Goal: Task Accomplishment & Management: Manage account settings

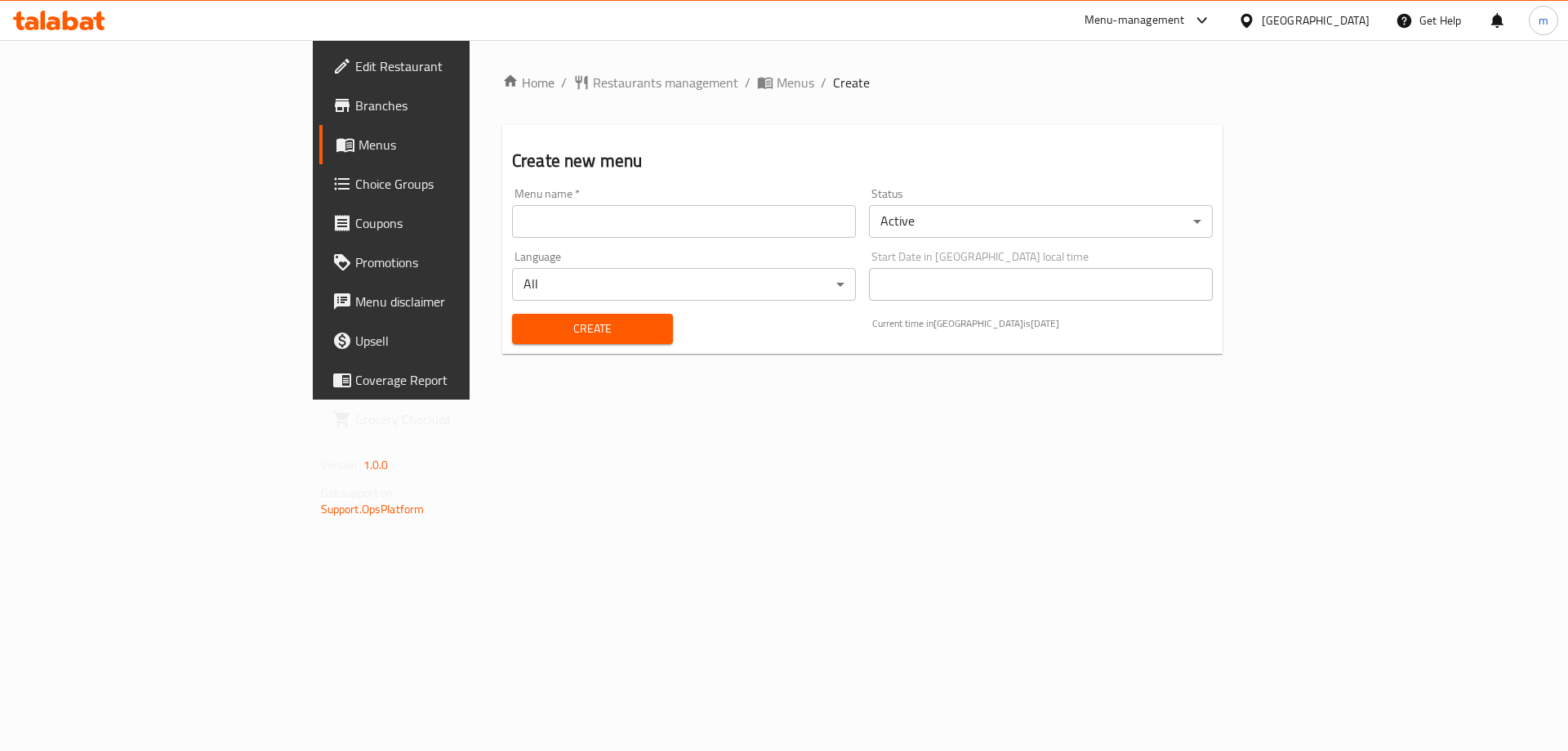
click at [536, 214] on input "text" at bounding box center [684, 221] width 344 height 33
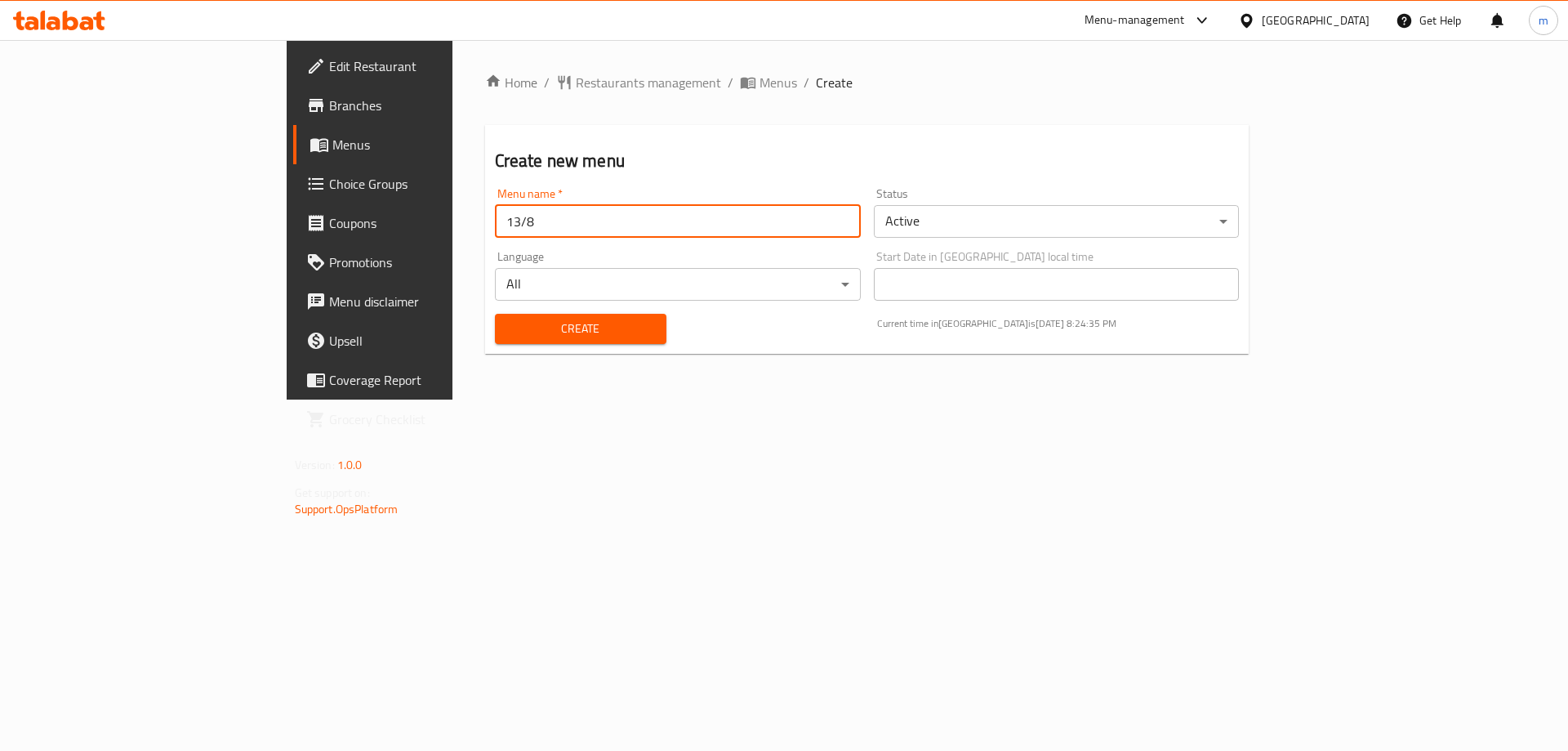
type input "13/8"
click at [495, 313] on button "Create" at bounding box center [581, 328] width 172 height 31
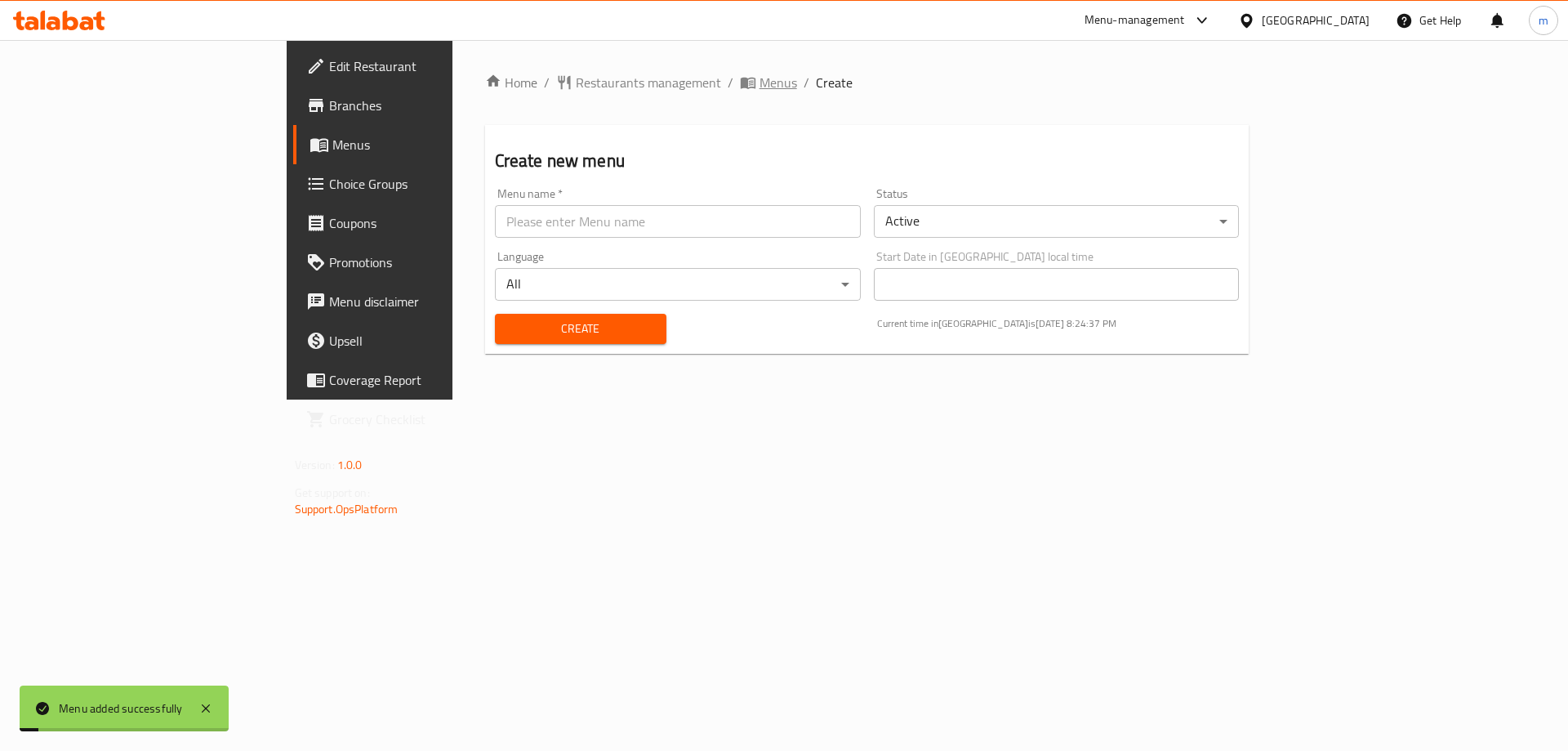
click at [740, 74] on span "breadcrumb" at bounding box center [749, 83] width 20 height 17
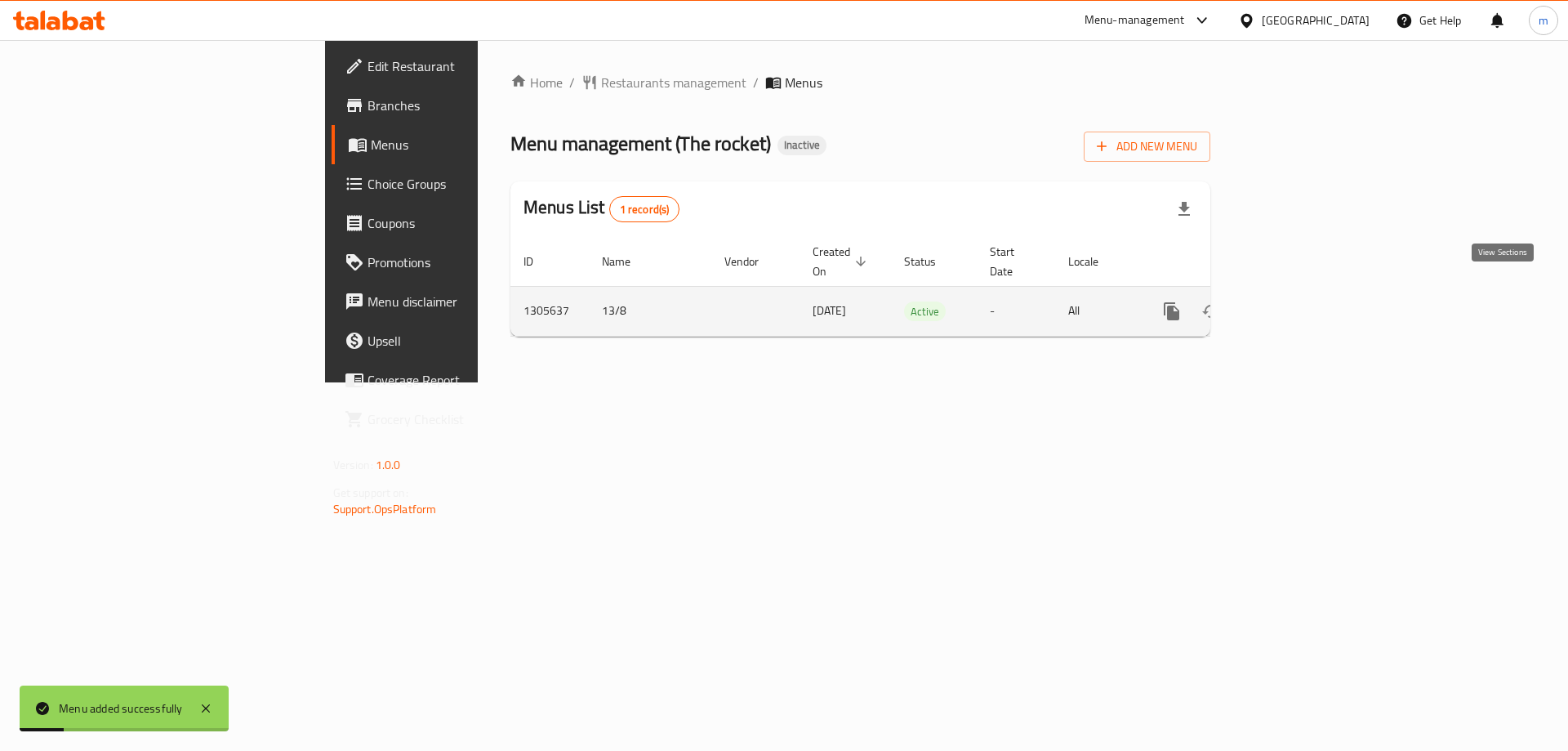
click at [1298, 304] on icon "enhanced table" at bounding box center [1290, 311] width 15 height 15
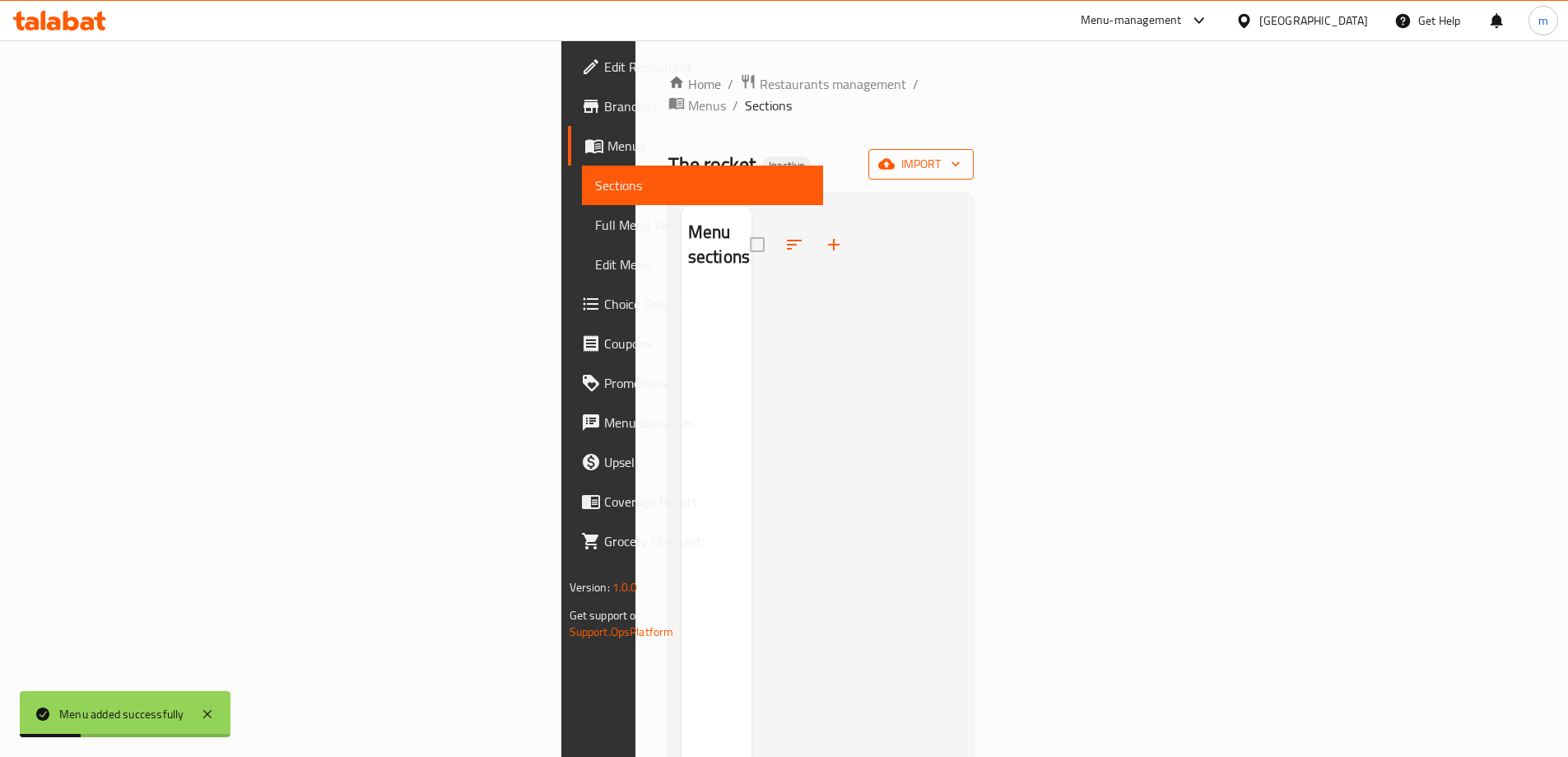
click at [961, 154] on span "import" at bounding box center [921, 164] width 79 height 21
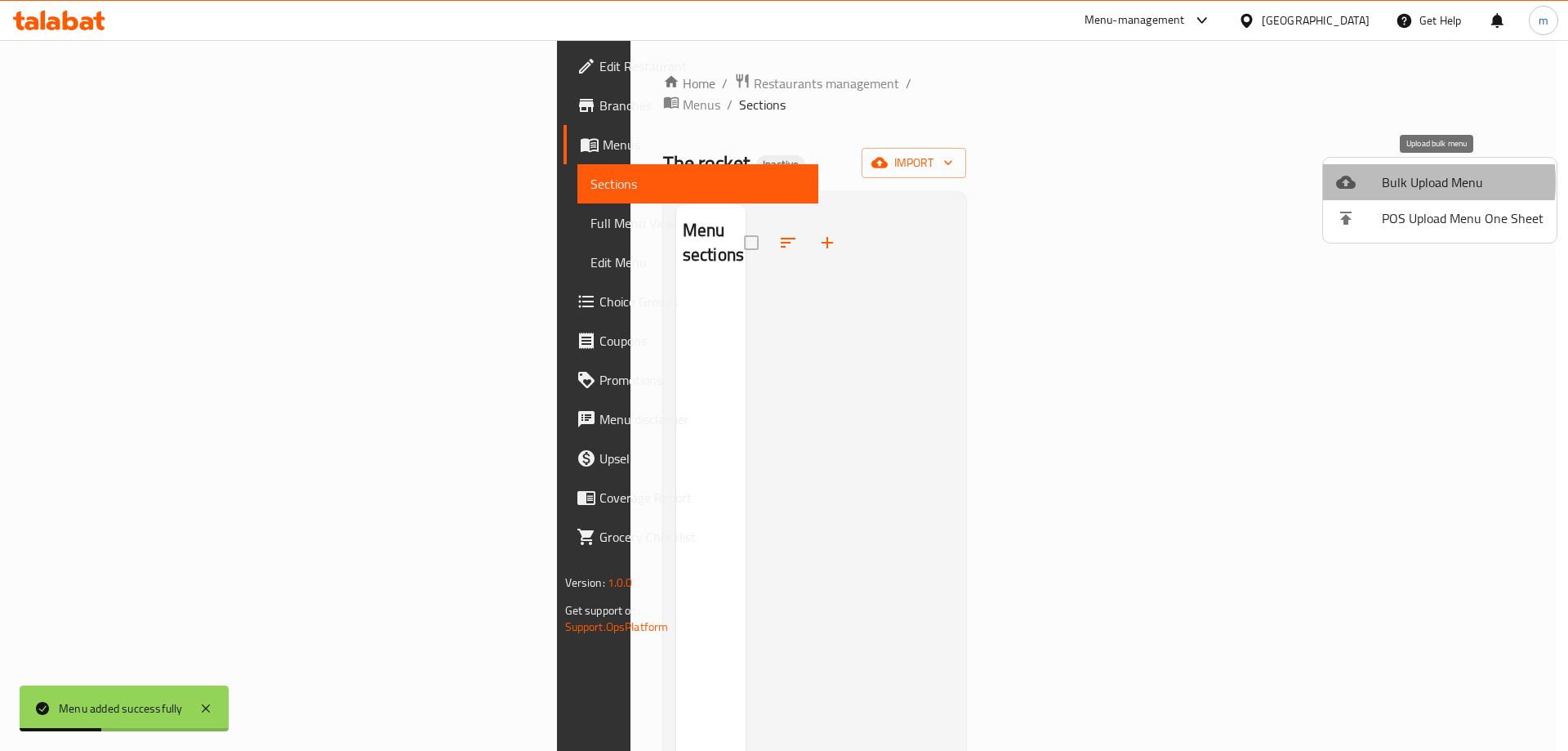
click at [1395, 182] on span "Bulk Upload Menu" at bounding box center [1463, 181] width 162 height 20
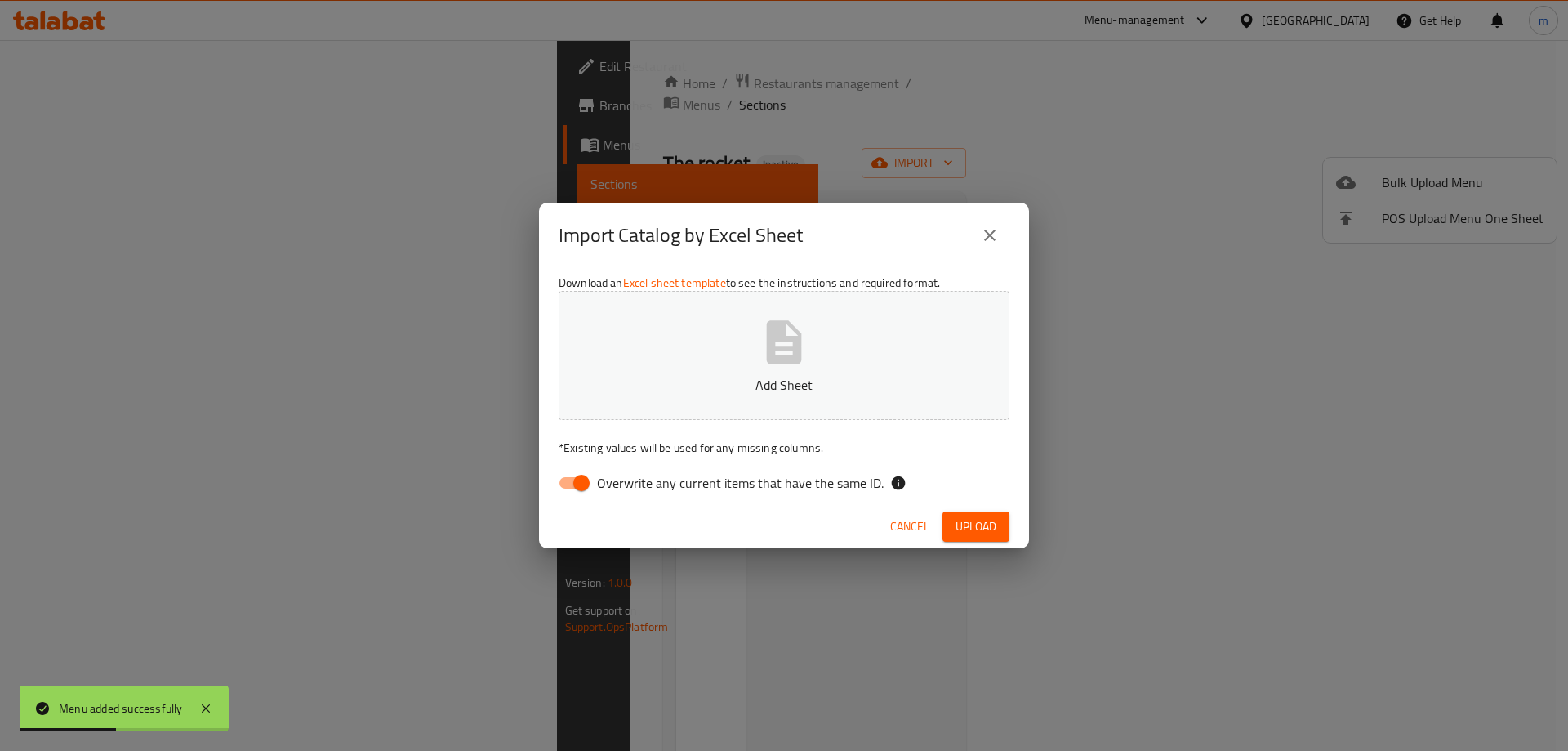
click at [630, 488] on span "Overwrite any current items that have the same ID." at bounding box center [740, 482] width 286 height 20
click at [628, 488] on input "Overwrite any current items that have the same ID." at bounding box center [582, 482] width 93 height 31
checkbox input "false"
click at [981, 528] on span "Upload" at bounding box center [976, 526] width 41 height 20
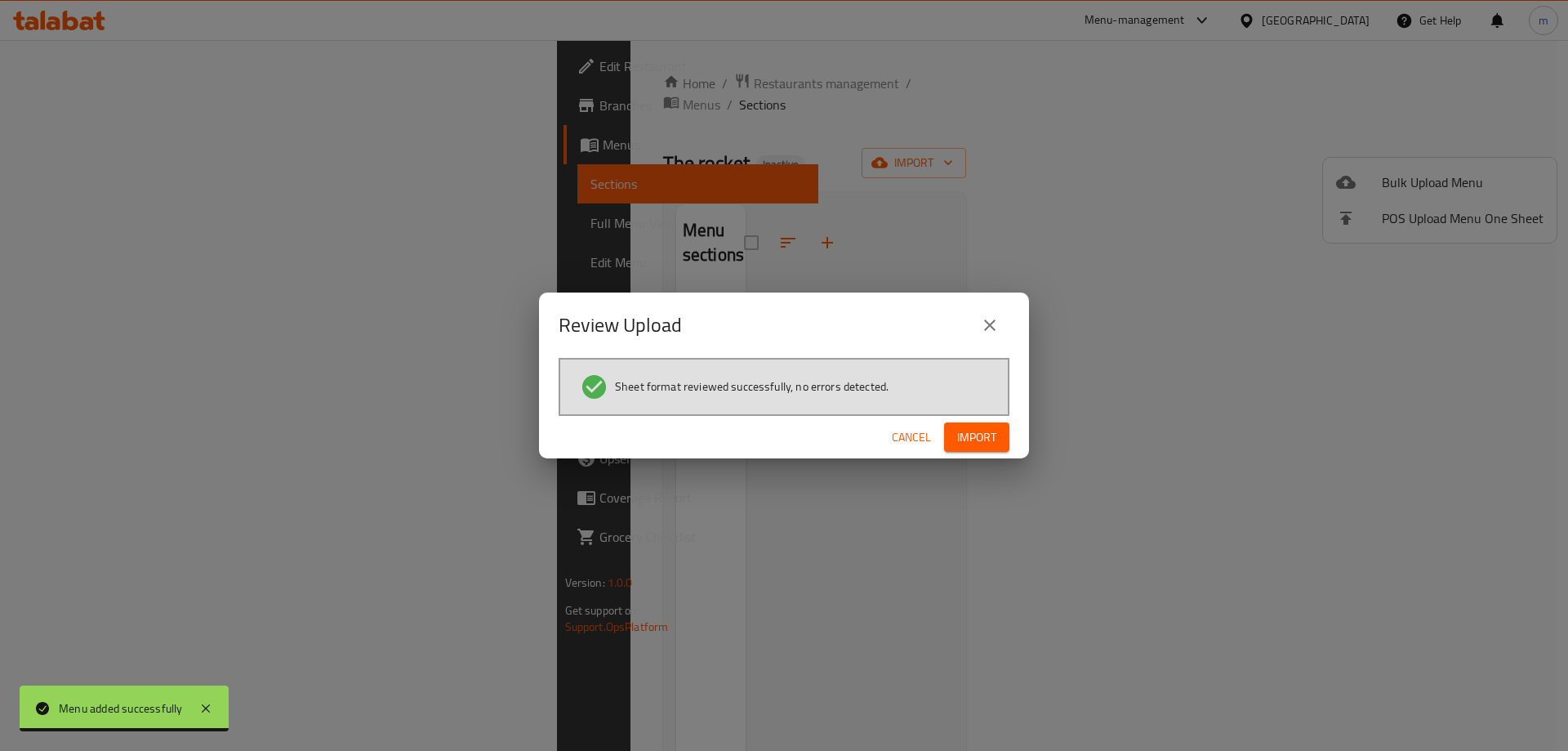
click at [977, 443] on span "Import" at bounding box center [977, 438] width 39 height 20
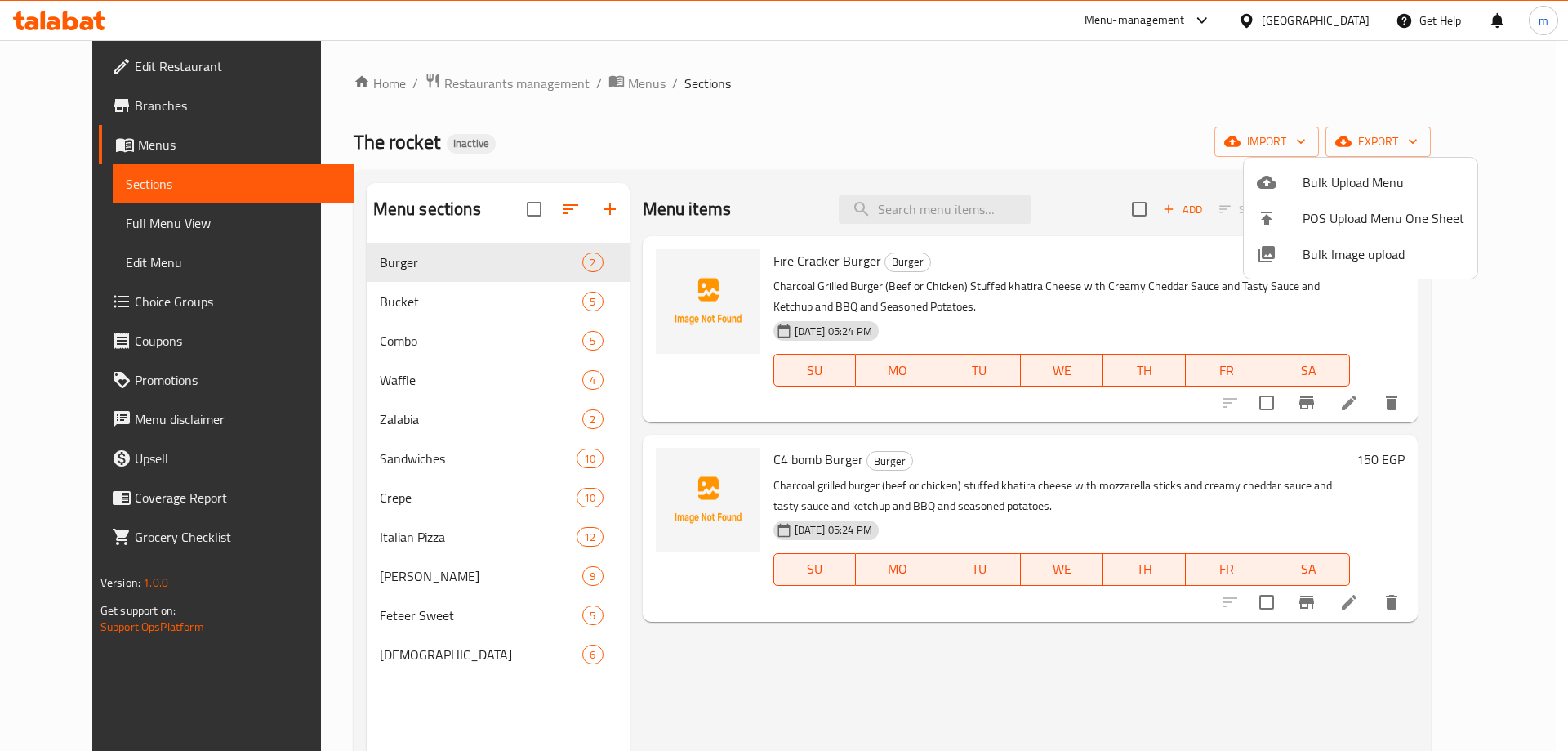
click at [1111, 330] on div at bounding box center [784, 376] width 1568 height 751
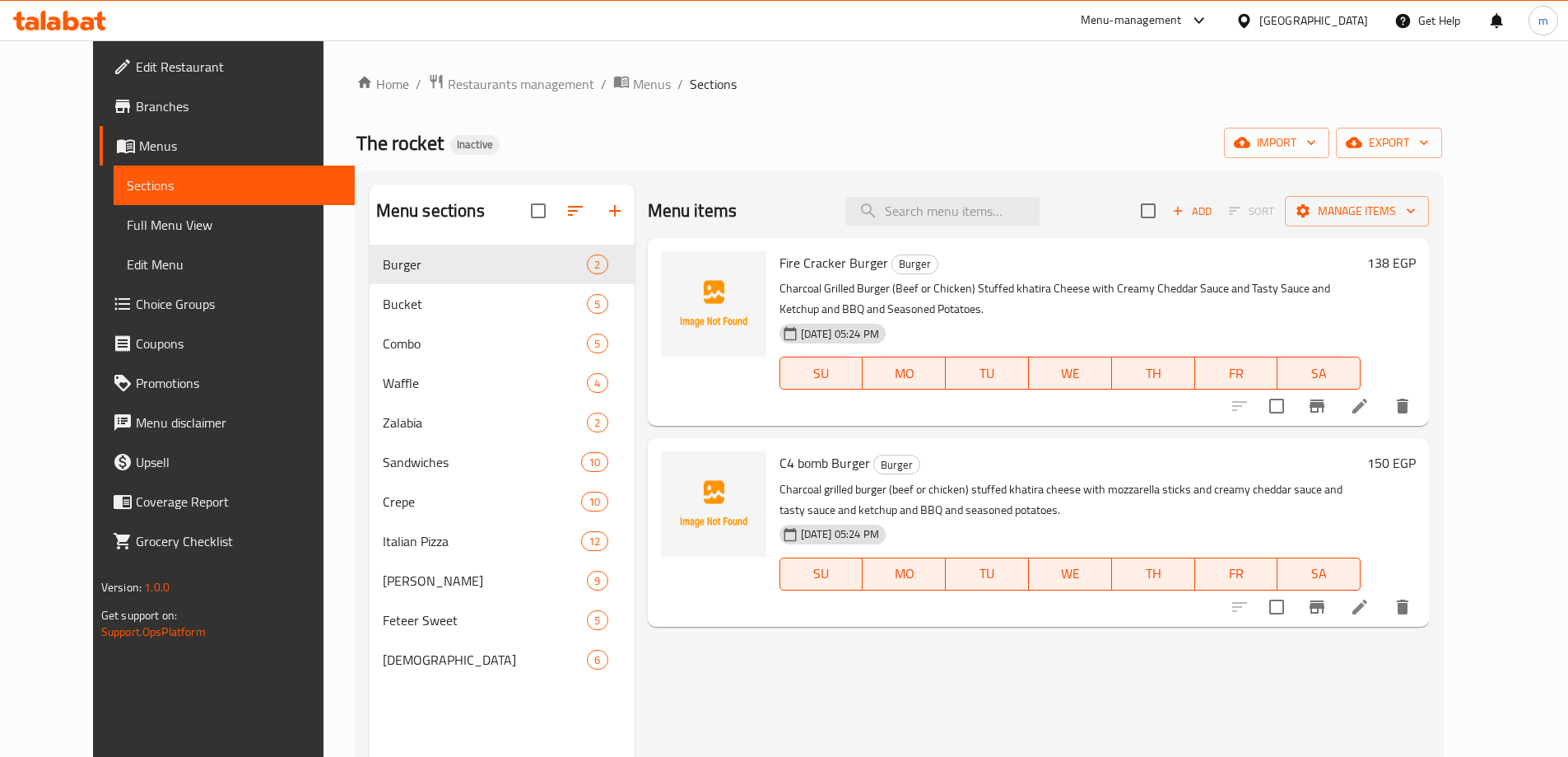
click at [167, 284] on link "Choice Groups" at bounding box center [227, 304] width 255 height 39
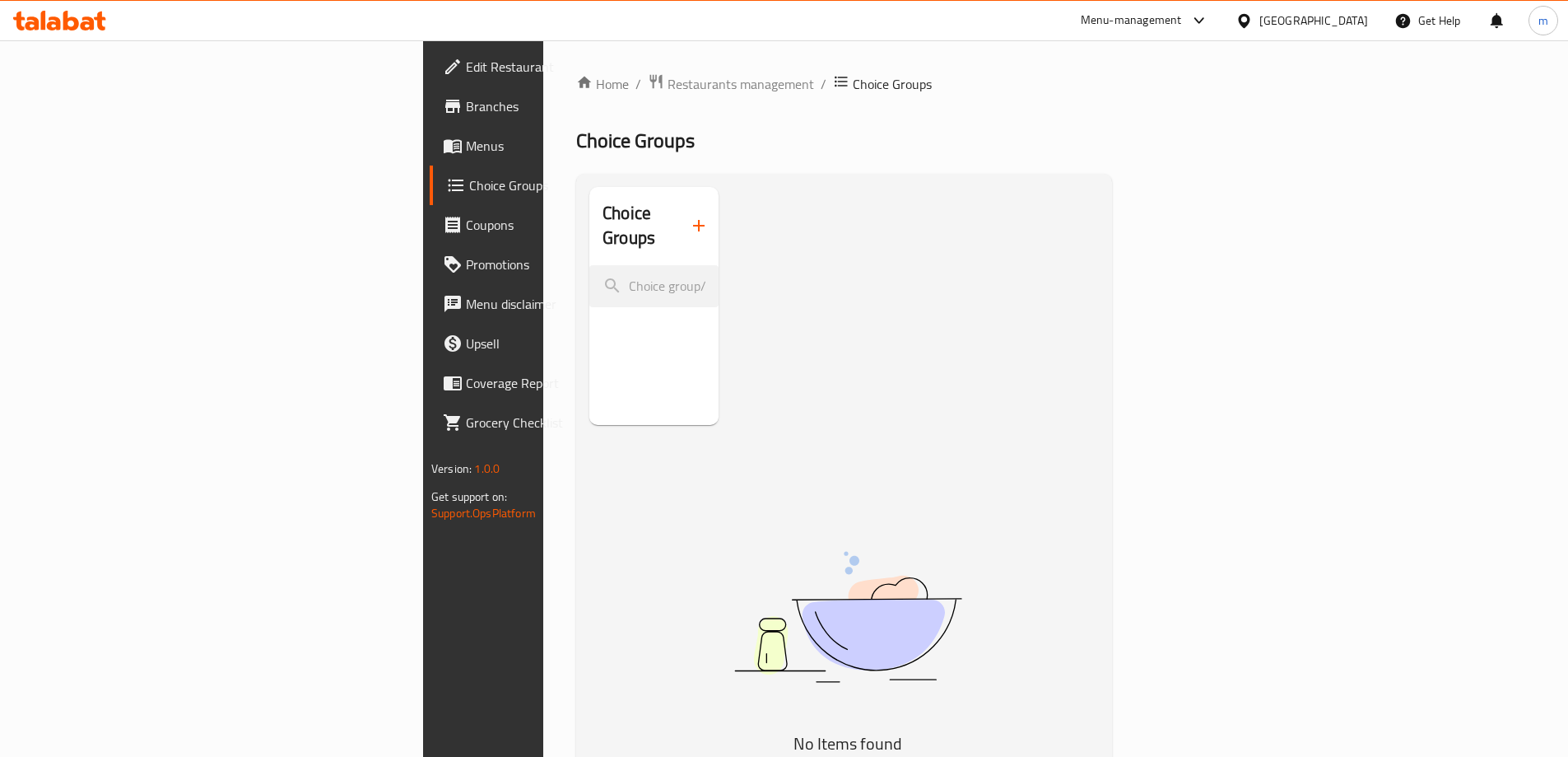
click at [693, 220] on icon "button" at bounding box center [699, 226] width 11 height 11
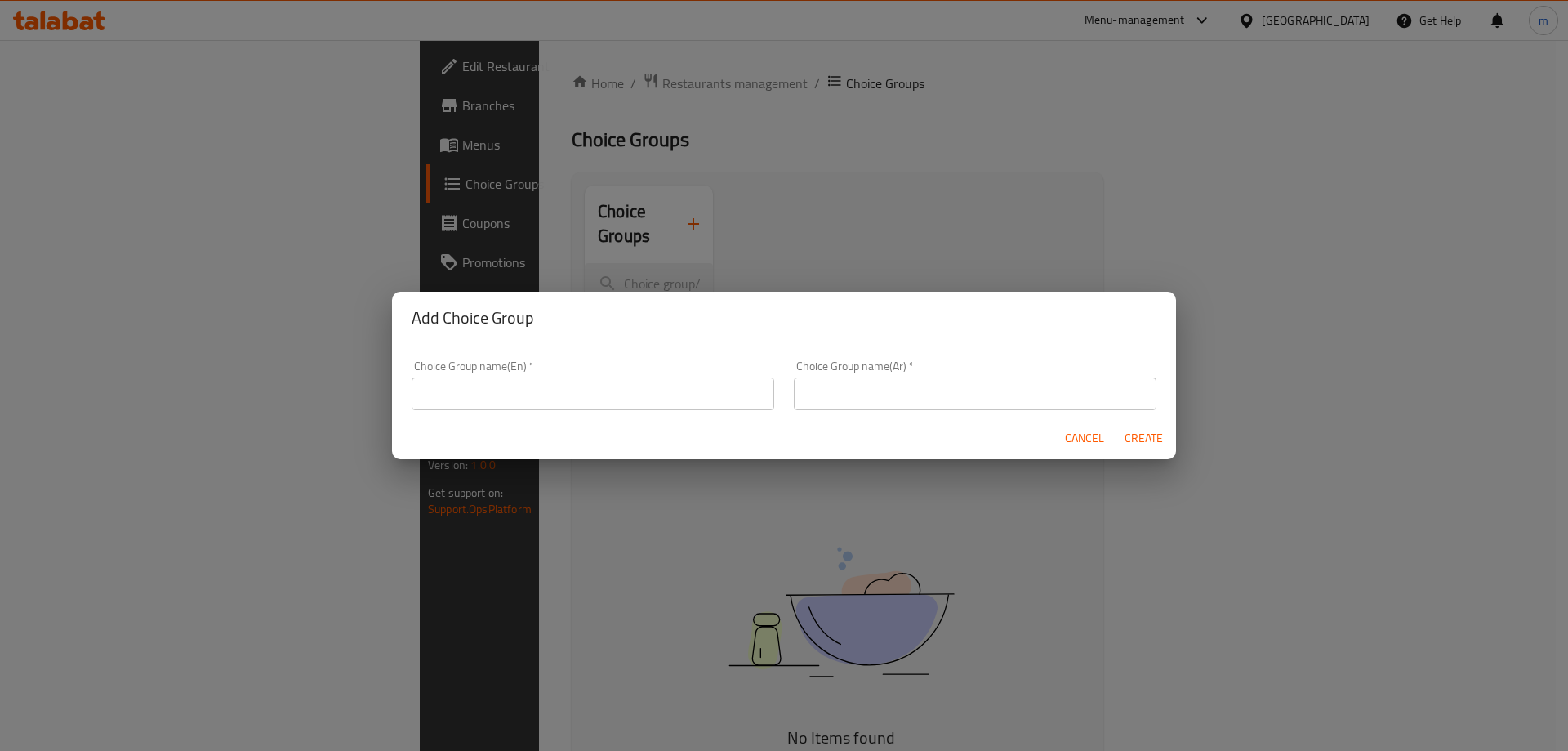
click at [639, 389] on input "text" at bounding box center [593, 393] width 362 height 33
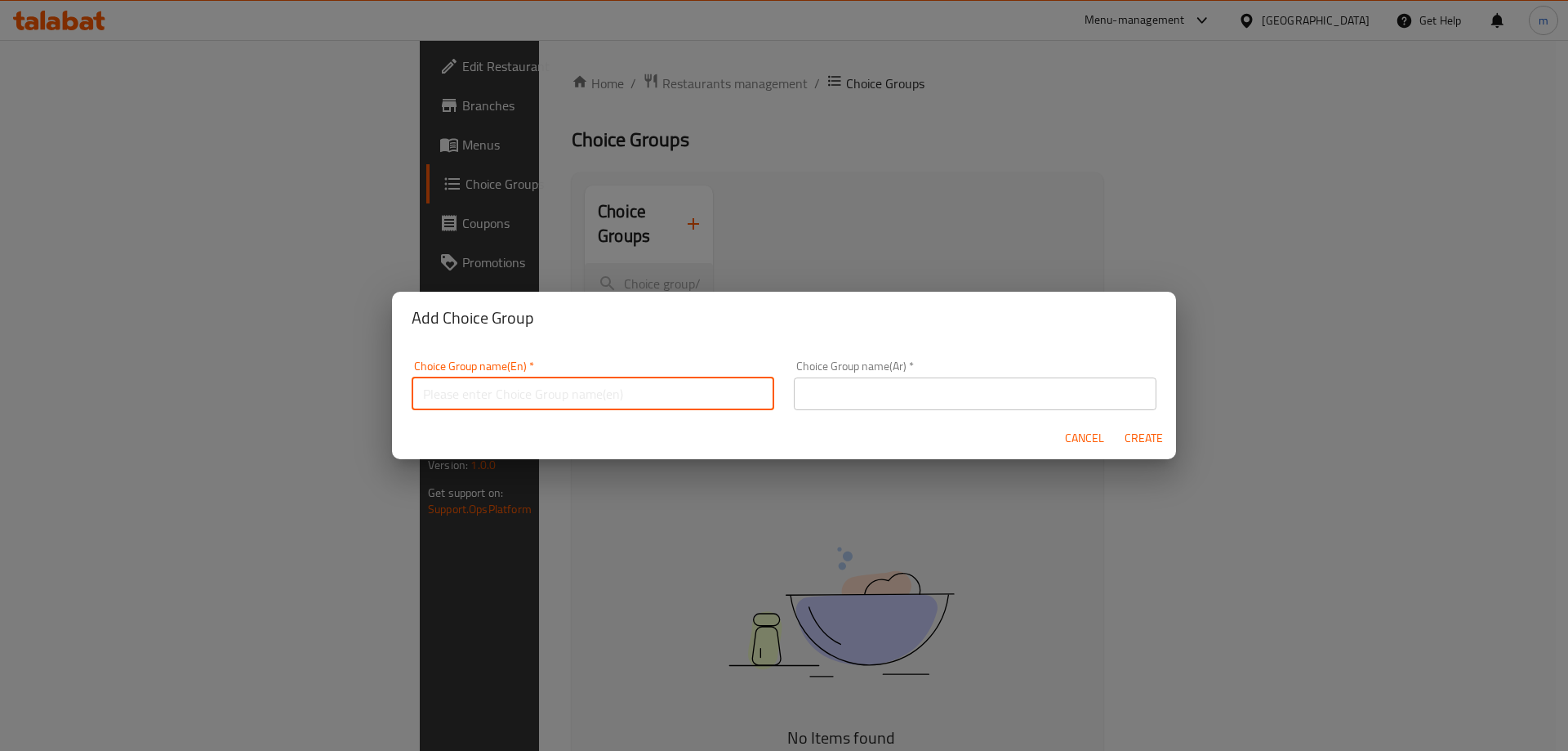
type input "Your choice of :"
click at [802, 390] on input "text" at bounding box center [975, 393] width 362 height 33
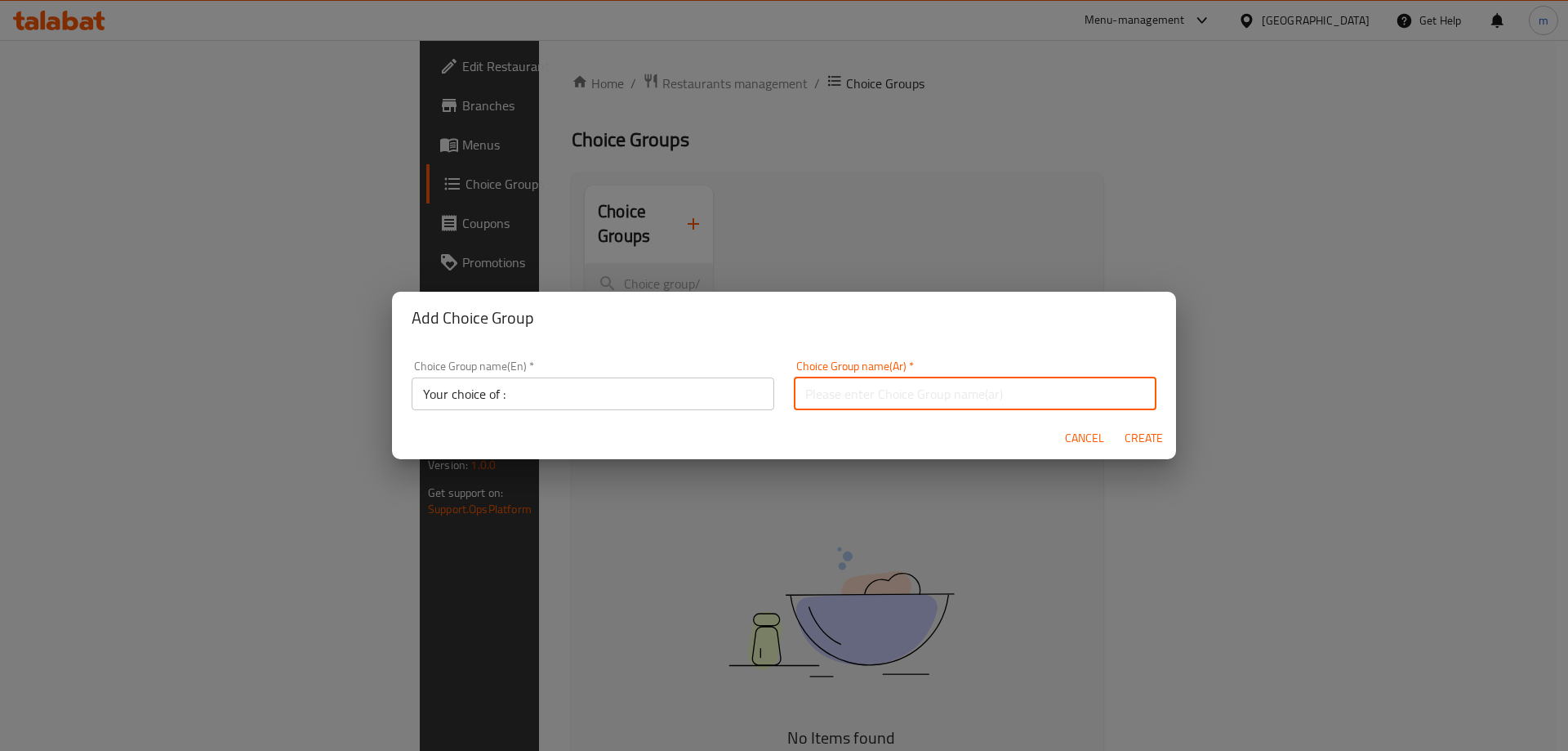
type input "اختيارك من :"
click at [1142, 434] on span "Create" at bounding box center [1143, 439] width 39 height 20
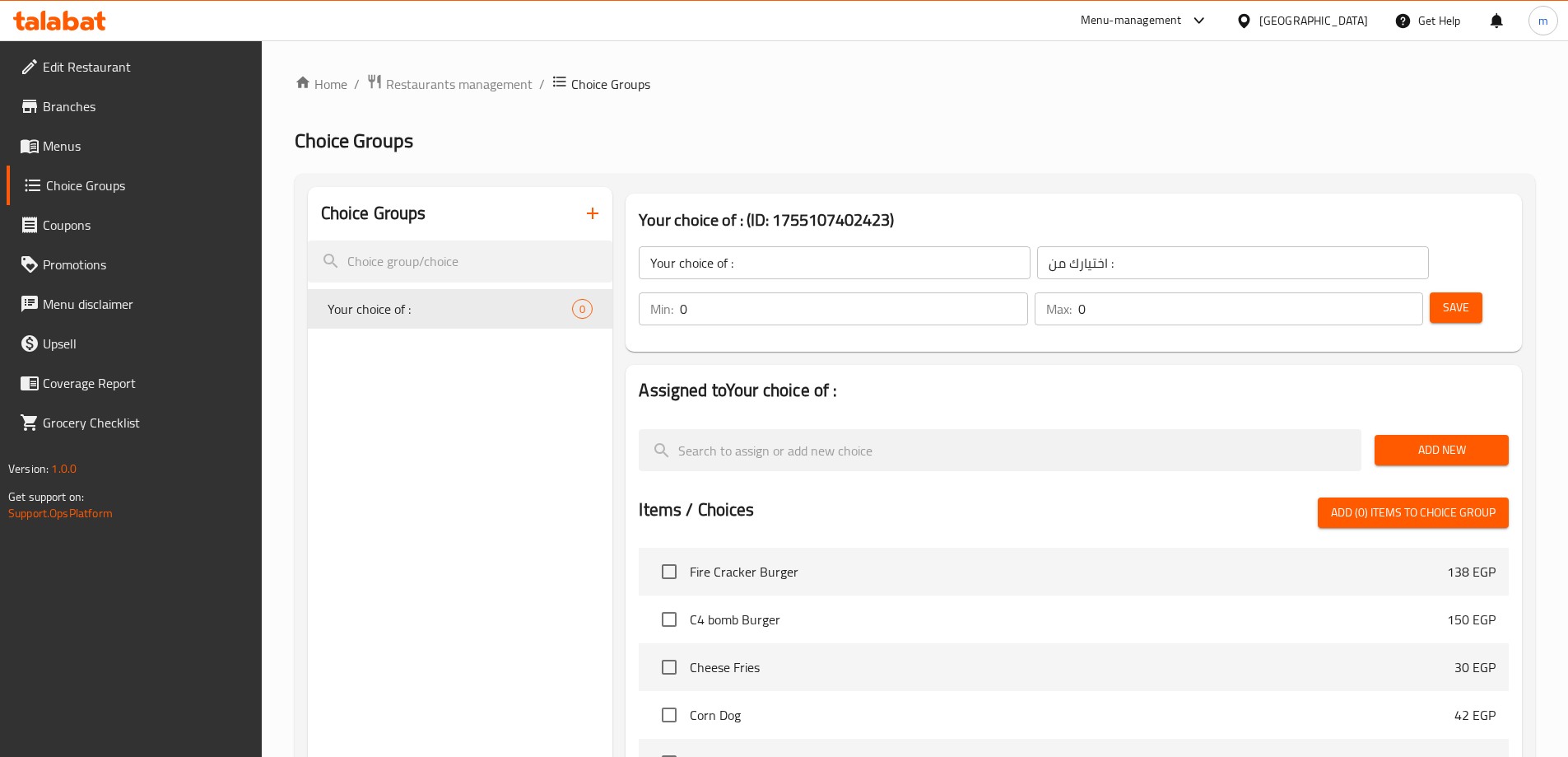
click at [1449, 439] on span "Add New" at bounding box center [1442, 450] width 108 height 21
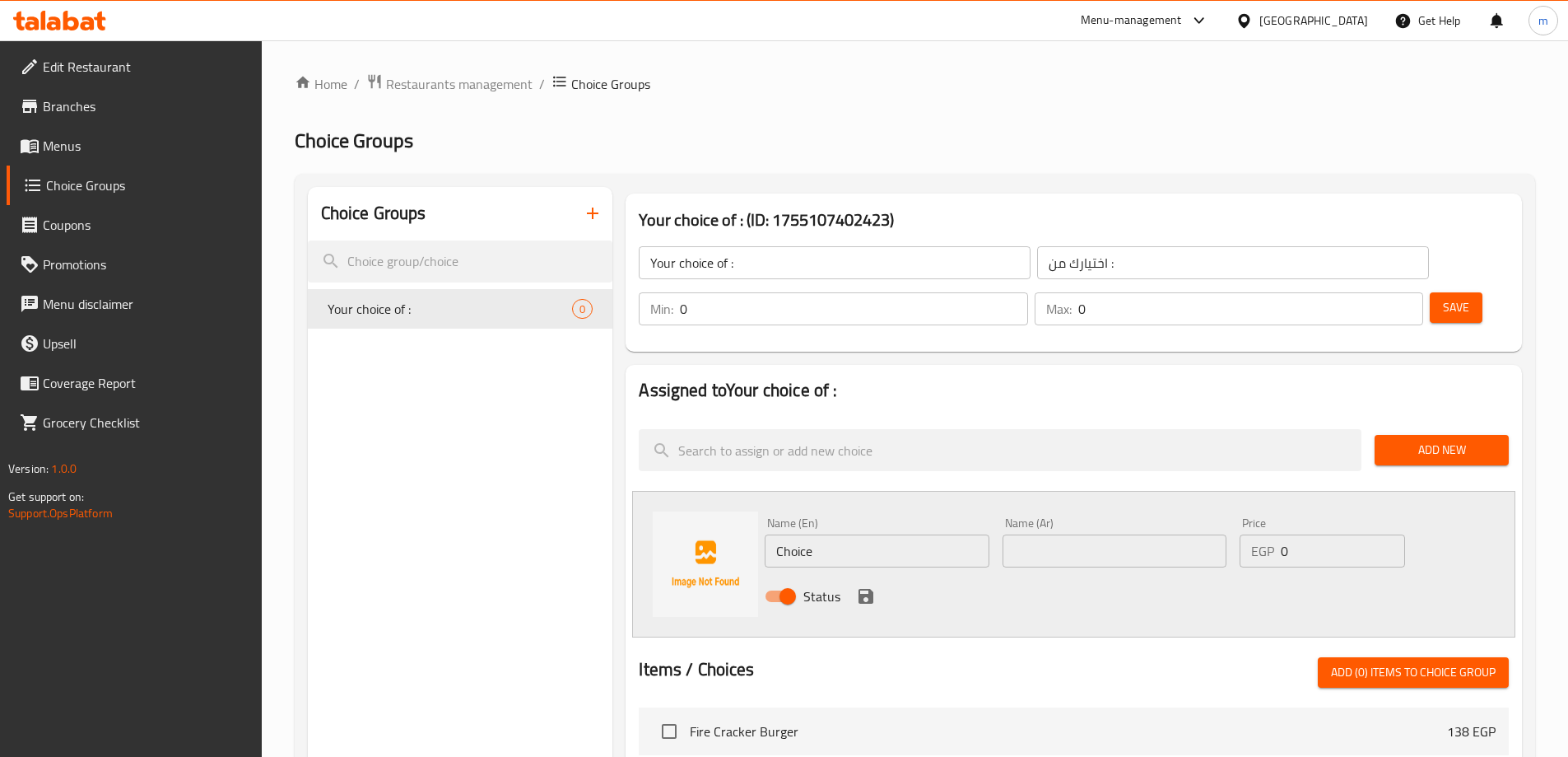
click at [919, 534] on input "Choice" at bounding box center [876, 550] width 224 height 33
type input "Beef"
click at [1062, 534] on input "text" at bounding box center [1114, 550] width 224 height 33
type input "لحم بقري"
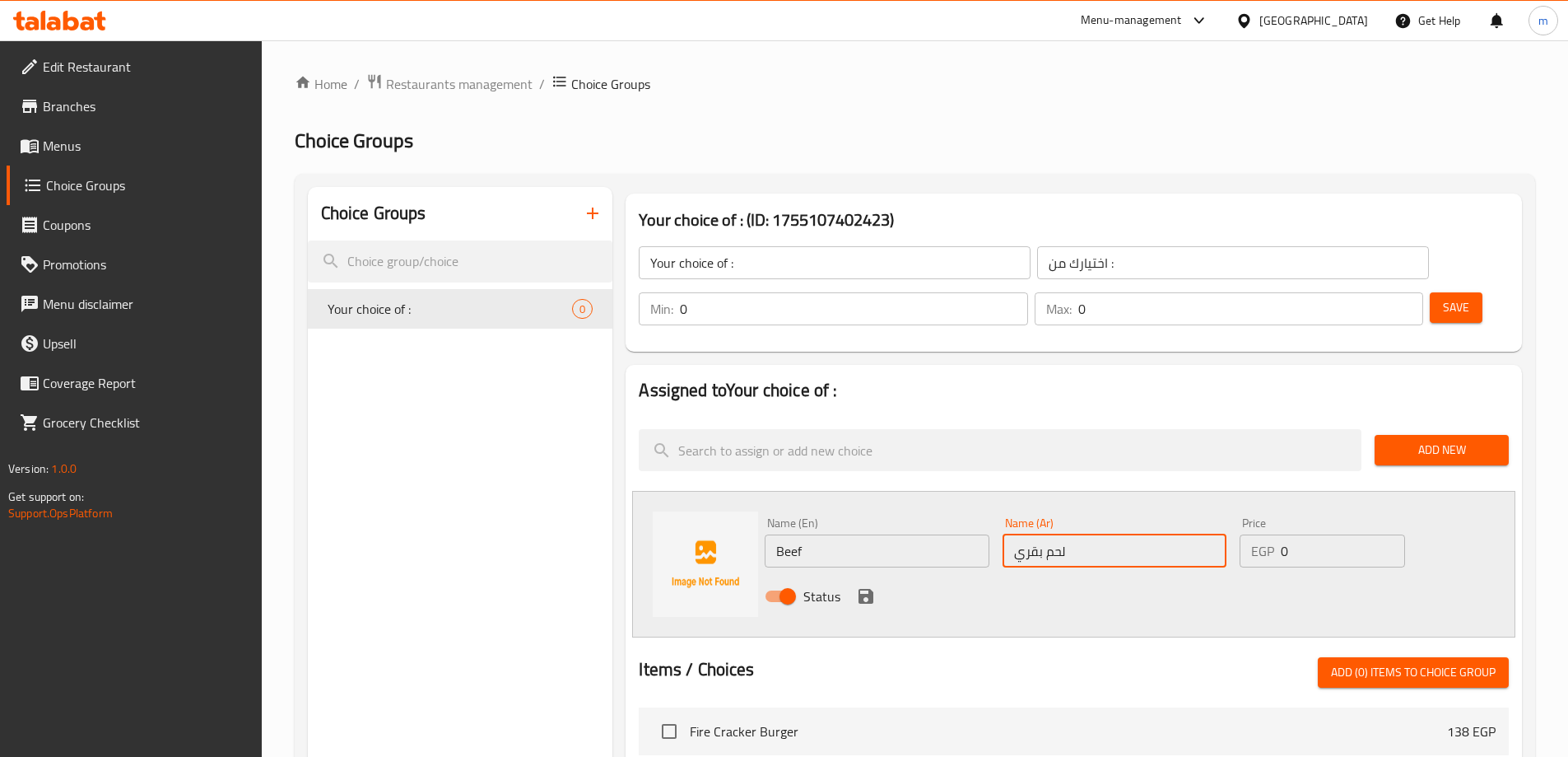
drag, startPoint x: 1003, startPoint y: 527, endPoint x: 990, endPoint y: 532, distance: 13.9
click at [1003, 574] on div "Status" at bounding box center [1114, 596] width 713 height 44
click at [872, 574] on div "Status" at bounding box center [1114, 596] width 713 height 44
click at [868, 586] on icon "save" at bounding box center [865, 596] width 20 height 20
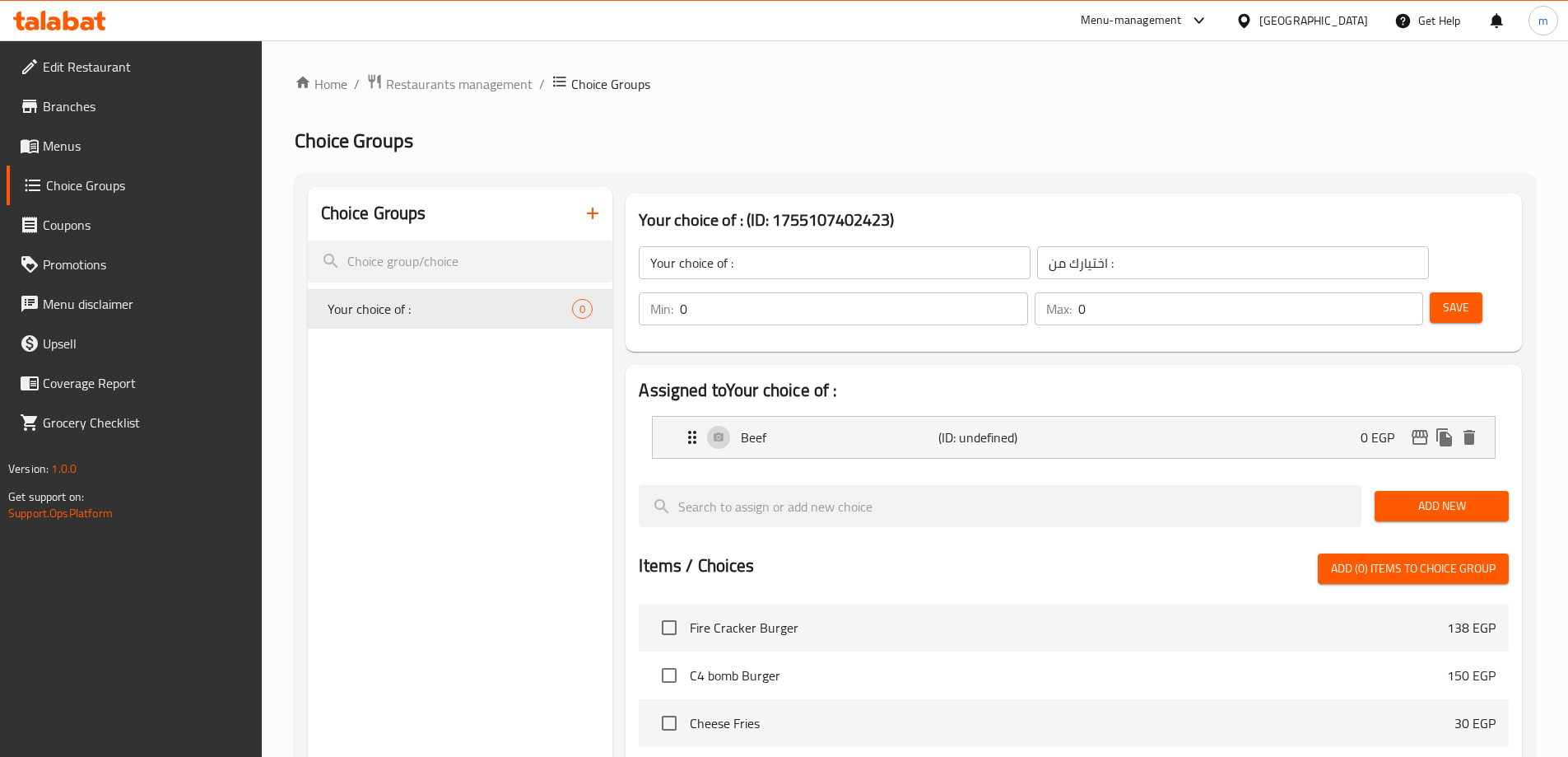
click at [1466, 496] on span "Add New" at bounding box center [1442, 506] width 108 height 21
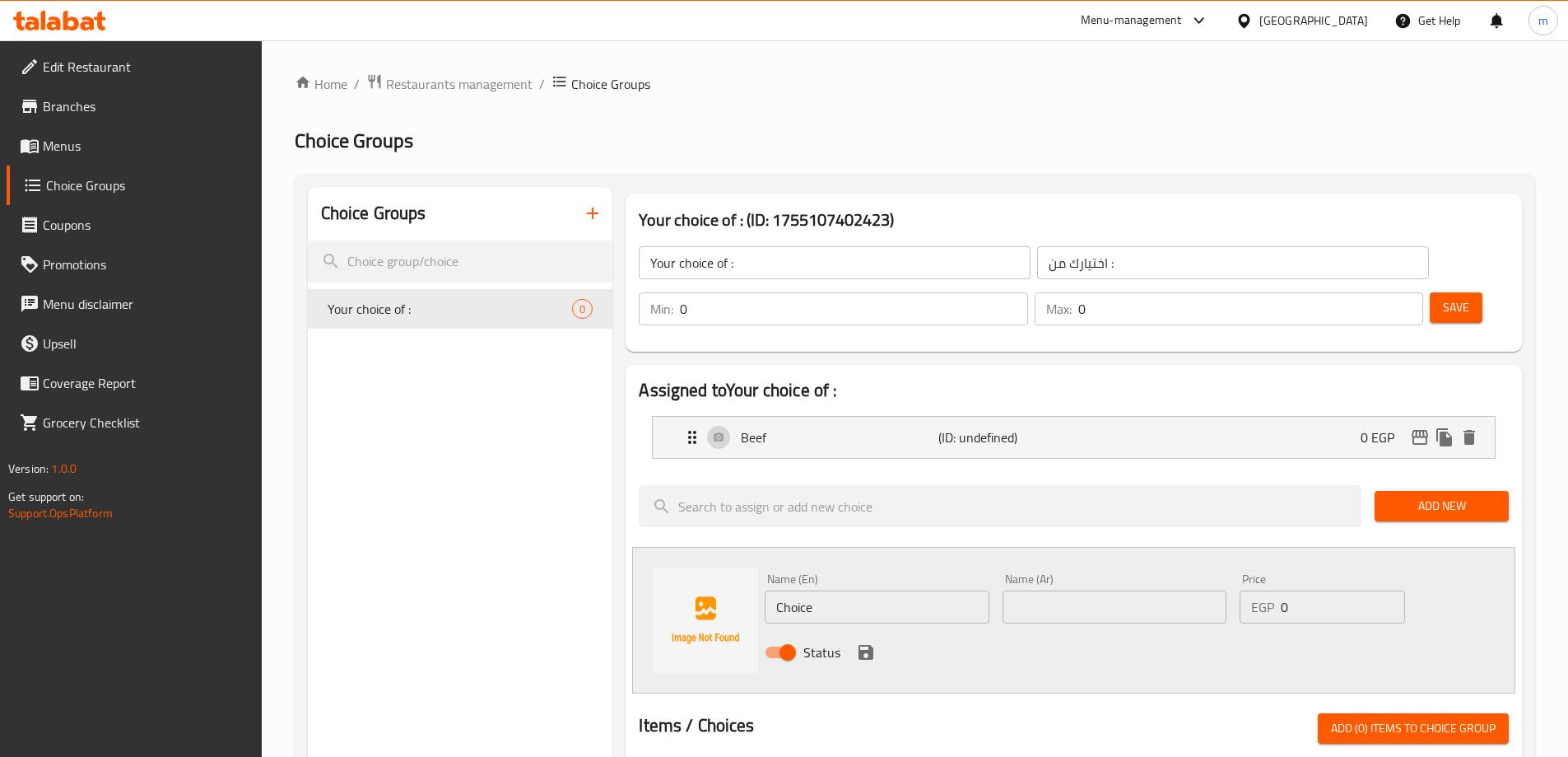
click at [906, 590] on input "Choice" at bounding box center [876, 606] width 224 height 33
type input "ؤ"
type input "chicken"
click at [1054, 590] on input "text" at bounding box center [1114, 606] width 224 height 33
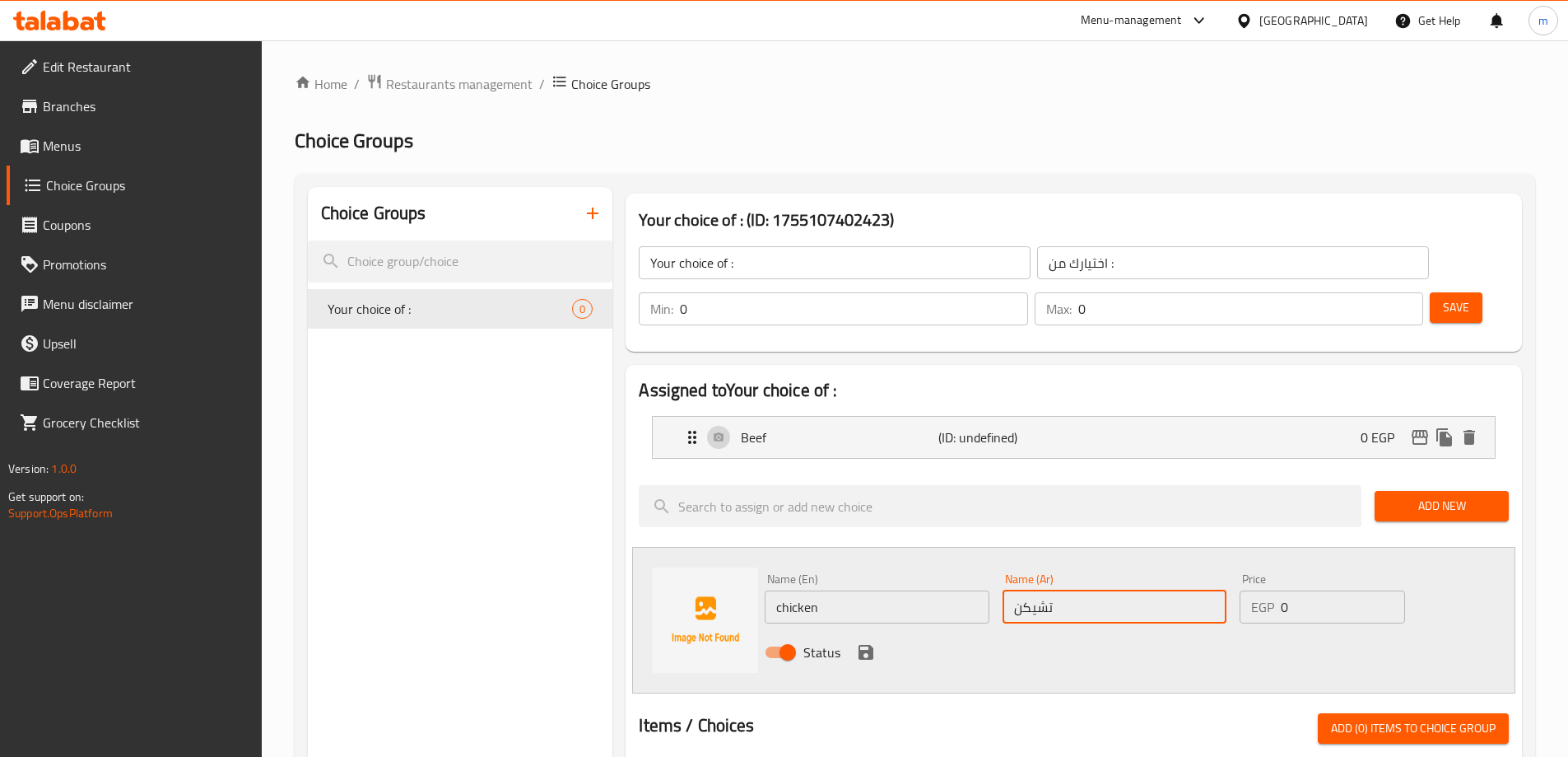
type input "تشيكن"
click at [1049, 479] on div at bounding box center [1000, 506] width 736 height 55
click at [1047, 414] on li "Beef (ID: undefined) 0 EGP Name (En) Beef Name (En) Name (Ar) لحم بقري Name (Ar…" at bounding box center [1073, 438] width 870 height 56
click at [869, 645] on icon "save" at bounding box center [866, 652] width 15 height 15
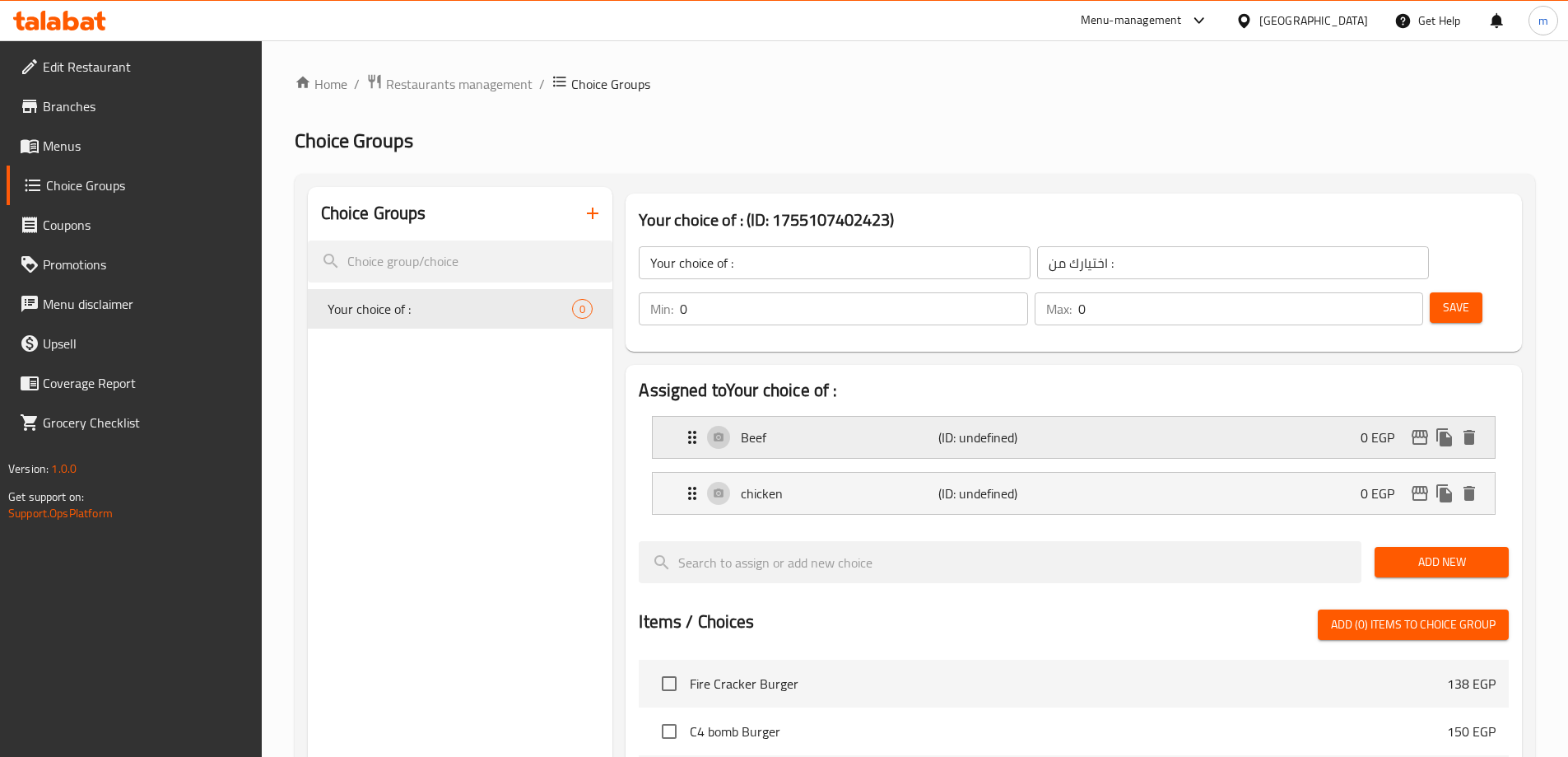
click at [1040, 417] on div "Beef (ID: undefined) 0 EGP" at bounding box center [1079, 438] width 792 height 41
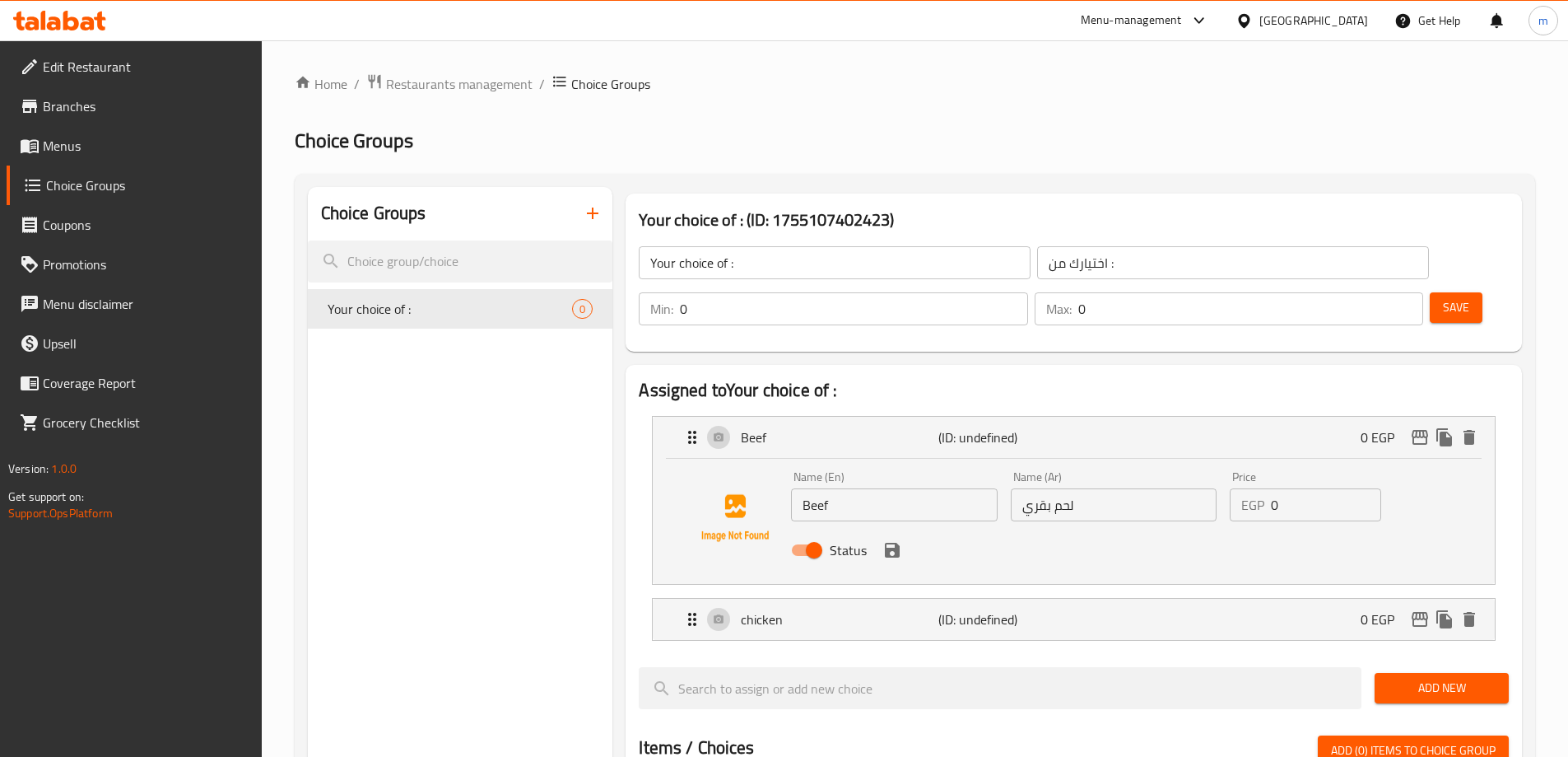
click at [1036, 488] on input "لحم بقري" at bounding box center [1114, 504] width 206 height 33
click at [893, 542] on icon "save" at bounding box center [893, 550] width 15 height 15
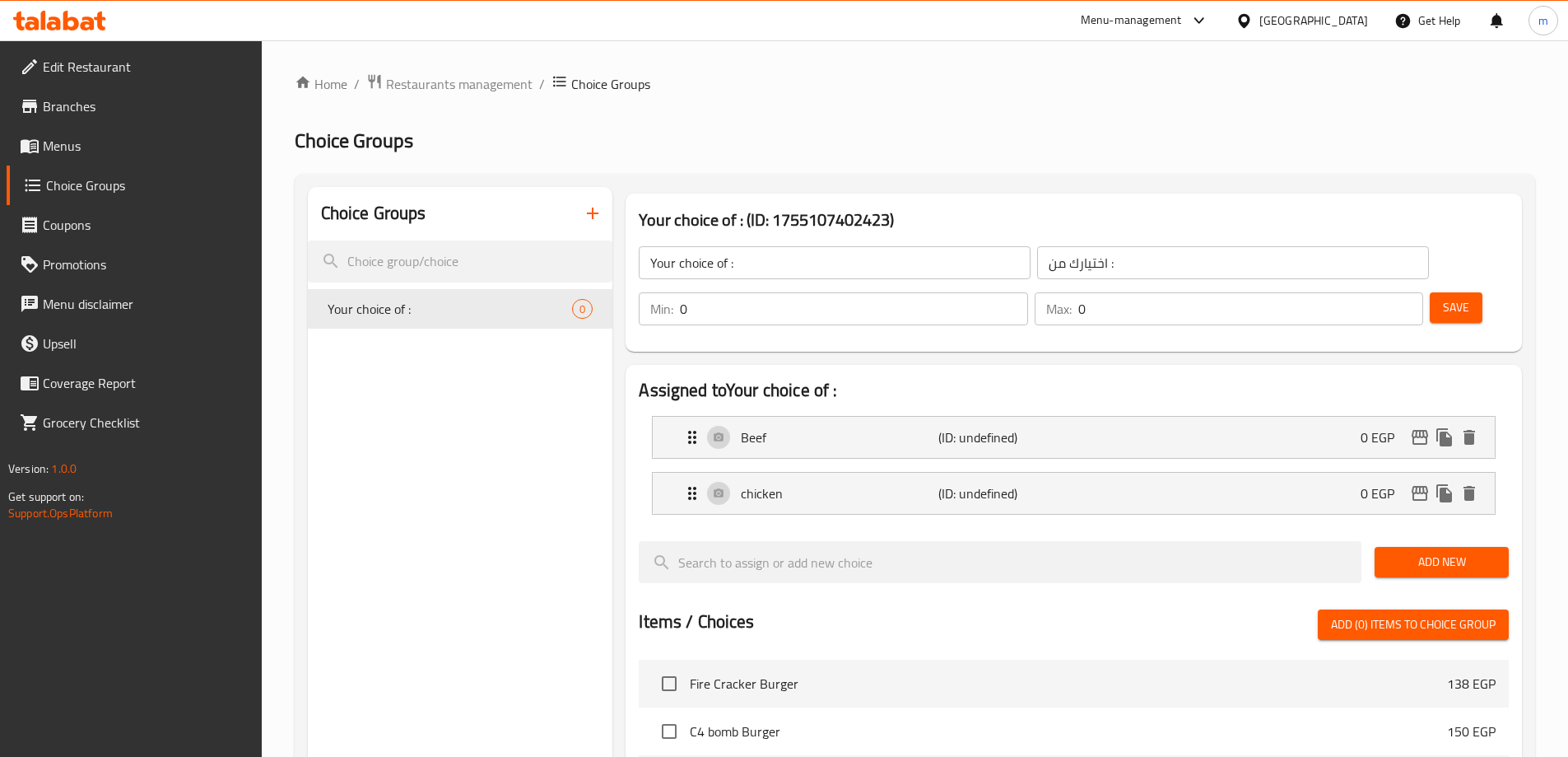
type input "بيف"
click at [1214, 417] on div "Beef (ID: undefined) 0 EGP" at bounding box center [1079, 438] width 792 height 41
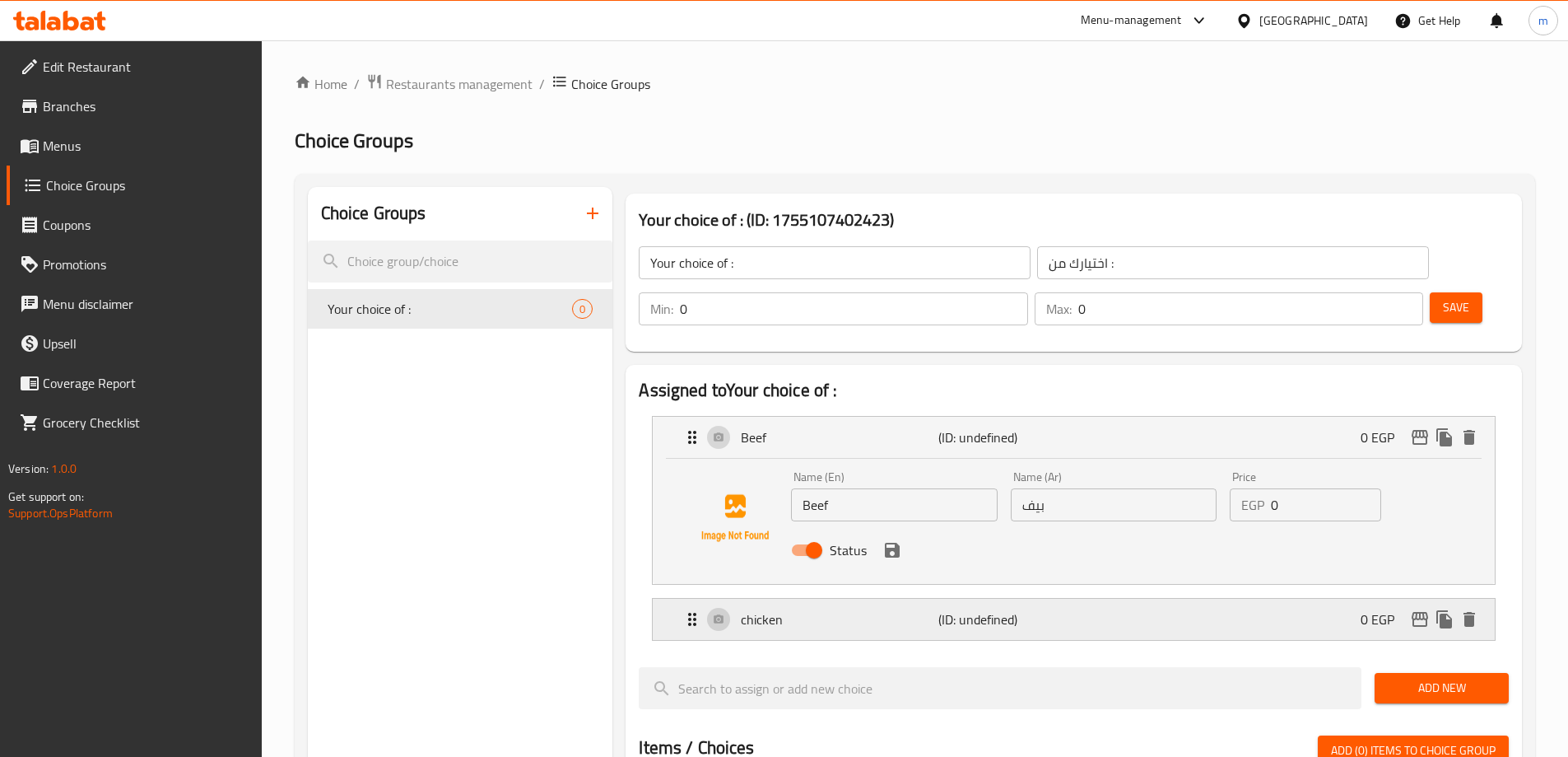
click at [1132, 599] on div "chicken (ID: undefined) 0 EGP" at bounding box center [1079, 619] width 792 height 41
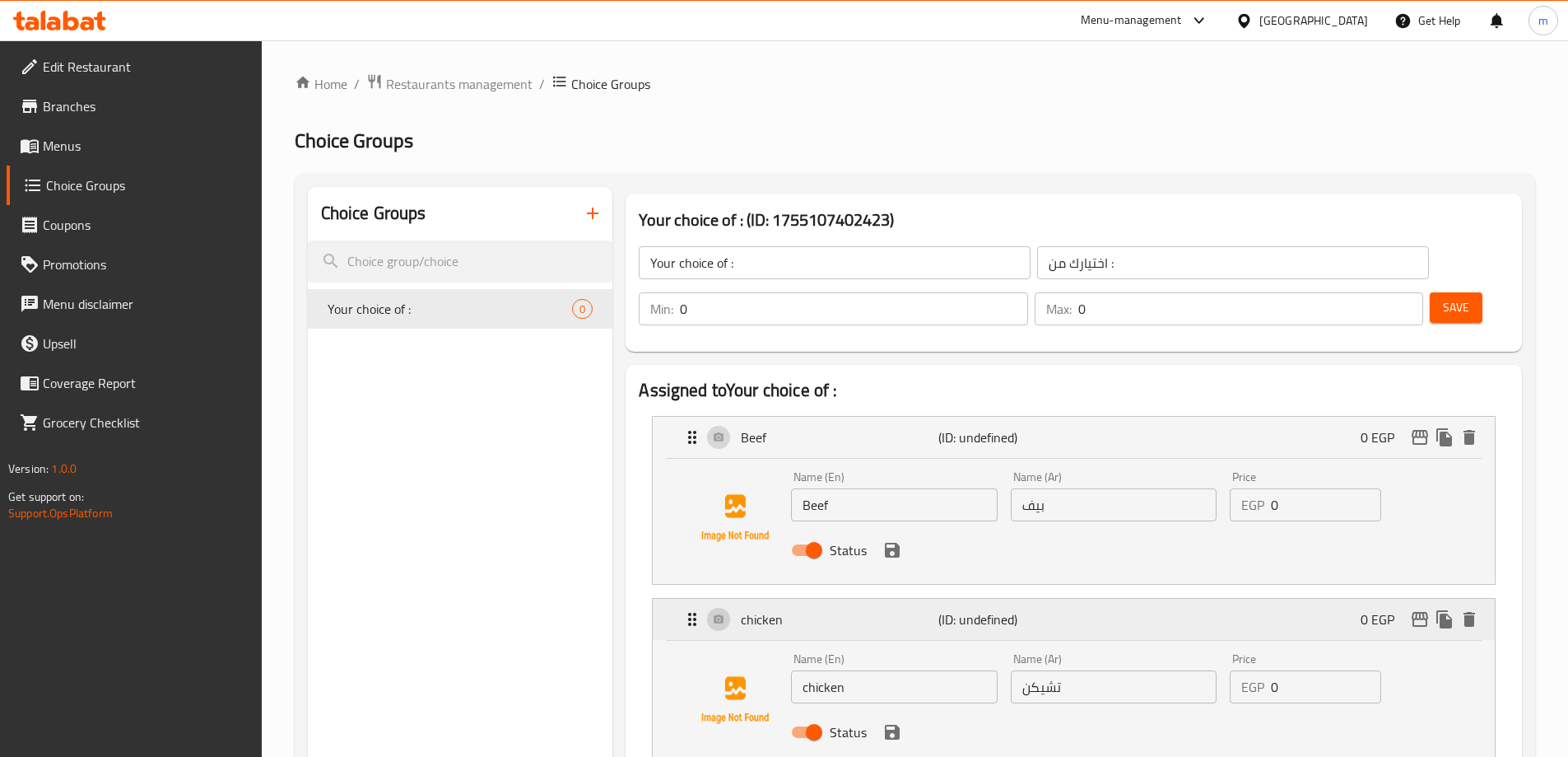
click at [1132, 599] on div "chicken (ID: undefined) 0 EGP" at bounding box center [1079, 619] width 792 height 41
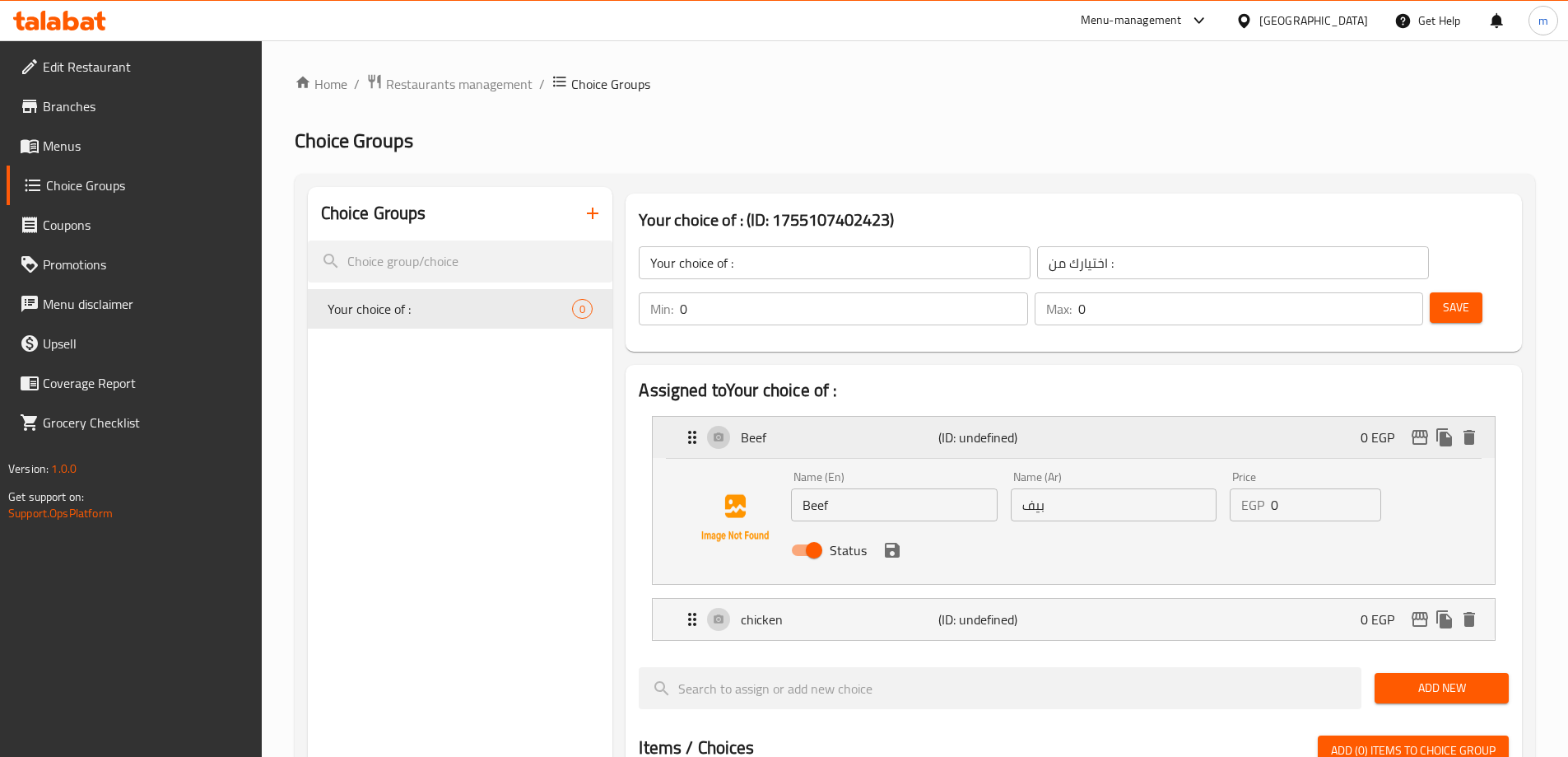
click at [1044, 427] on p "(ID: undefined)" at bounding box center [1004, 437] width 132 height 20
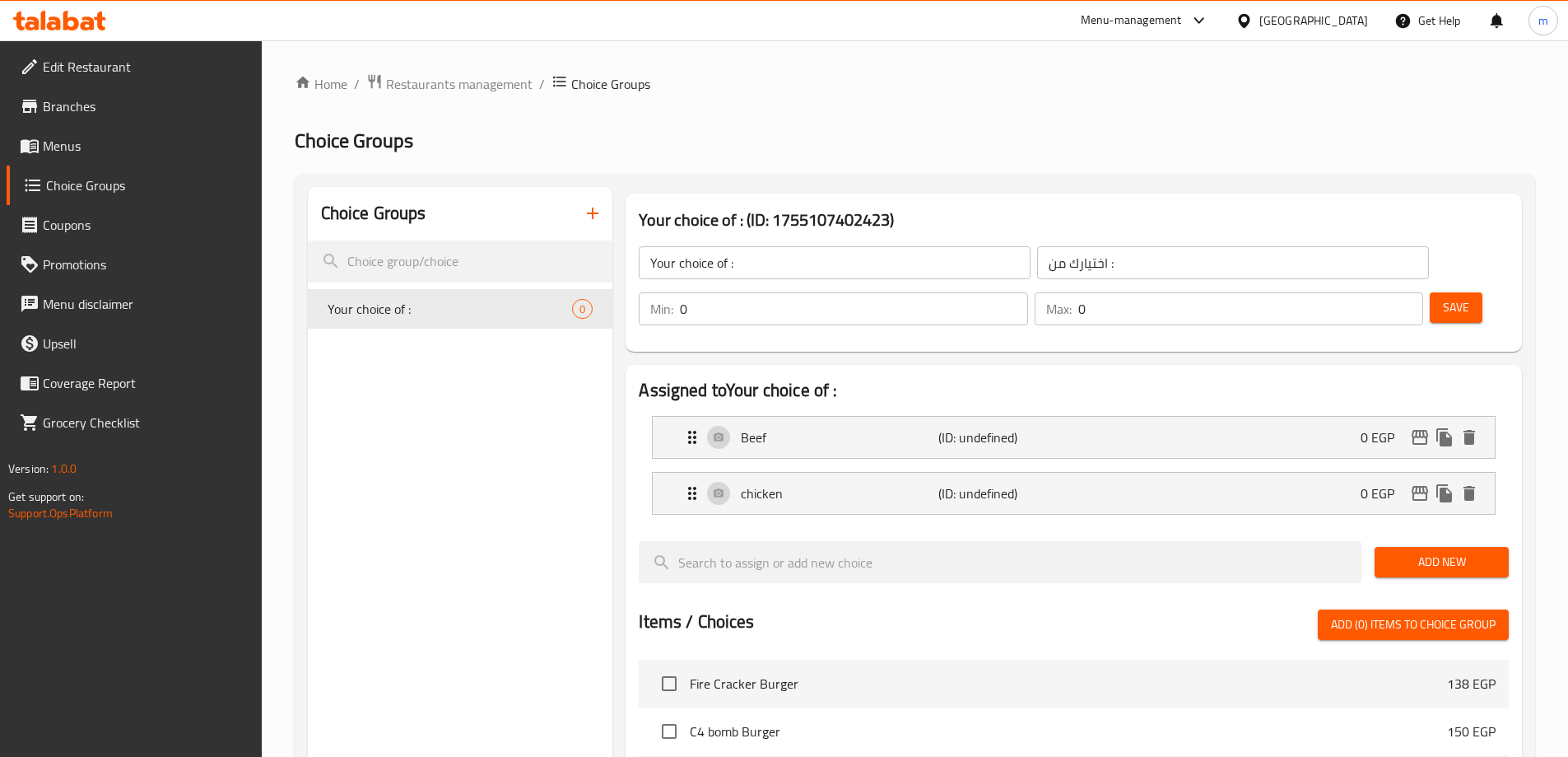
click at [1442, 292] on button "Save" at bounding box center [1457, 307] width 52 height 31
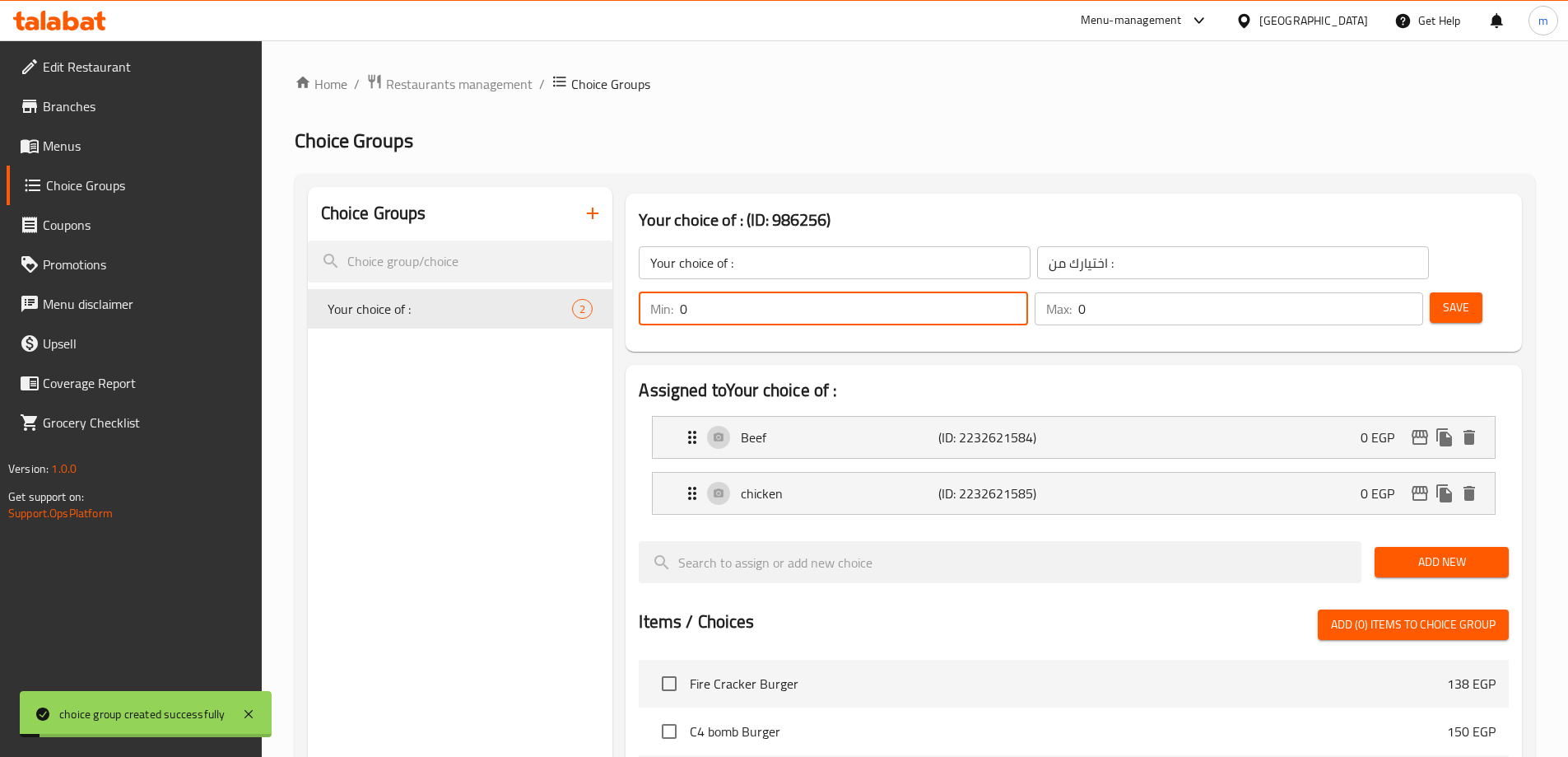
drag, startPoint x: 1275, startPoint y: 263, endPoint x: 1261, endPoint y: 266, distance: 14.3
click at [1028, 292] on div "Min: 0 ​" at bounding box center [833, 308] width 389 height 33
type input "1"
drag, startPoint x: 1349, startPoint y: 267, endPoint x: 1382, endPoint y: 264, distance: 33.1
click at [1383, 292] on div "Max: 0 ​" at bounding box center [1229, 308] width 389 height 33
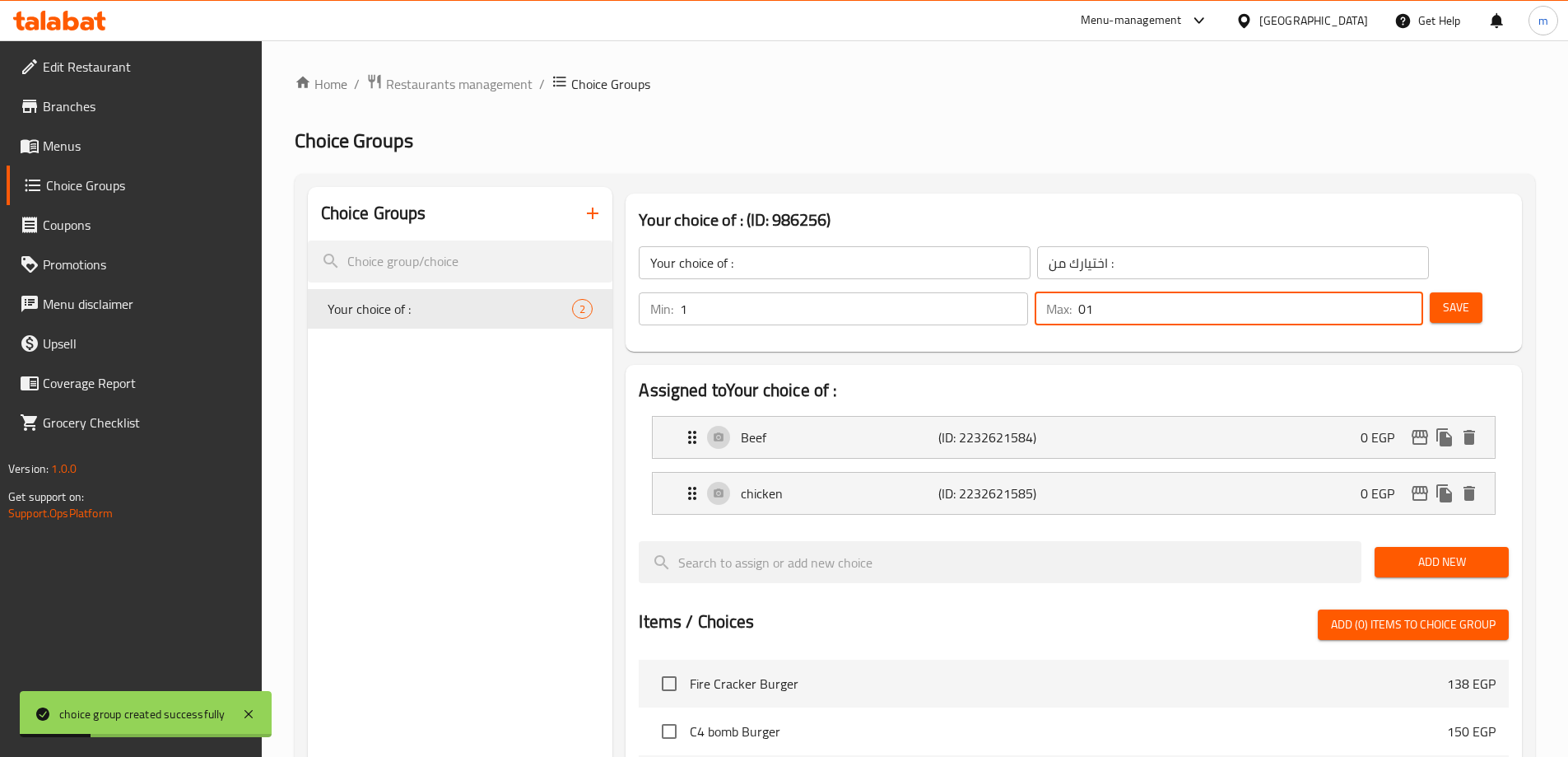
drag, startPoint x: 1370, startPoint y: 268, endPoint x: 1351, endPoint y: 269, distance: 19.0
click at [1351, 292] on div "Max: 01 ​" at bounding box center [1229, 308] width 389 height 33
click at [1396, 292] on input "1" at bounding box center [1250, 308] width 345 height 33
type input "1"
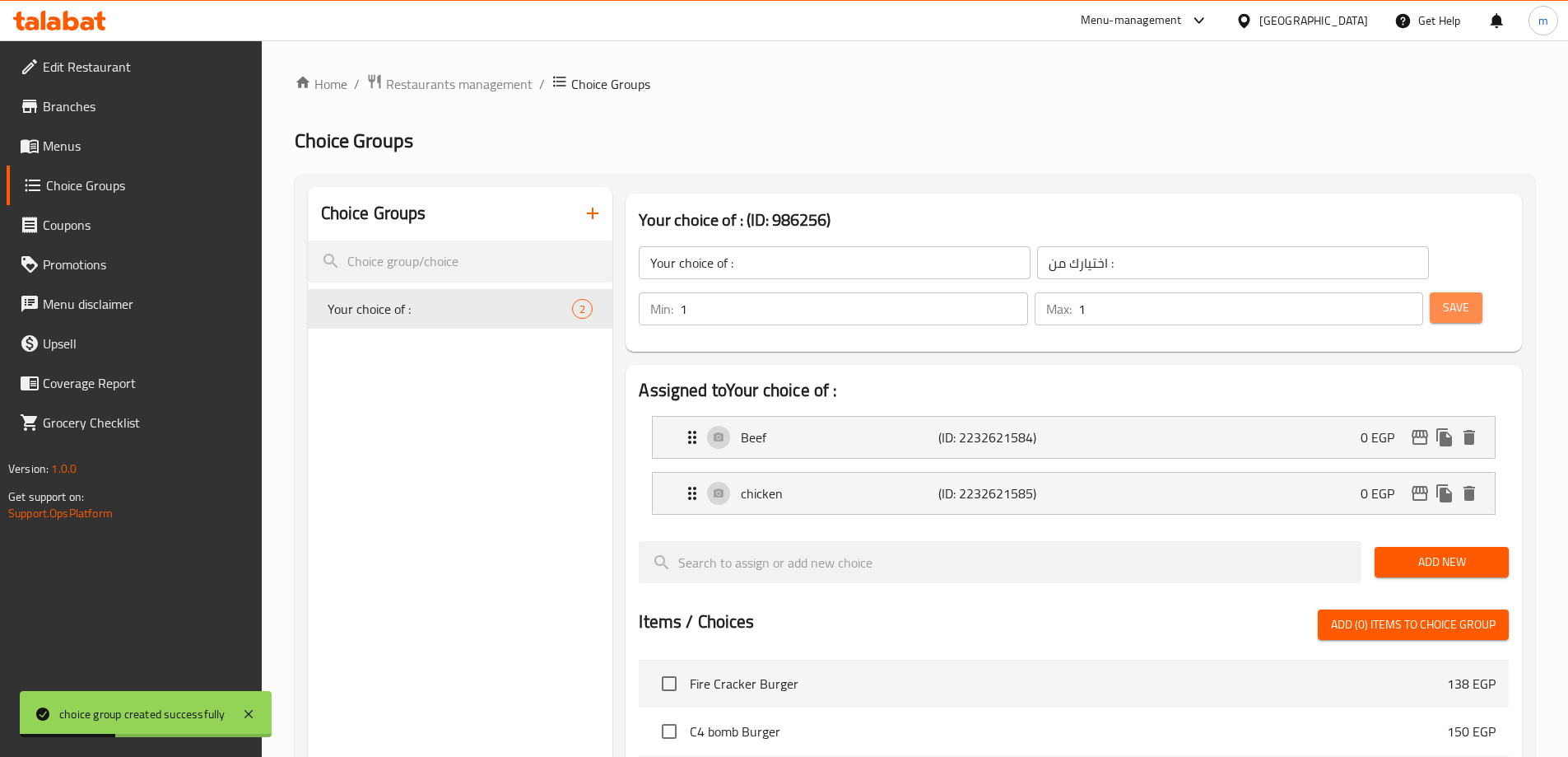
click at [1430, 292] on button "Save" at bounding box center [1457, 307] width 52 height 31
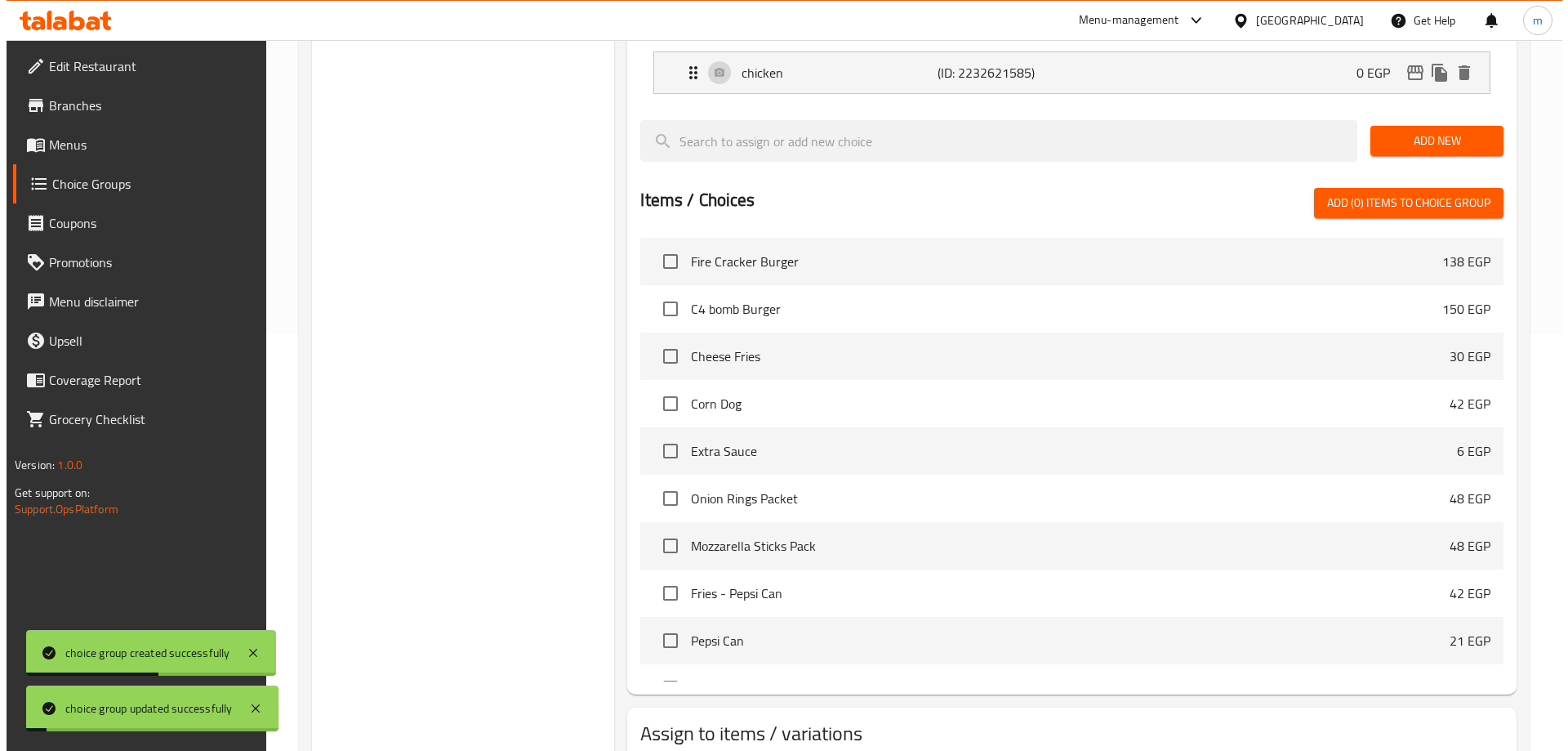
scroll to position [481, 0]
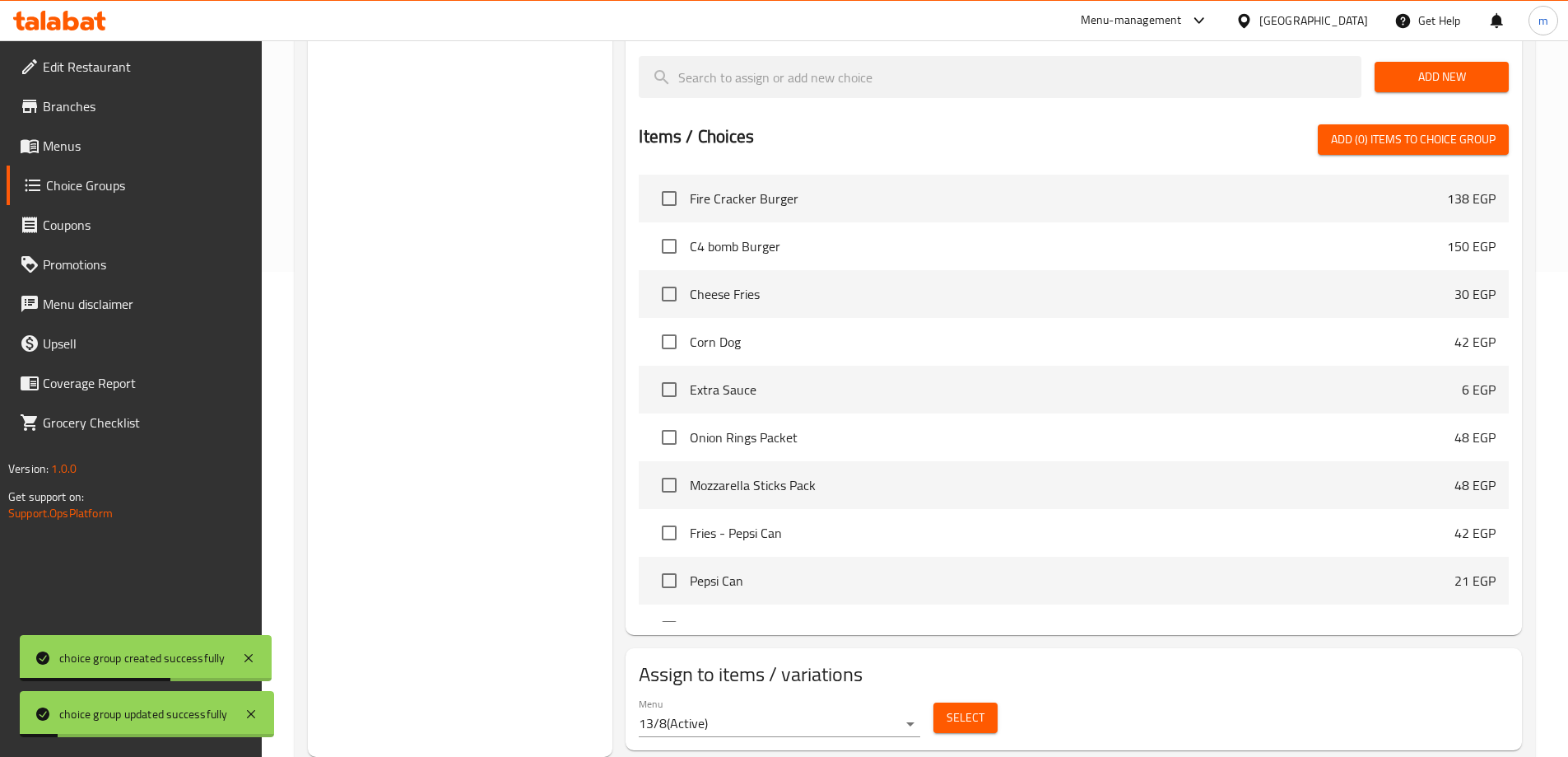
click at [963, 707] on span "Select" at bounding box center [966, 718] width 37 height 21
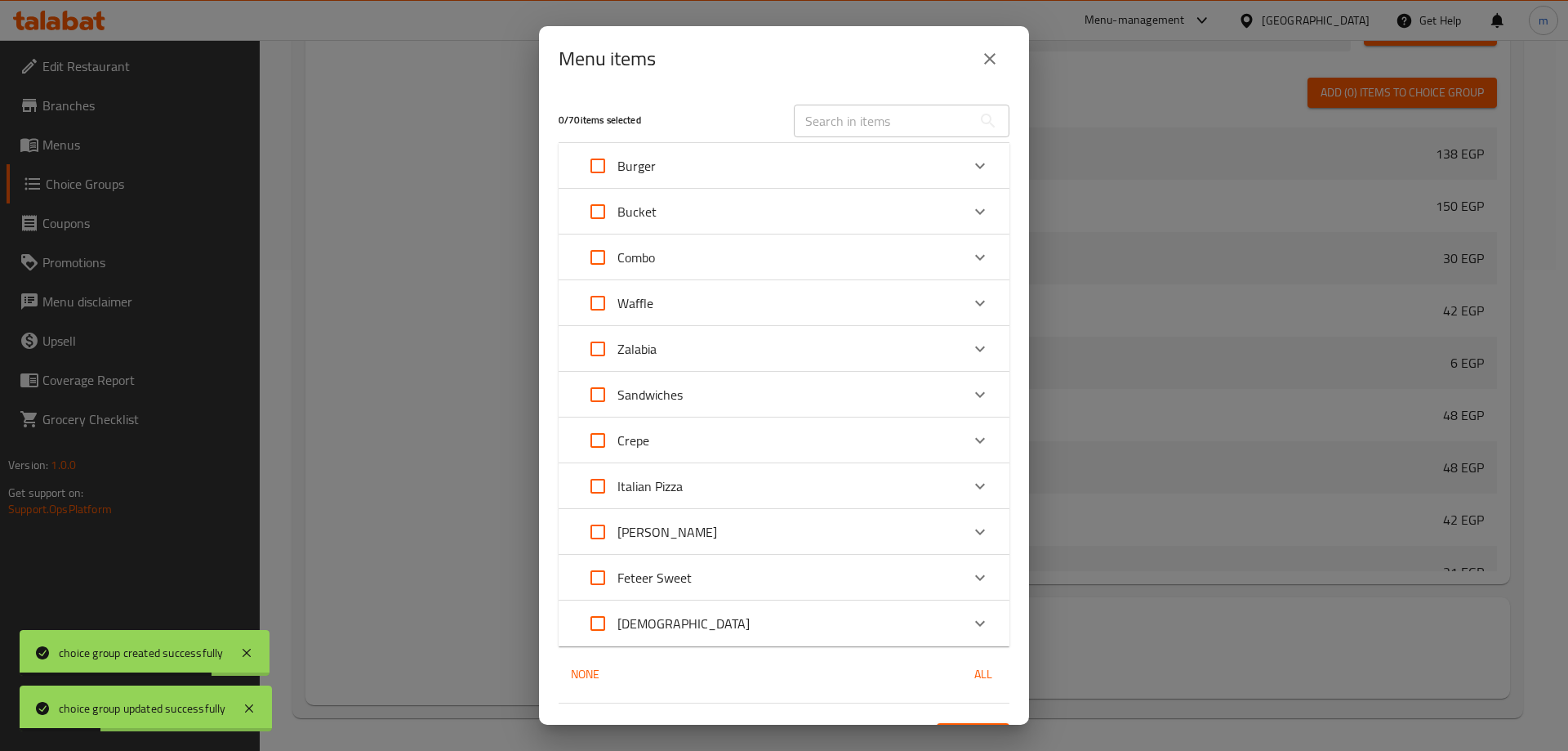
click at [810, 165] on div "Burger" at bounding box center [769, 165] width 382 height 39
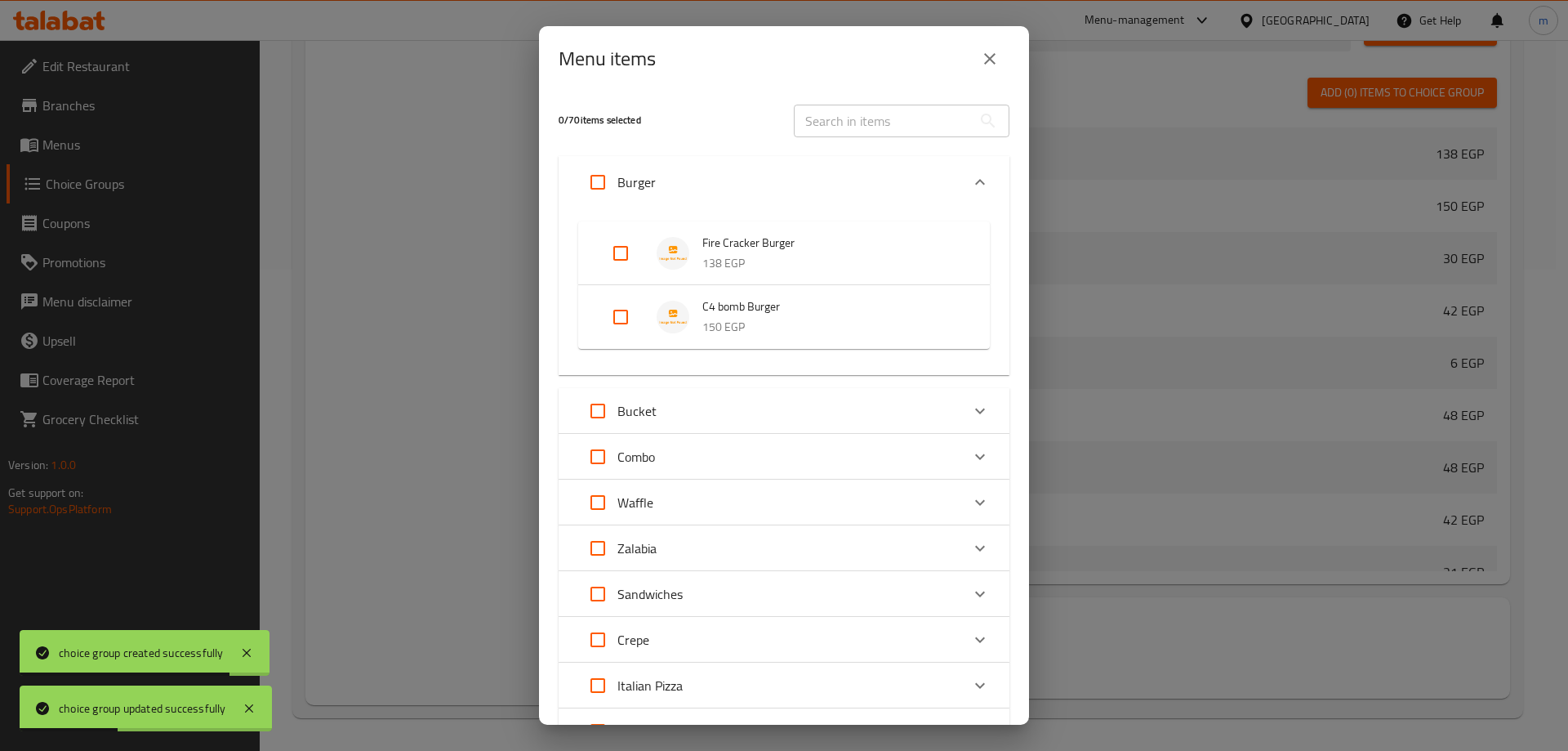
click at [615, 260] on input "Expand" at bounding box center [621, 253] width 39 height 39
checkbox input "true"
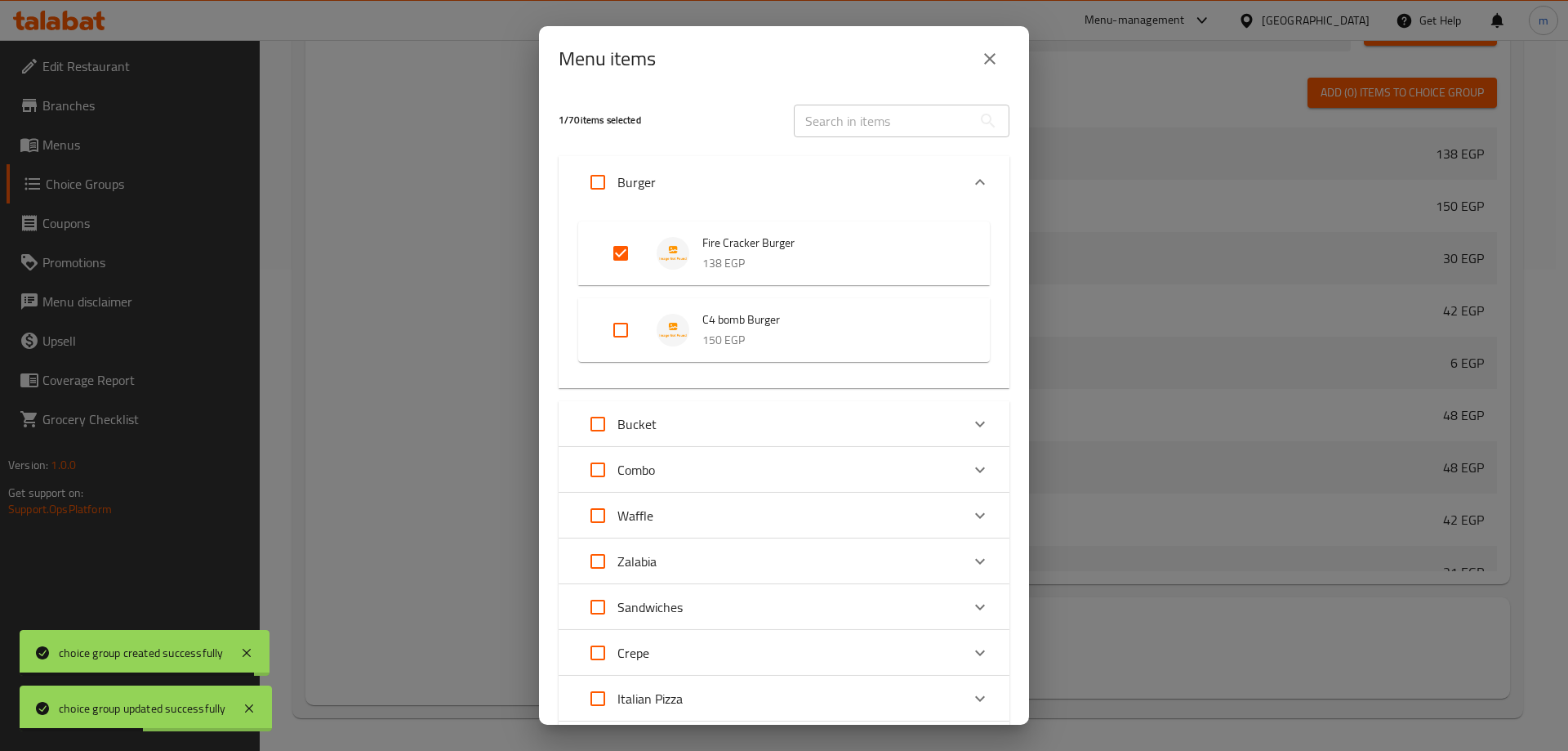
click at [597, 182] on input "Expand" at bounding box center [598, 182] width 39 height 39
checkbox input "true"
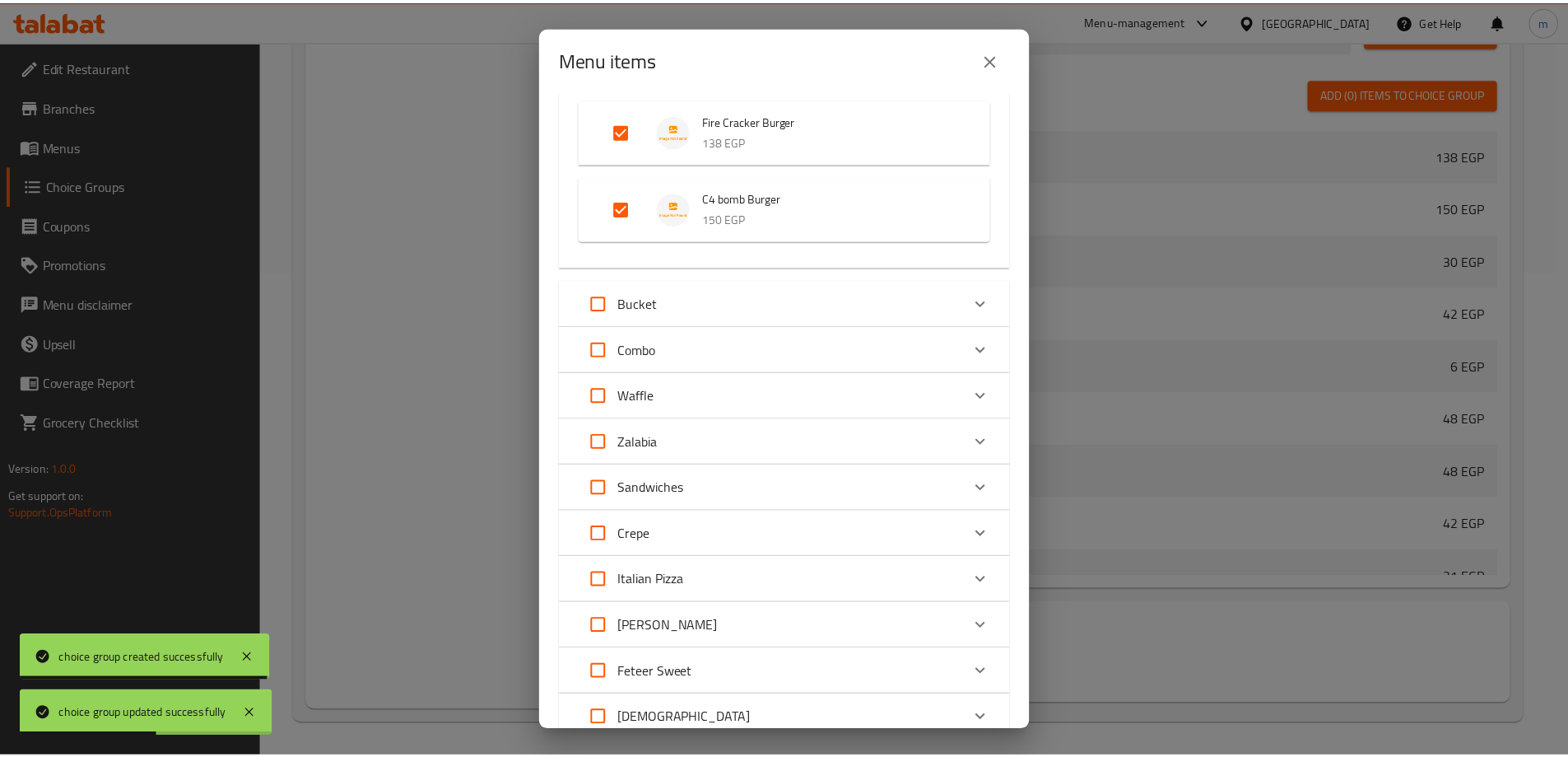
scroll to position [249, 0]
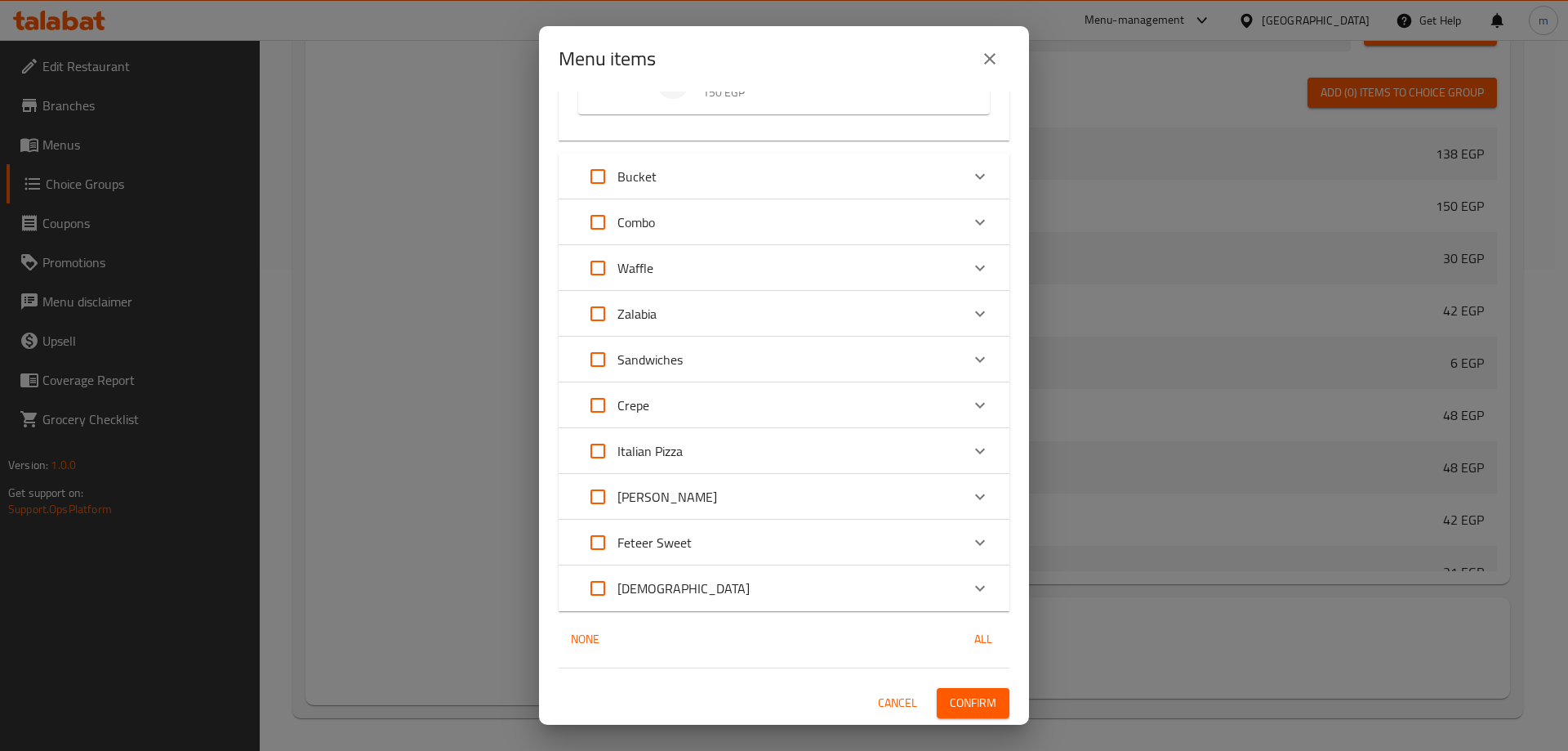
click at [950, 711] on span "Confirm" at bounding box center [973, 703] width 46 height 20
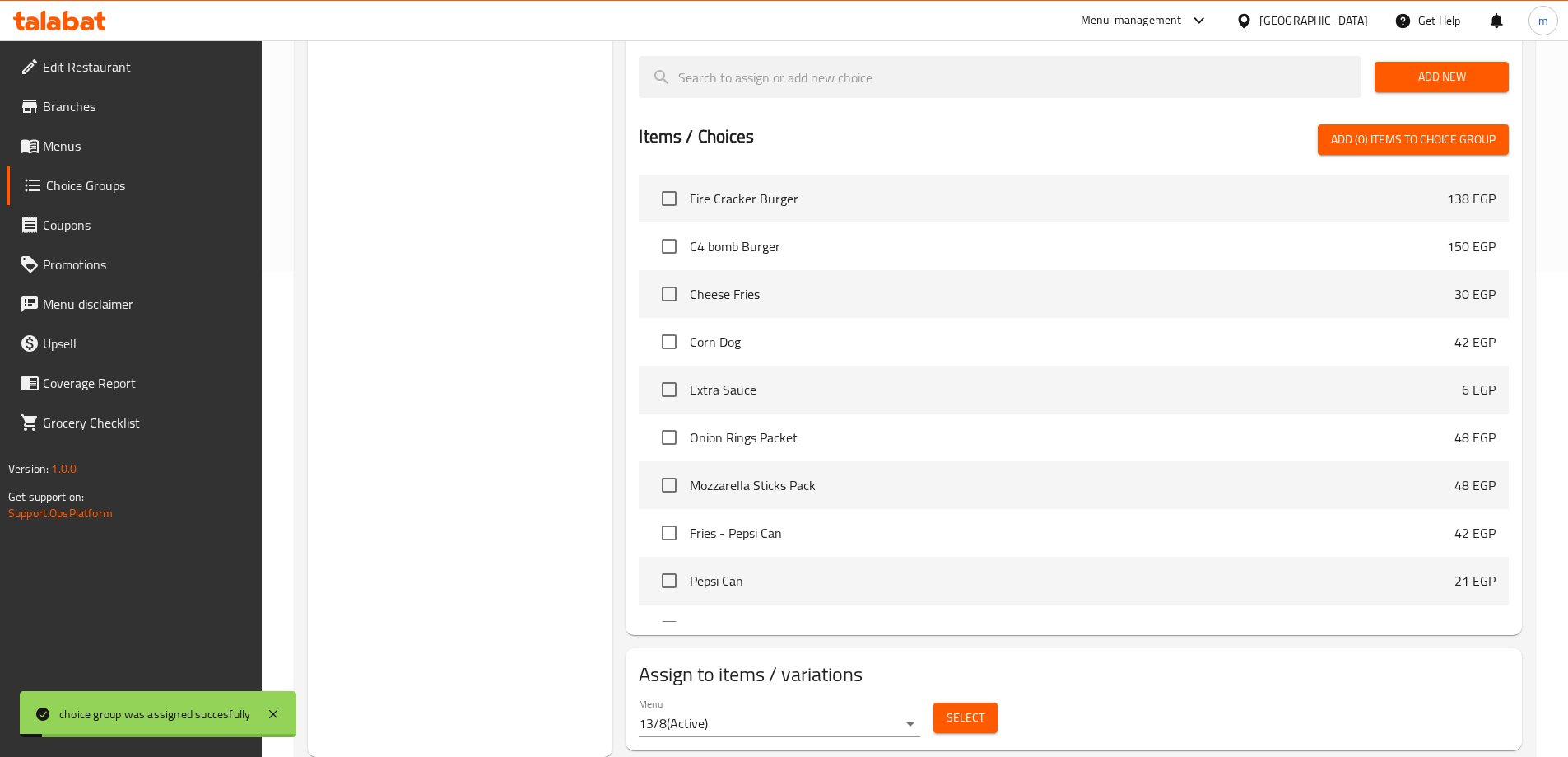
click at [92, 153] on span "Menus" at bounding box center [146, 145] width 206 height 20
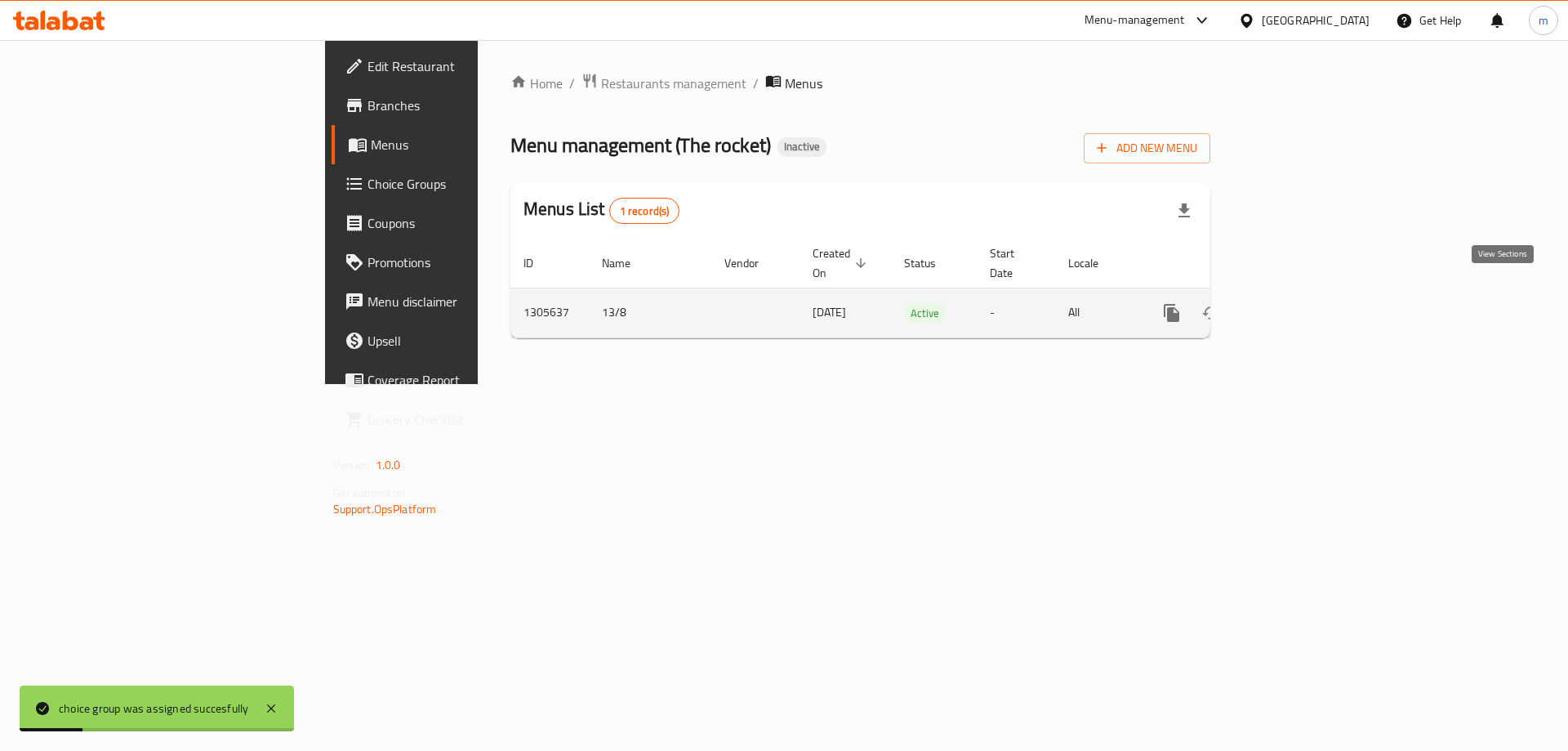
click at [1299, 303] on icon "enhanced table" at bounding box center [1289, 312] width 20 height 20
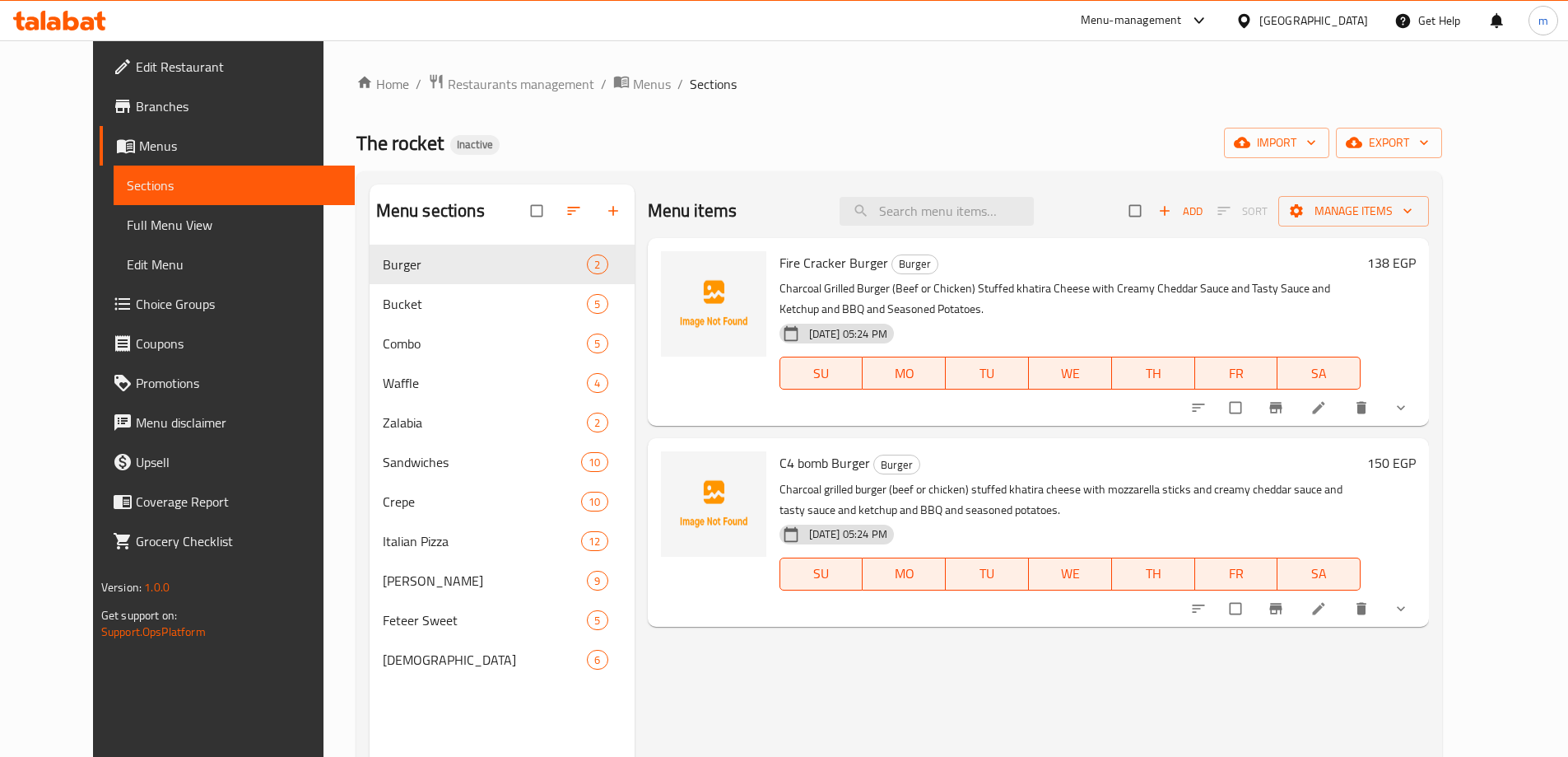
click at [165, 228] on span "Full Menu View" at bounding box center [233, 224] width 214 height 20
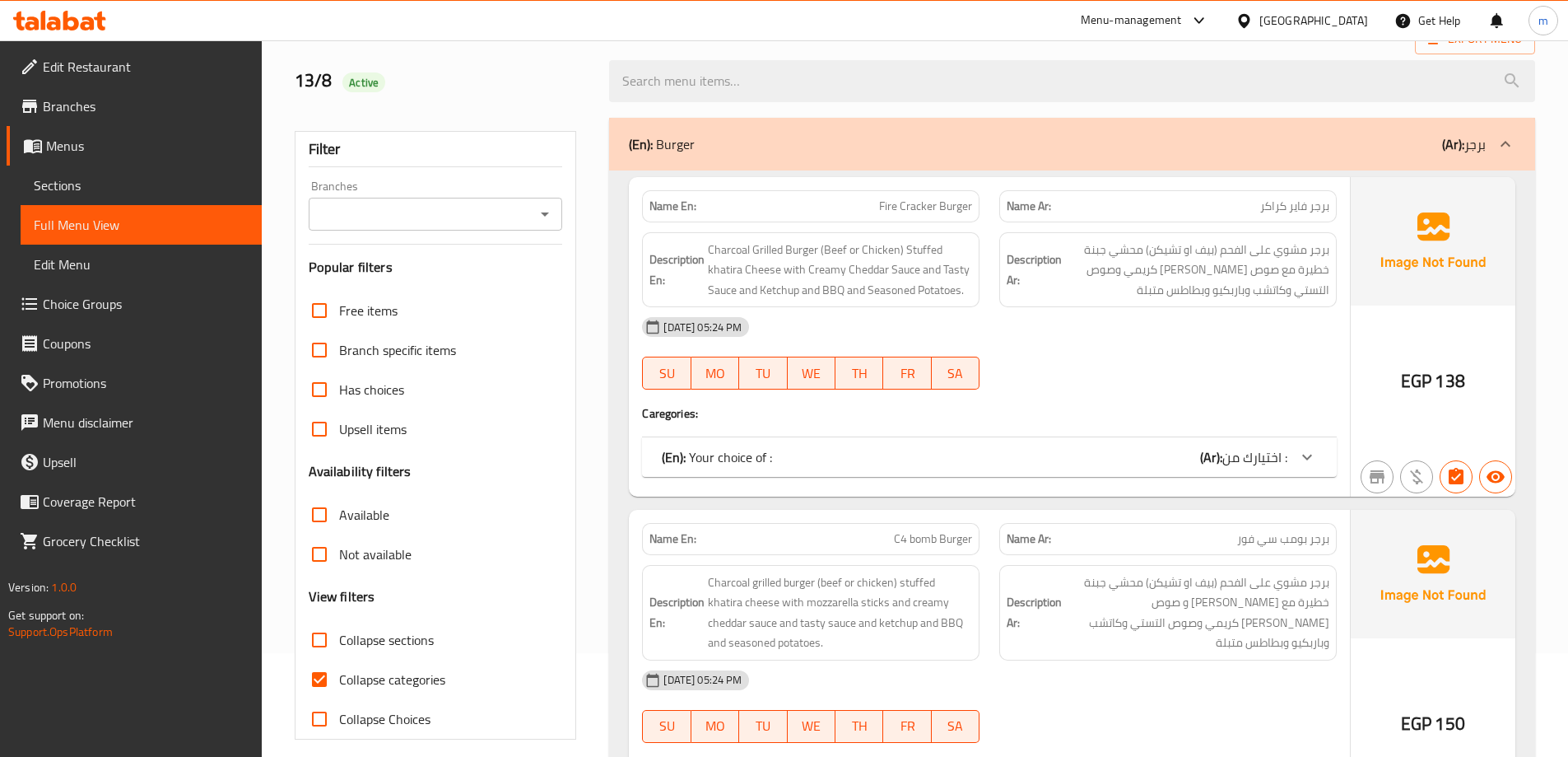
scroll to position [330, 0]
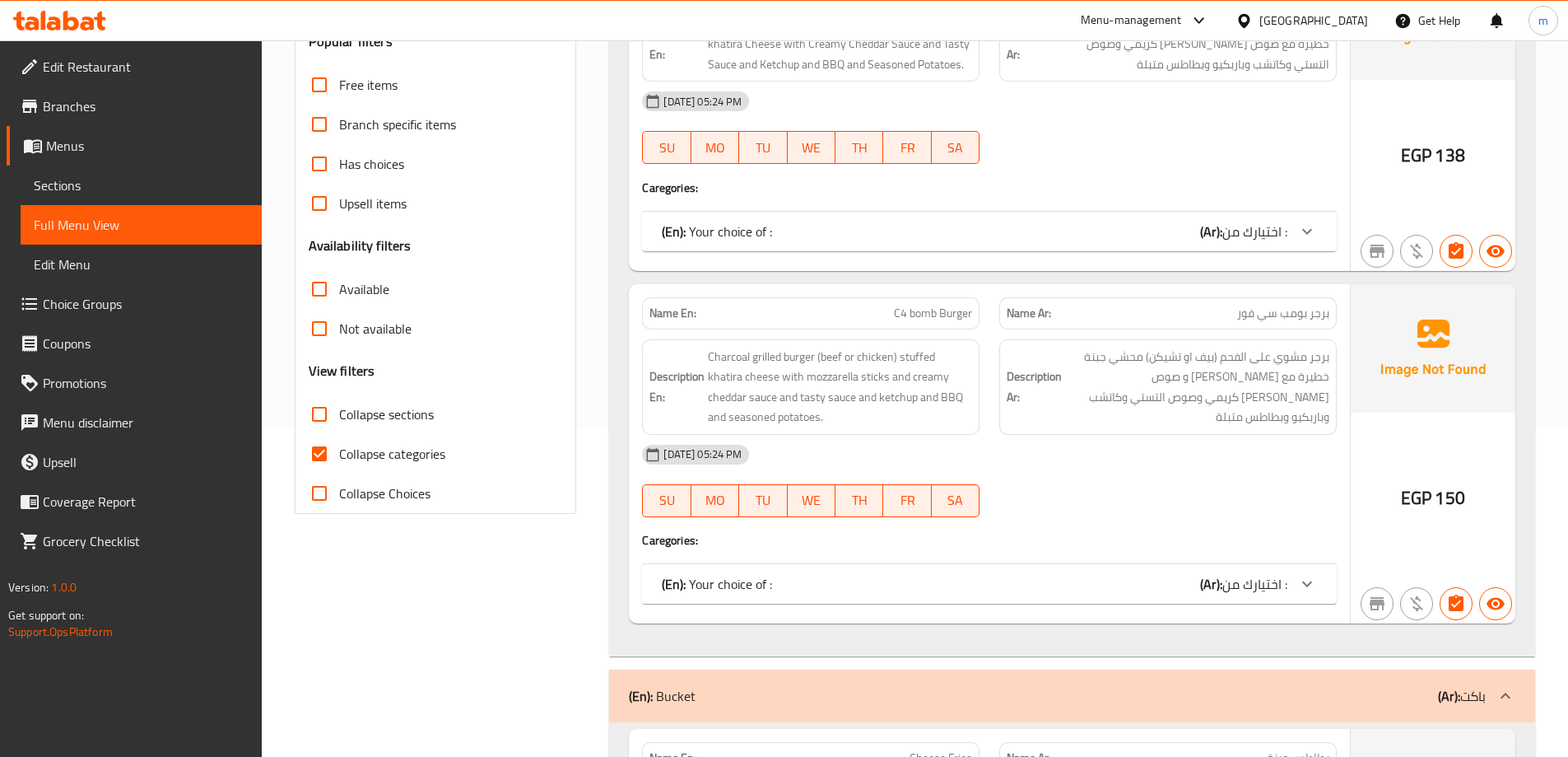
click at [367, 448] on span "Collapse categories" at bounding box center [392, 453] width 106 height 20
click at [339, 448] on input "Collapse categories" at bounding box center [319, 453] width 39 height 39
checkbox input "false"
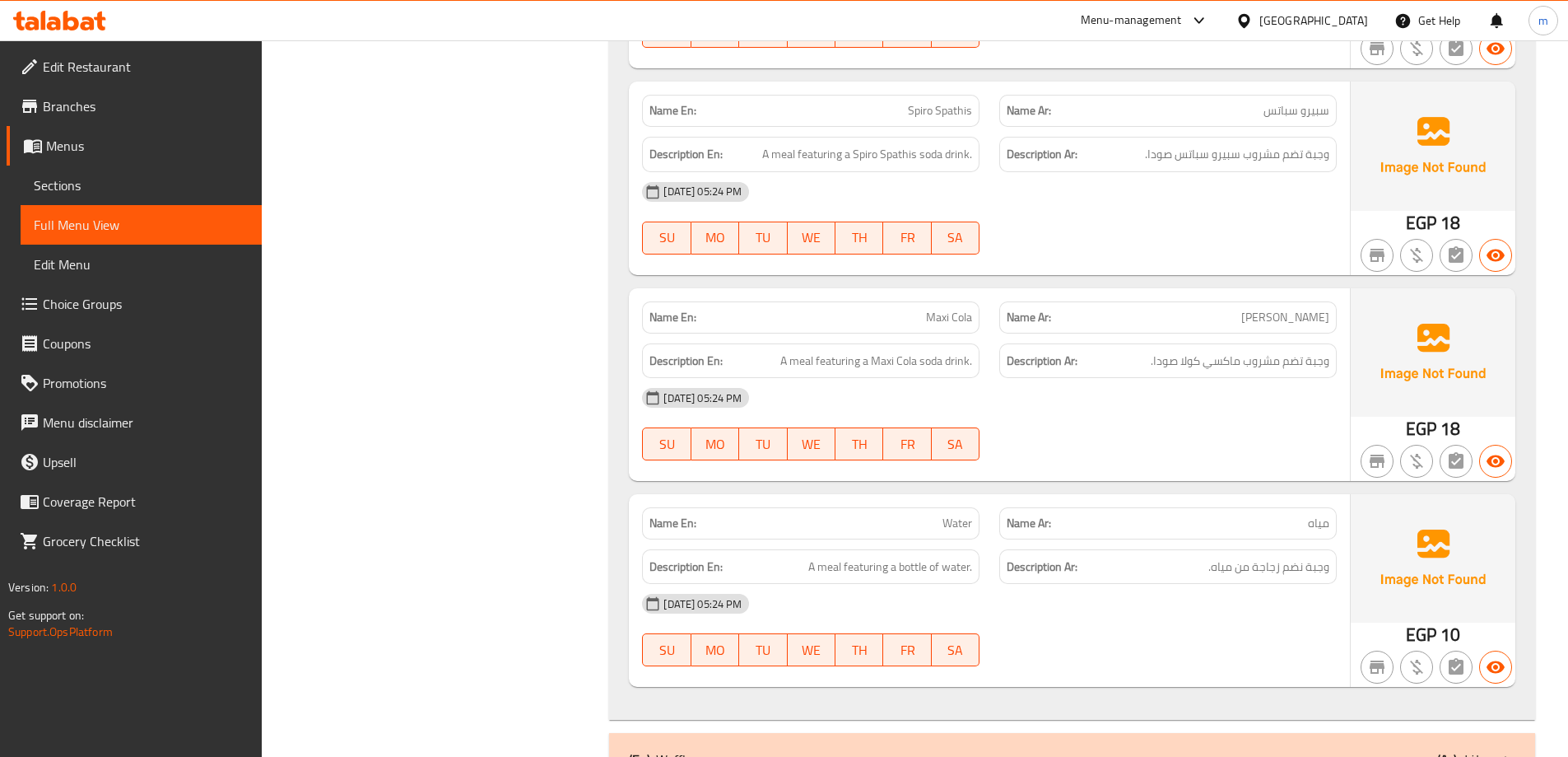
scroll to position [2964, 0]
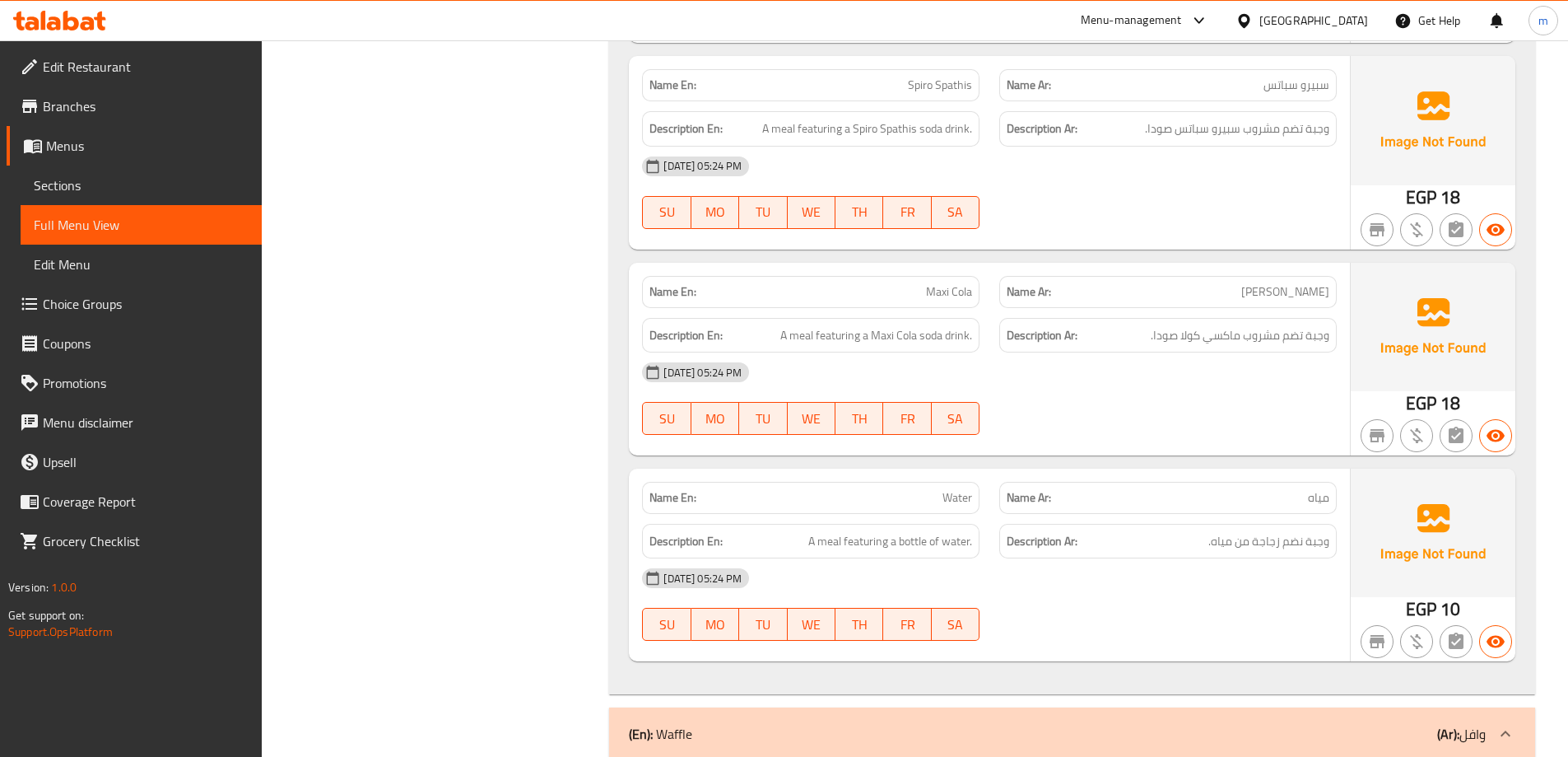
copy span "Maxi Cola"
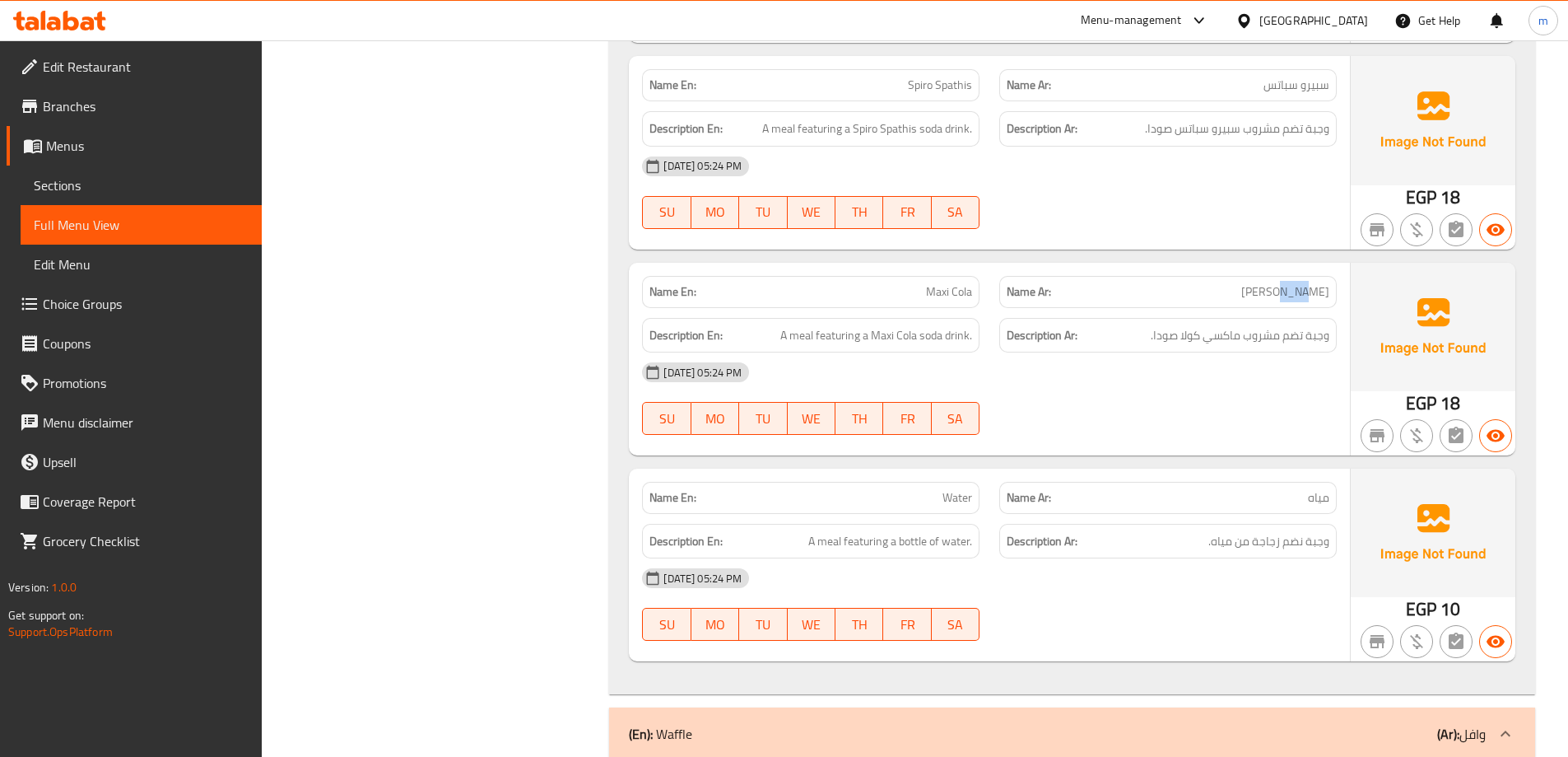
copy span "[PERSON_NAME]"
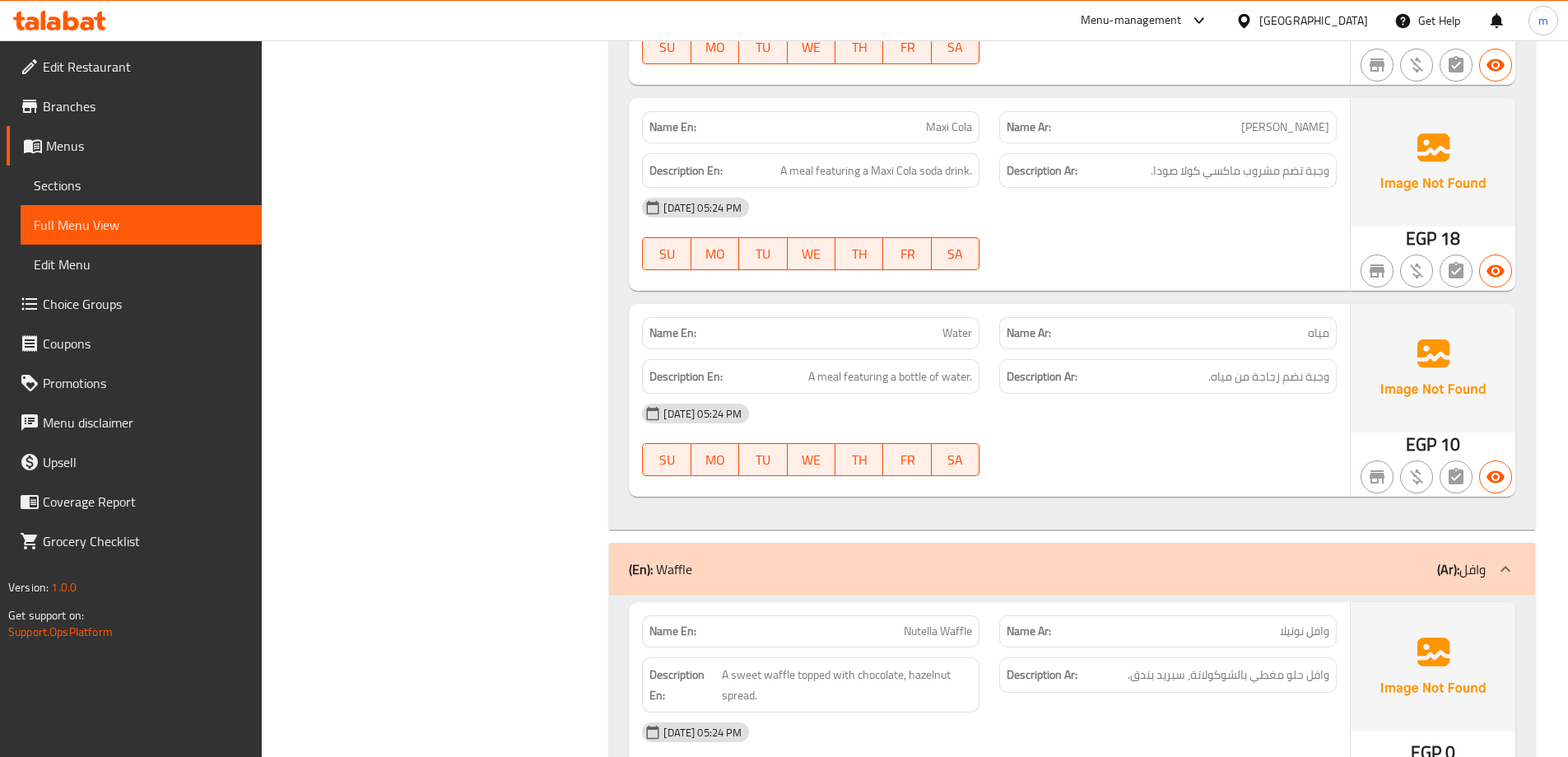
scroll to position [3212, 0]
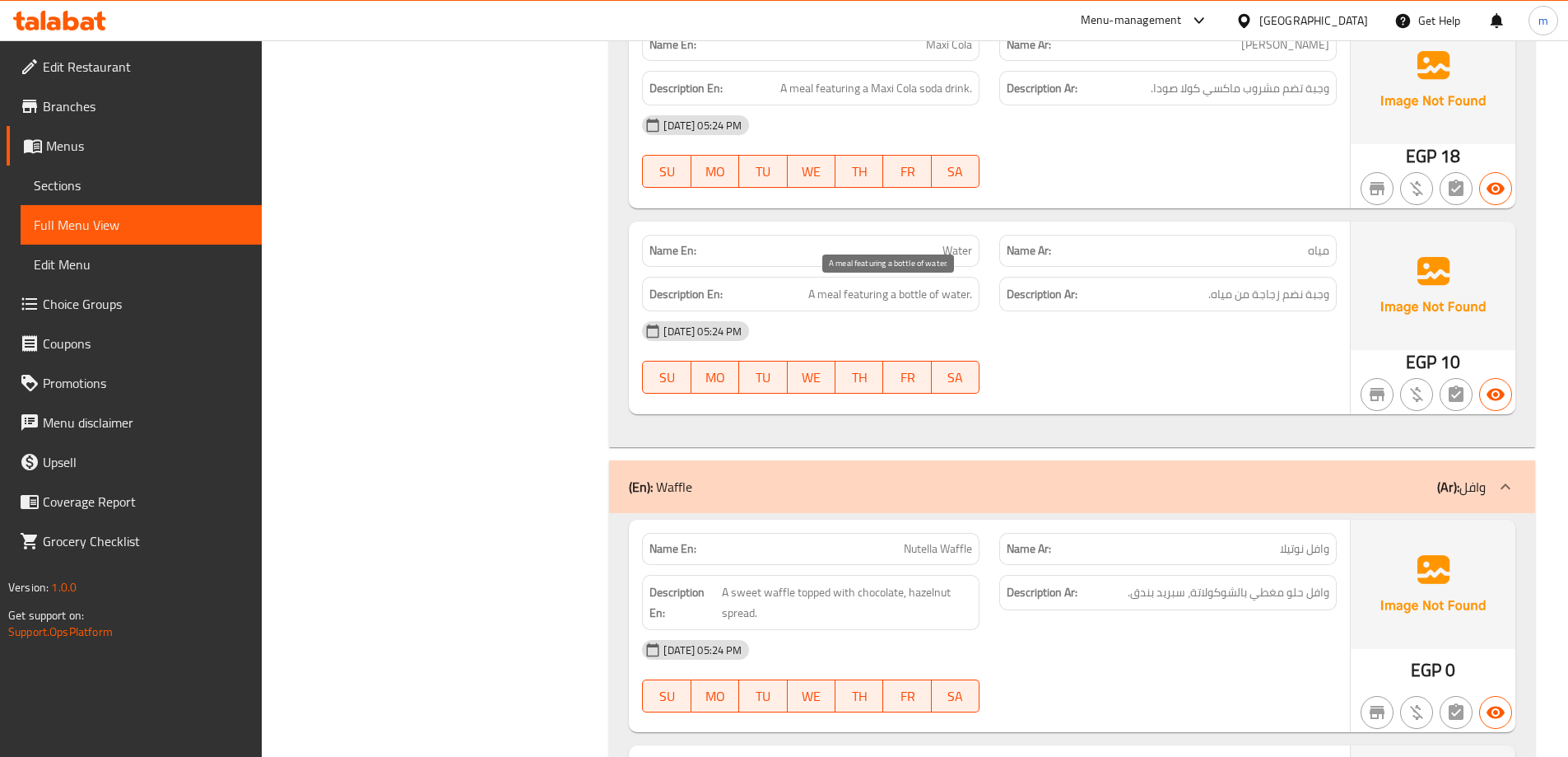
click at [914, 298] on span "A meal featuring a bottle of water." at bounding box center [890, 294] width 164 height 21
click at [909, 294] on span "A meal featuring a bottle of water." at bounding box center [890, 294] width 164 height 21
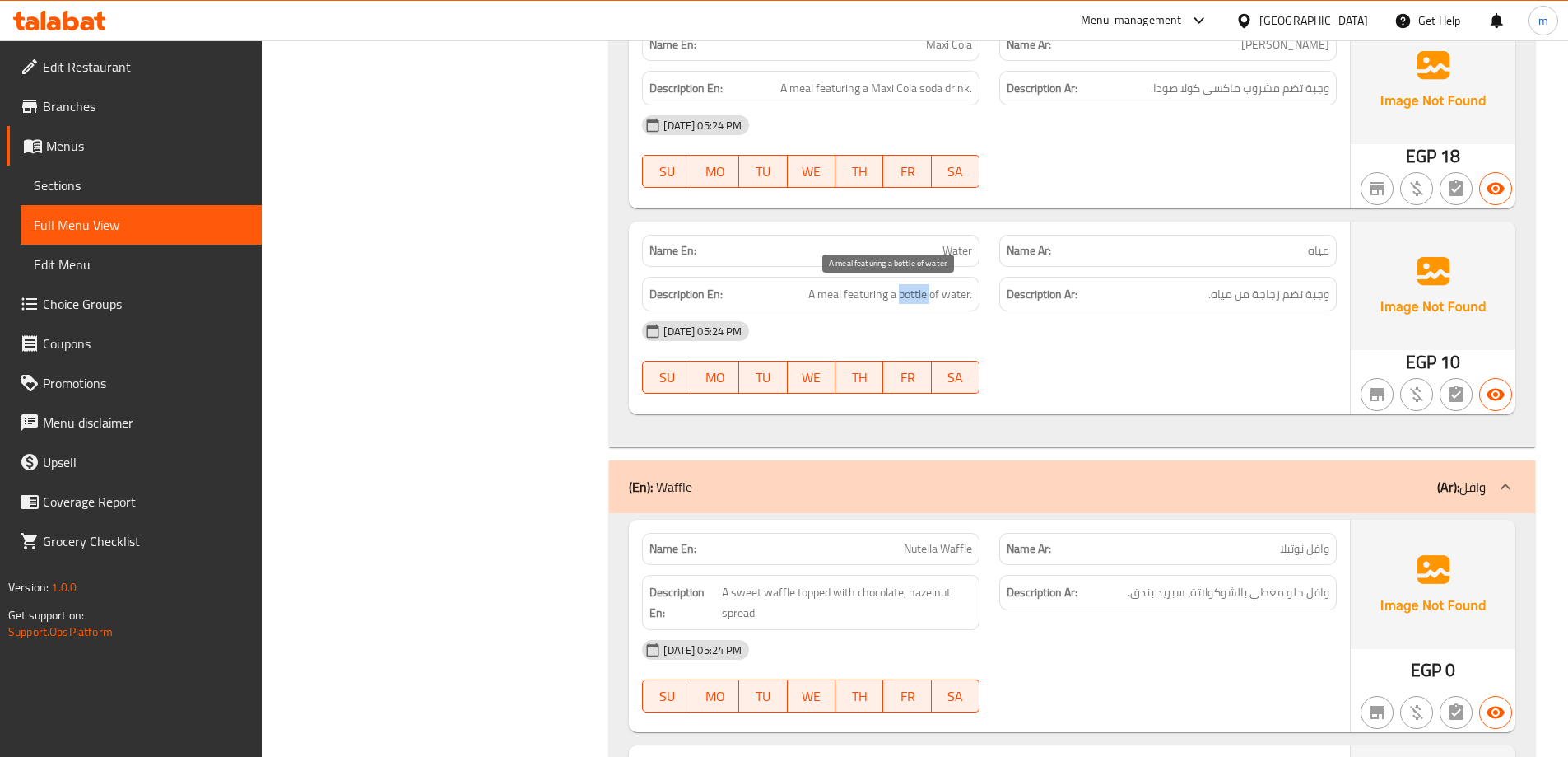
click at [909, 294] on span "A meal featuring a bottle of water." at bounding box center [890, 294] width 164 height 21
click at [948, 296] on span "A meal featuring a bottle of water." at bounding box center [890, 294] width 164 height 21
copy span "bottle of water"
click at [149, 173] on link "Sections" at bounding box center [141, 186] width 242 height 39
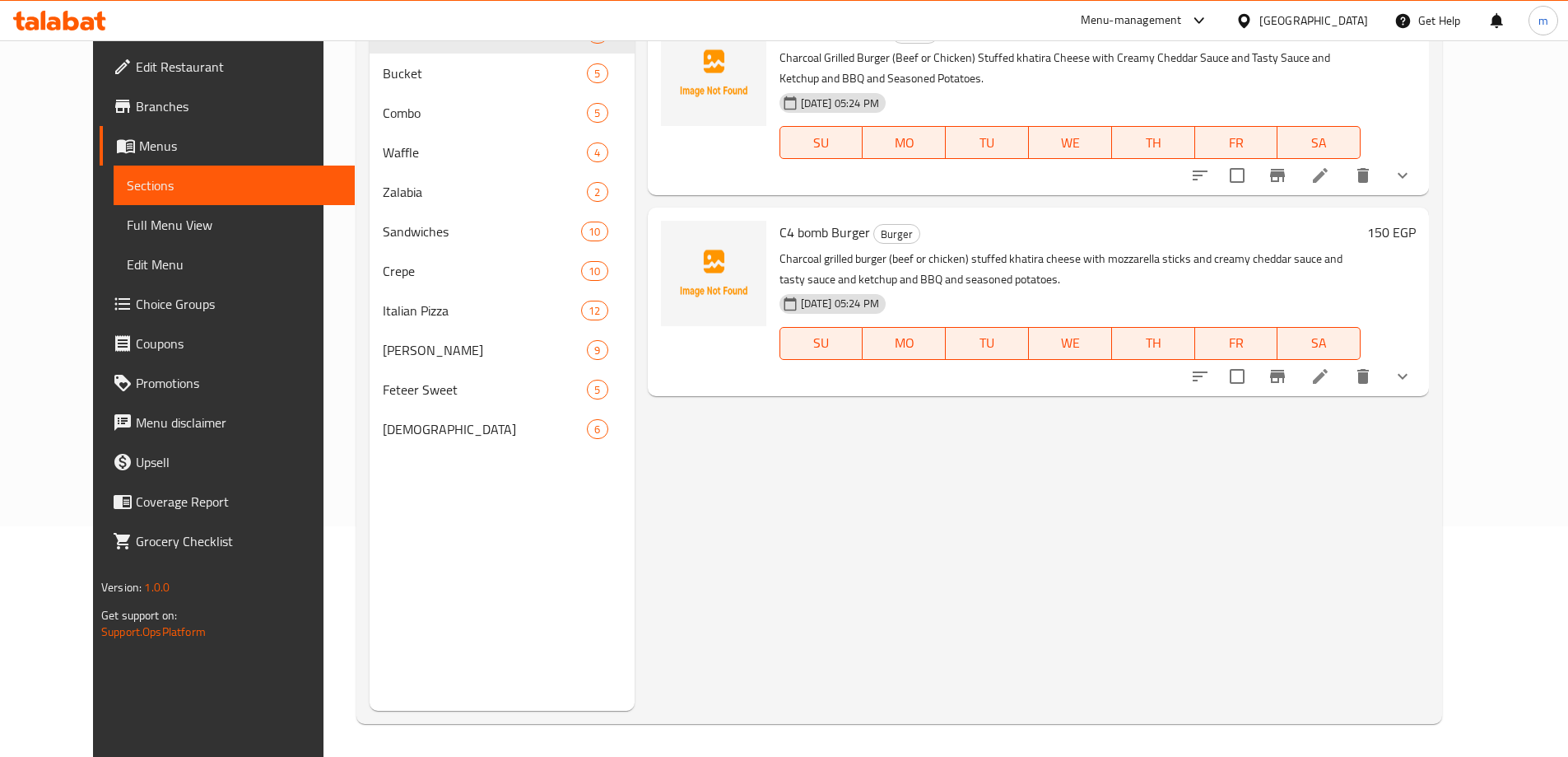
scroll to position [230, 0]
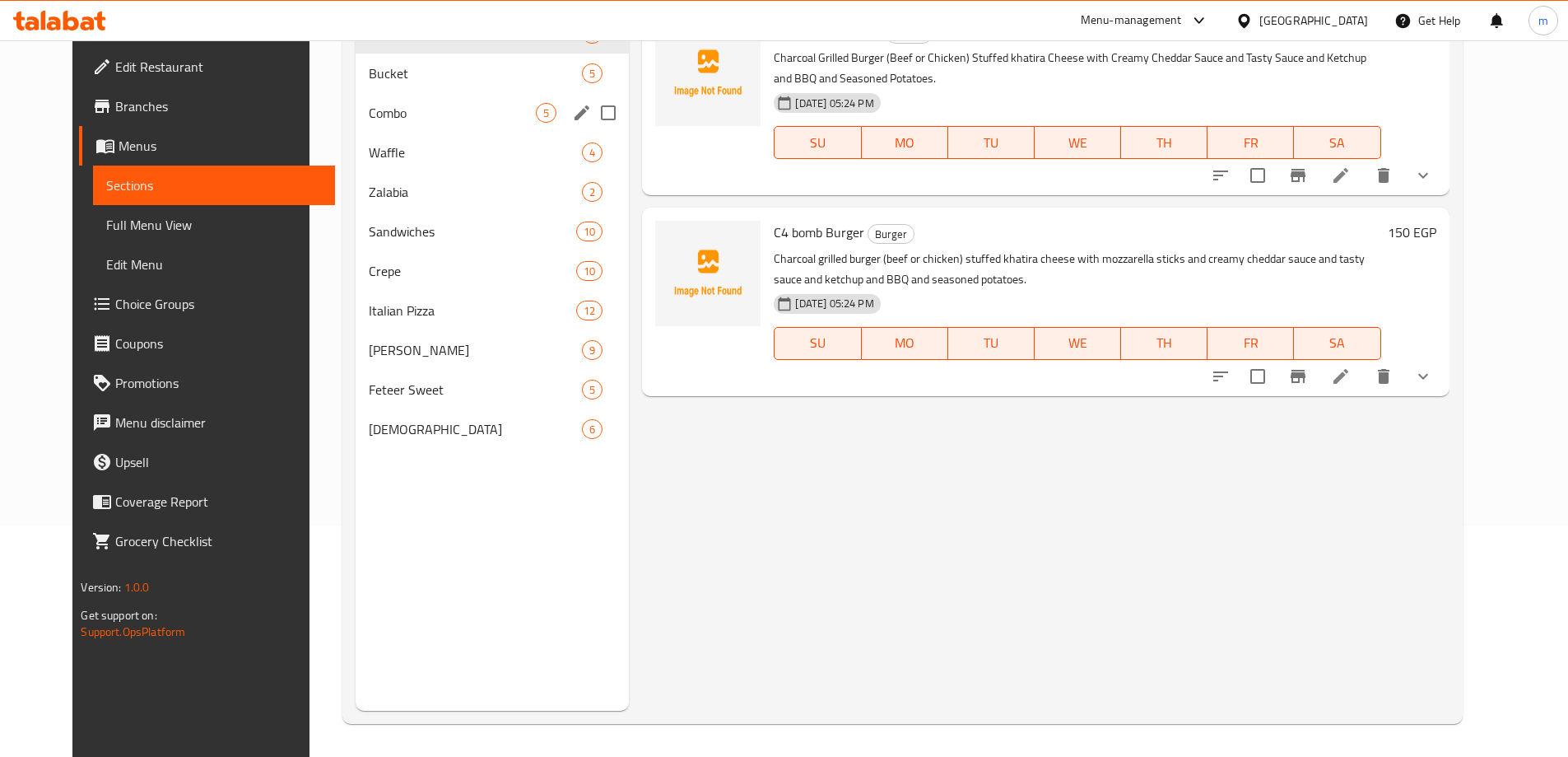
click at [377, 103] on span "Combo" at bounding box center [452, 112] width 167 height 20
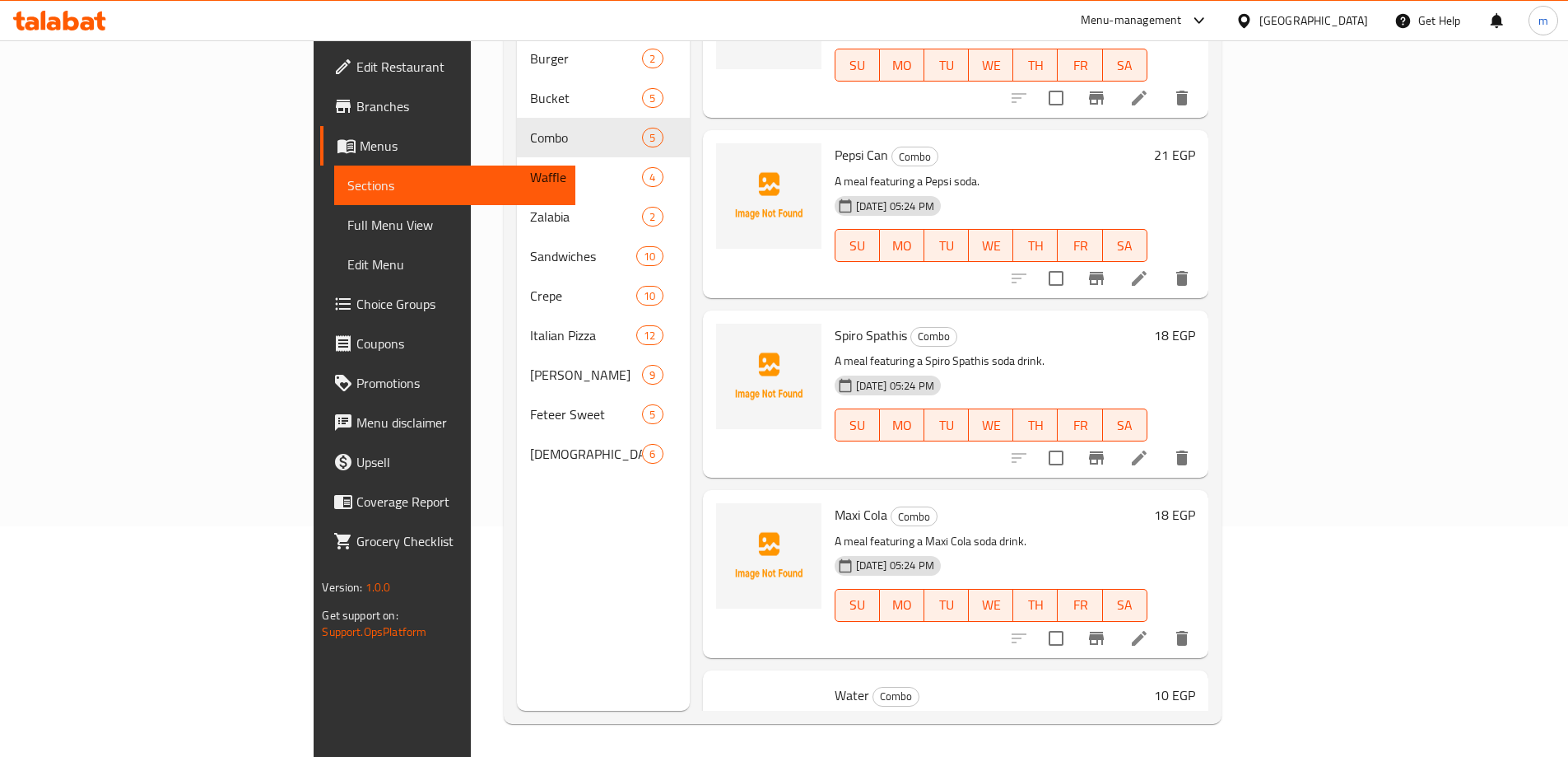
scroll to position [184, 0]
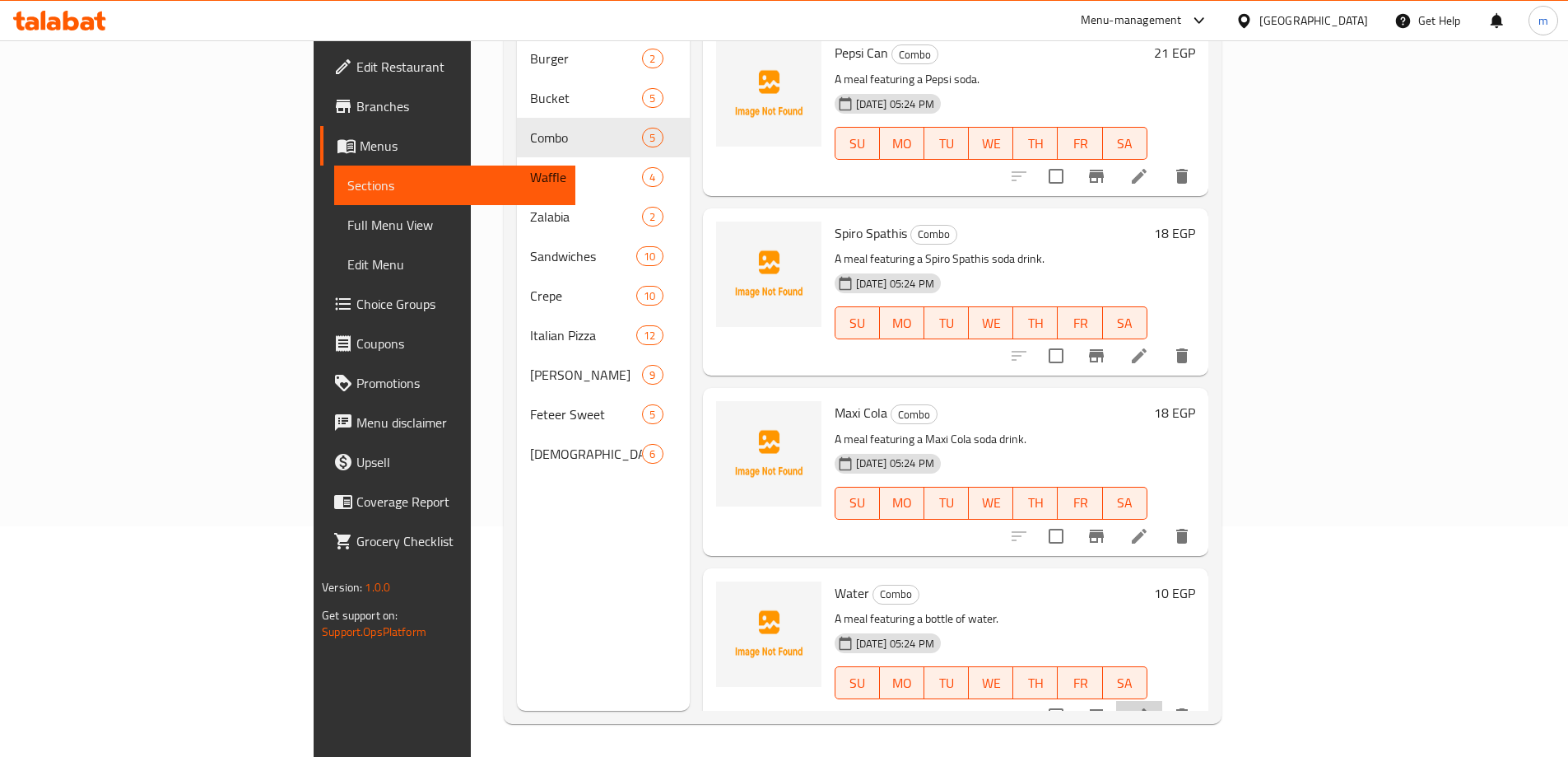
click at [1162, 701] on li at bounding box center [1139, 716] width 46 height 30
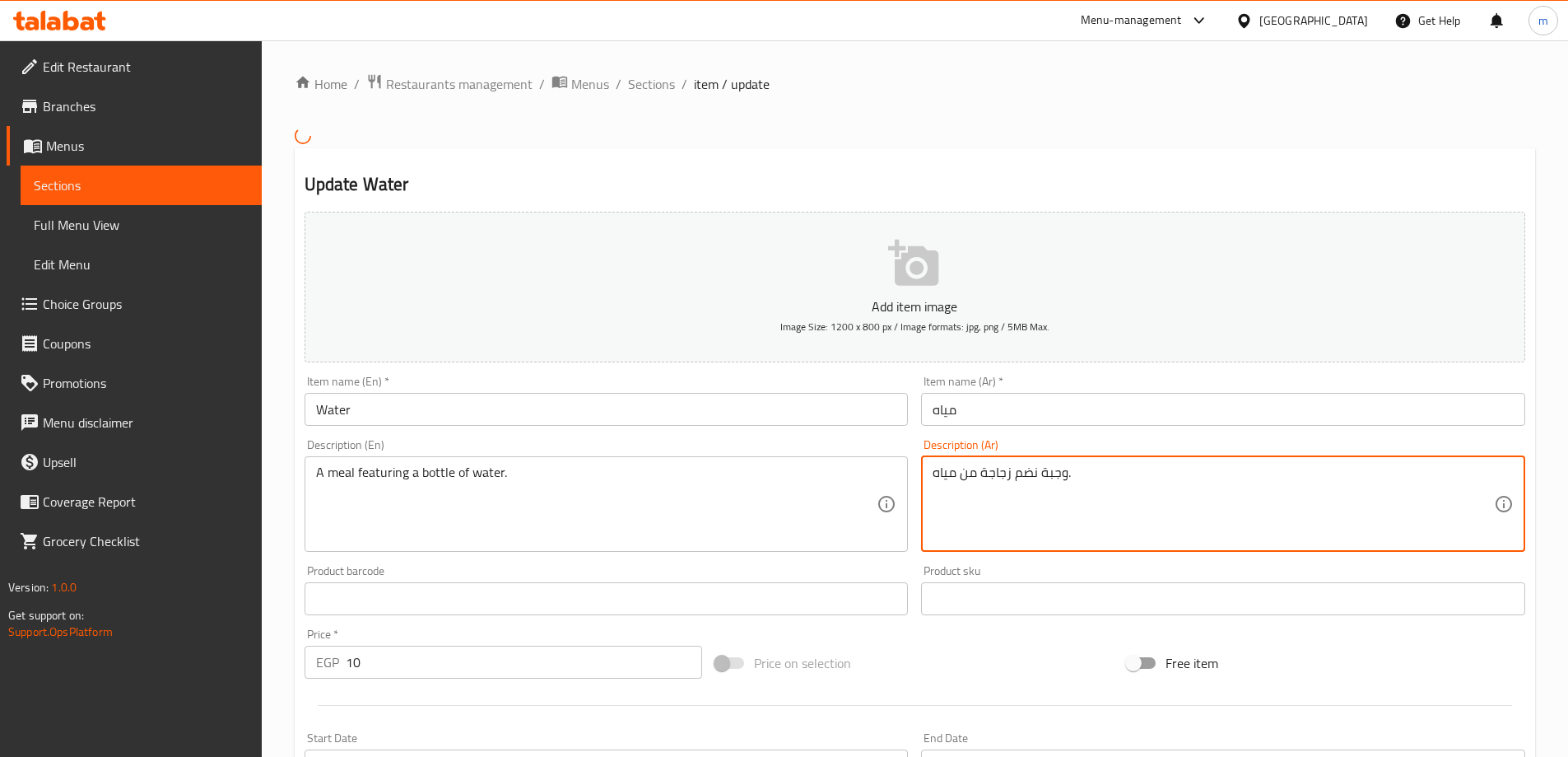
click at [966, 474] on textarea "وجبة نضم زجاجة من مياه." at bounding box center [1213, 503] width 561 height 78
type textarea "وجبة نضم زجاجة مياه."
click at [1003, 639] on div "Add item image Image Size: 1200 x 800 px / Image formats: jpg, png / 5MB Max. I…" at bounding box center [914, 560] width 1234 height 710
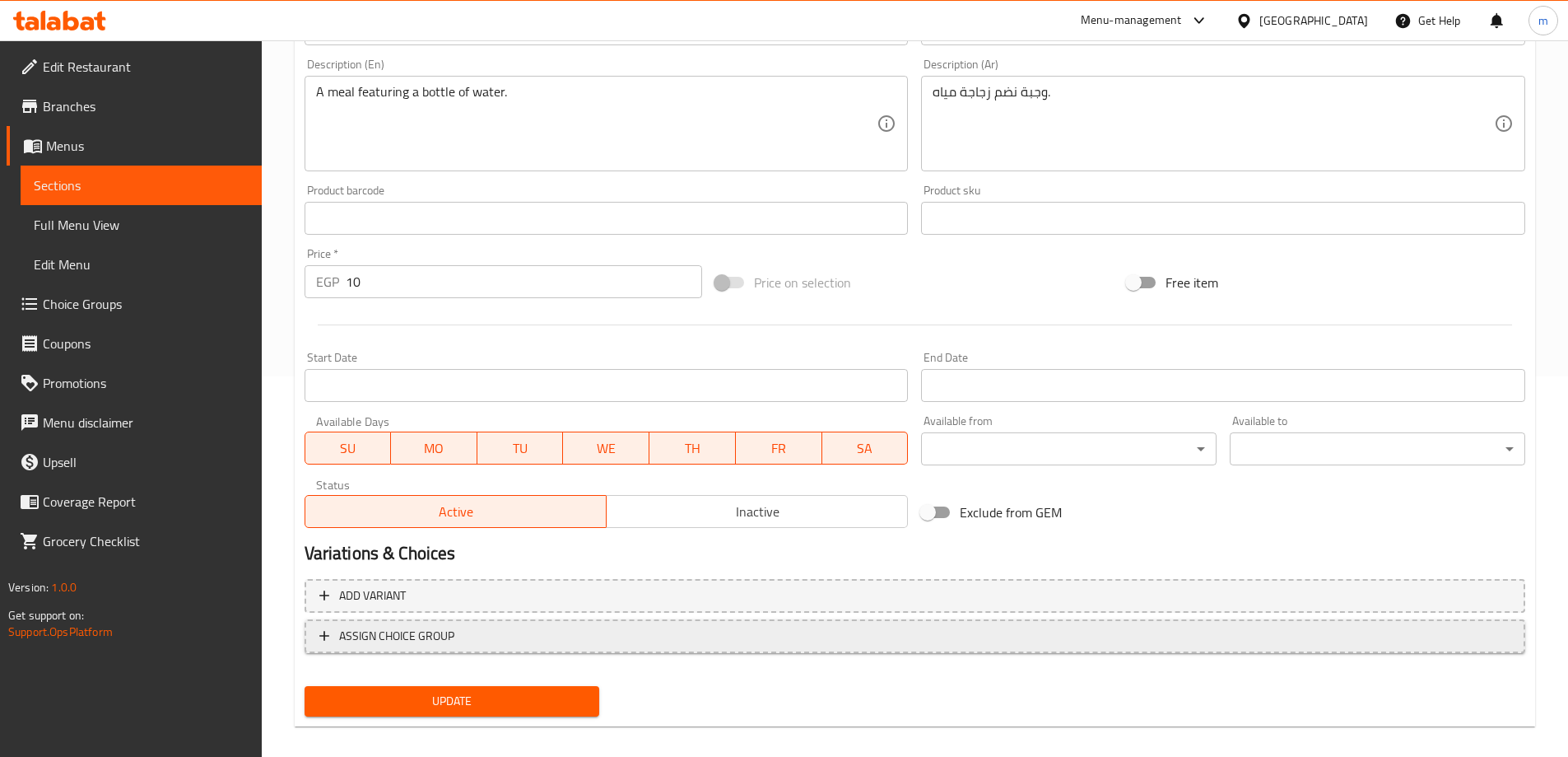
scroll to position [396, 0]
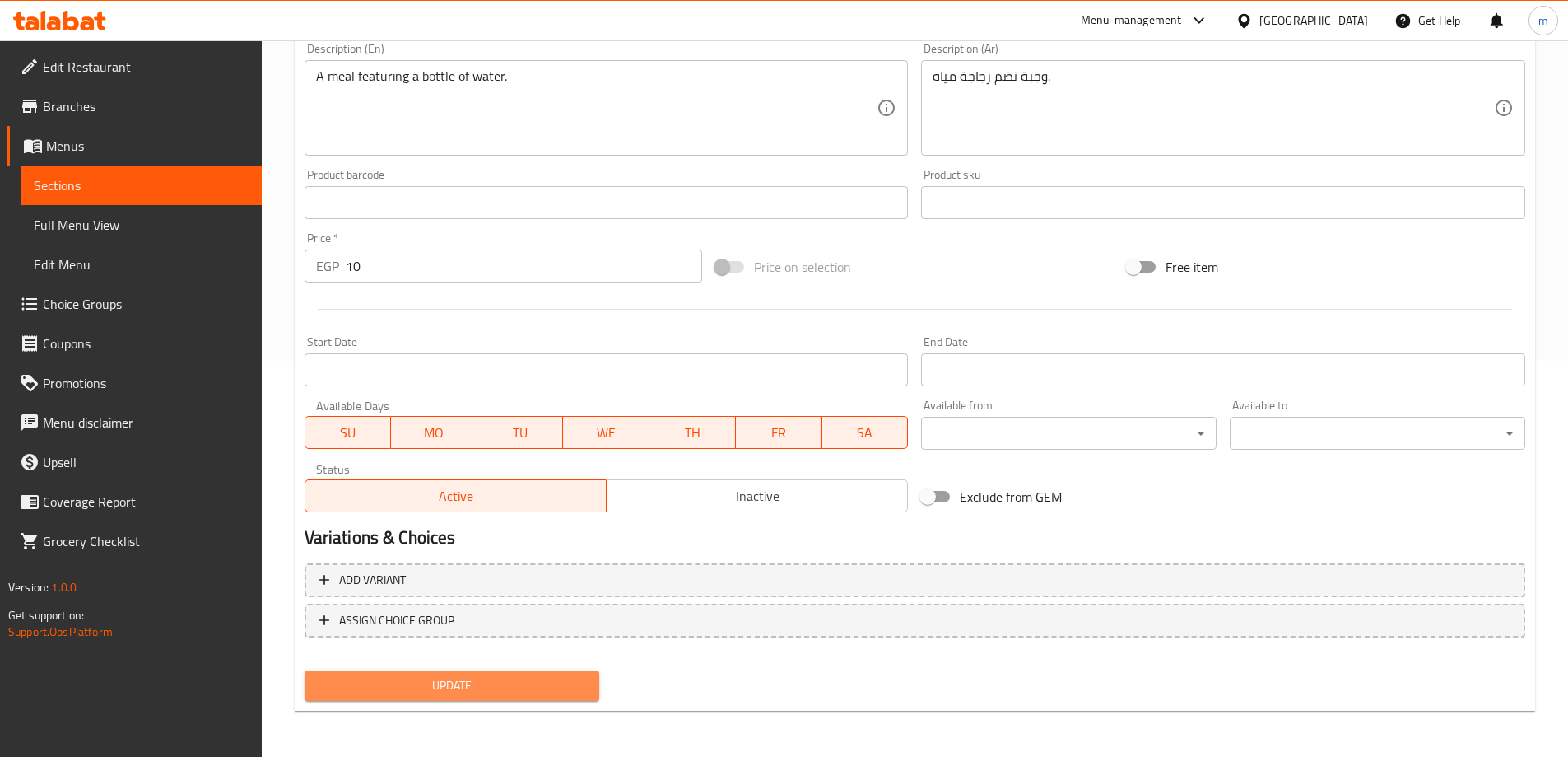
click at [540, 676] on span "Update" at bounding box center [451, 686] width 269 height 21
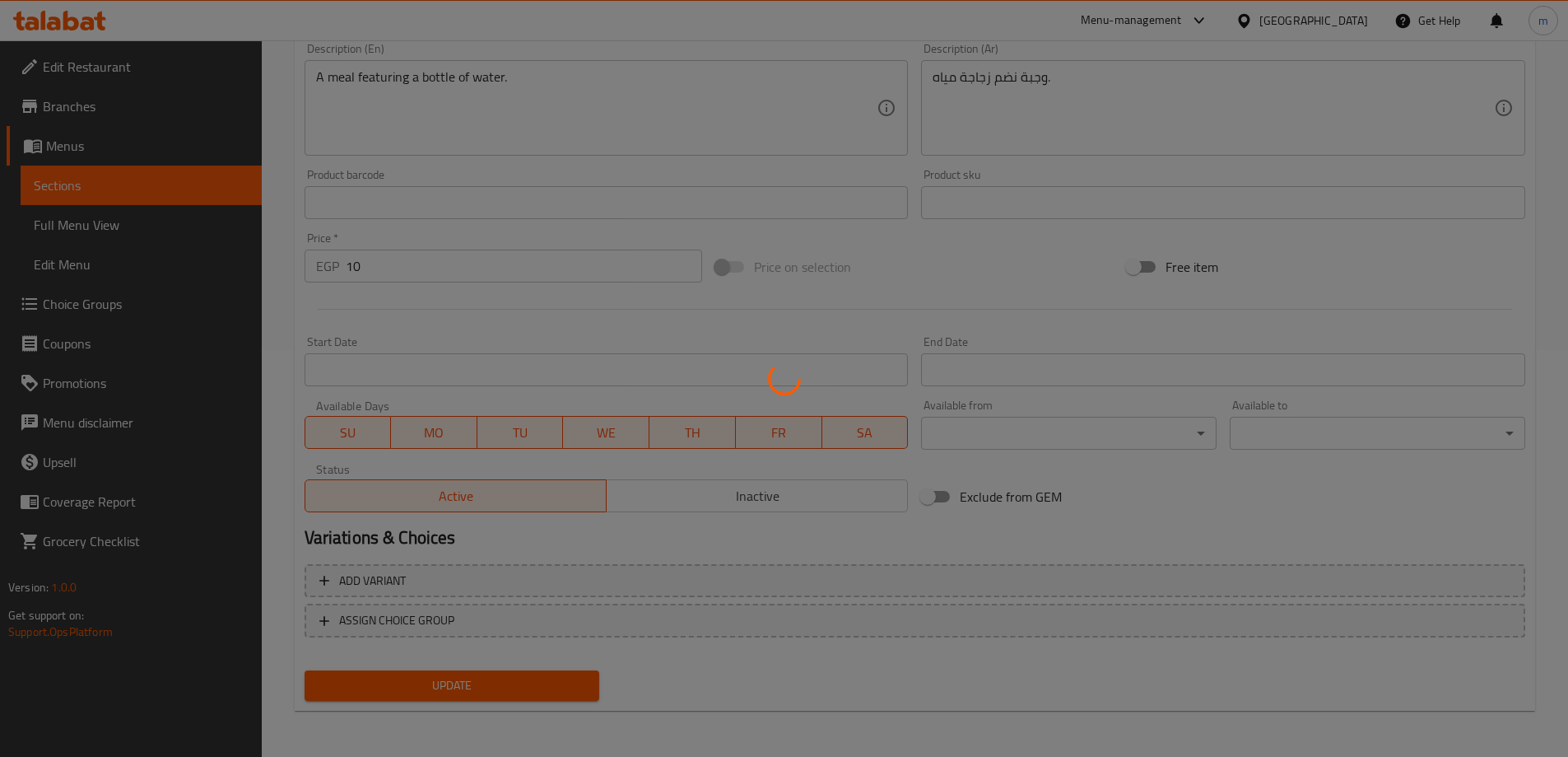
scroll to position [324, 0]
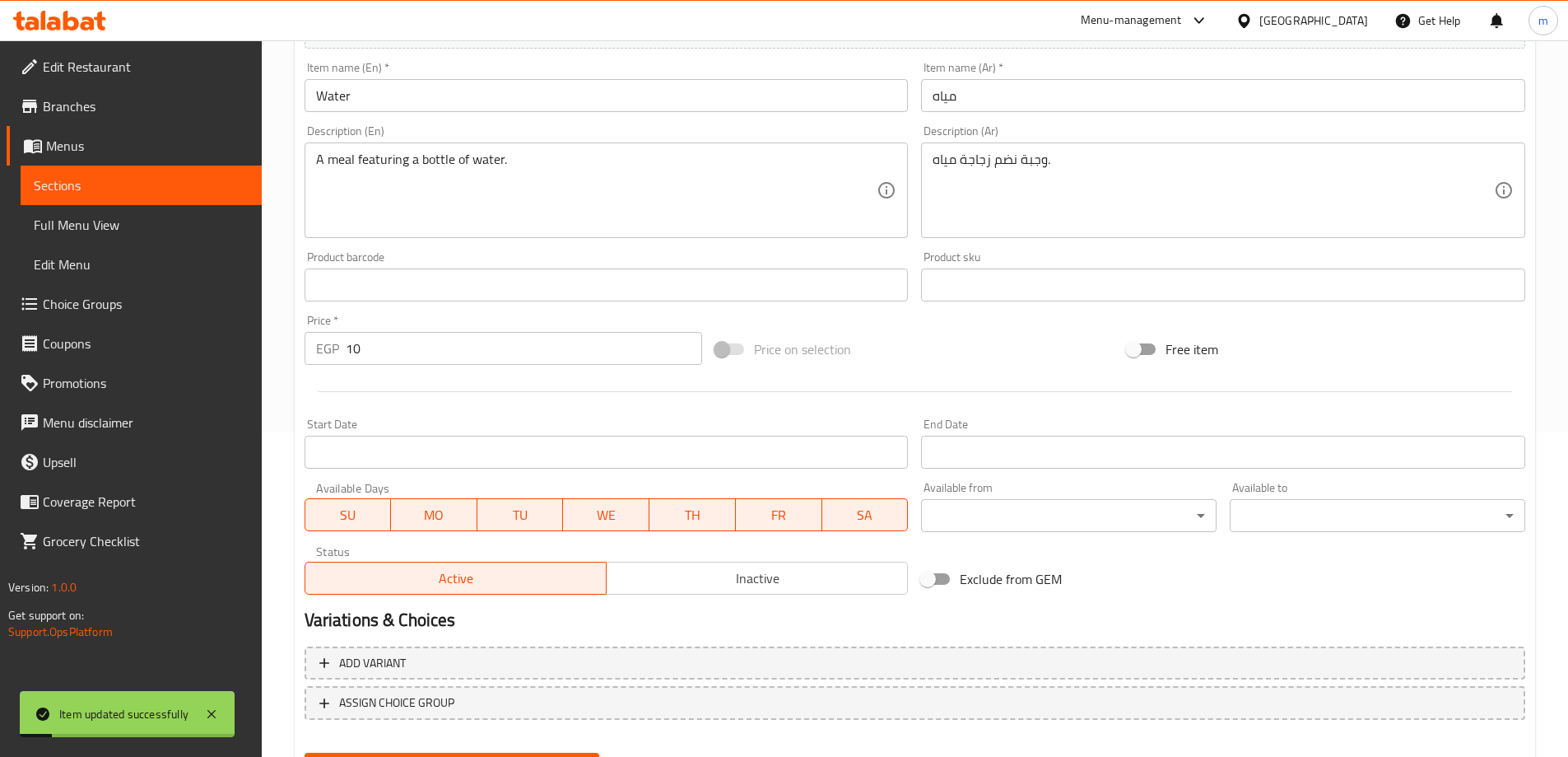
drag, startPoint x: 103, startPoint y: 228, endPoint x: 142, endPoint y: 388, distance: 164.7
click at [103, 228] on span "Full Menu View" at bounding box center [141, 224] width 214 height 20
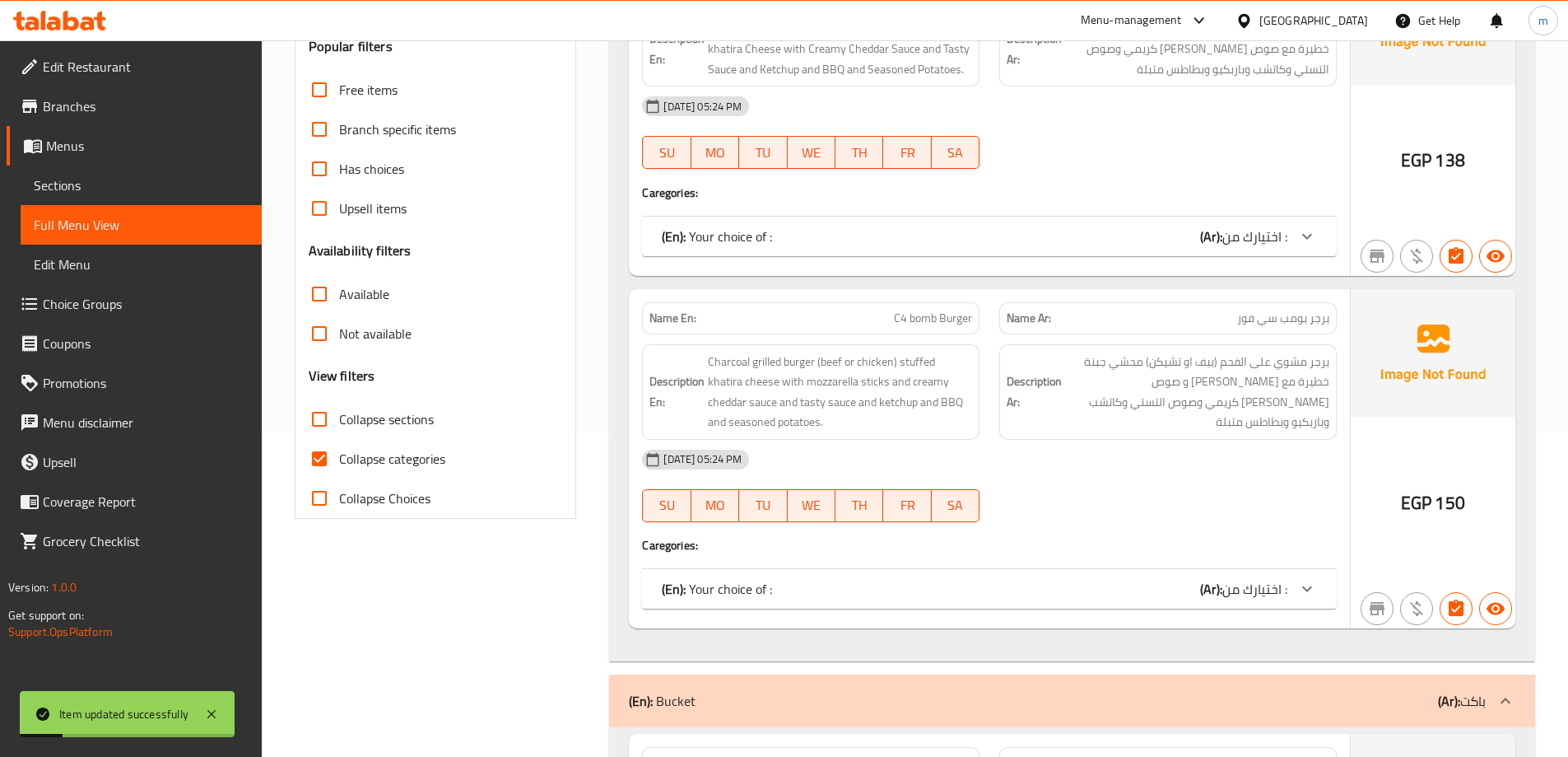
click at [412, 452] on span "Collapse categories" at bounding box center [392, 458] width 106 height 20
click at [339, 452] on input "Collapse categories" at bounding box center [319, 458] width 39 height 39
checkbox input "false"
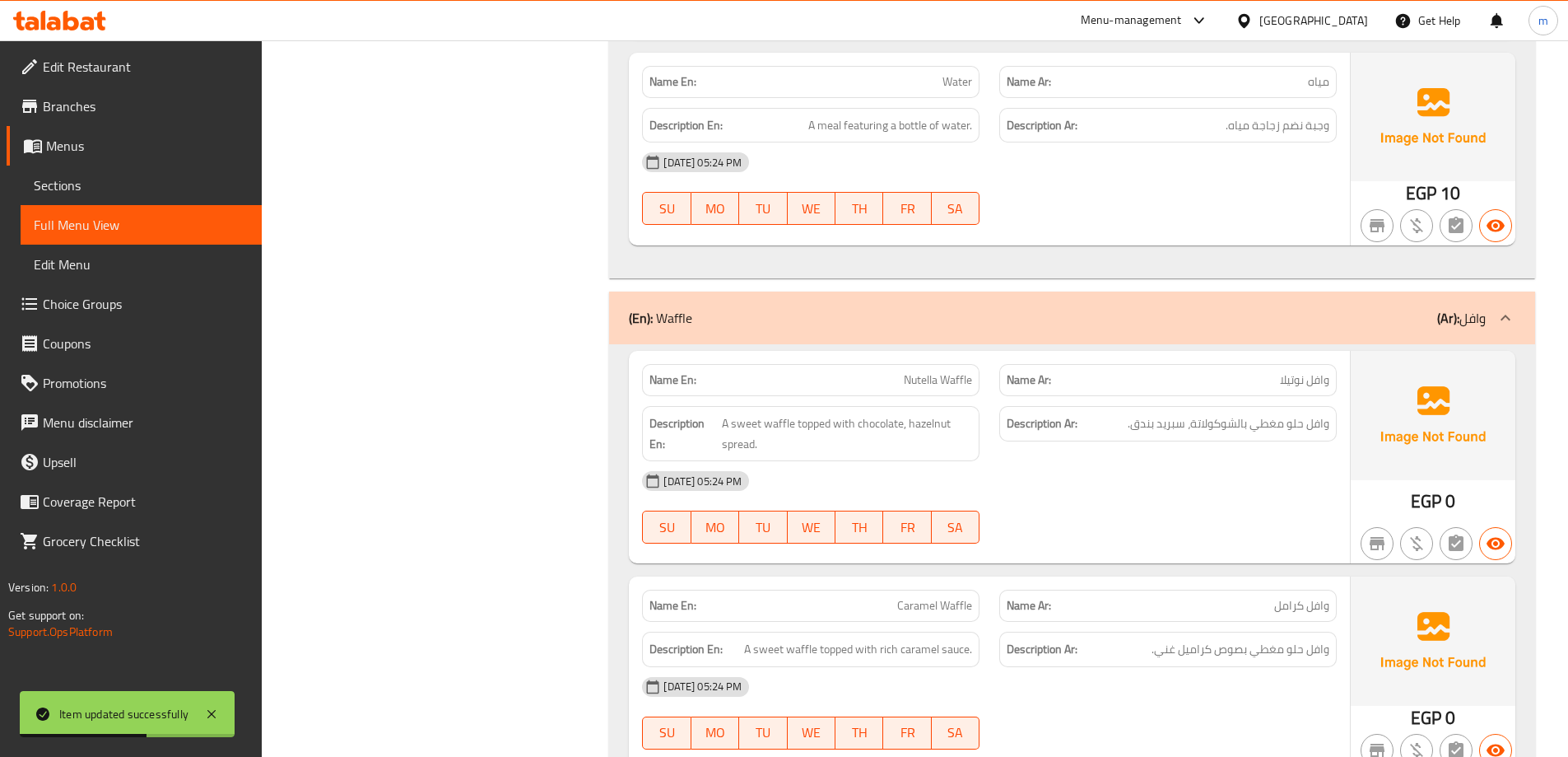
scroll to position [3536, 0]
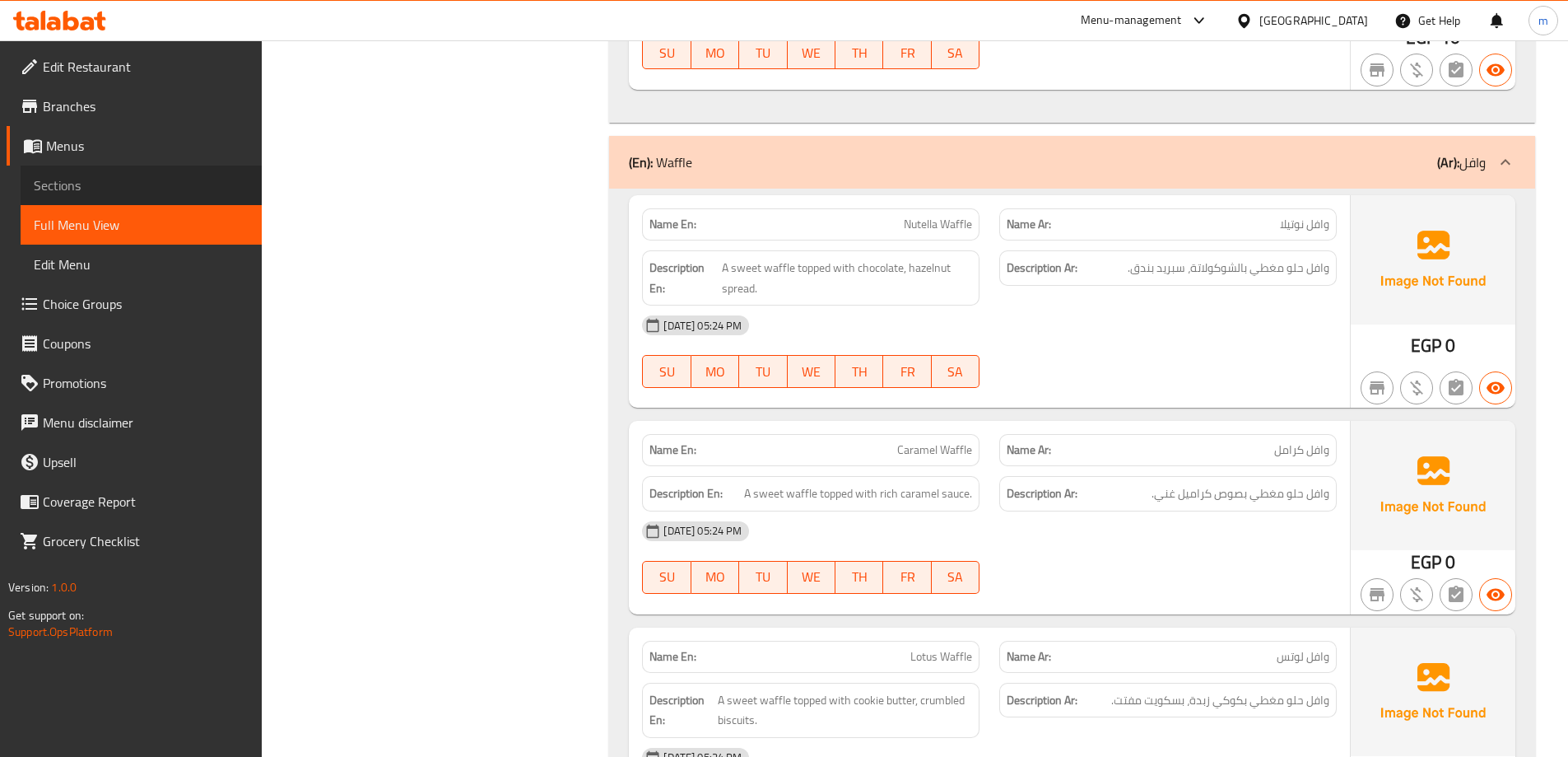
click at [179, 179] on span "Sections" at bounding box center [141, 185] width 214 height 20
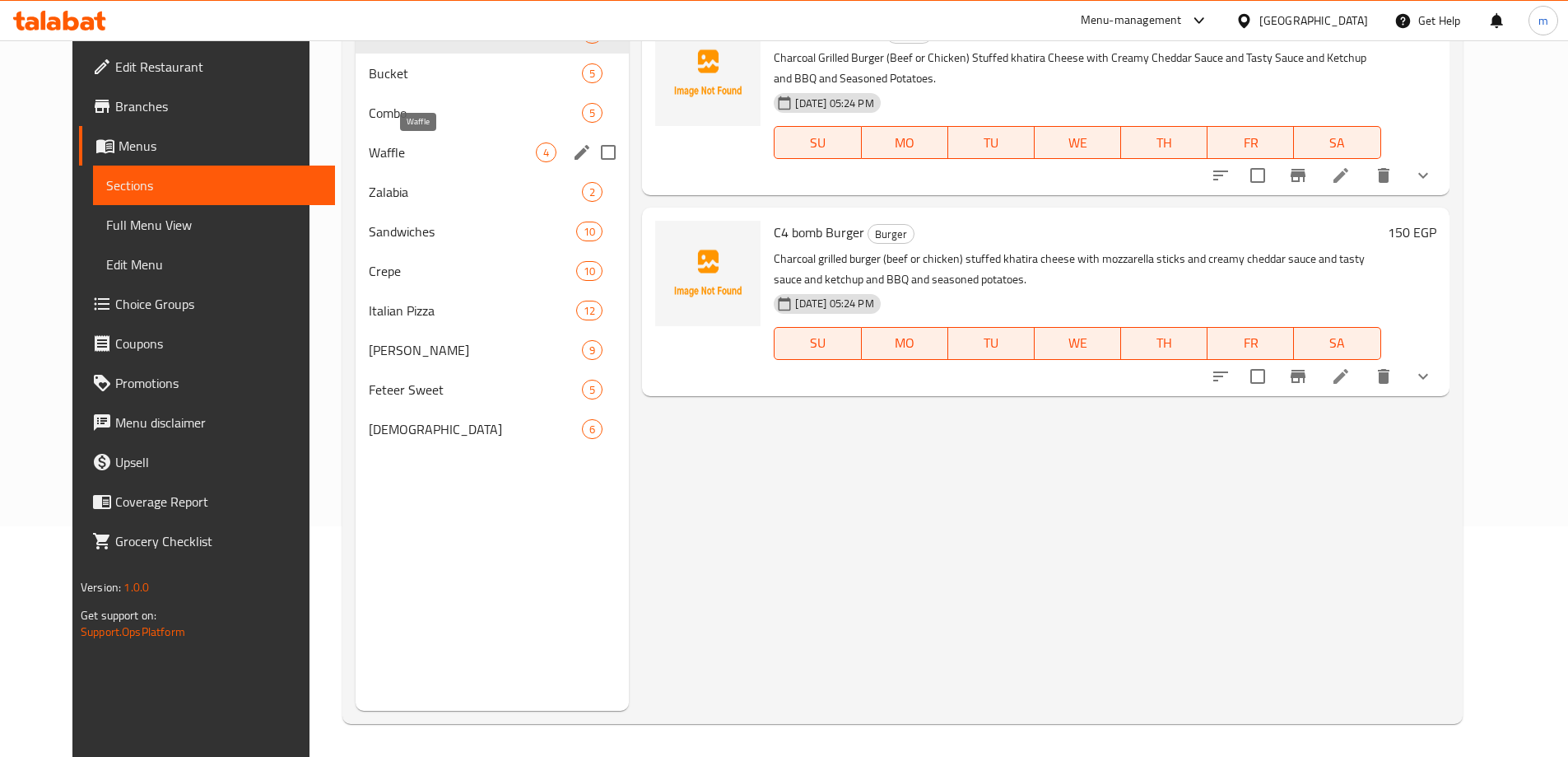
click at [391, 150] on span "Waffle" at bounding box center [452, 152] width 167 height 20
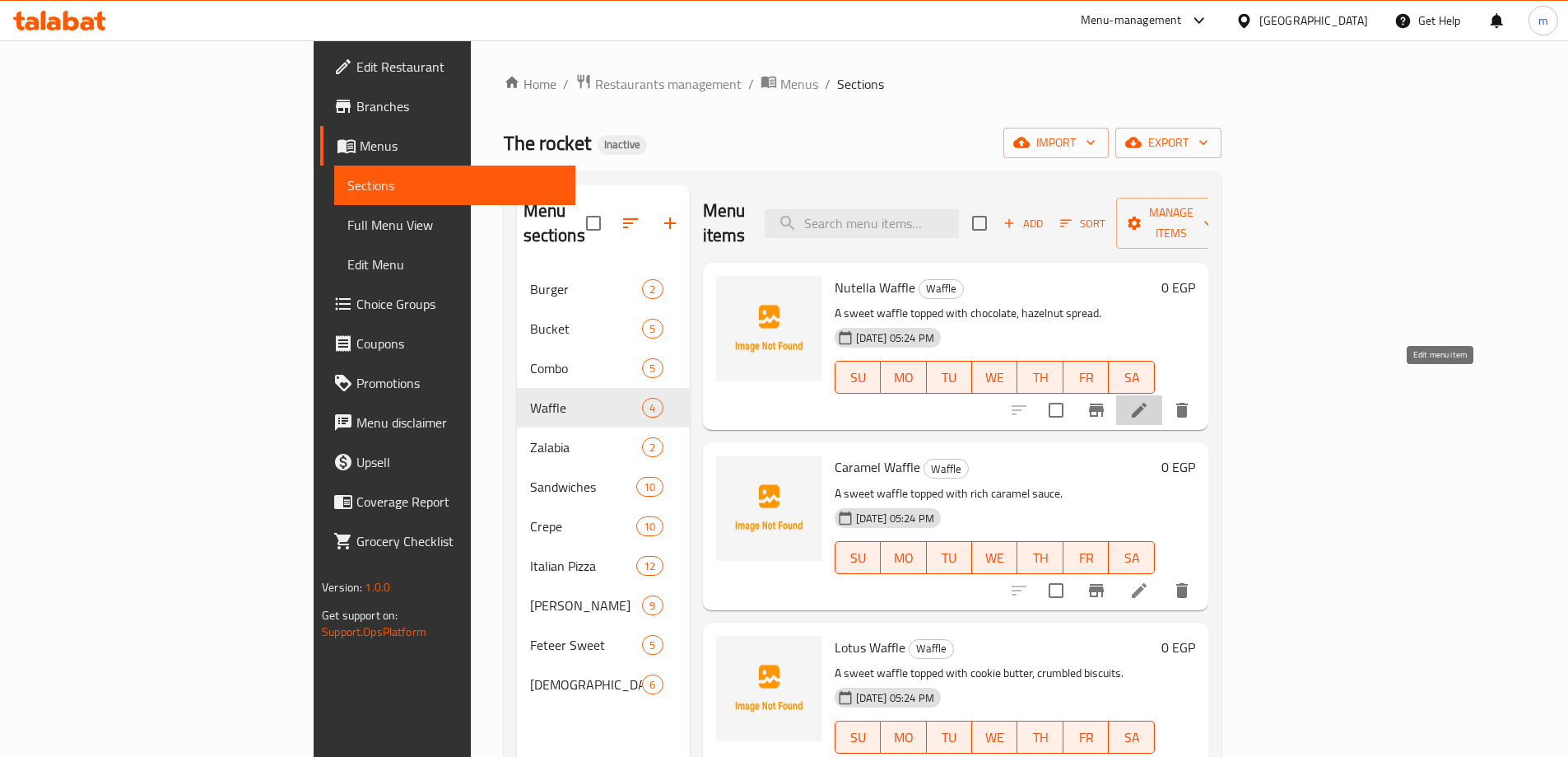
click at [1149, 400] on icon at bounding box center [1139, 409] width 20 height 20
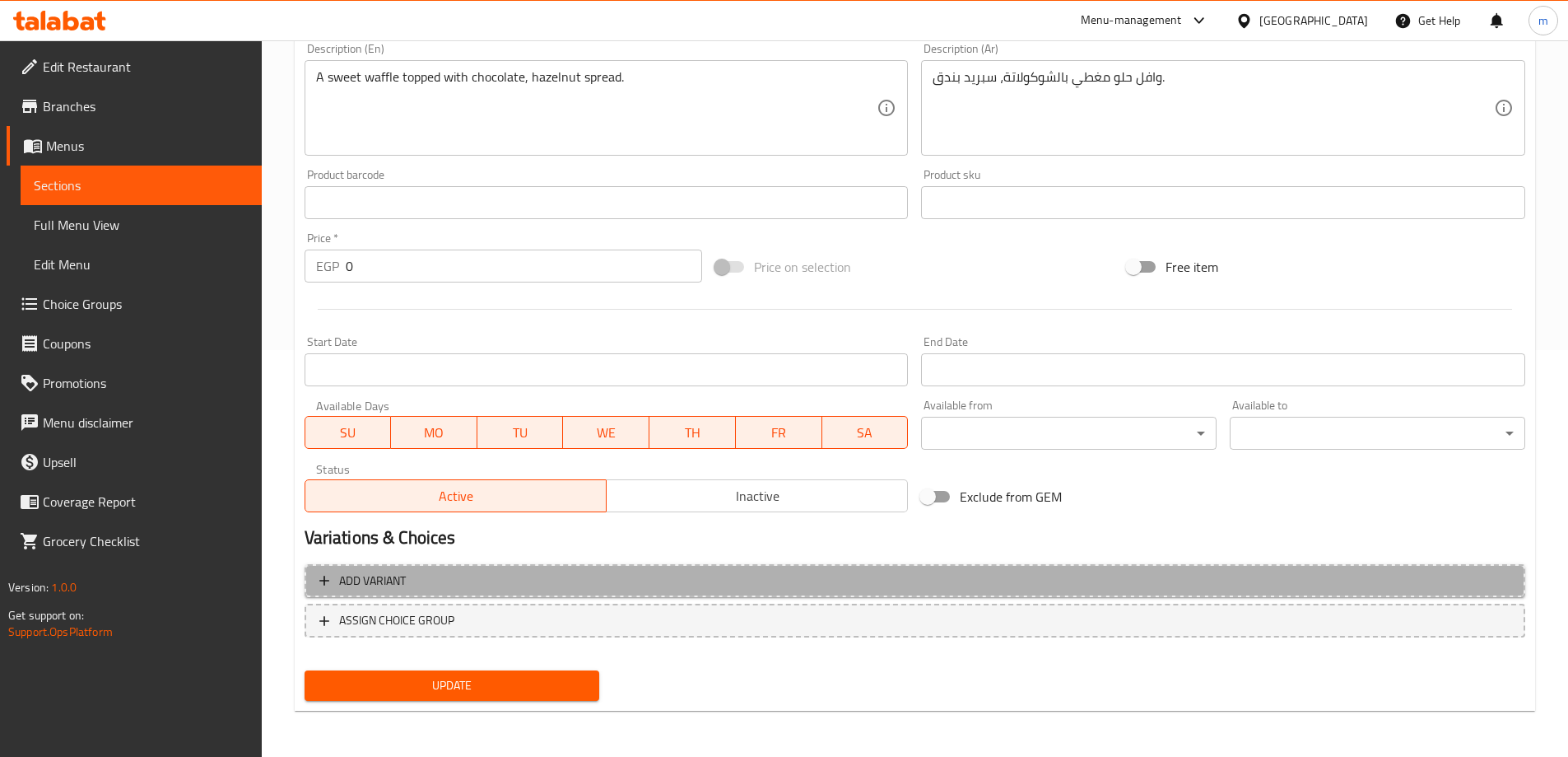
click at [775, 575] on span "Add variant" at bounding box center [915, 581] width 1191 height 21
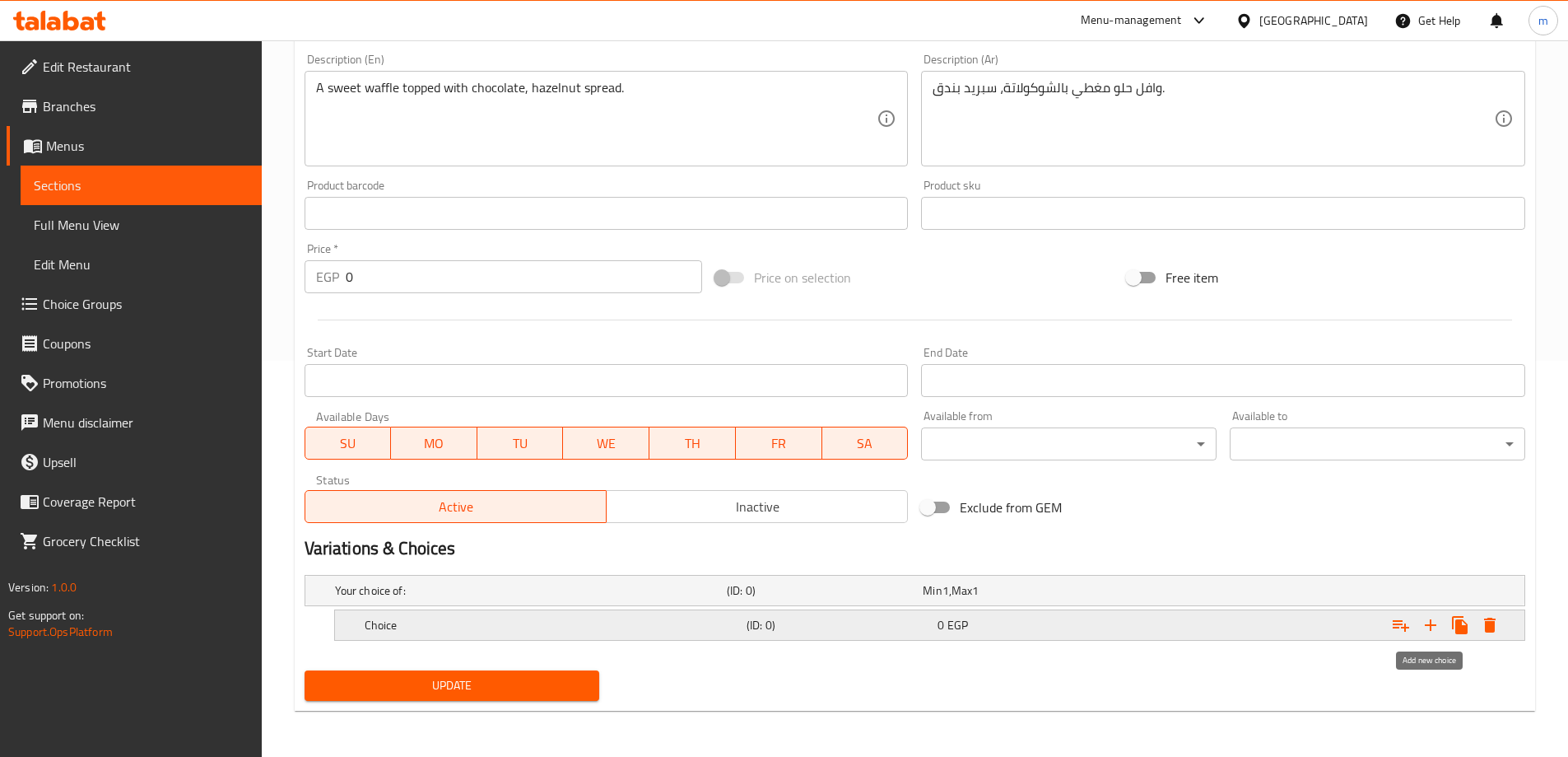
click at [1433, 627] on icon "Expand" at bounding box center [1430, 625] width 20 height 20
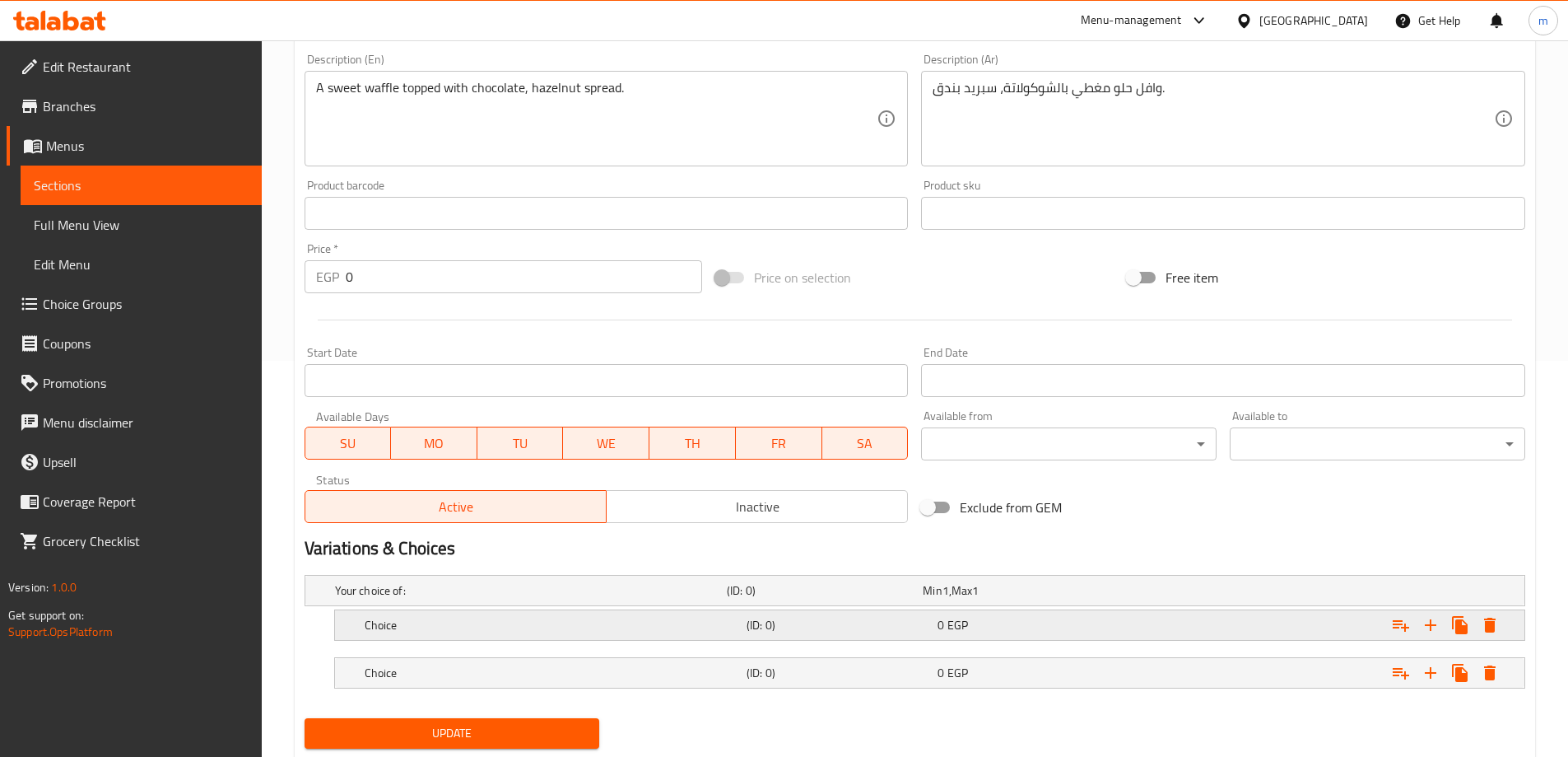
click at [914, 608] on div "Choice (ID: 0) 0 EGP" at bounding box center [920, 590] width 1176 height 37
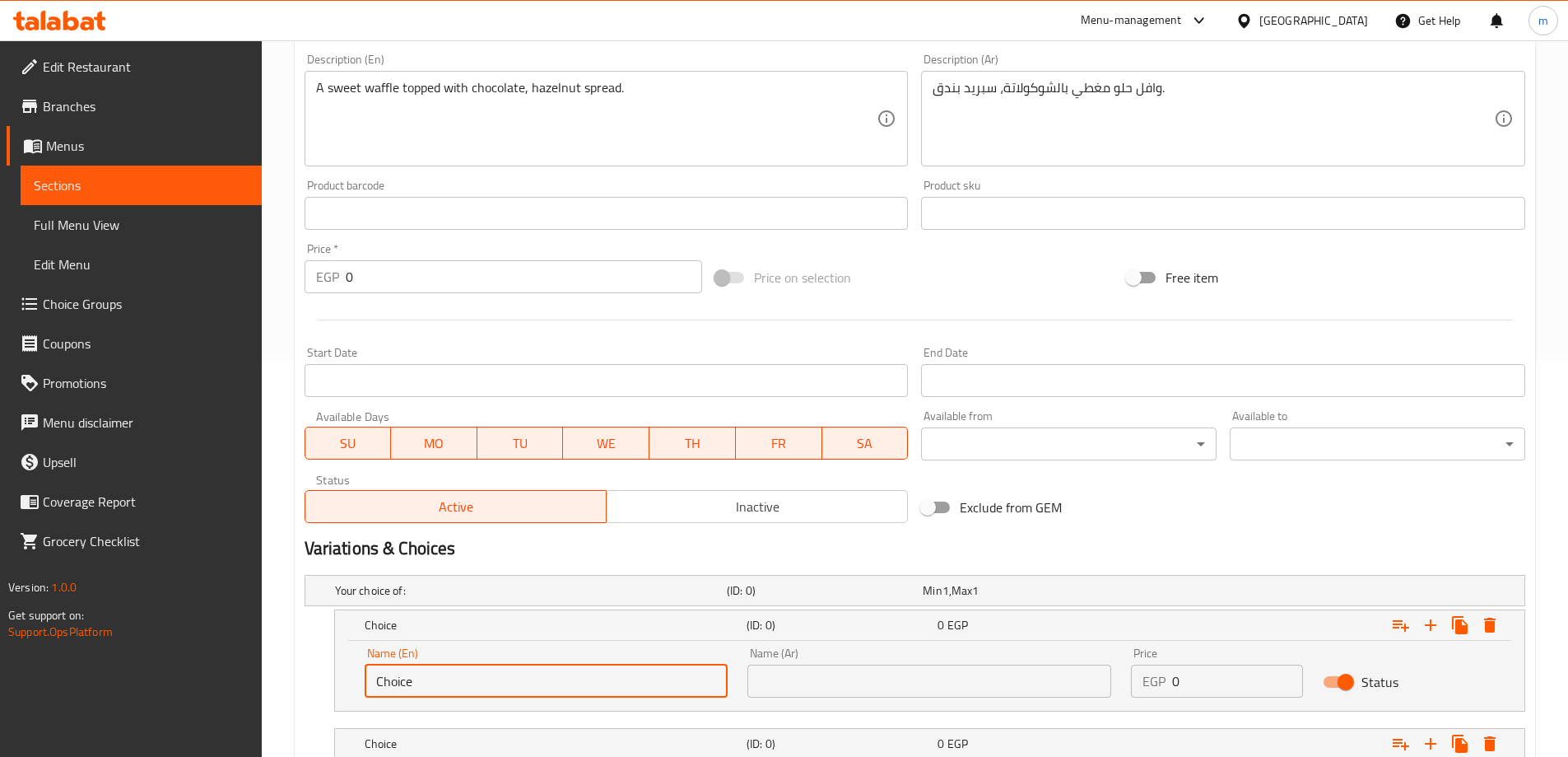
click at [539, 679] on input "Choice" at bounding box center [546, 680] width 363 height 33
click at [891, 677] on input "text" at bounding box center [929, 680] width 363 height 33
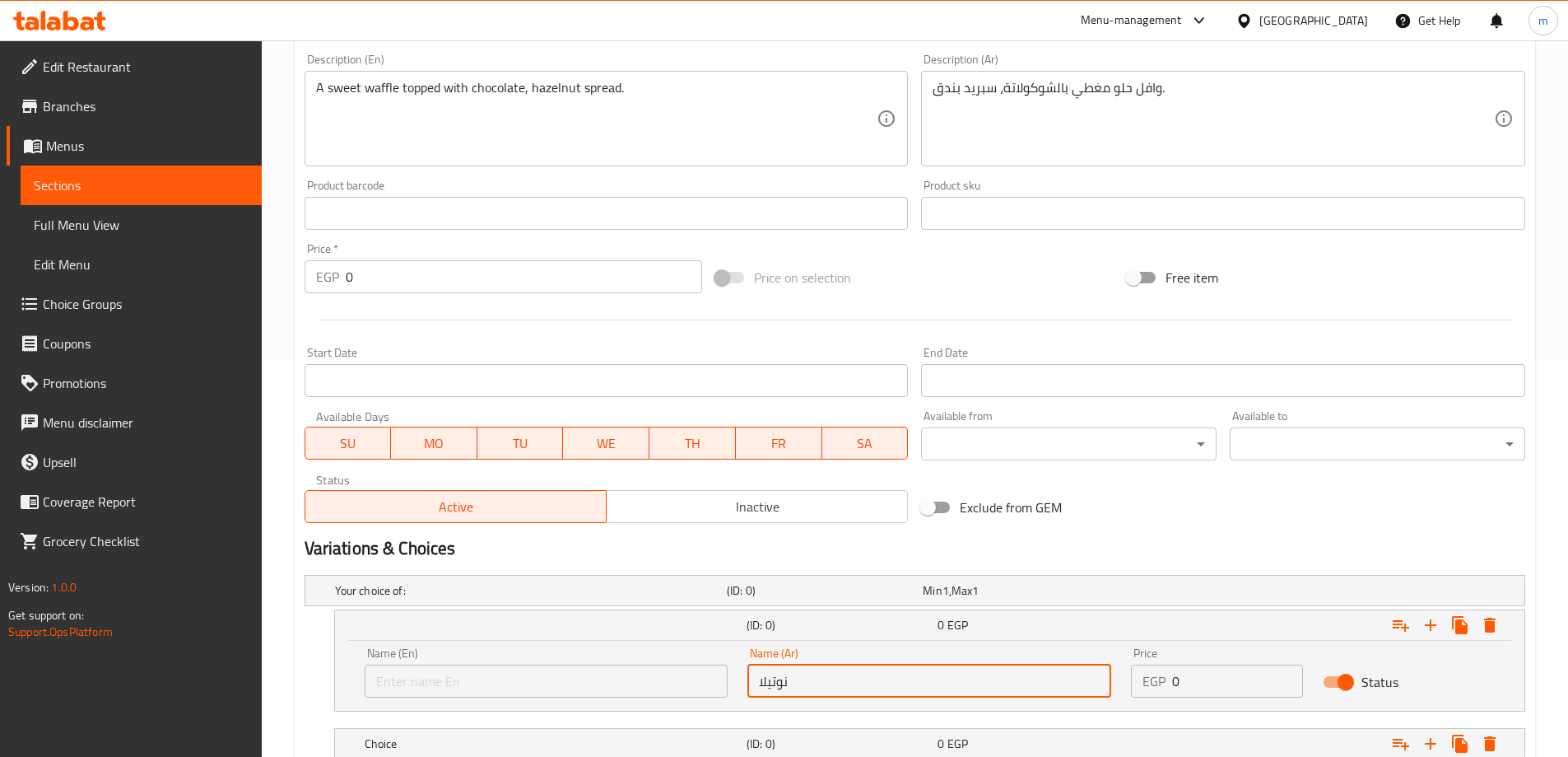
type input "نوتيلا"
click at [534, 686] on input "text" at bounding box center [546, 680] width 363 height 33
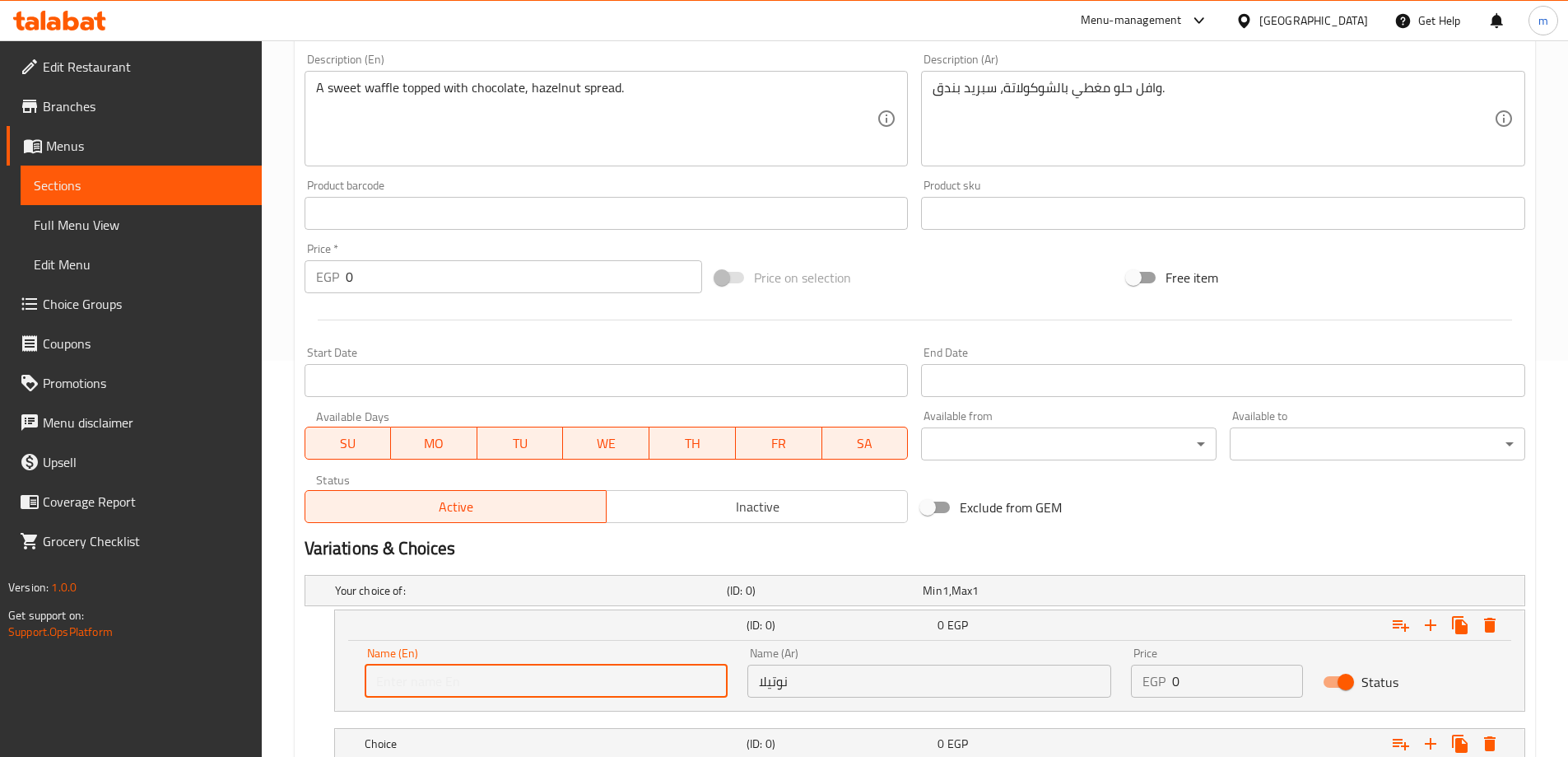
paste input "Nutella"
type input "Nutella"
click at [679, 552] on h2 "Variations & Choices" at bounding box center [914, 548] width 1220 height 24
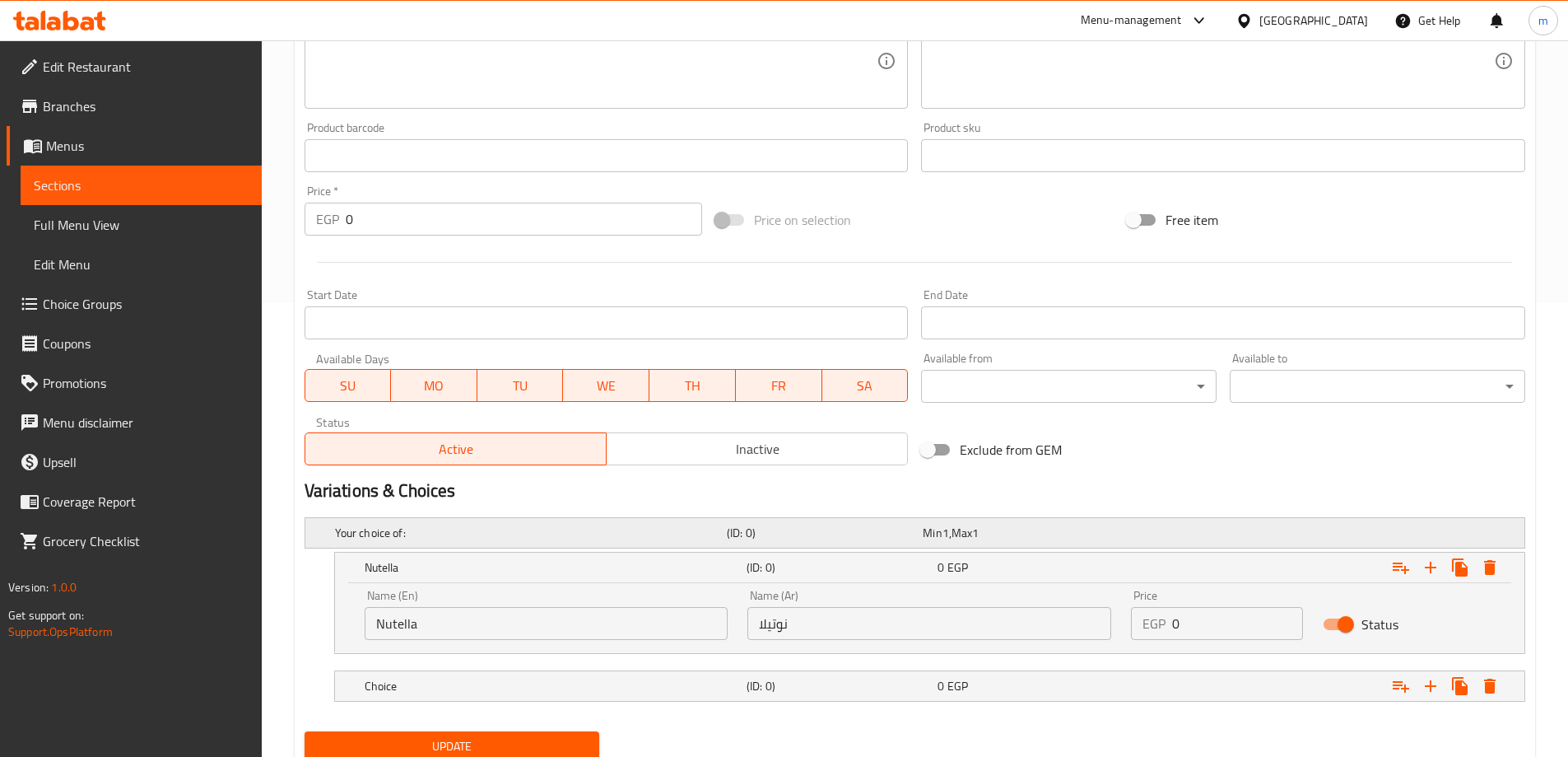
scroll to position [514, 0]
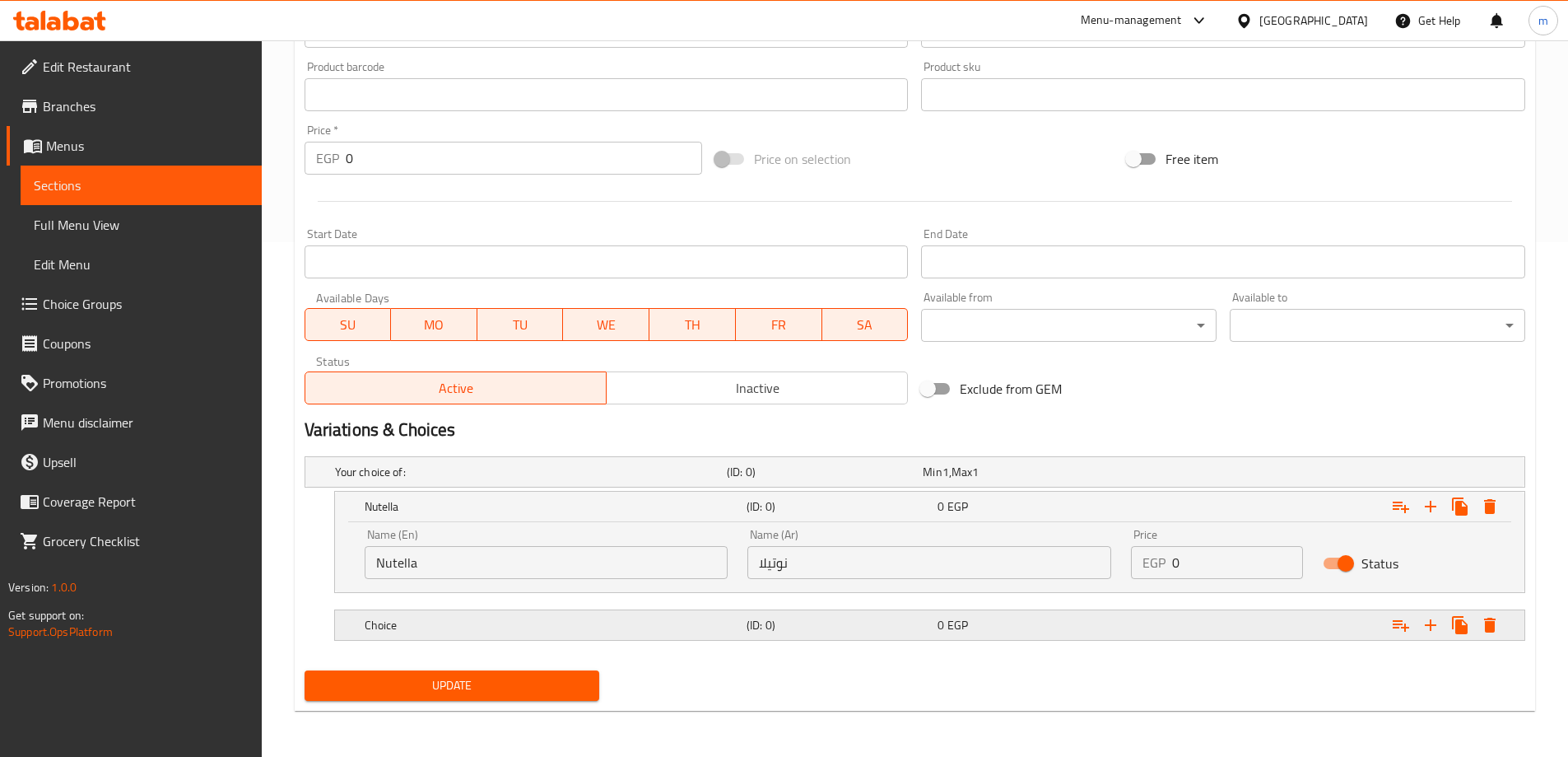
click at [689, 483] on div "Choice" at bounding box center [527, 471] width 392 height 23
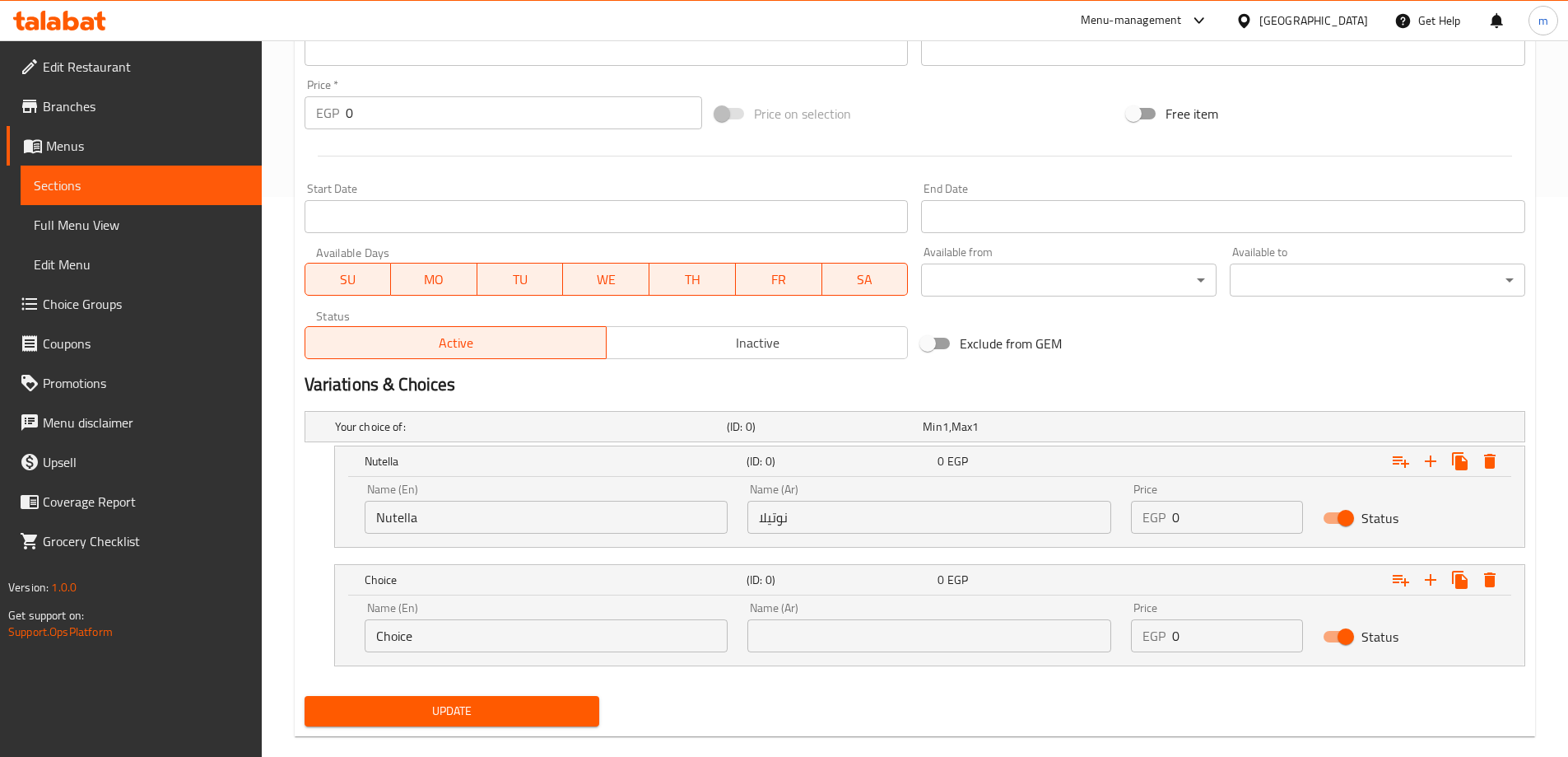
scroll to position [586, 0]
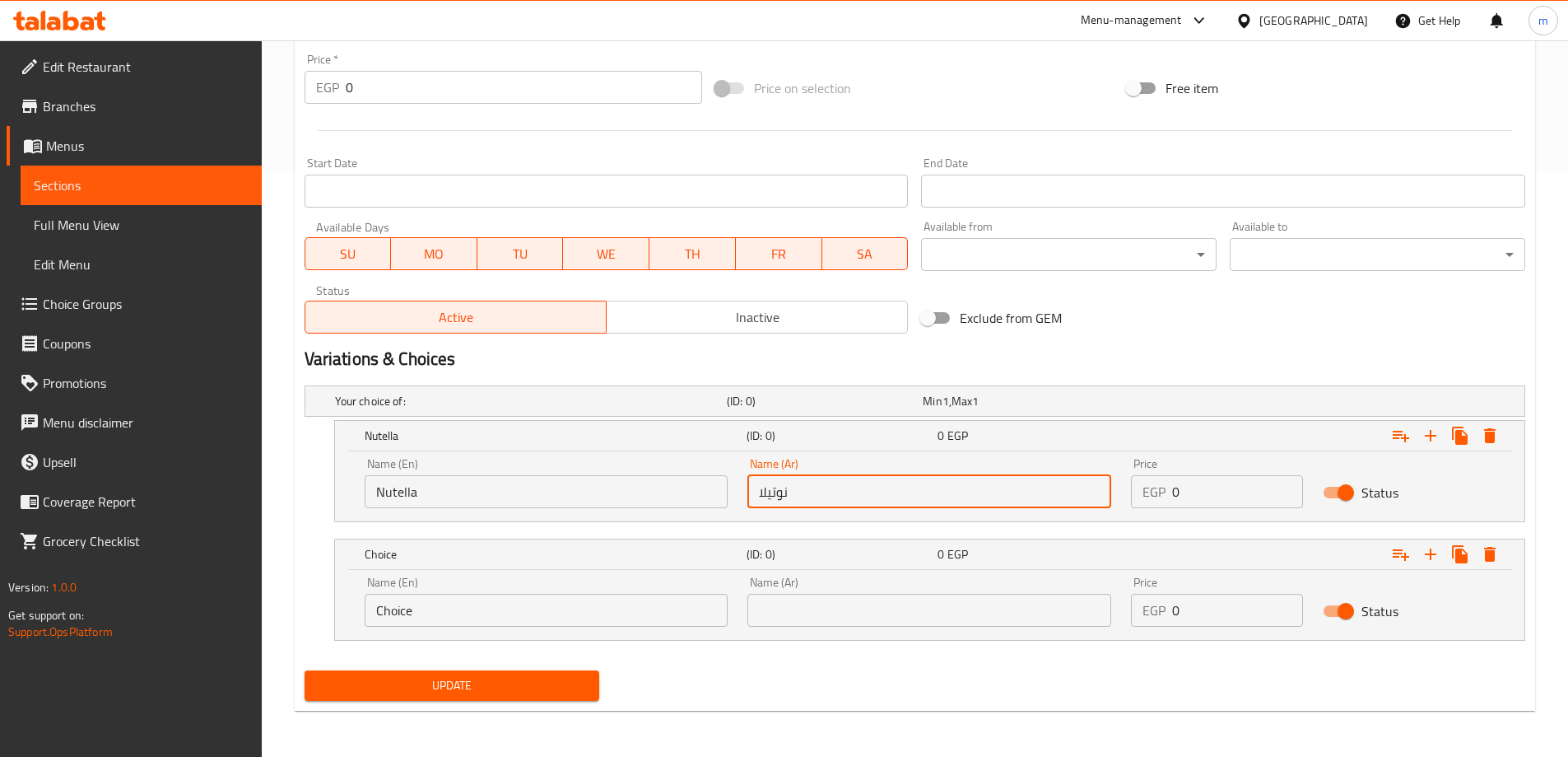
click at [828, 497] on input "نوتيلا" at bounding box center [929, 491] width 363 height 33
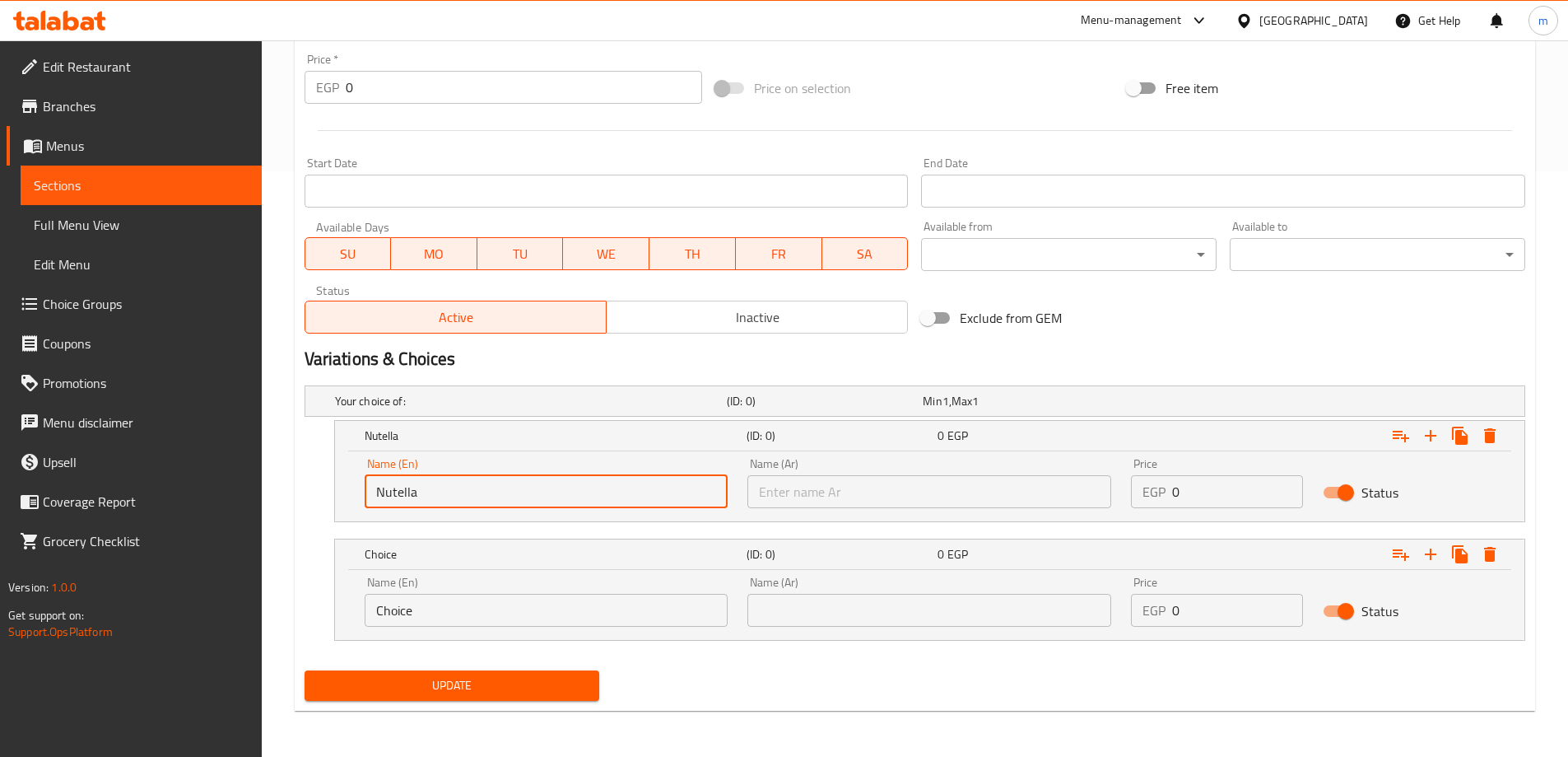
click at [547, 497] on input "Nutella" at bounding box center [546, 491] width 363 height 33
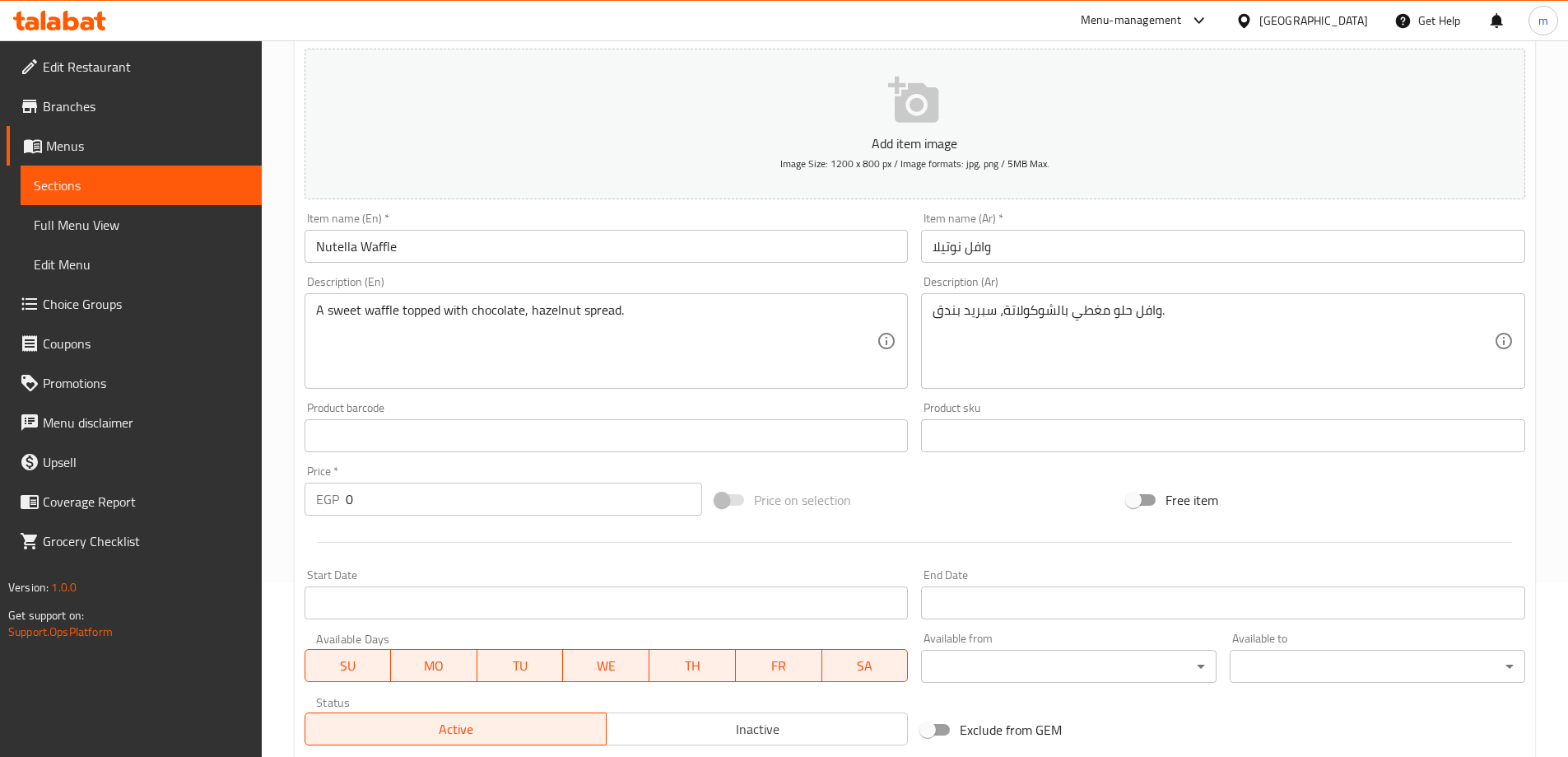
scroll to position [503, 0]
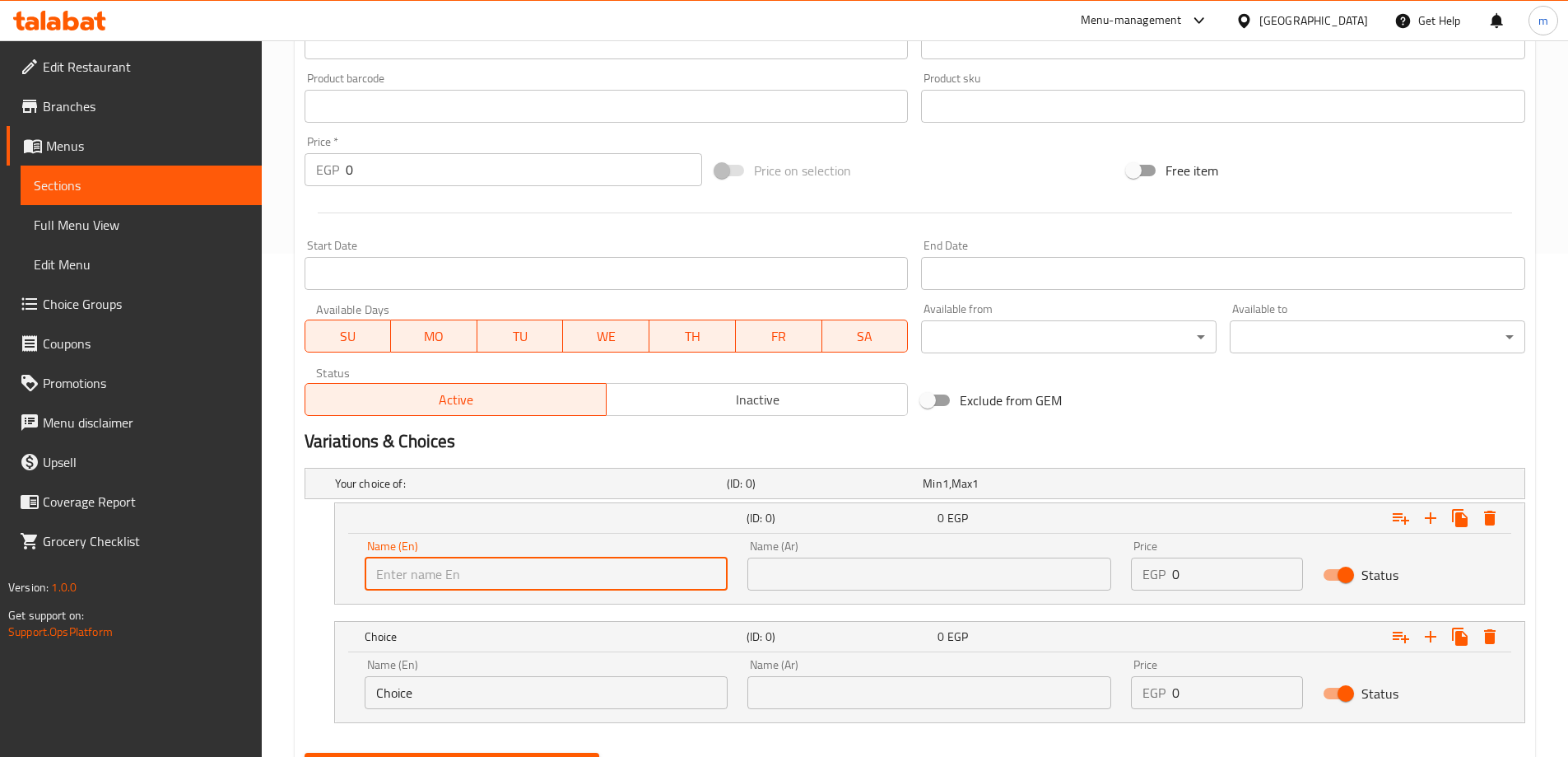
click at [526, 568] on input "text" at bounding box center [546, 573] width 363 height 33
type input "m"
type input "Medium"
click at [879, 568] on input "text" at bounding box center [929, 573] width 363 height 33
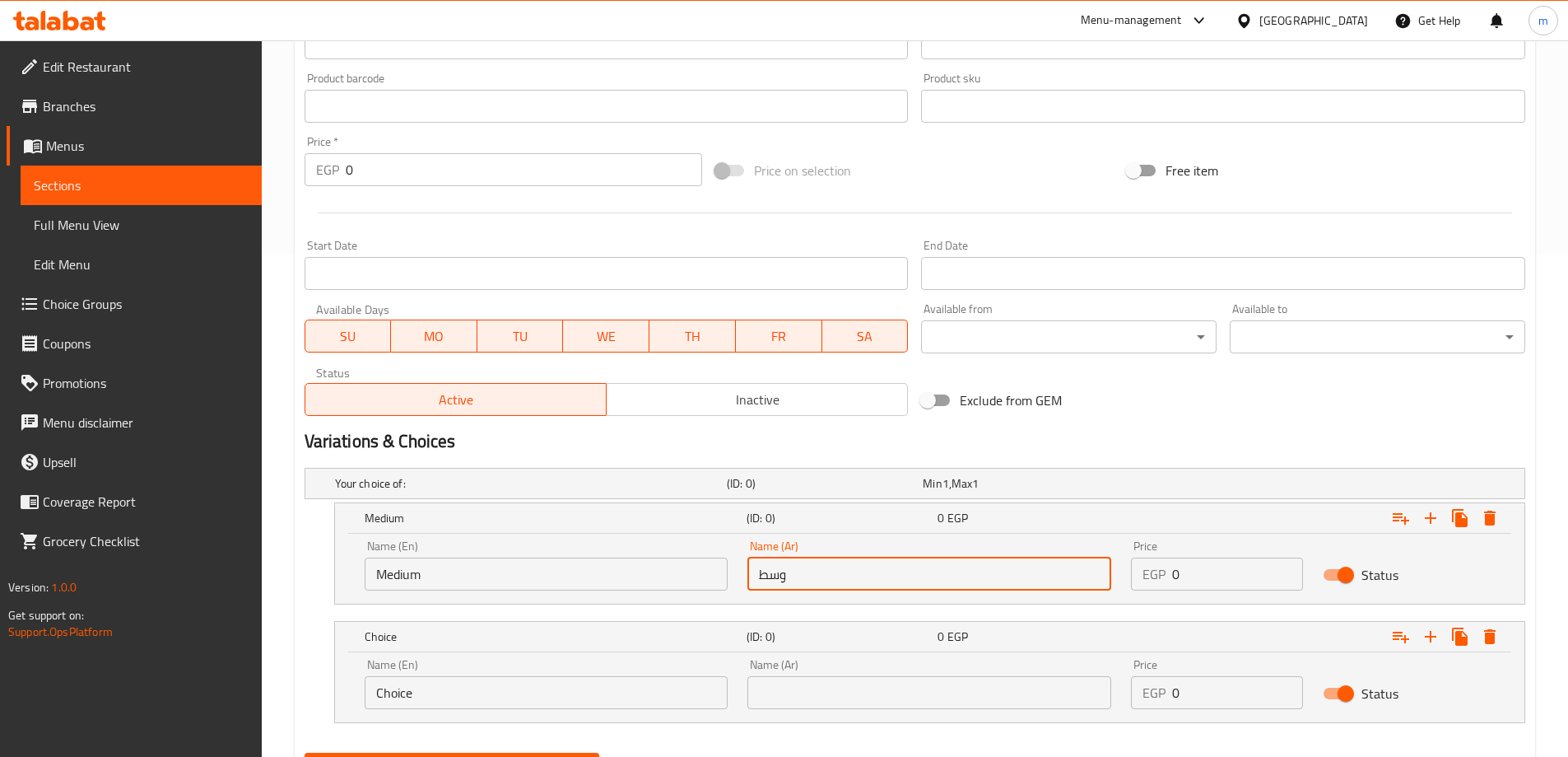
type input "وسط"
click at [569, 690] on input "Choice" at bounding box center [546, 692] width 363 height 33
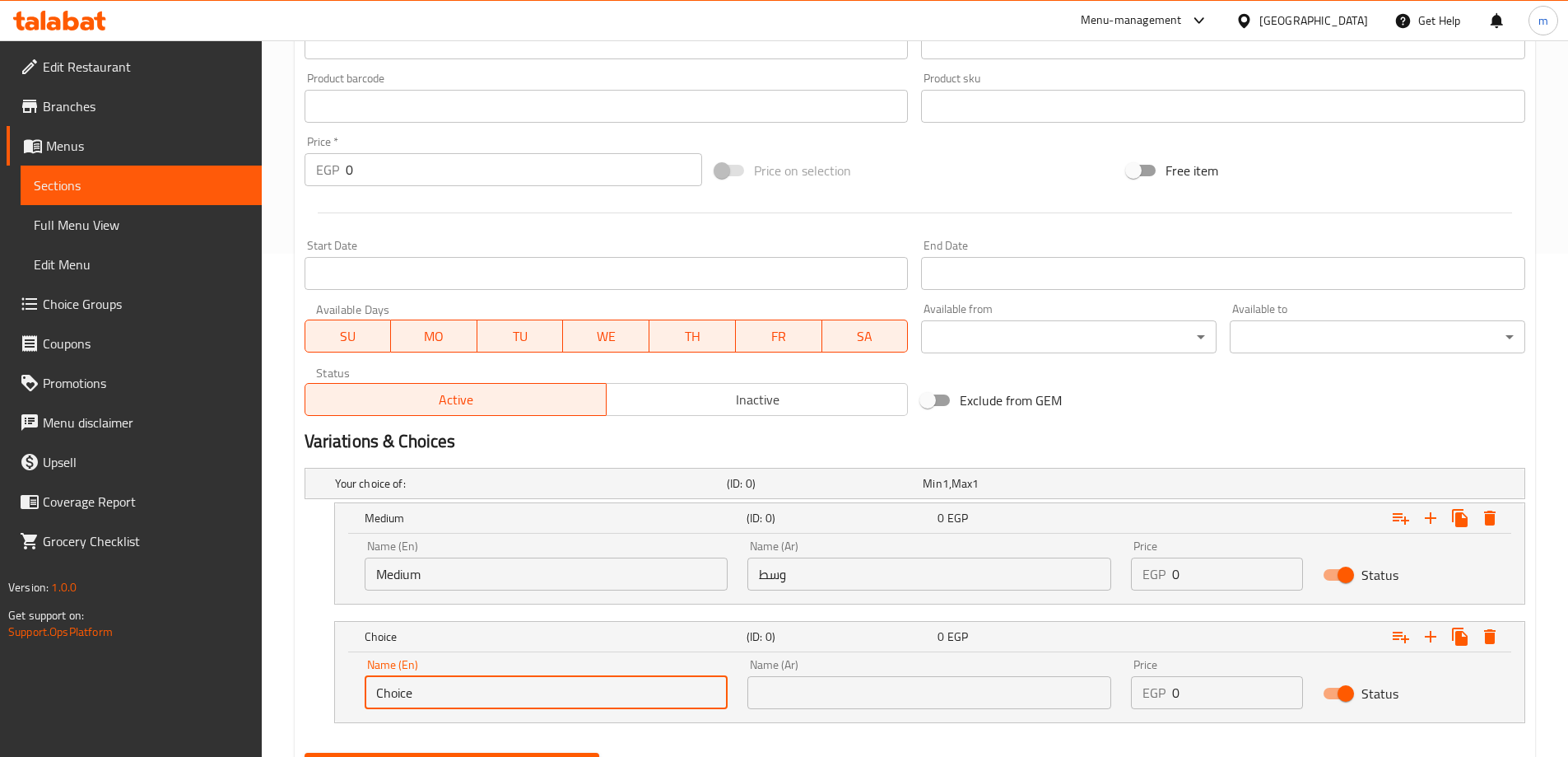
click at [569, 690] on input "Choice" at bounding box center [546, 692] width 363 height 33
type input "م"
type input "large"
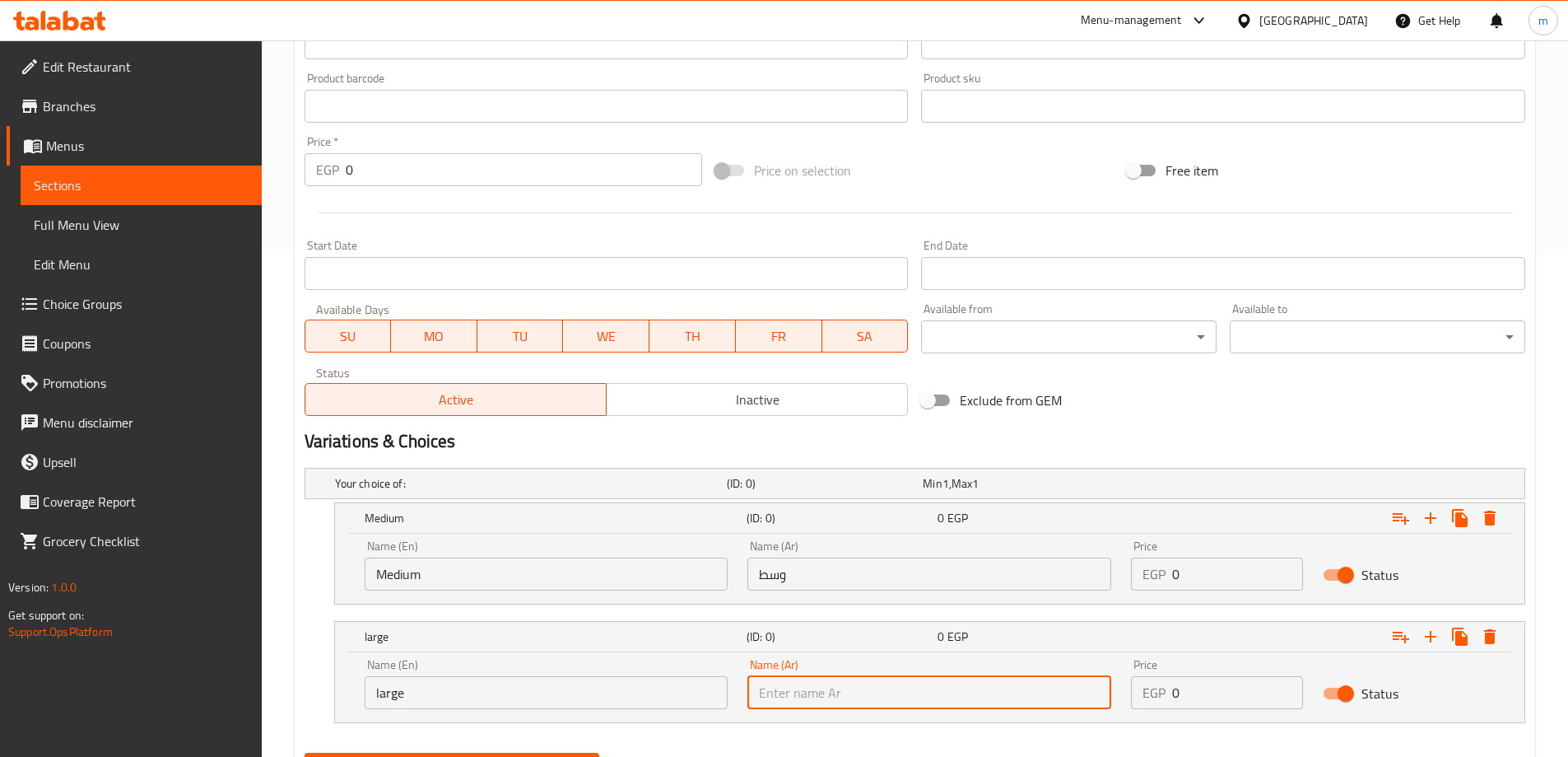
click at [801, 703] on input "text" at bounding box center [929, 692] width 363 height 33
type input "كبير"
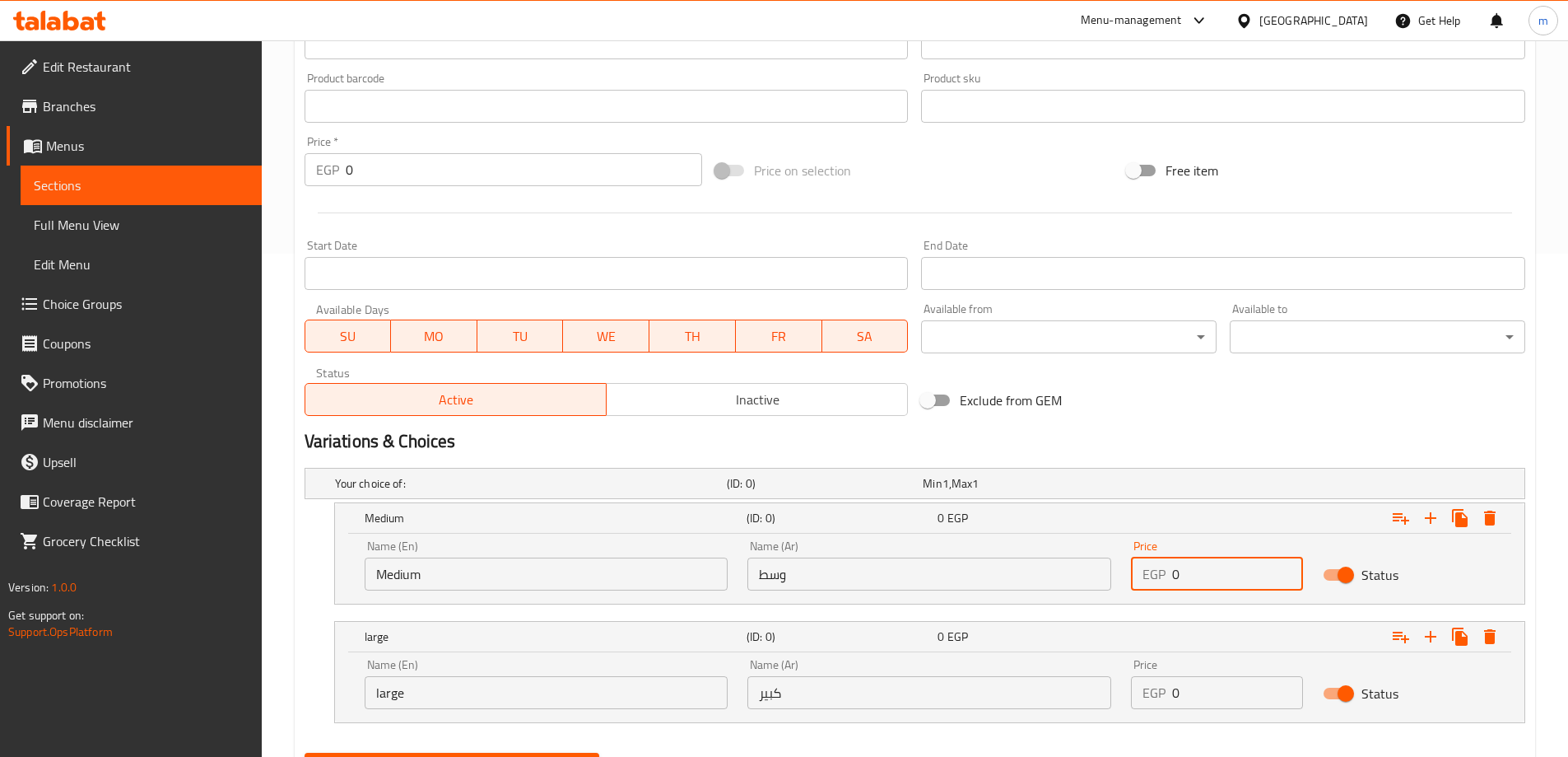
drag, startPoint x: 1189, startPoint y: 590, endPoint x: 1165, endPoint y: 596, distance: 24.7
click at [1165, 596] on div "Price EGP 0 Price" at bounding box center [1217, 565] width 192 height 70
drag, startPoint x: 1226, startPoint y: 554, endPoint x: 1192, endPoint y: 561, distance: 34.7
click at [1192, 561] on div "Price EGP 0 Price" at bounding box center [1218, 566] width 172 height 51
drag, startPoint x: 1195, startPoint y: 567, endPoint x: 1138, endPoint y: 575, distance: 57.6
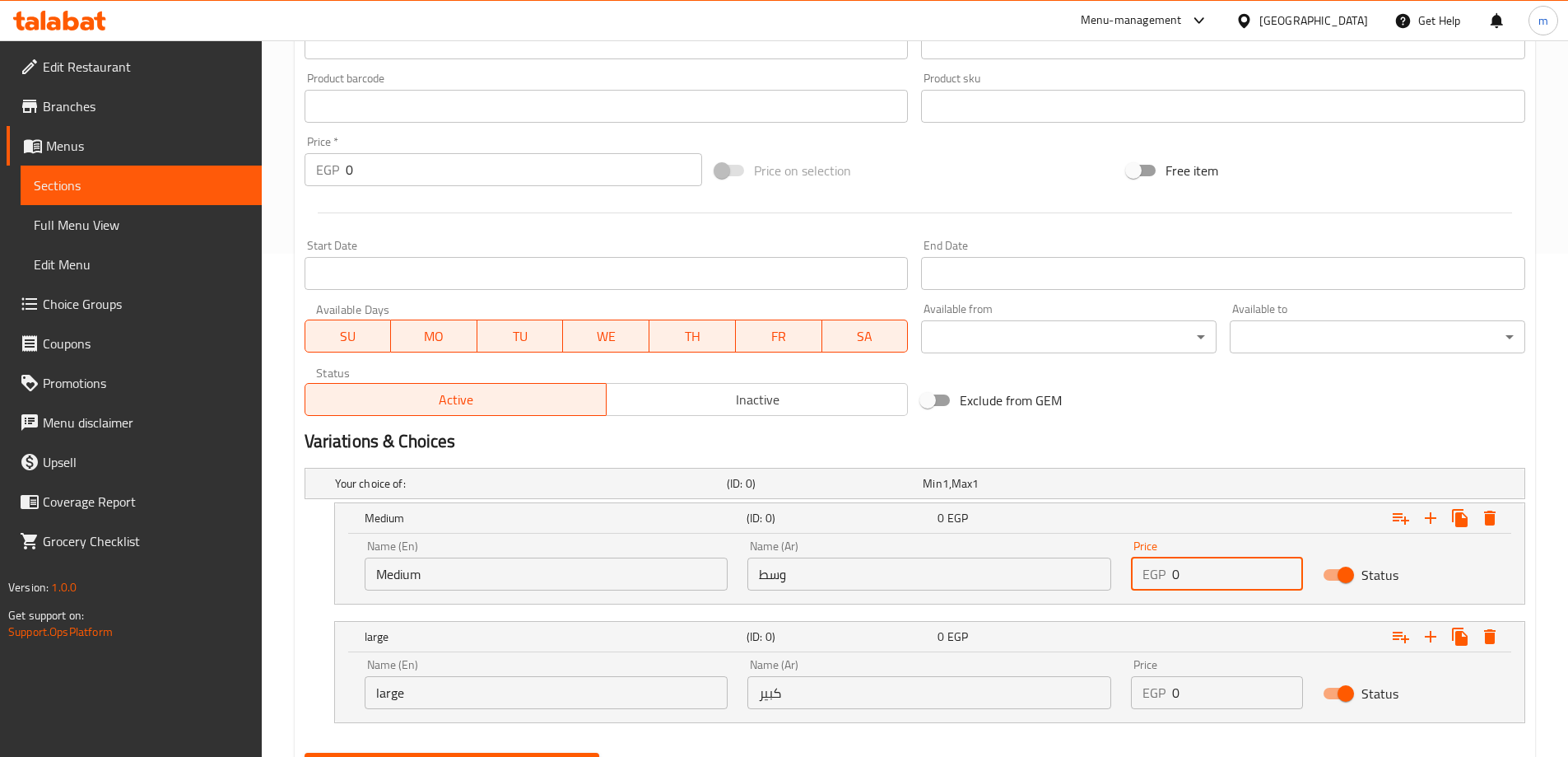
click at [1140, 575] on div "EGP 0 Price" at bounding box center [1218, 573] width 172 height 33
type input "36"
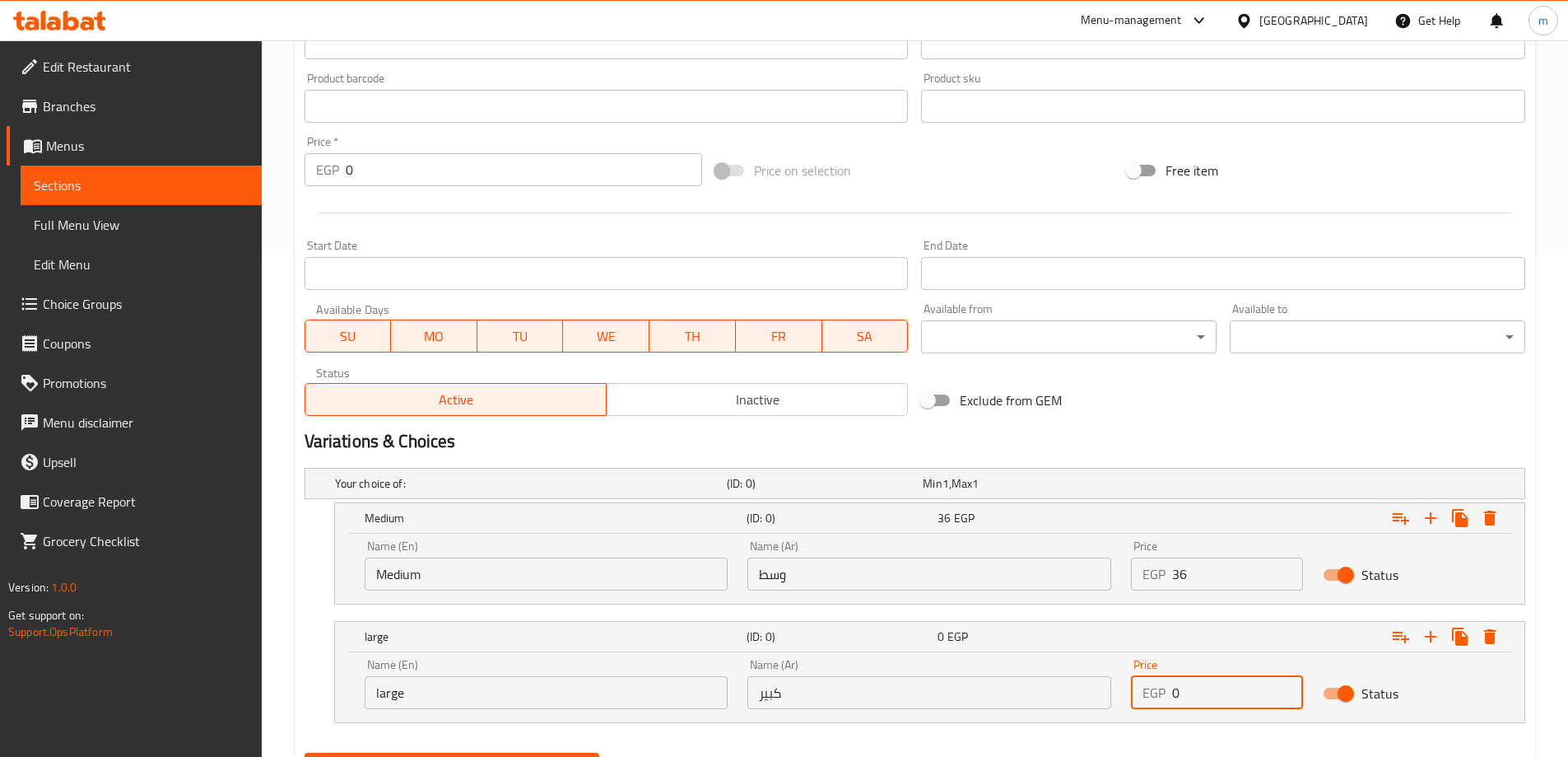
drag, startPoint x: 1201, startPoint y: 702, endPoint x: 1142, endPoint y: 698, distance: 59.1
click at [1142, 698] on div "EGP 0 Price" at bounding box center [1218, 692] width 172 height 33
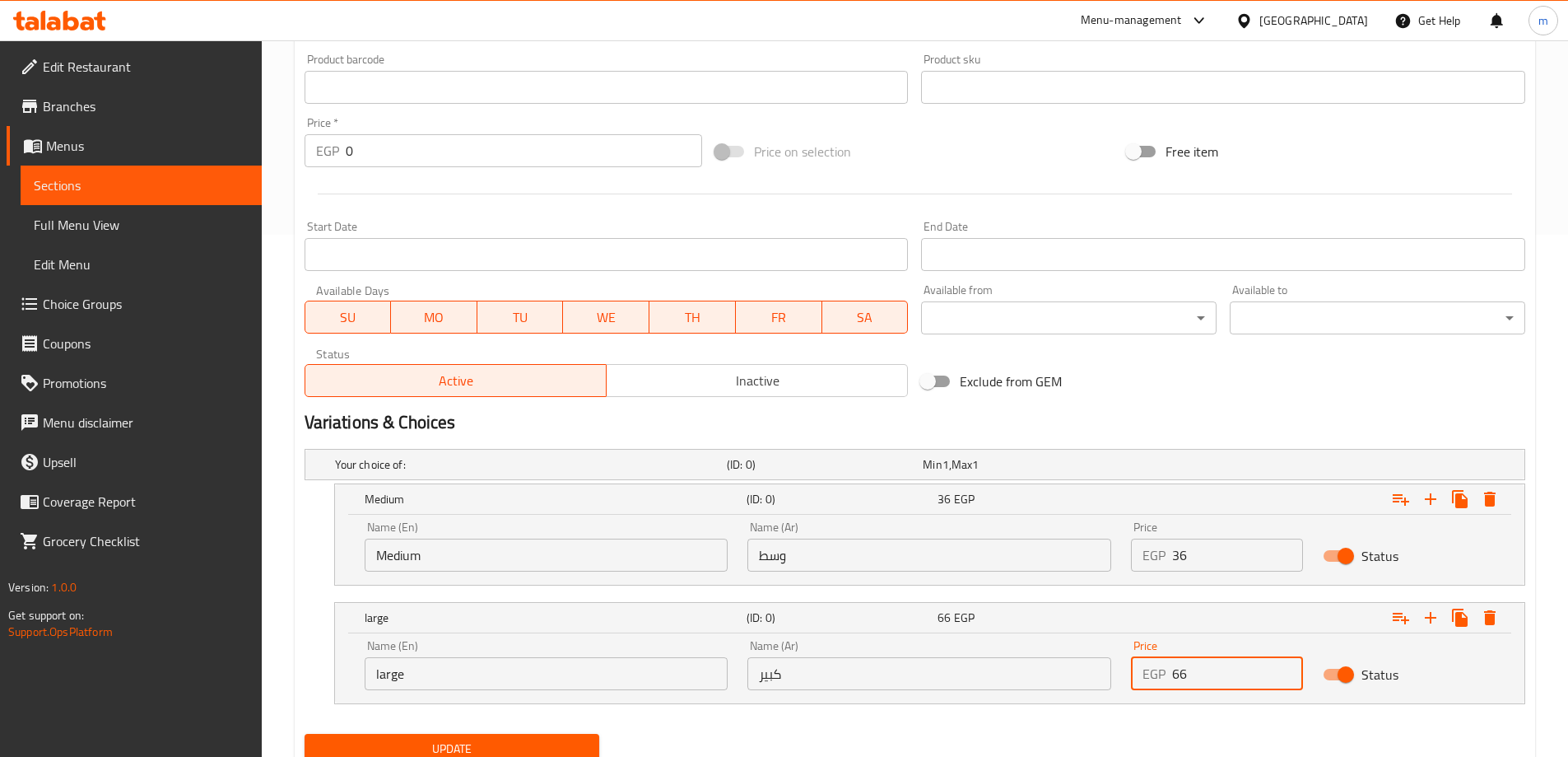
scroll to position [586, 0]
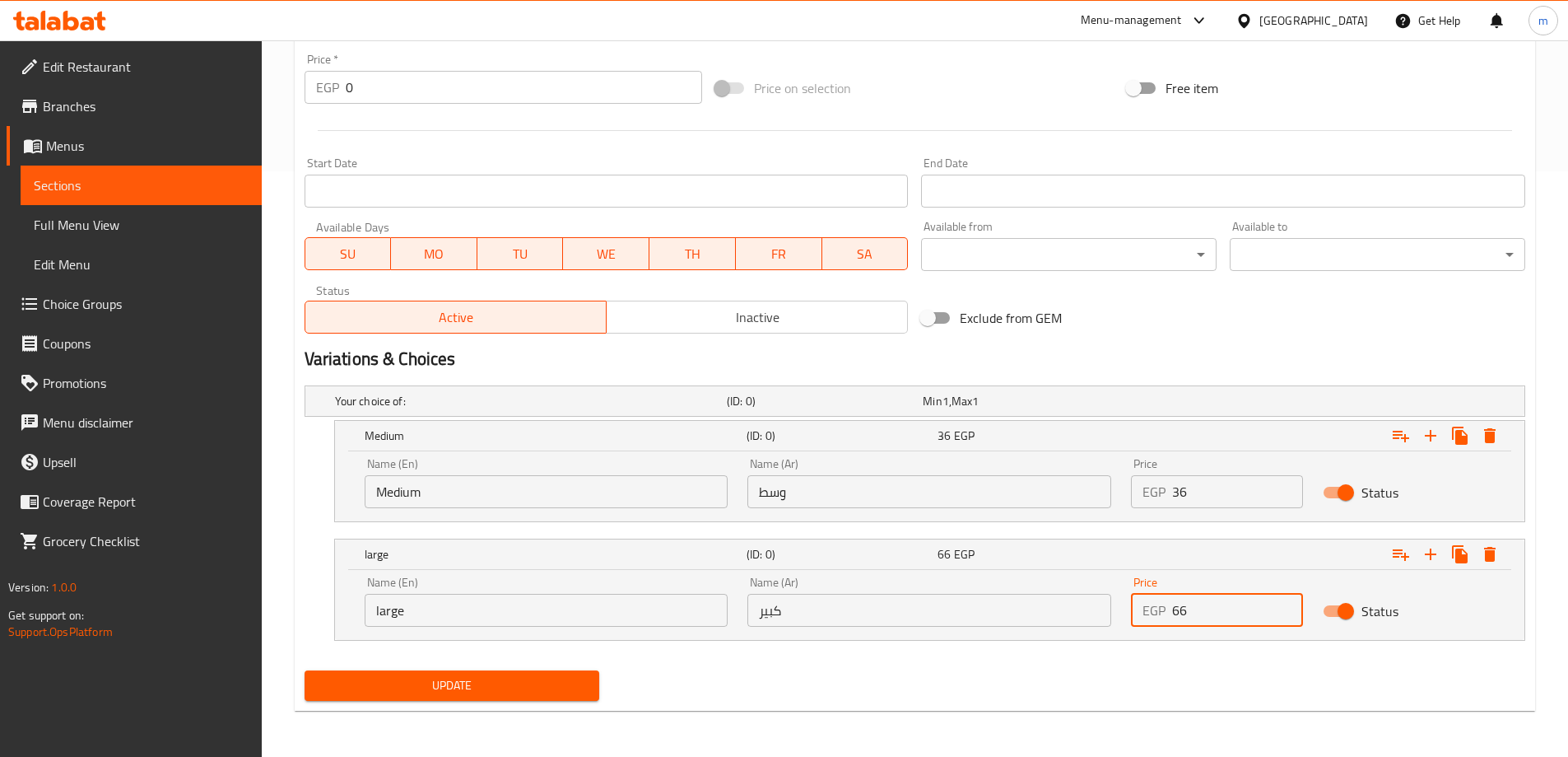
type input "66"
click at [1077, 672] on div "Update" at bounding box center [914, 685] width 1234 height 44
click at [508, 689] on span "Update" at bounding box center [451, 686] width 269 height 21
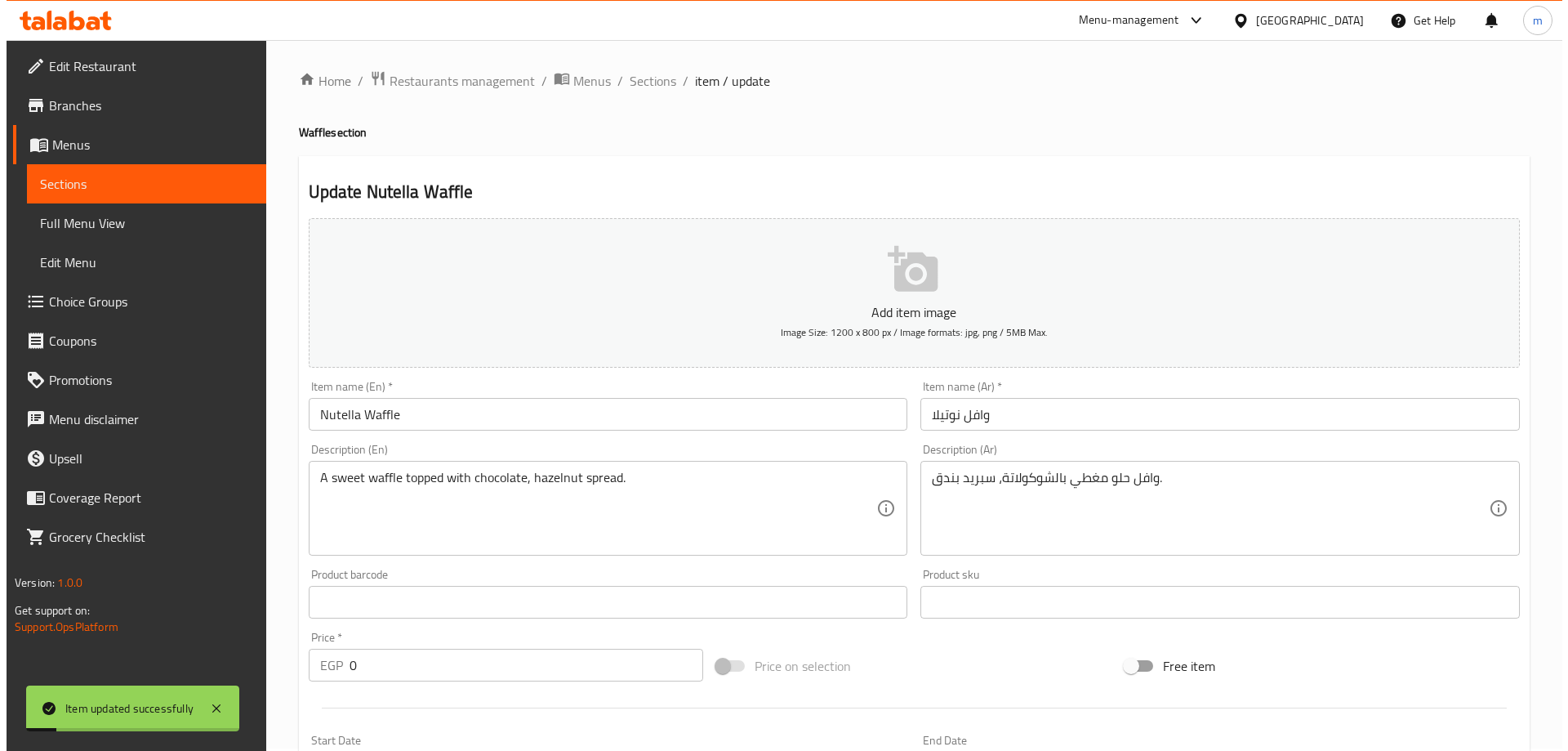
scroll to position [0, 0]
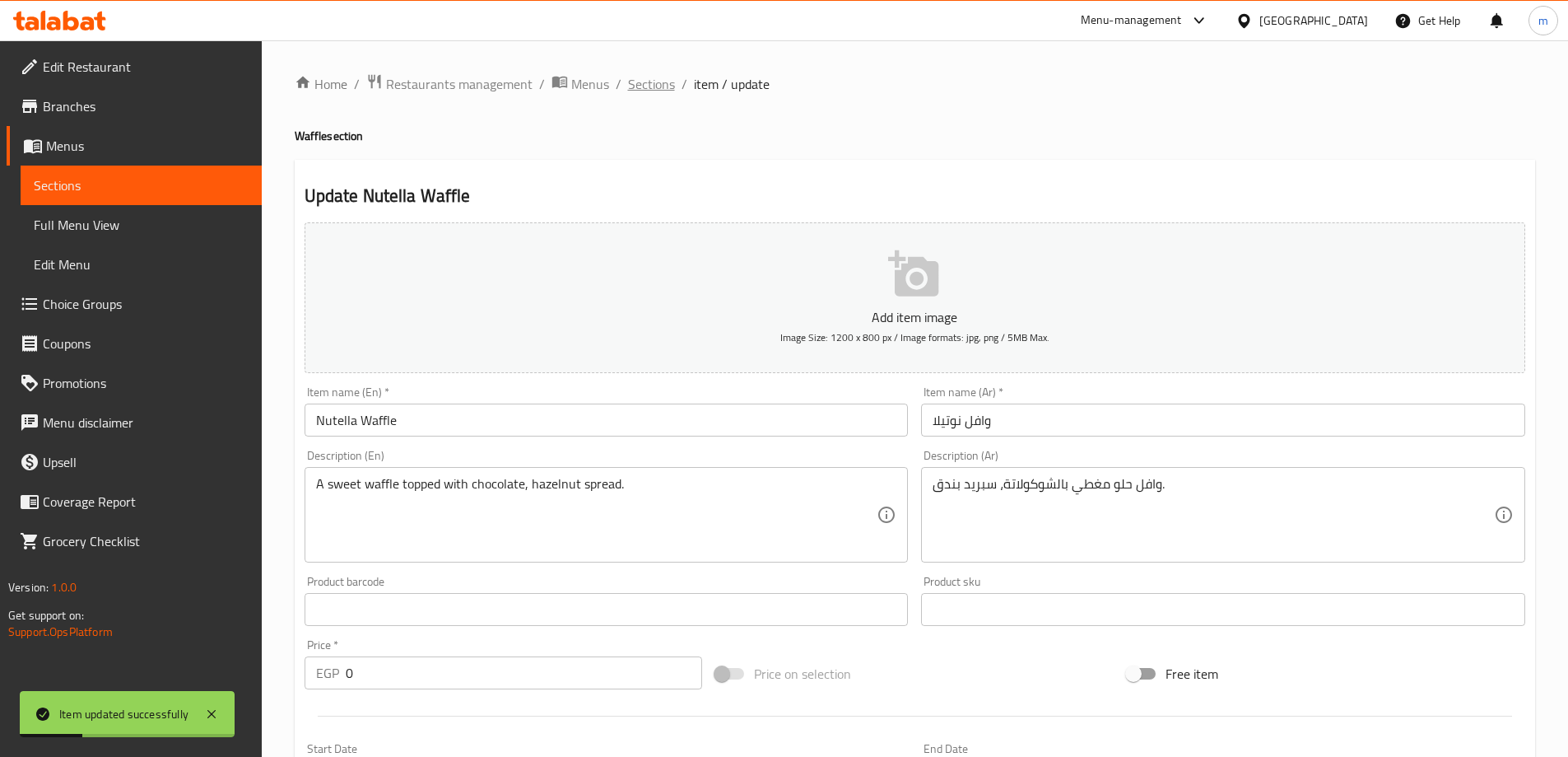
click at [632, 80] on span "Sections" at bounding box center [652, 83] width 47 height 20
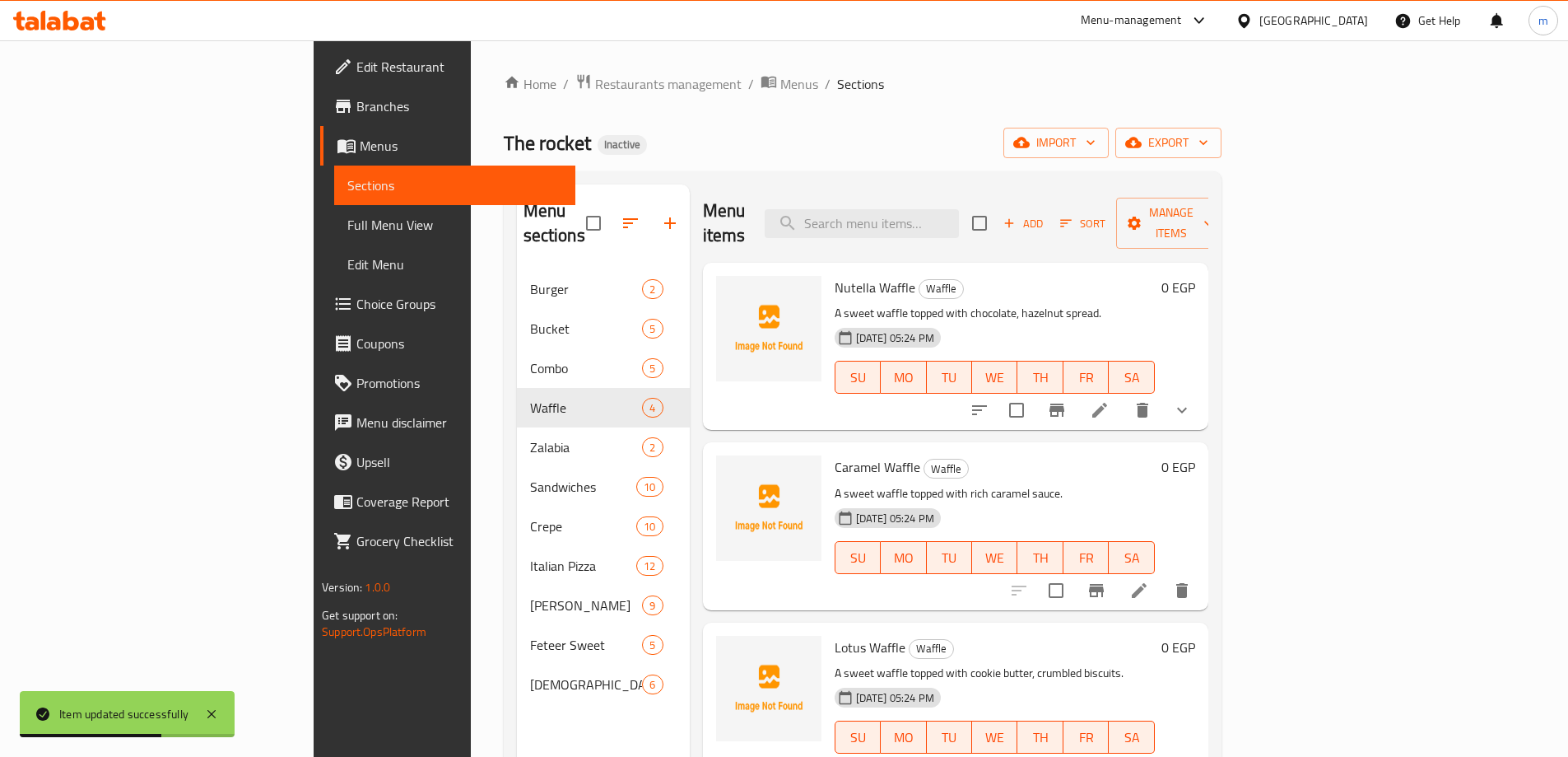
click at [1202, 571] on div at bounding box center [1101, 590] width 202 height 39
click at [1146, 583] on icon at bounding box center [1139, 590] width 15 height 15
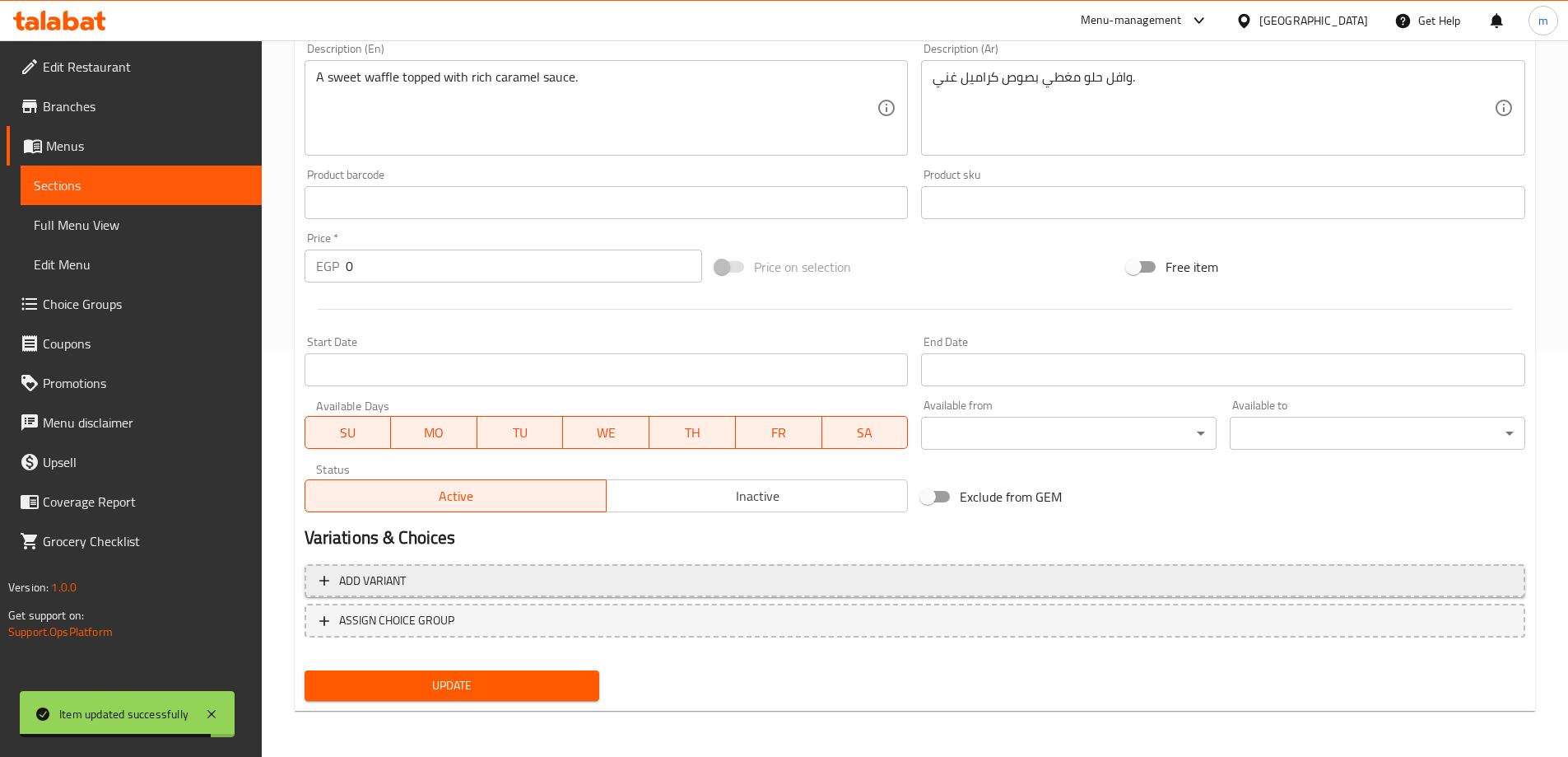
click at [521, 586] on span "Add variant" at bounding box center [915, 581] width 1191 height 21
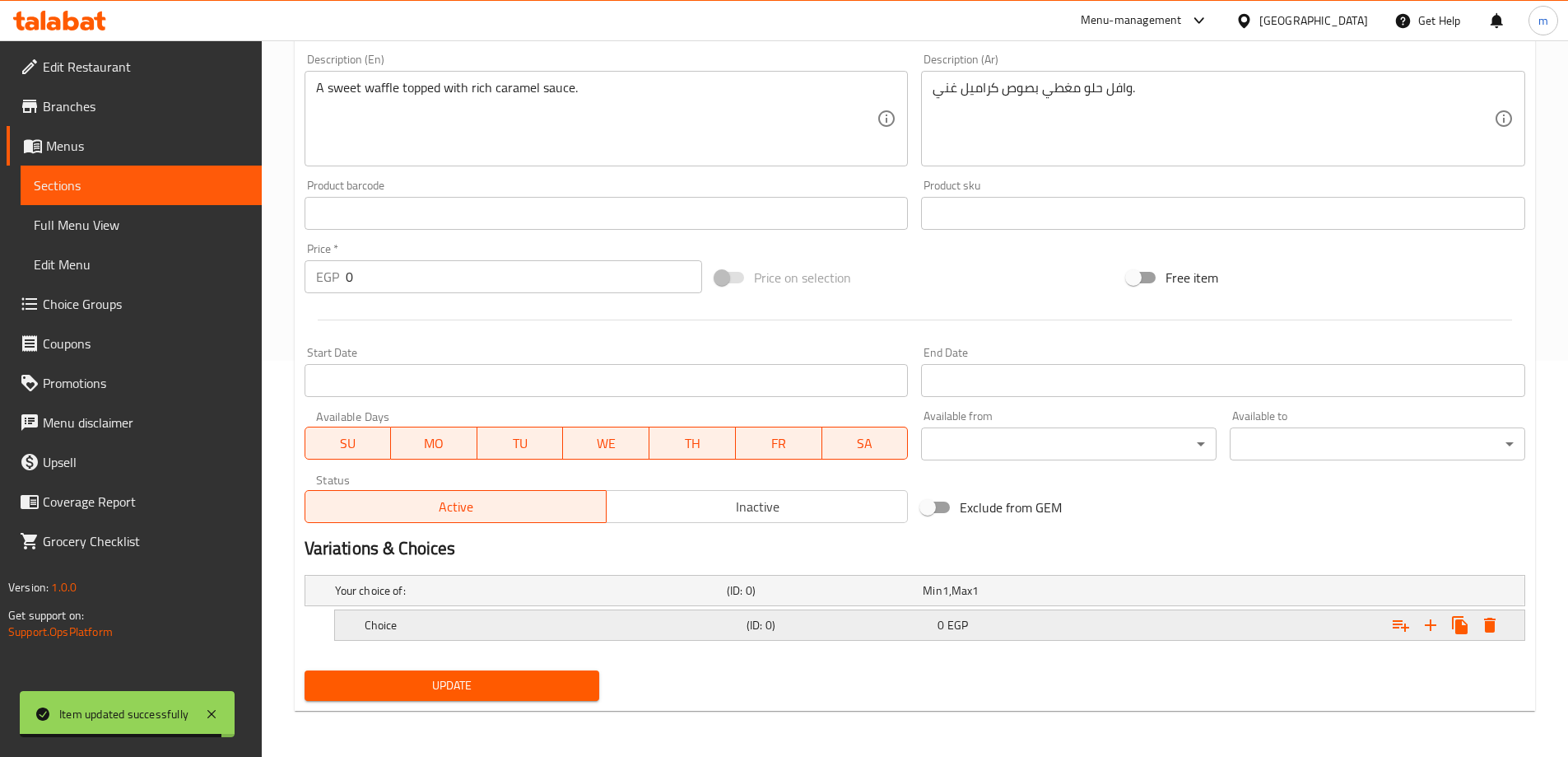
click at [519, 599] on h5 "Choice" at bounding box center [527, 590] width 385 height 17
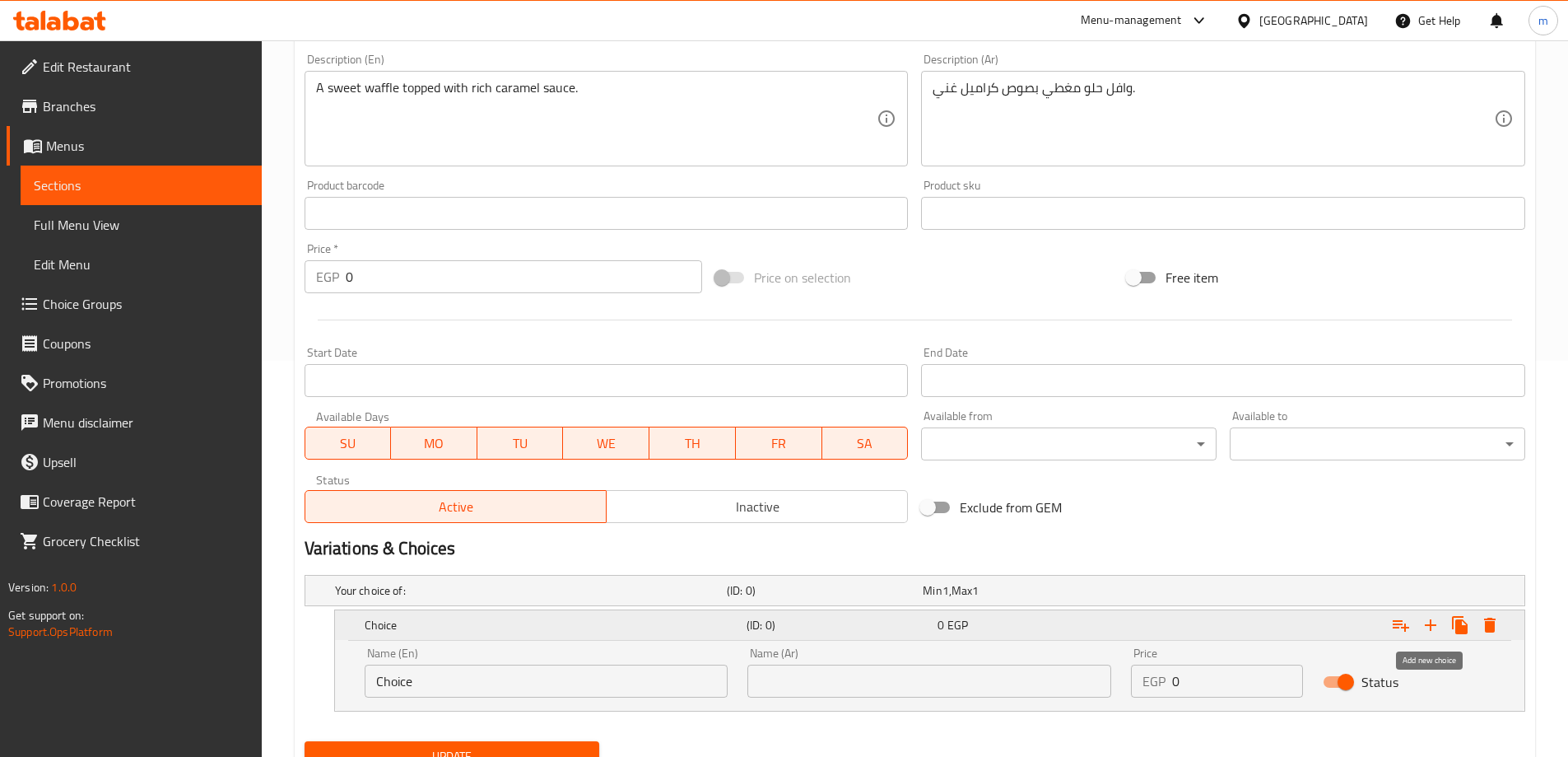
click at [1433, 622] on icon "Expand" at bounding box center [1430, 625] width 20 height 20
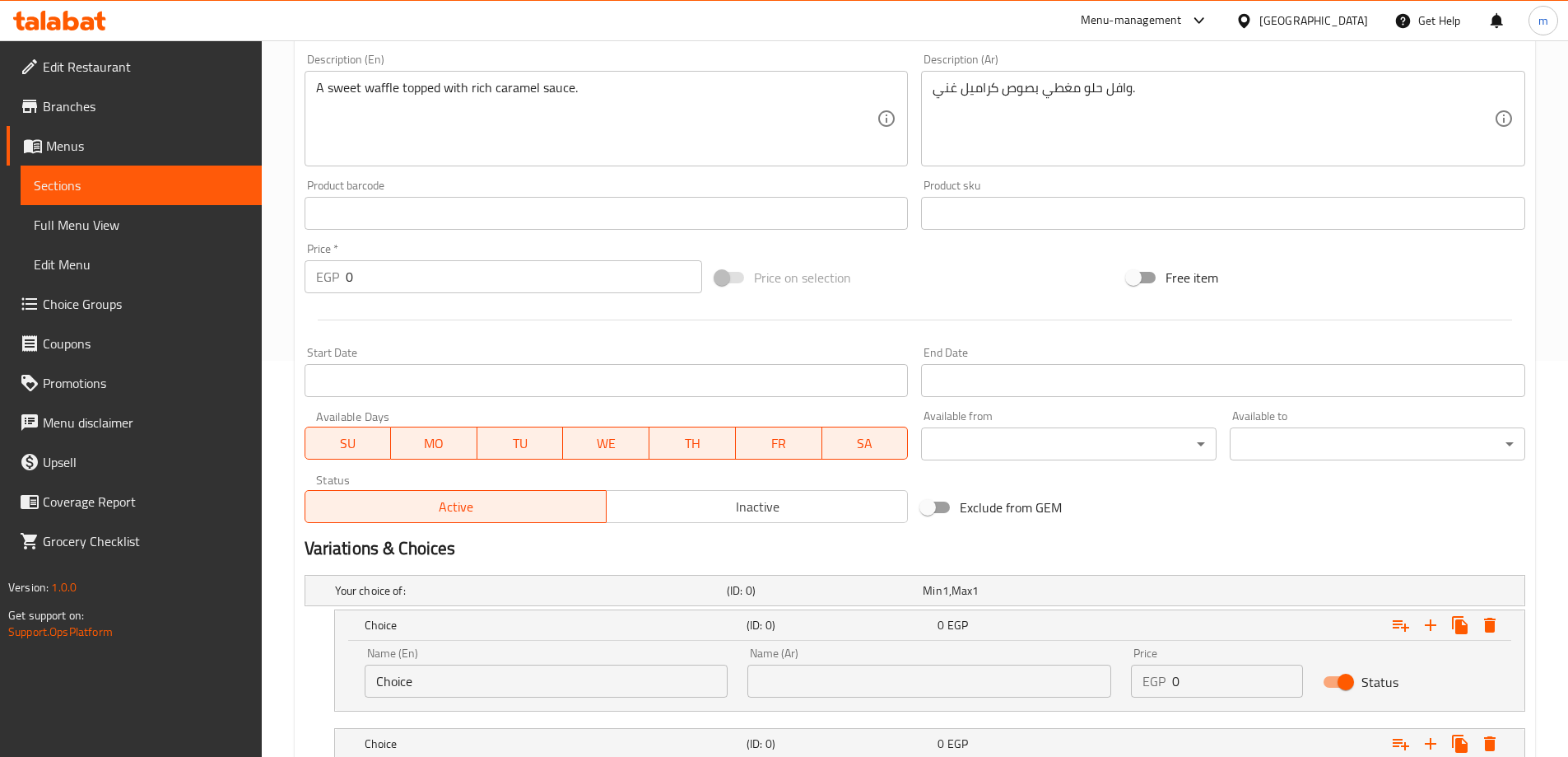
click at [516, 674] on input "Choice" at bounding box center [546, 680] width 363 height 33
click at [515, 674] on input "Choice" at bounding box center [546, 680] width 363 height 33
click at [515, 674] on input "text" at bounding box center [546, 680] width 363 height 33
type input "Medium"
click at [824, 701] on div "Name (Ar) Name (Ar)" at bounding box center [929, 672] width 384 height 70
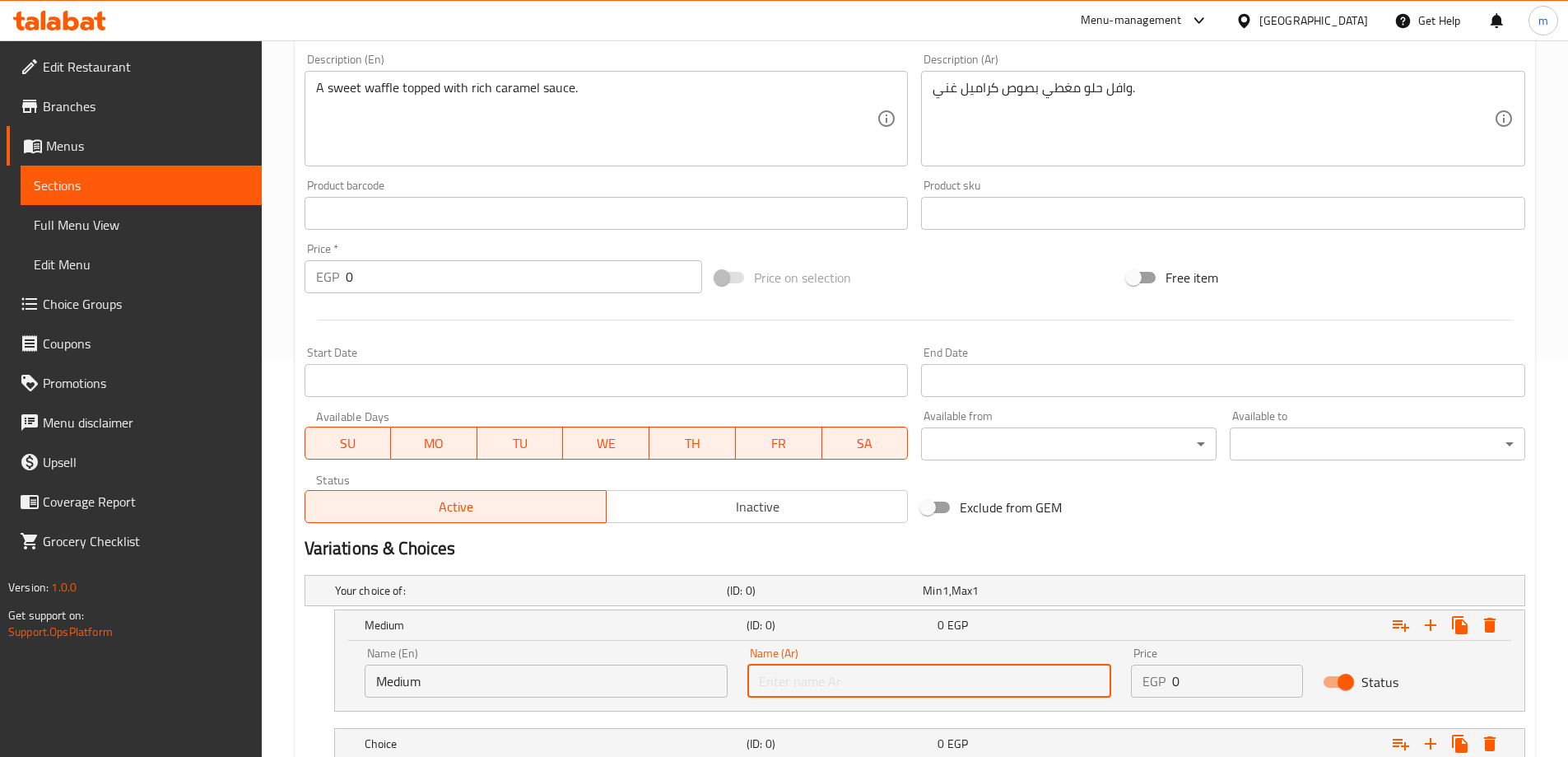
click at [822, 690] on input "text" at bounding box center [929, 680] width 363 height 33
type input "وسط"
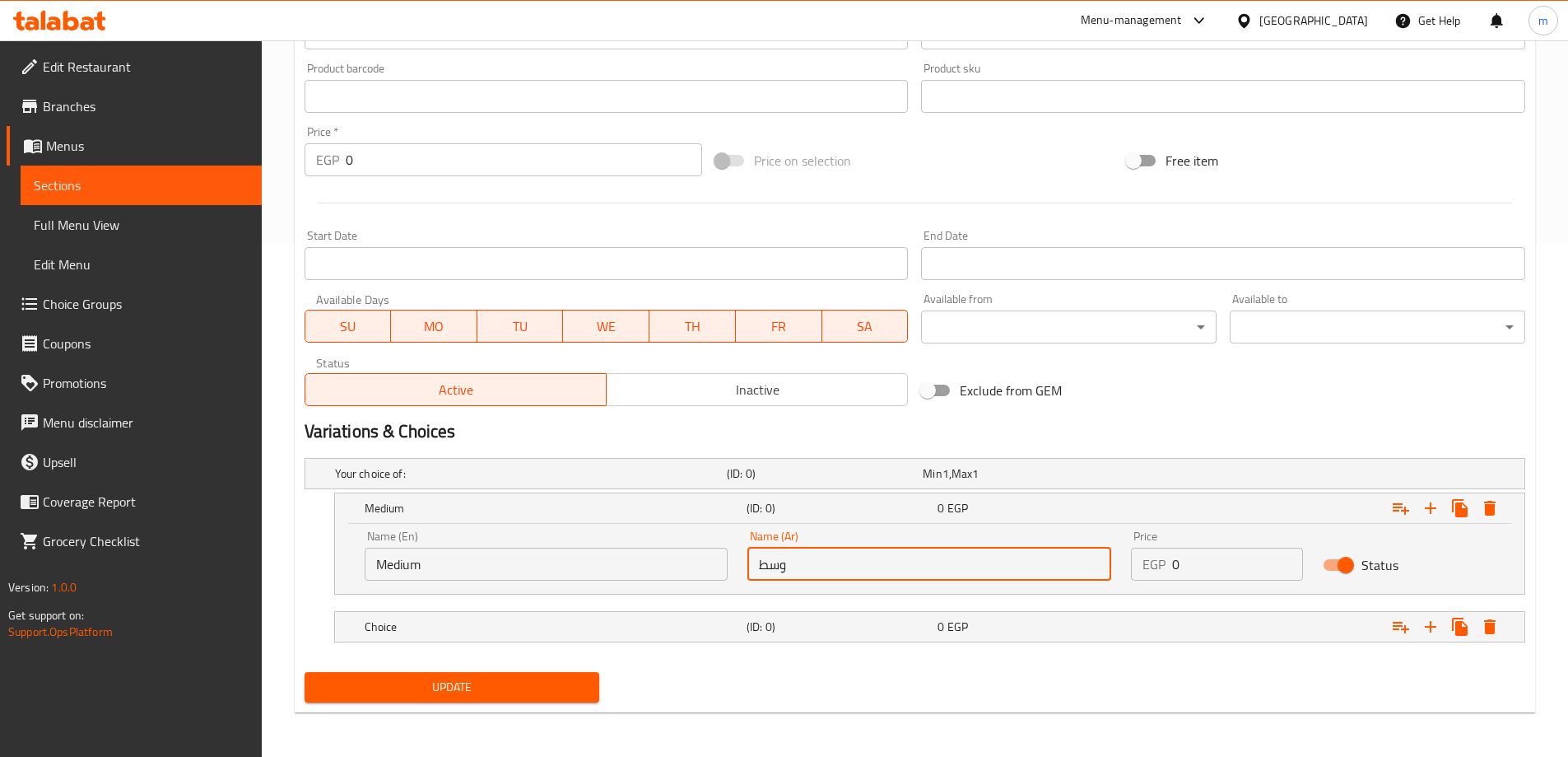
scroll to position [514, 0]
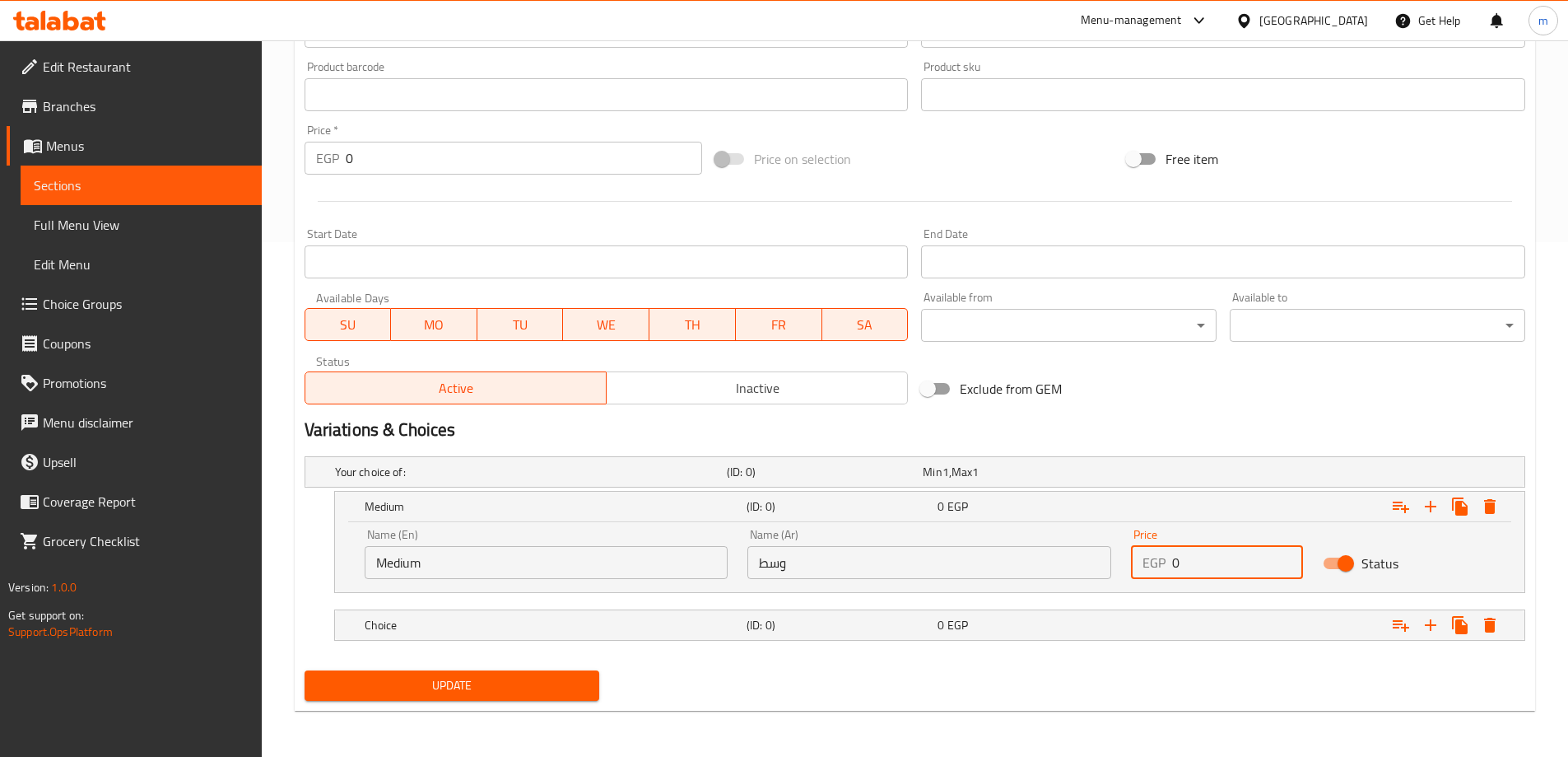
drag, startPoint x: 1216, startPoint y: 560, endPoint x: 1156, endPoint y: 575, distance: 61.8
click at [1156, 575] on div "EGP 0 Price" at bounding box center [1218, 562] width 172 height 33
type input "36"
click at [971, 483] on div "0 EGP" at bounding box center [1017, 471] width 196 height 23
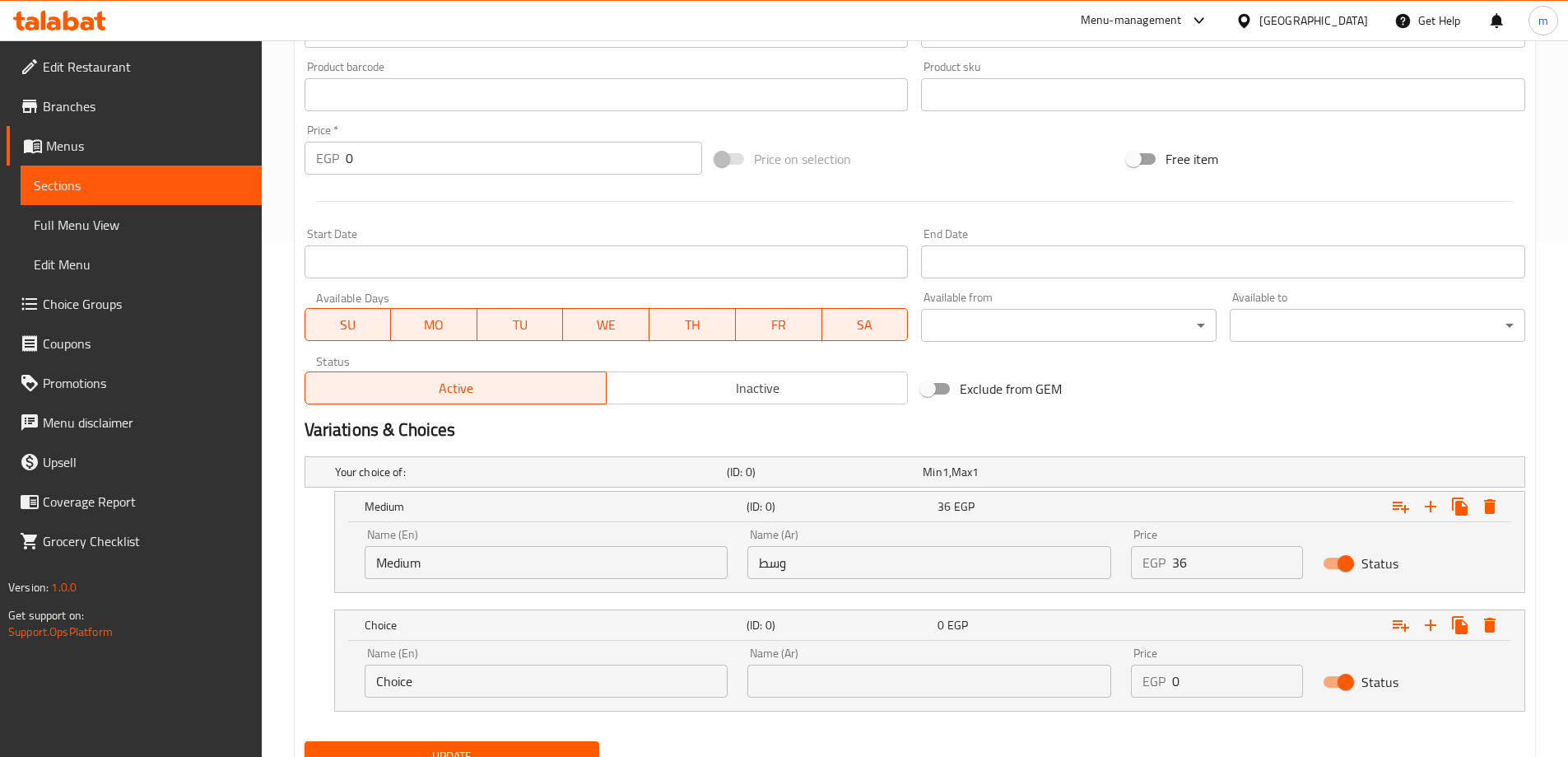
click at [631, 679] on input "Choice" at bounding box center [546, 680] width 363 height 33
type input "large"
click at [868, 695] on input "text" at bounding box center [929, 680] width 363 height 33
type input "كبير"
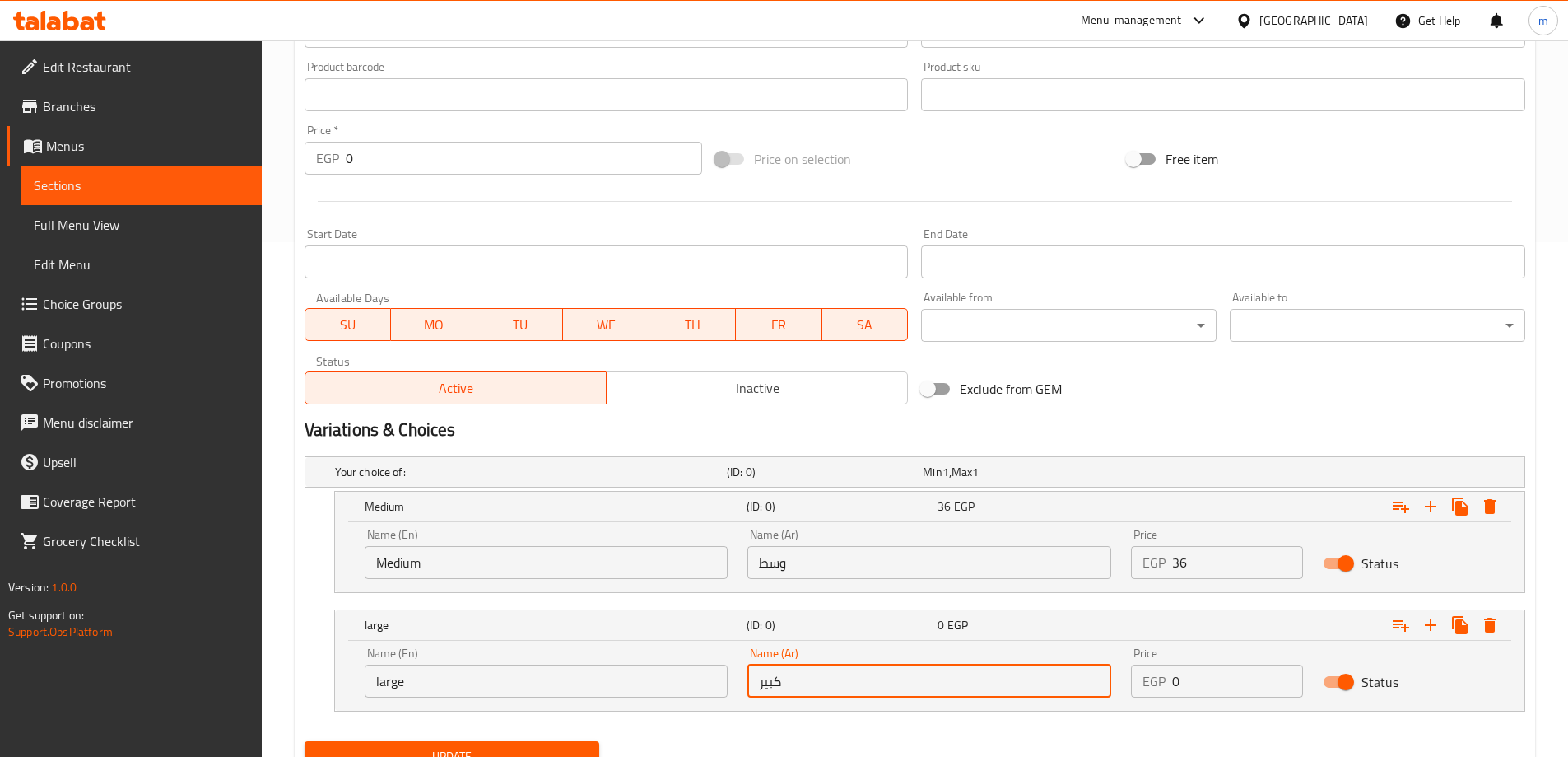
click at [1032, 705] on div "Name (En) large Name (En) Name (Ar) كبير Name (Ar) Price EGP 0 Price Status" at bounding box center [930, 672] width 1150 height 70
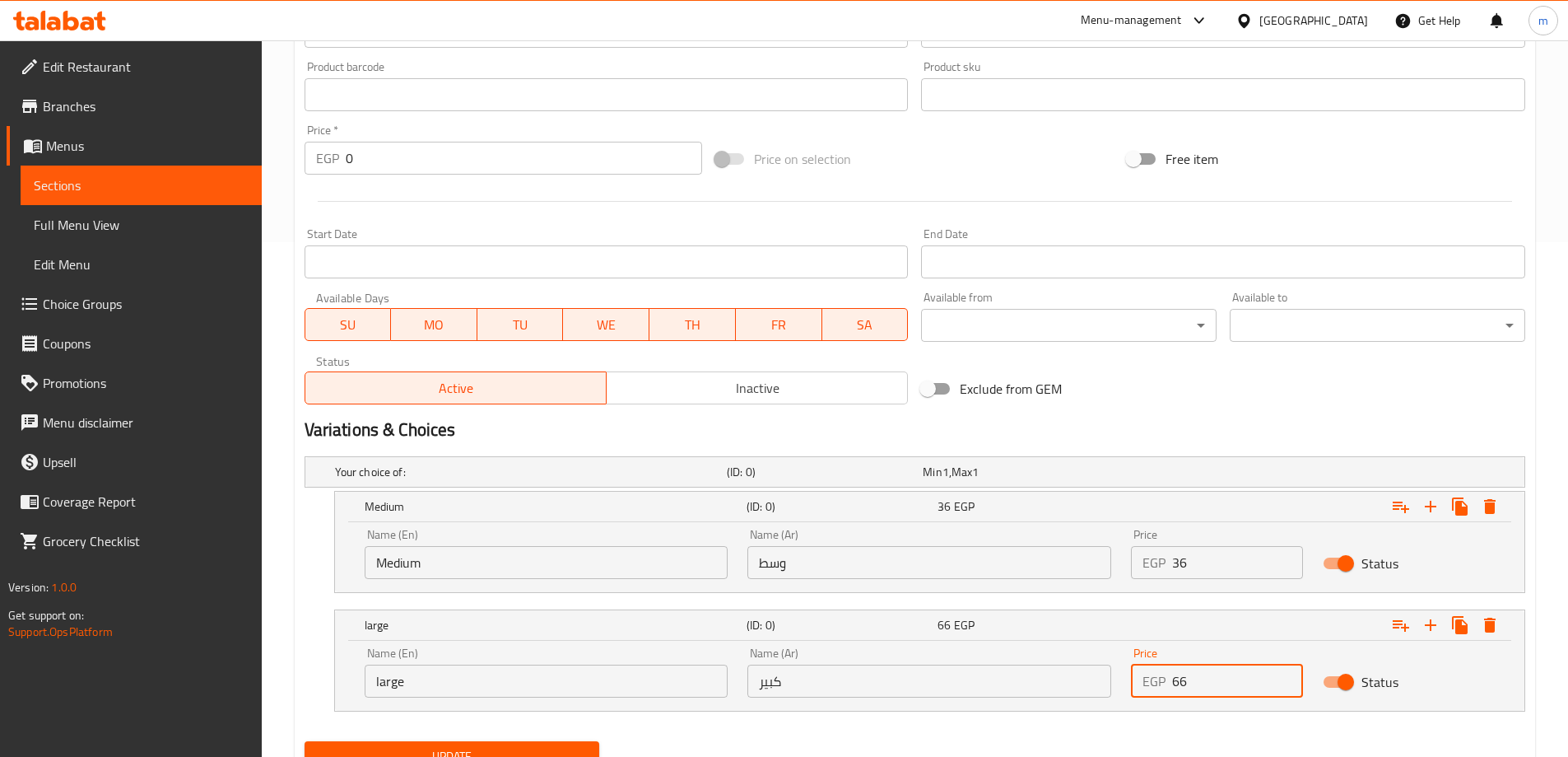
type input "66"
click at [1083, 741] on div "Update" at bounding box center [914, 756] width 1234 height 44
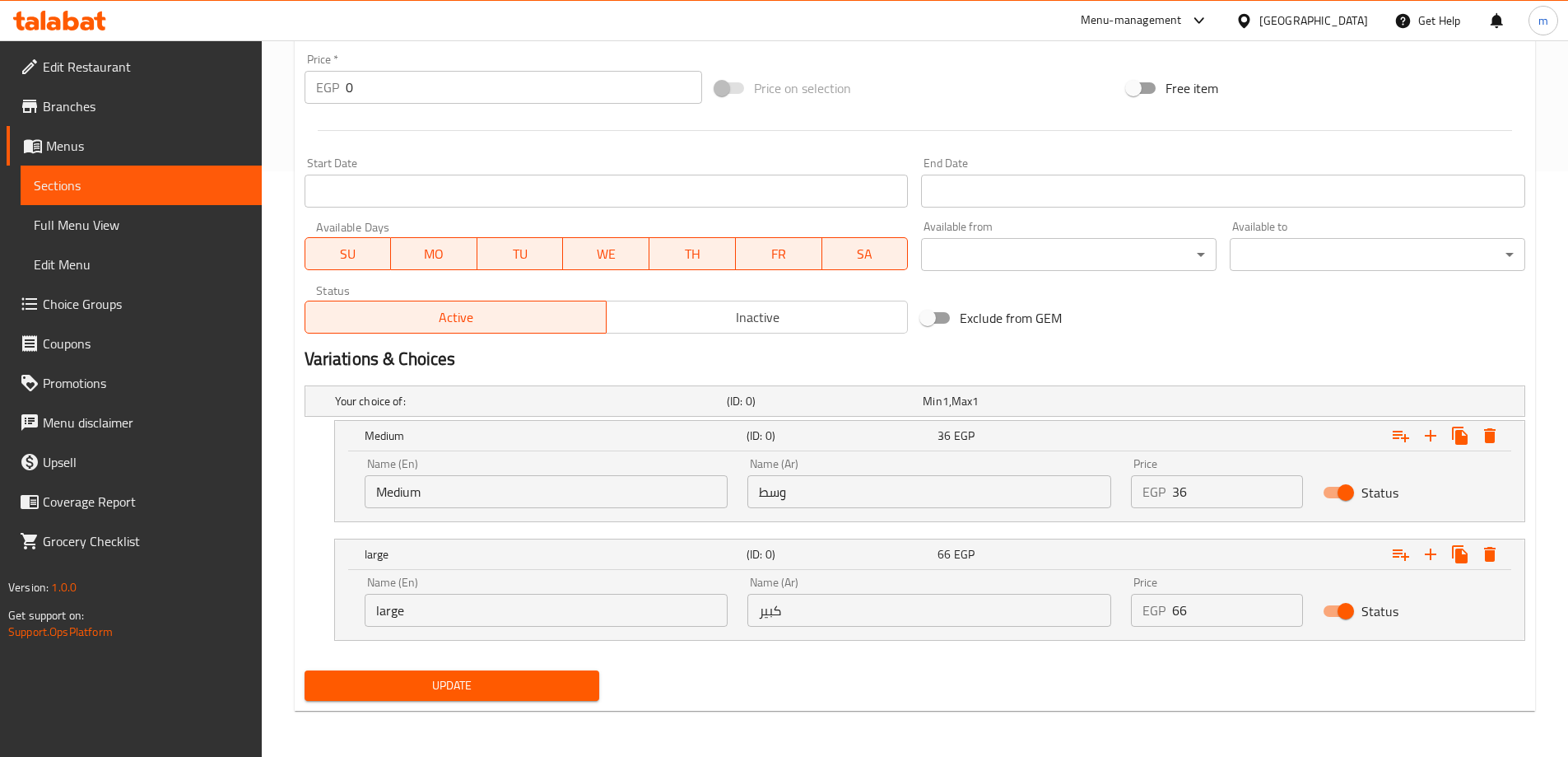
click at [517, 694] on span "Update" at bounding box center [451, 686] width 269 height 21
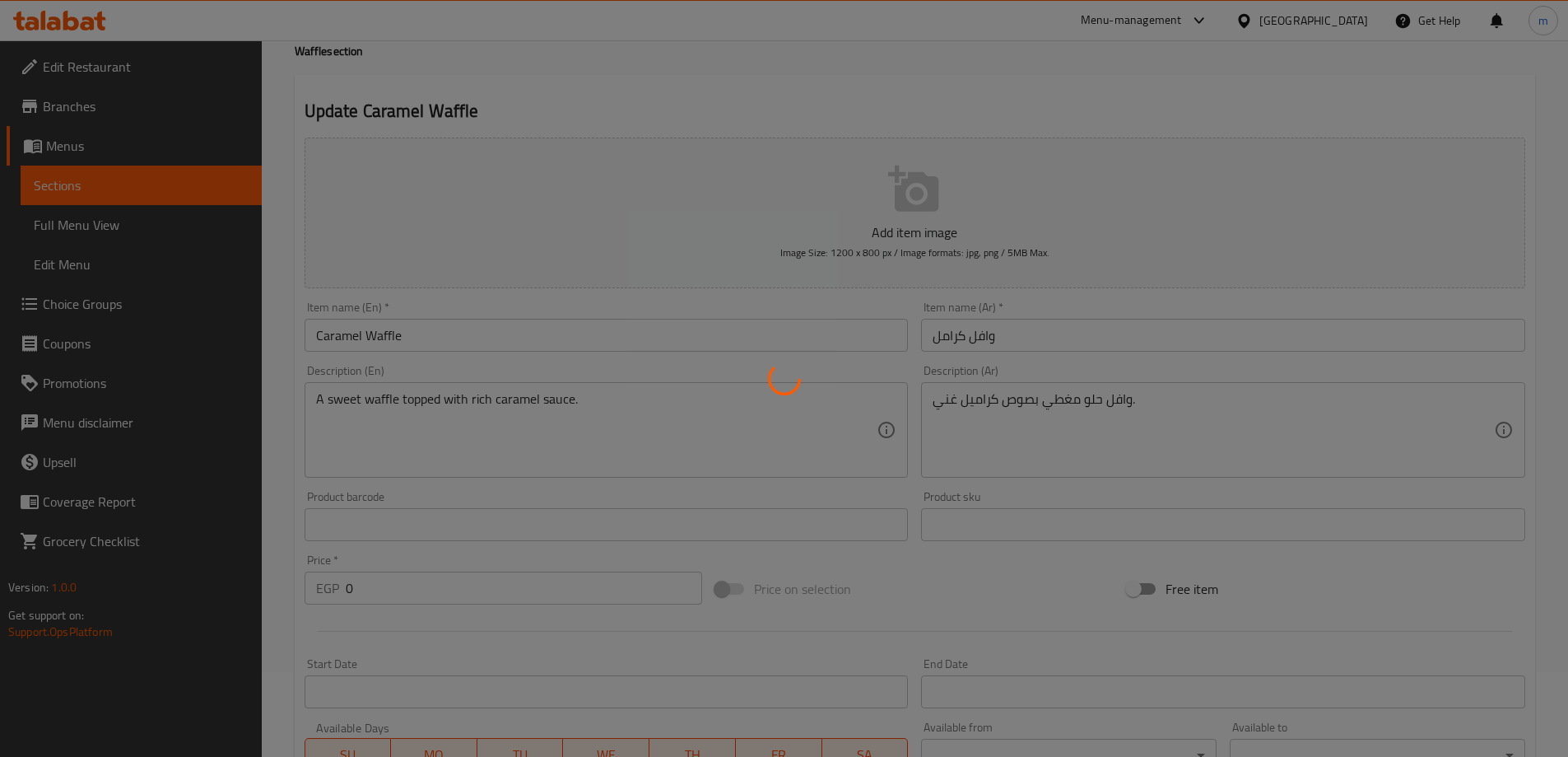
scroll to position [0, 0]
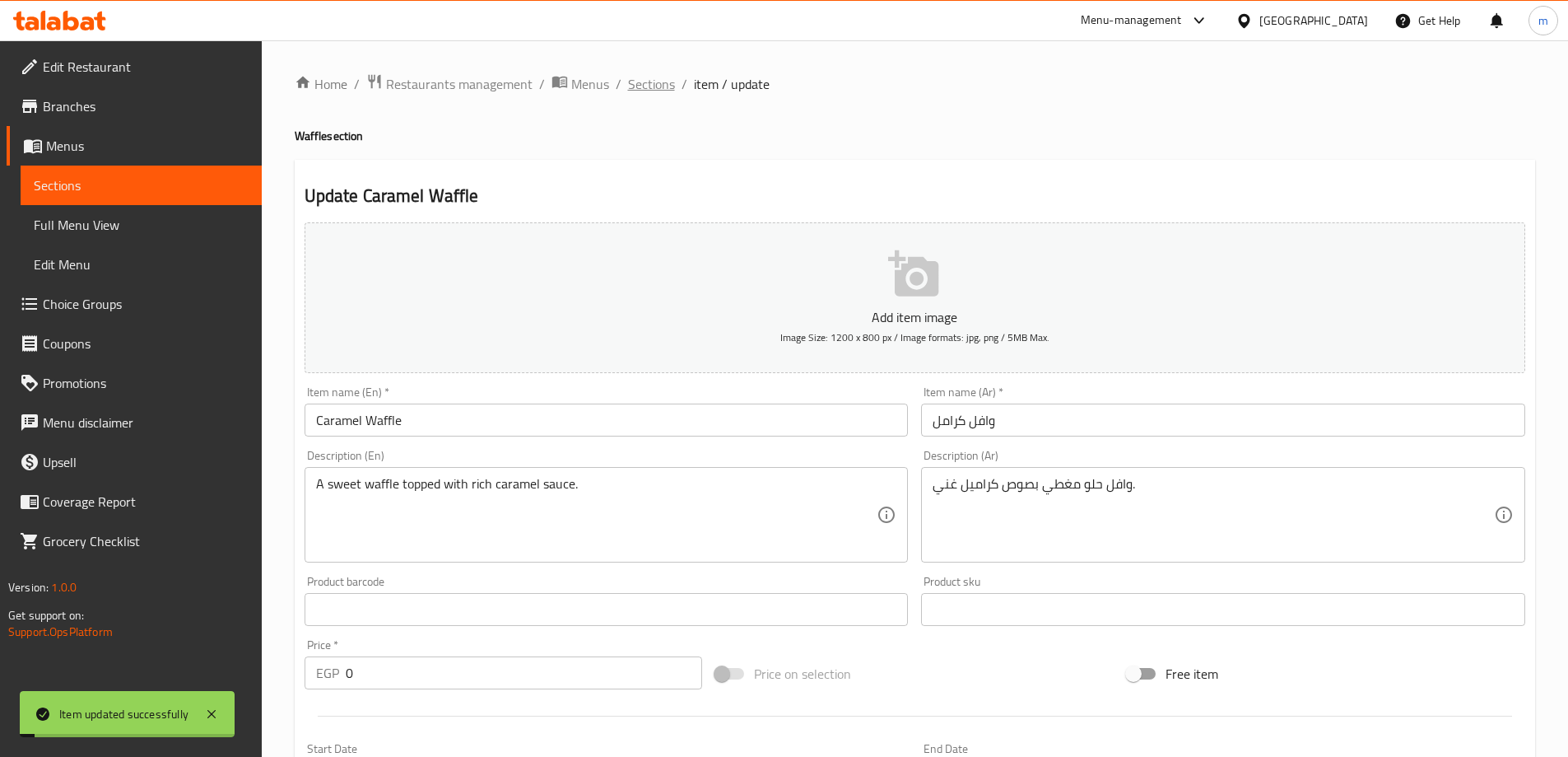
click at [653, 94] on span "Sections" at bounding box center [652, 83] width 47 height 20
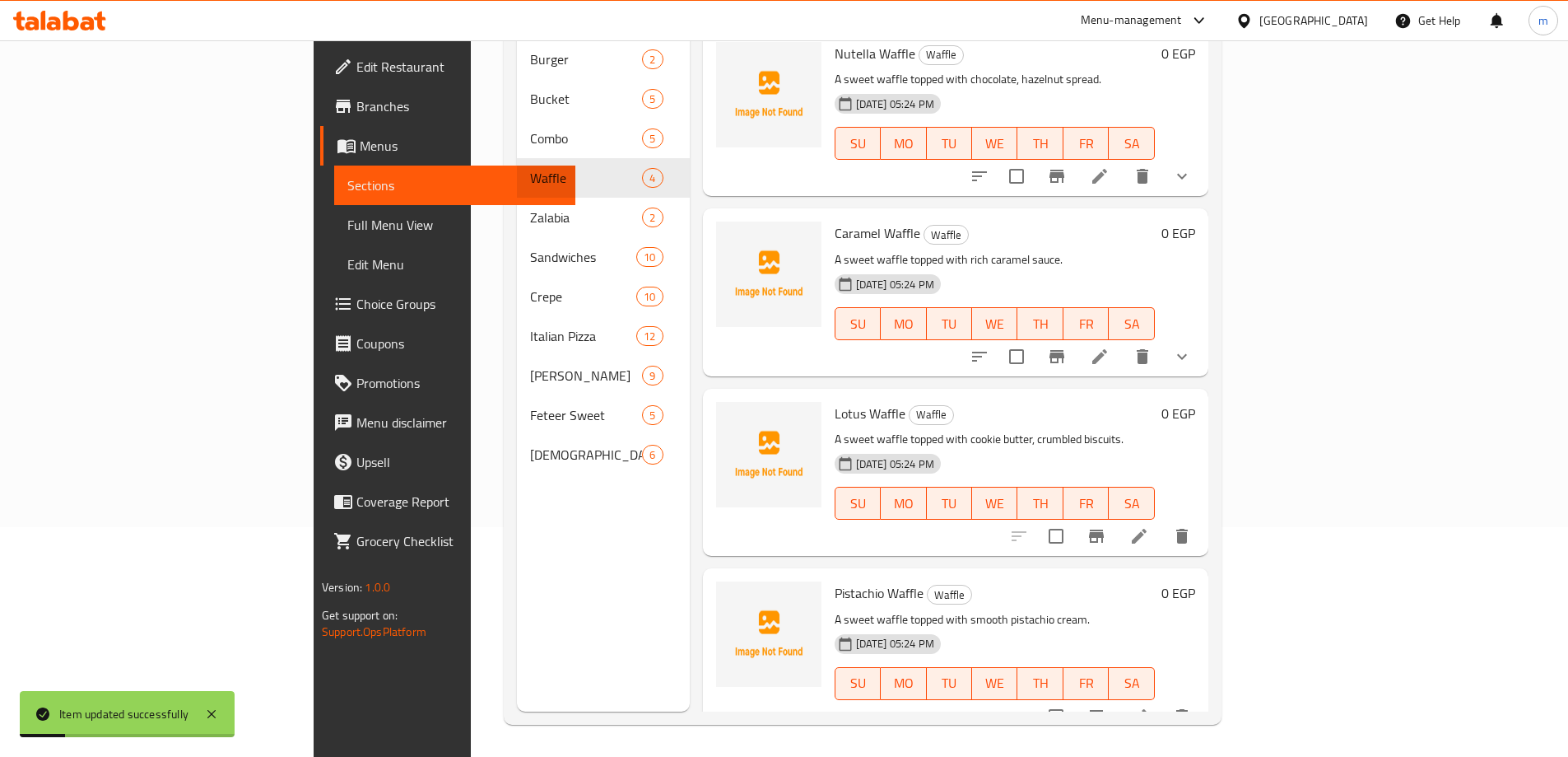
scroll to position [230, 0]
click at [1149, 526] on icon at bounding box center [1139, 535] width 20 height 20
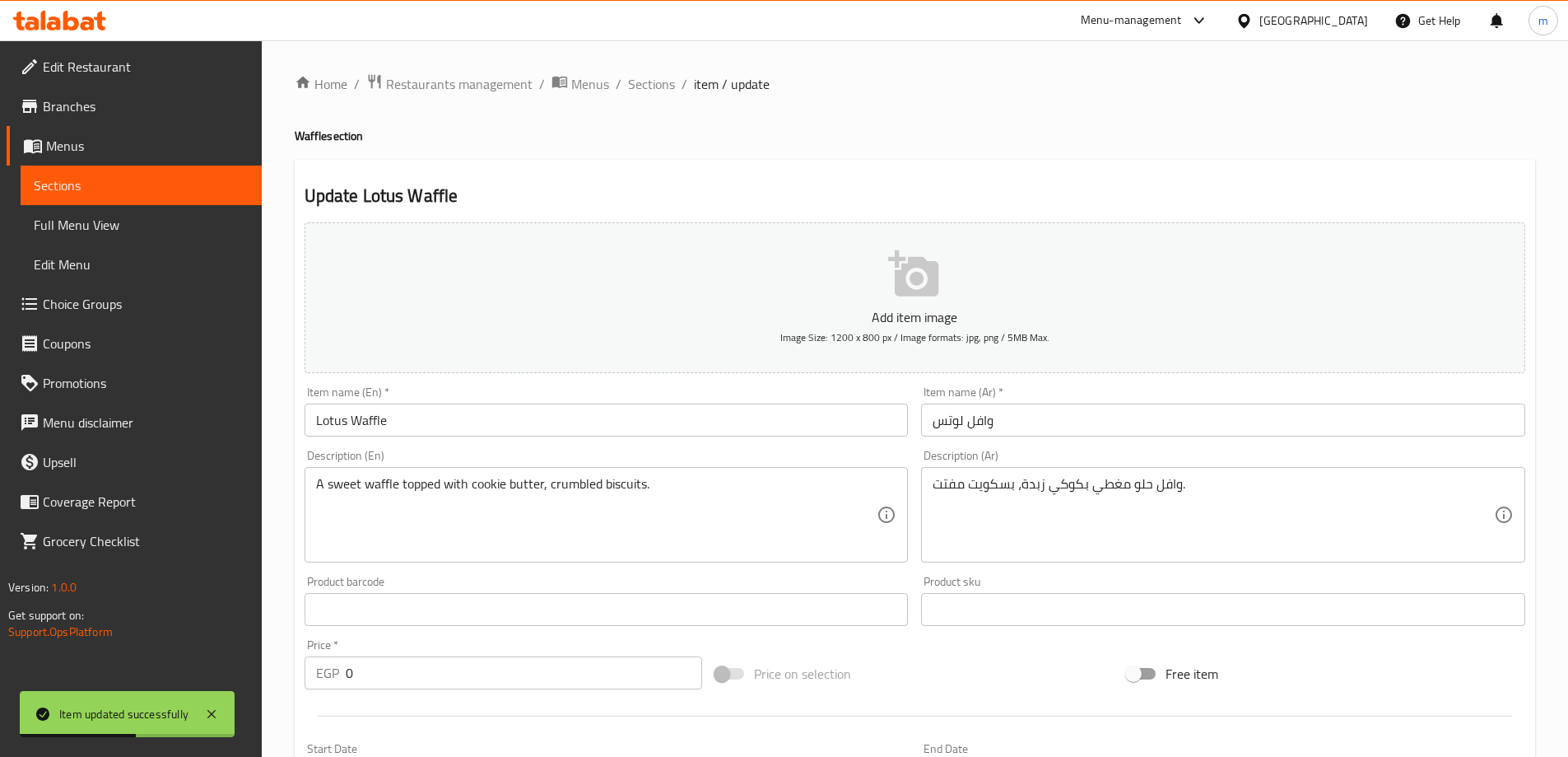
click at [507, 675] on input "0" at bounding box center [524, 672] width 357 height 33
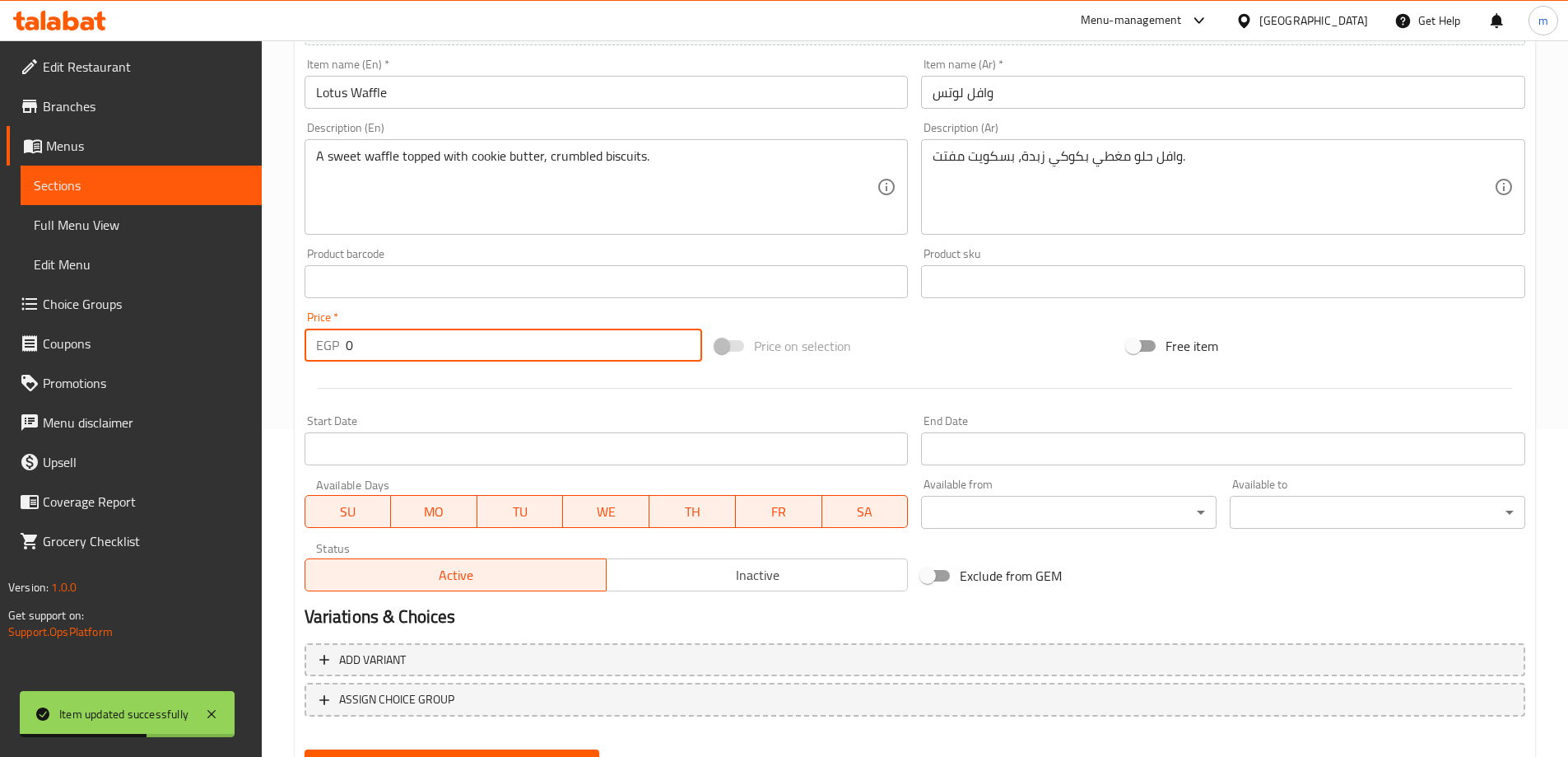
scroll to position [330, 0]
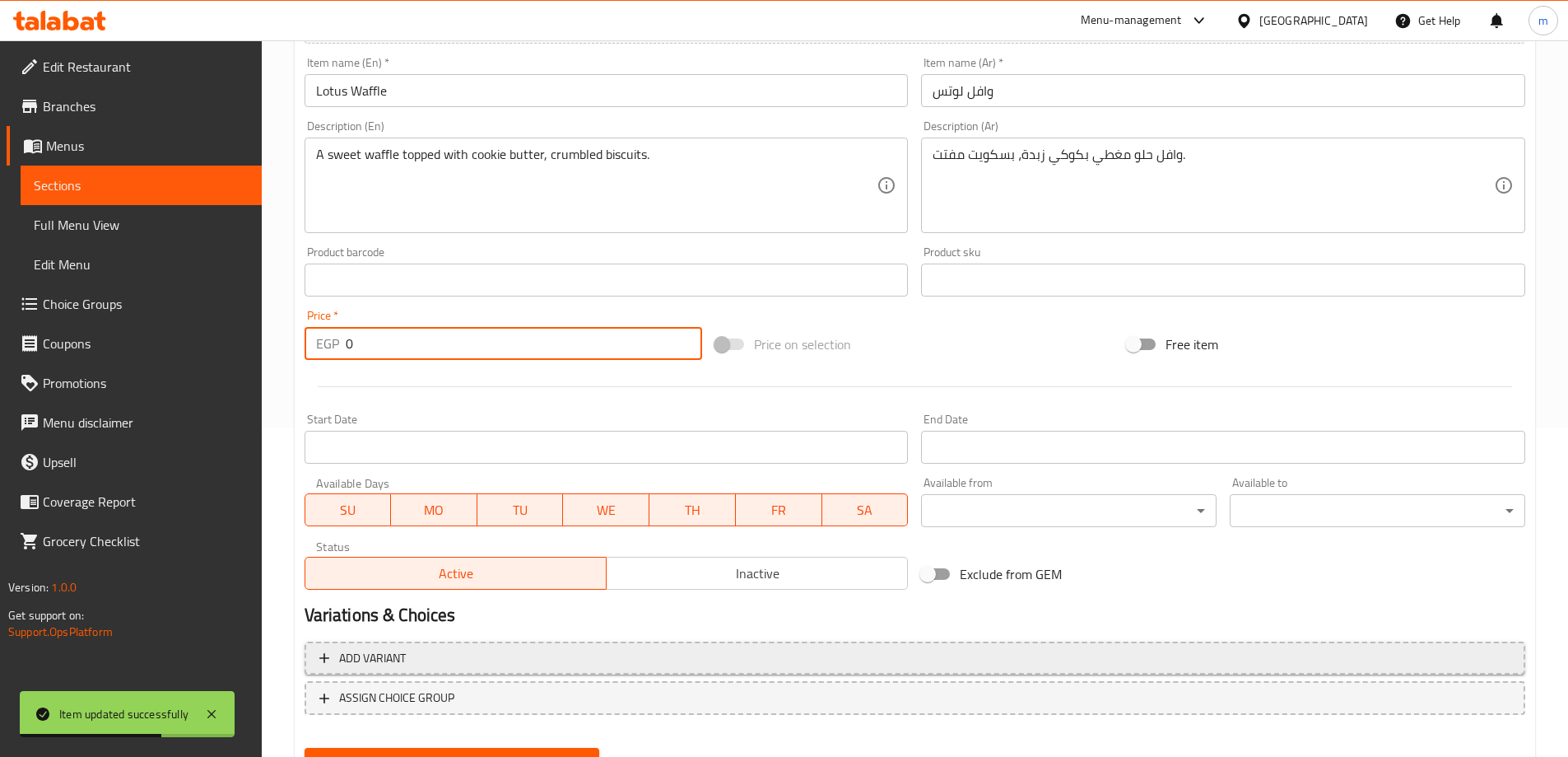
click at [490, 645] on button "Add variant" at bounding box center [914, 659] width 1220 height 34
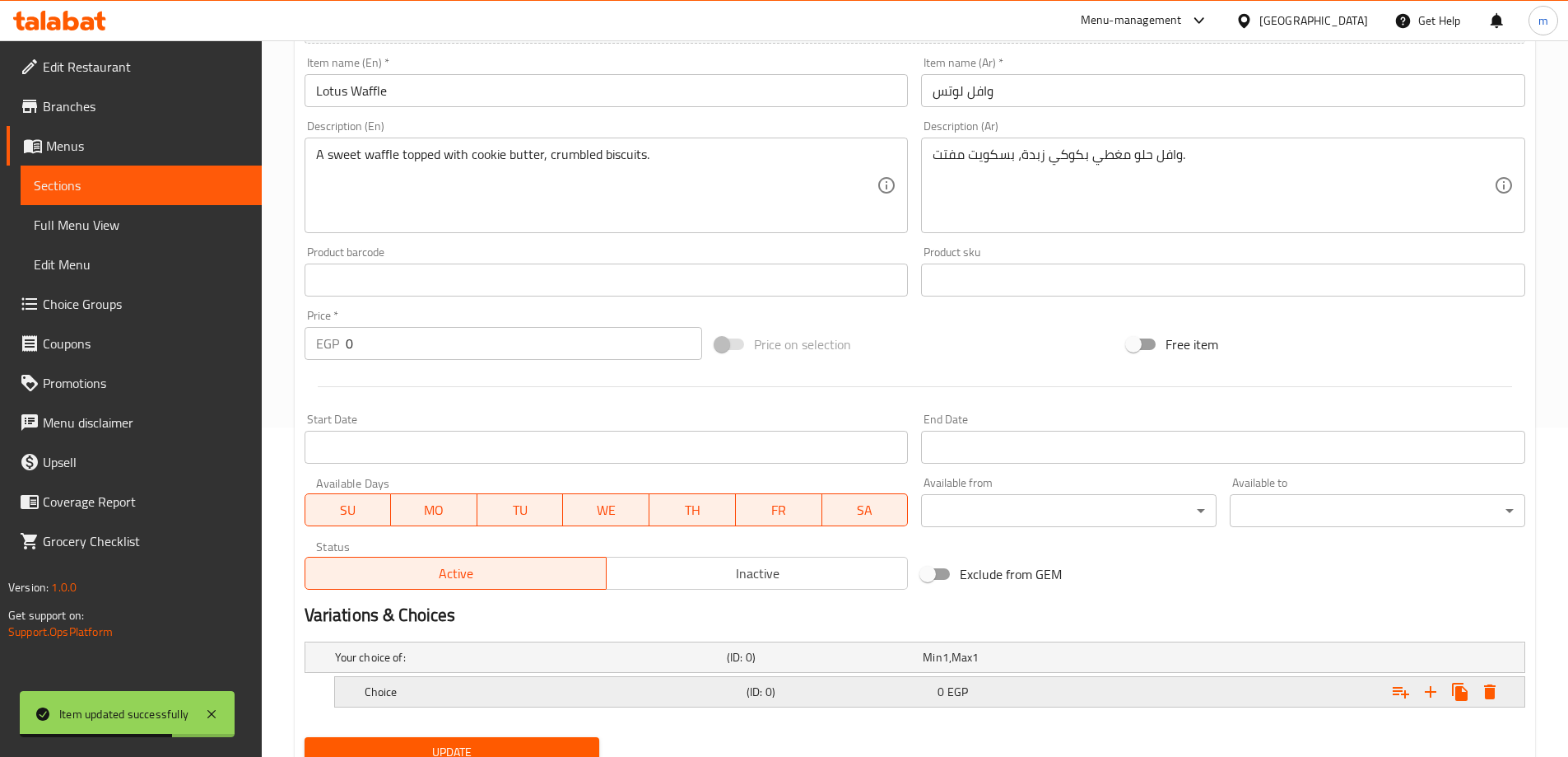
click at [484, 665] on h5 "Choice" at bounding box center [527, 658] width 385 height 17
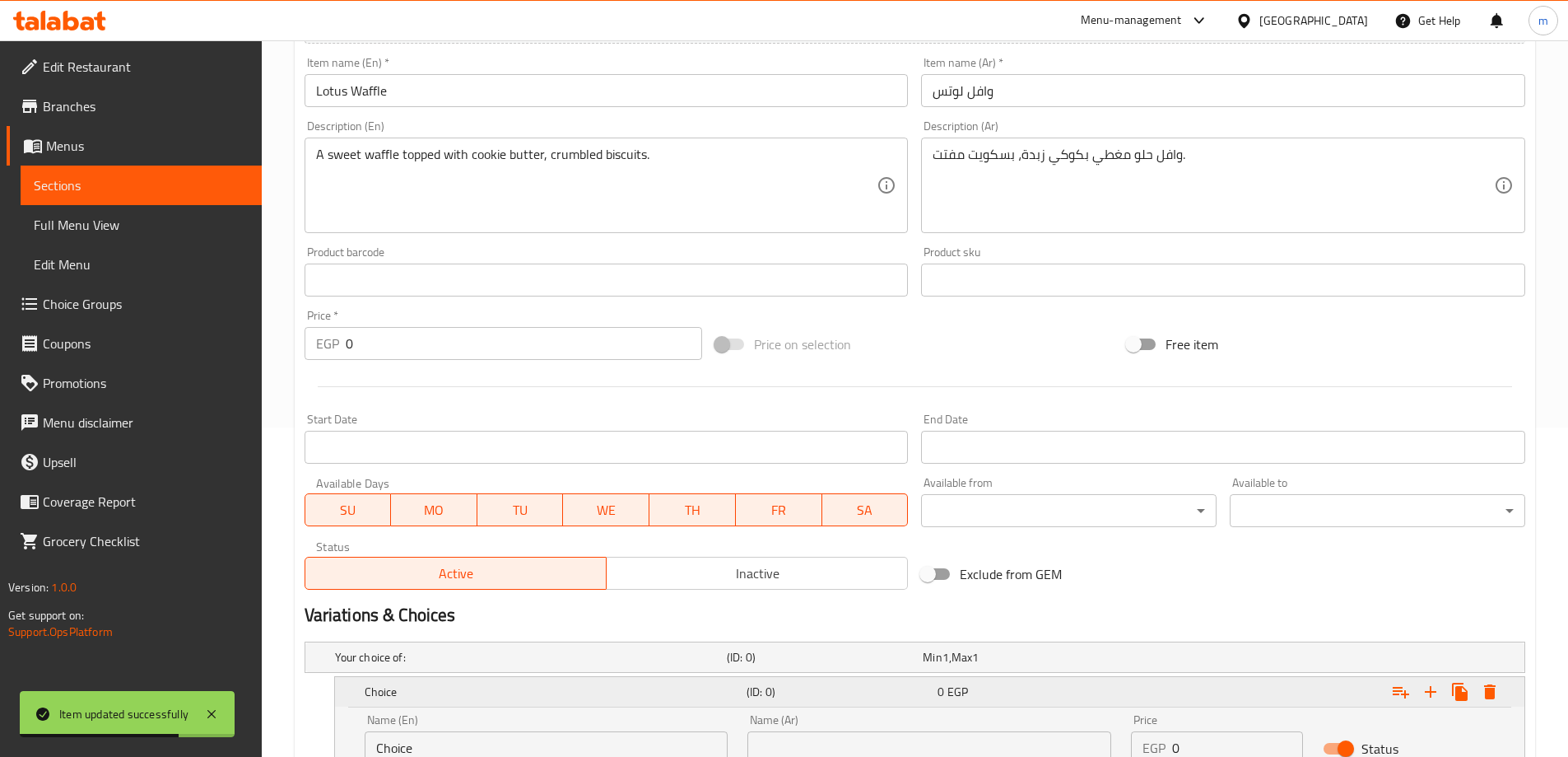
click at [484, 687] on h5 "Choice" at bounding box center [552, 691] width 376 height 17
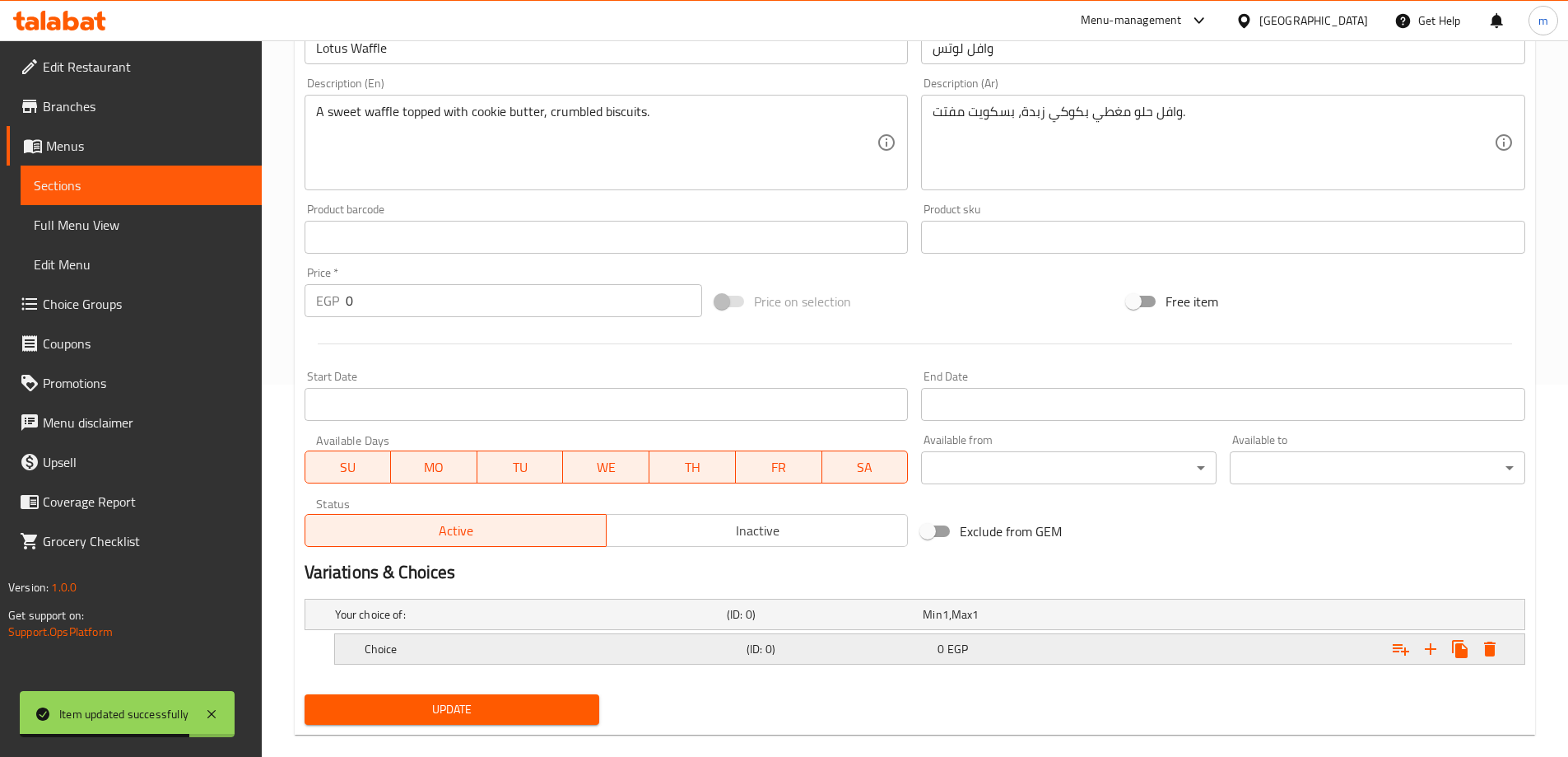
scroll to position [396, 0]
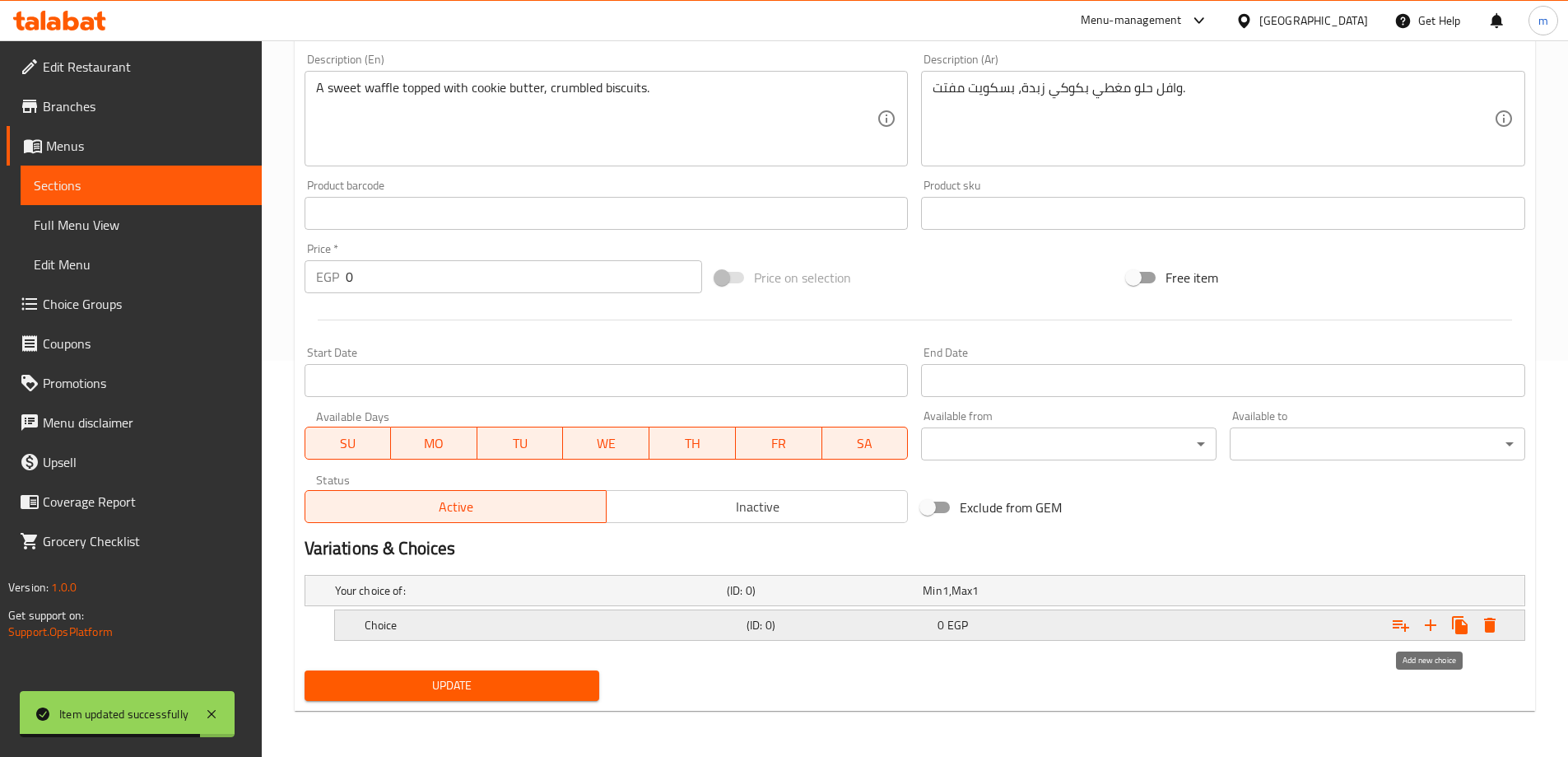
click at [1429, 620] on icon "Expand" at bounding box center [1430, 625] width 20 height 20
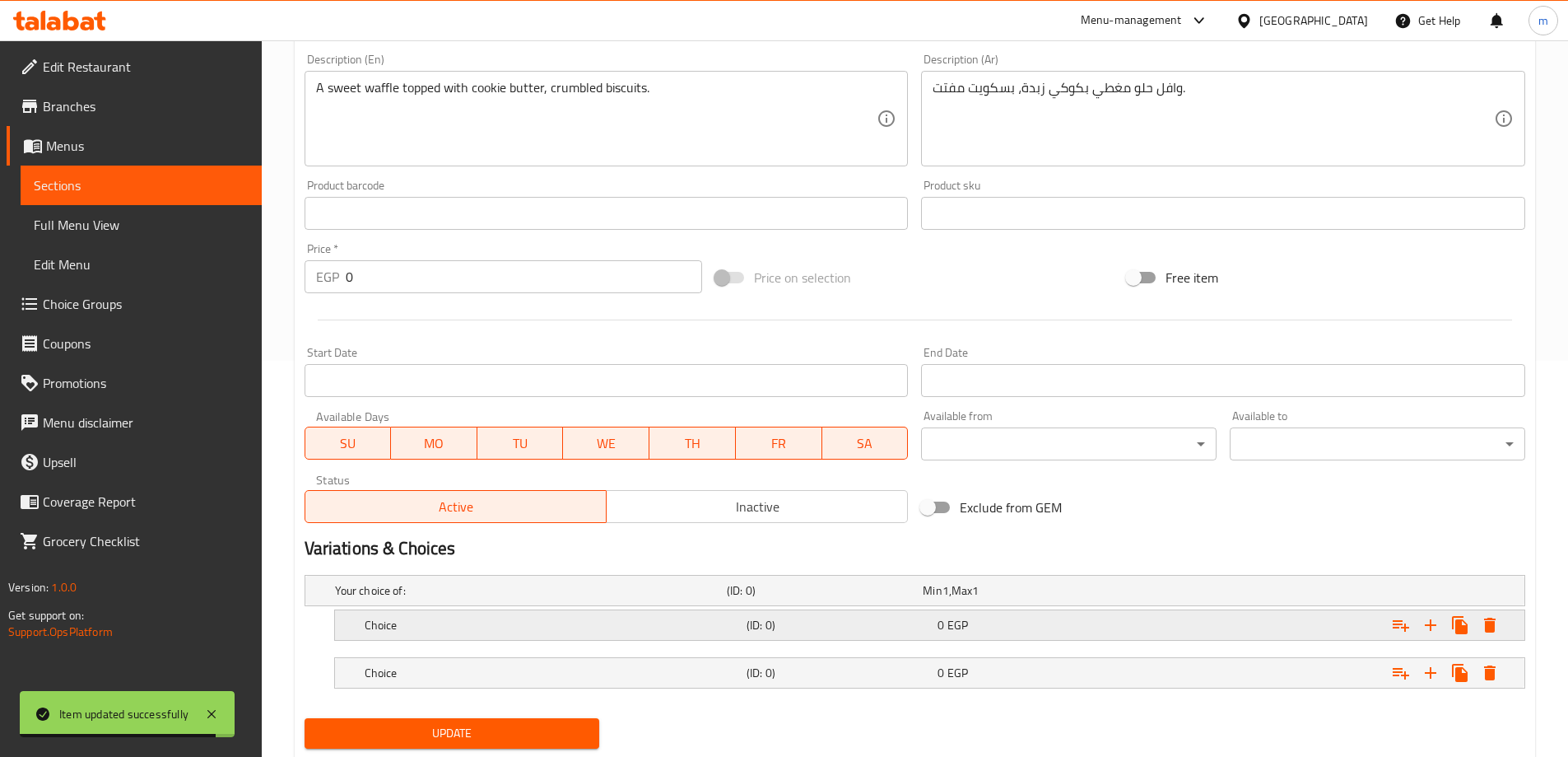
click at [599, 599] on h5 "Choice" at bounding box center [527, 590] width 385 height 17
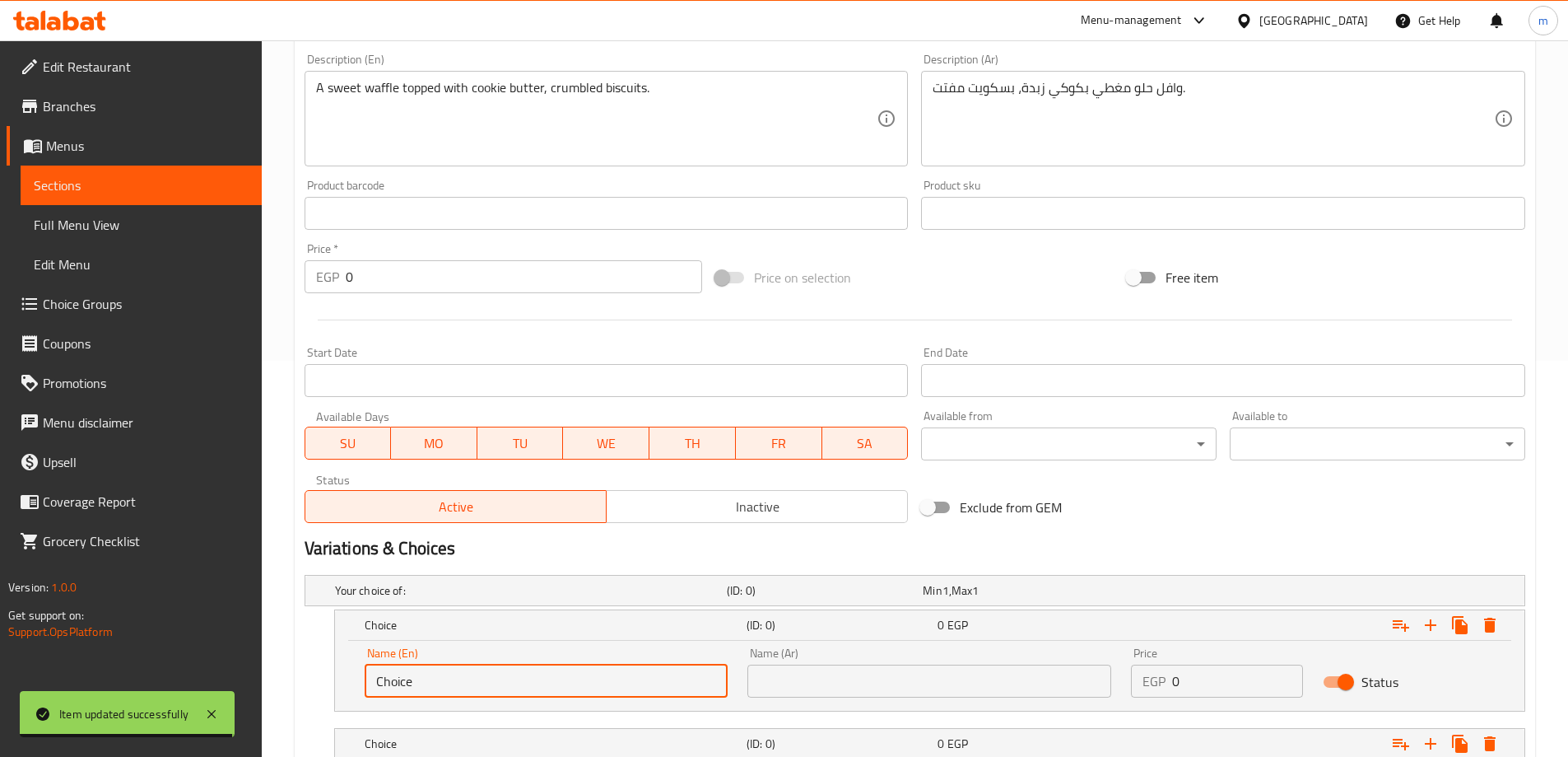
click at [439, 686] on input "Choice" at bounding box center [546, 680] width 363 height 33
type input "ة"
type input "Medium"
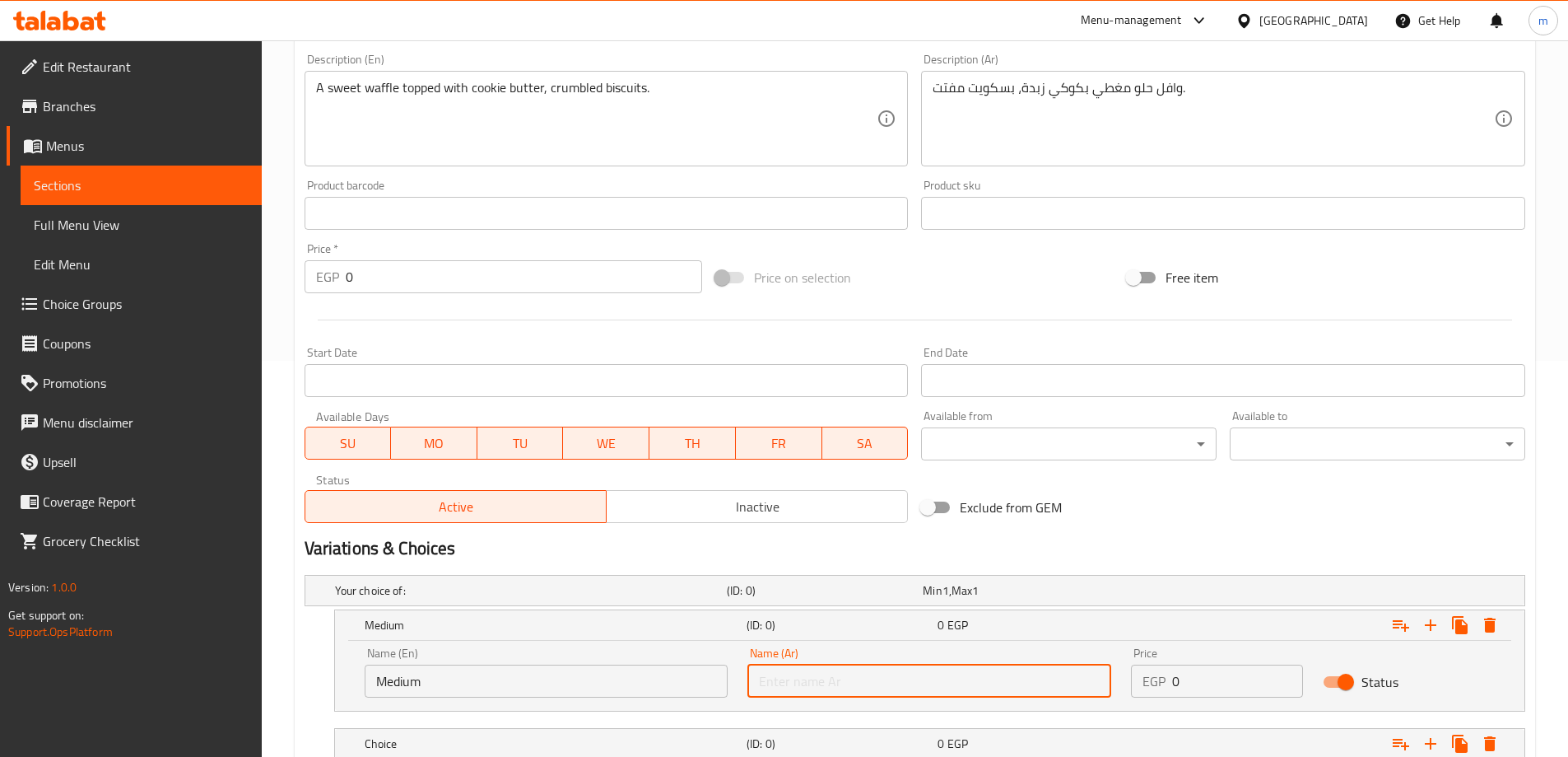
click at [751, 675] on input "text" at bounding box center [929, 680] width 363 height 33
type input "وسط"
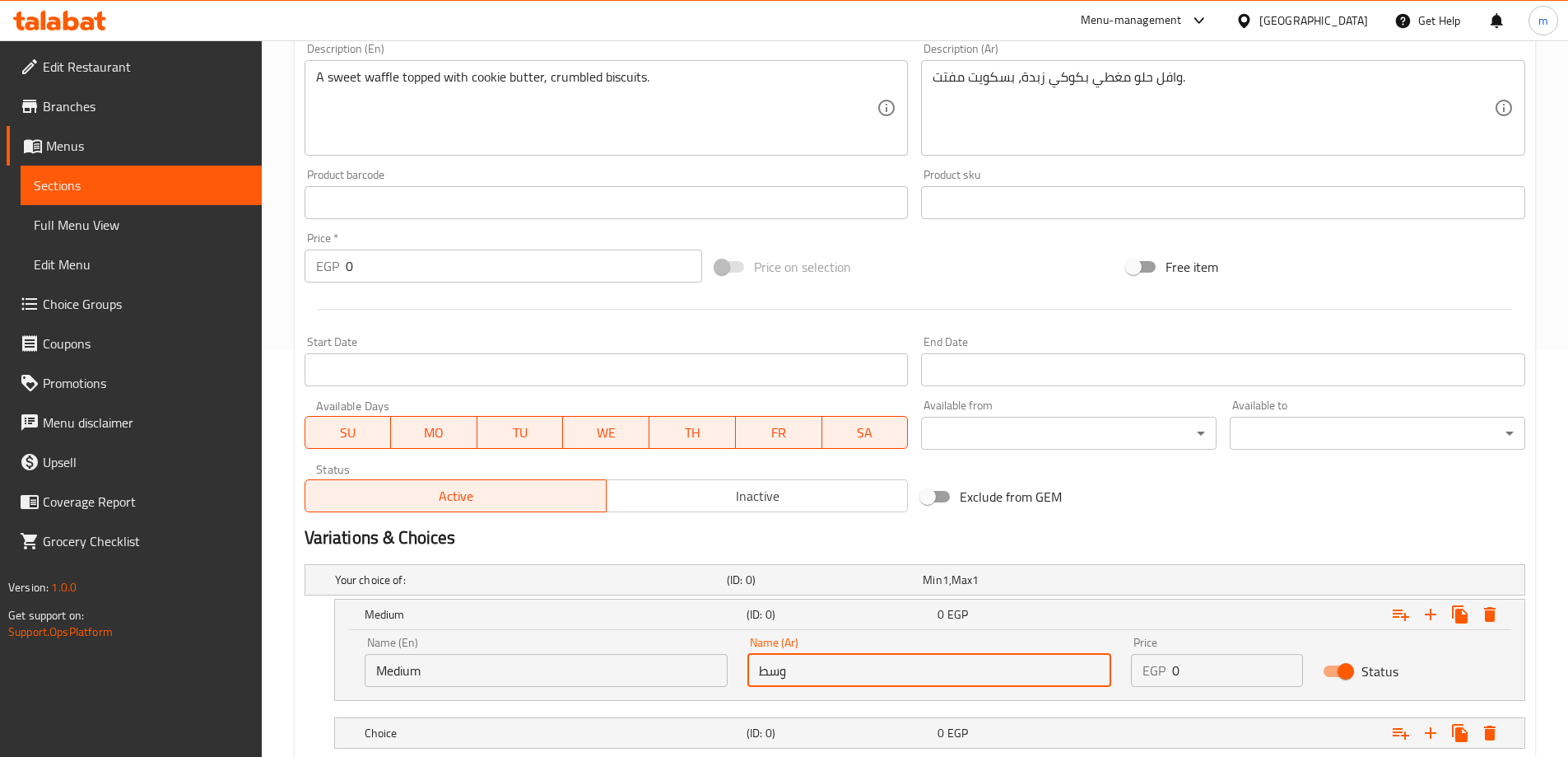
scroll to position [514, 0]
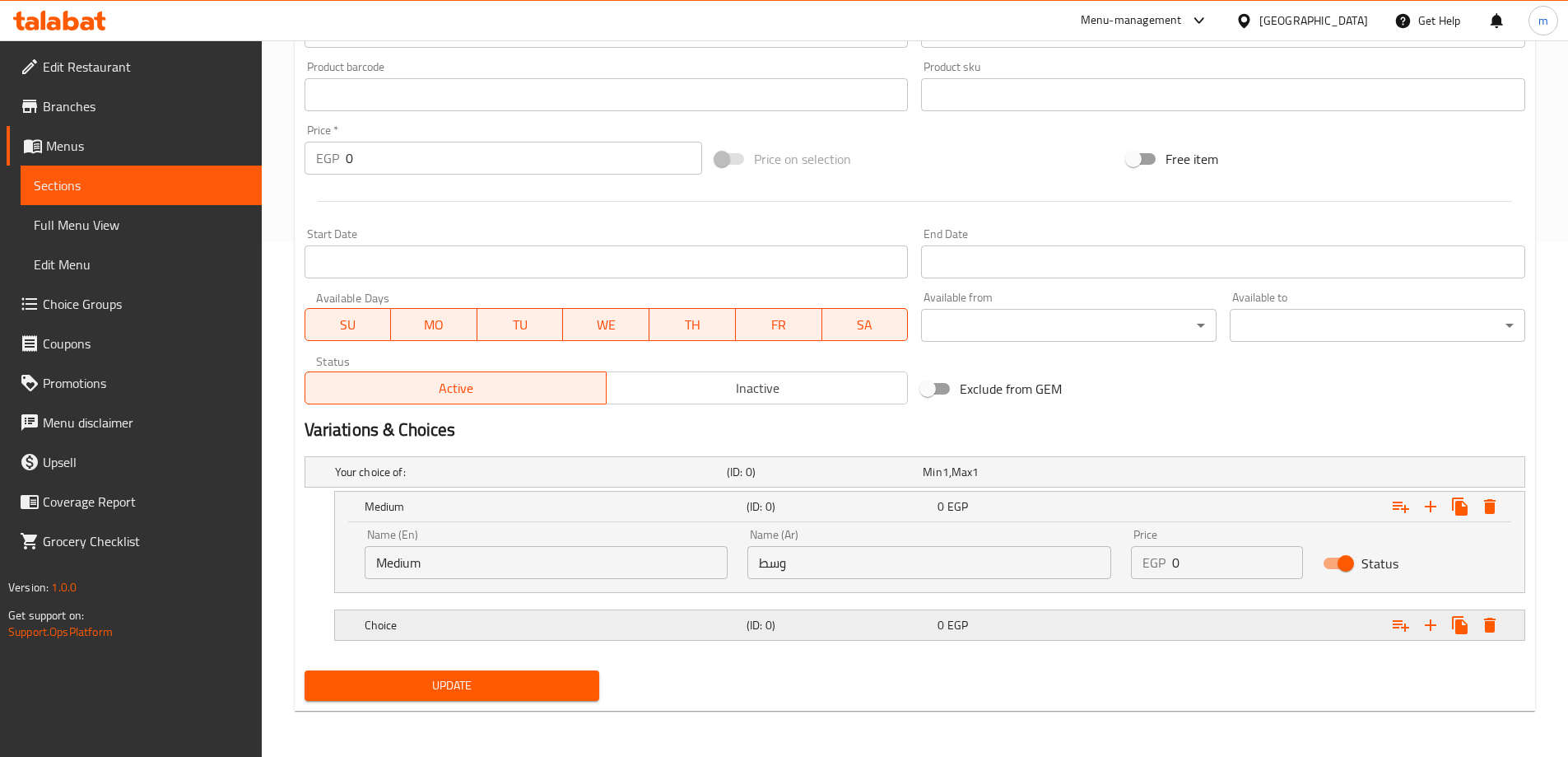
click at [833, 480] on h5 "(ID: 0)" at bounding box center [821, 472] width 189 height 17
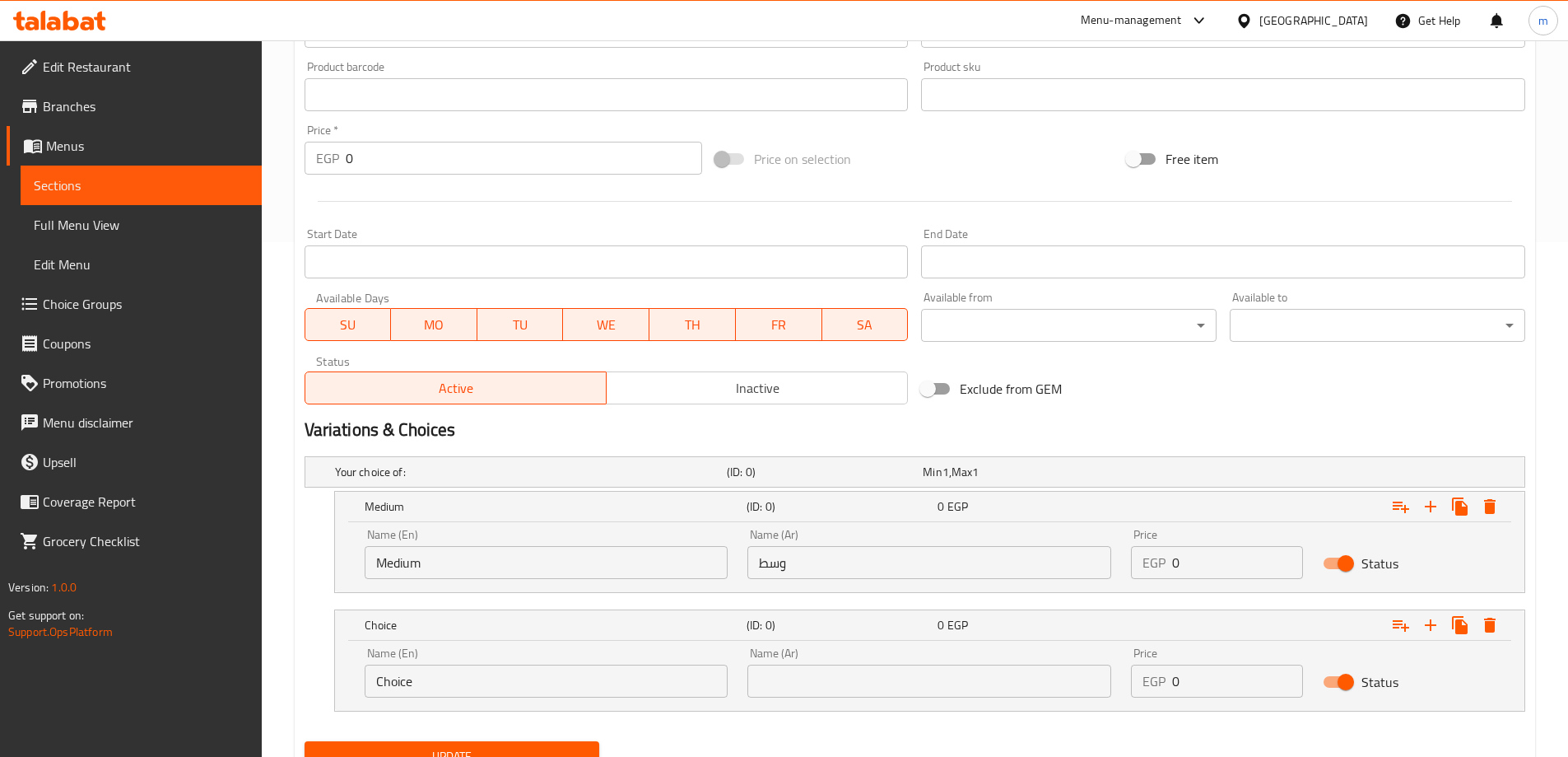
click at [506, 675] on input "Choice" at bounding box center [546, 680] width 363 height 33
type input "large"
click at [834, 684] on input "text" at bounding box center [929, 680] width 363 height 33
type input "كبير"
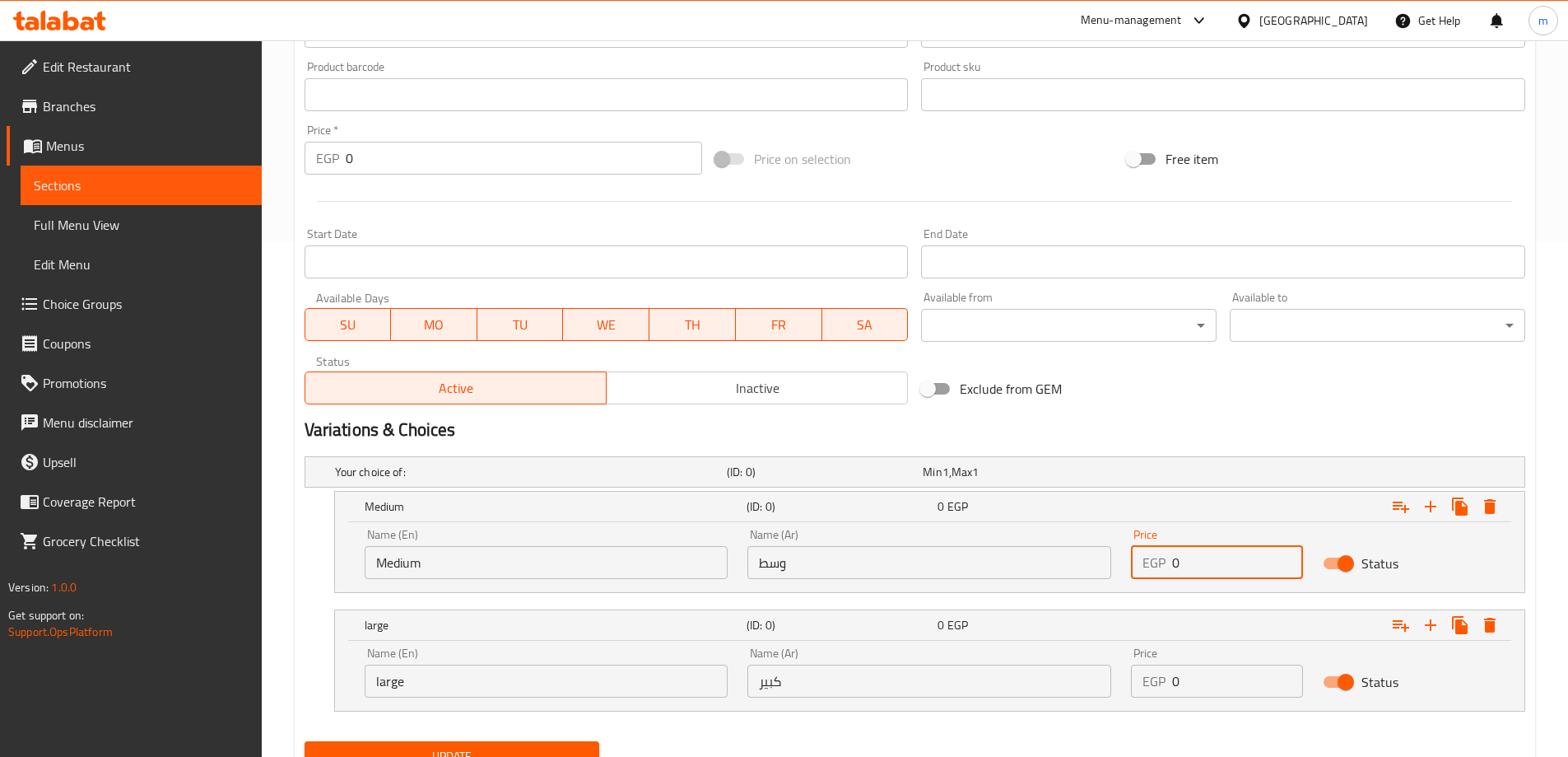
drag, startPoint x: 1188, startPoint y: 572, endPoint x: 1138, endPoint y: 571, distance: 50.0
click at [1138, 571] on div "EGP 0 Price" at bounding box center [1218, 562] width 172 height 33
type input "36"
drag, startPoint x: 1190, startPoint y: 675, endPoint x: 1123, endPoint y: 683, distance: 67.5
click at [1124, 683] on div "Price EGP 0 Price" at bounding box center [1217, 672] width 192 height 70
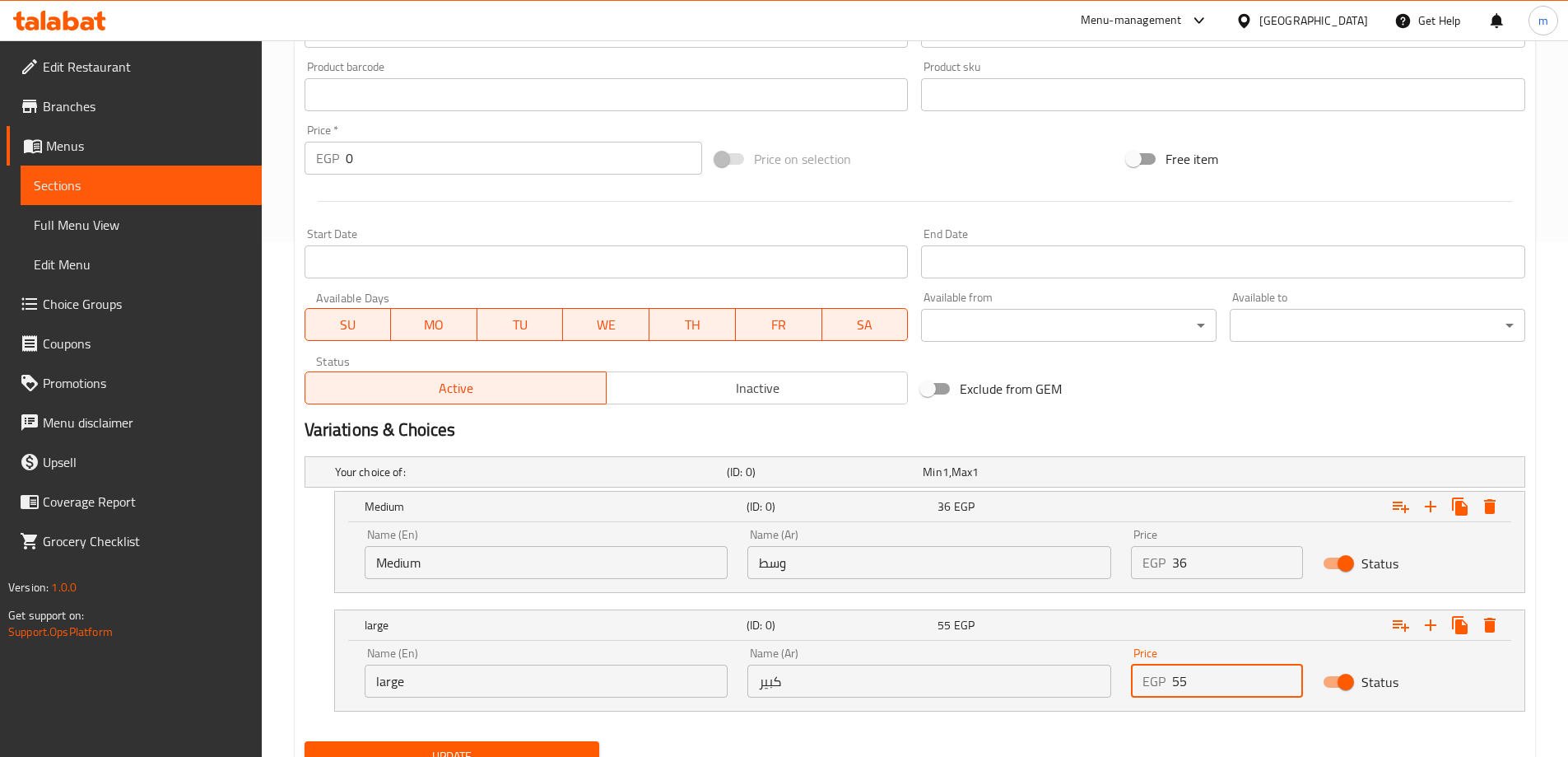
type input "5"
type input "66"
click at [977, 726] on nav at bounding box center [914, 721] width 1220 height 13
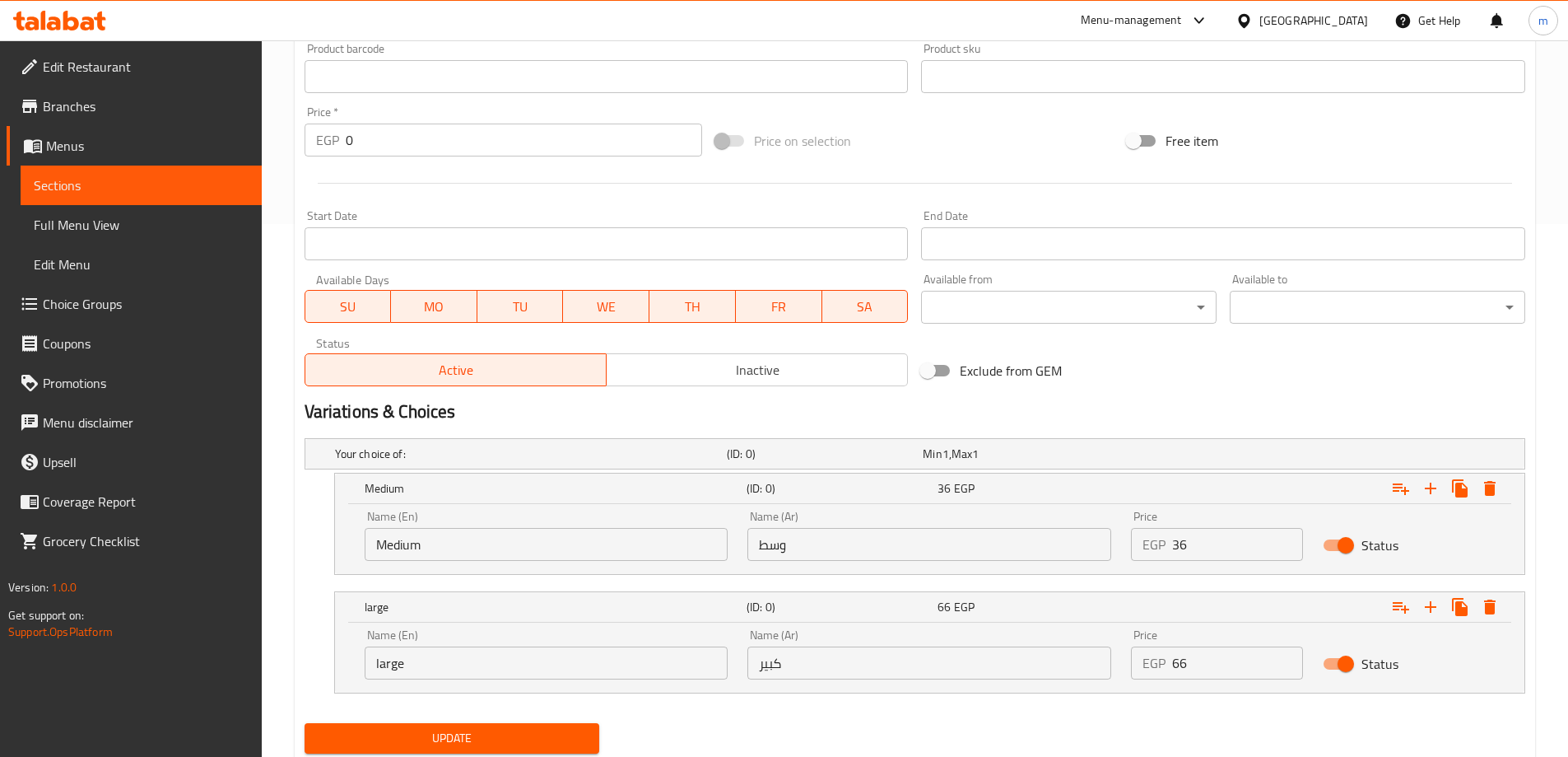
scroll to position [586, 0]
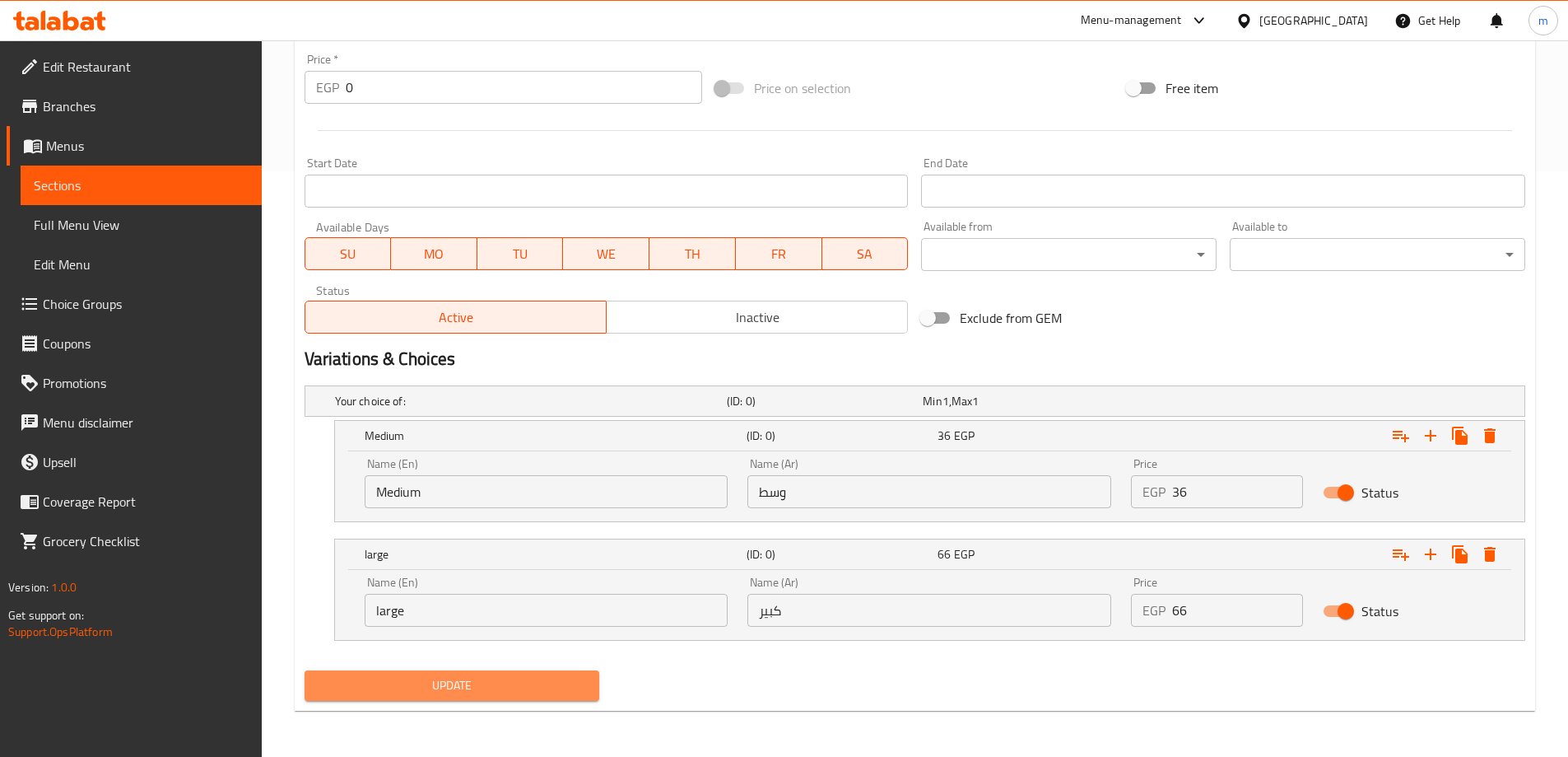
click at [532, 670] on button "Update" at bounding box center [452, 685] width 296 height 31
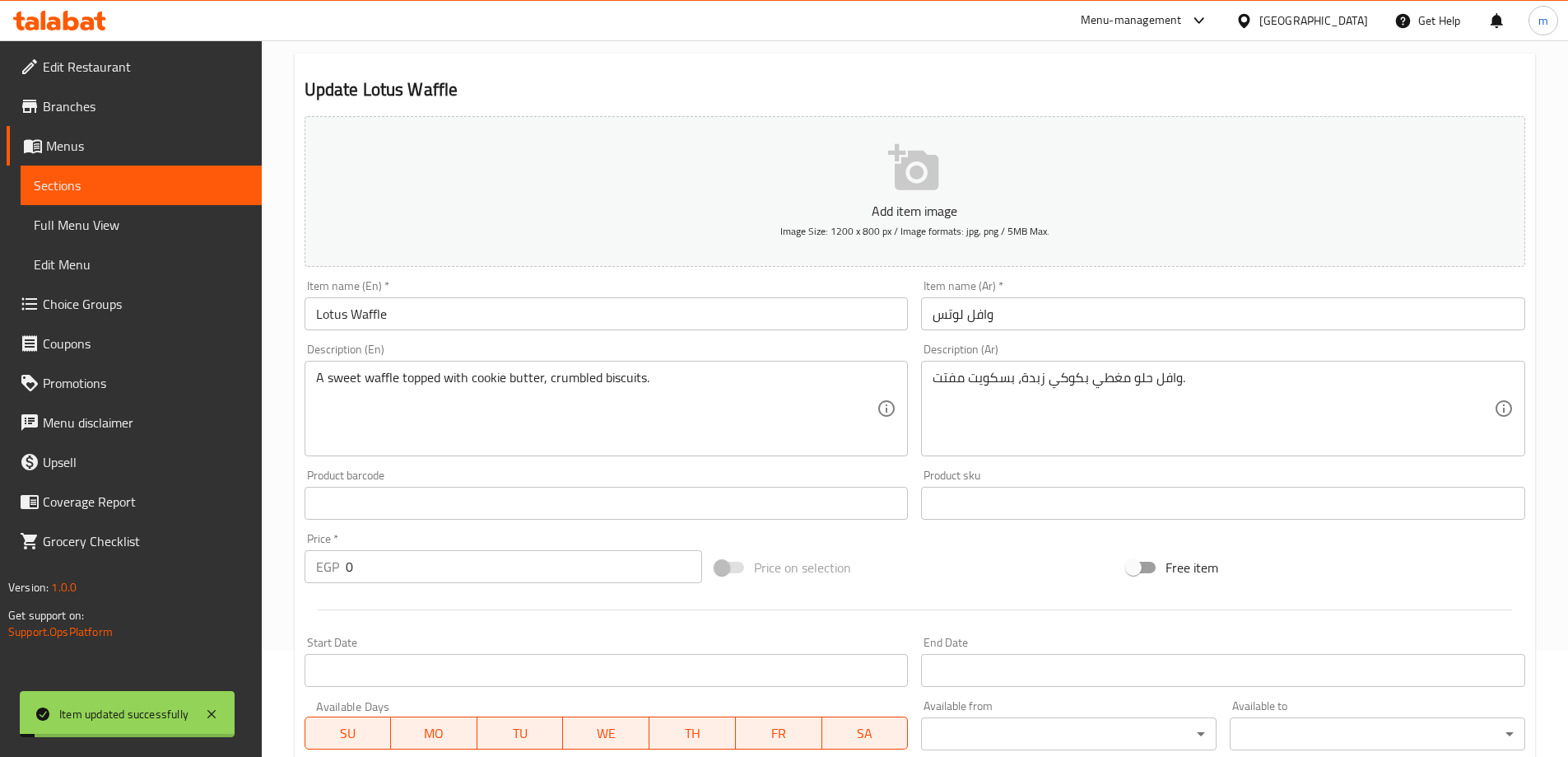
scroll to position [0, 0]
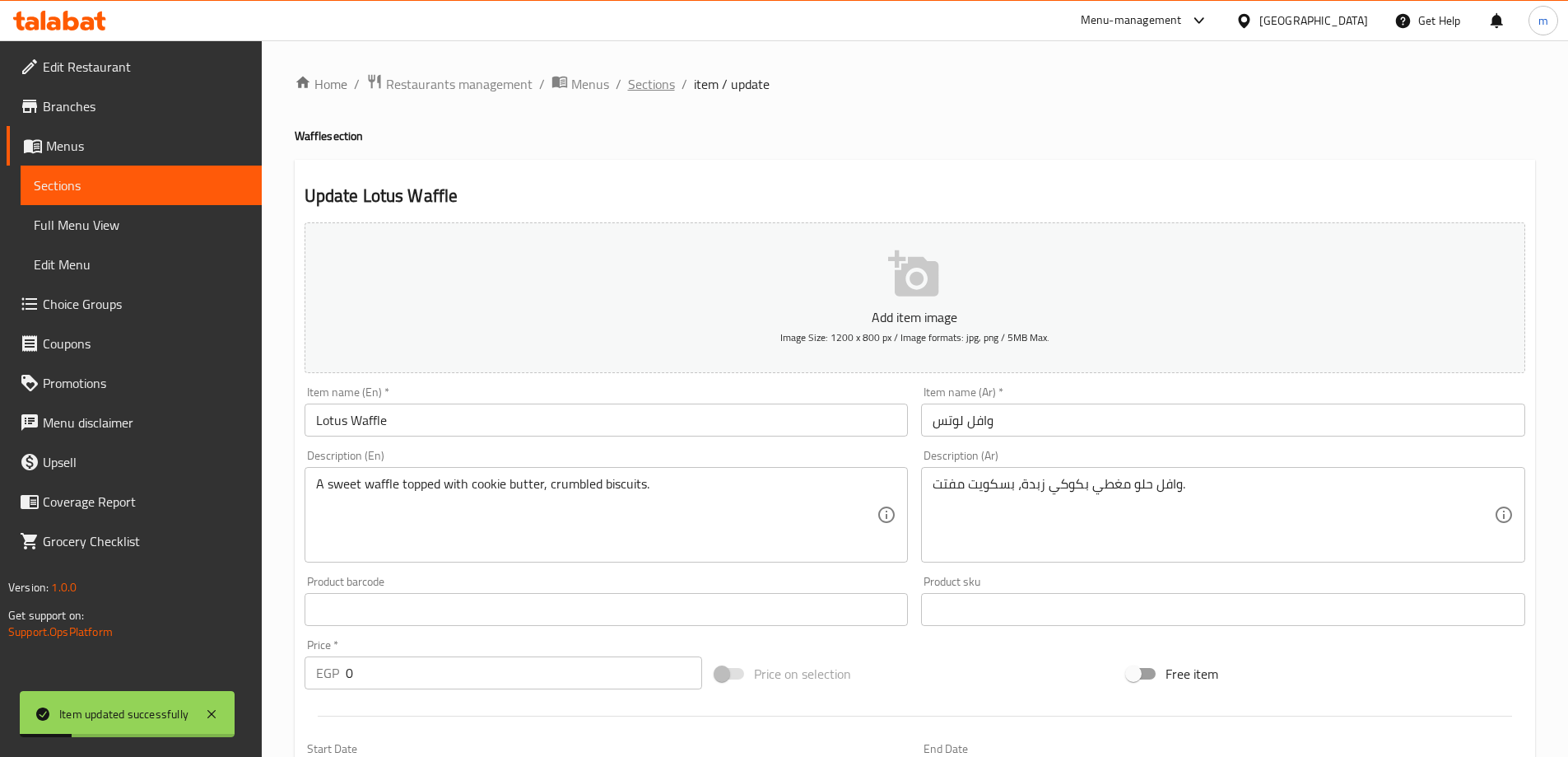
click at [655, 90] on span "Sections" at bounding box center [652, 83] width 47 height 20
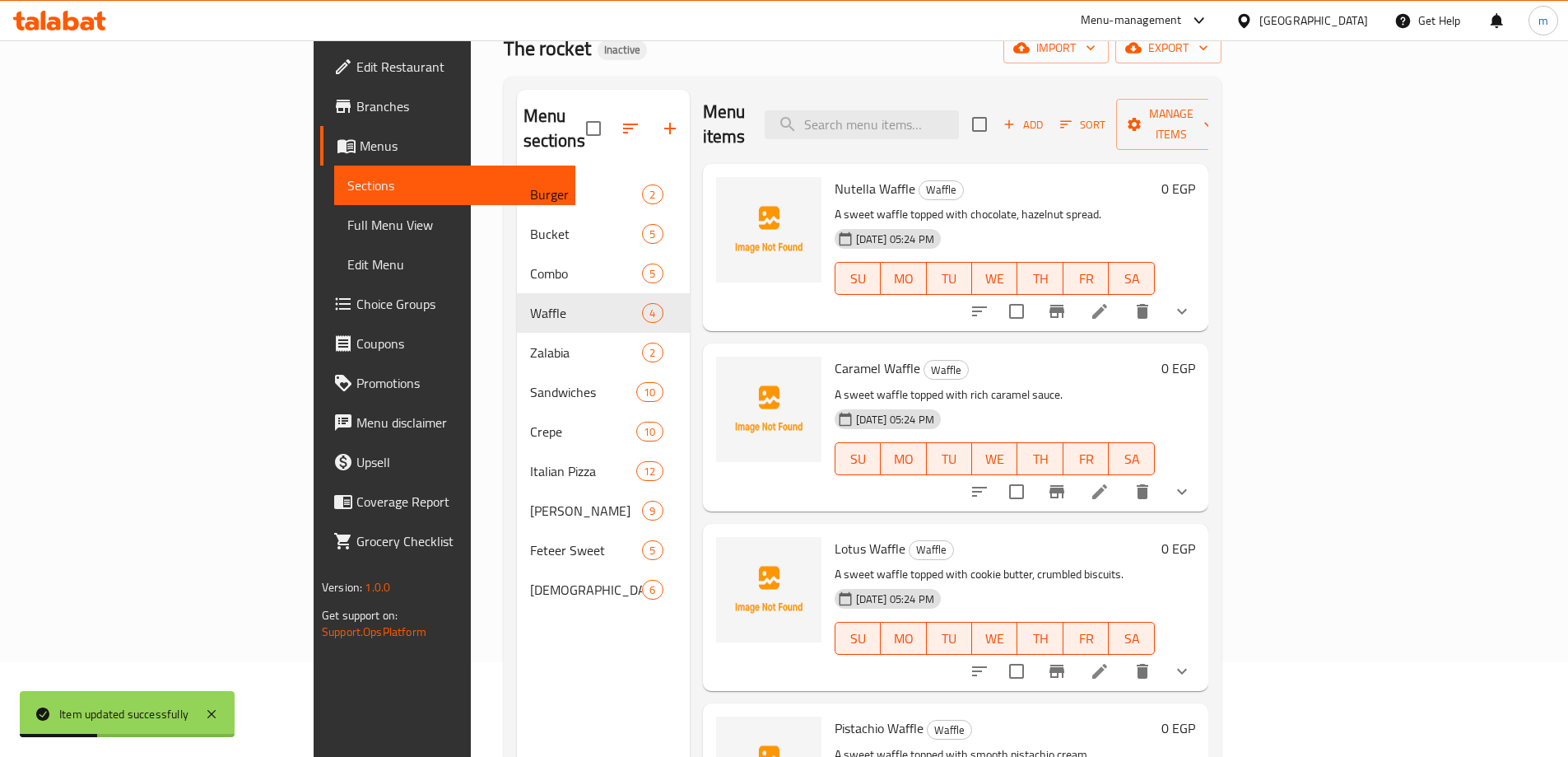
scroll to position [230, 0]
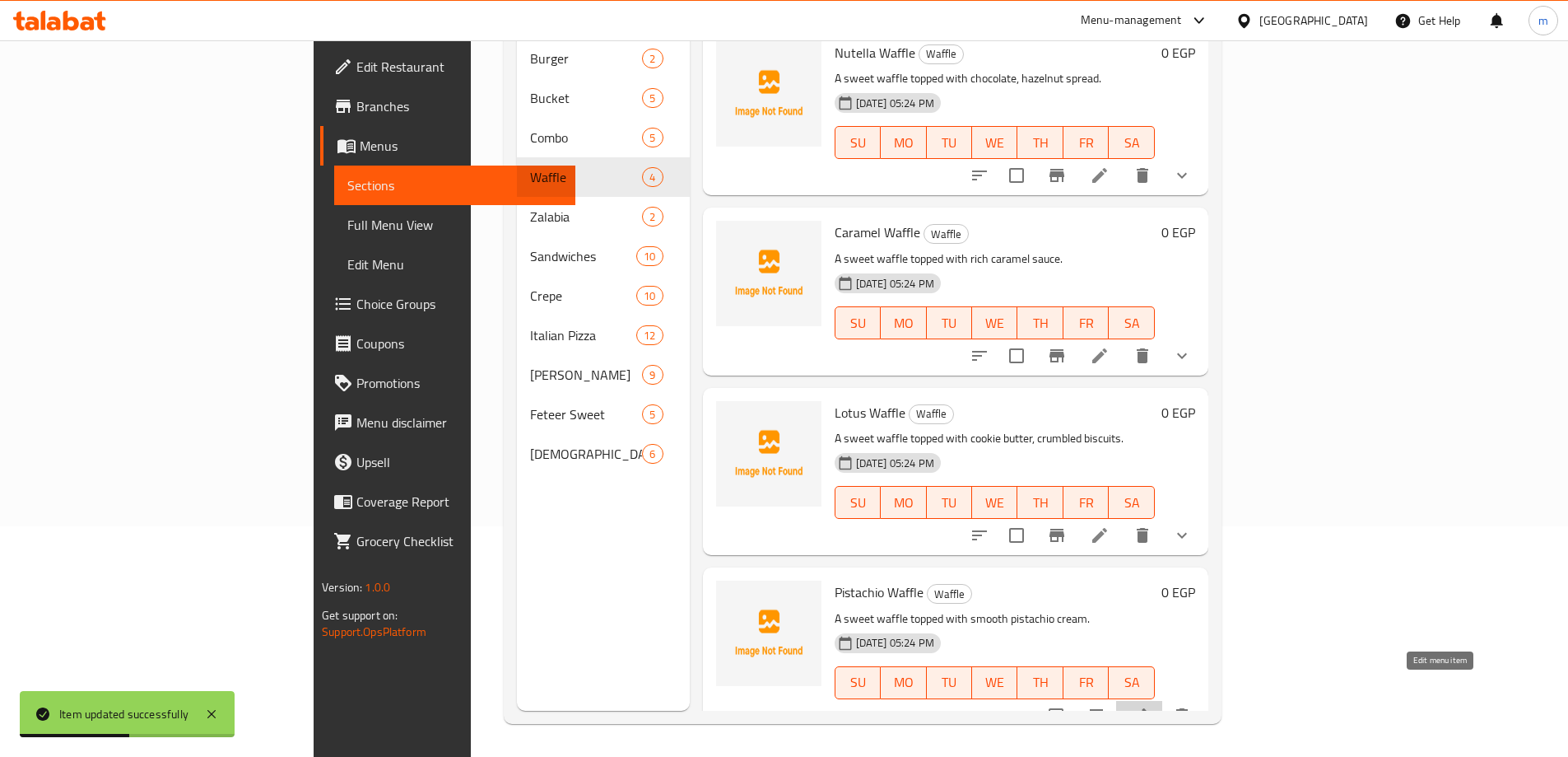
click at [1146, 708] on icon at bounding box center [1139, 716] width 15 height 15
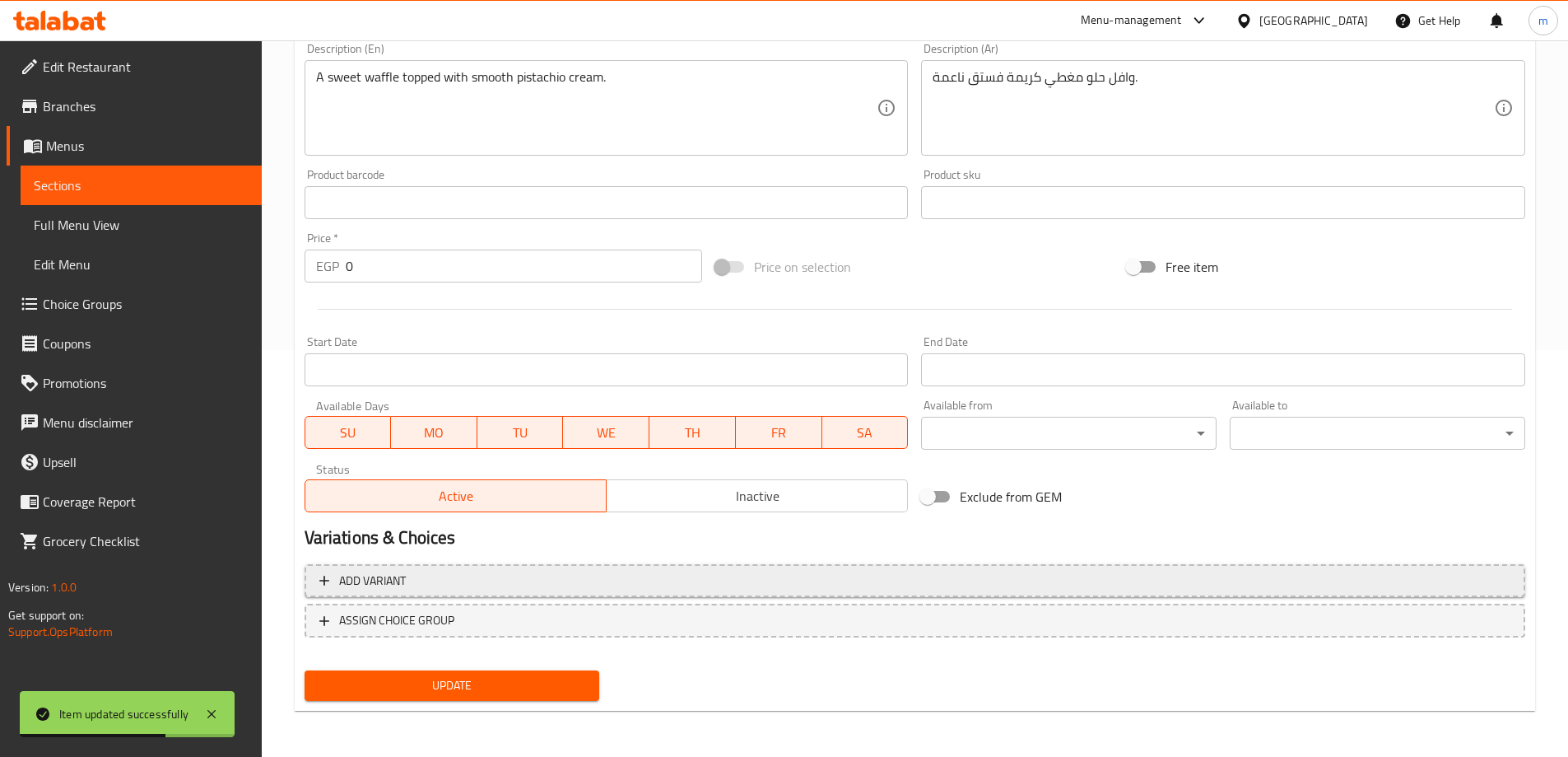
click at [564, 580] on span "Add variant" at bounding box center [915, 581] width 1191 height 21
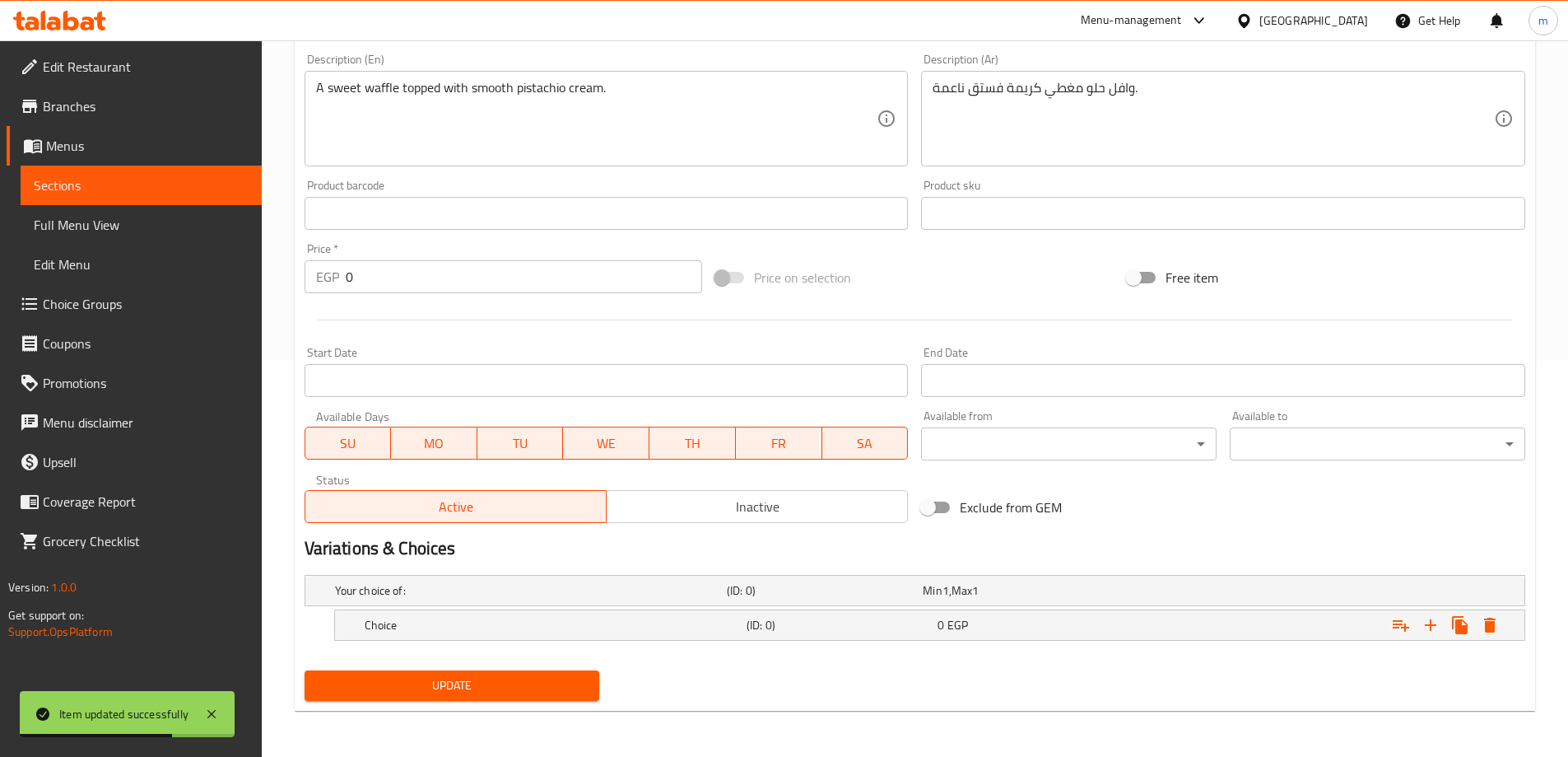
scroll to position [396, 0]
click at [585, 601] on div "Choice" at bounding box center [527, 590] width 392 height 23
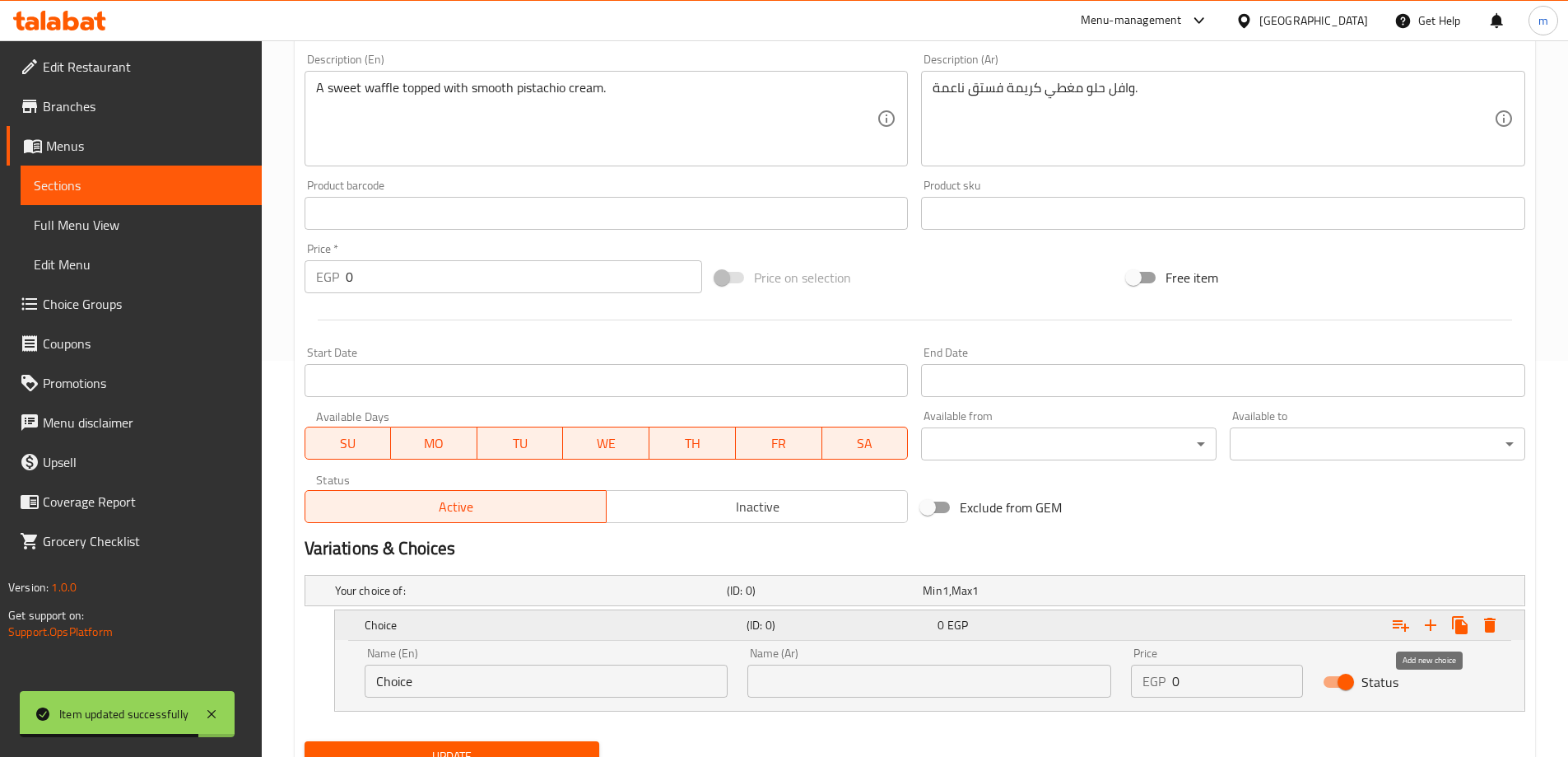
click at [1431, 629] on icon "Expand" at bounding box center [1430, 625] width 11 height 11
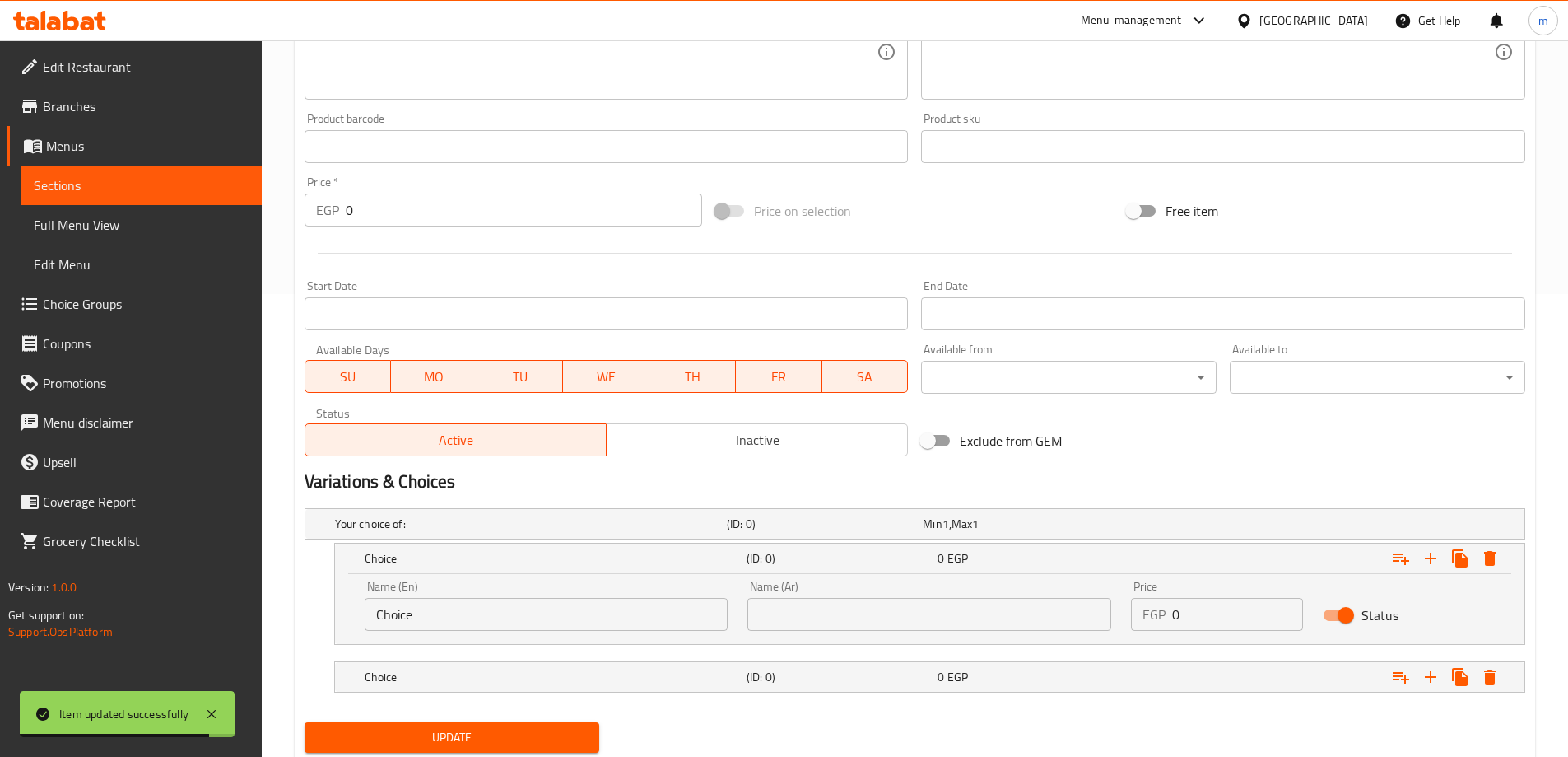
scroll to position [514, 0]
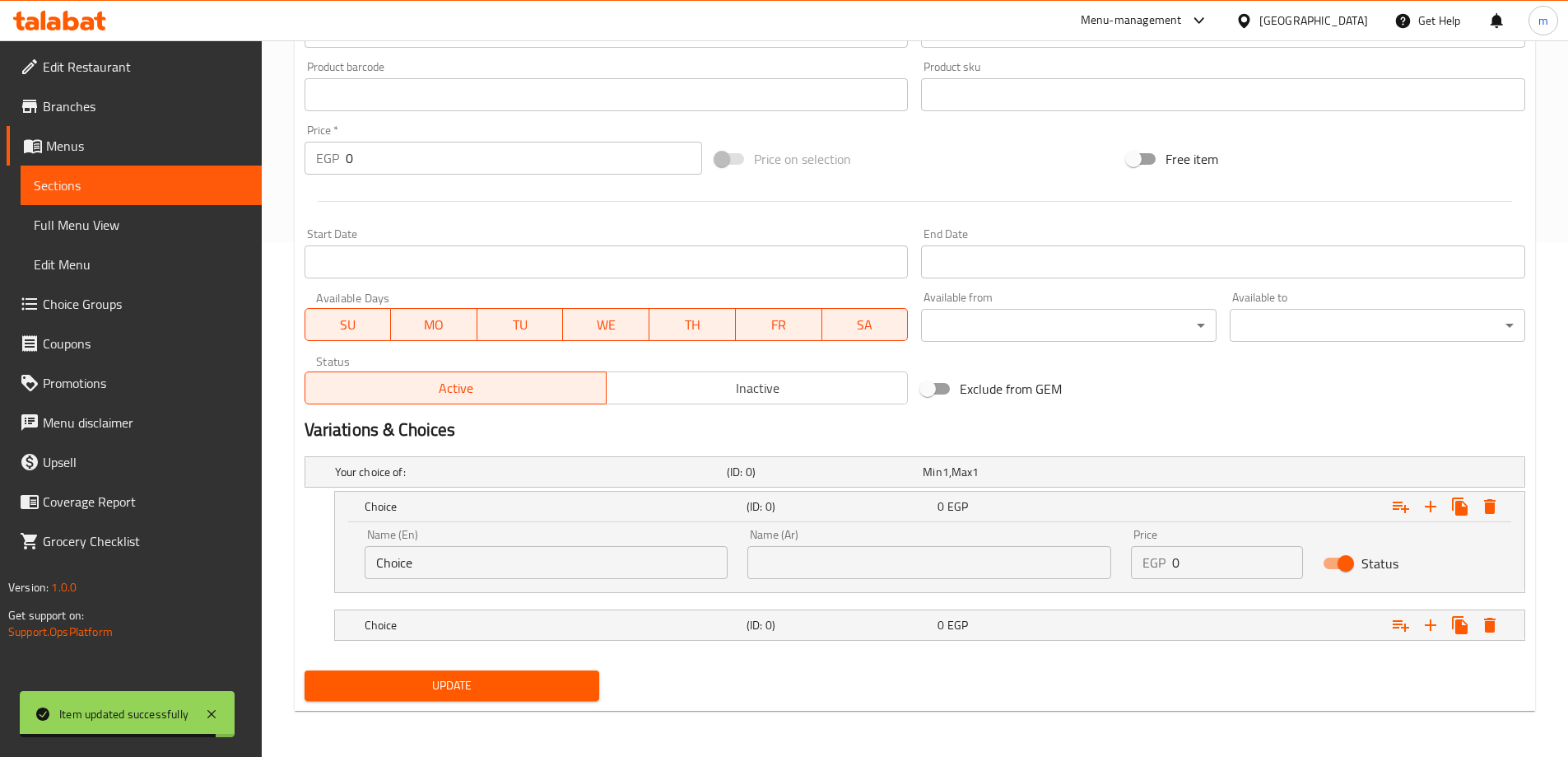
click at [545, 573] on input "Choice" at bounding box center [546, 562] width 363 height 33
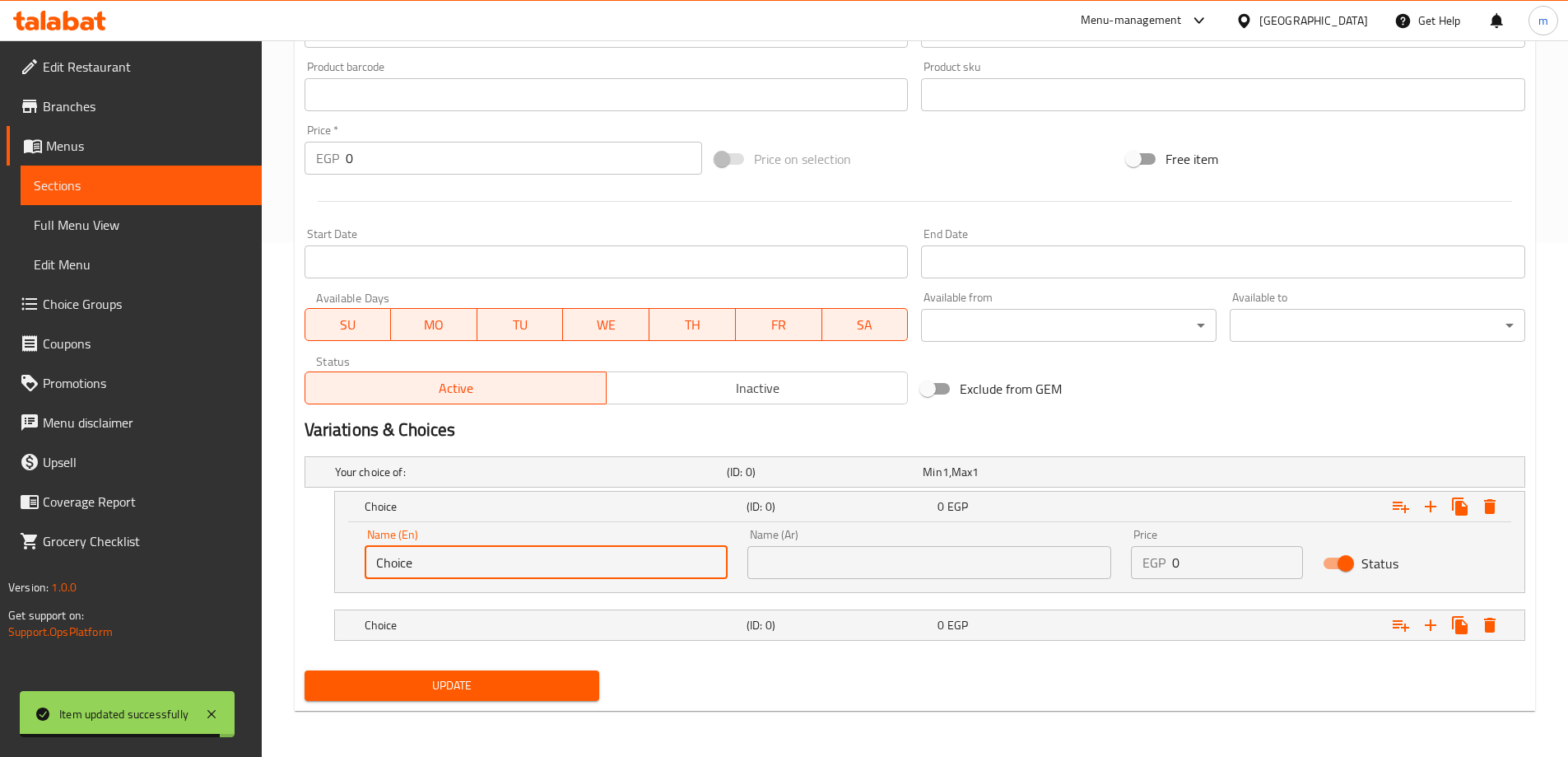
click at [545, 573] on input "Choice" at bounding box center [546, 562] width 363 height 33
type input "Medium"
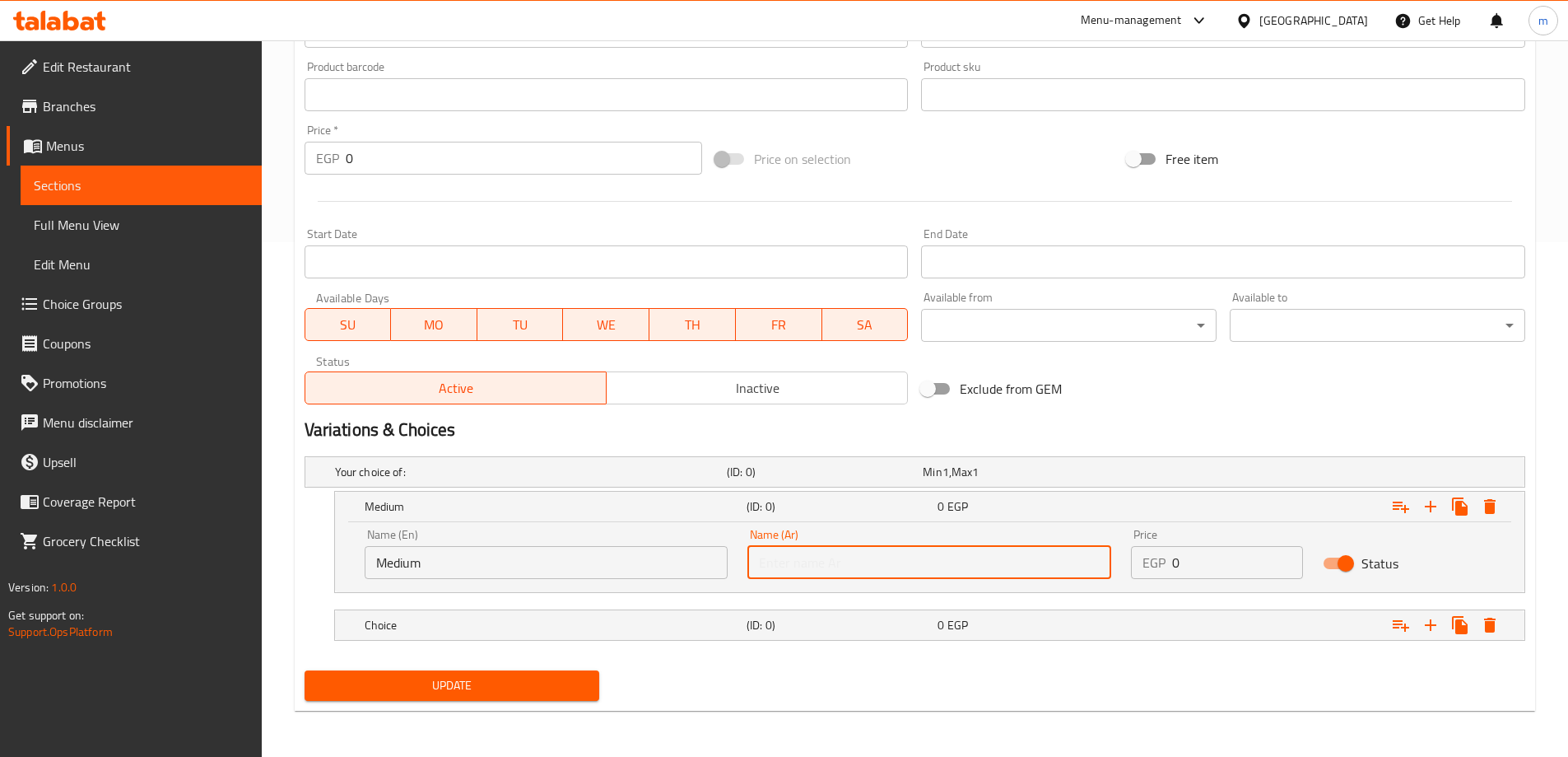
click at [845, 578] on input "text" at bounding box center [929, 562] width 363 height 33
type input "وسط"
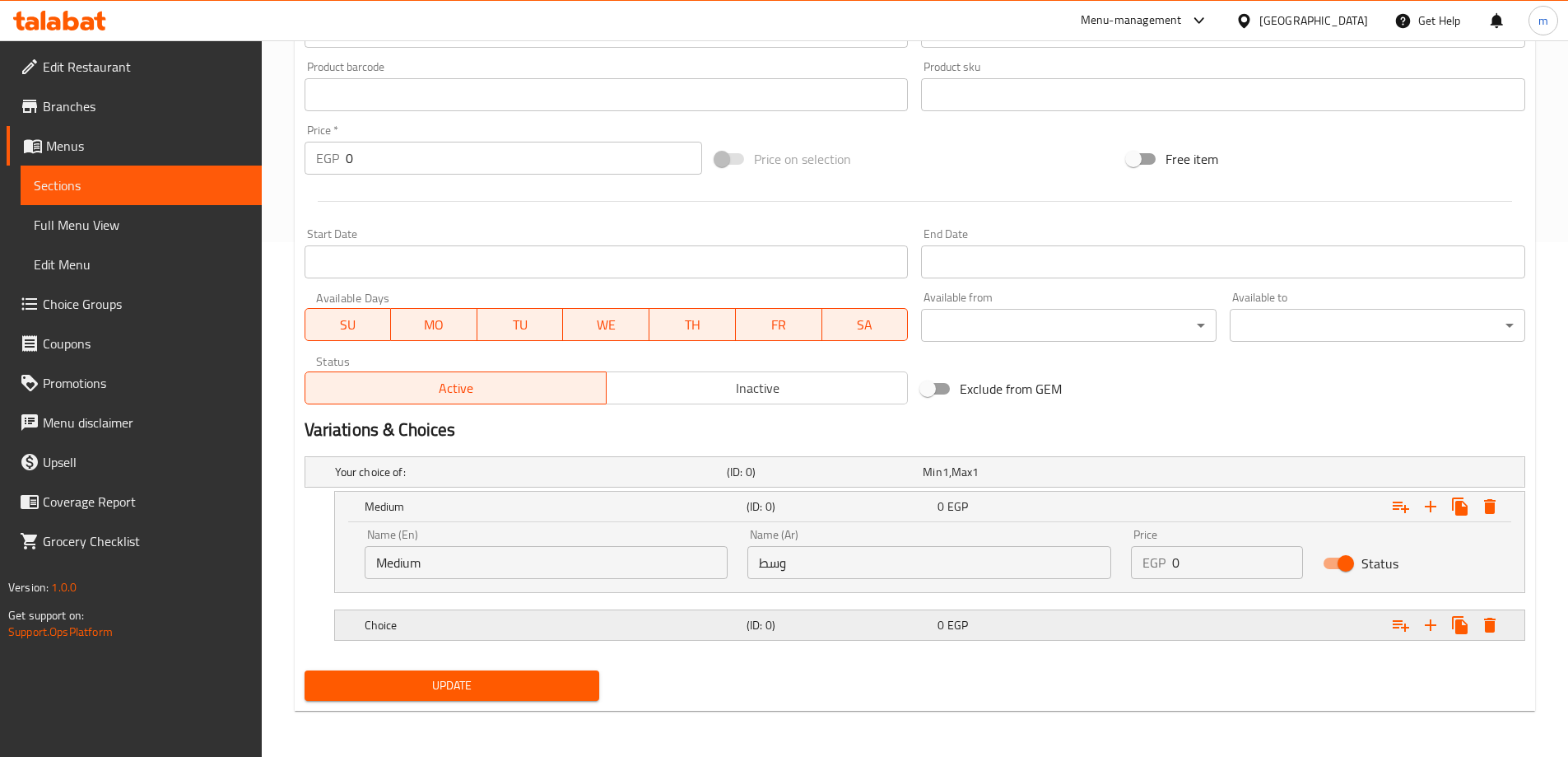
click at [833, 480] on h5 "(ID: 0)" at bounding box center [821, 472] width 189 height 17
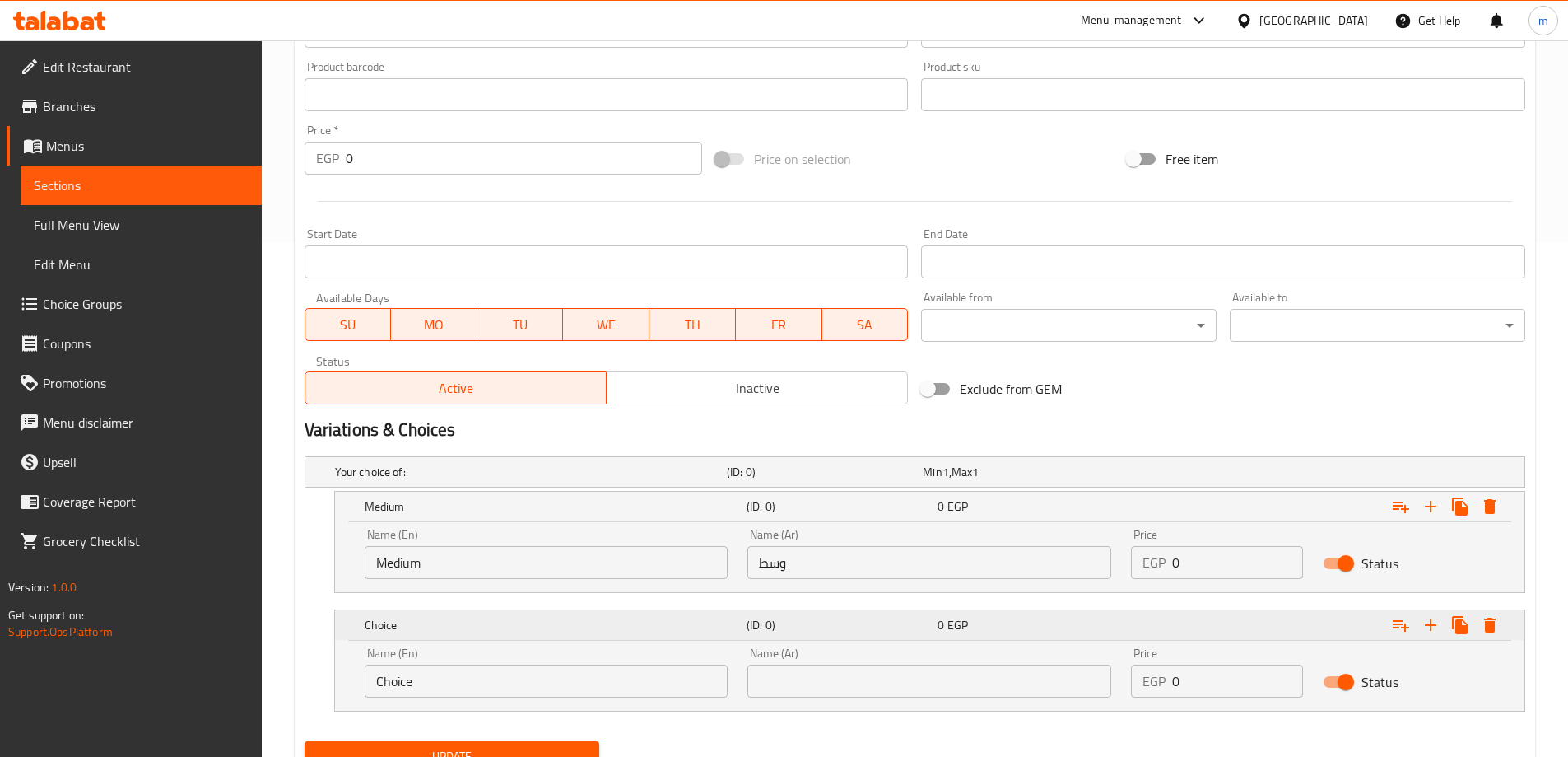
click at [522, 514] on h5 "Choice" at bounding box center [552, 507] width 376 height 17
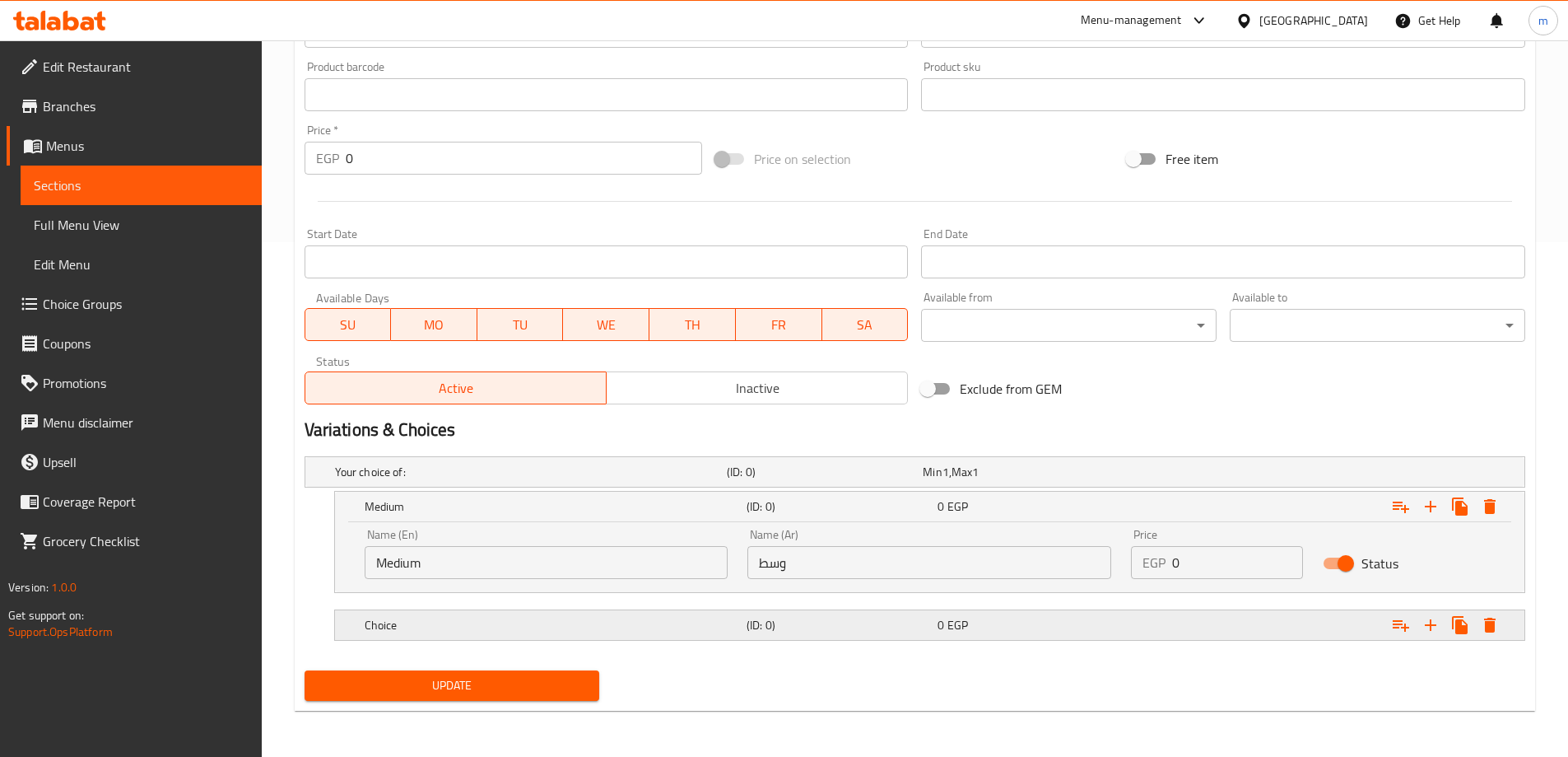
click at [529, 490] on div "Choice (ID: 0) 0 EGP" at bounding box center [920, 471] width 1176 height 37
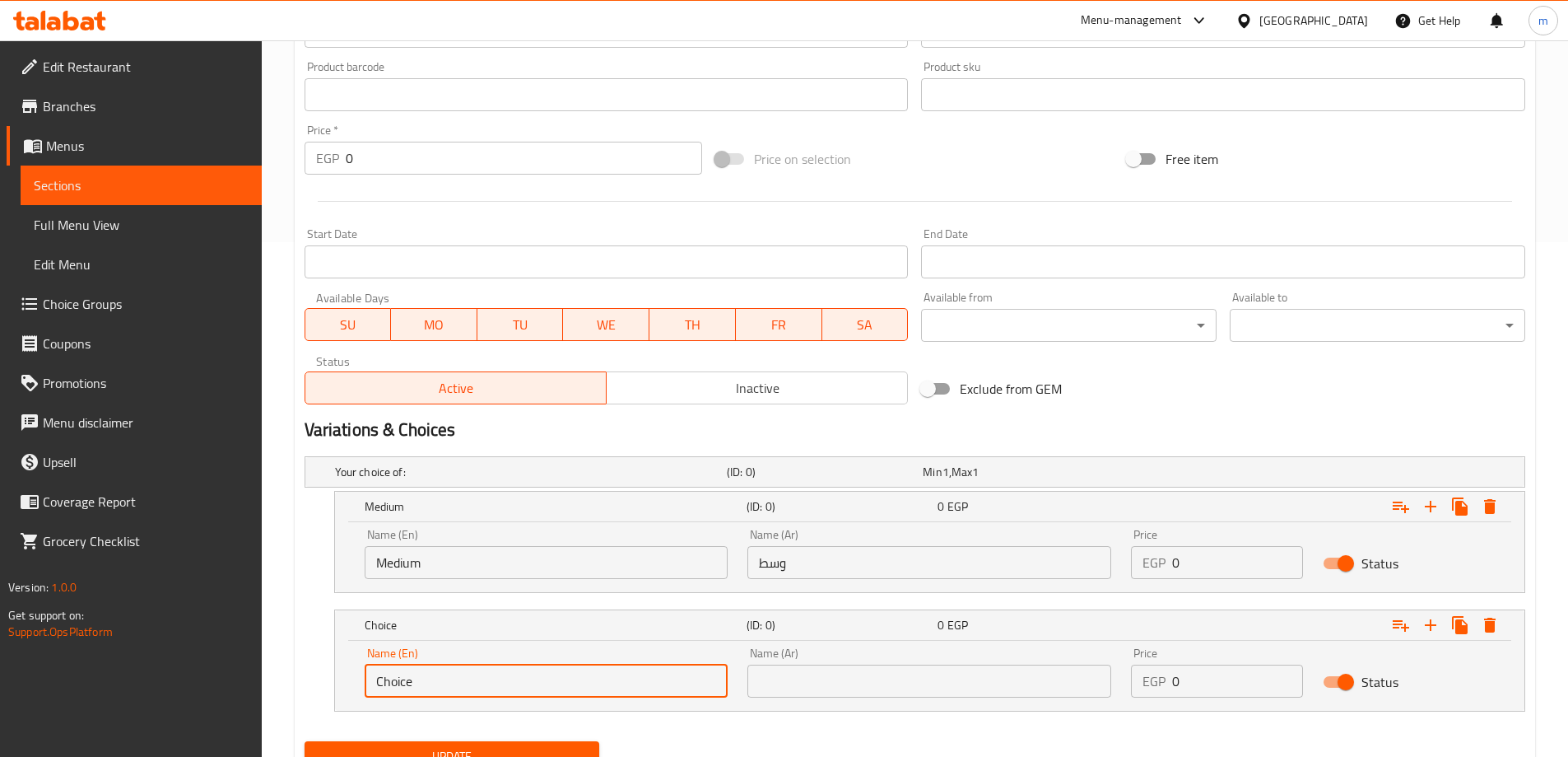
click at [503, 672] on input "Choice" at bounding box center [546, 680] width 363 height 33
click at [503, 672] on input "text" at bounding box center [546, 680] width 363 height 33
type input "large"
click at [863, 704] on div "Name (Ar) Name (Ar)" at bounding box center [929, 672] width 384 height 70
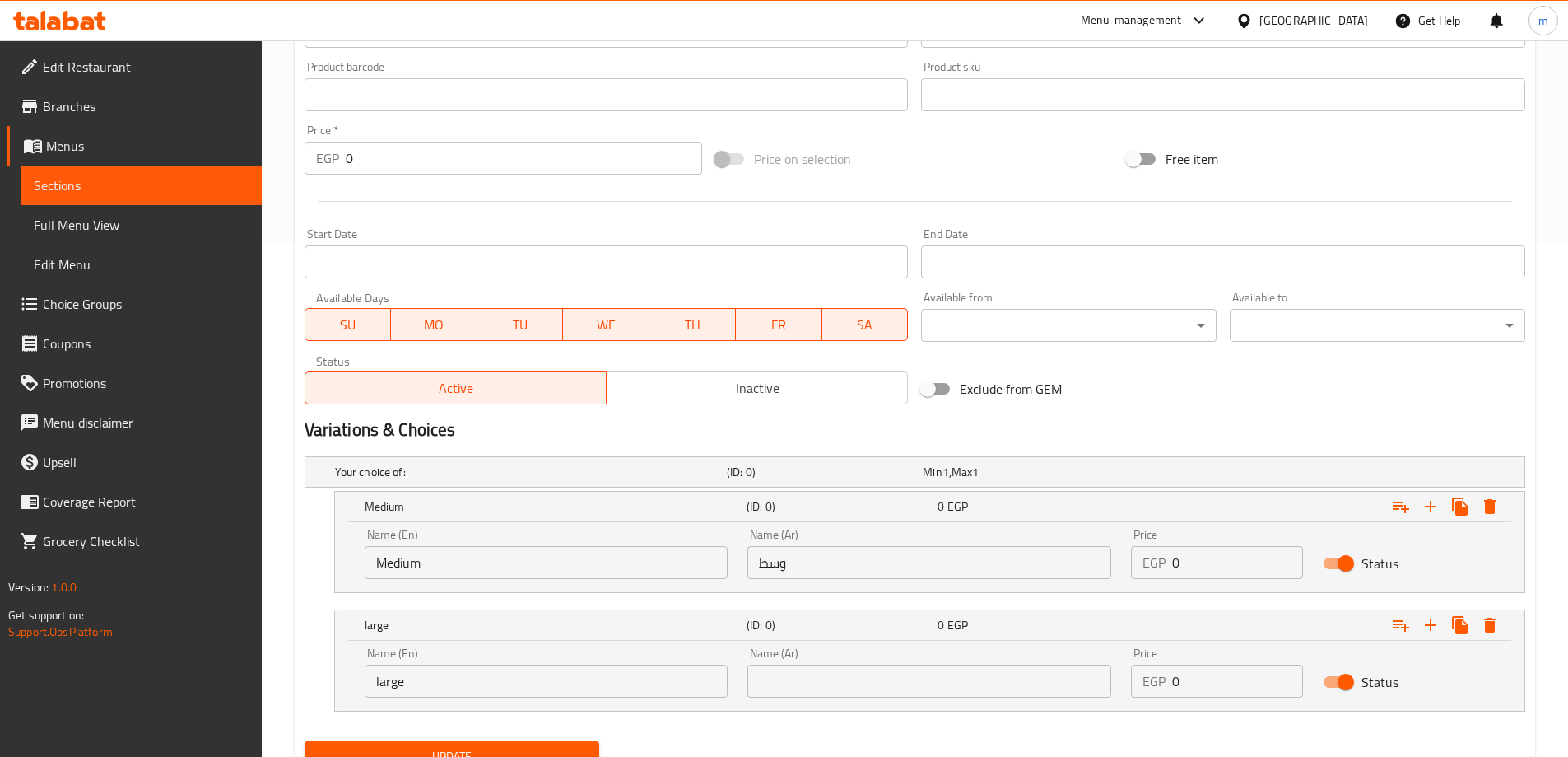
click at [859, 693] on input "text" at bounding box center [929, 680] width 363 height 33
type input "كبير"
drag, startPoint x: 1197, startPoint y: 556, endPoint x: 1158, endPoint y: 557, distance: 39.0
click at [1158, 557] on div "EGP 0 Price" at bounding box center [1218, 562] width 172 height 33
type input "42"
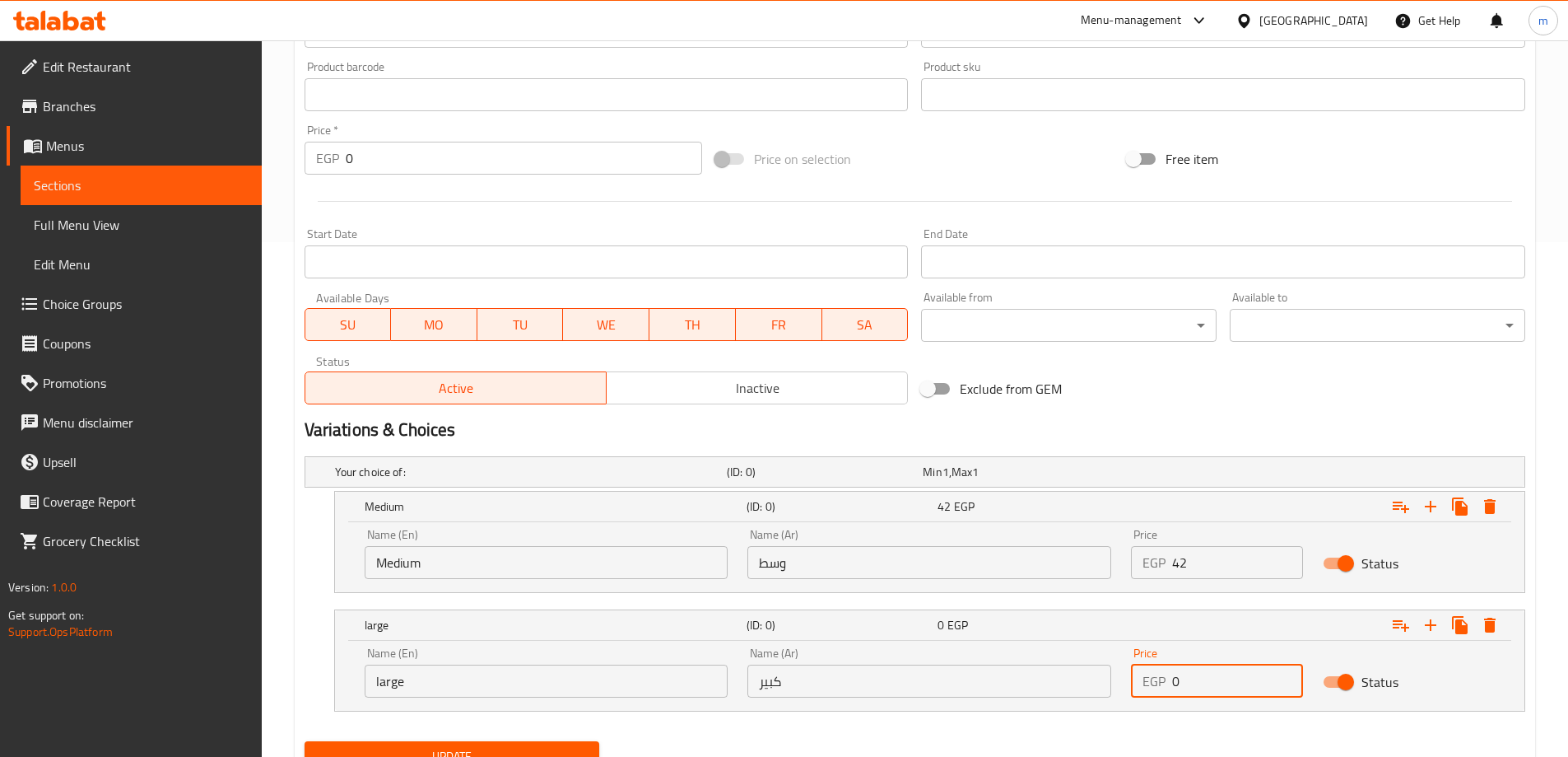
drag, startPoint x: 1215, startPoint y: 688, endPoint x: 1138, endPoint y: 689, distance: 77.0
click at [1138, 689] on div "EGP 0 Price" at bounding box center [1218, 680] width 172 height 33
type input "72"
click at [1146, 725] on nav at bounding box center [914, 721] width 1220 height 13
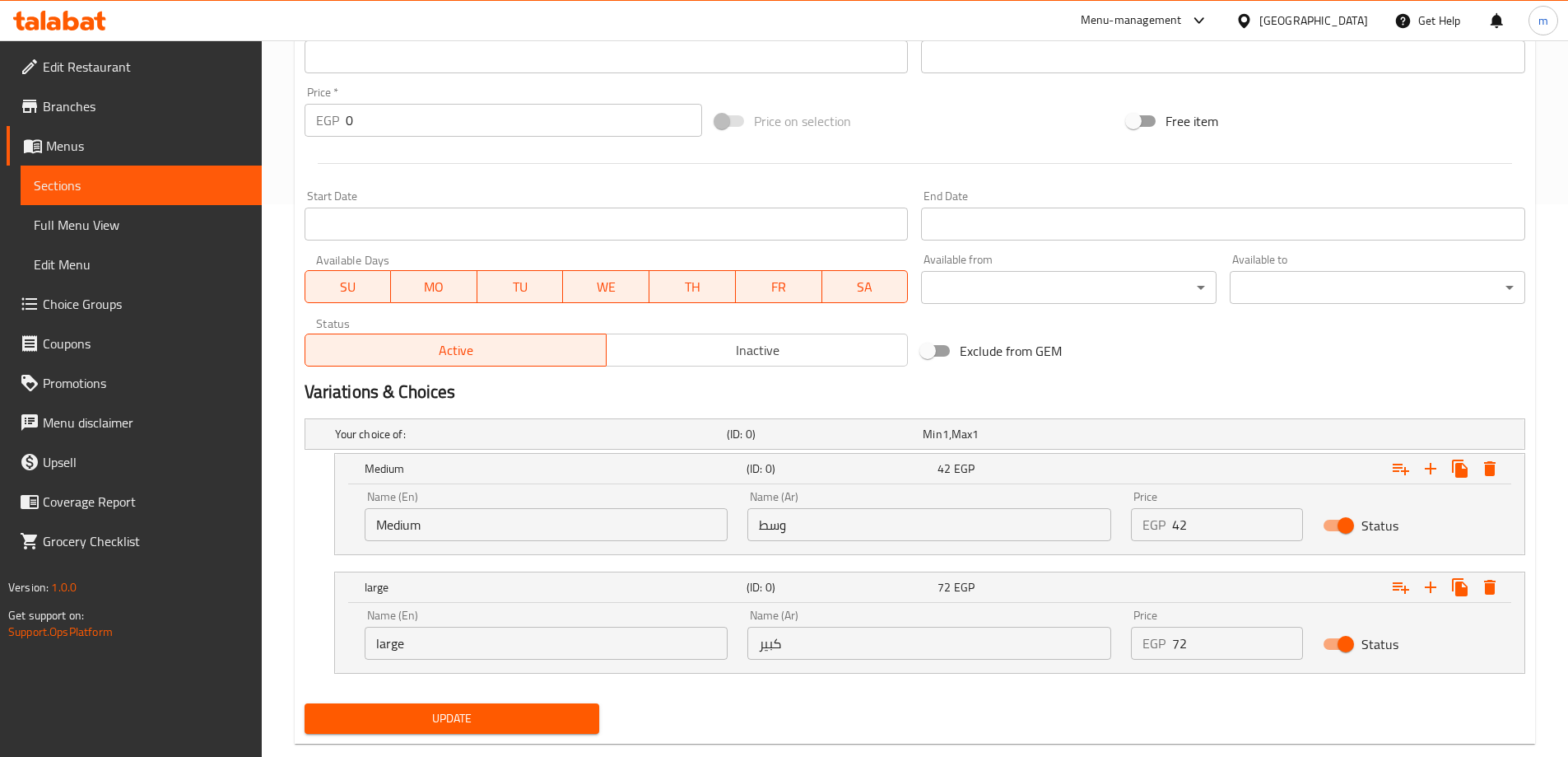
scroll to position [586, 0]
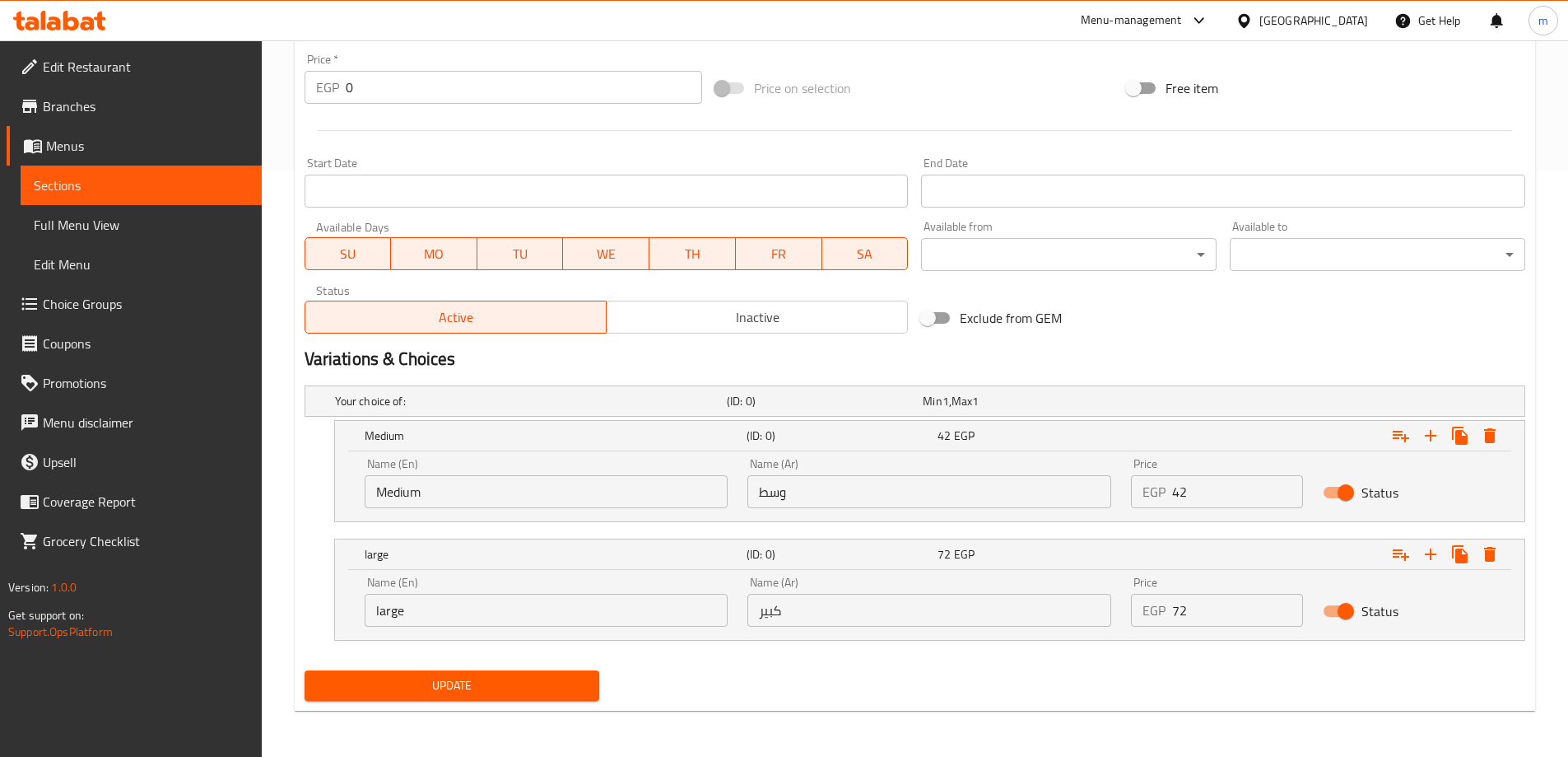
click at [584, 685] on span "Update" at bounding box center [451, 686] width 269 height 21
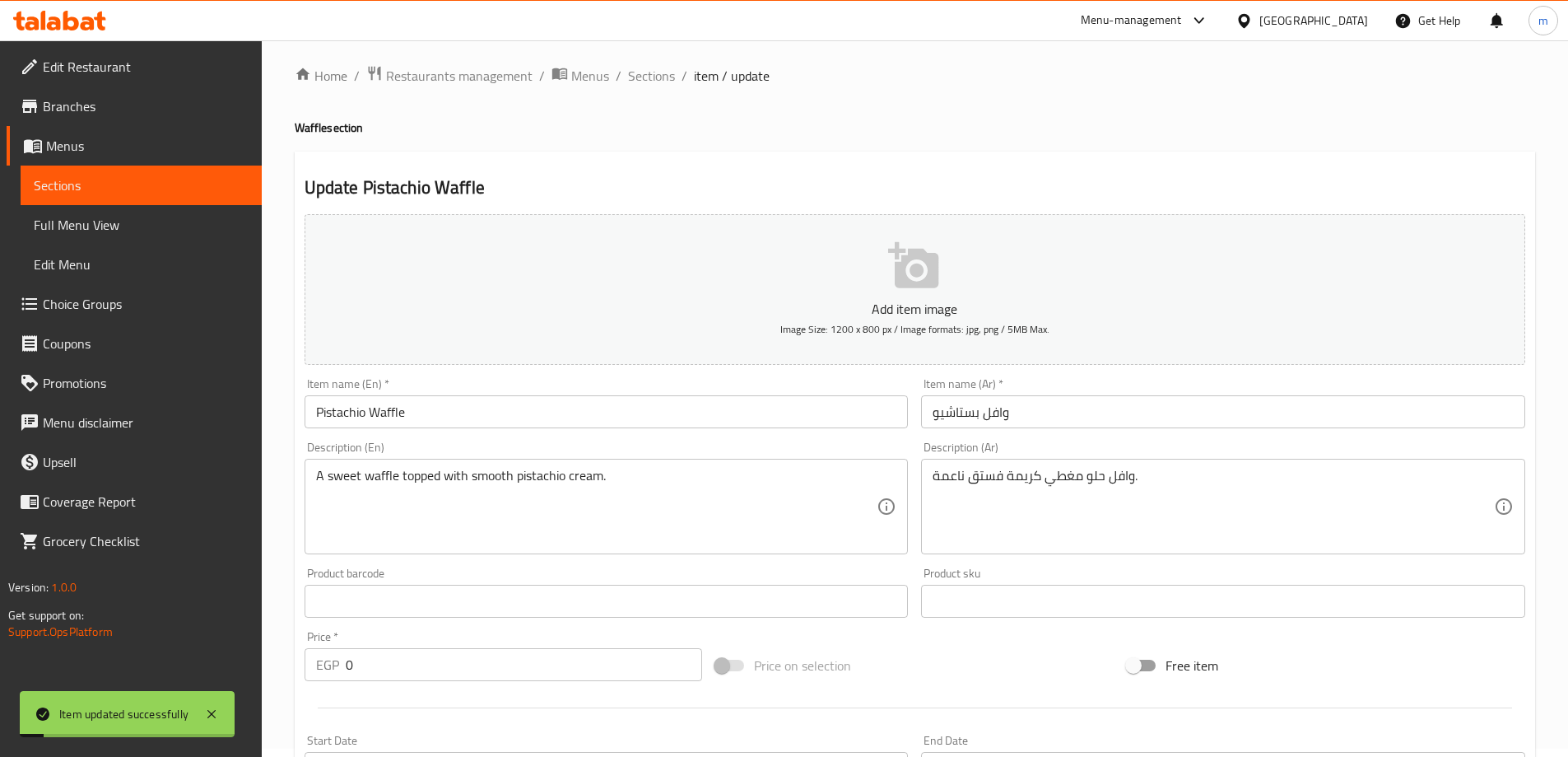
scroll to position [0, 0]
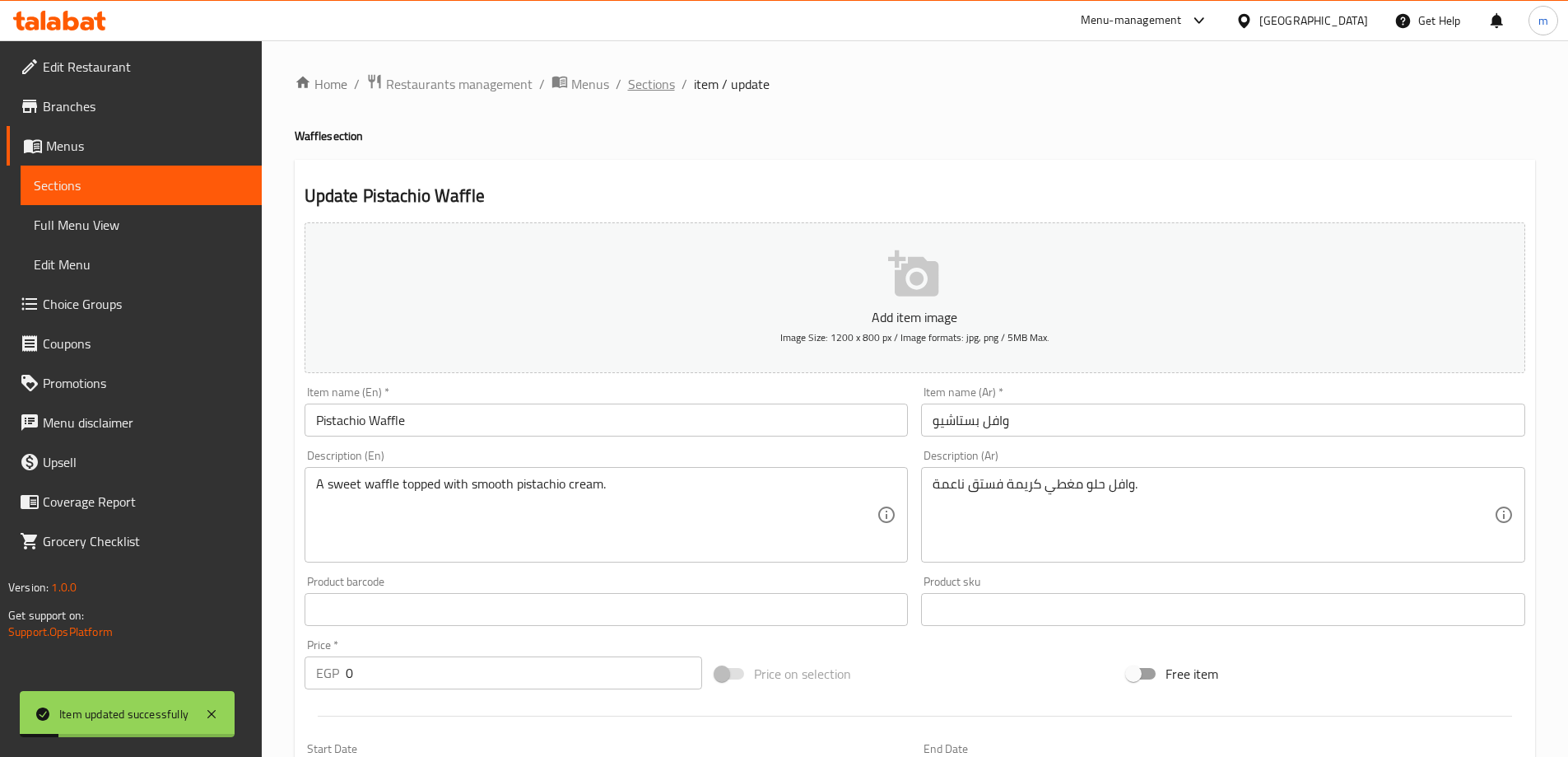
click at [650, 94] on span "Sections" at bounding box center [652, 83] width 47 height 20
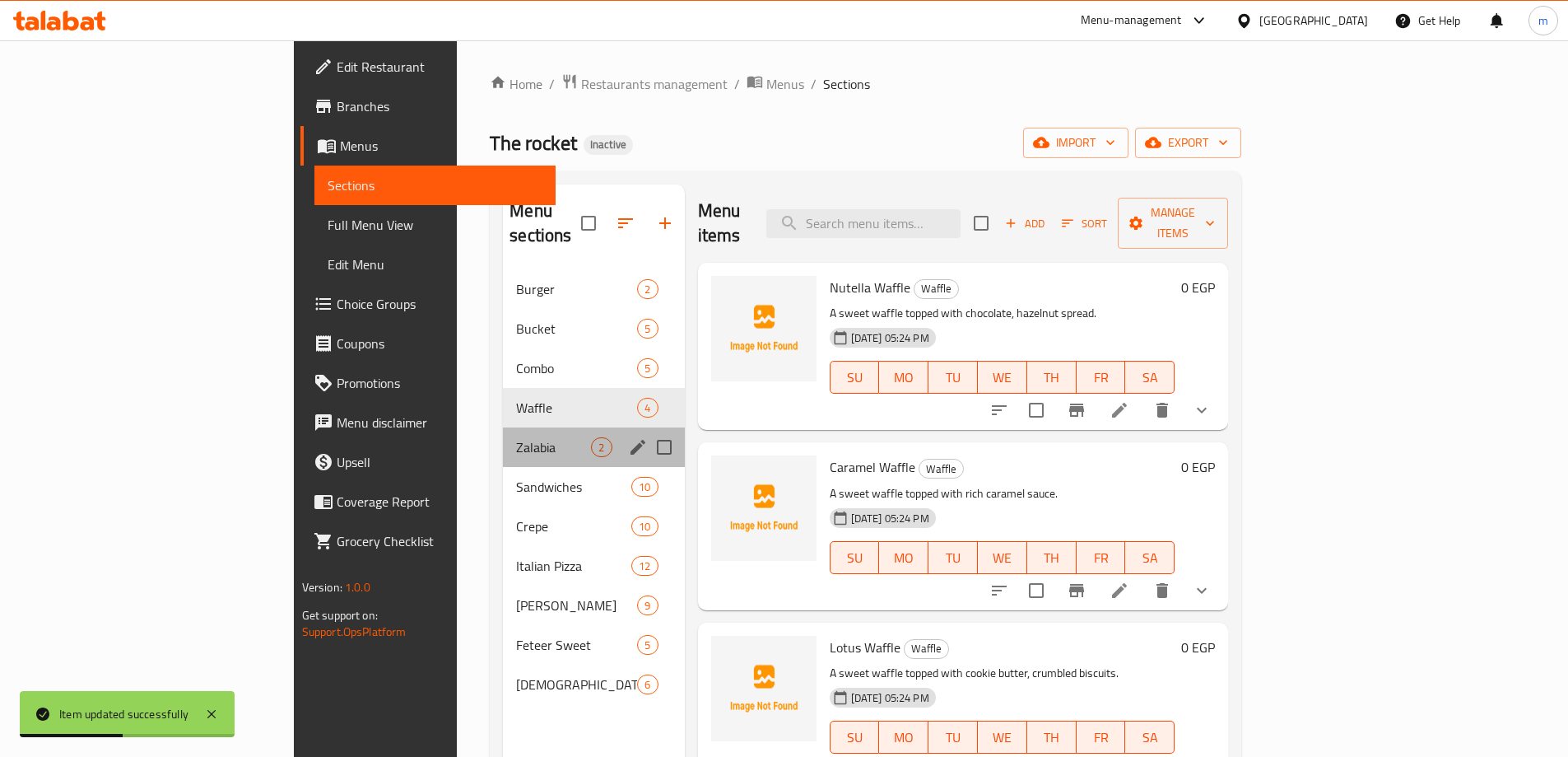
click at [503, 438] on div "Zalabia 2" at bounding box center [593, 447] width 181 height 39
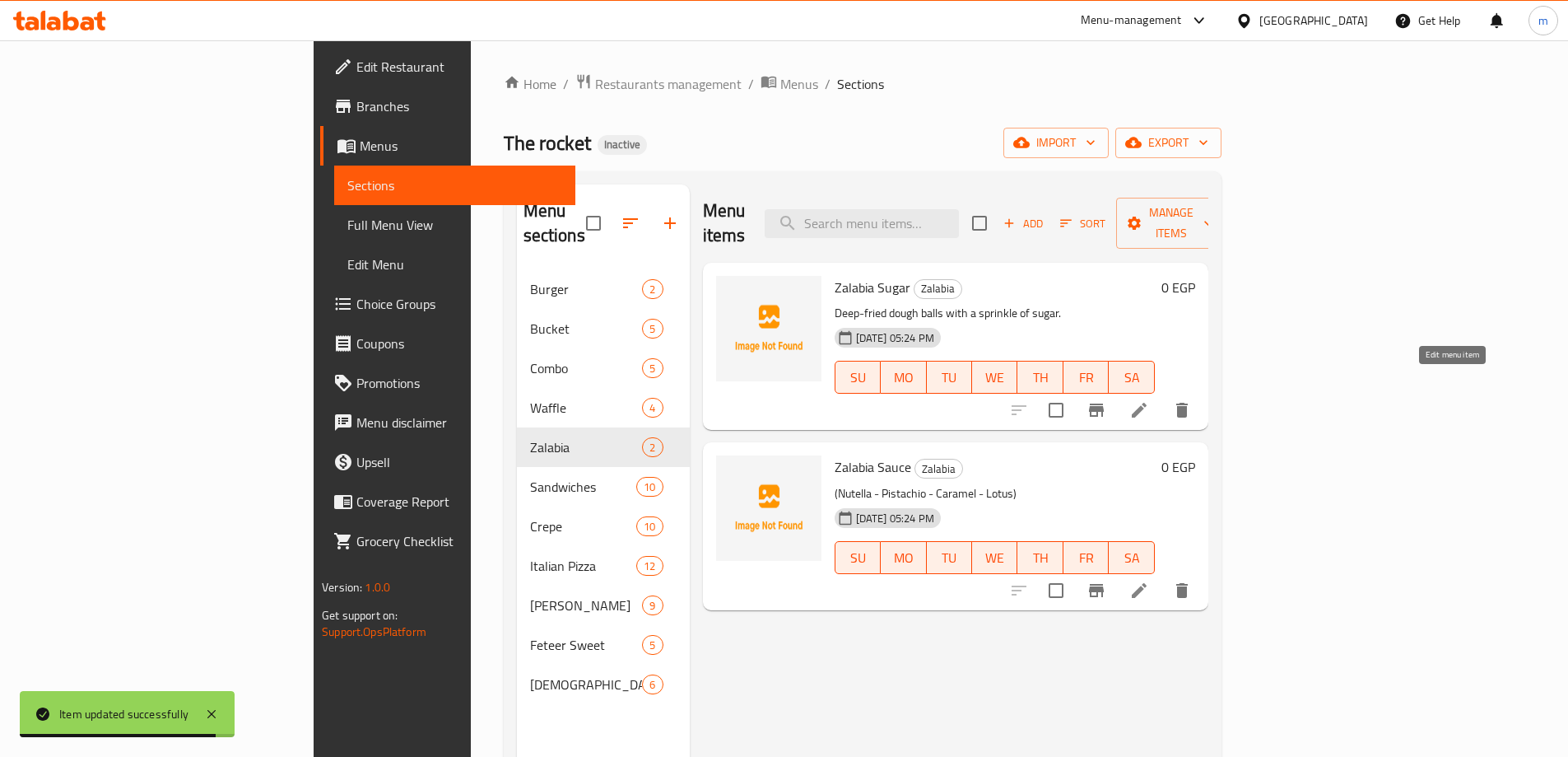
click at [1146, 403] on icon at bounding box center [1139, 410] width 15 height 15
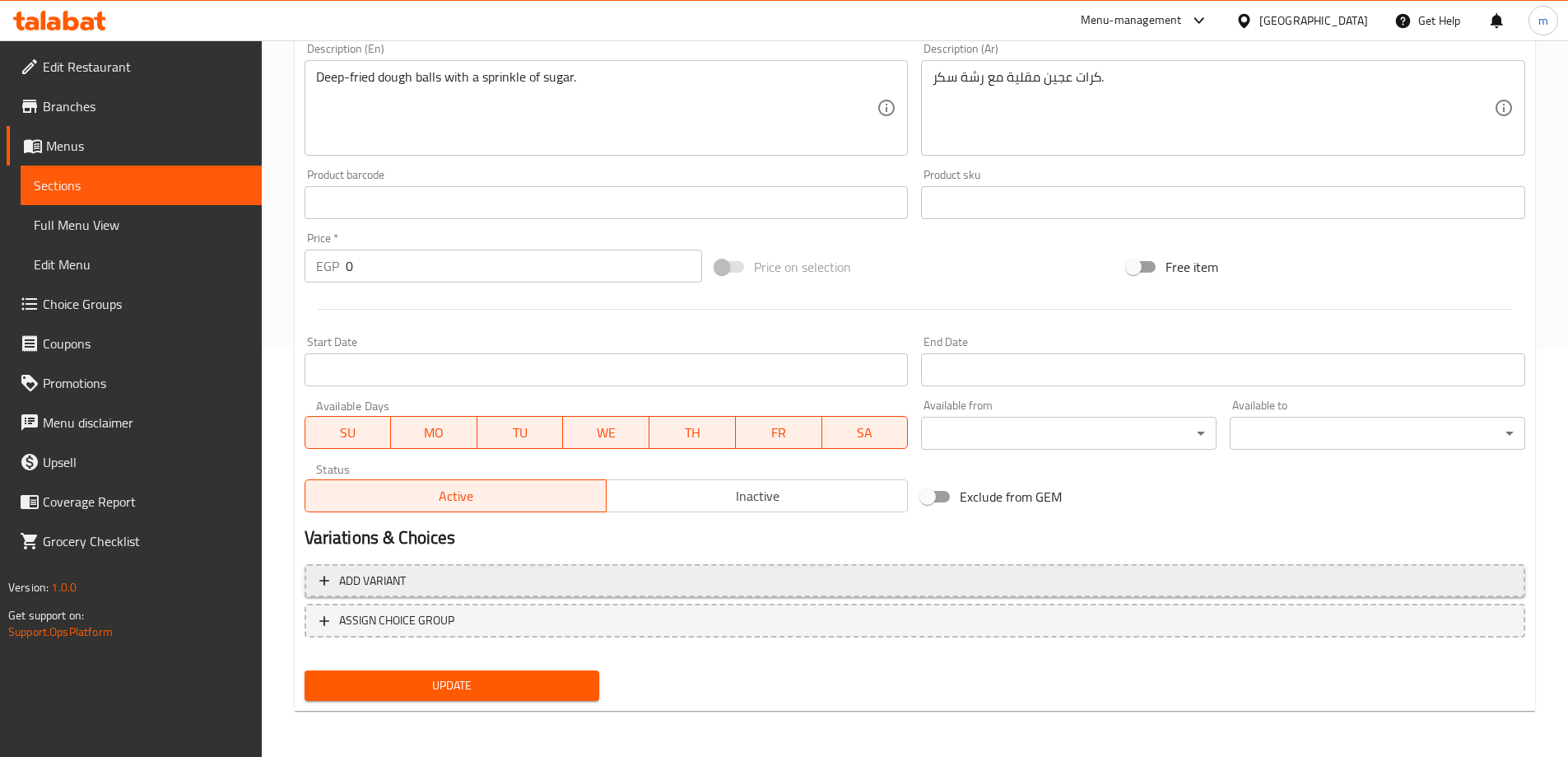
click at [1275, 596] on button "Add variant" at bounding box center [914, 581] width 1220 height 34
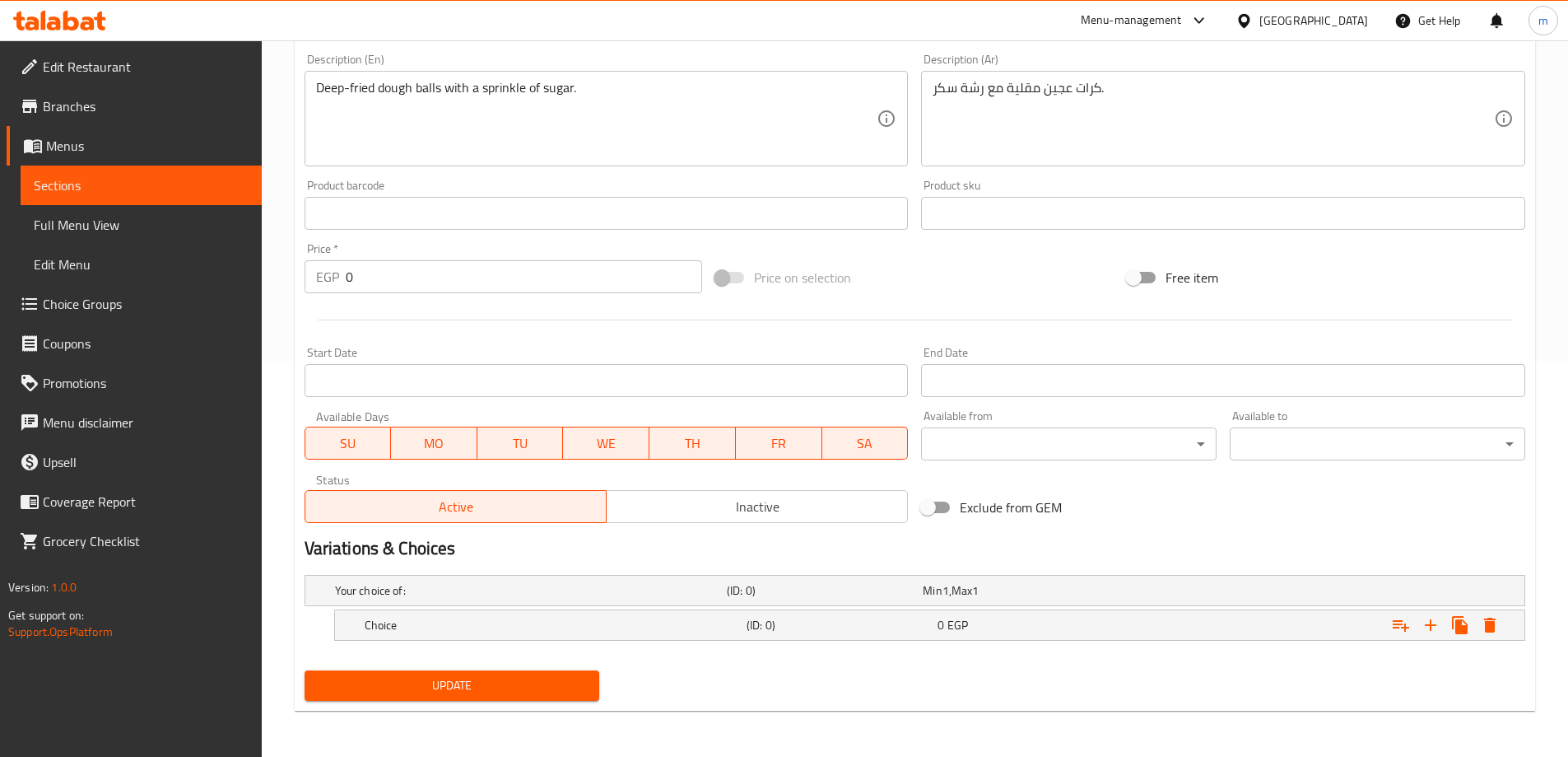
scroll to position [396, 0]
click at [1427, 623] on icon "Expand" at bounding box center [1430, 625] width 20 height 20
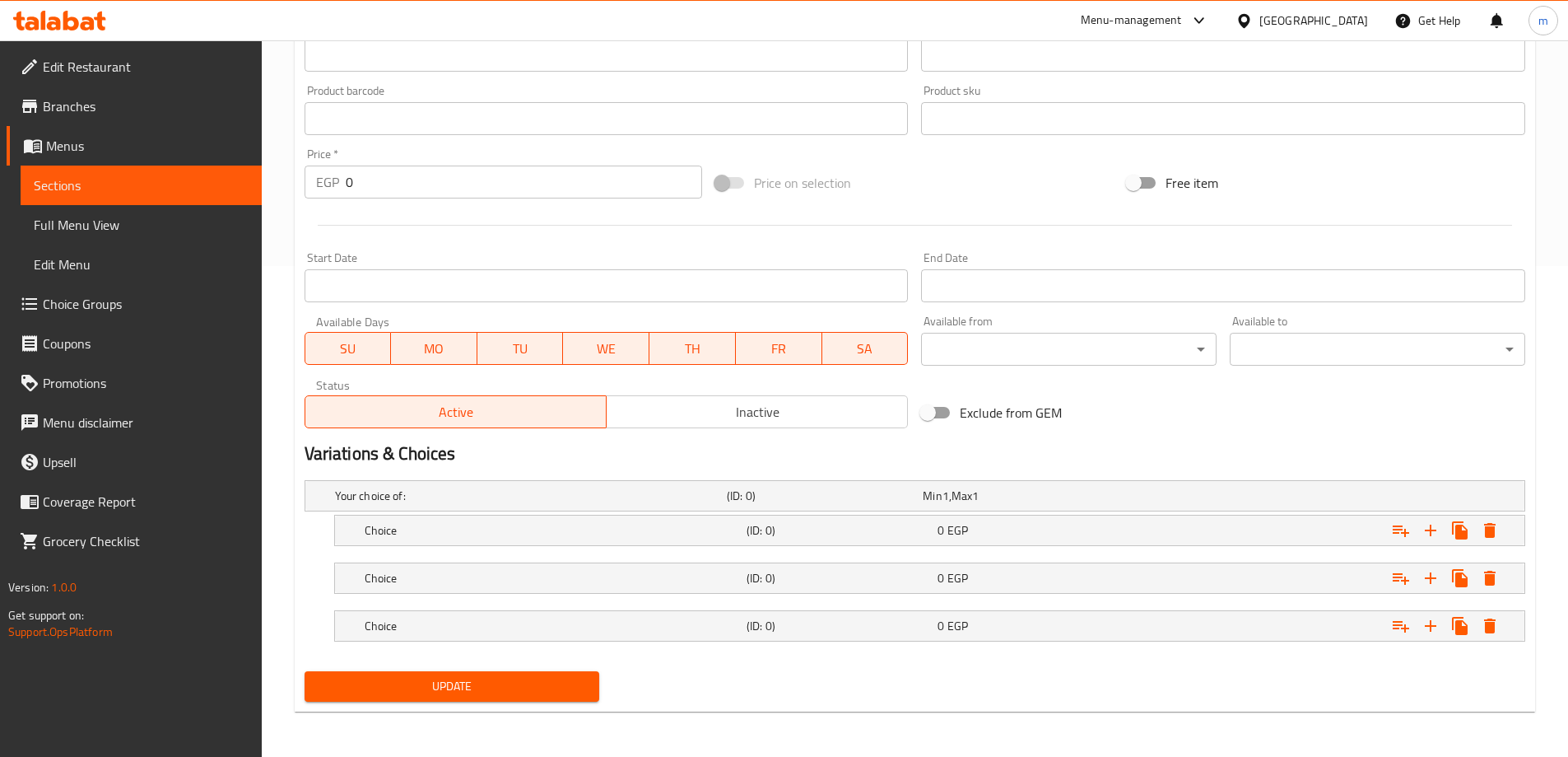
scroll to position [492, 0]
click at [754, 503] on h5 "(ID: 0)" at bounding box center [821, 495] width 189 height 17
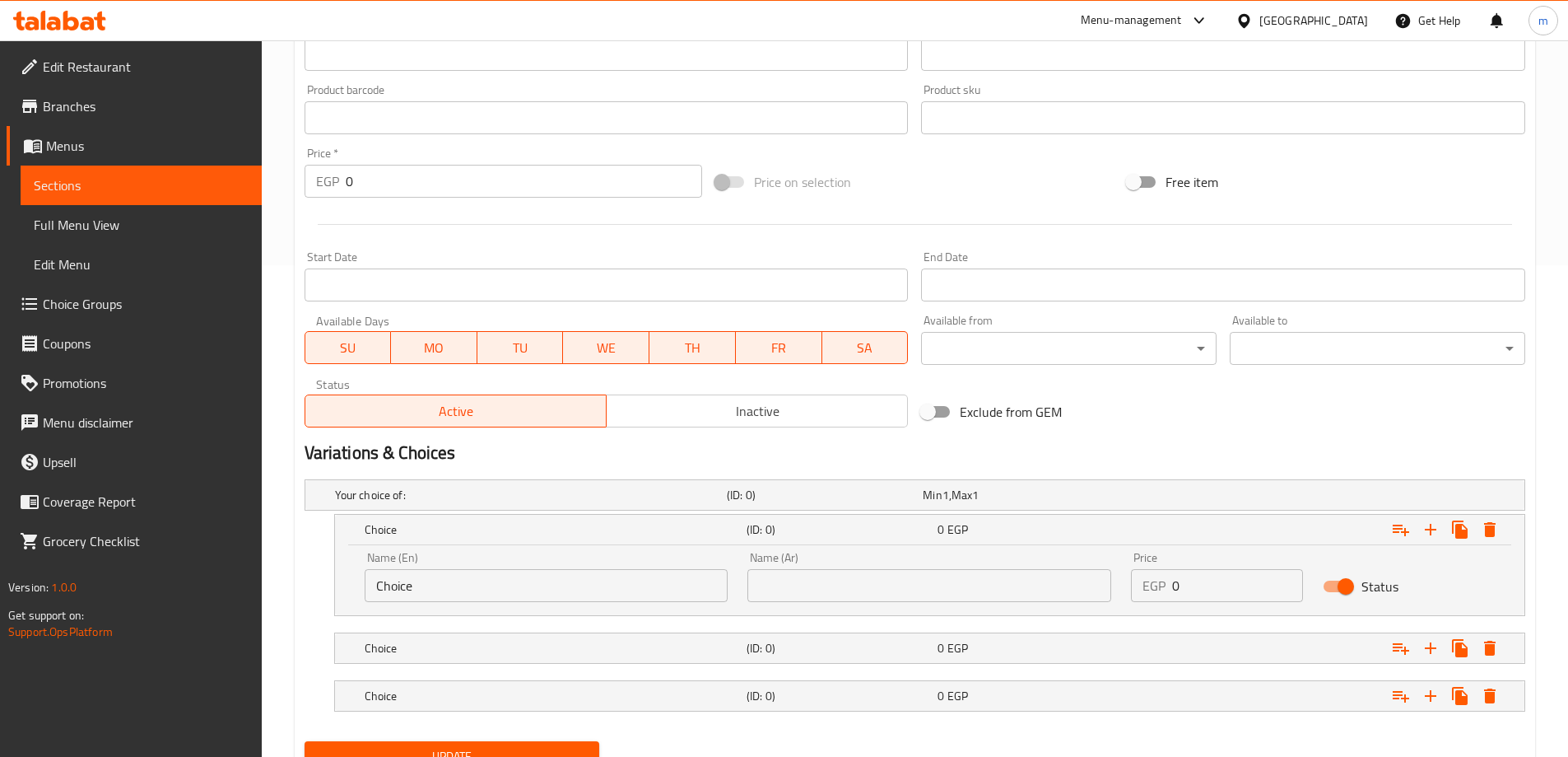
click at [432, 588] on input "Choice" at bounding box center [546, 585] width 363 height 33
click at [432, 588] on input "text" at bounding box center [546, 585] width 363 height 33
type input "small"
click at [841, 572] on input "text" at bounding box center [929, 585] width 363 height 33
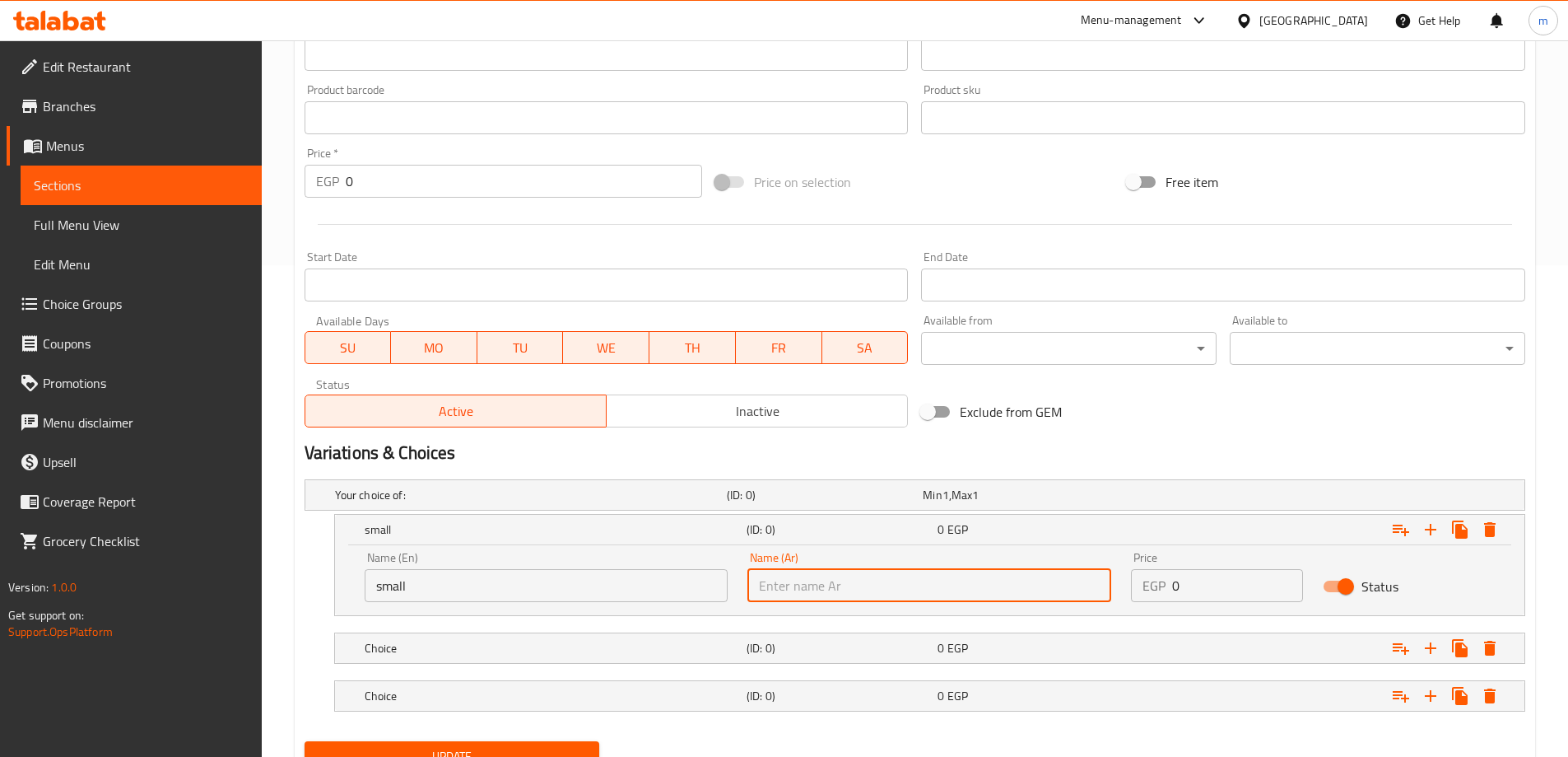
type input "صغير"
click at [882, 503] on h5 "(ID: 0)" at bounding box center [821, 495] width 189 height 17
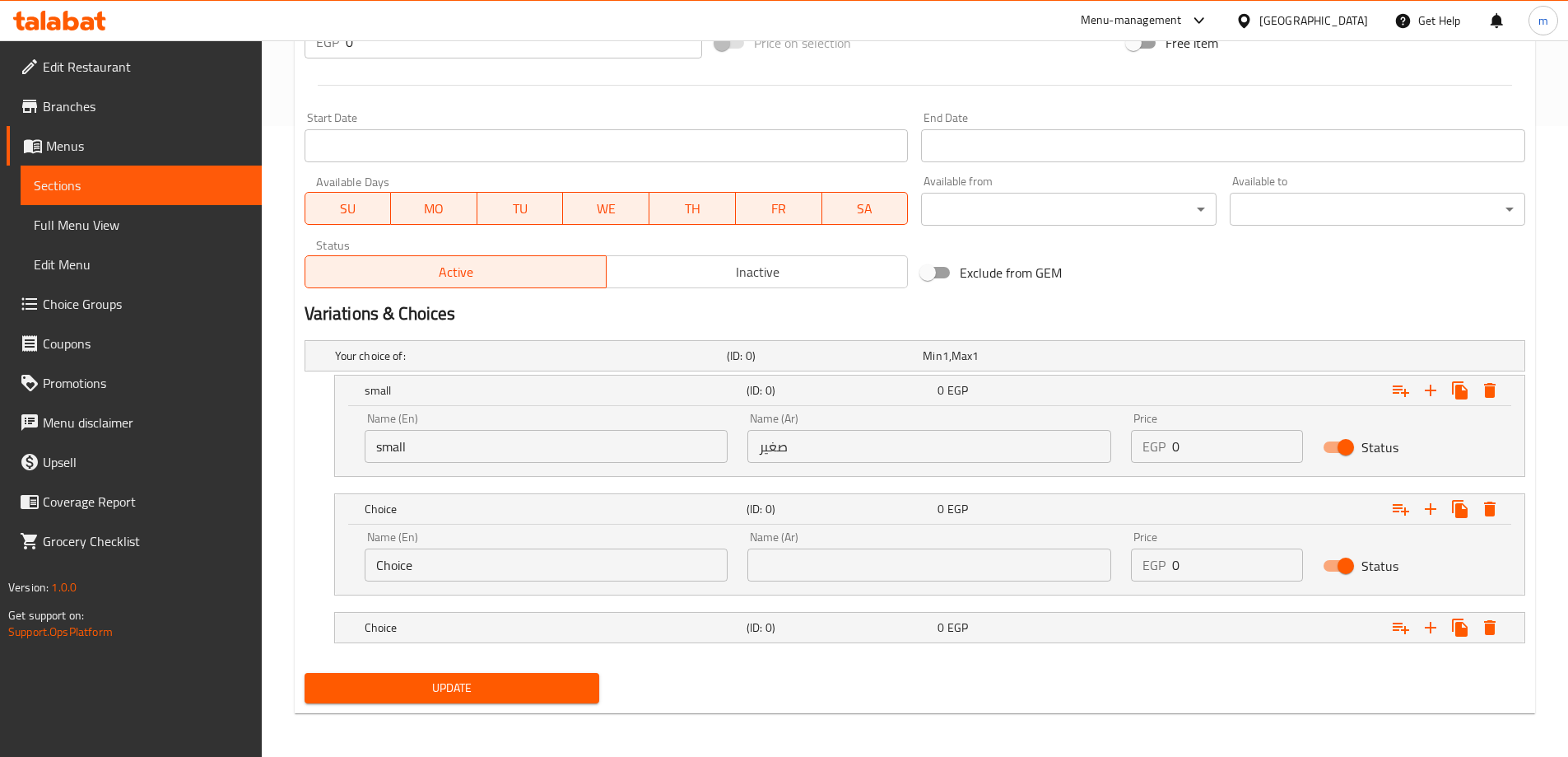
scroll to position [633, 0]
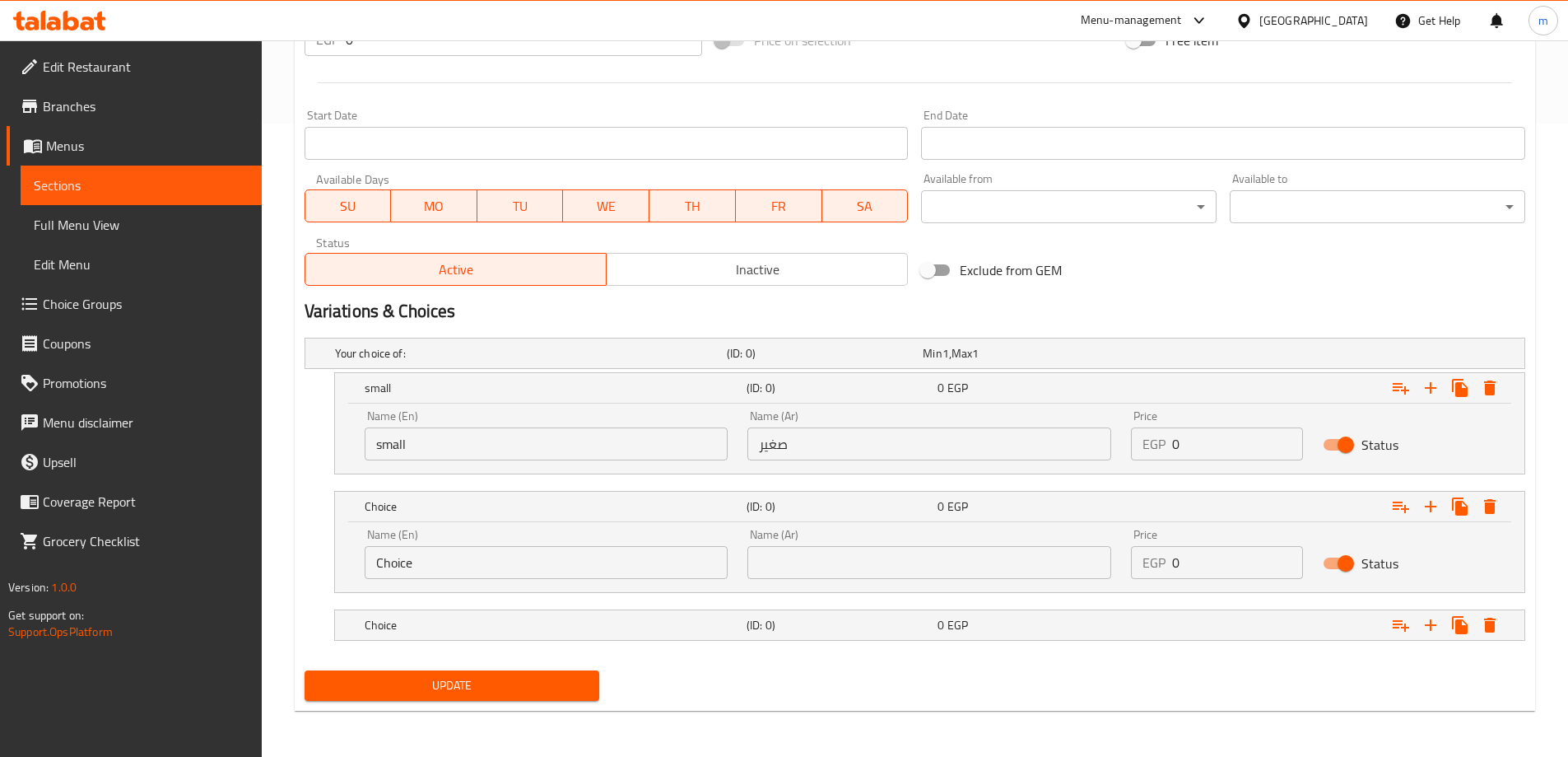
click at [460, 565] on input "Choice" at bounding box center [546, 562] width 363 height 33
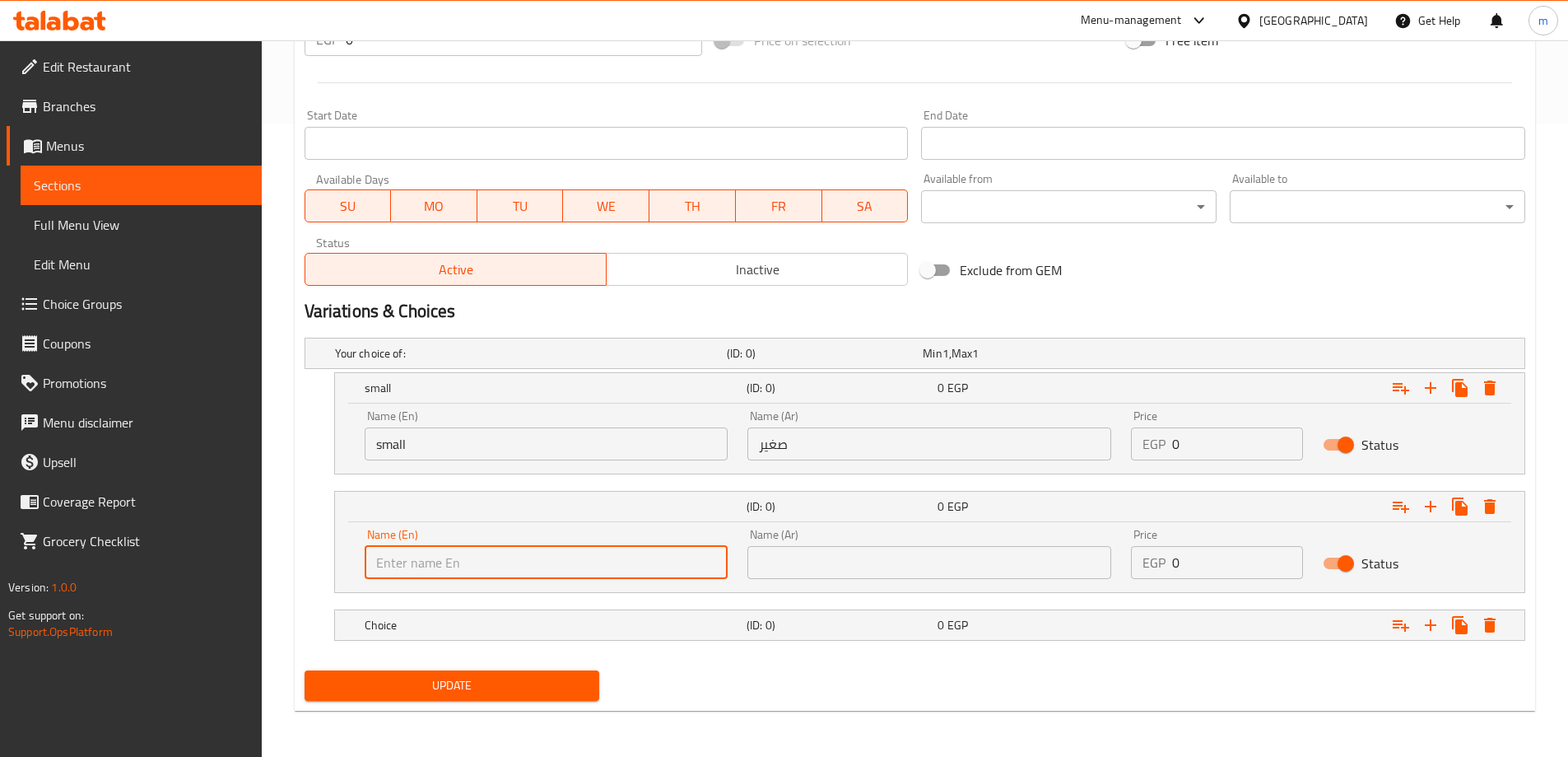
click at [460, 565] on input "text" at bounding box center [546, 562] width 363 height 33
type input "medium"
click at [809, 562] on input "text" at bounding box center [929, 562] width 363 height 33
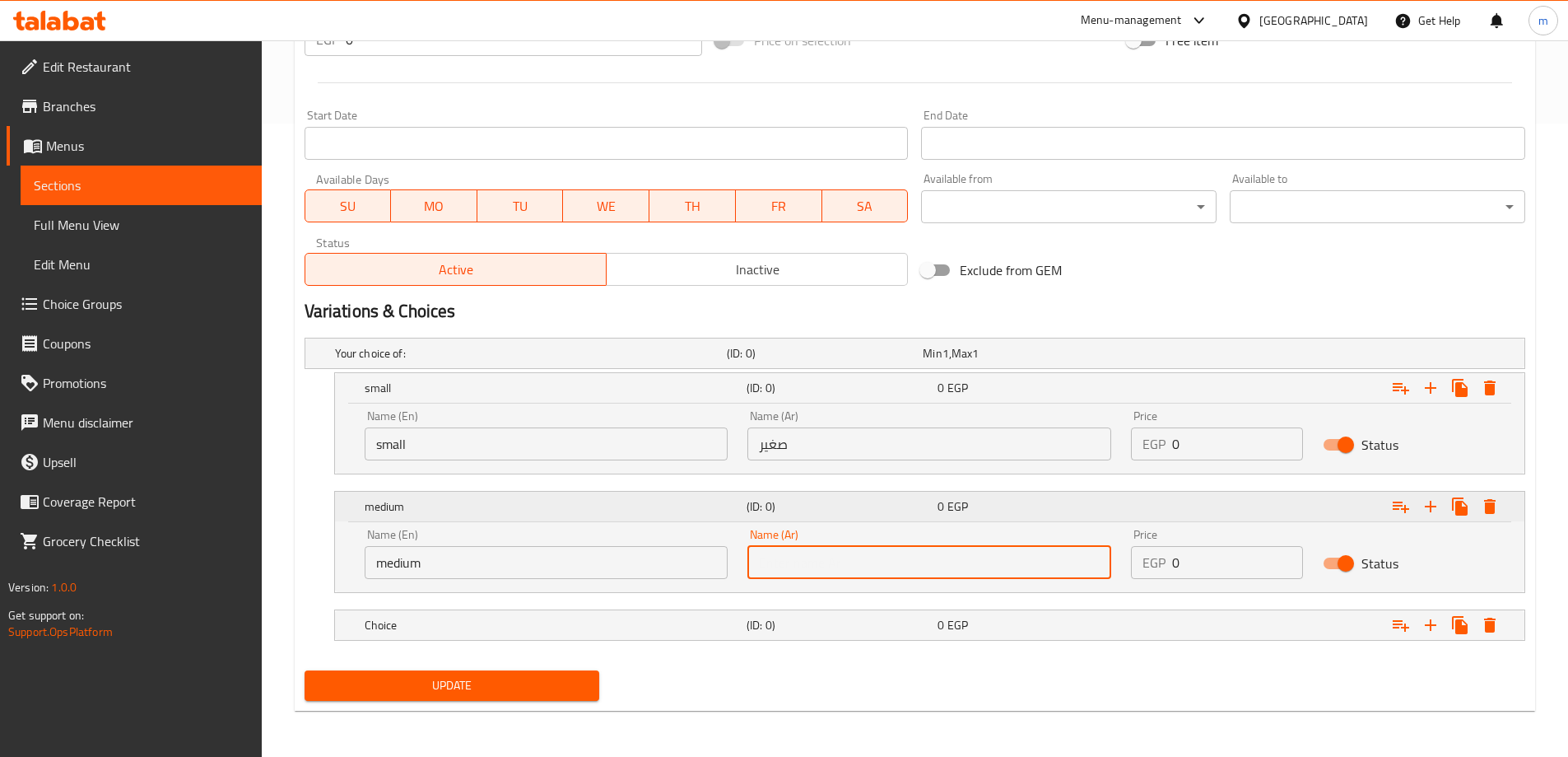
type input "وسط"
drag, startPoint x: 799, startPoint y: 615, endPoint x: 791, endPoint y: 617, distance: 8.2
click at [798, 364] on div "(ID: 0)" at bounding box center [821, 353] width 196 height 23
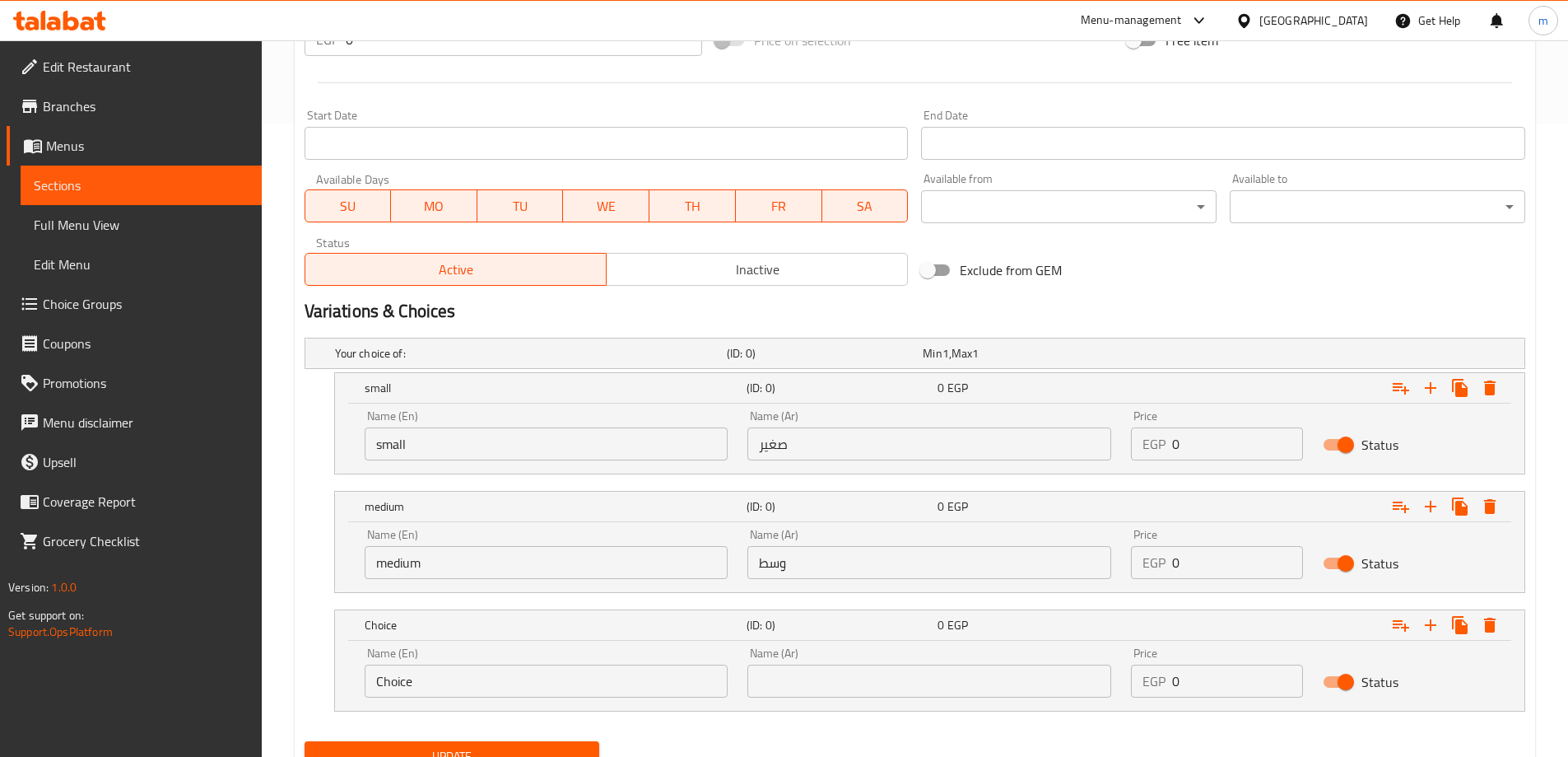
click at [462, 693] on input "Choice" at bounding box center [546, 680] width 363 height 33
click at [462, 693] on input "text" at bounding box center [546, 680] width 363 height 33
type input "large"
click at [822, 690] on input "text" at bounding box center [929, 680] width 363 height 33
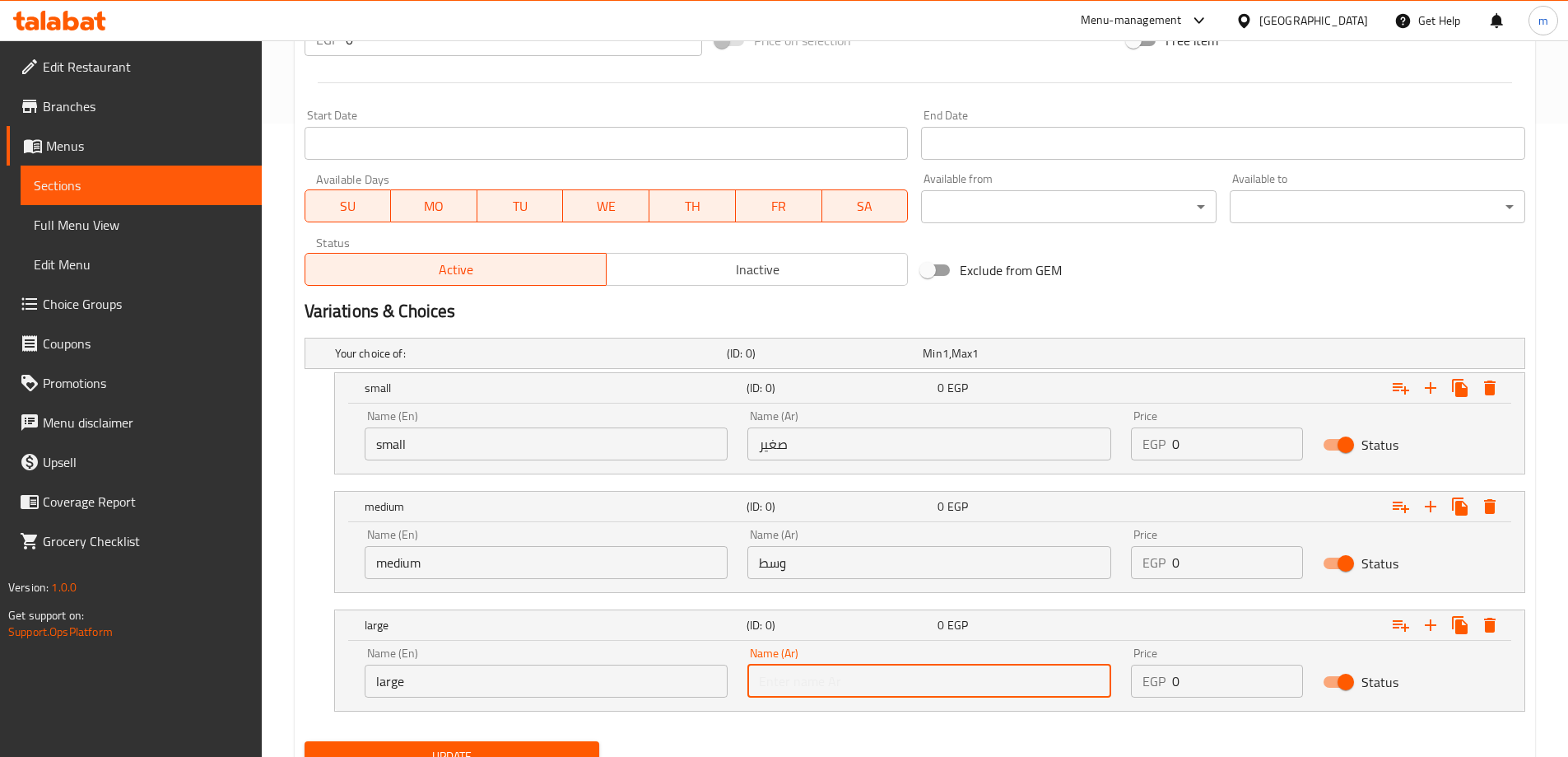
type input "كبير"
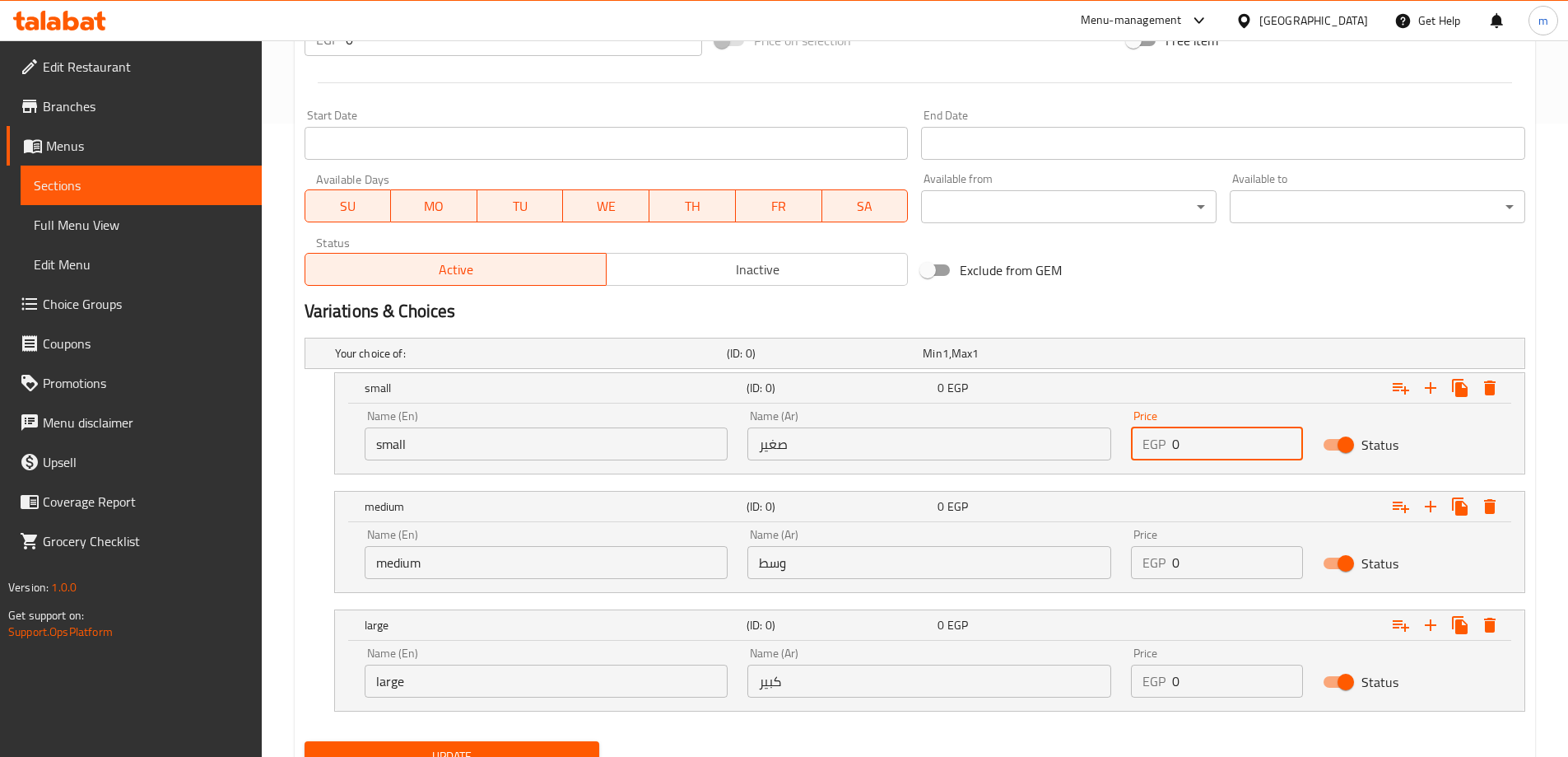
drag, startPoint x: 1208, startPoint y: 436, endPoint x: 1138, endPoint y: 444, distance: 70.5
click at [1138, 444] on div "EGP 0 Price" at bounding box center [1218, 443] width 172 height 33
type input "24"
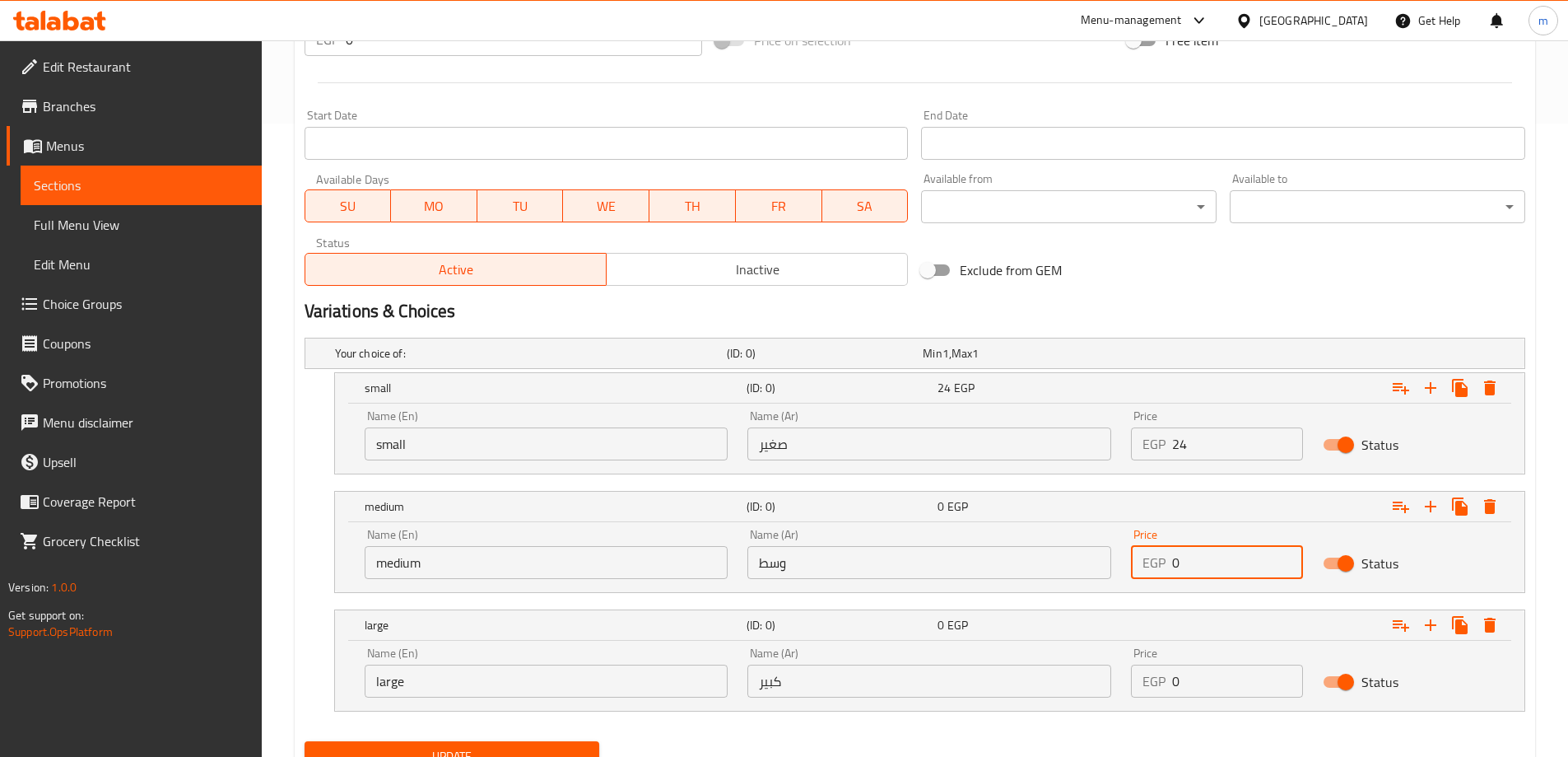
drag, startPoint x: 1177, startPoint y: 563, endPoint x: 1135, endPoint y: 563, distance: 42.0
click at [1136, 563] on div "EGP 0 Price" at bounding box center [1218, 562] width 172 height 33
type input "36"
drag, startPoint x: 1179, startPoint y: 687, endPoint x: 1146, endPoint y: 690, distance: 33.1
click at [1146, 690] on div "EGP 0 Price" at bounding box center [1218, 680] width 172 height 33
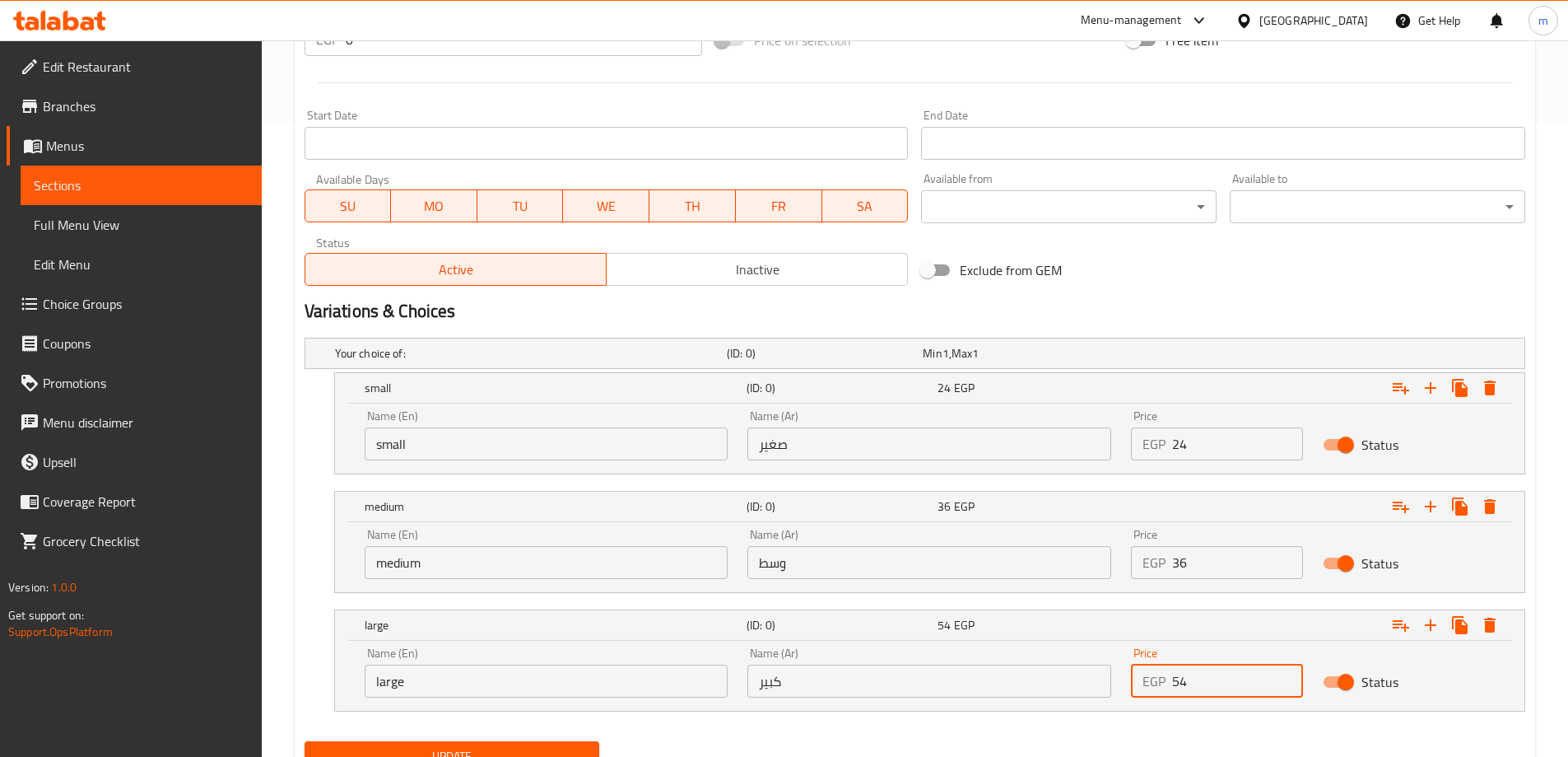
type input "54"
click at [1109, 729] on div "Your choice of: (ID: 0) Min 1 , Max 1 Name (En) Your choice of: Name (En) Name …" at bounding box center [914, 532] width 1234 height 404
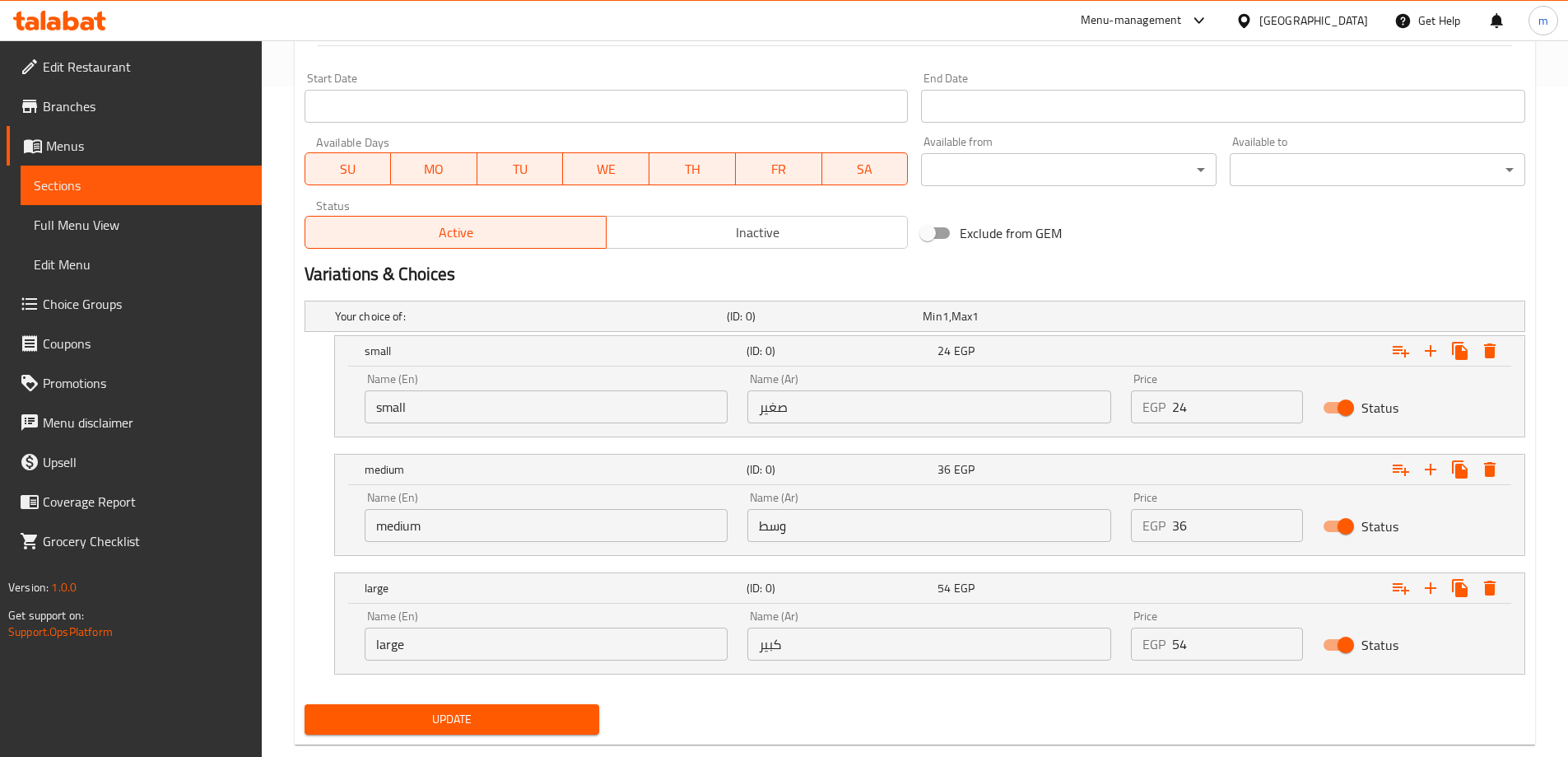
scroll to position [704, 0]
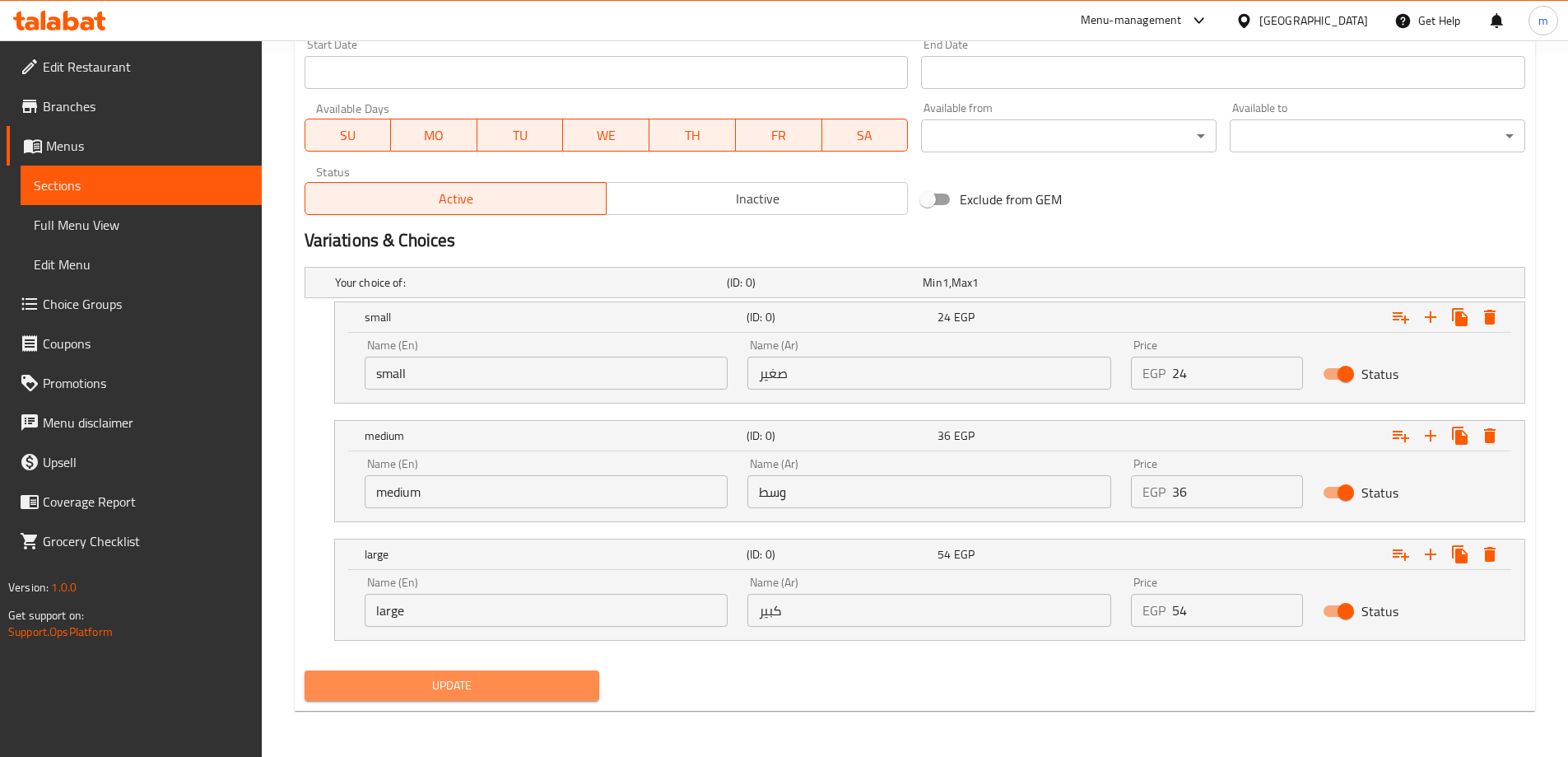
click at [491, 684] on span "Update" at bounding box center [451, 686] width 269 height 21
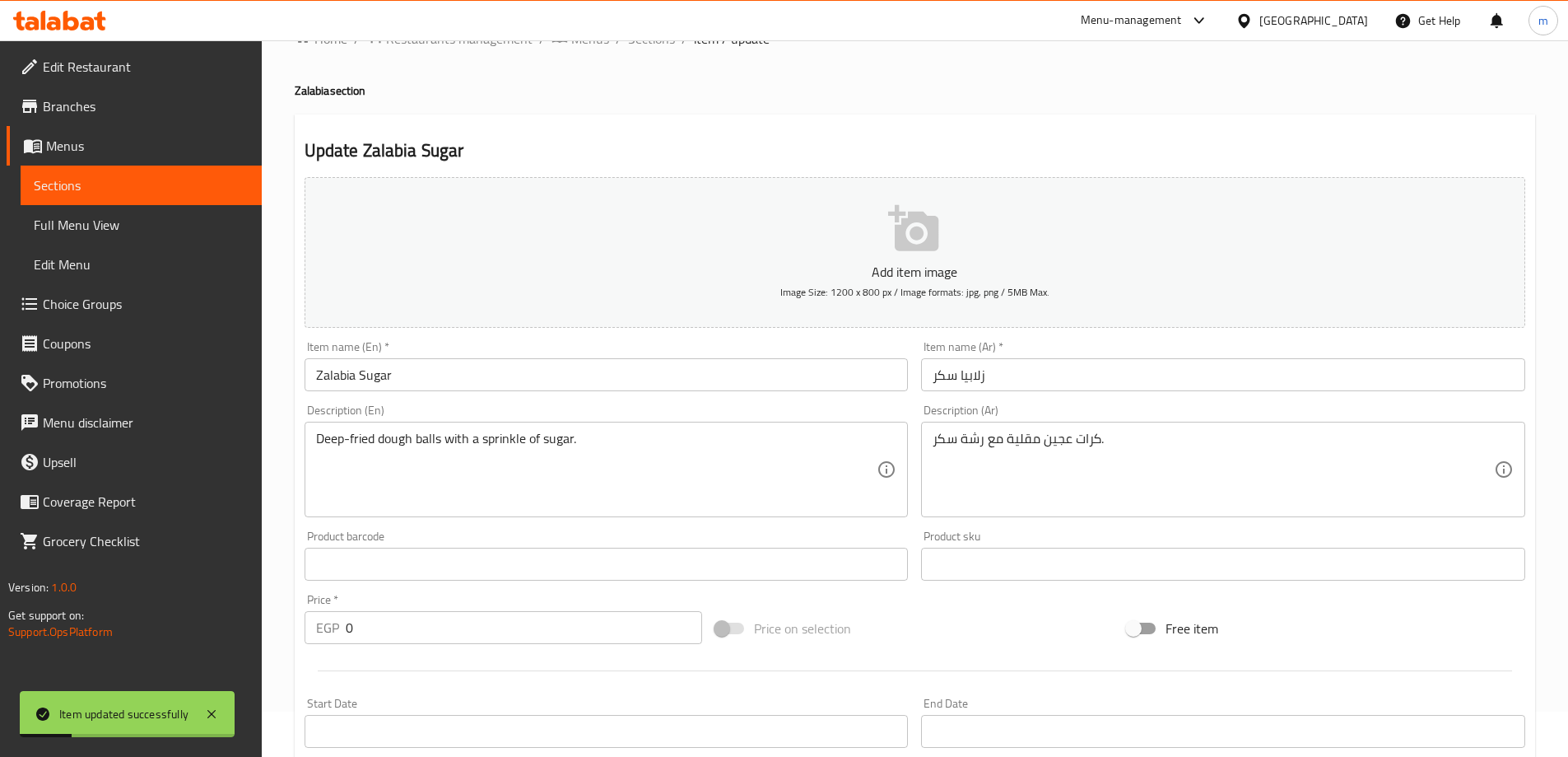
scroll to position [0, 0]
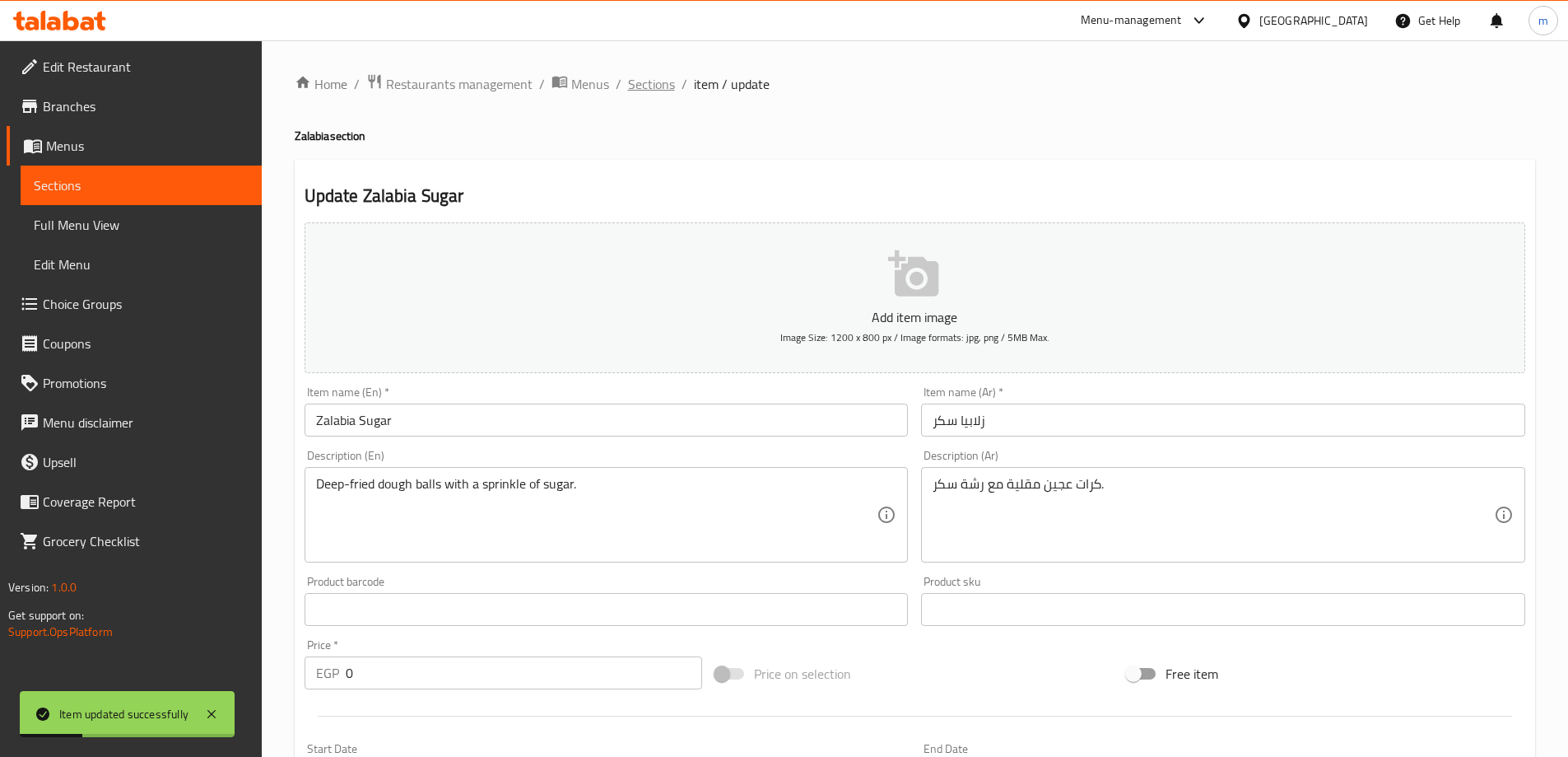
click at [656, 82] on span "Sections" at bounding box center [652, 83] width 47 height 20
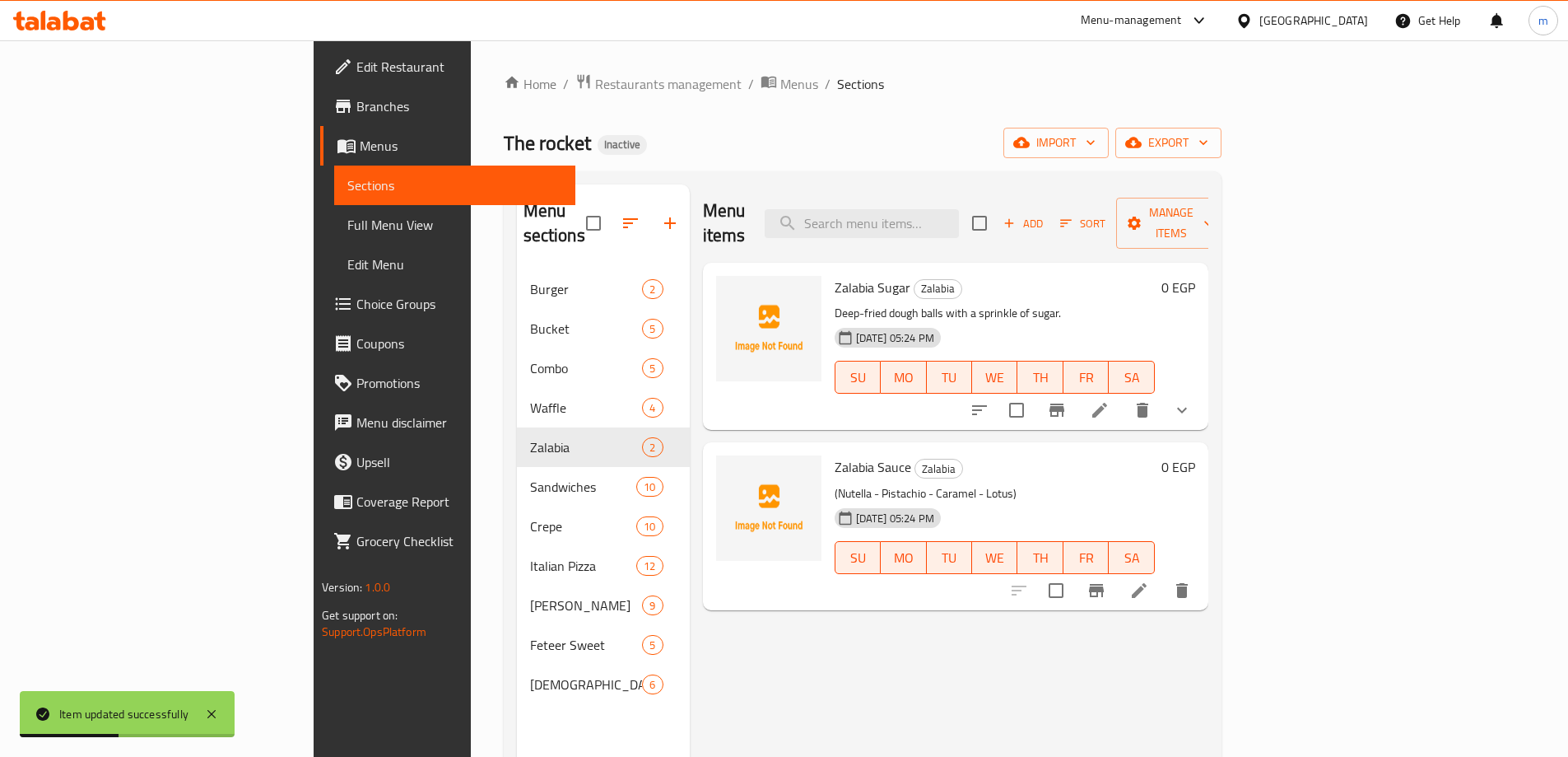
click at [1146, 583] on icon at bounding box center [1139, 590] width 15 height 15
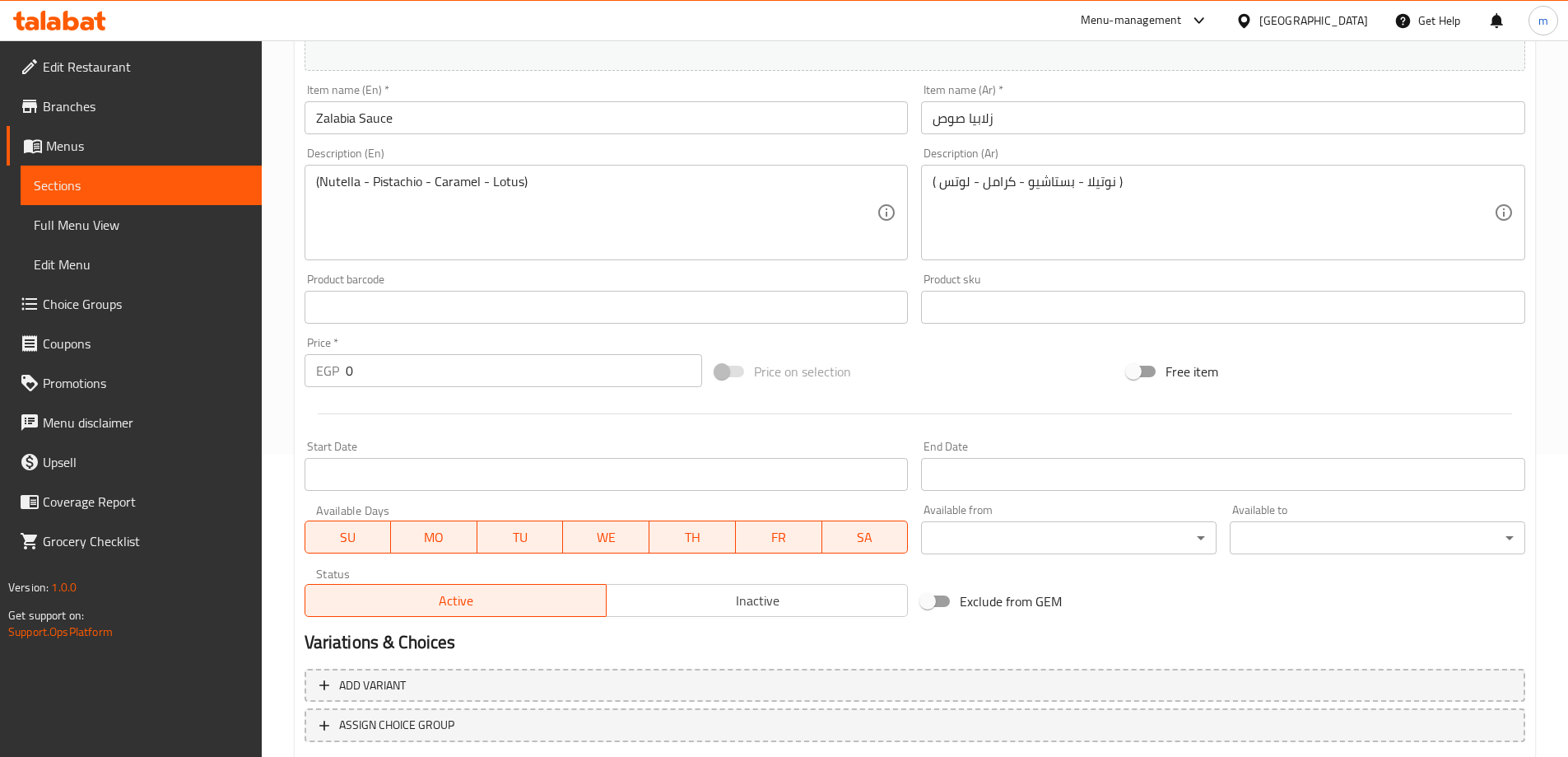
scroll to position [330, 0]
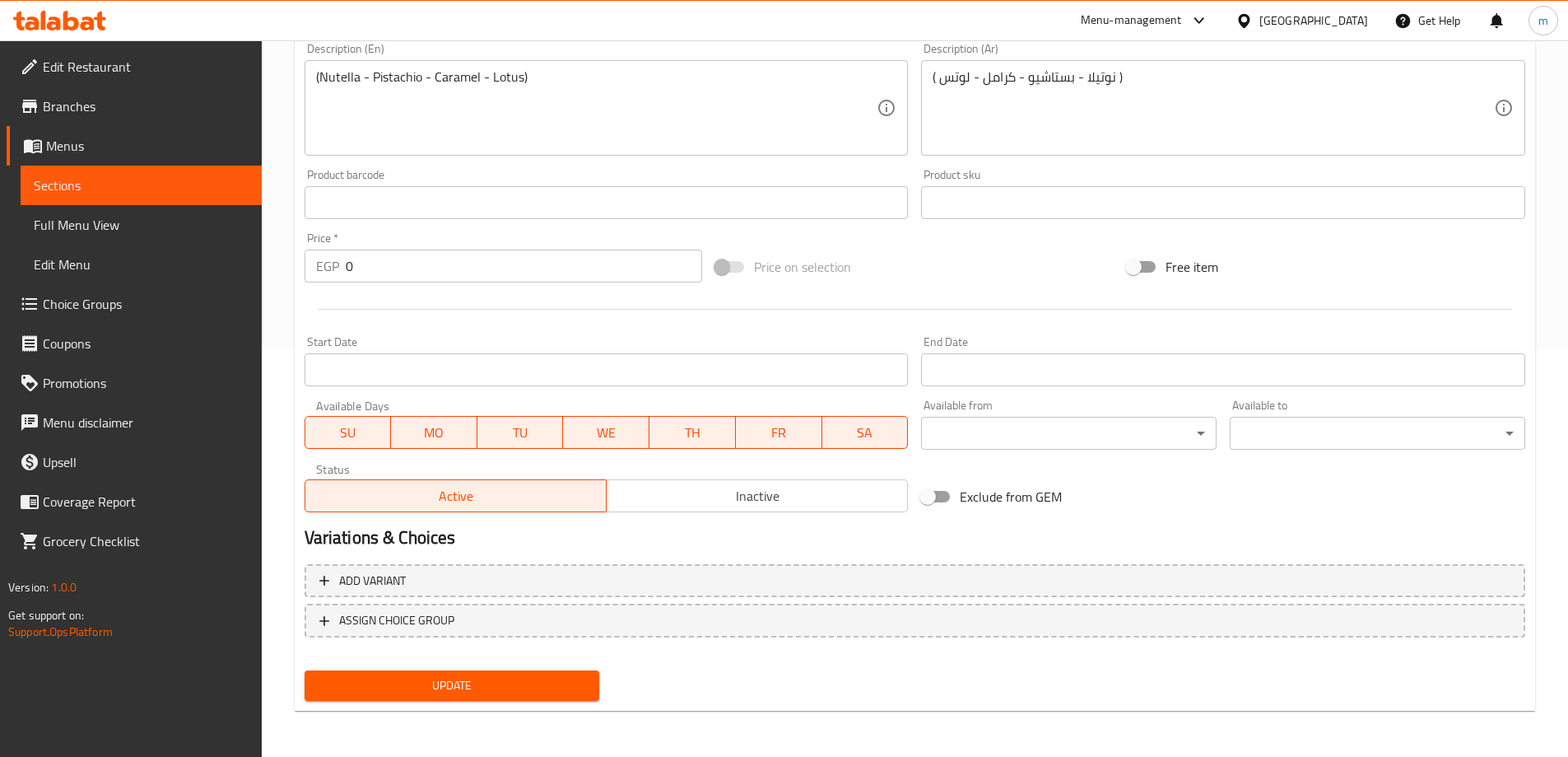
click at [696, 557] on div "Add variant ASSIGN CHOICE GROUP" at bounding box center [914, 611] width 1234 height 107
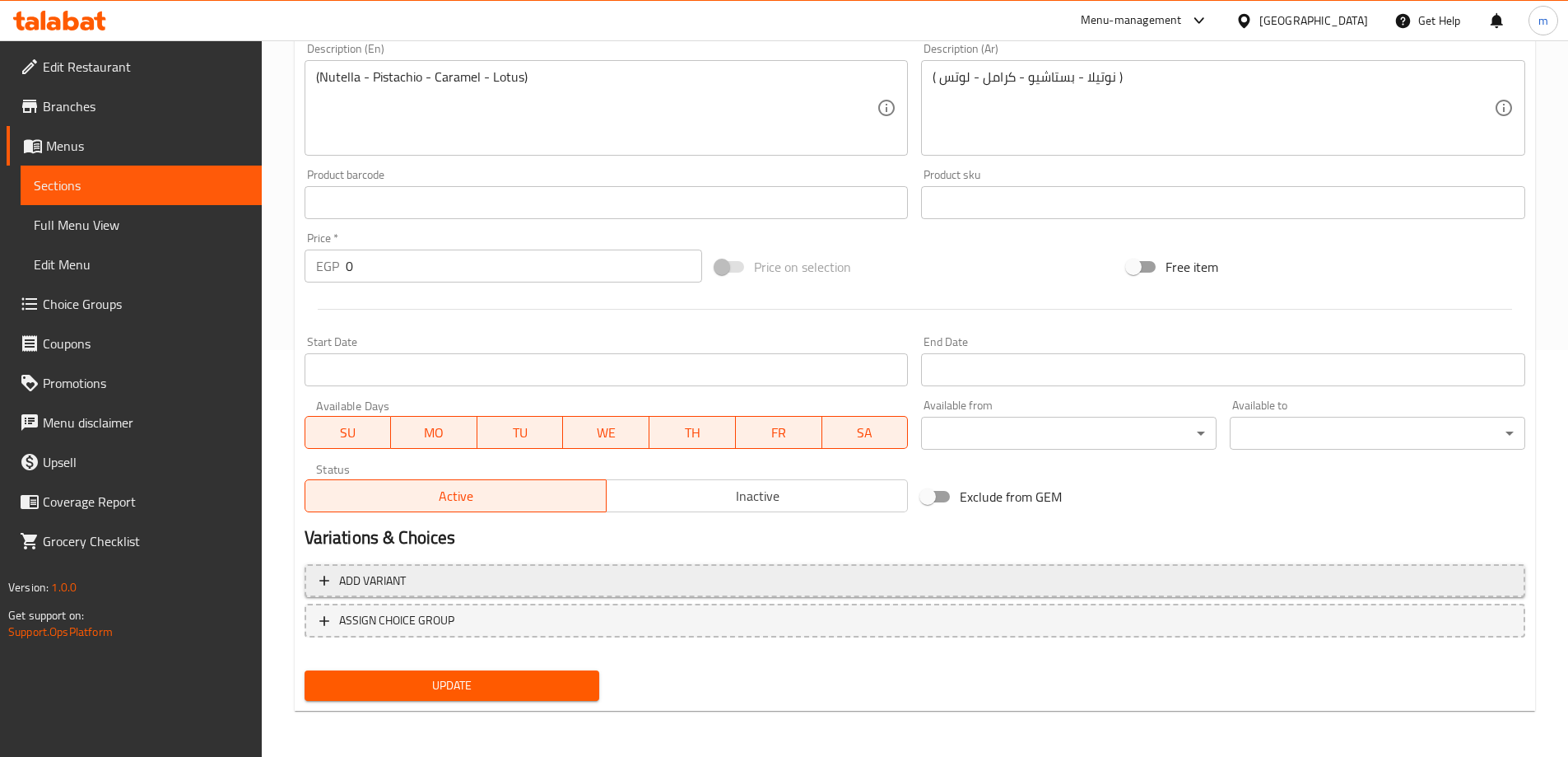
click at [713, 586] on span "Add variant" at bounding box center [915, 581] width 1191 height 21
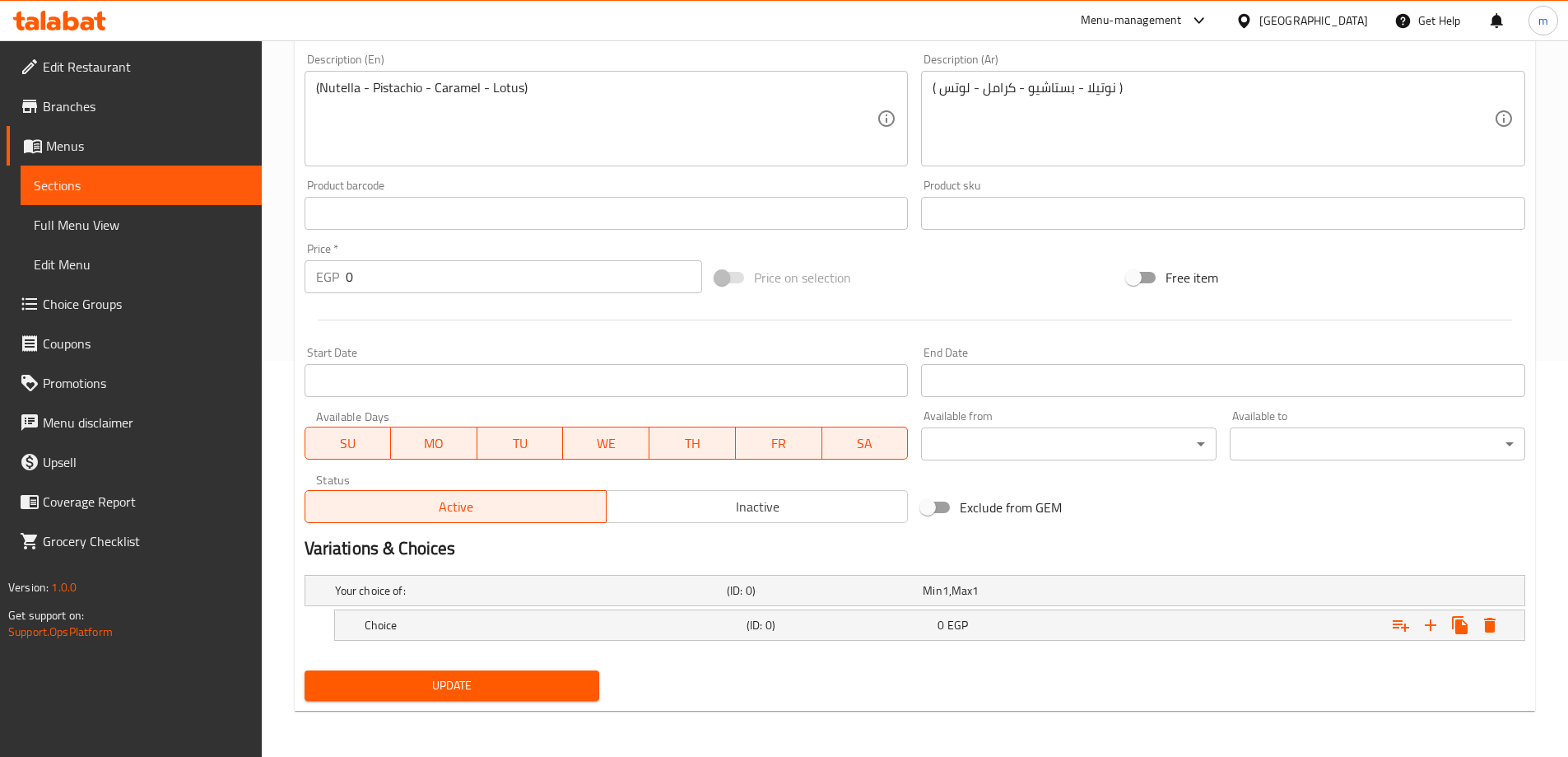
scroll to position [396, 0]
click at [1431, 622] on icon "Expand" at bounding box center [1430, 625] width 11 height 11
click at [1430, 623] on icon "Expand" at bounding box center [1430, 625] width 11 height 11
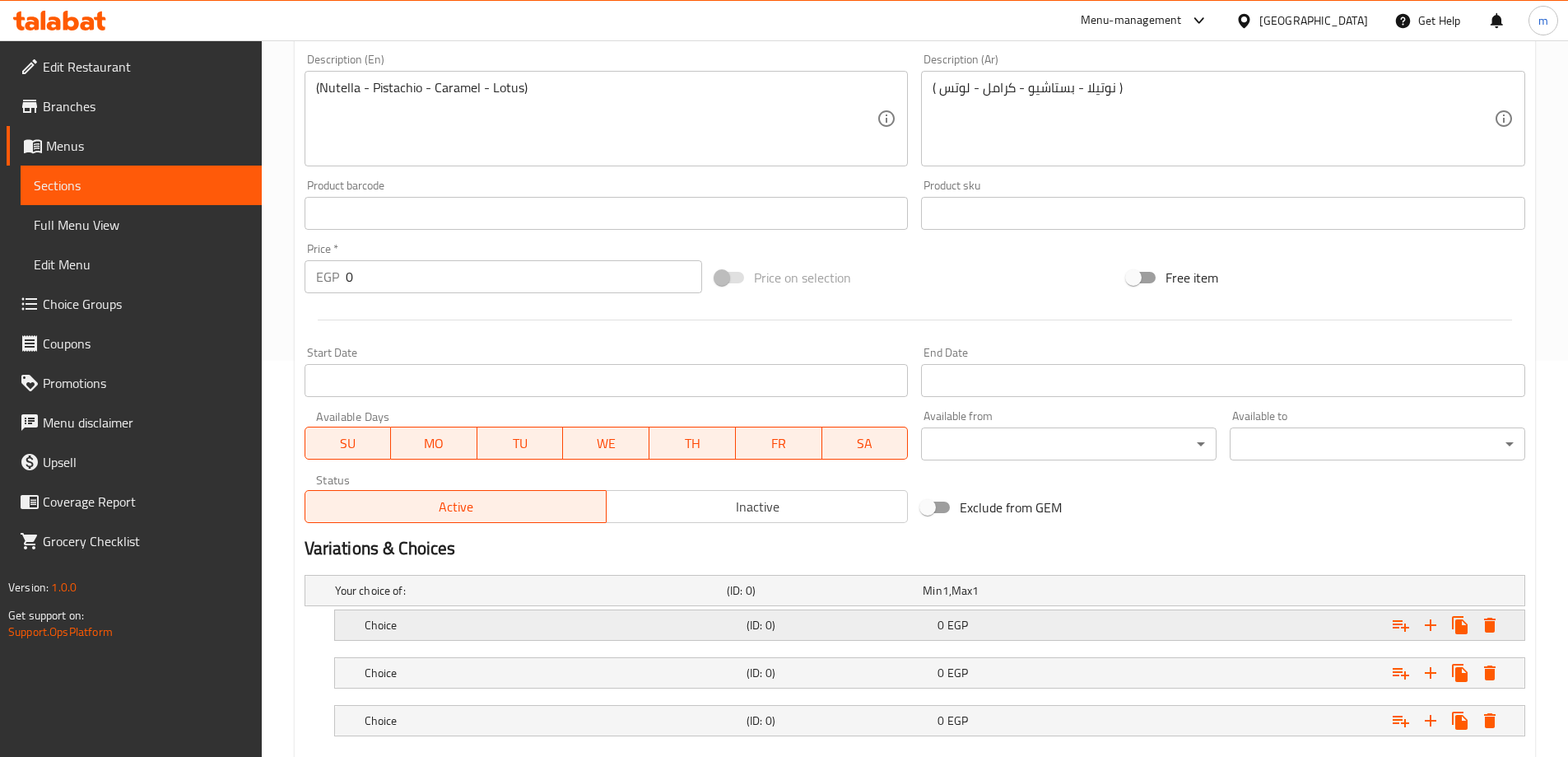
click at [997, 599] on div "0 EGP" at bounding box center [1017, 590] width 189 height 17
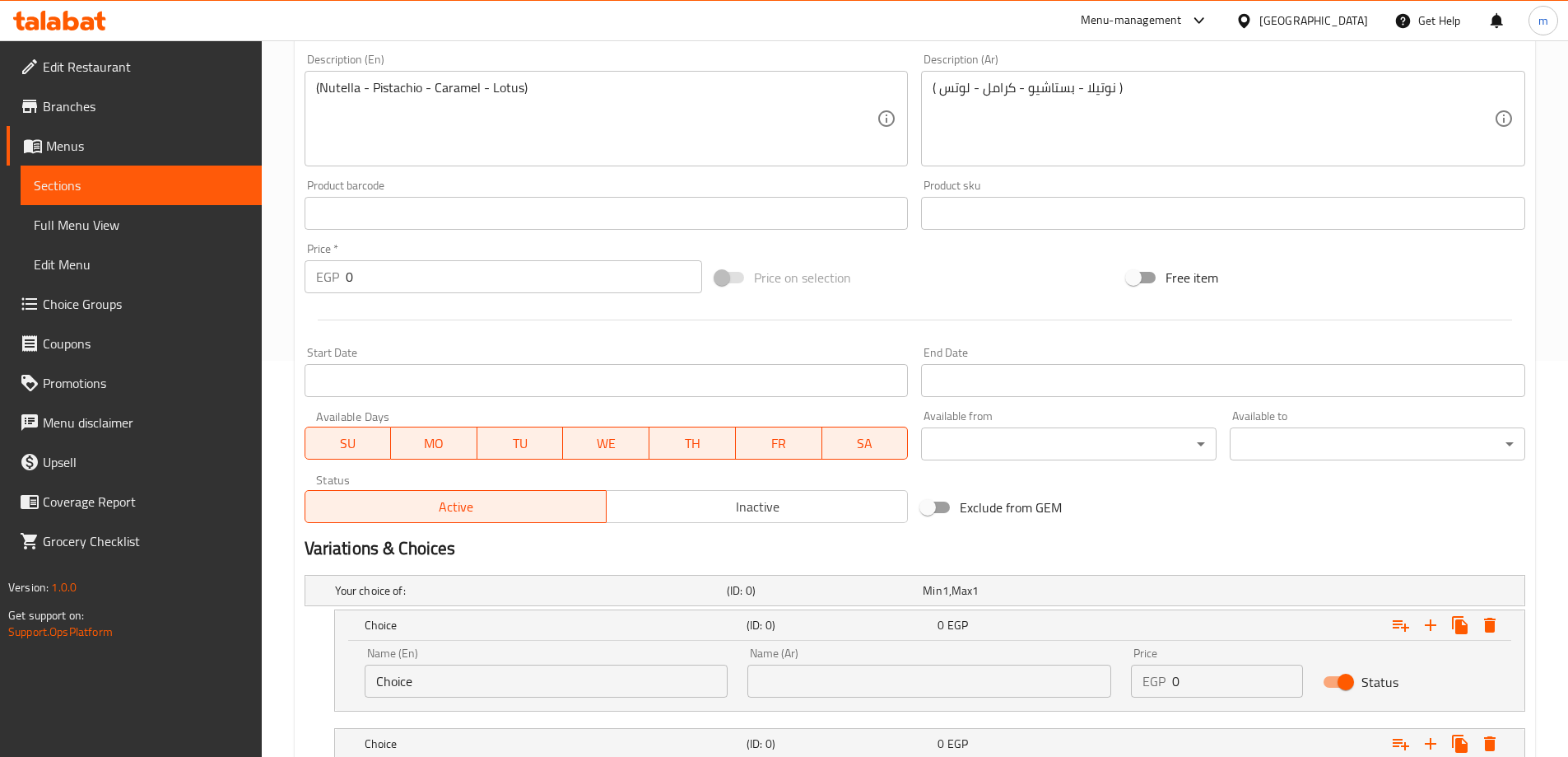
click at [598, 681] on input "Choice" at bounding box center [546, 680] width 363 height 33
click at [597, 681] on input "text" at bounding box center [546, 680] width 363 height 33
type input "small"
drag, startPoint x: 871, startPoint y: 692, endPoint x: 870, endPoint y: 678, distance: 14.0
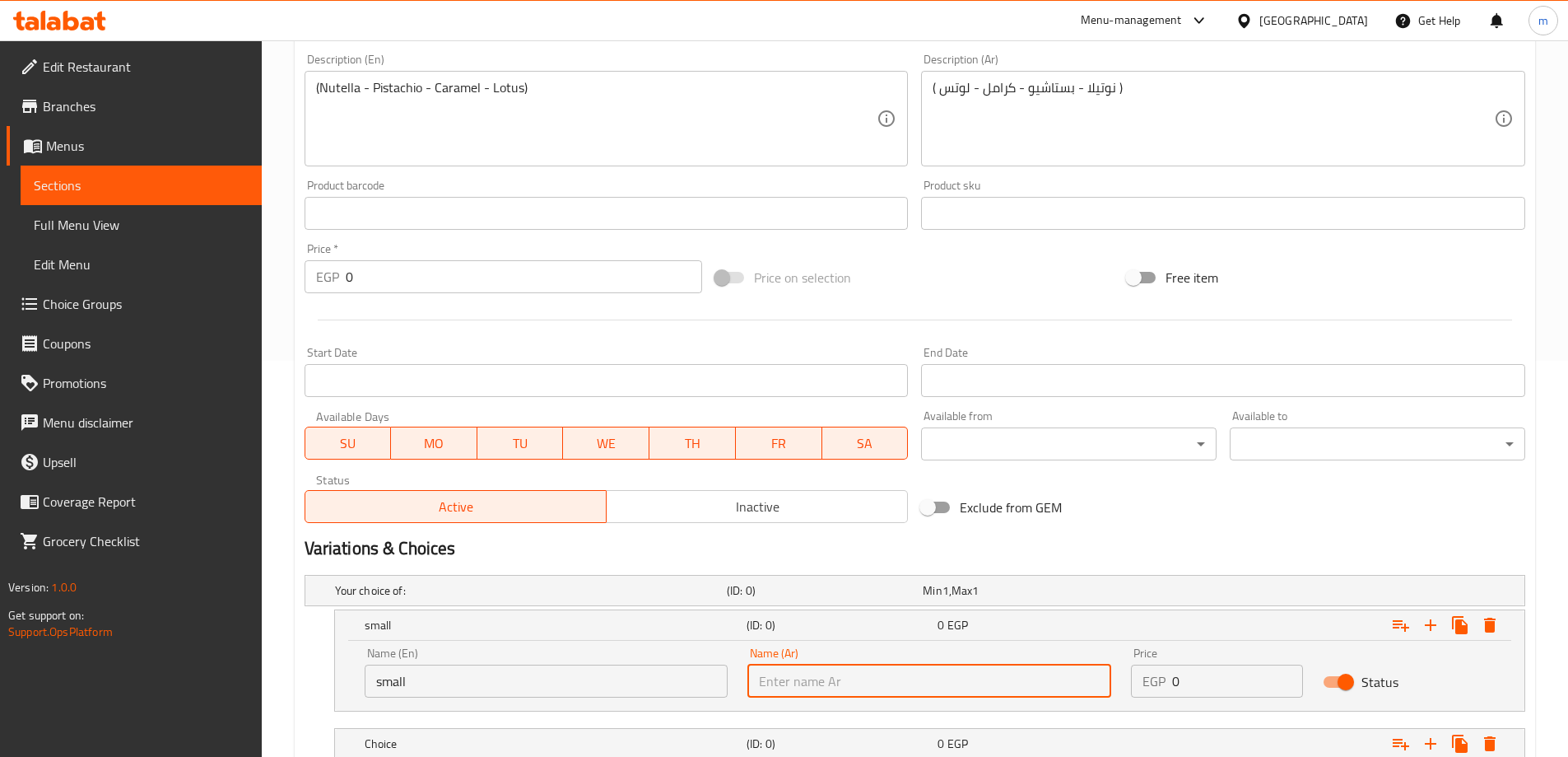
click at [871, 692] on input "text" at bounding box center [929, 680] width 363 height 33
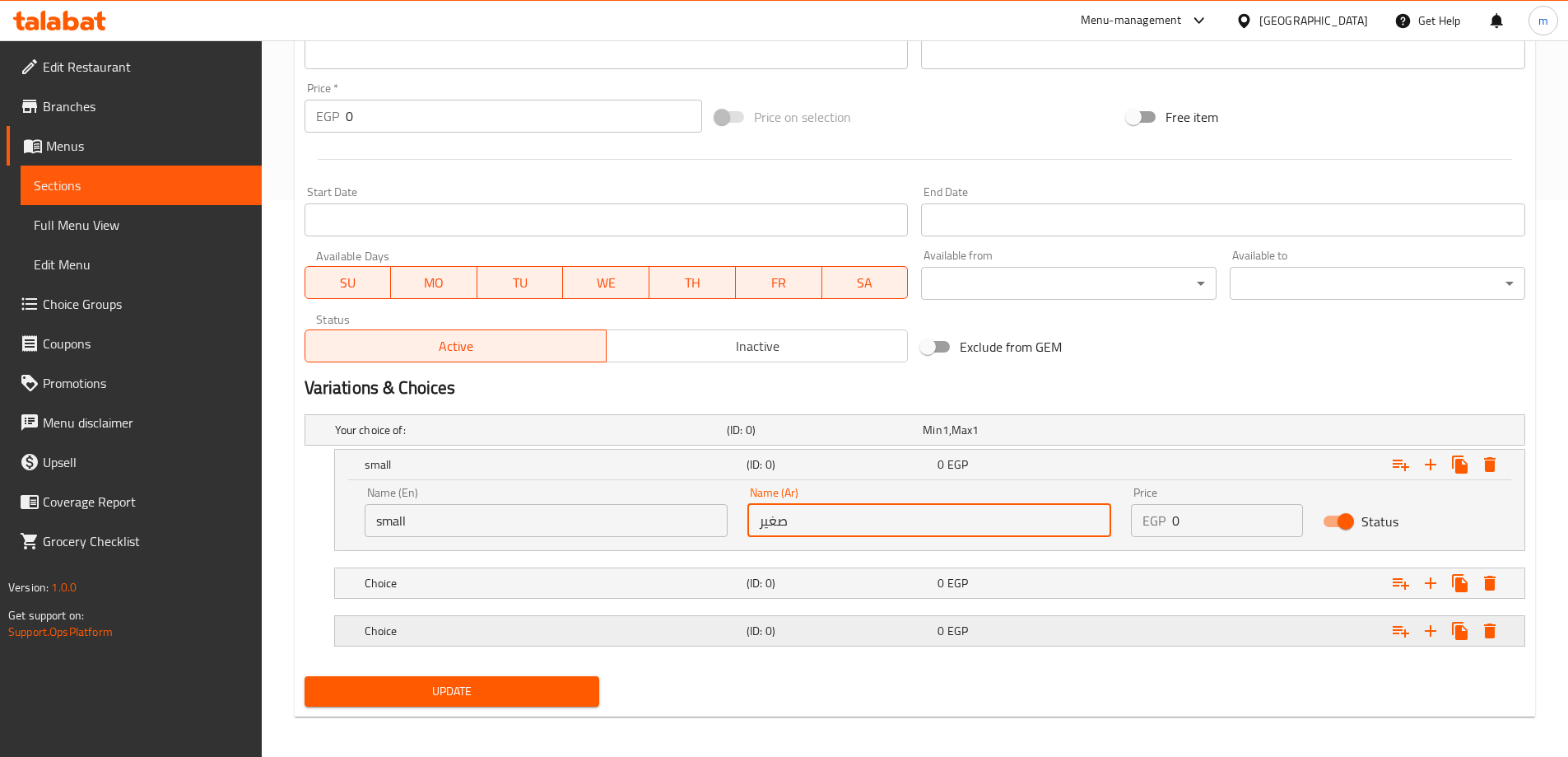
scroll to position [562, 0]
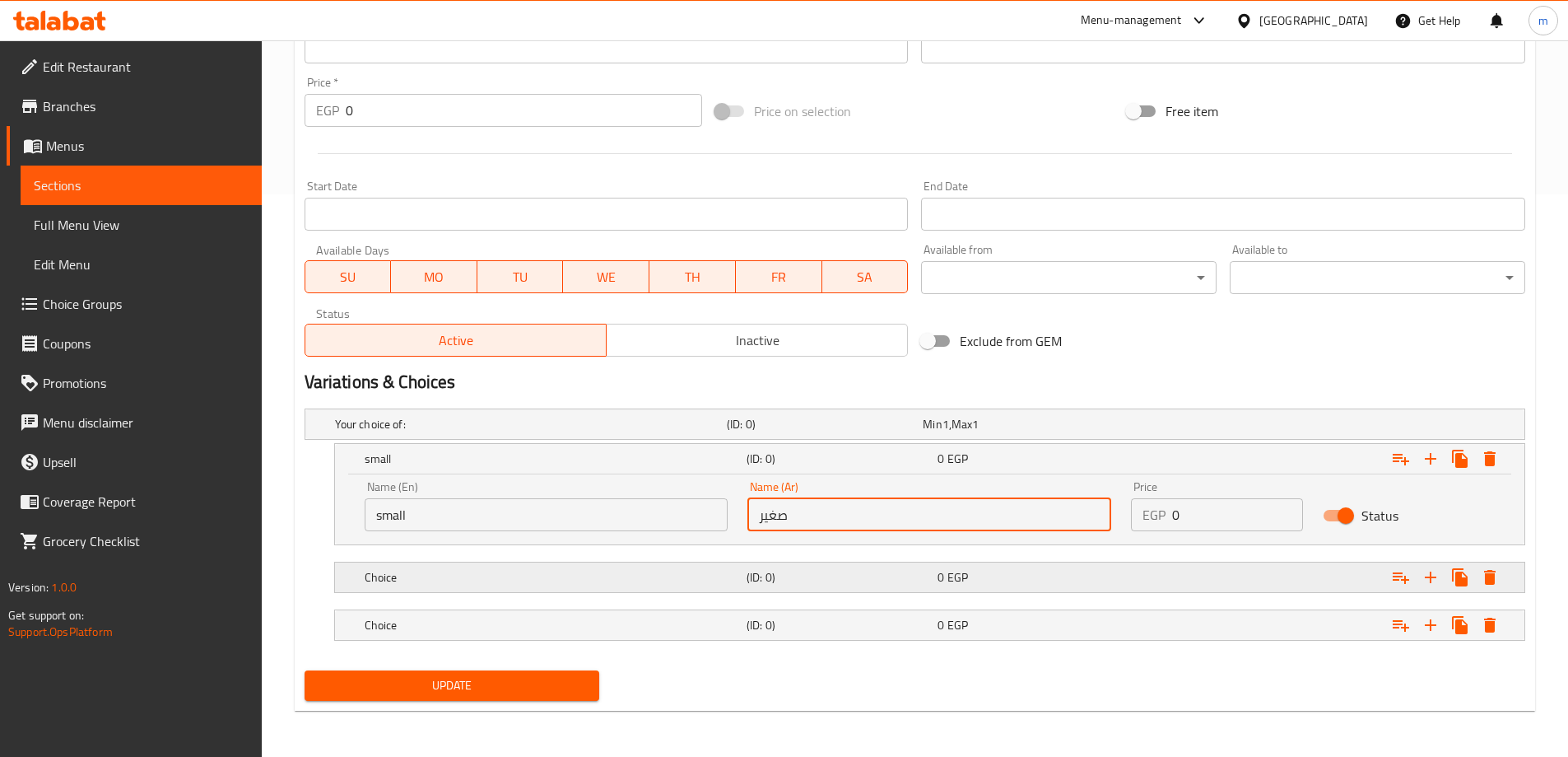
type input "صغير"
click at [675, 436] on div "Choice" at bounding box center [527, 423] width 392 height 23
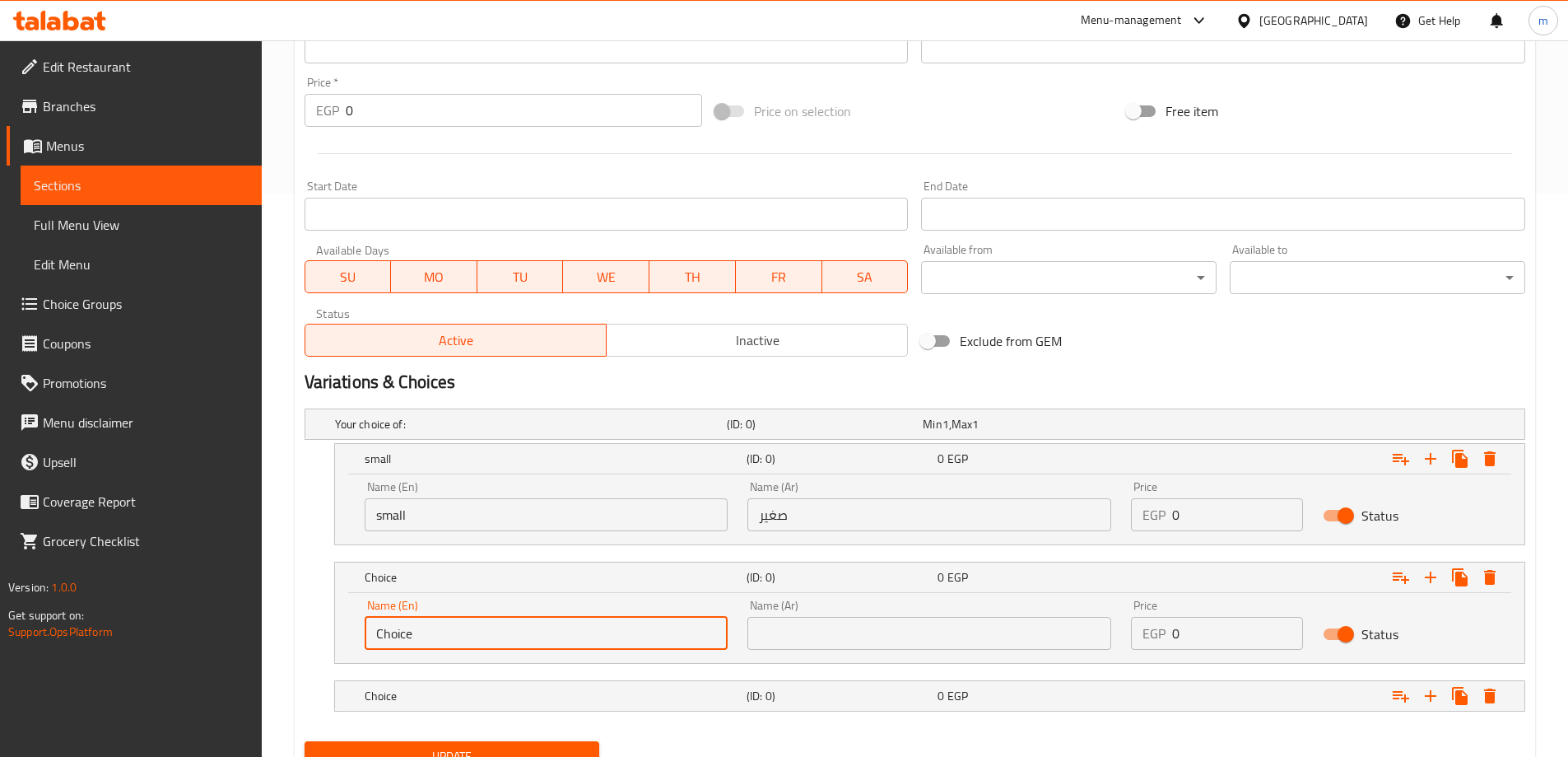
click at [591, 630] on input "Choice" at bounding box center [546, 632] width 363 height 33
click at [591, 630] on input "text" at bounding box center [546, 632] width 363 height 33
type input "medium"
click at [894, 649] on div "Name (Ar) Name (Ar)" at bounding box center [929, 624] width 384 height 70
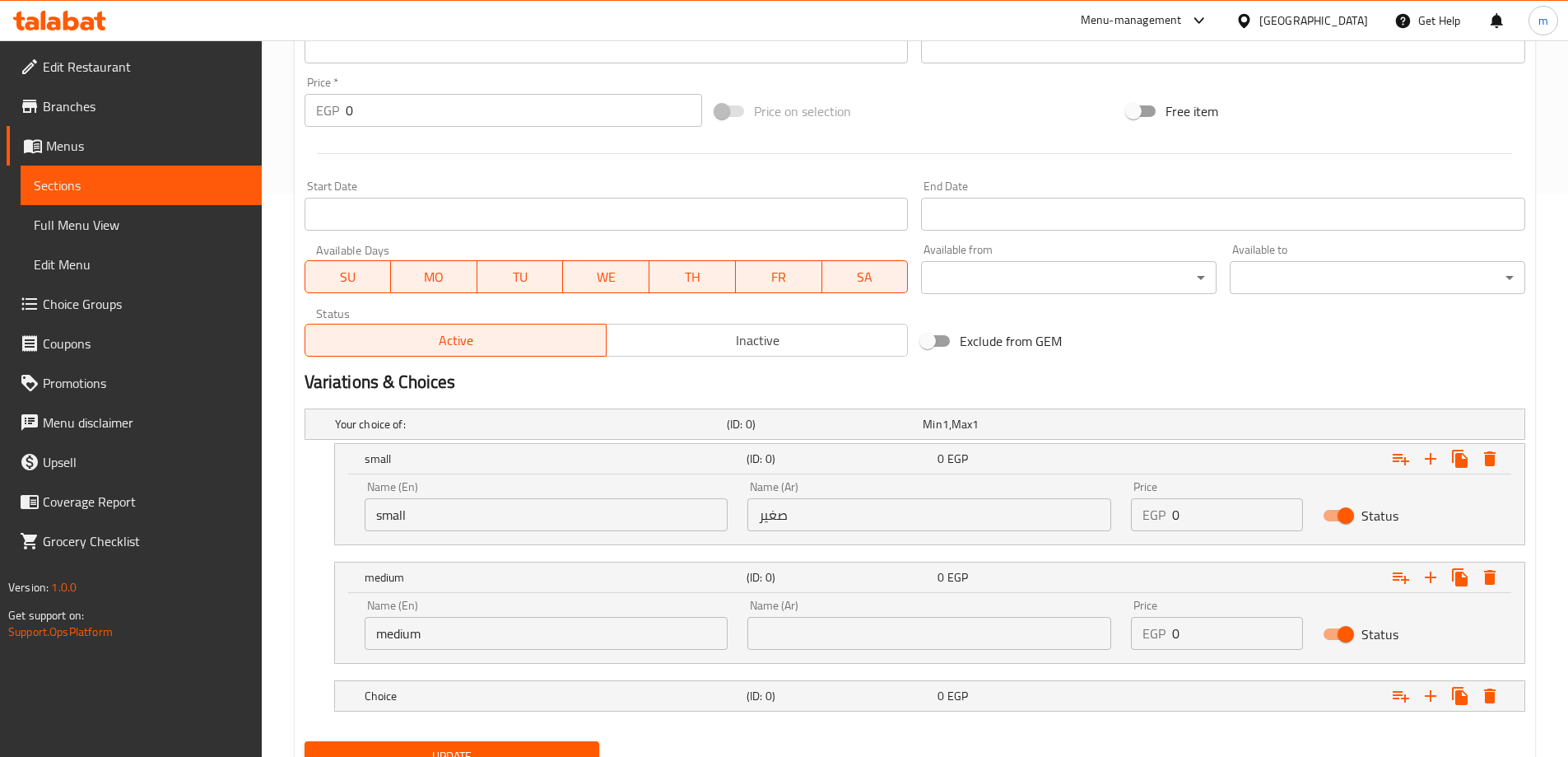
click at [892, 646] on input "text" at bounding box center [929, 632] width 363 height 33
type input "وسط"
click at [798, 436] on div "(ID: 0)" at bounding box center [821, 423] width 196 height 23
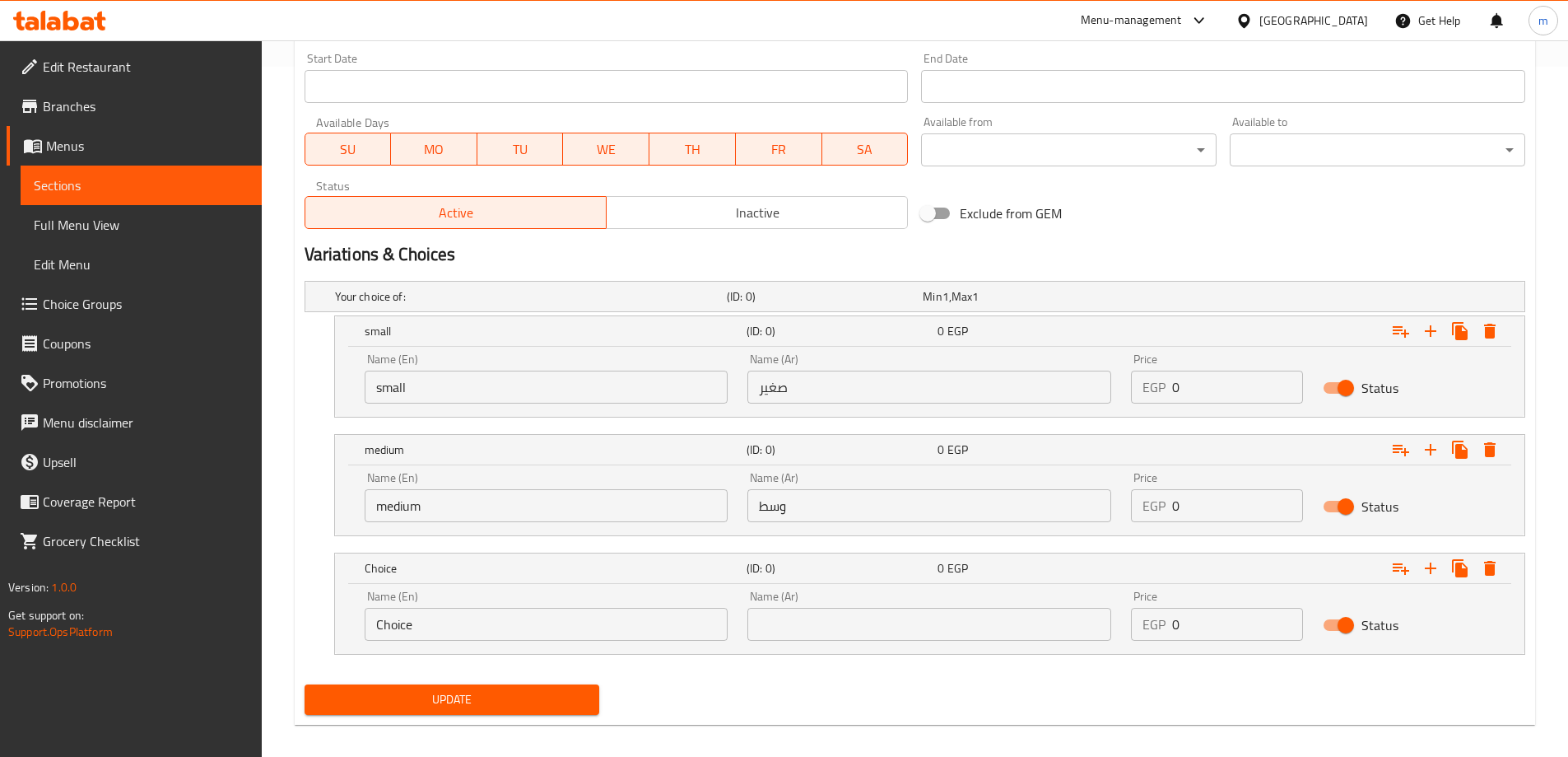
scroll to position [704, 0]
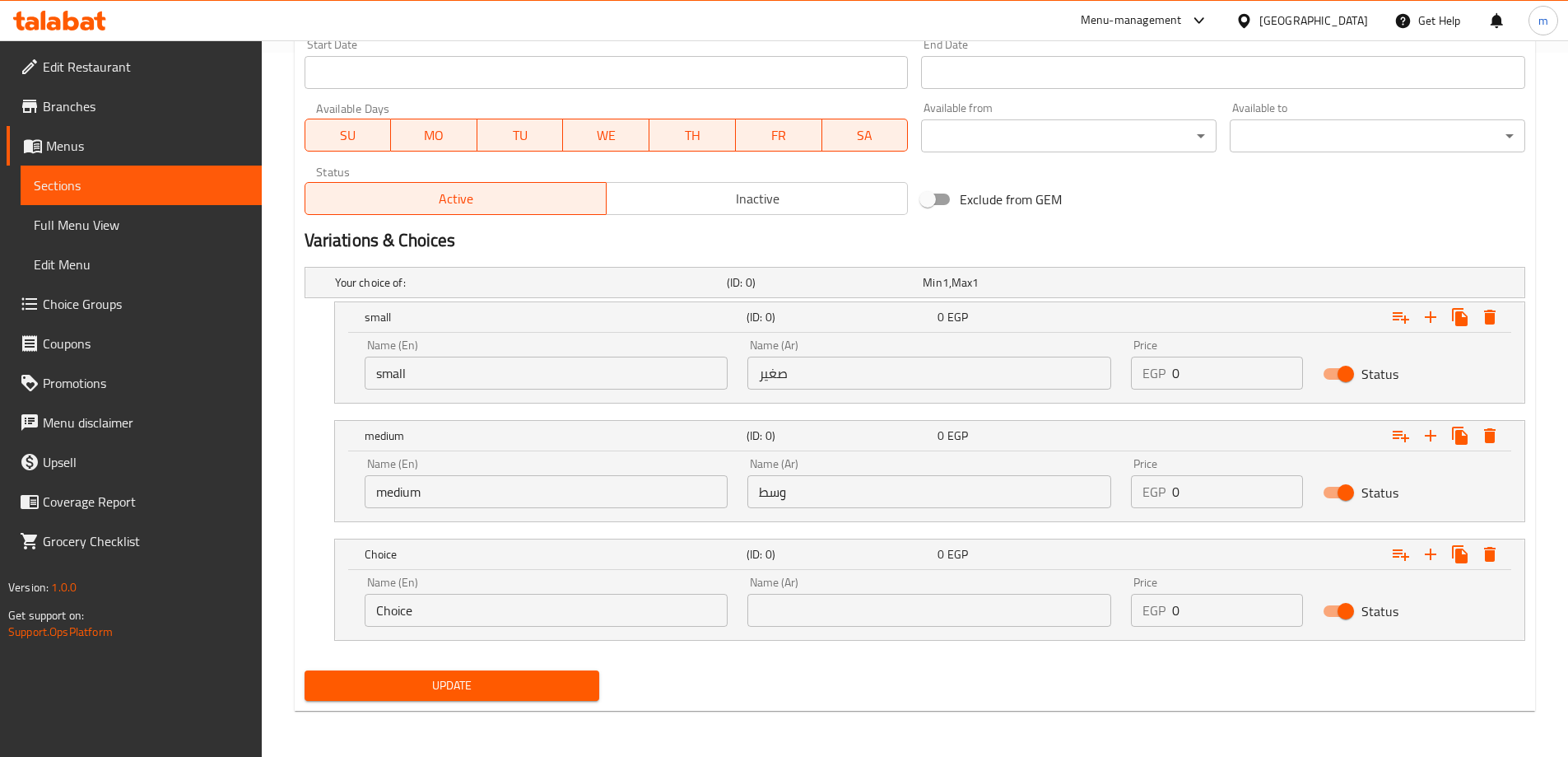
click at [527, 622] on input "Choice" at bounding box center [546, 610] width 363 height 33
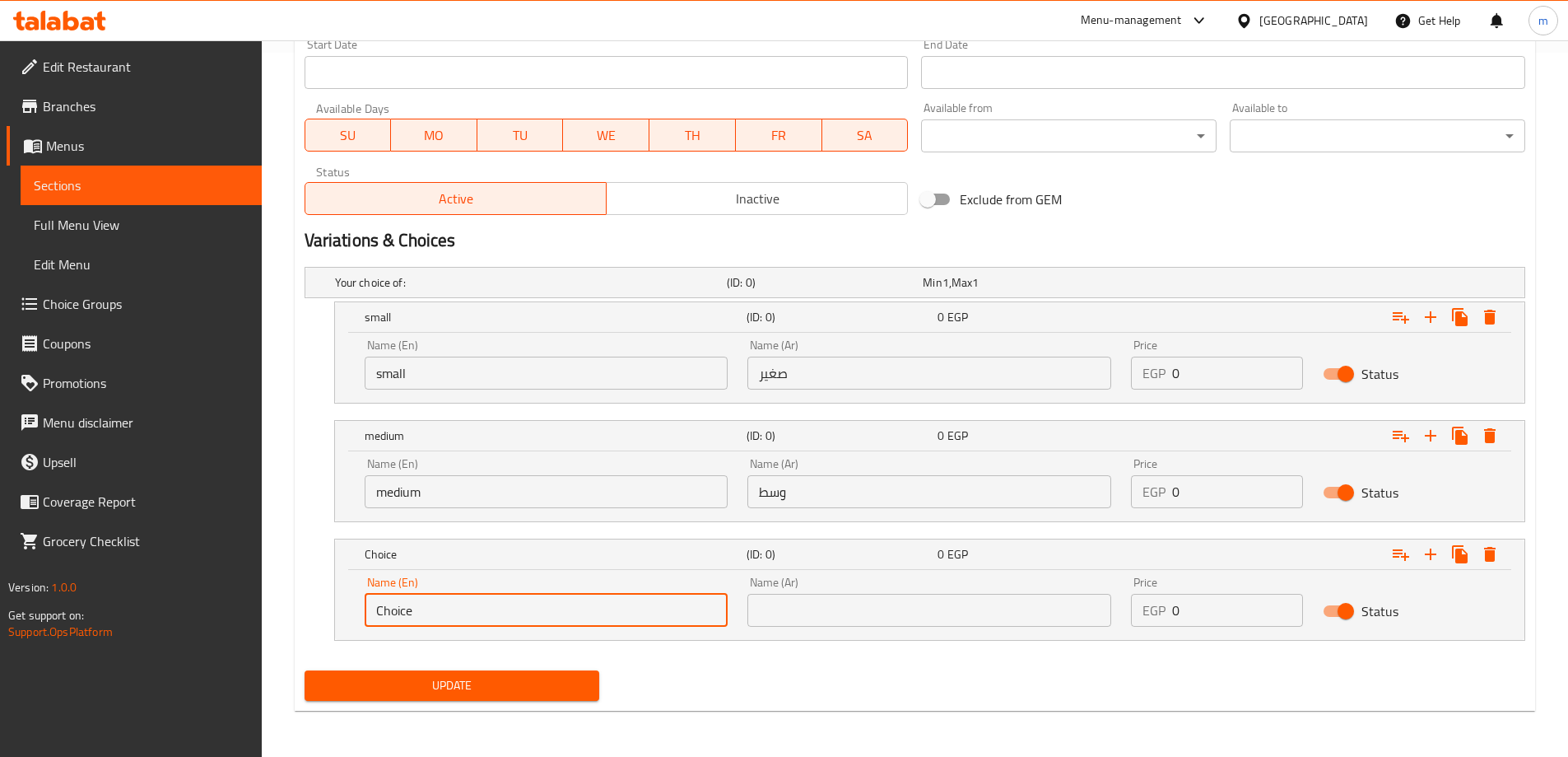
click at [527, 622] on input "Choice" at bounding box center [546, 610] width 363 height 33
click at [527, 622] on input "text" at bounding box center [546, 610] width 363 height 33
type input "large"
click at [914, 586] on div "Name (Ar) Name (Ar)" at bounding box center [929, 601] width 363 height 51
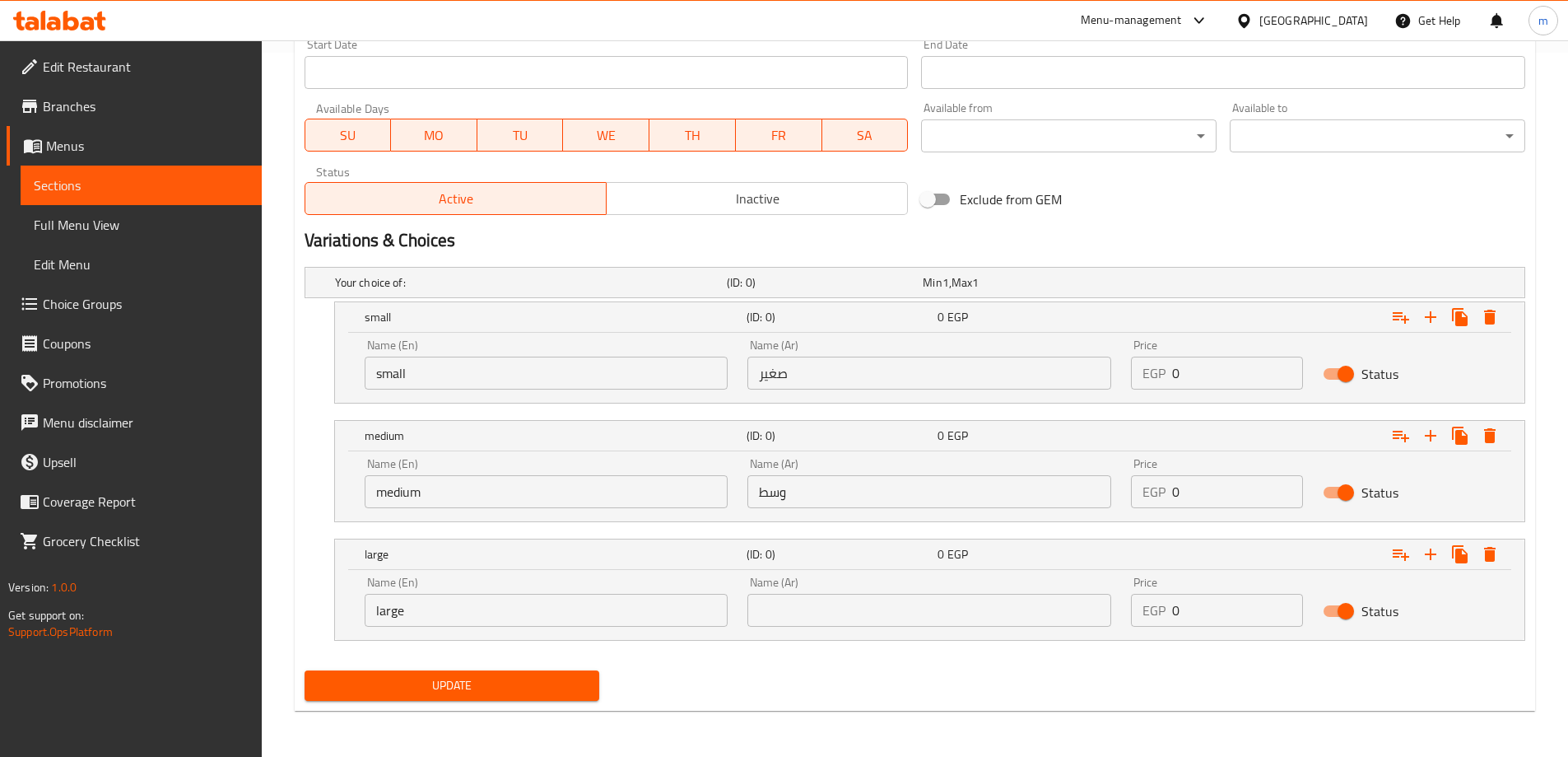
click at [914, 612] on input "text" at bounding box center [929, 610] width 363 height 33
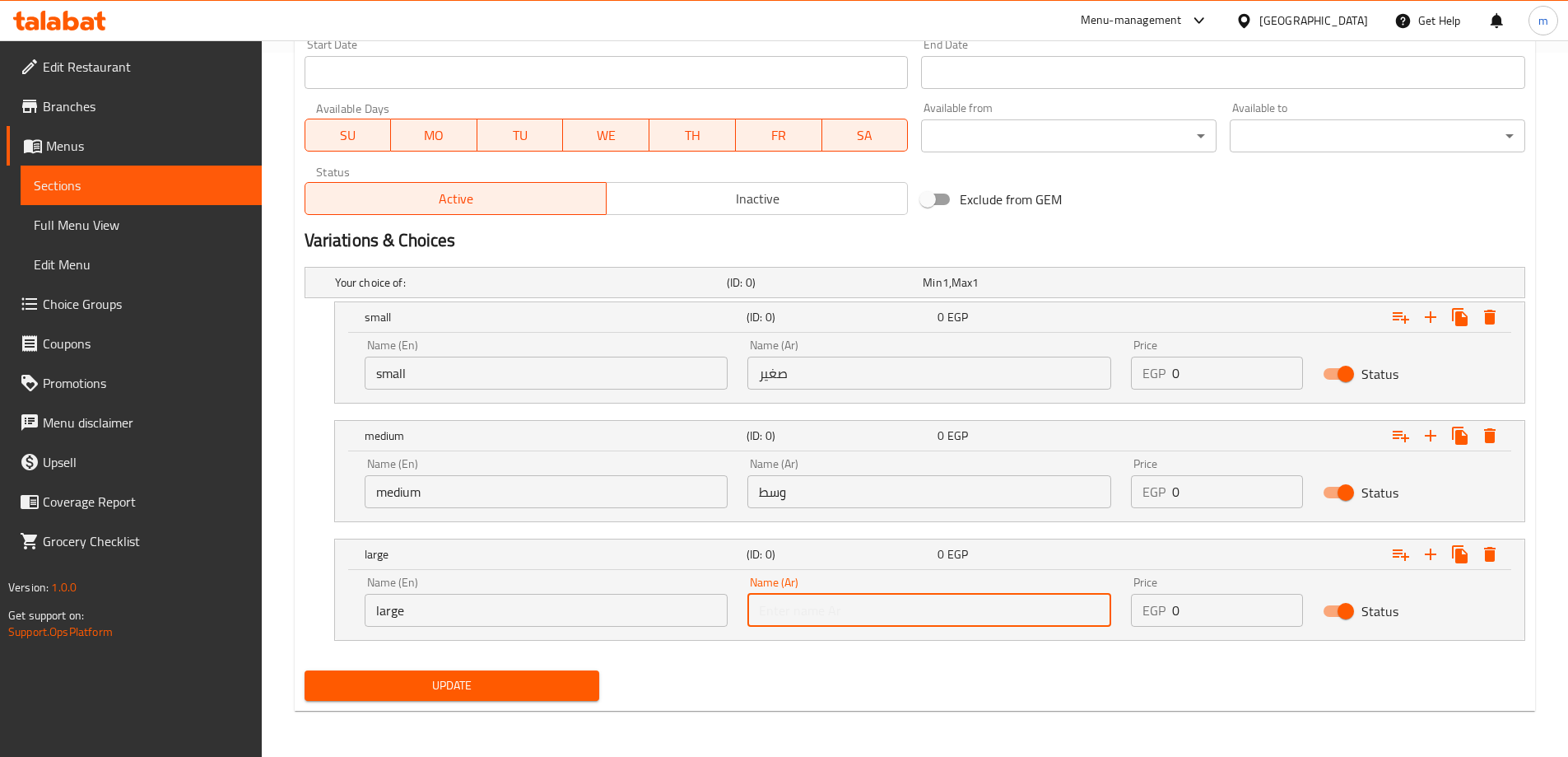
type input "كبير"
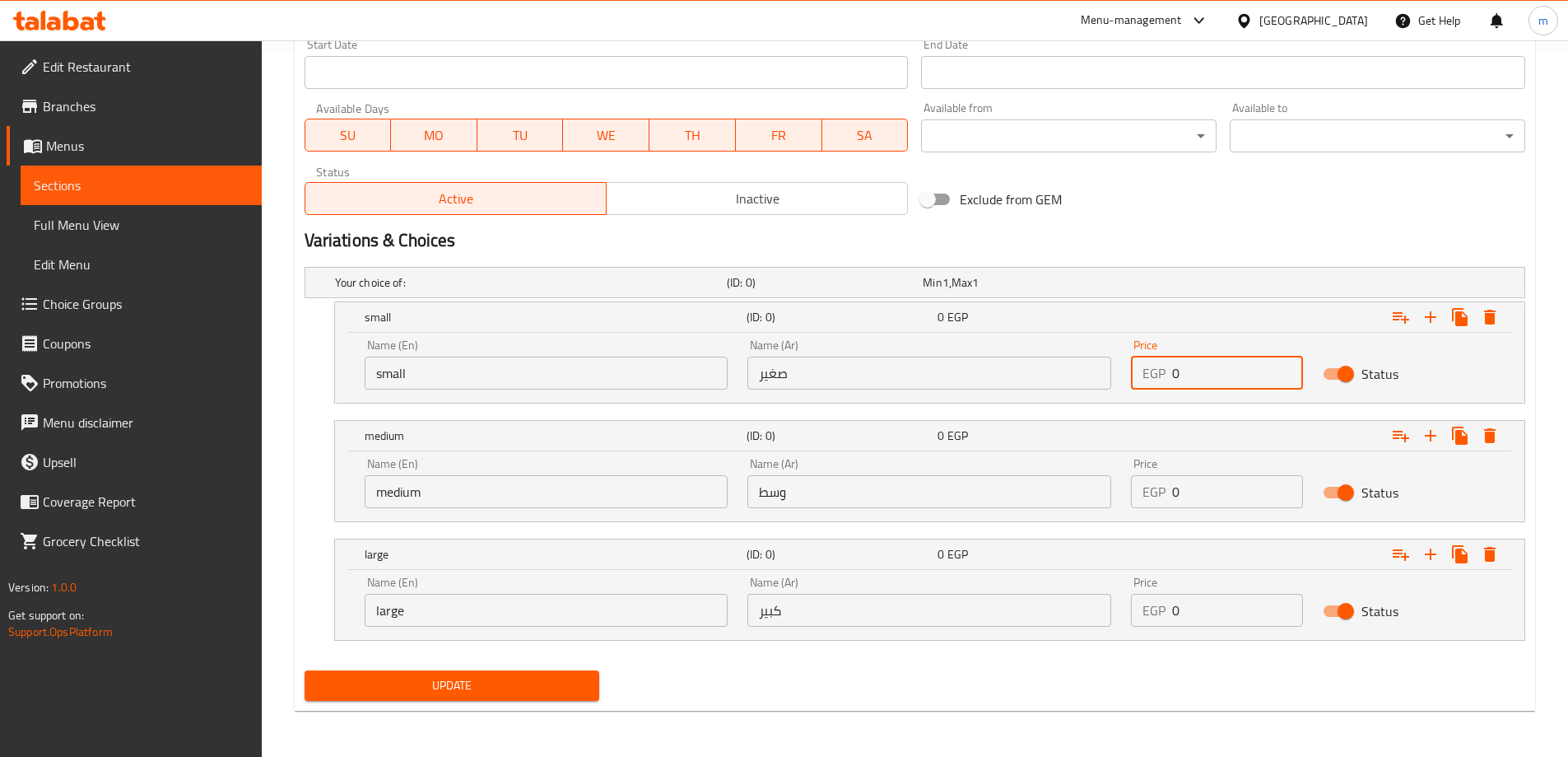
drag, startPoint x: 1181, startPoint y: 371, endPoint x: 1121, endPoint y: 374, distance: 60.1
click at [1121, 374] on div "Price EGP 0 Price" at bounding box center [1217, 364] width 192 height 70
type input "30"
drag, startPoint x: 1191, startPoint y: 500, endPoint x: 1155, endPoint y: 505, distance: 36.3
click at [1155, 505] on div "EGP 0 Price" at bounding box center [1218, 491] width 172 height 33
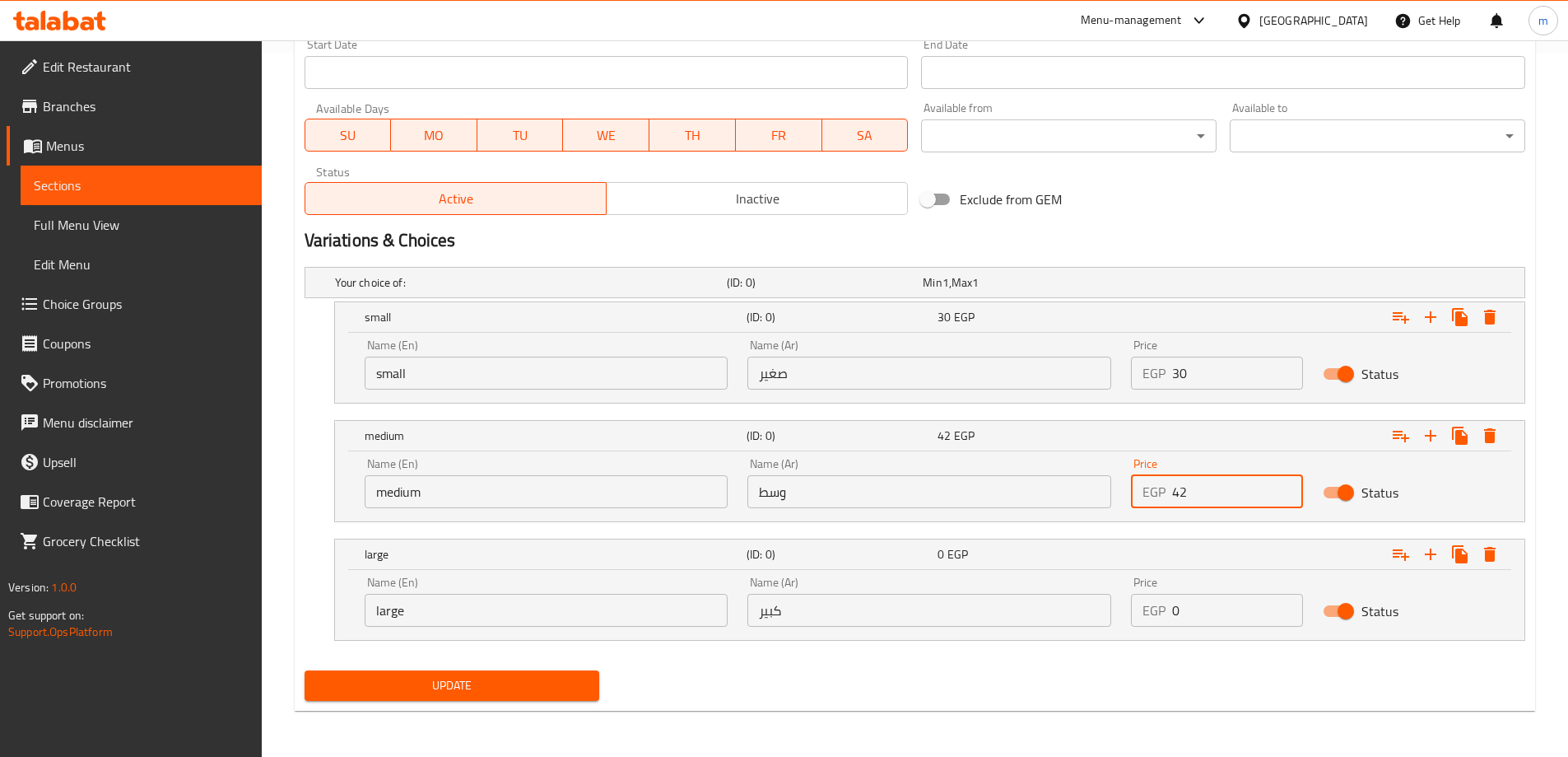
type input "42"
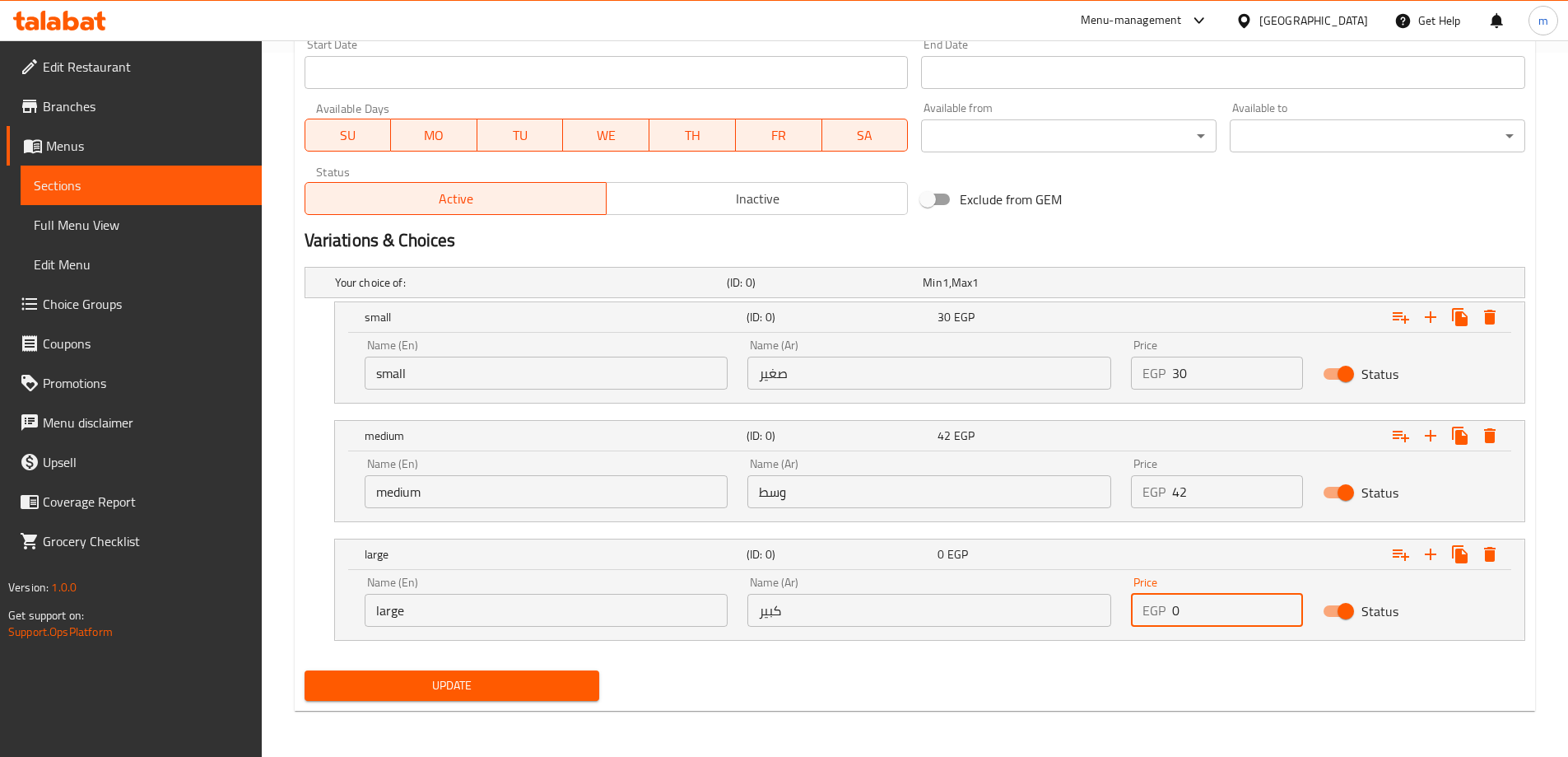
drag, startPoint x: 1197, startPoint y: 615, endPoint x: 1132, endPoint y: 620, distance: 65.2
click at [1132, 620] on div "EGP 0 Price" at bounding box center [1218, 610] width 172 height 33
type input "60"
click at [1053, 695] on div "Update" at bounding box center [914, 685] width 1234 height 44
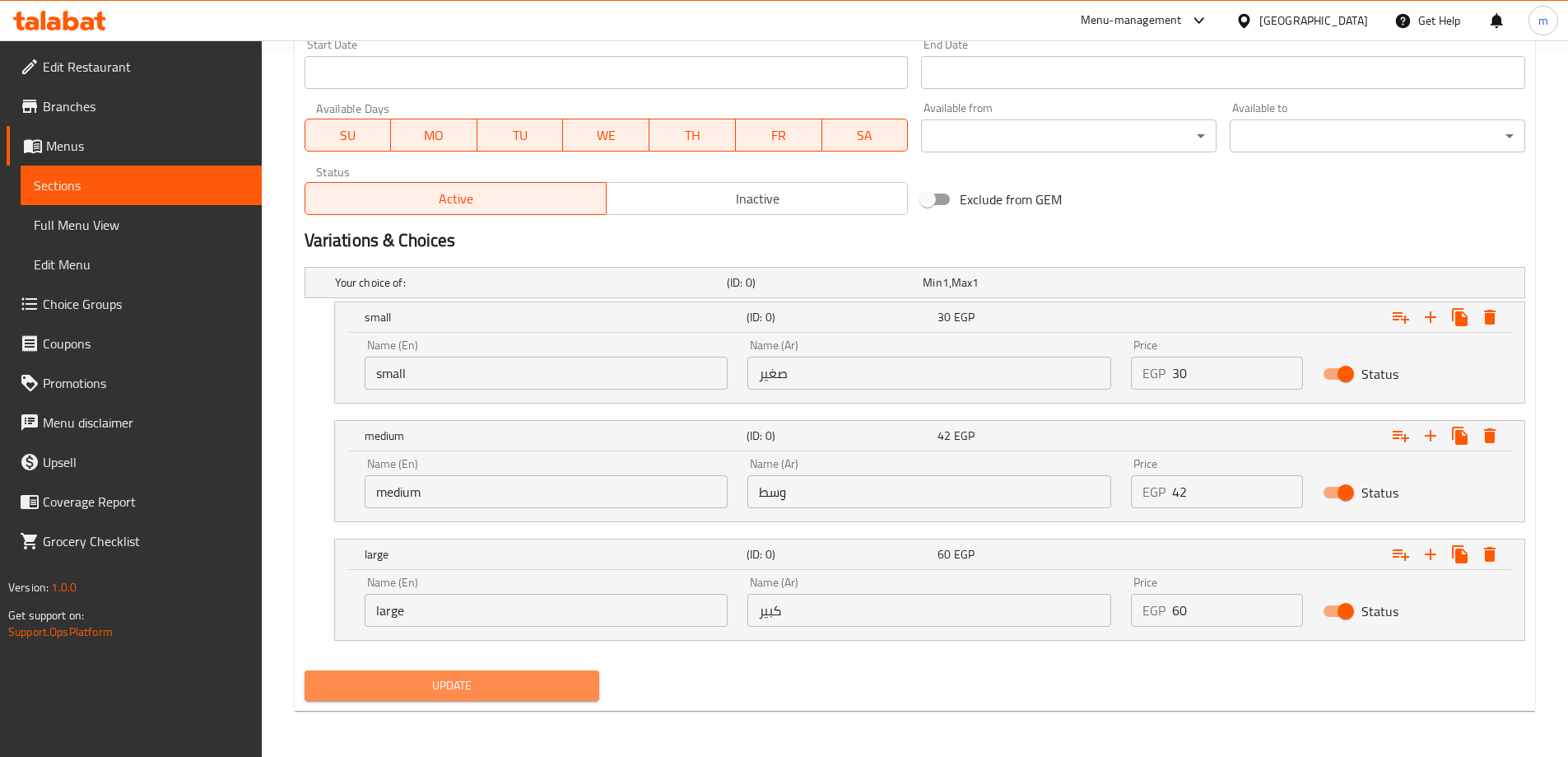
click at [561, 684] on span "Update" at bounding box center [451, 686] width 269 height 21
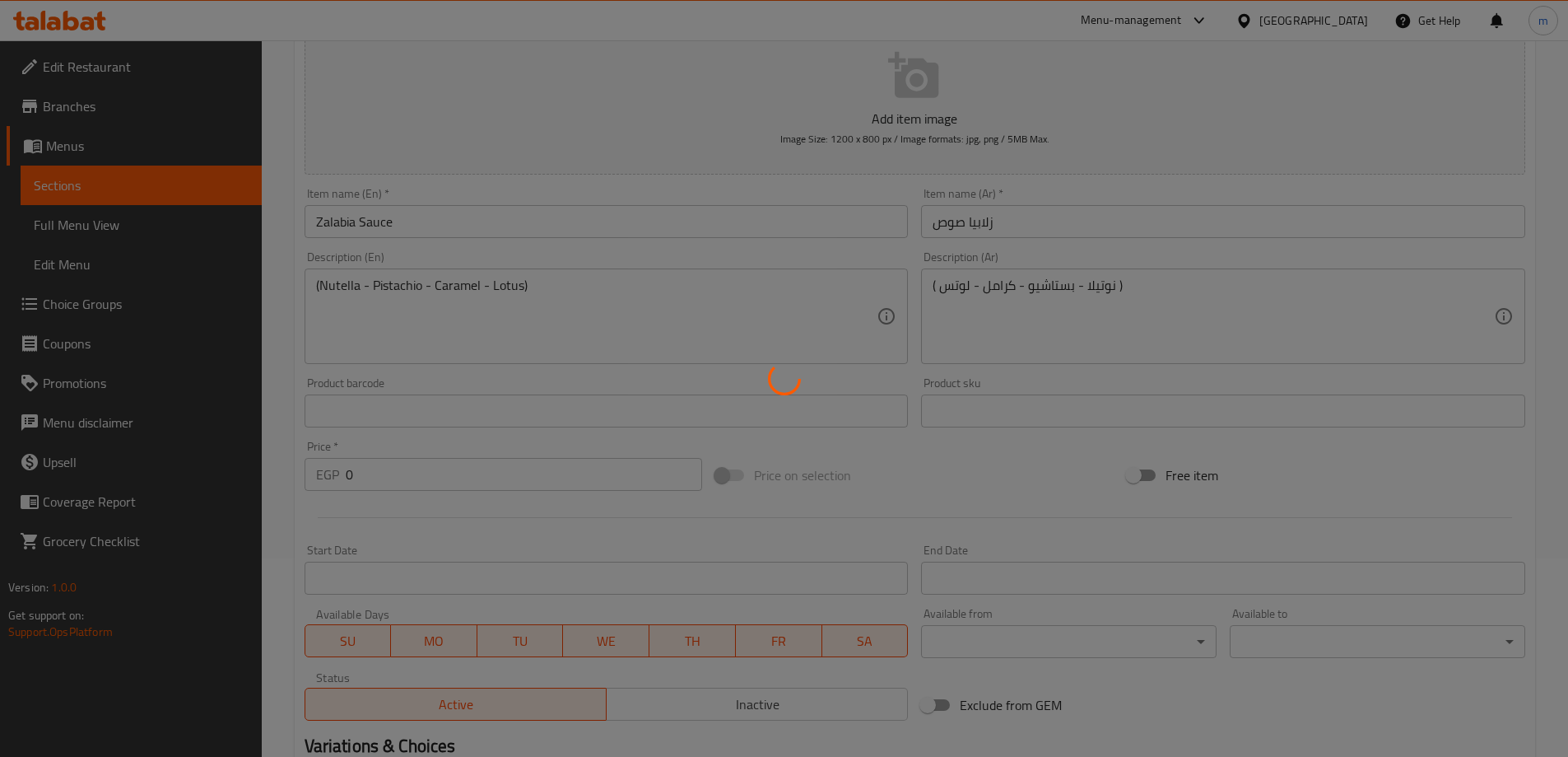
scroll to position [0, 0]
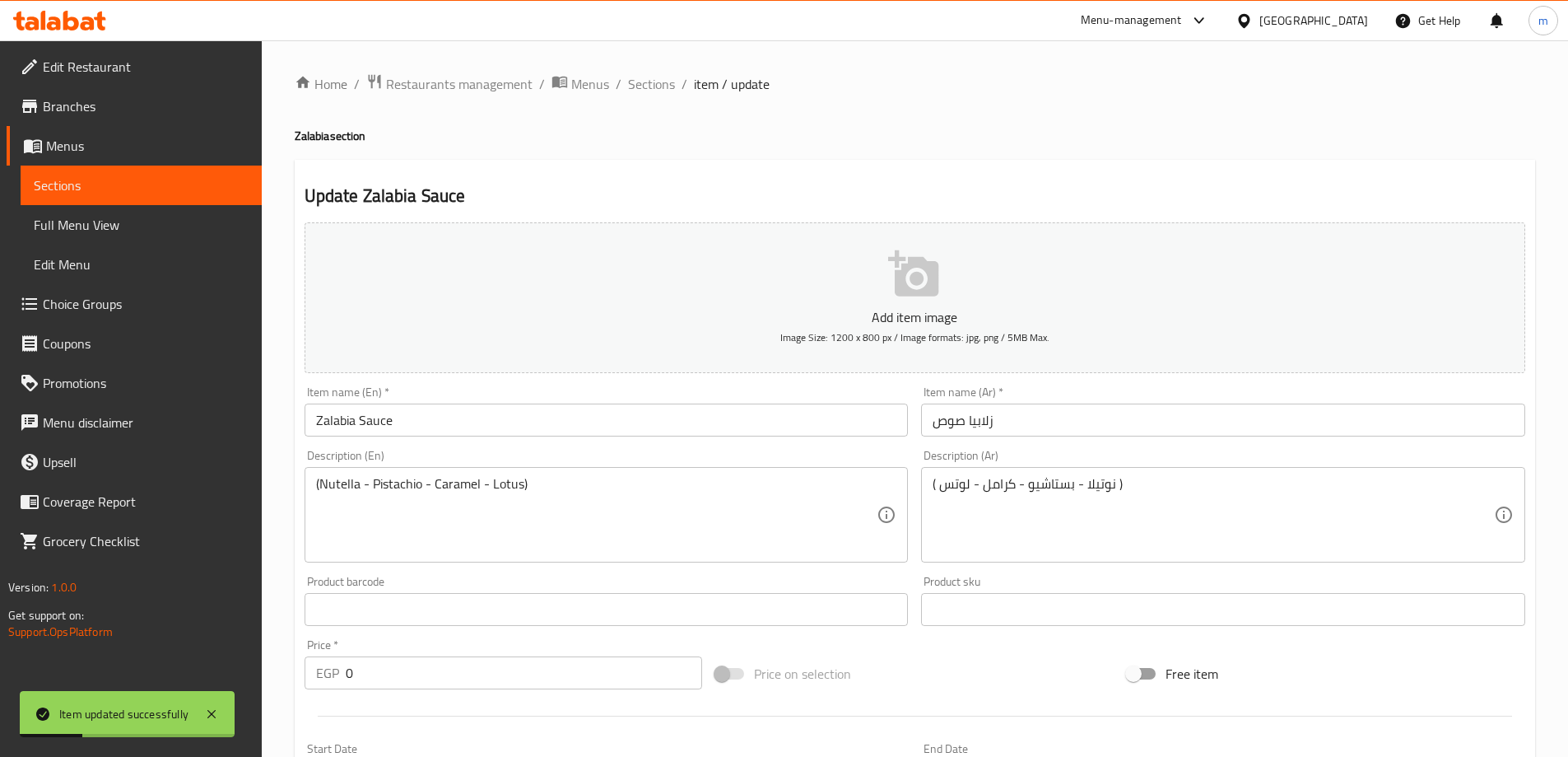
drag, startPoint x: 883, startPoint y: 7, endPoint x: 85, endPoint y: 300, distance: 850.1
click at [85, 300] on span "Choice Groups" at bounding box center [146, 304] width 206 height 20
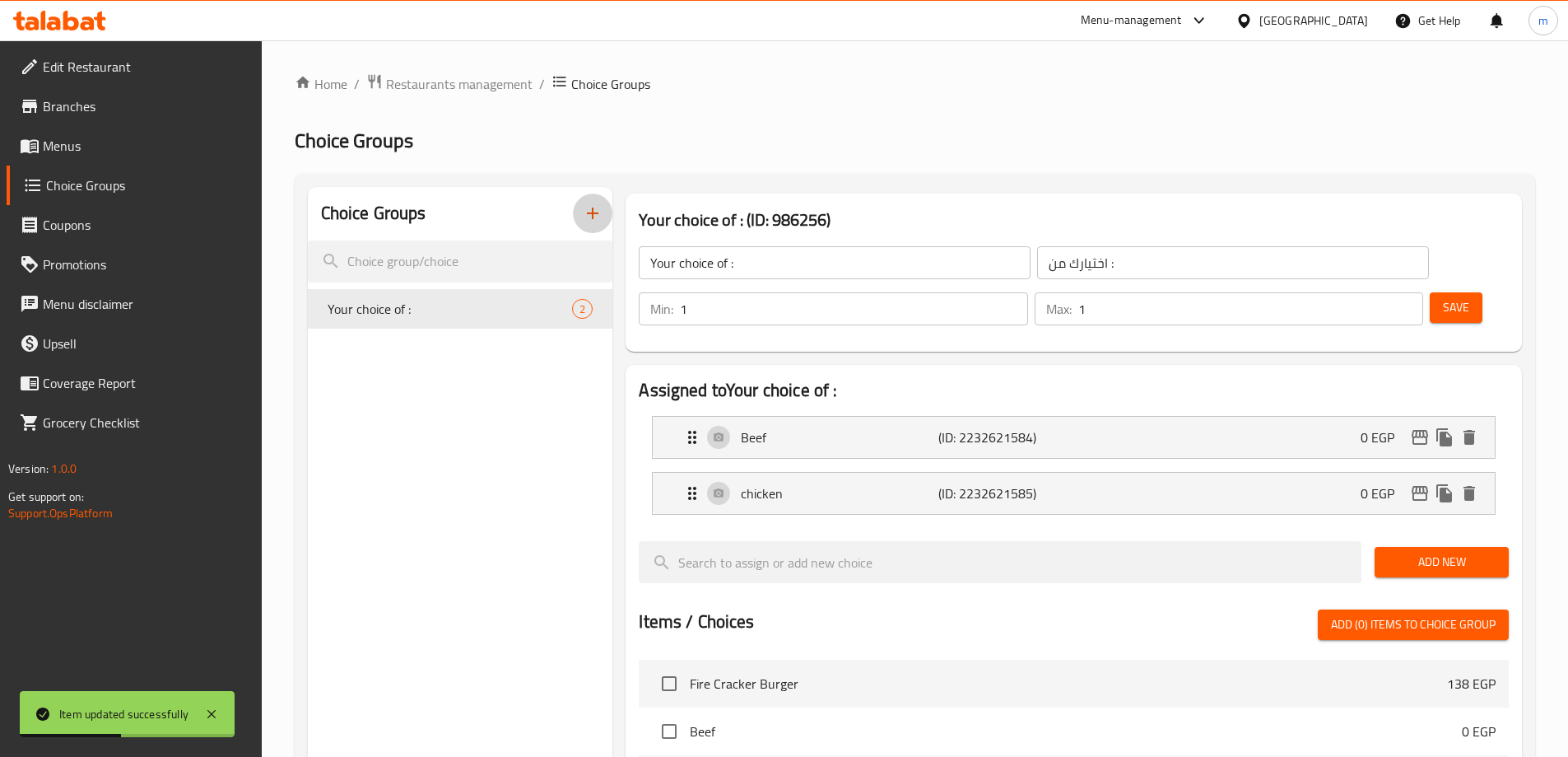
click at [584, 220] on icon "button" at bounding box center [592, 213] width 20 height 20
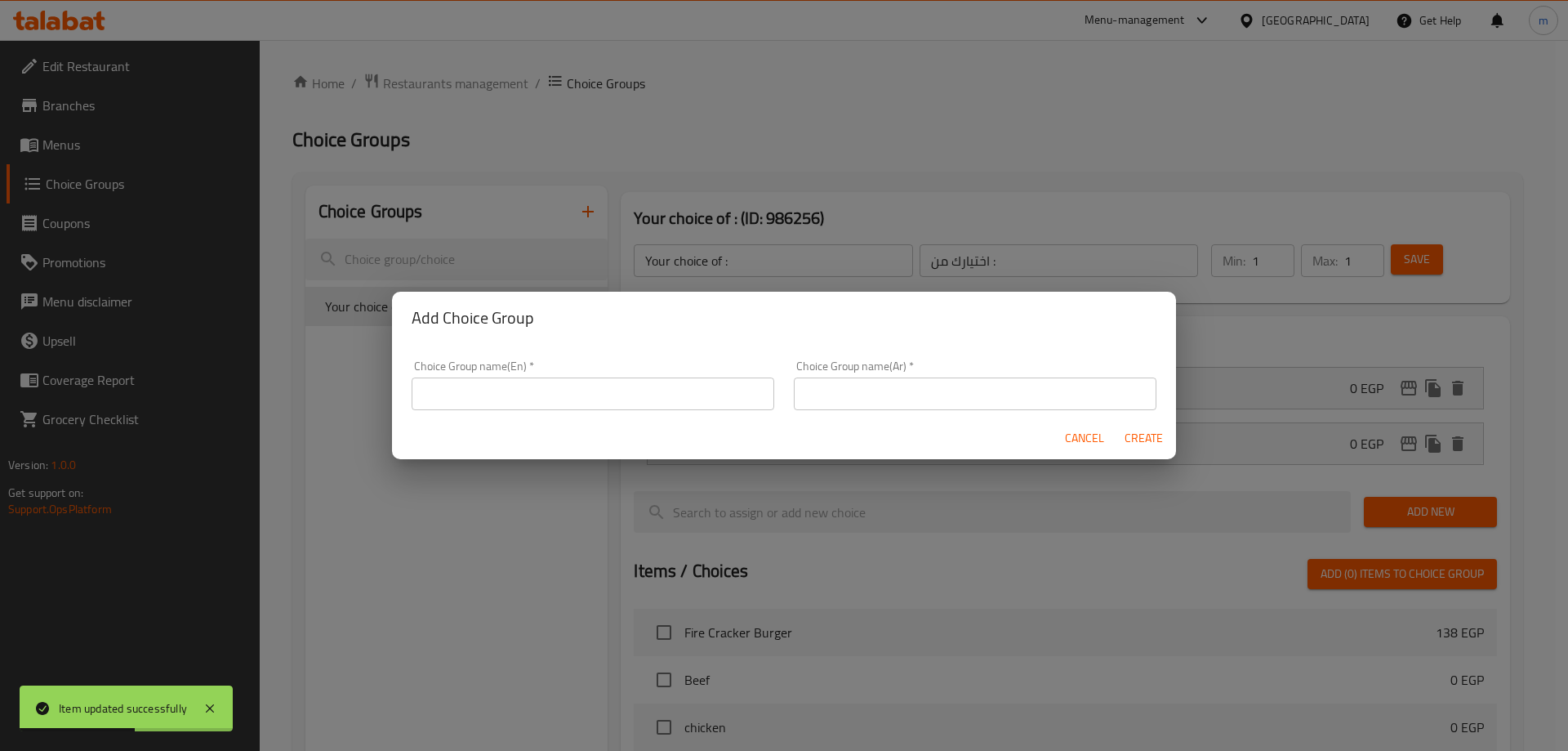
click at [542, 388] on input "text" at bounding box center [593, 393] width 362 height 33
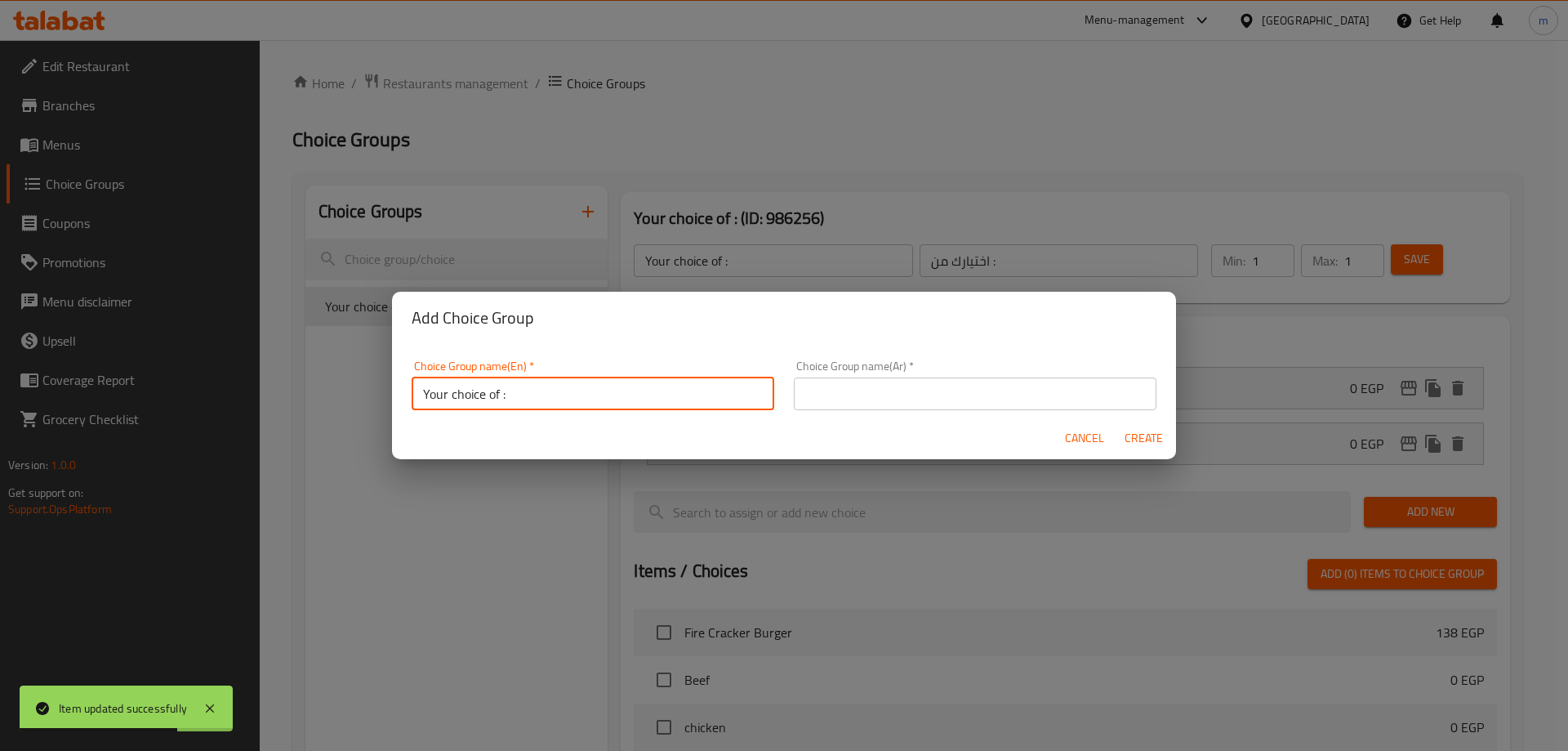
type input "Your choice of :"
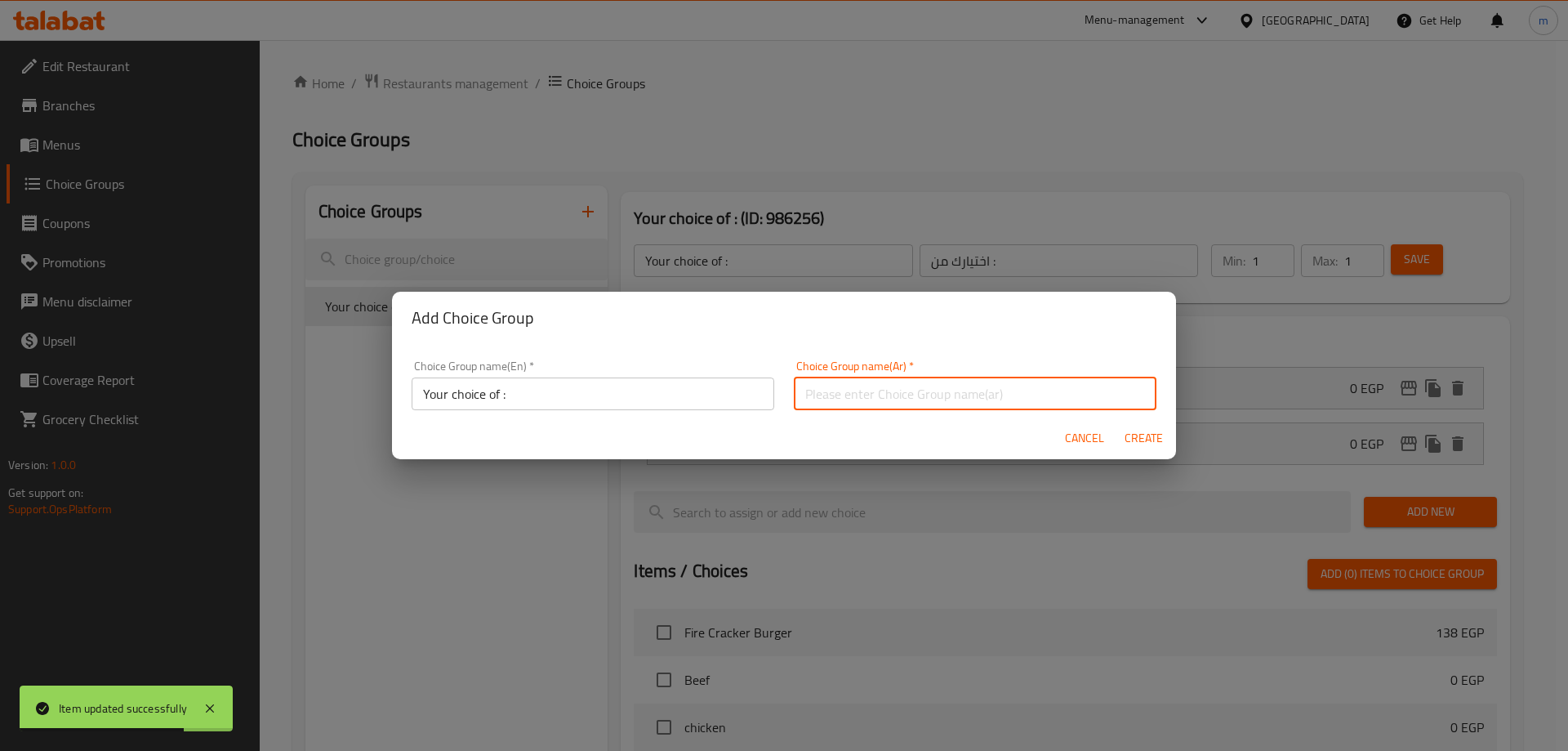
click at [829, 390] on input "text" at bounding box center [975, 393] width 362 height 33
type input "اختيارك من :"
click at [1145, 450] on button "Create" at bounding box center [1143, 438] width 52 height 31
type input "Your choice of :"
type input "اختيارك من :"
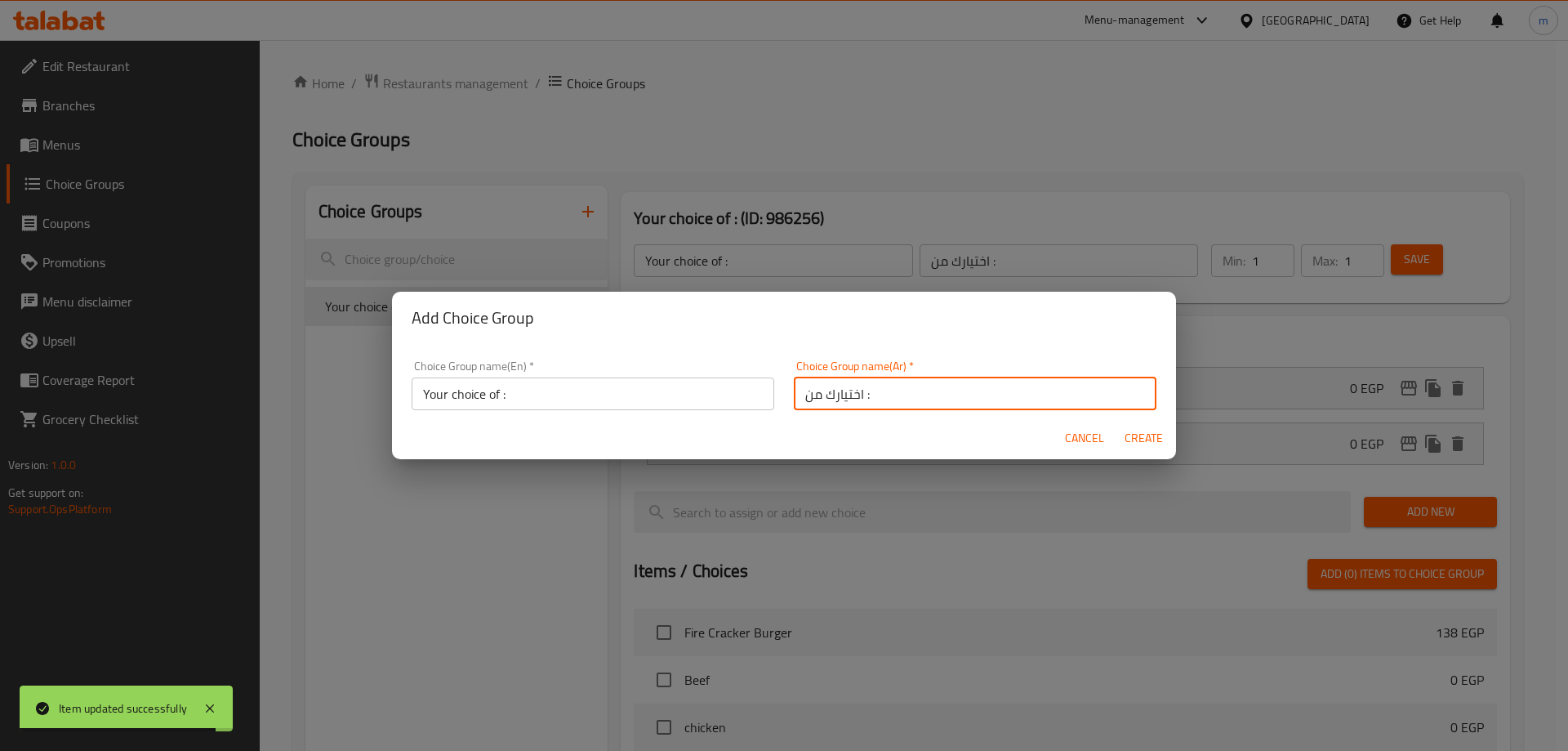
type input "0"
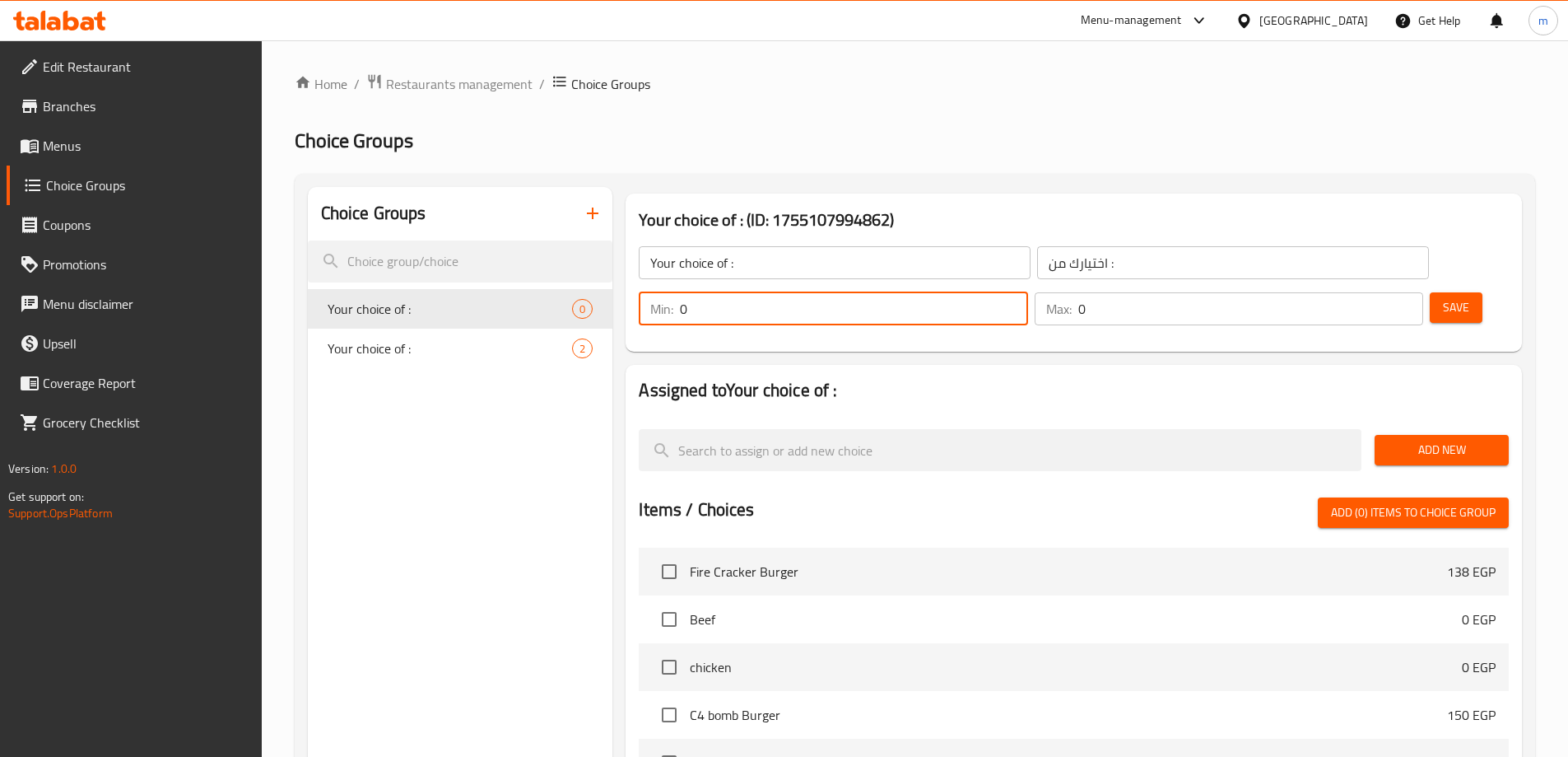
drag, startPoint x: 1284, startPoint y: 265, endPoint x: 1267, endPoint y: 272, distance: 18.4
click at [1028, 292] on input "0" at bounding box center [853, 308] width 348 height 33
type input "1"
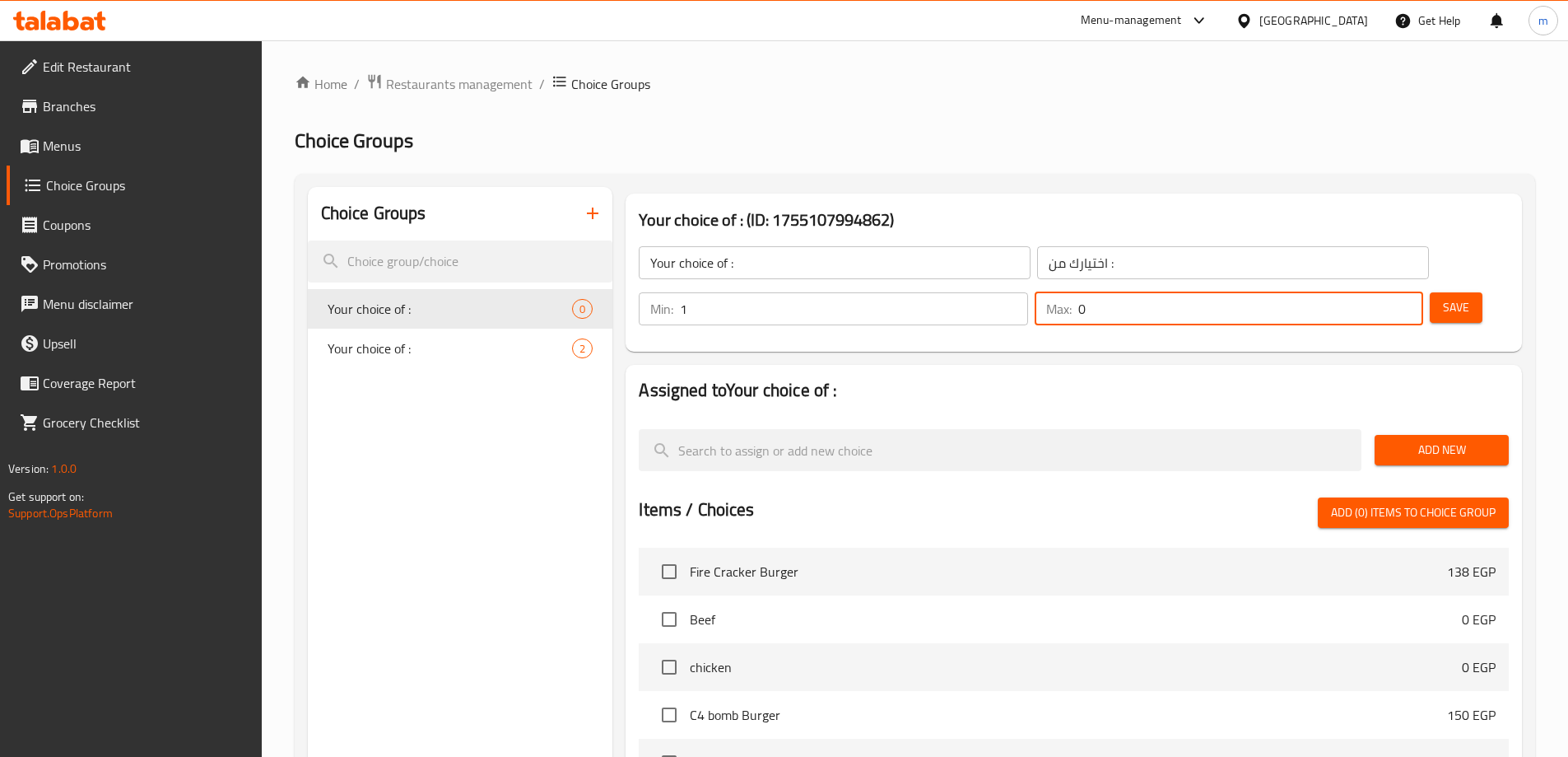
drag, startPoint x: 1365, startPoint y: 260, endPoint x: 1350, endPoint y: 268, distance: 17.0
click at [1350, 292] on div "Max: 0 ​" at bounding box center [1229, 308] width 389 height 33
type input "1"
click at [1442, 439] on span "Add New" at bounding box center [1442, 450] width 108 height 21
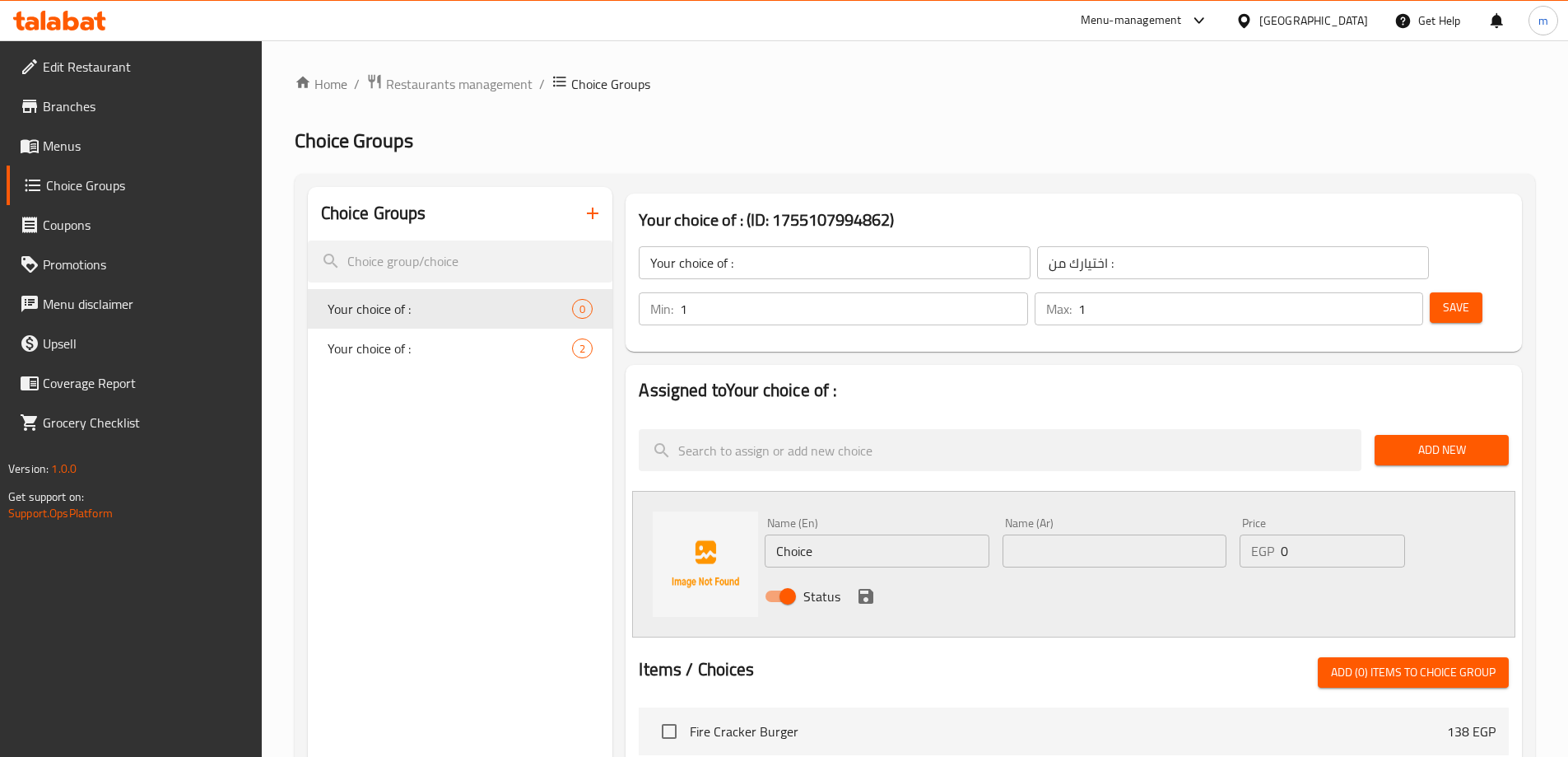
click at [812, 534] on input "Choice" at bounding box center [876, 550] width 224 height 33
click at [1060, 534] on input "text" at bounding box center [1114, 550] width 224 height 33
type input "نوتيلا"
click at [949, 517] on div "Name (En) Name (En)" at bounding box center [876, 542] width 224 height 51
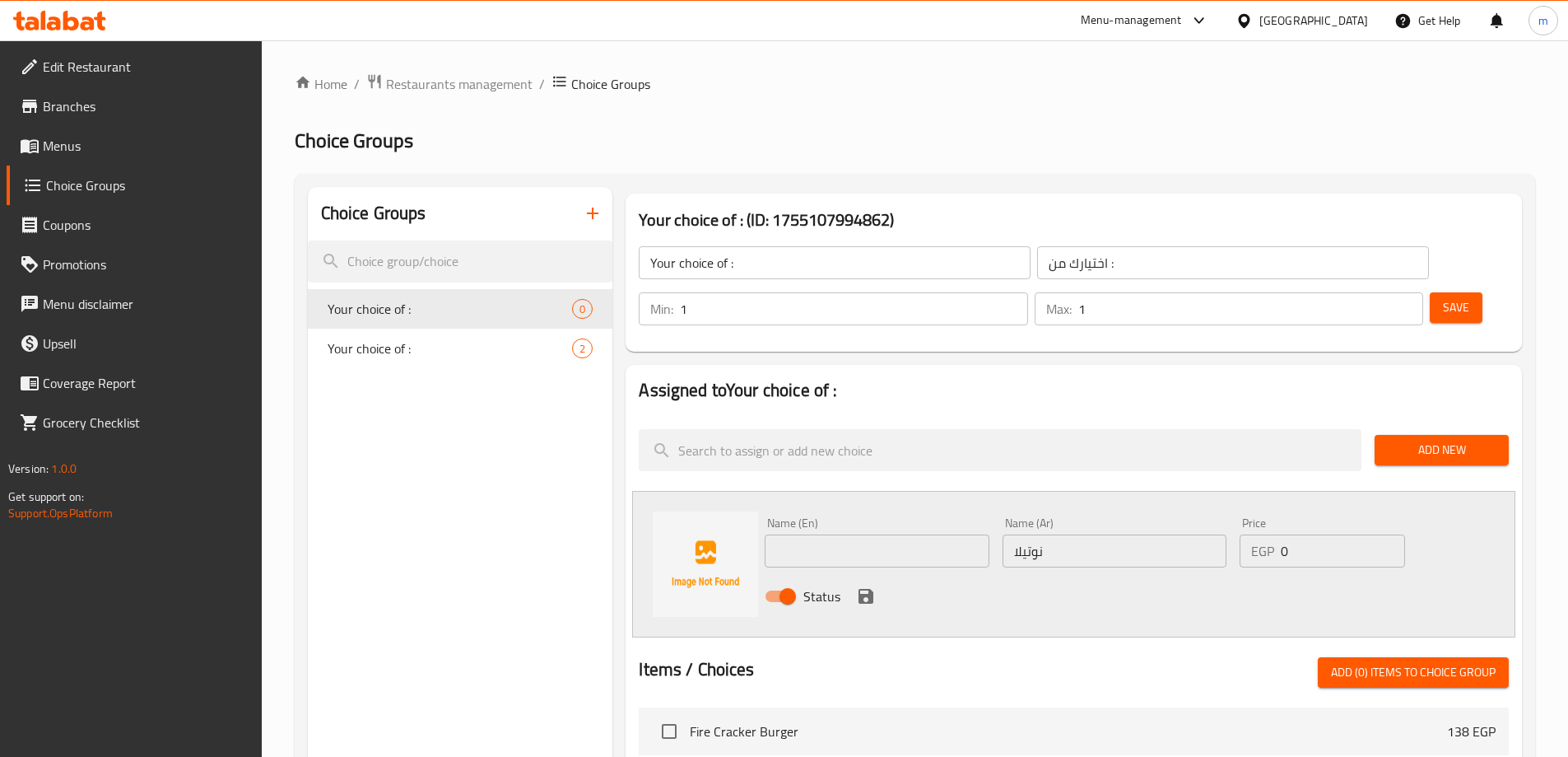
click at [1048, 534] on input "نوتيلا" at bounding box center [1114, 550] width 224 height 33
click at [828, 534] on input "text" at bounding box center [876, 550] width 224 height 33
paste input "Nutella"
click at [910, 581] on div "Name (En) Nutella Name (En) Name (Ar) نوتيلا Name (Ar) Price EGP 0 Price Status" at bounding box center [1073, 564] width 883 height 146
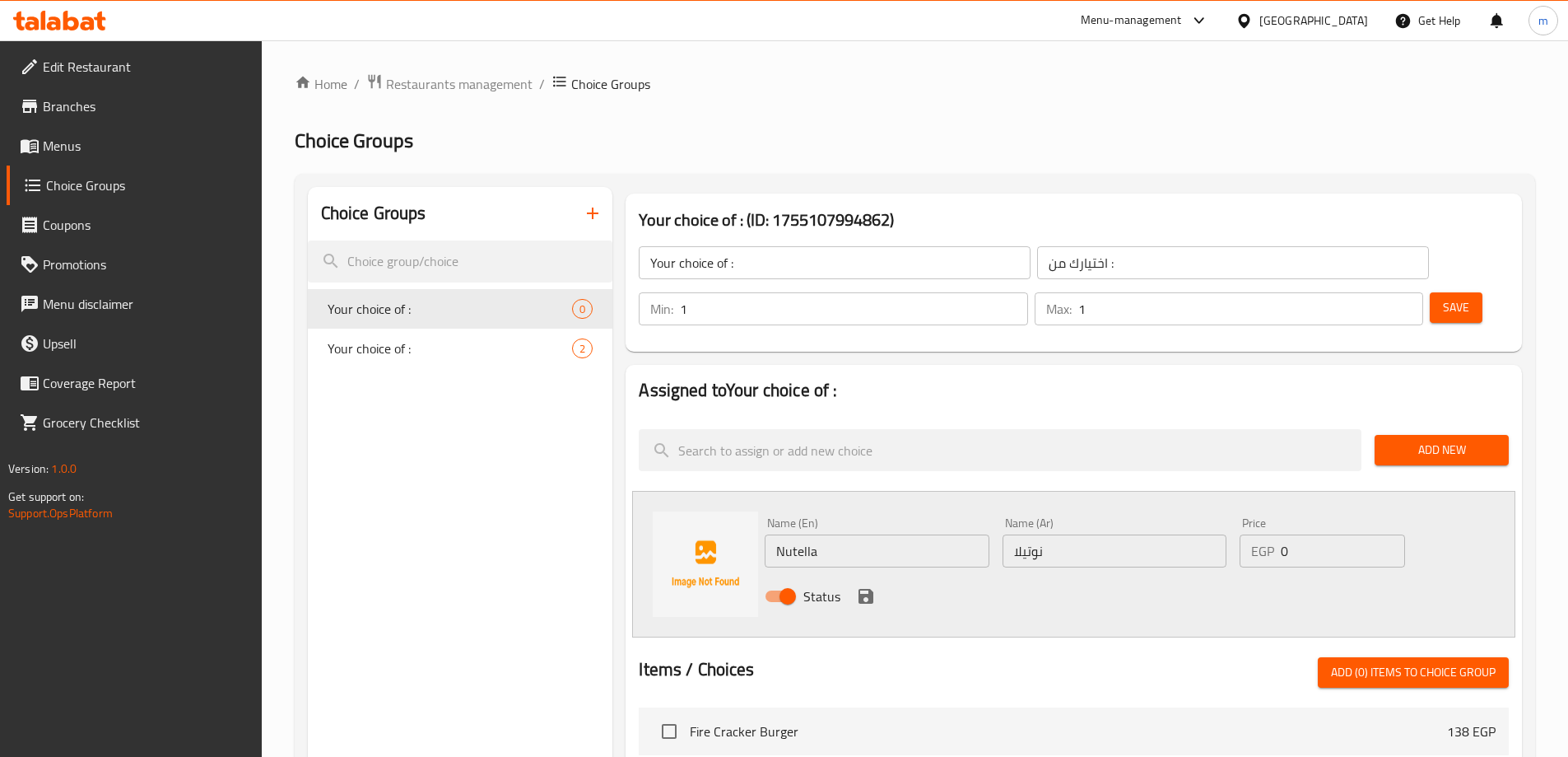
click at [866, 526] on div "Name (En) Nutella Name (En)" at bounding box center [876, 542] width 237 height 64
click at [871, 534] on input "Nutella" at bounding box center [876, 550] width 224 height 33
type input "Nutella"
click at [898, 644] on div at bounding box center [1073, 650] width 870 height 13
click at [873, 584] on button "save" at bounding box center [865, 596] width 24 height 24
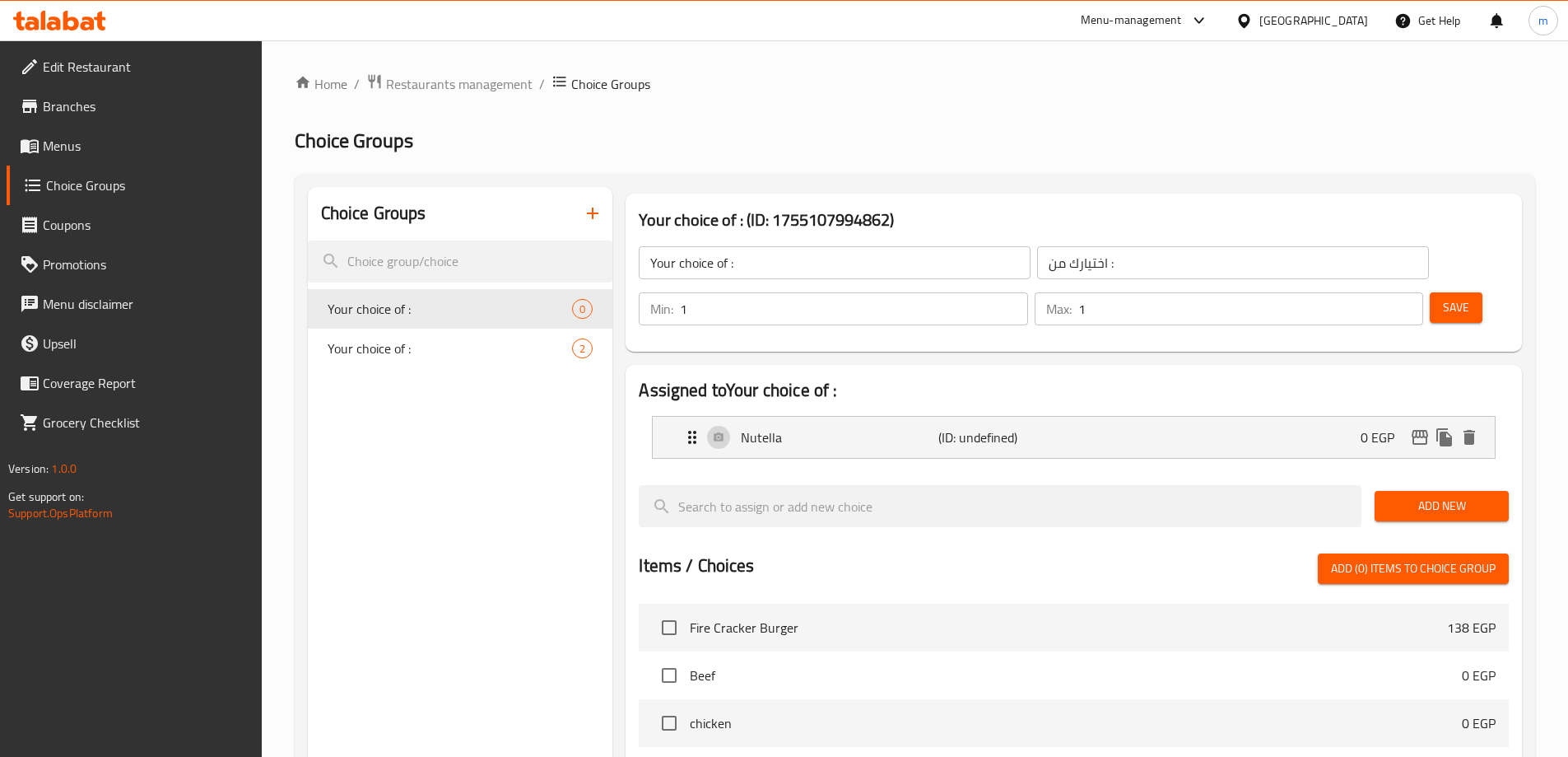
click at [1433, 479] on div "Add New" at bounding box center [1442, 506] width 147 height 55
click at [1439, 496] on span "Add New" at bounding box center [1442, 506] width 108 height 21
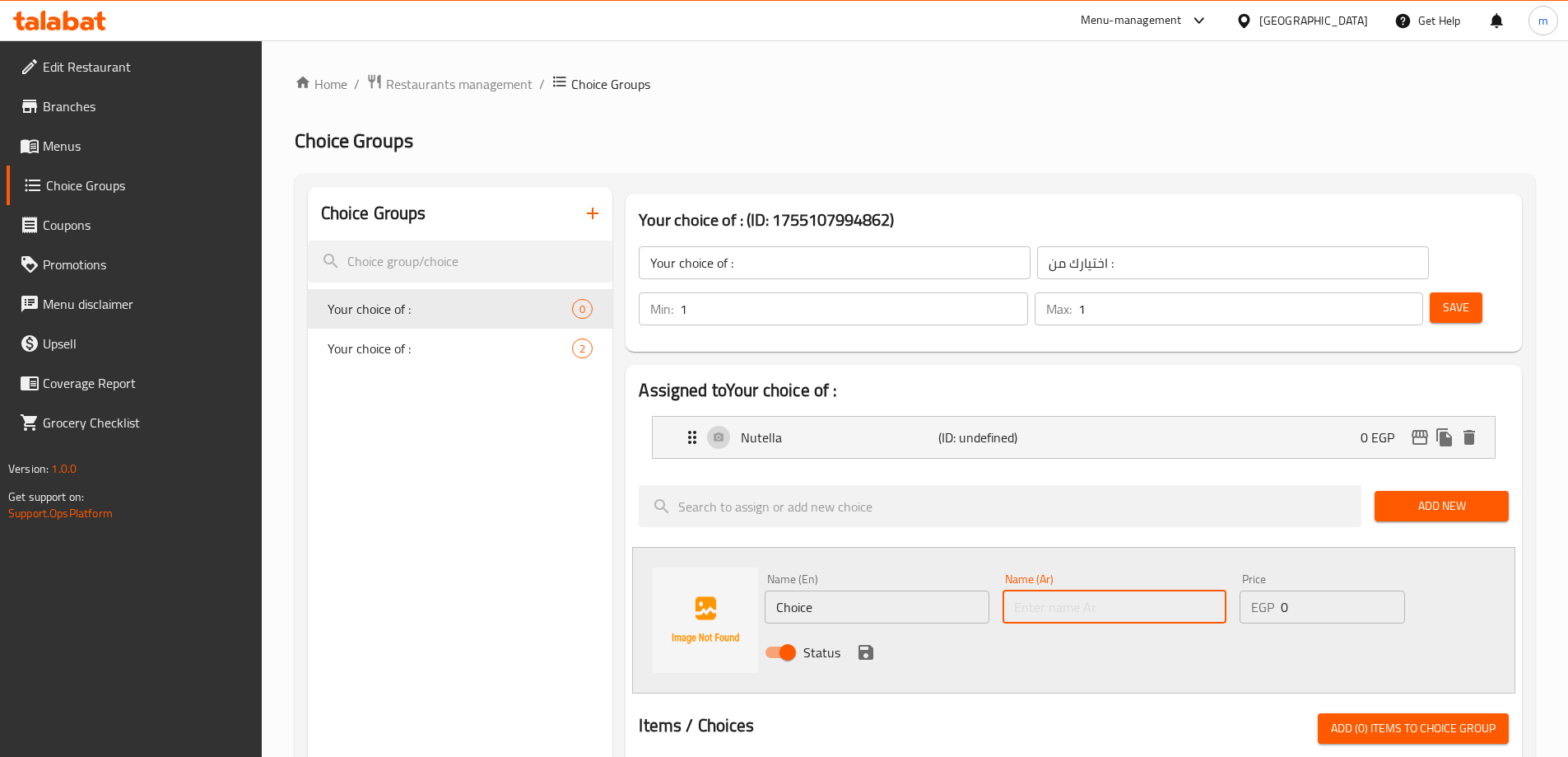
click at [1105, 590] on input "text" at bounding box center [1114, 606] width 224 height 33
type input "f"
type input "بستاشيو"
click at [915, 590] on input "Choice" at bounding box center [876, 606] width 224 height 33
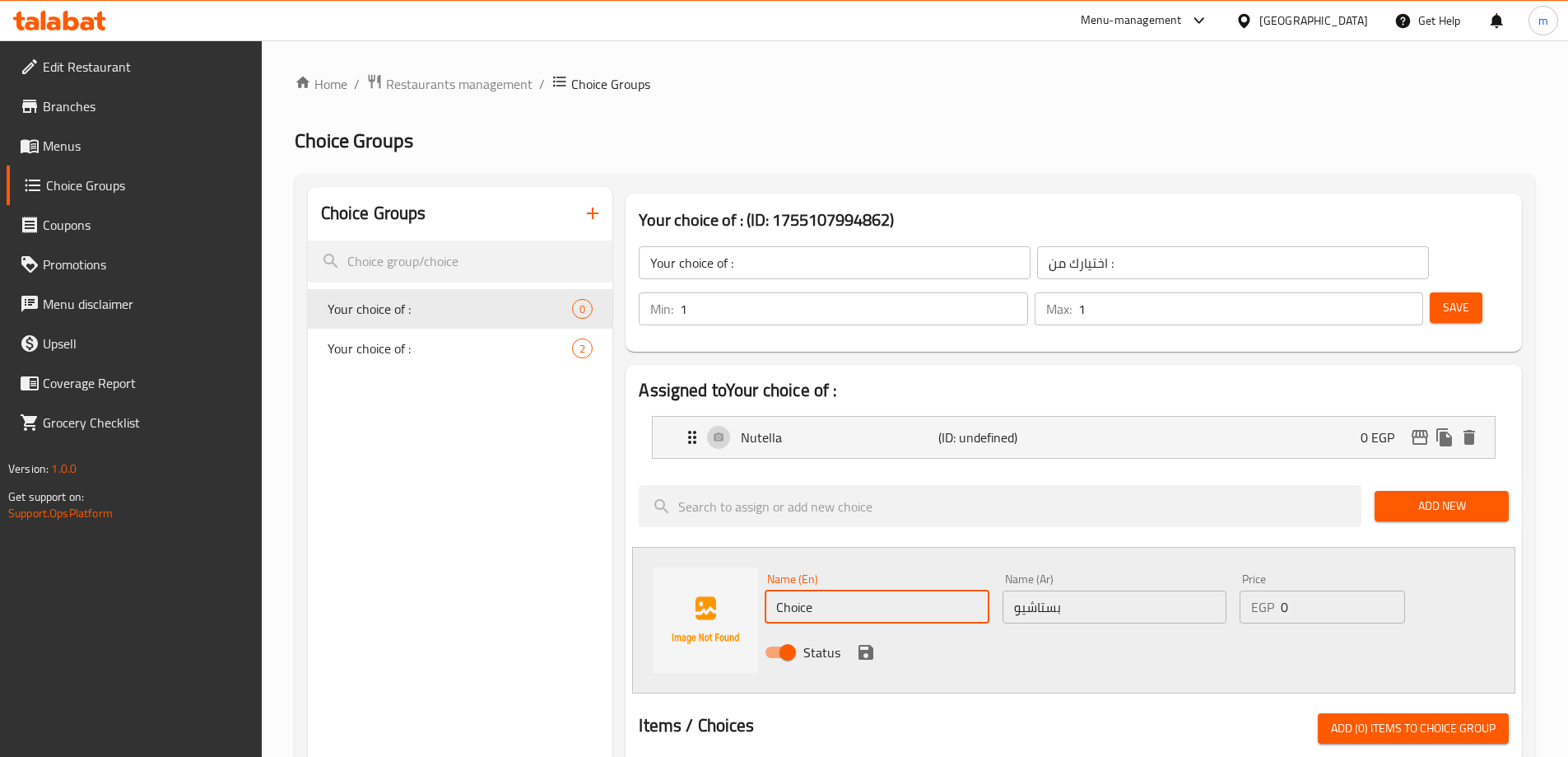
click at [915, 590] on input "Choice" at bounding box center [876, 606] width 224 height 33
click at [1048, 590] on input "بستاشيو" at bounding box center [1114, 606] width 224 height 33
click at [876, 590] on input "text" at bounding box center [876, 606] width 224 height 33
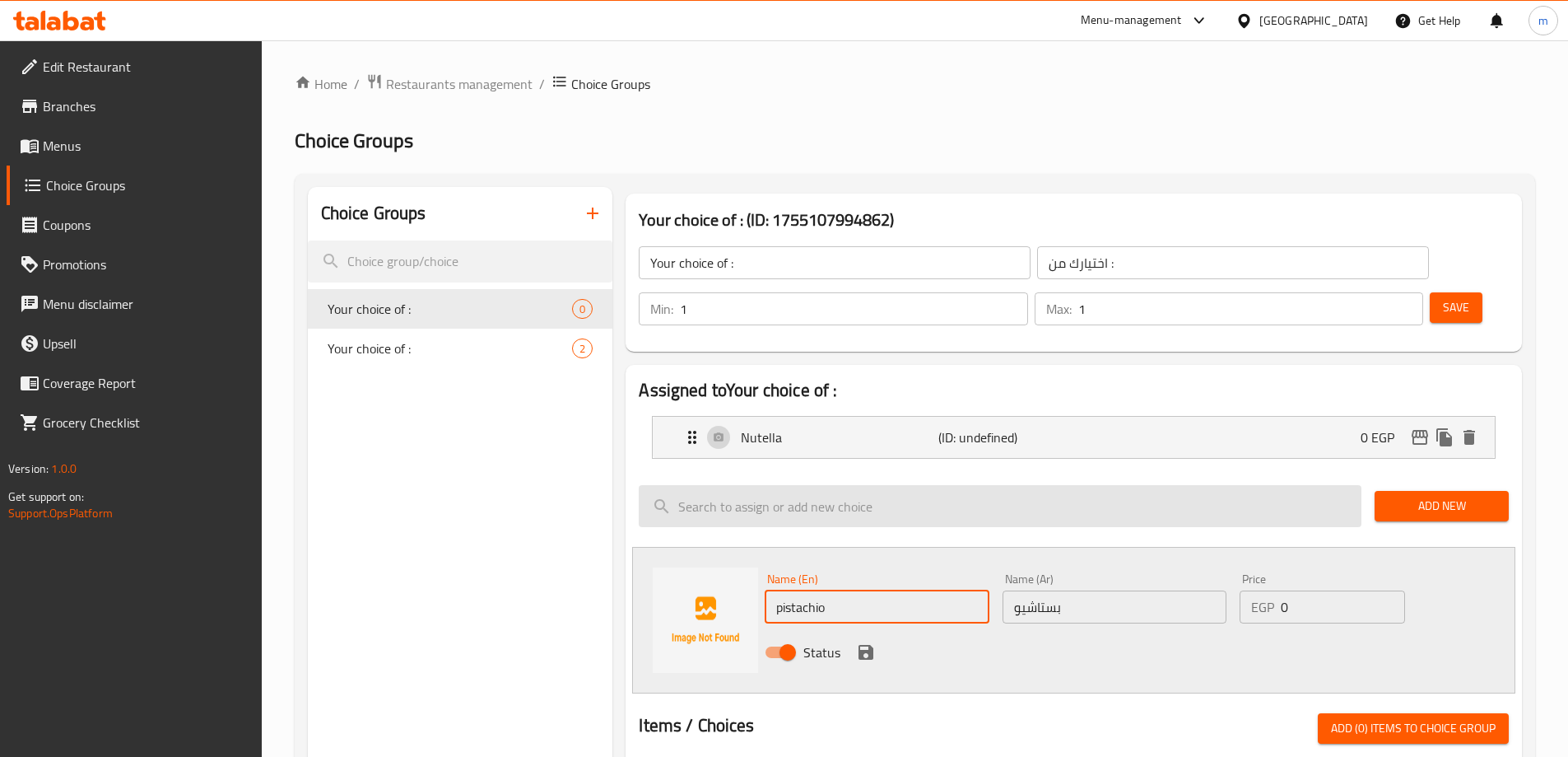
type input "pistachio"
click at [907, 485] on input "search" at bounding box center [1000, 506] width 723 height 42
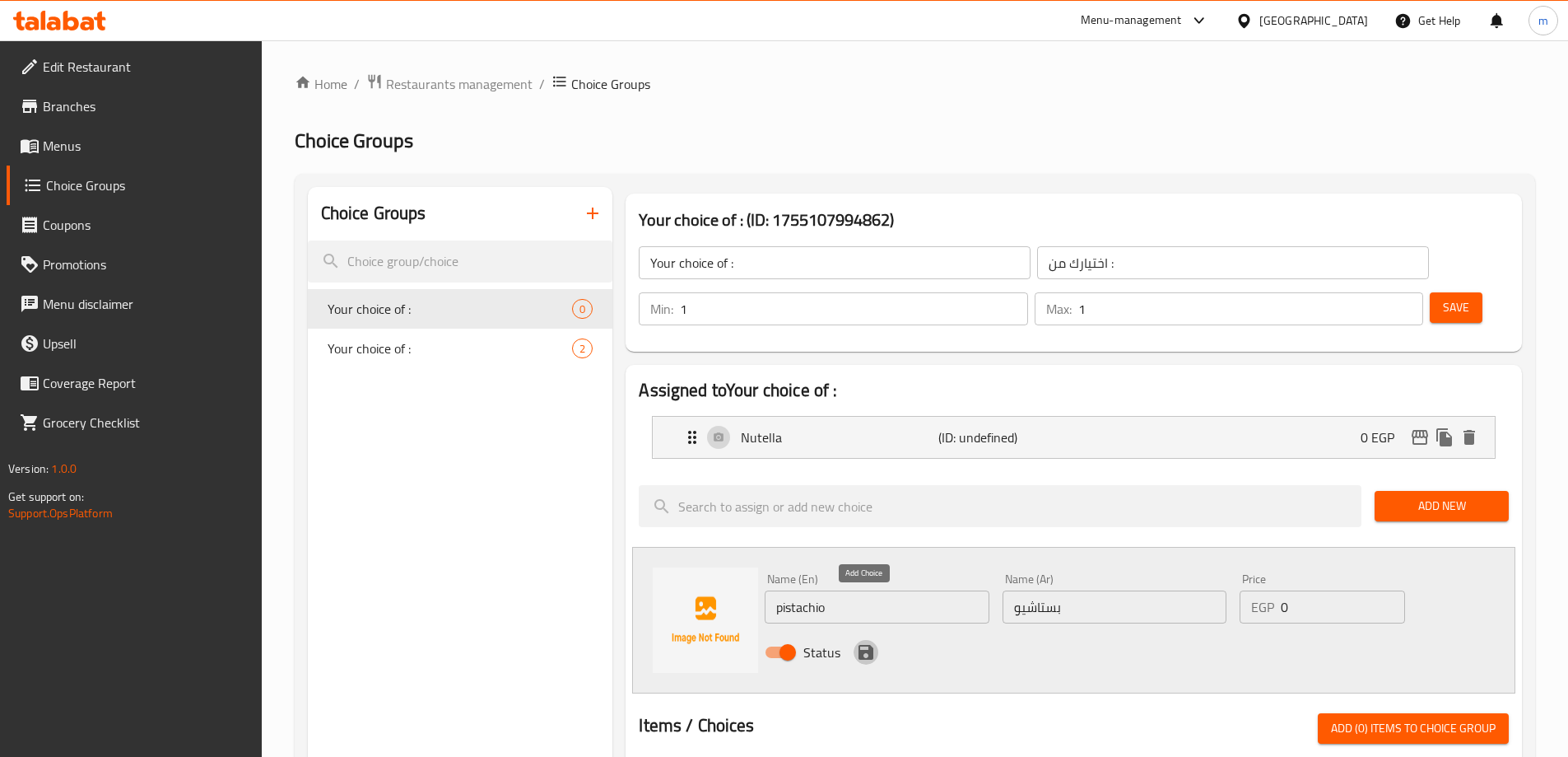
click at [856, 643] on icon "save" at bounding box center [865, 652] width 20 height 20
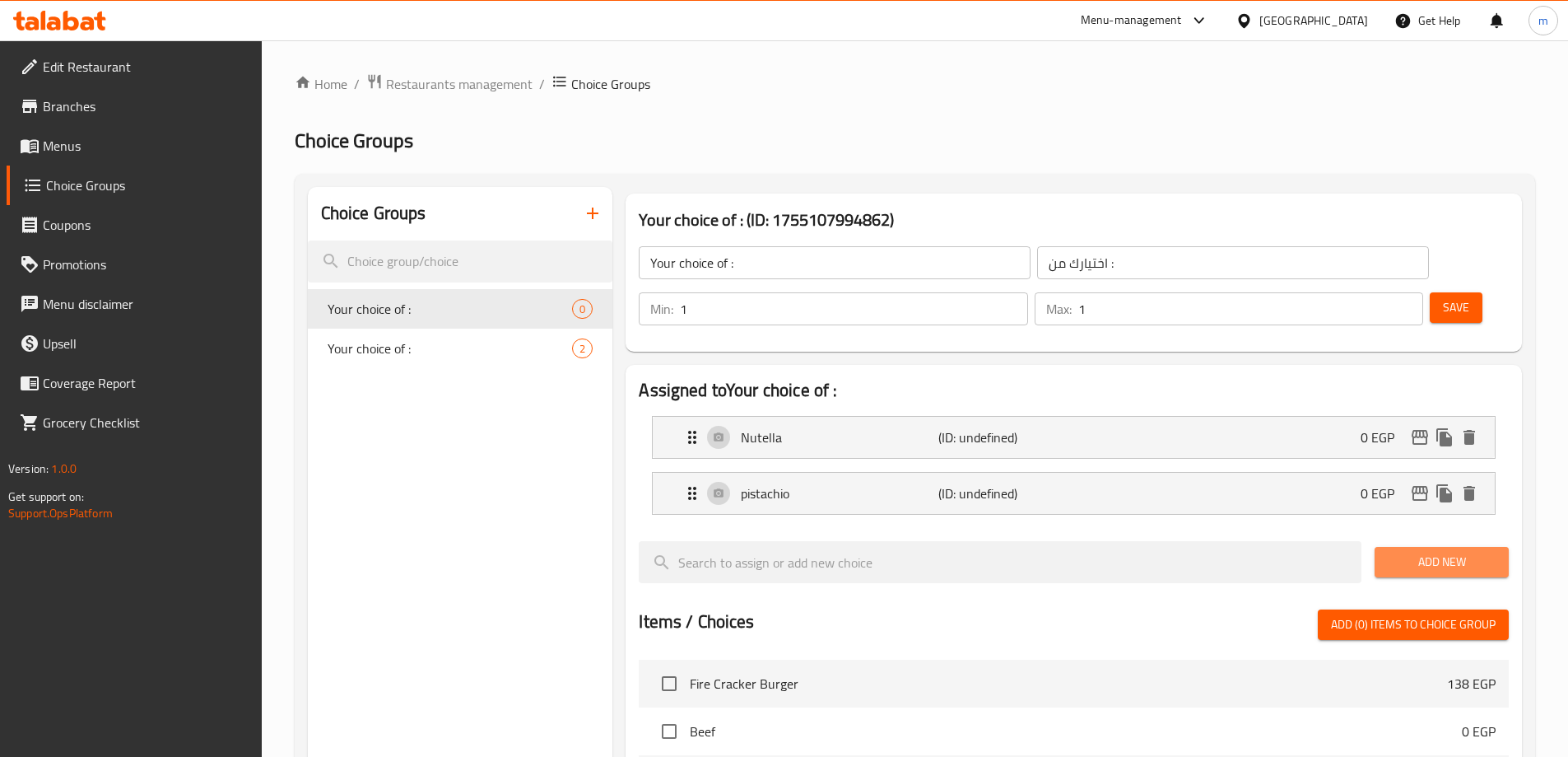
click at [1435, 552] on span "Add New" at bounding box center [1442, 562] width 108 height 21
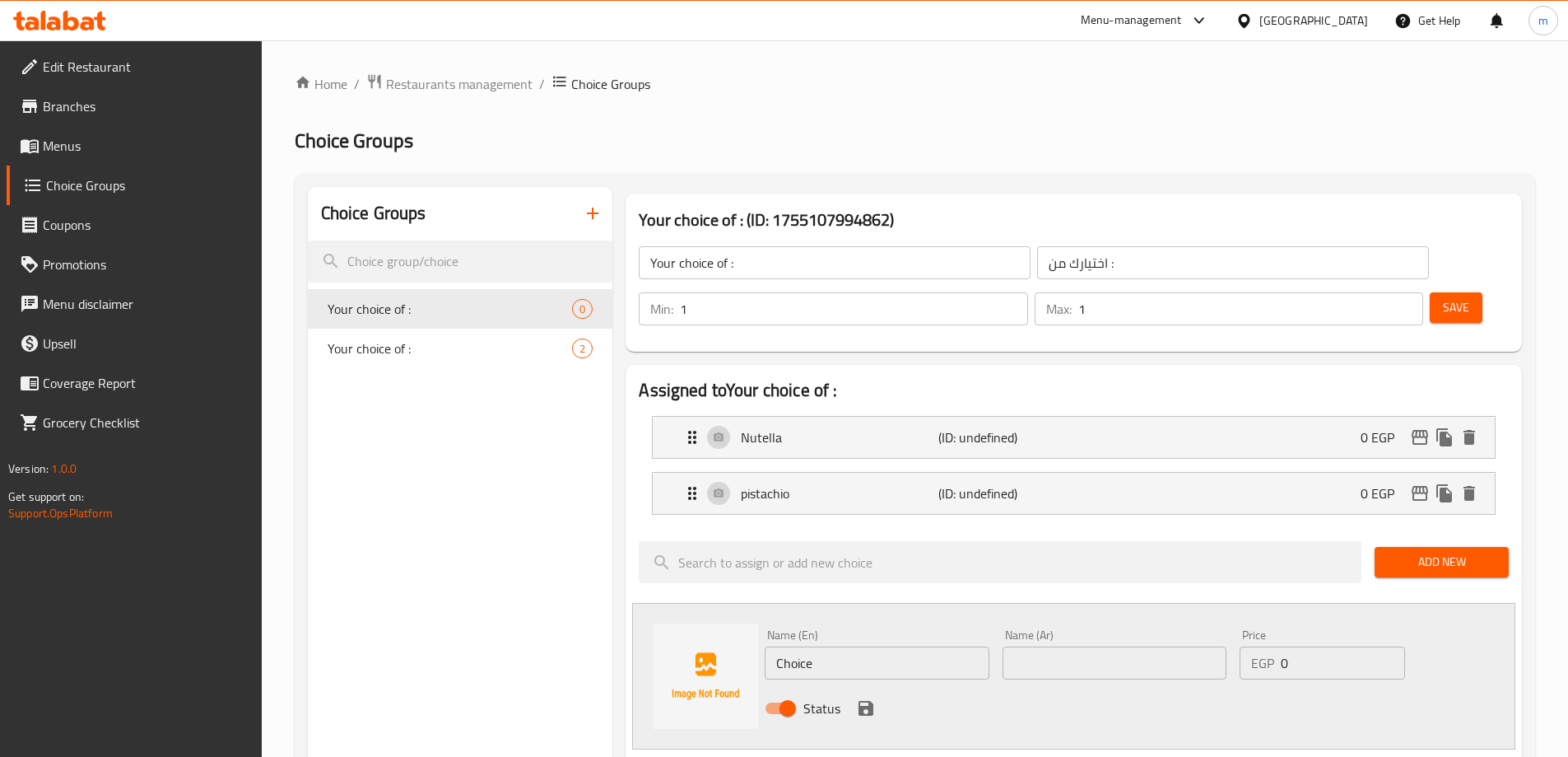
click at [1172, 646] on input "text" at bounding box center [1114, 662] width 224 height 33
type input "كرامل"
click at [804, 646] on input "Choice" at bounding box center [876, 662] width 224 height 33
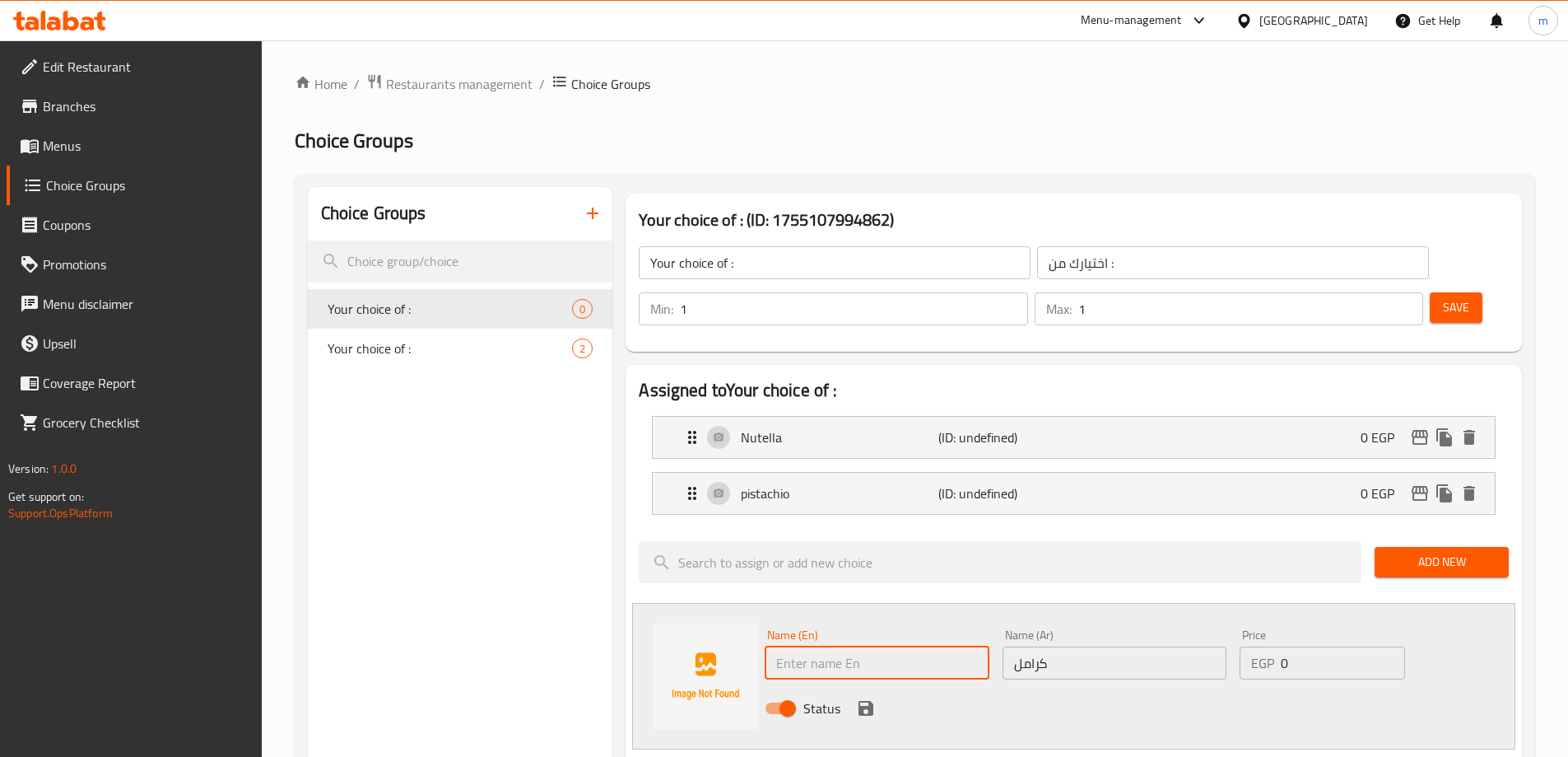
click at [1030, 646] on input "كرامل" at bounding box center [1114, 662] width 224 height 33
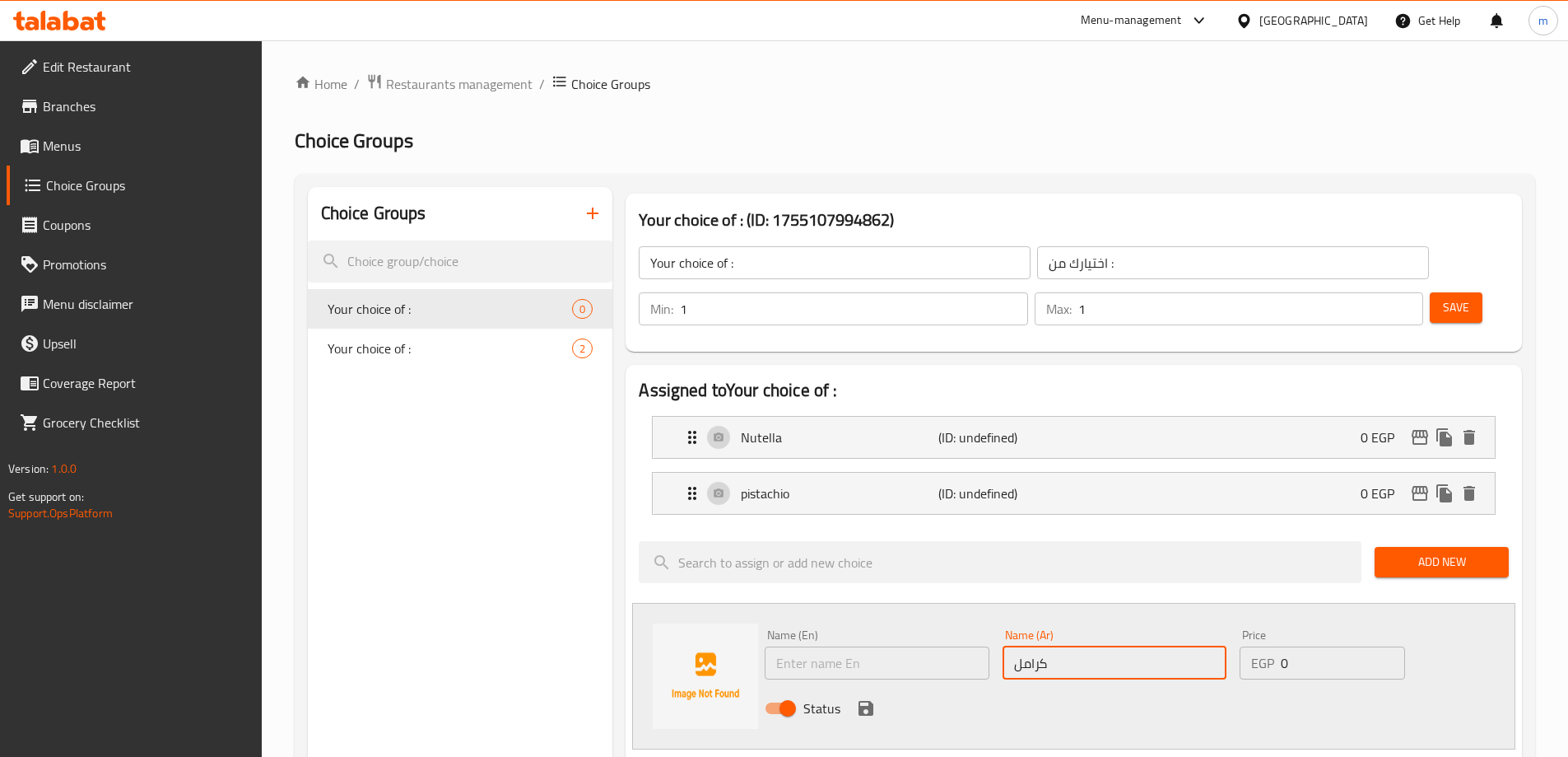
click at [1030, 646] on input "كرامل" at bounding box center [1114, 662] width 224 height 33
click at [941, 646] on input "text" at bounding box center [876, 662] width 224 height 33
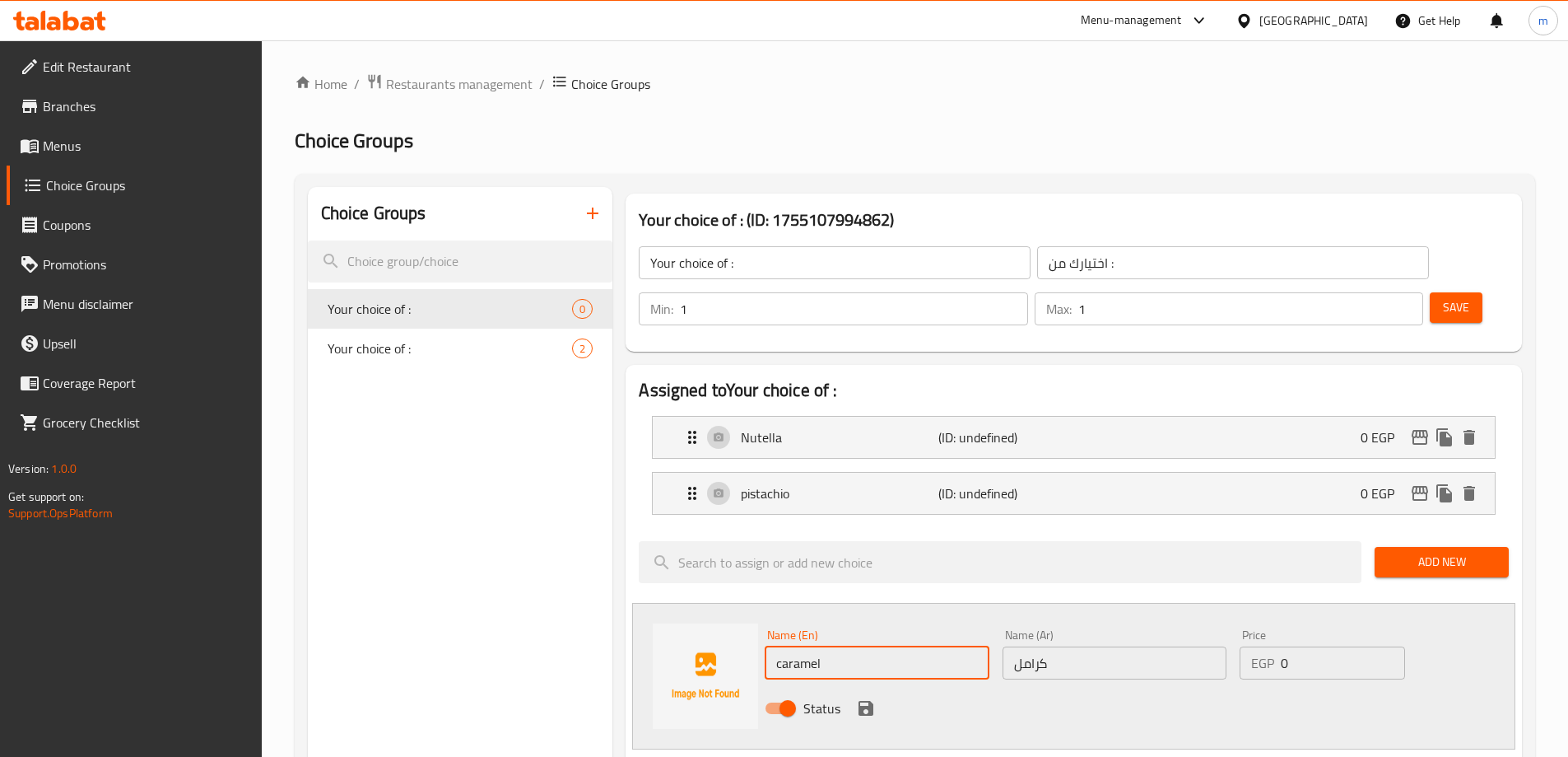
type input "caramel"
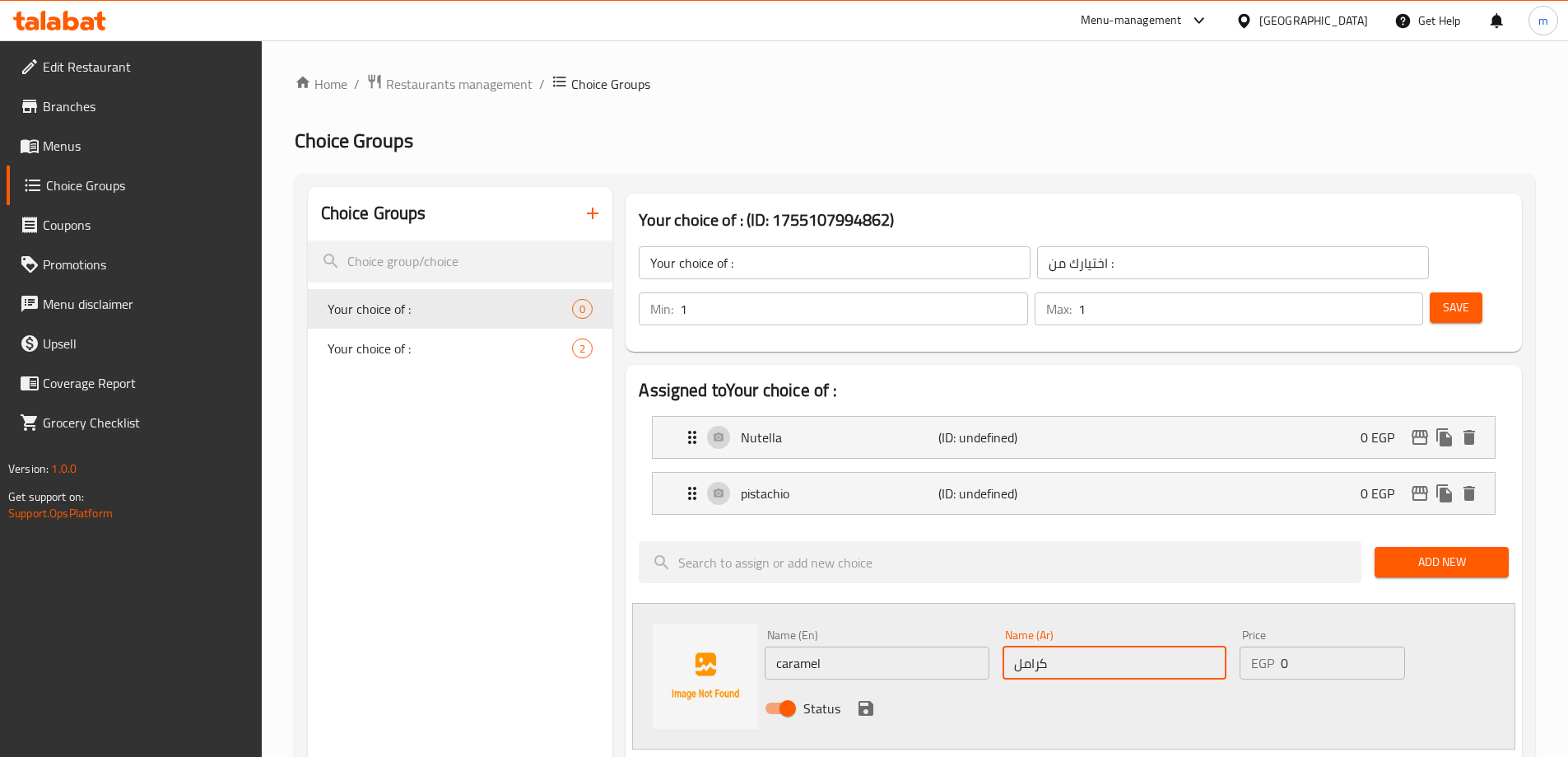
click at [1048, 646] on input "كرامل" at bounding box center [1114, 662] width 224 height 33
click at [1112, 686] on div "Status" at bounding box center [1114, 707] width 713 height 44
click at [866, 698] on icon "save" at bounding box center [865, 707] width 20 height 20
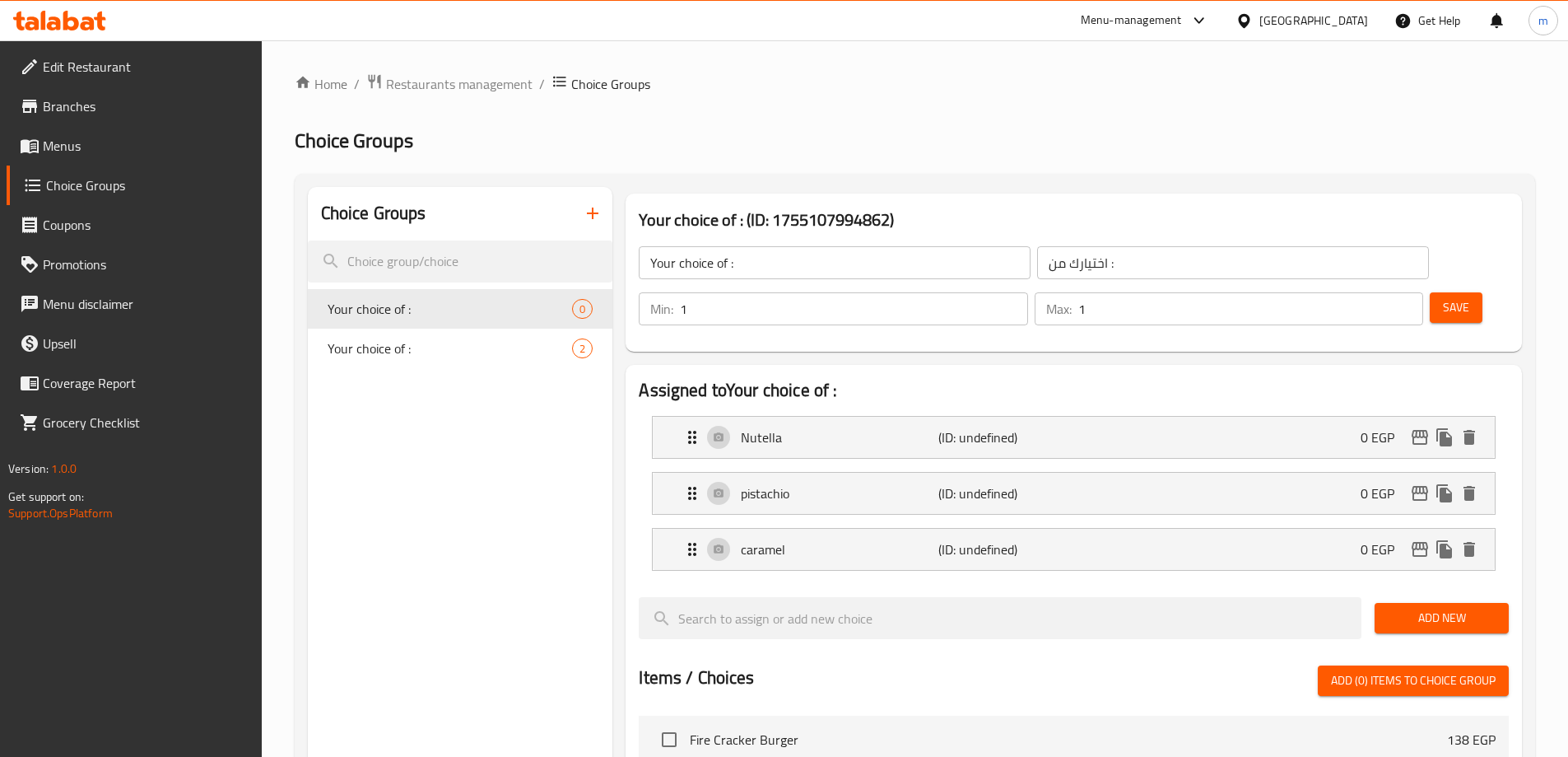
click at [1507, 602] on button "Add New" at bounding box center [1442, 617] width 134 height 31
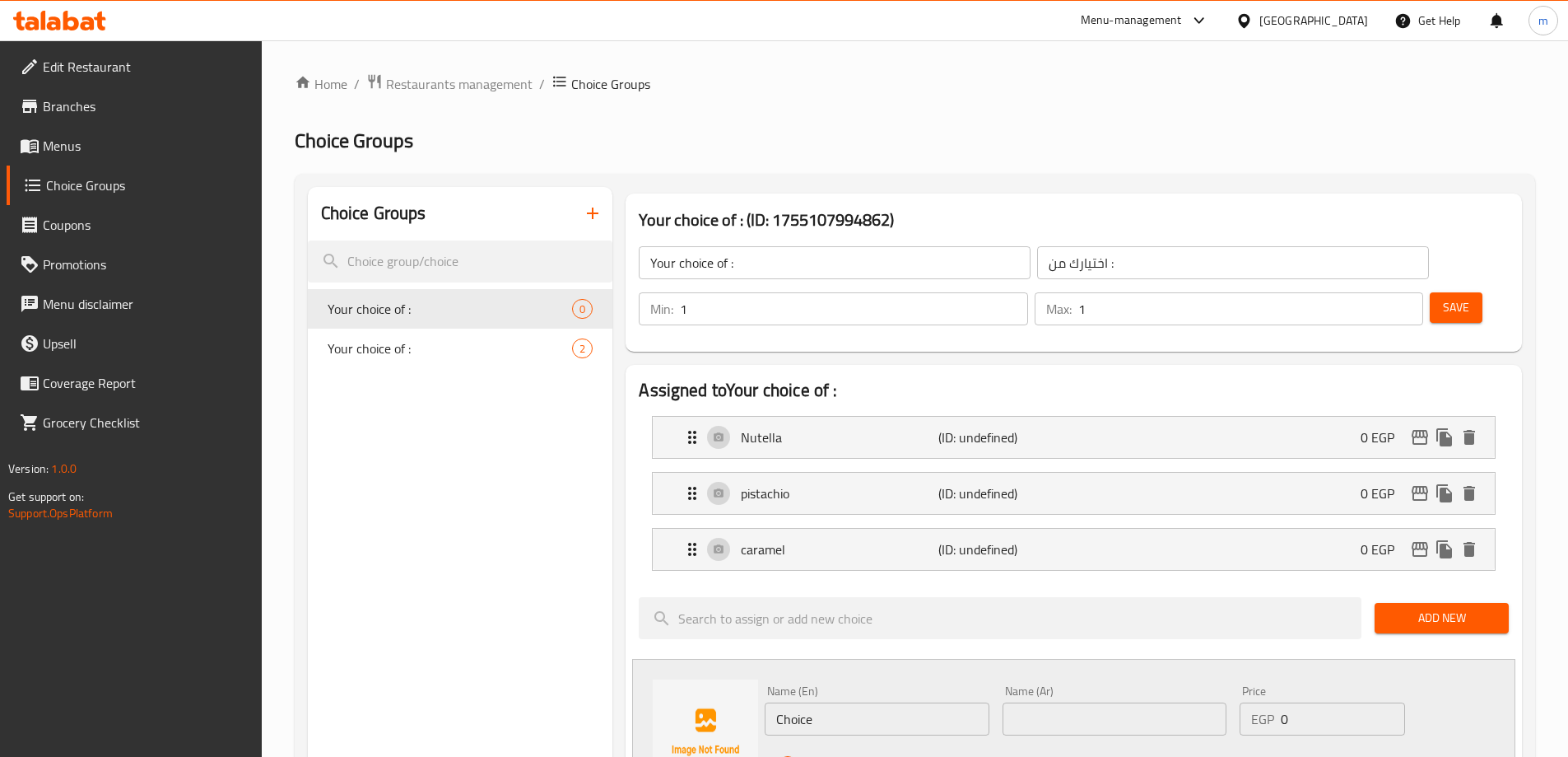
click at [823, 703] on input "Choice" at bounding box center [876, 719] width 224 height 33
click at [1037, 703] on input "text" at bounding box center [1114, 719] width 224 height 33
type input "g"
type input "لوتس"
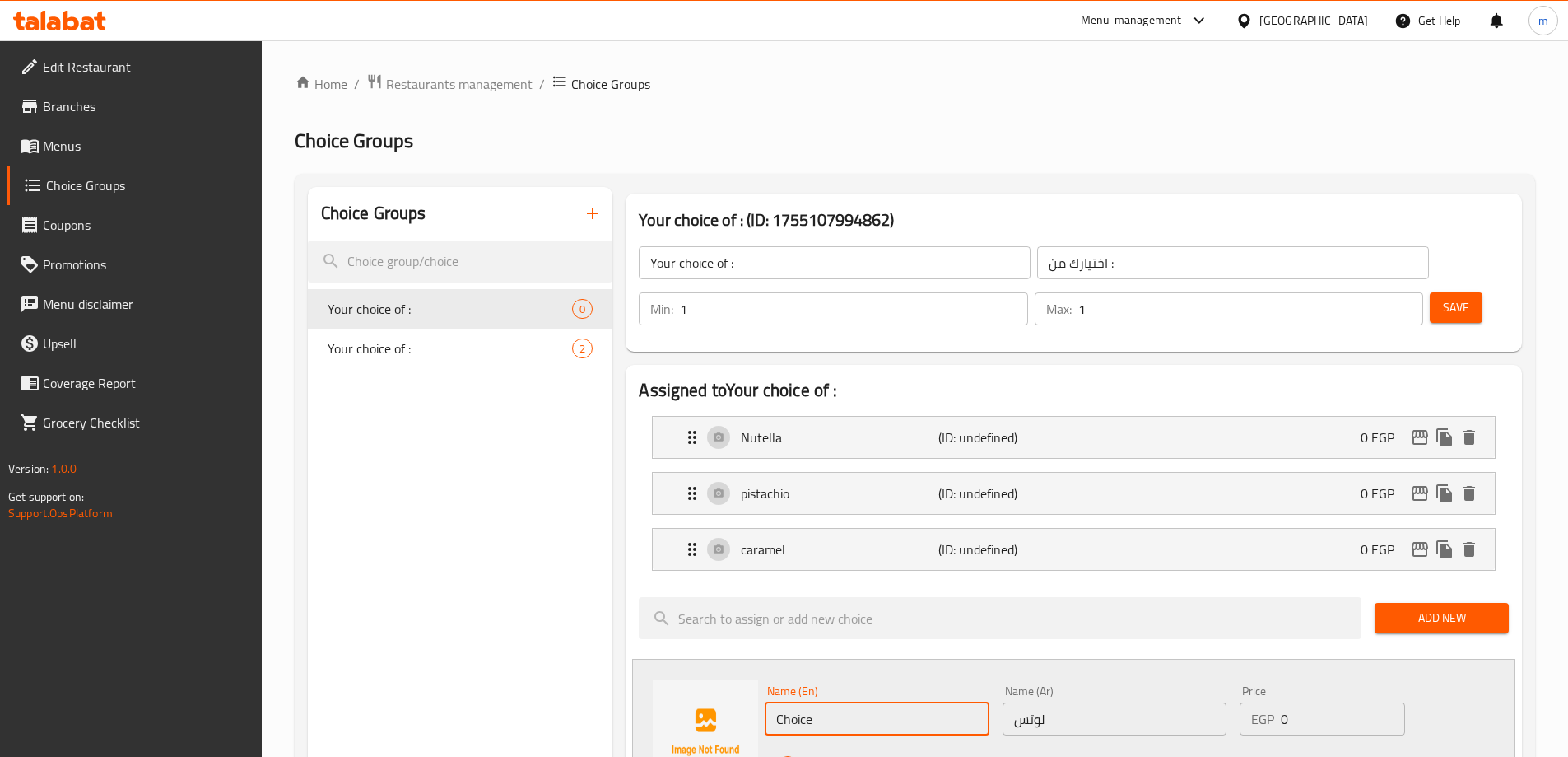
click at [827, 703] on input "Choice" at bounding box center [876, 719] width 224 height 33
click at [1025, 703] on input "لوتس" at bounding box center [1114, 719] width 224 height 33
click at [846, 703] on input "Choice" at bounding box center [876, 719] width 224 height 33
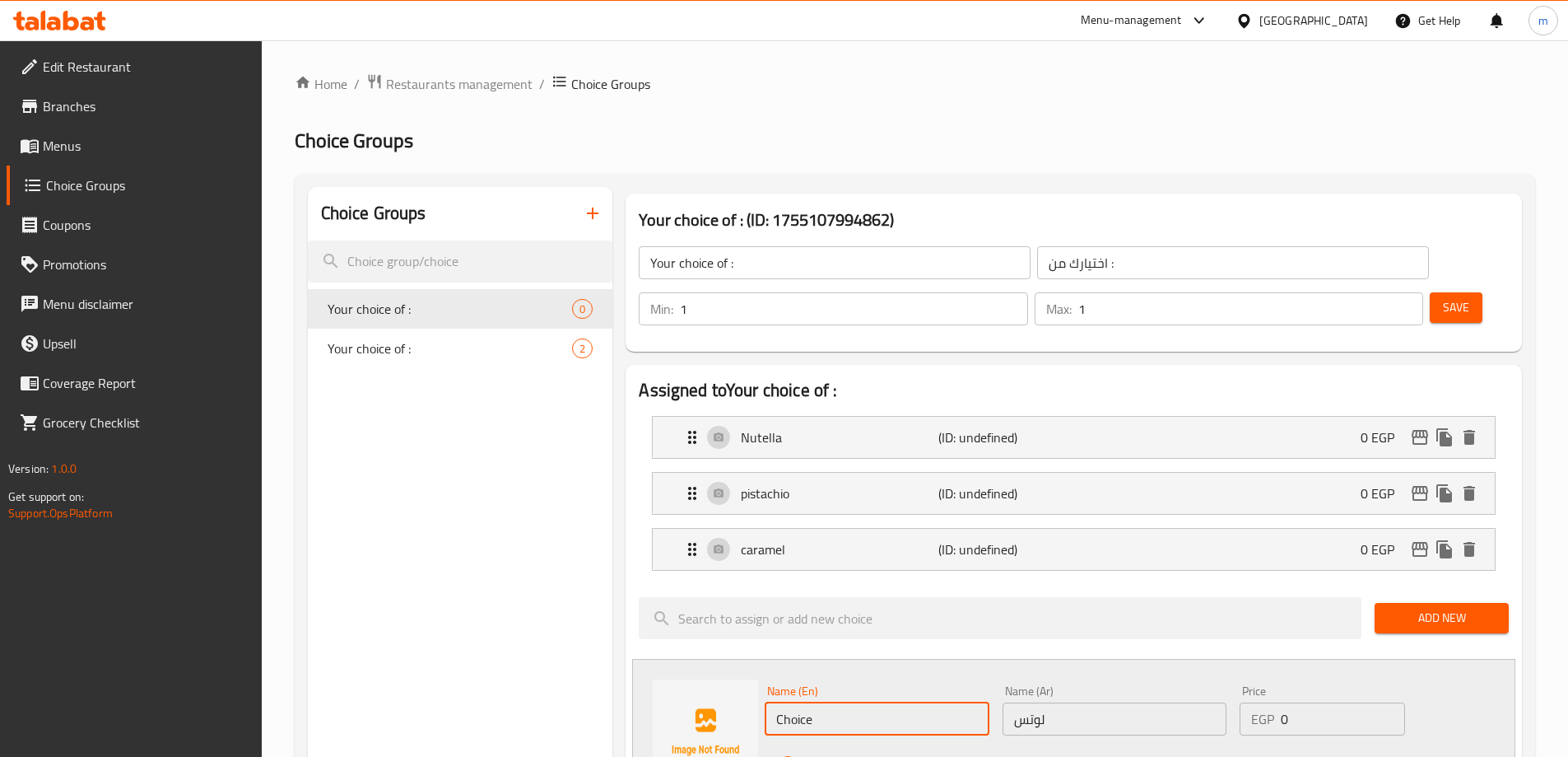
click at [846, 703] on input "Choice" at bounding box center [876, 719] width 224 height 33
paste input "Lotus"
type input "Lotus"
click at [869, 756] on icon "save" at bounding box center [866, 764] width 15 height 15
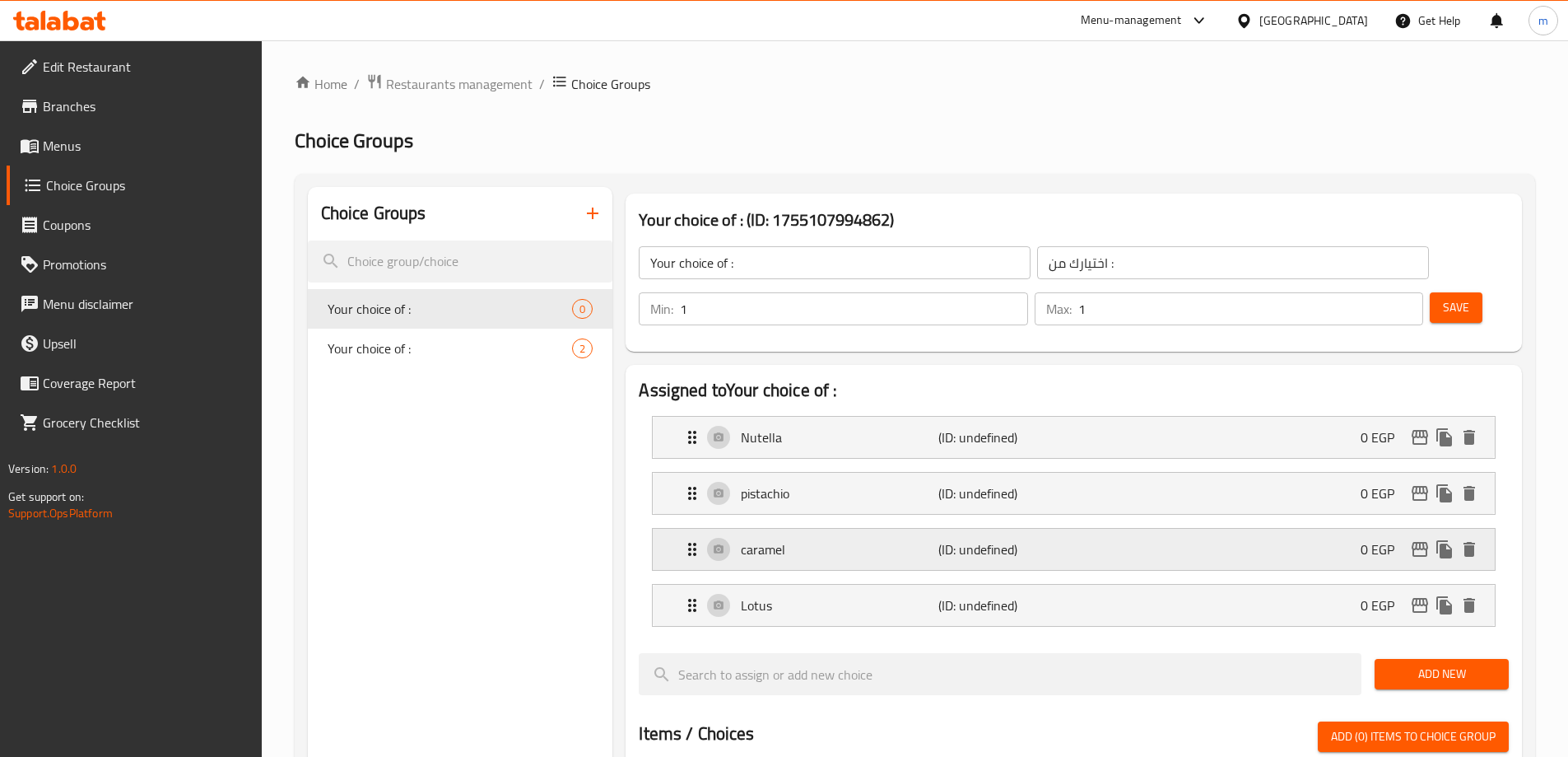
click at [940, 528] on div "caramel (ID: undefined) 0 EGP" at bounding box center [1079, 549] width 792 height 41
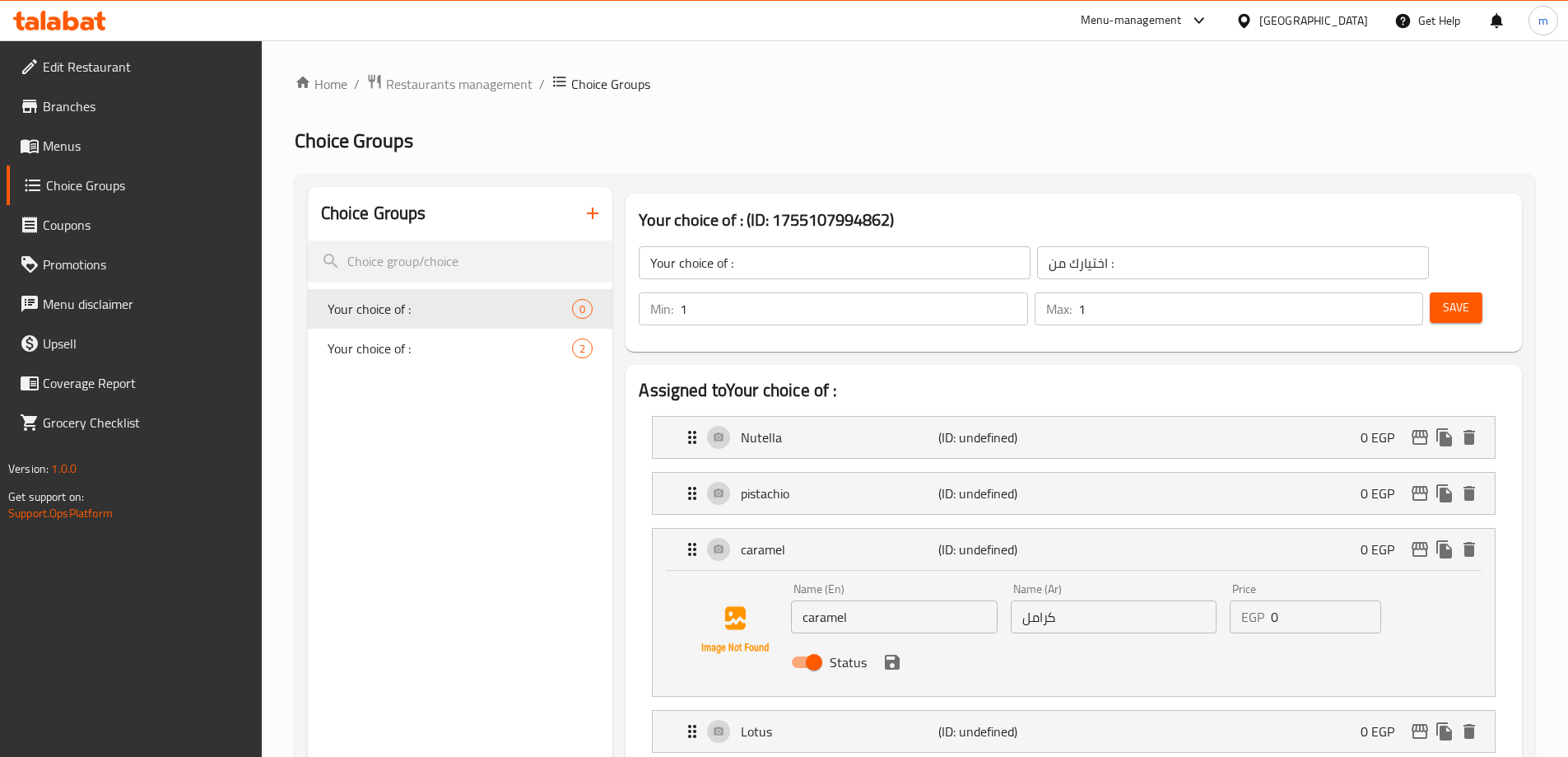
click at [1060, 601] on input "كرامل" at bounding box center [1114, 616] width 206 height 33
drag, startPoint x: 995, startPoint y: 514, endPoint x: 988, endPoint y: 507, distance: 9.9
click at [995, 540] on p "(ID: undefined)" at bounding box center [1004, 549] width 132 height 20
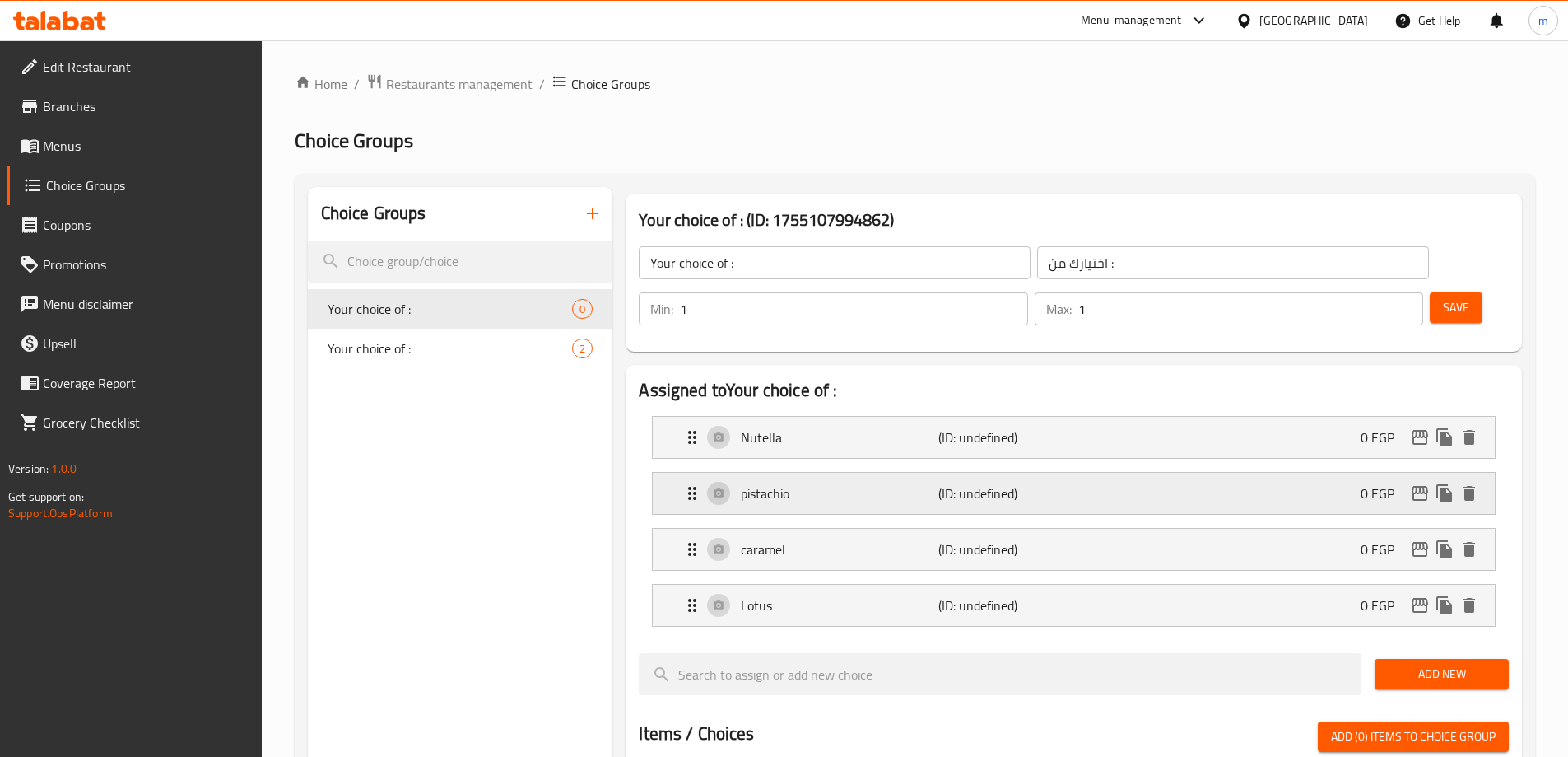
click at [995, 472] on div "pistachio (ID: undefined) 0 EGP" at bounding box center [1079, 493] width 792 height 41
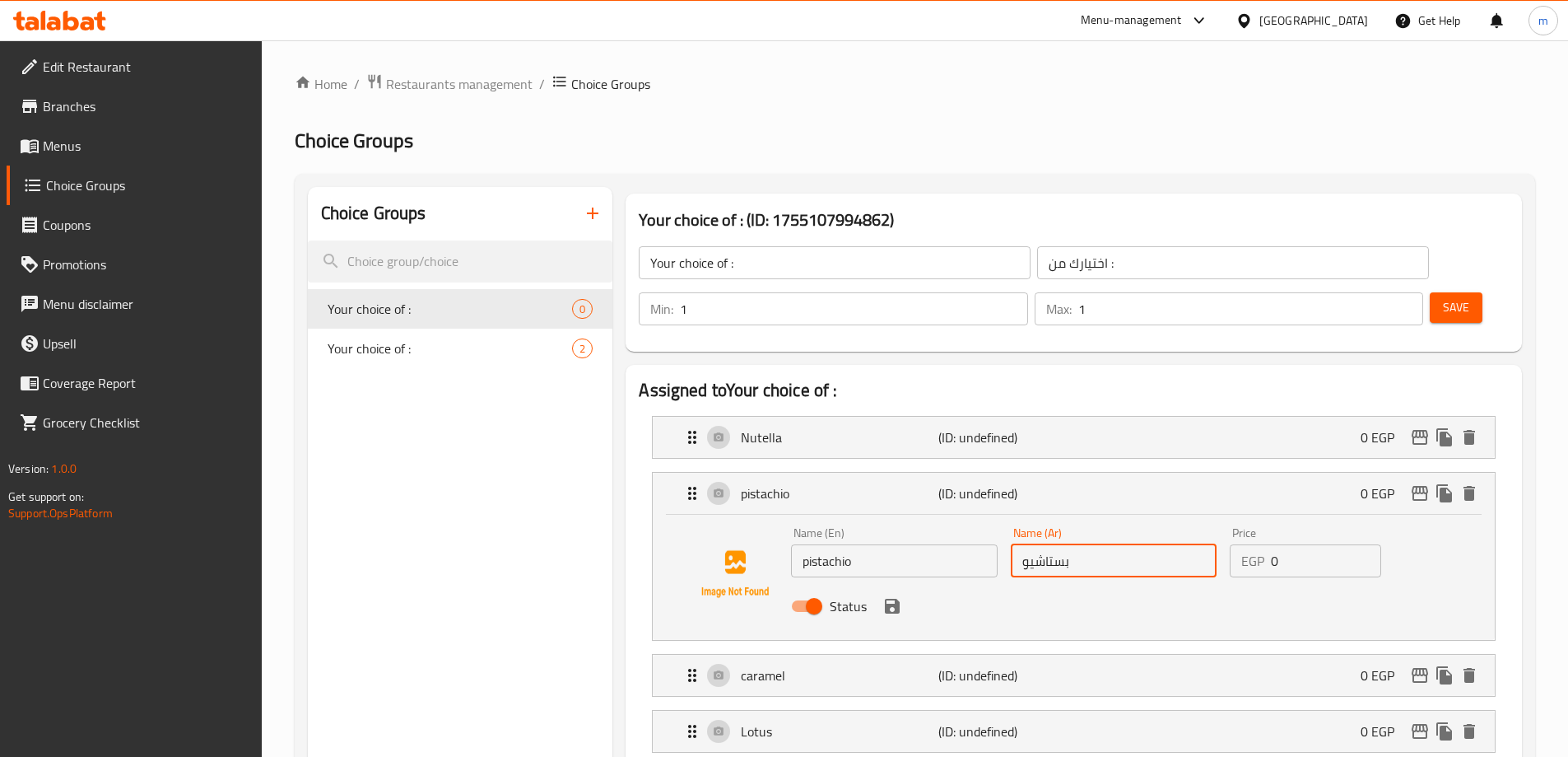
click at [1038, 544] on input "بستاشيو" at bounding box center [1114, 560] width 206 height 33
click at [1153, 472] on div "pistachio (ID: undefined) 0 EGP" at bounding box center [1079, 493] width 792 height 41
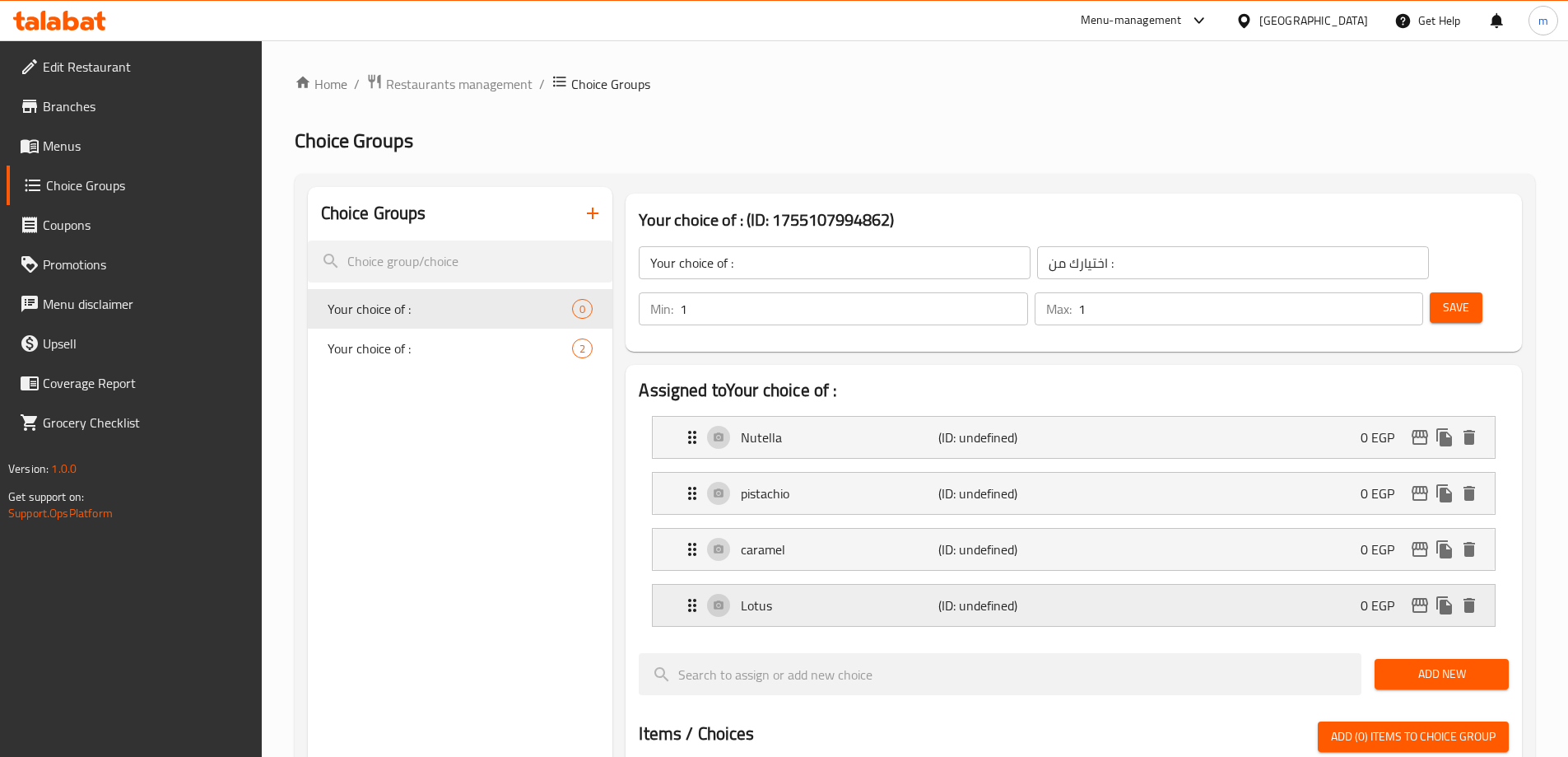
click at [1124, 585] on div "Lotus (ID: undefined) 0 EGP" at bounding box center [1079, 605] width 792 height 41
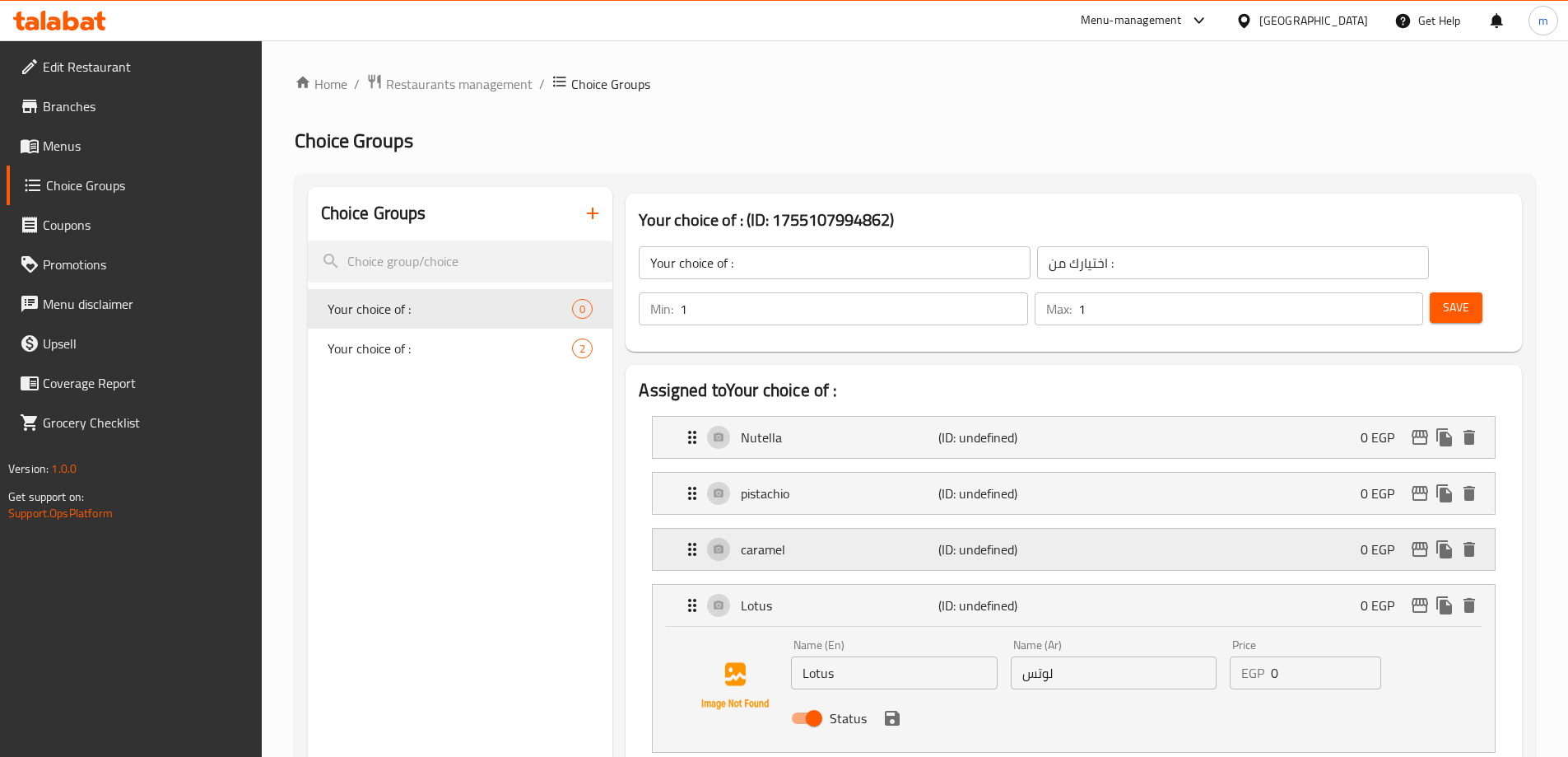
click at [1071, 528] on div "caramel (ID: undefined) 0 EGP" at bounding box center [1079, 549] width 792 height 41
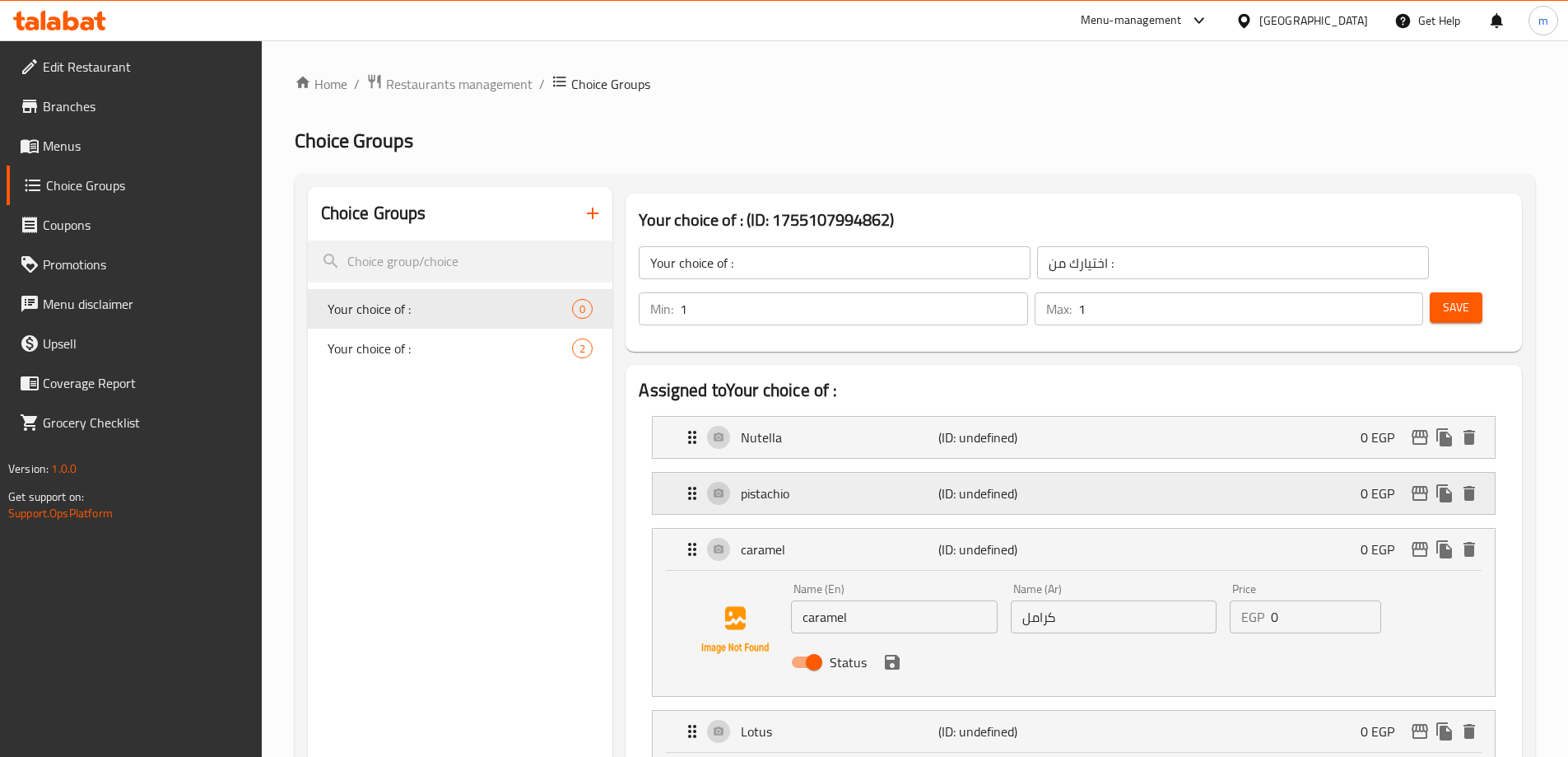
click at [1061, 483] on p "(ID: undefined)" at bounding box center [1004, 493] width 132 height 20
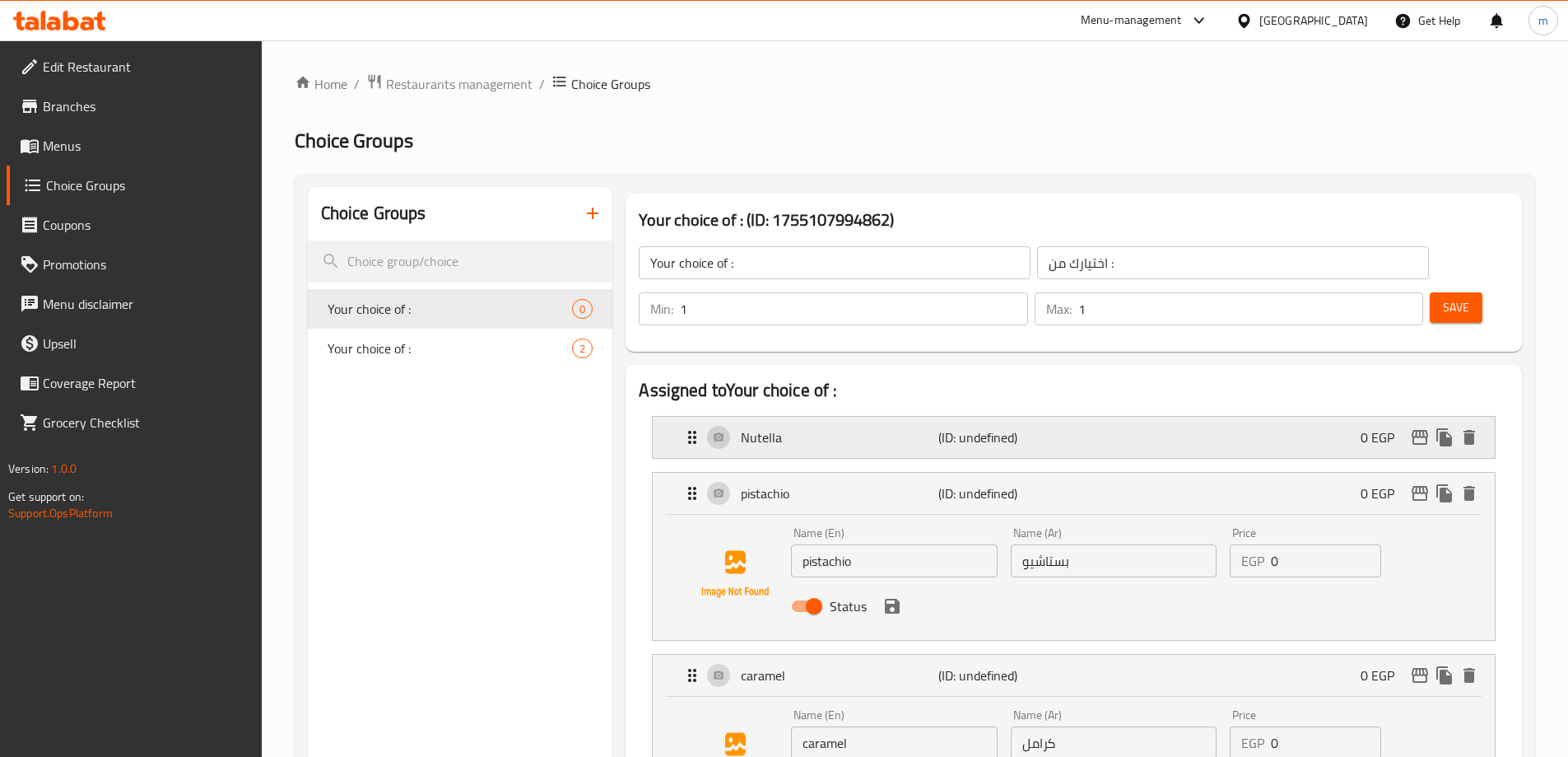
click at [1038, 417] on div "Nutella (ID: undefined) 0 EGP" at bounding box center [1079, 438] width 792 height 41
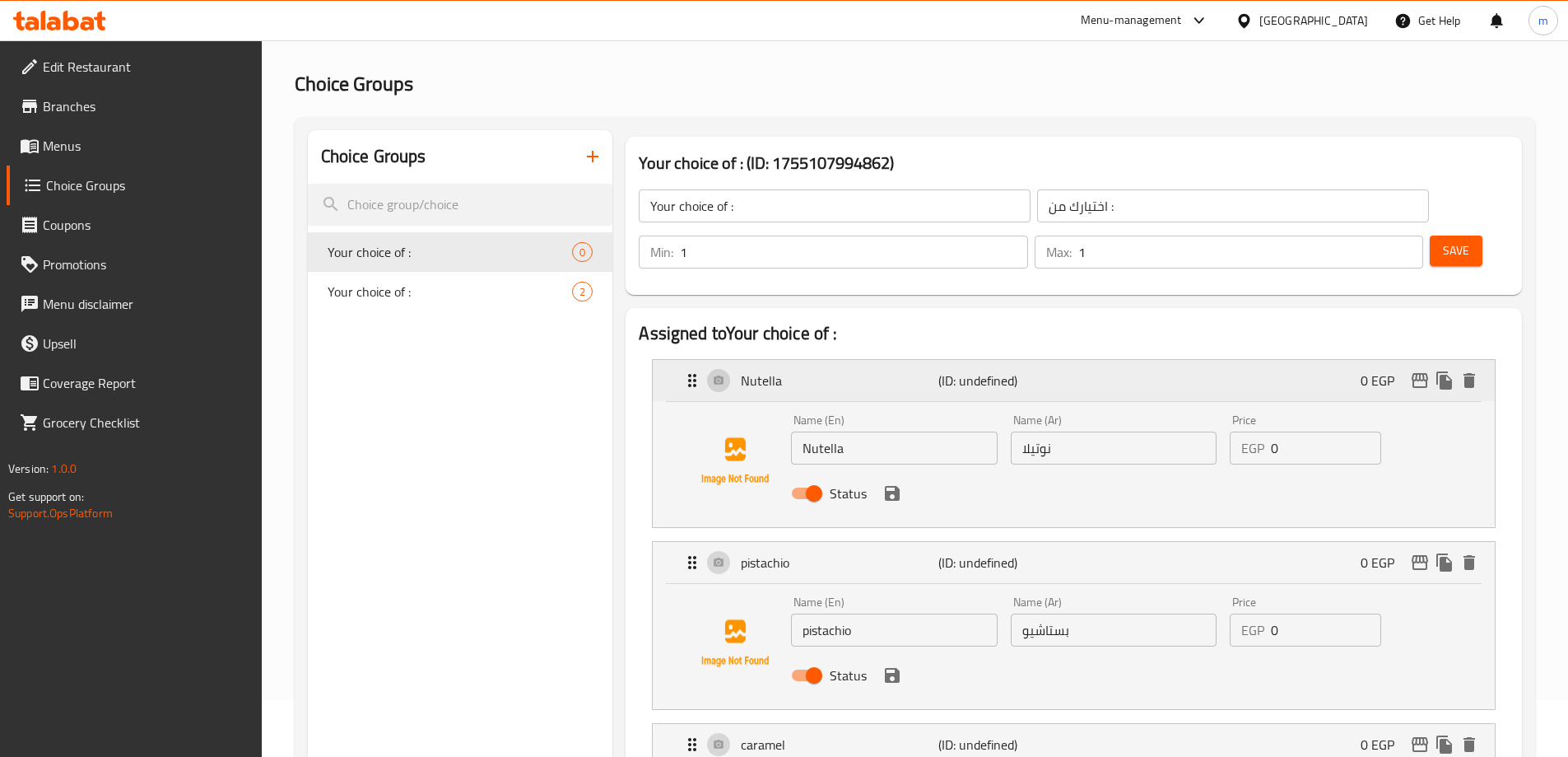
scroll to position [82, 0]
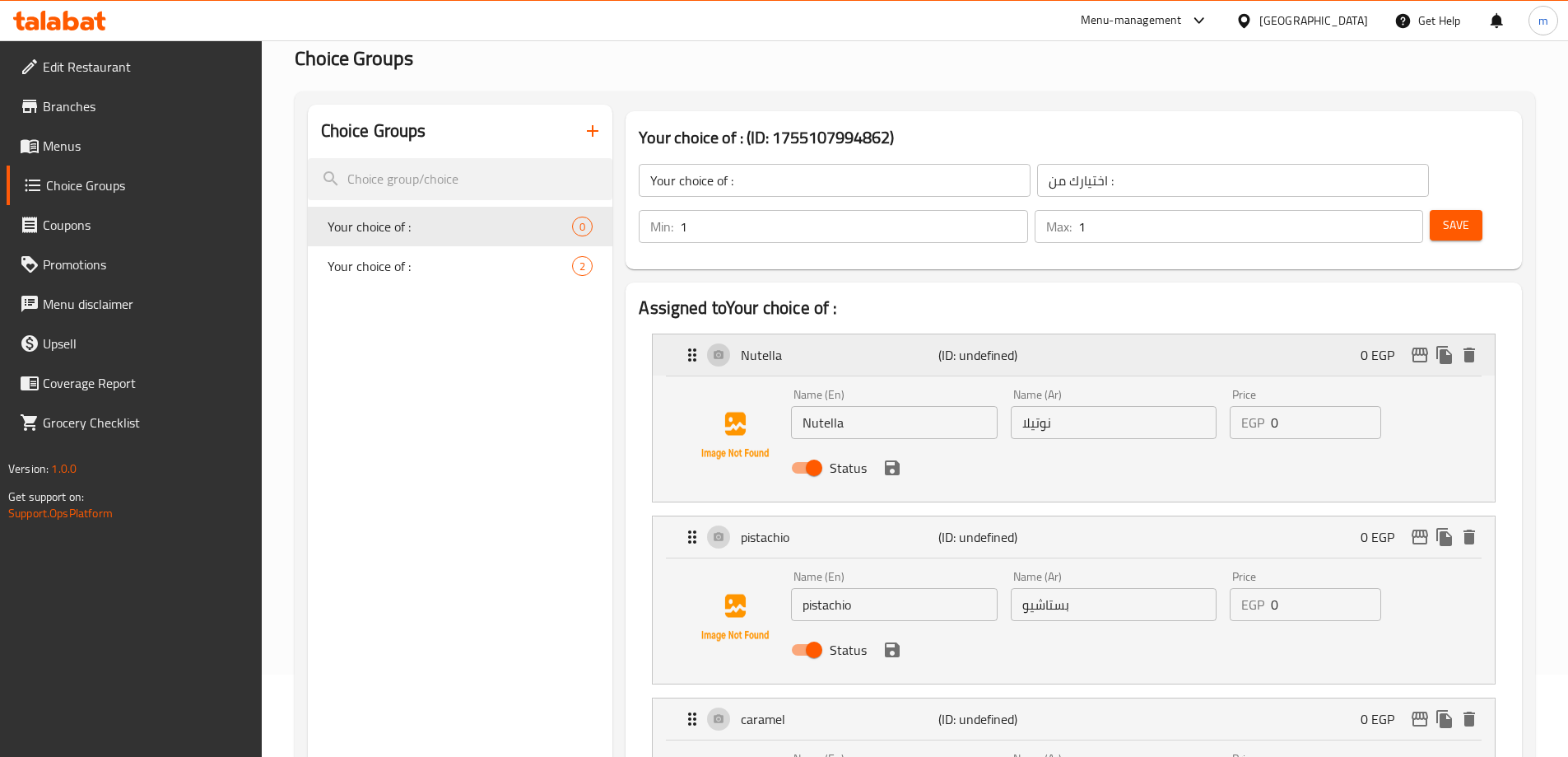
click at [1034, 345] on p "(ID: undefined)" at bounding box center [1004, 354] width 132 height 20
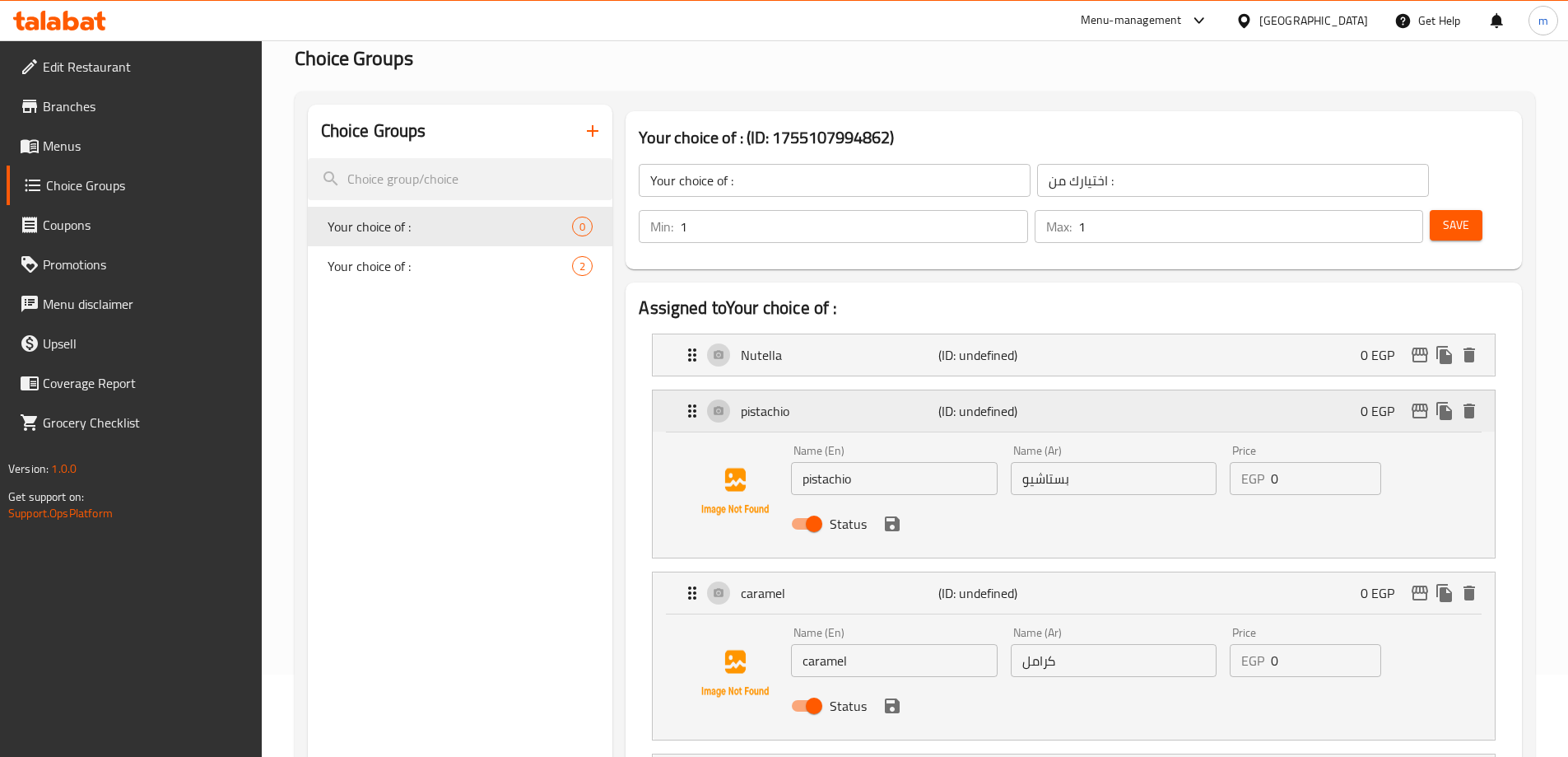
click at [1042, 401] on p "(ID: undefined)" at bounding box center [1004, 410] width 132 height 20
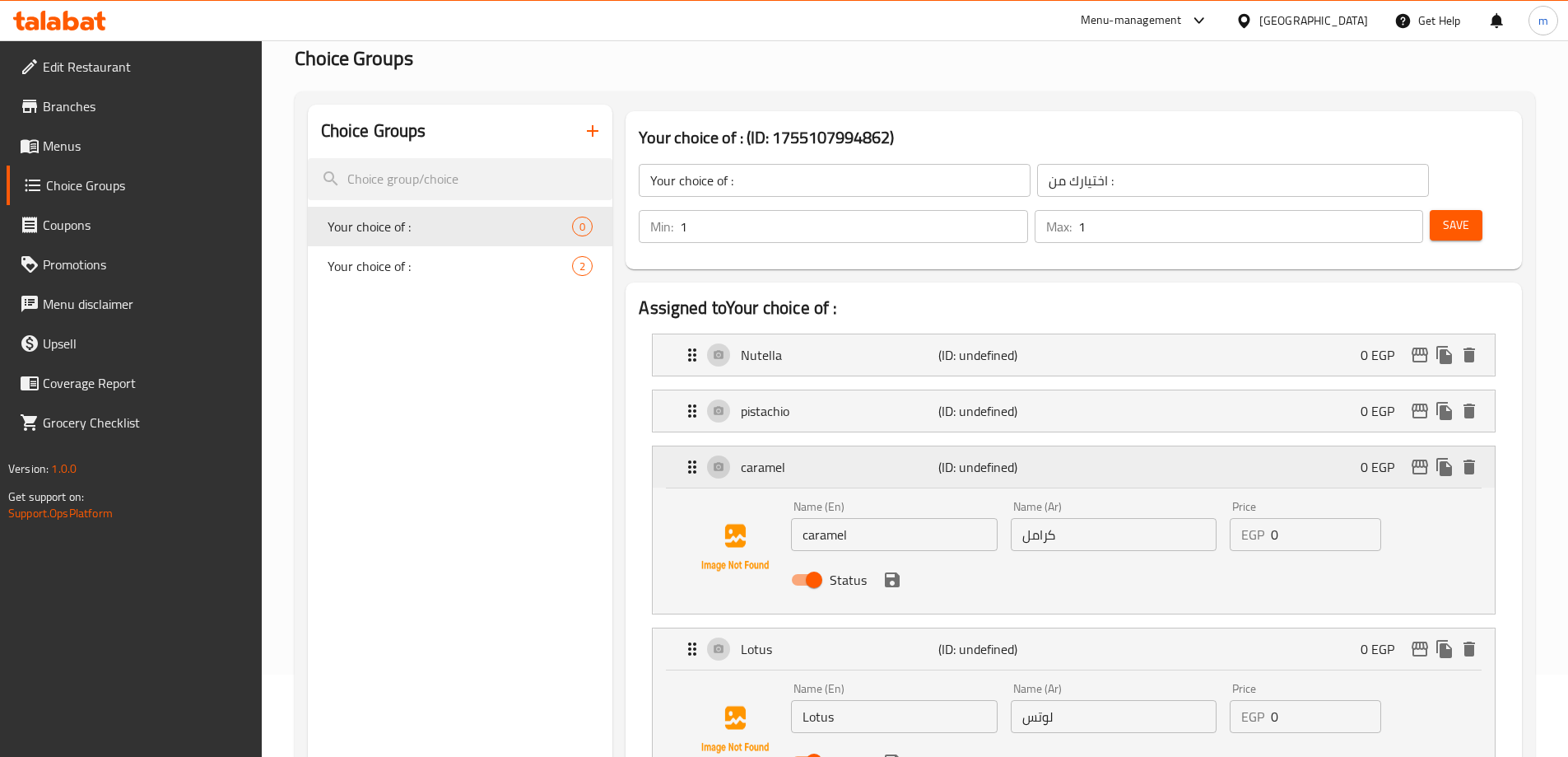
click at [1033, 457] on p "(ID: undefined)" at bounding box center [1004, 467] width 132 height 20
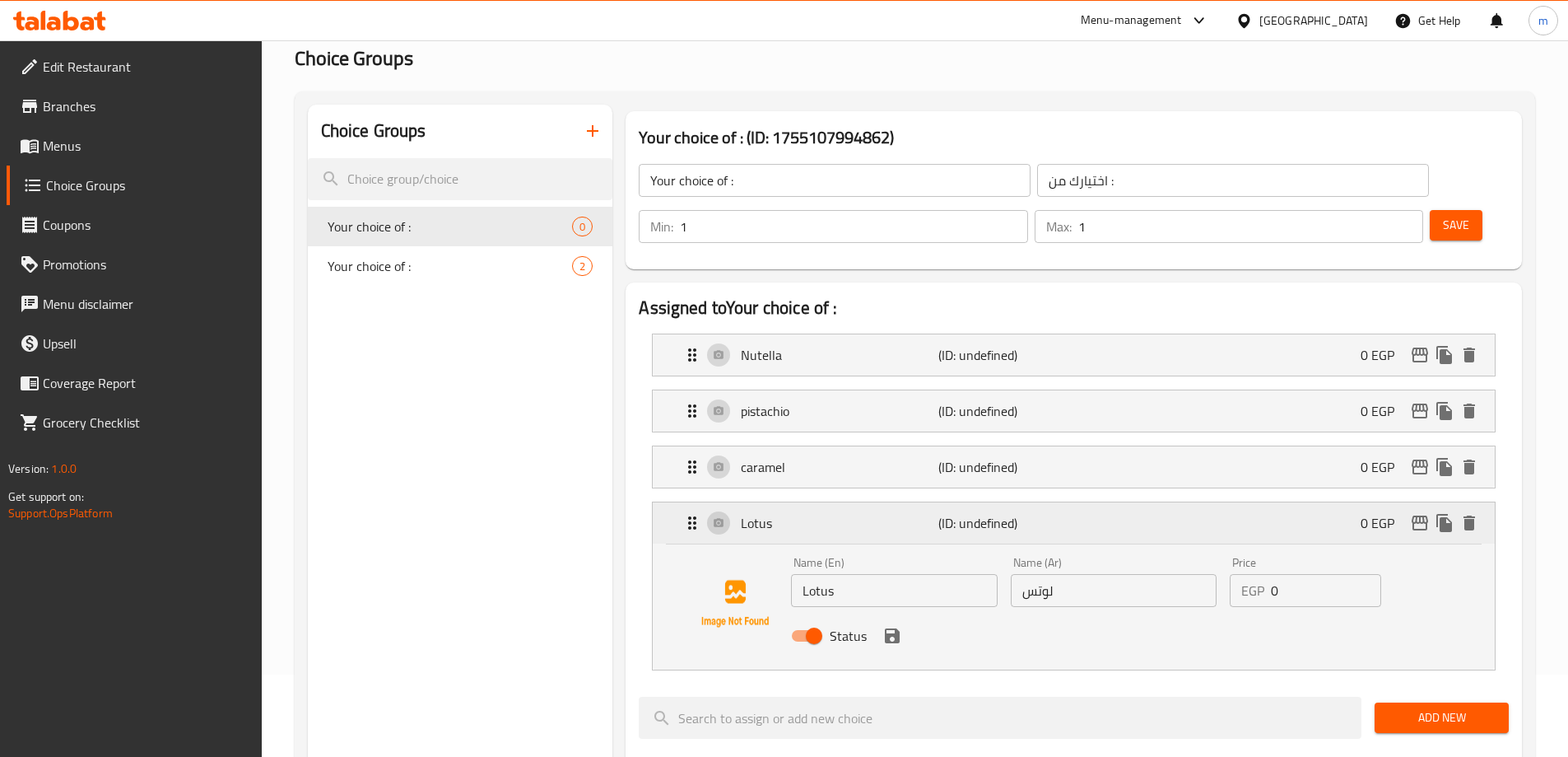
click at [1035, 513] on p "(ID: undefined)" at bounding box center [1004, 523] width 132 height 20
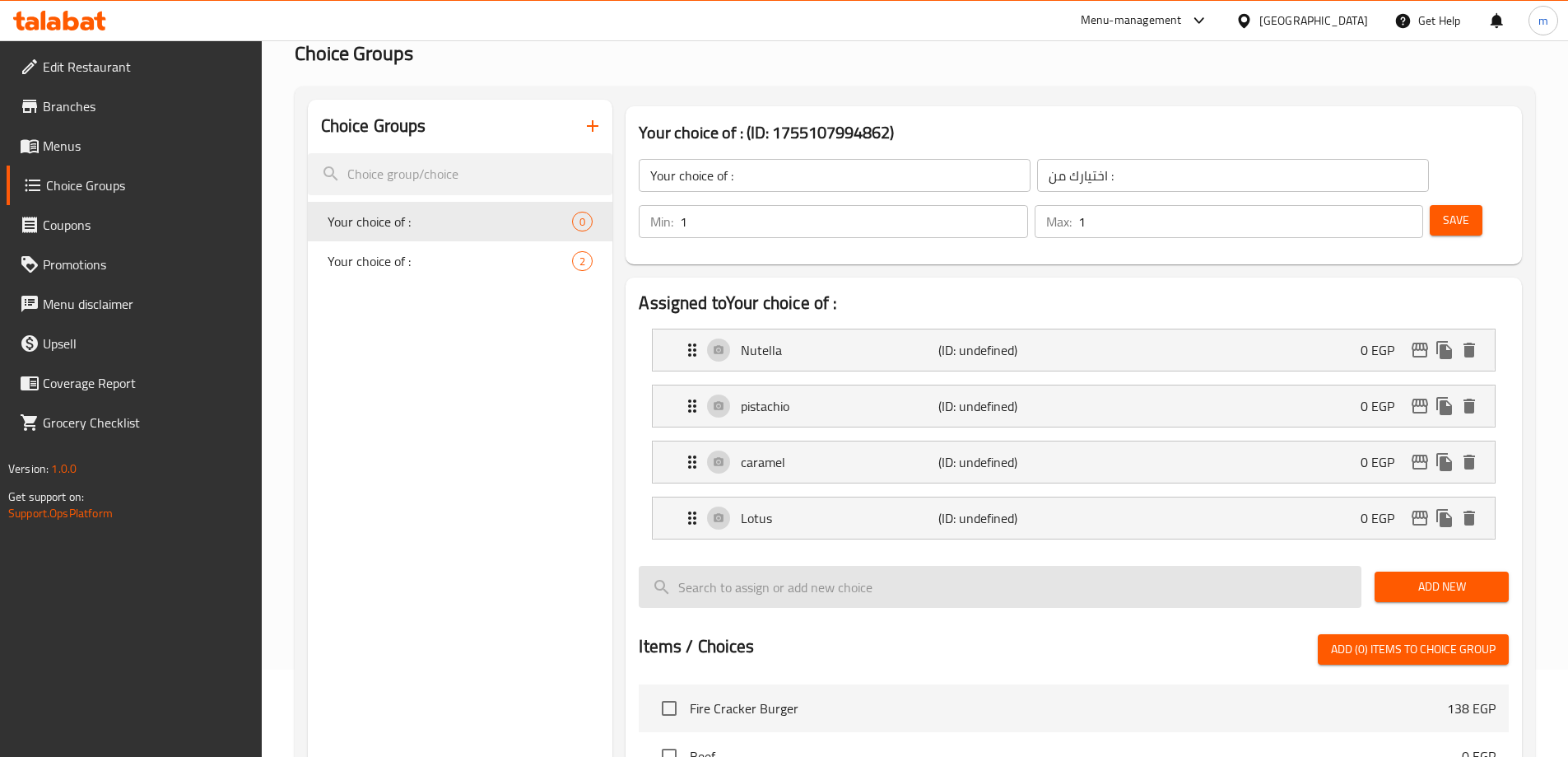
scroll to position [0, 0]
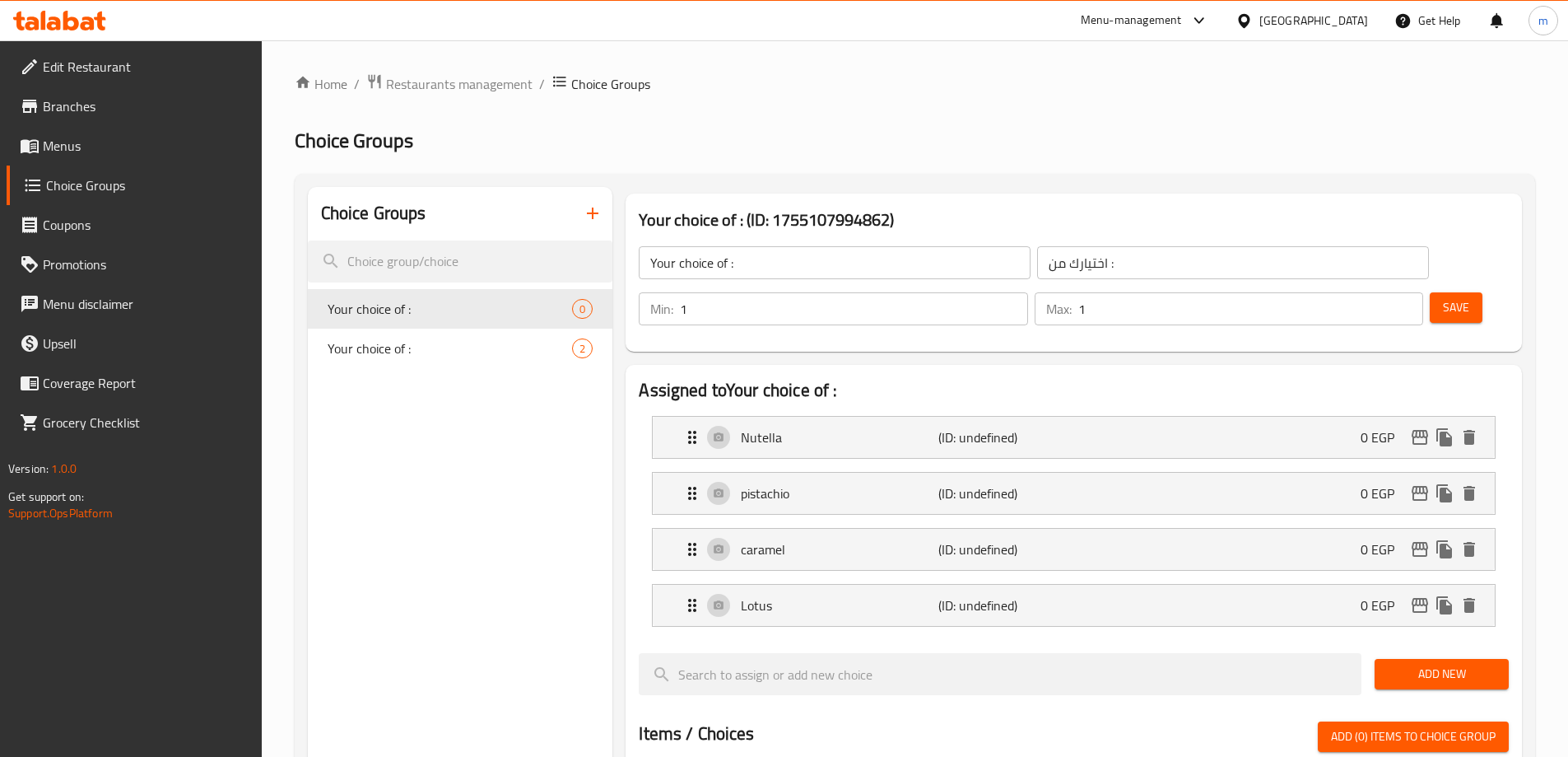
click at [1443, 297] on span "Save" at bounding box center [1457, 307] width 26 height 21
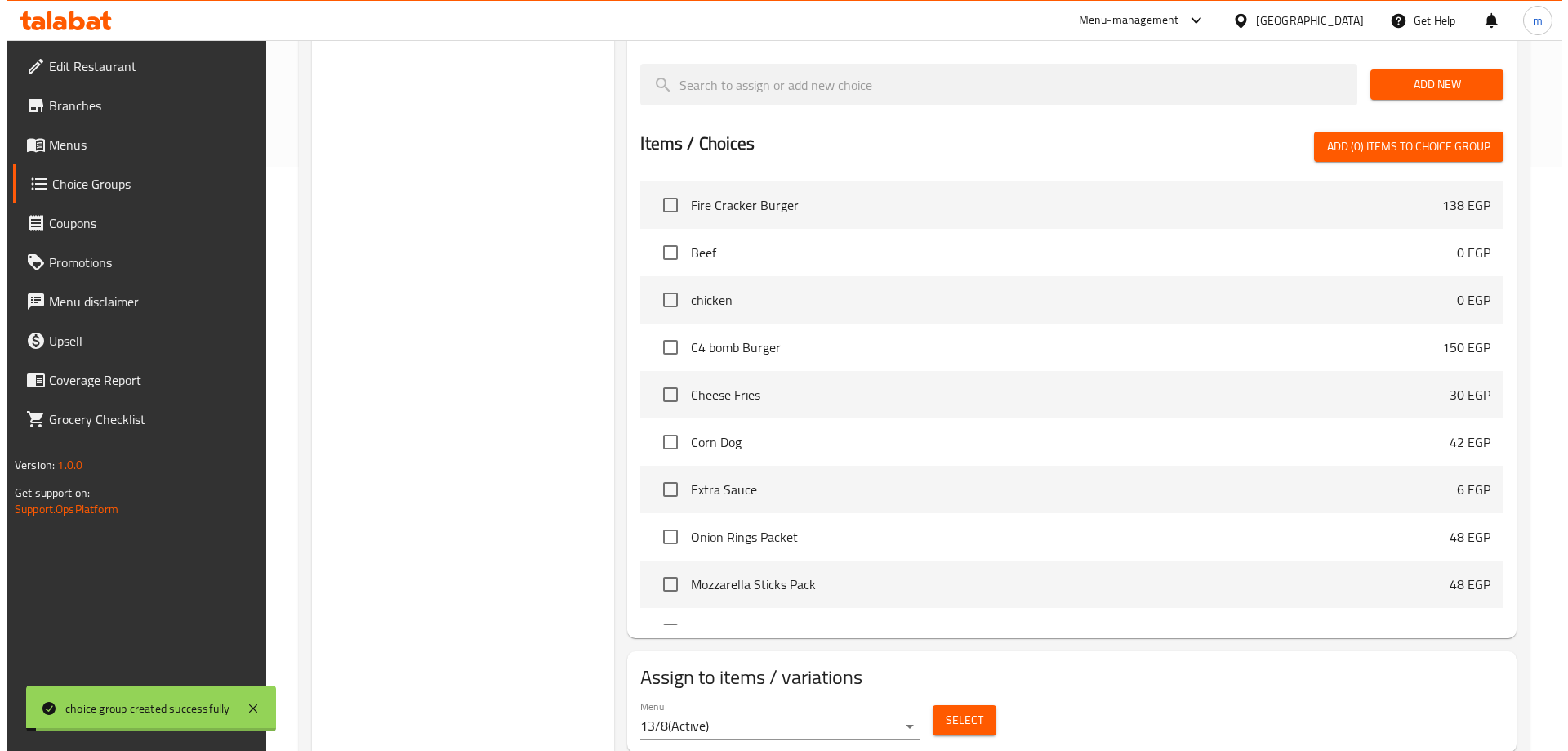
scroll to position [592, 0]
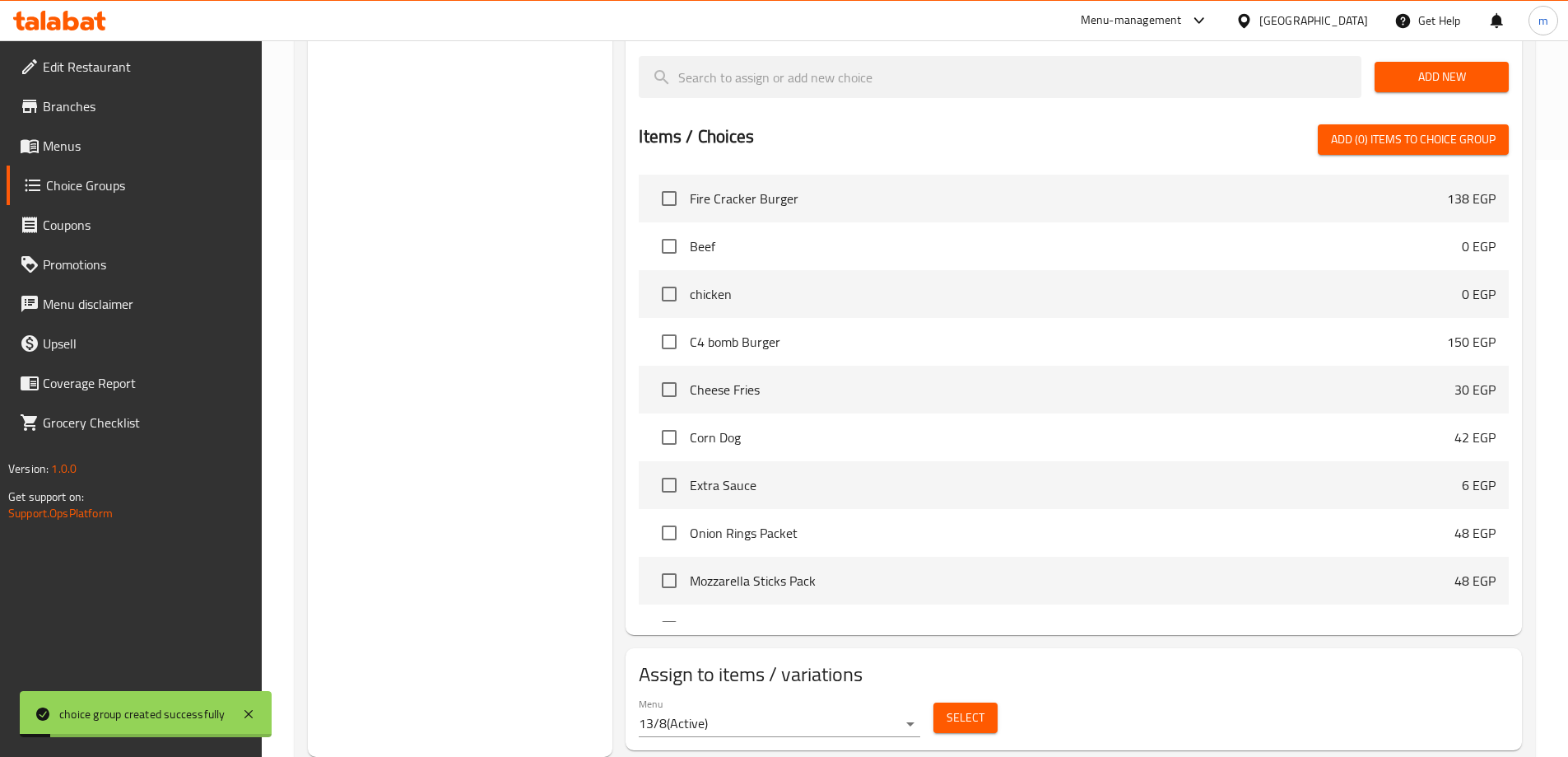
click at [967, 707] on span "Select" at bounding box center [966, 718] width 37 height 21
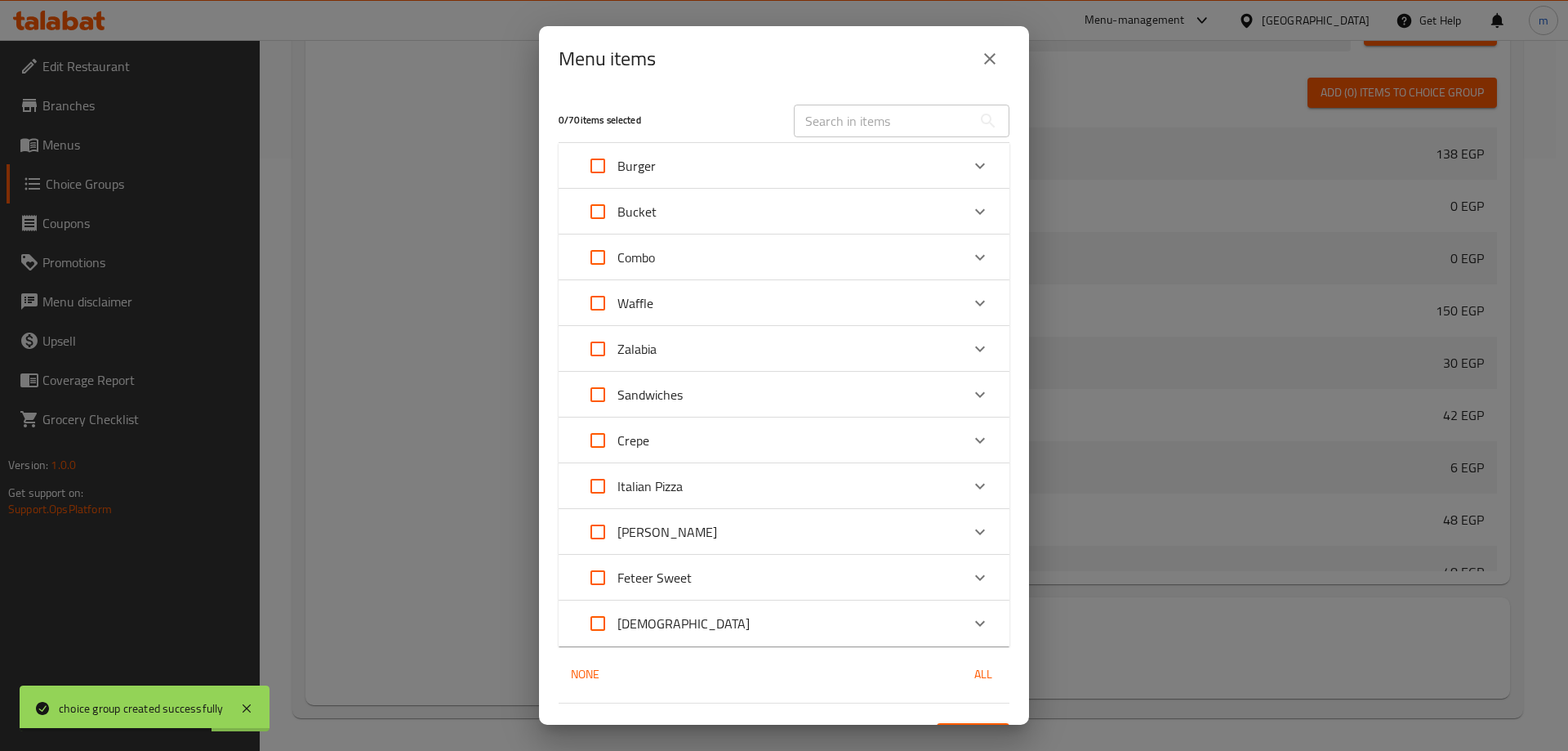
click at [665, 348] on div "Zalabia" at bounding box center [769, 349] width 382 height 39
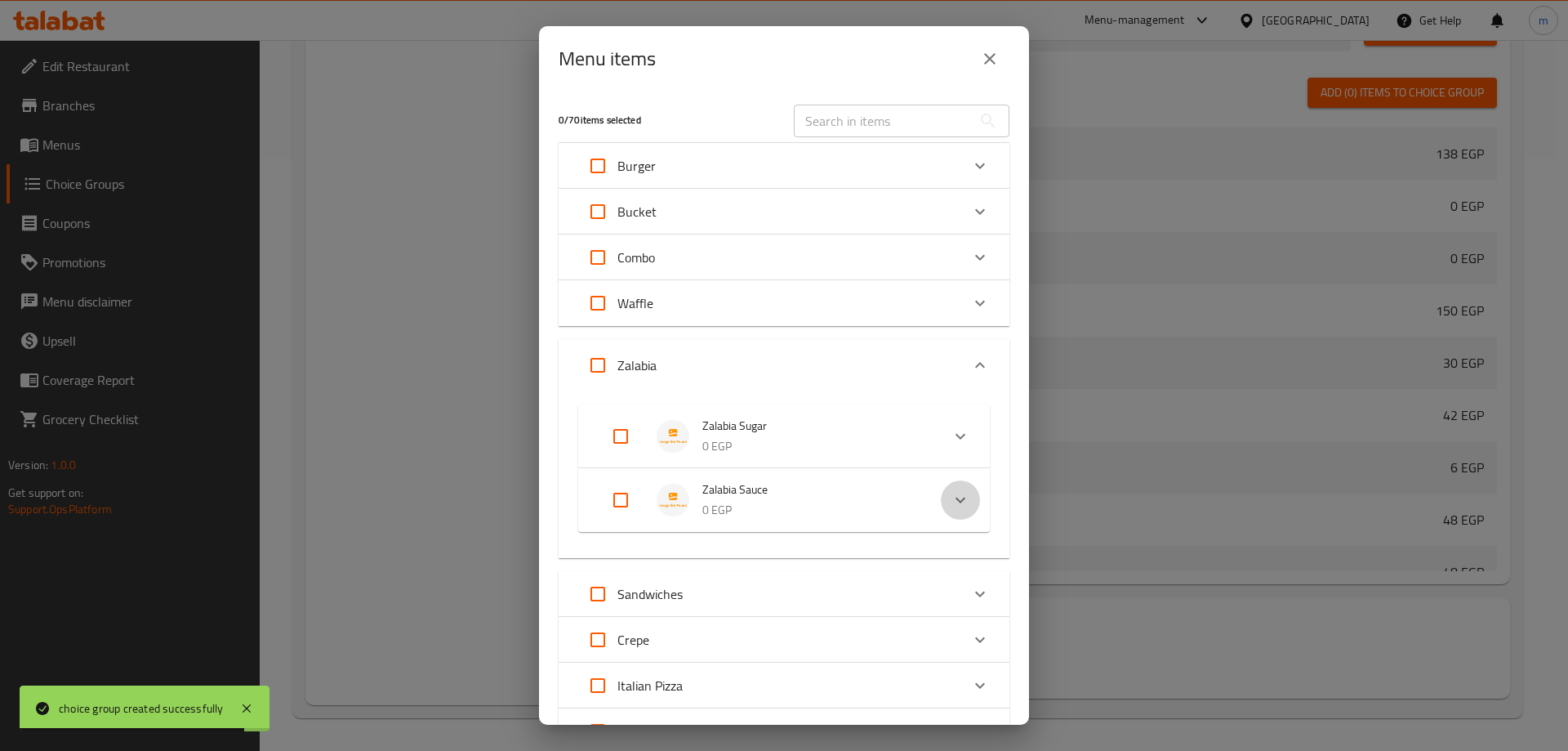
click at [951, 497] on icon "Expand" at bounding box center [960, 499] width 20 height 20
click at [944, 497] on div "Expand" at bounding box center [960, 513] width 39 height 39
click at [625, 502] on input "Expand" at bounding box center [621, 500] width 39 height 39
checkbox input "true"
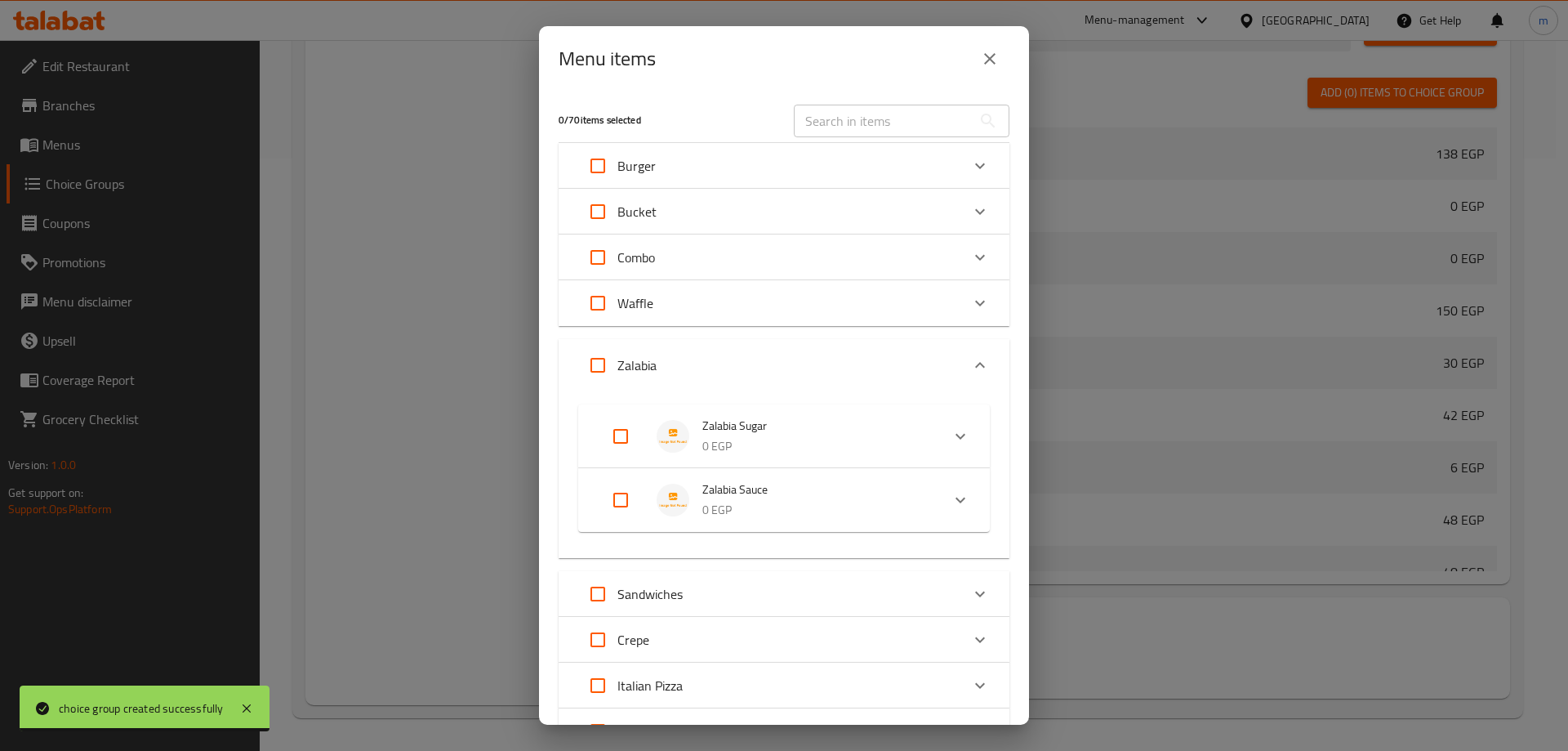
checkbox input "true"
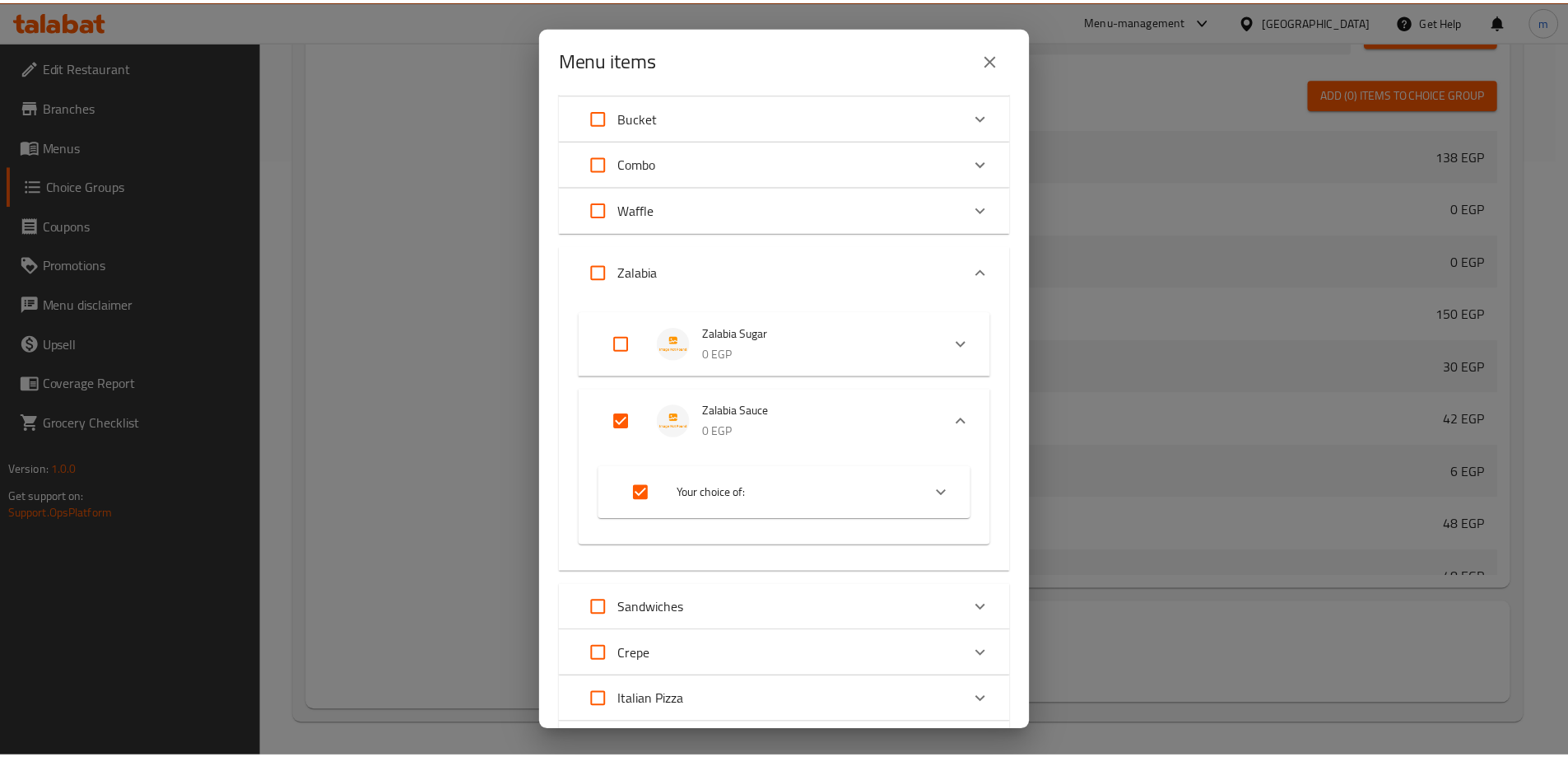
scroll to position [330, 0]
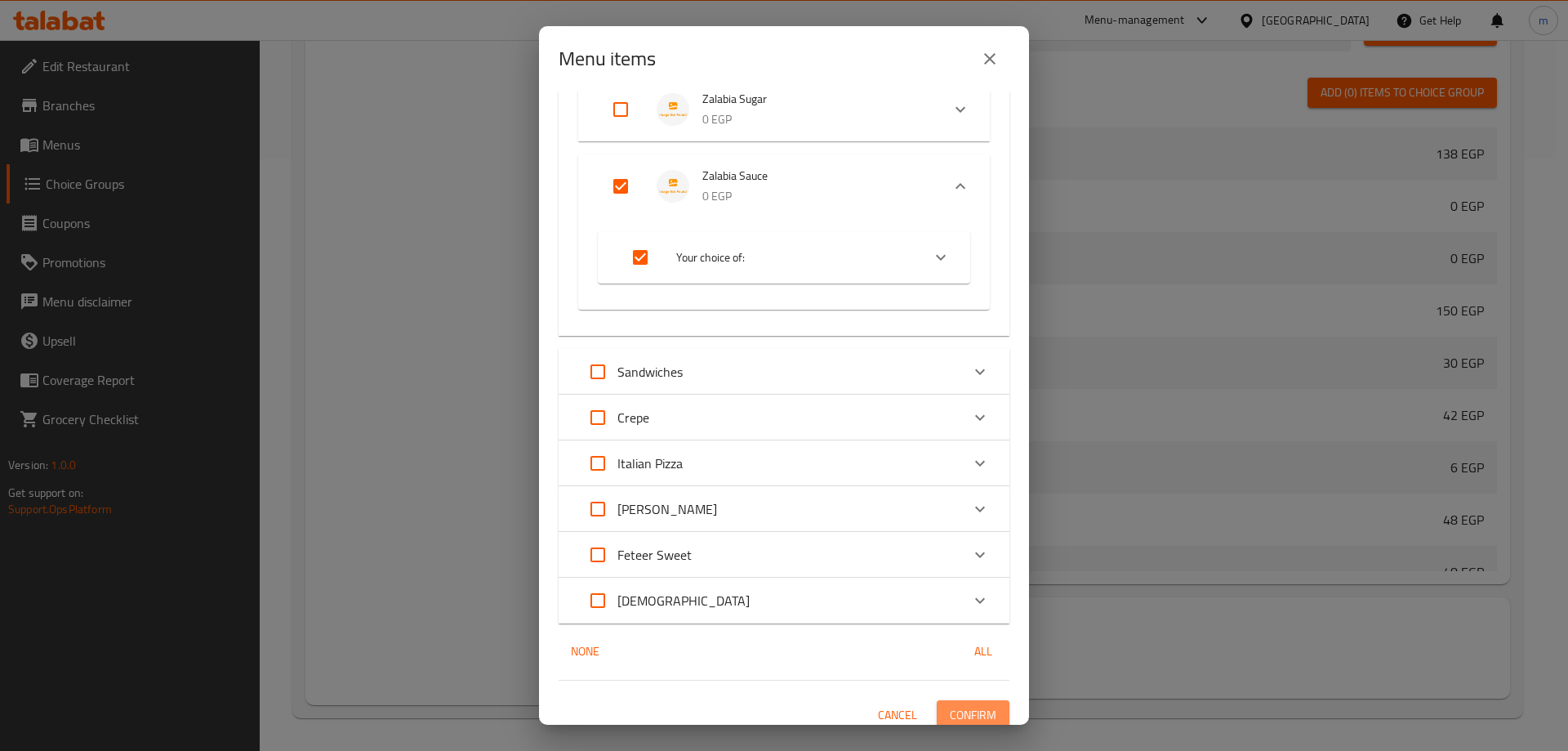
click at [975, 711] on span "Confirm" at bounding box center [973, 715] width 46 height 20
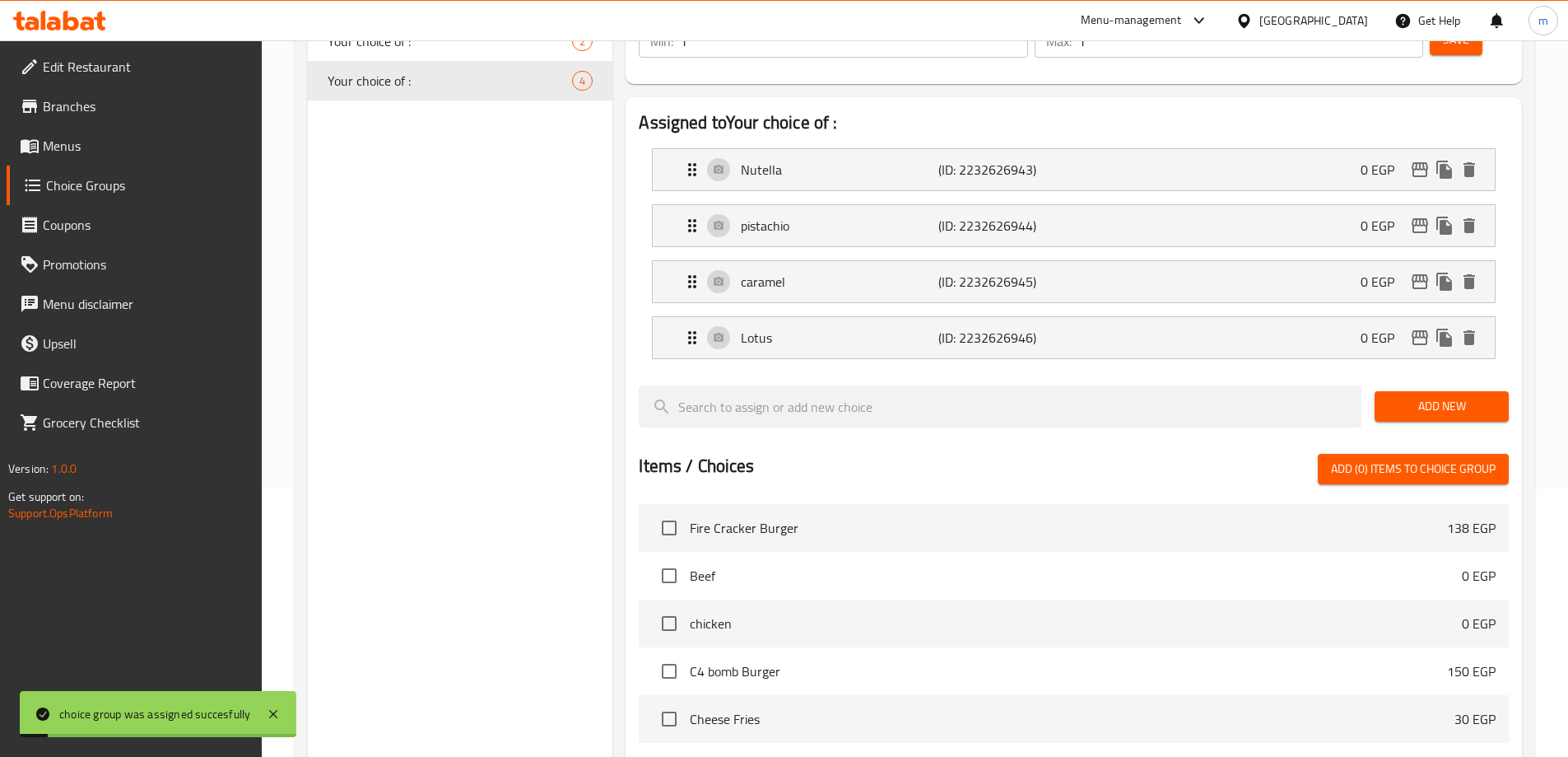
scroll to position [0, 0]
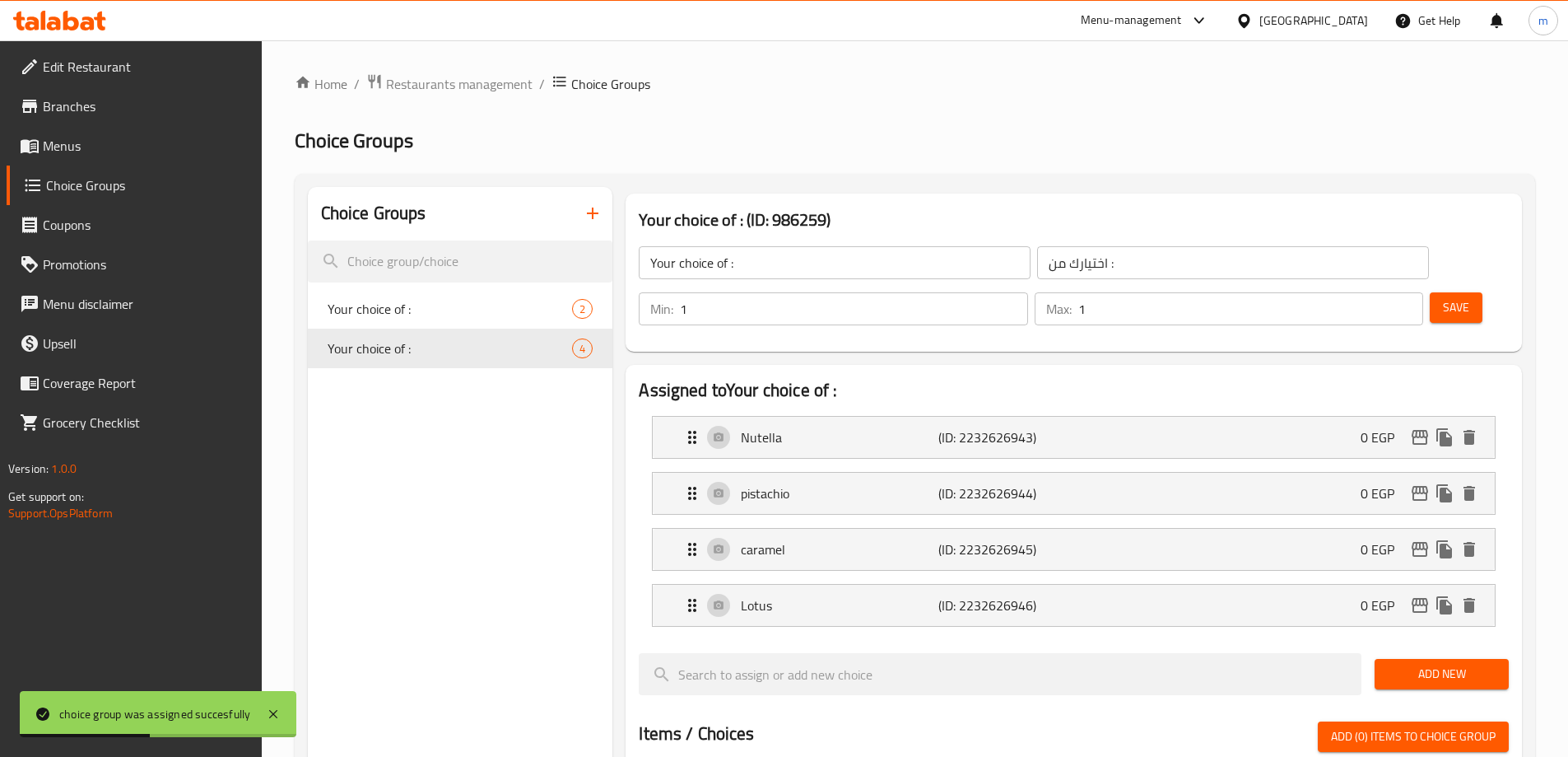
click at [153, 146] on span "Menus" at bounding box center [146, 145] width 206 height 20
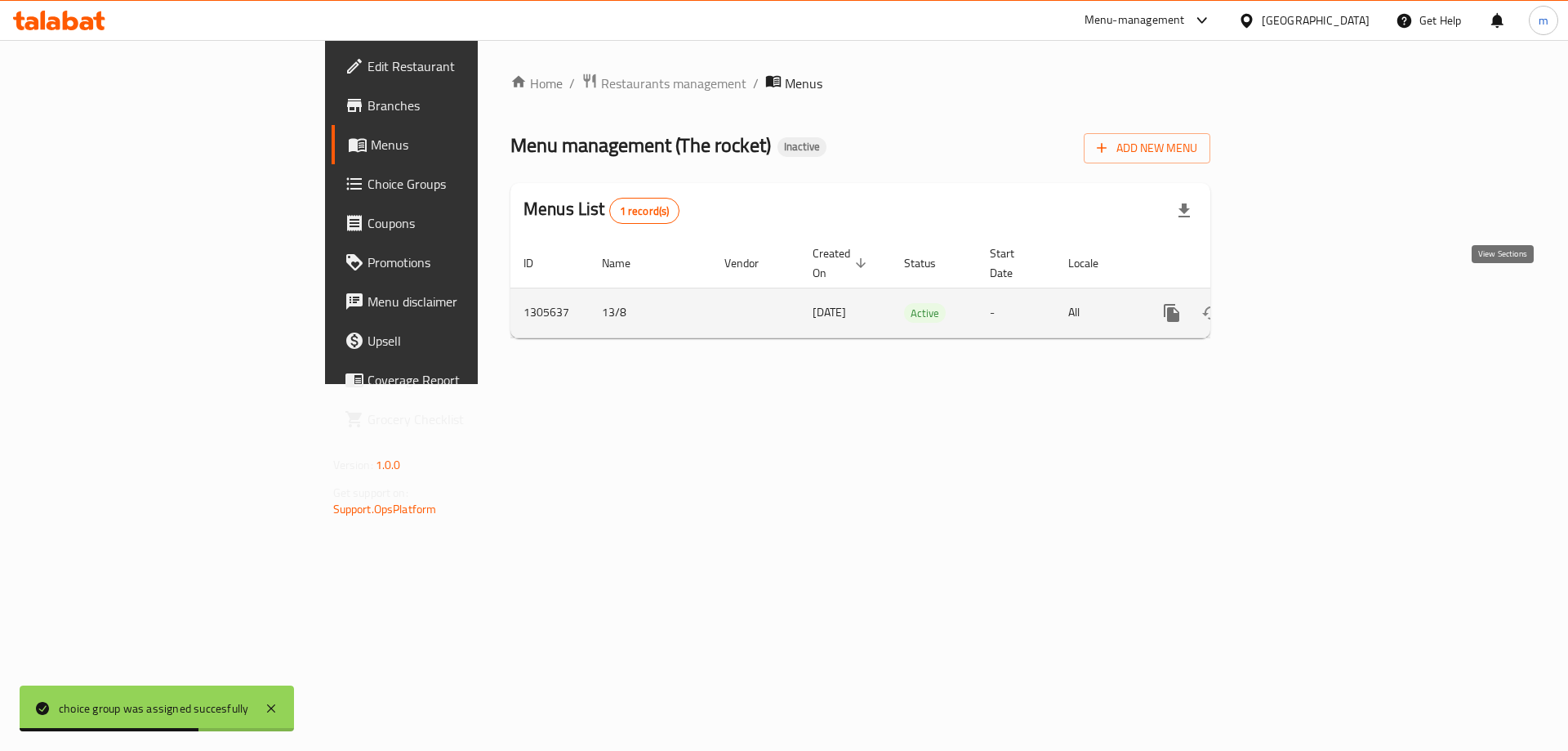
click at [1299, 303] on icon "enhanced table" at bounding box center [1289, 312] width 20 height 20
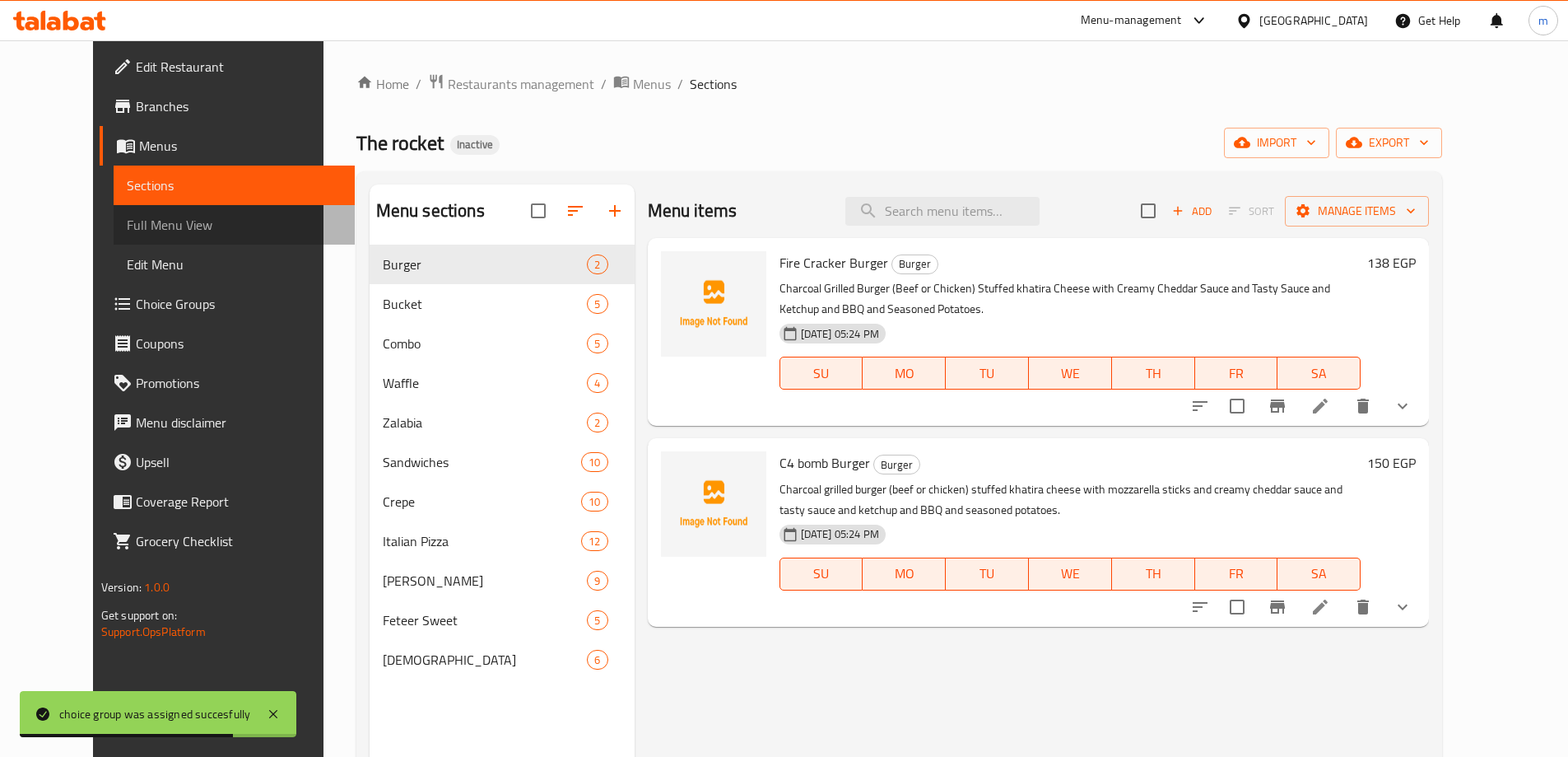
click at [126, 222] on span "Full Menu View" at bounding box center [233, 224] width 214 height 20
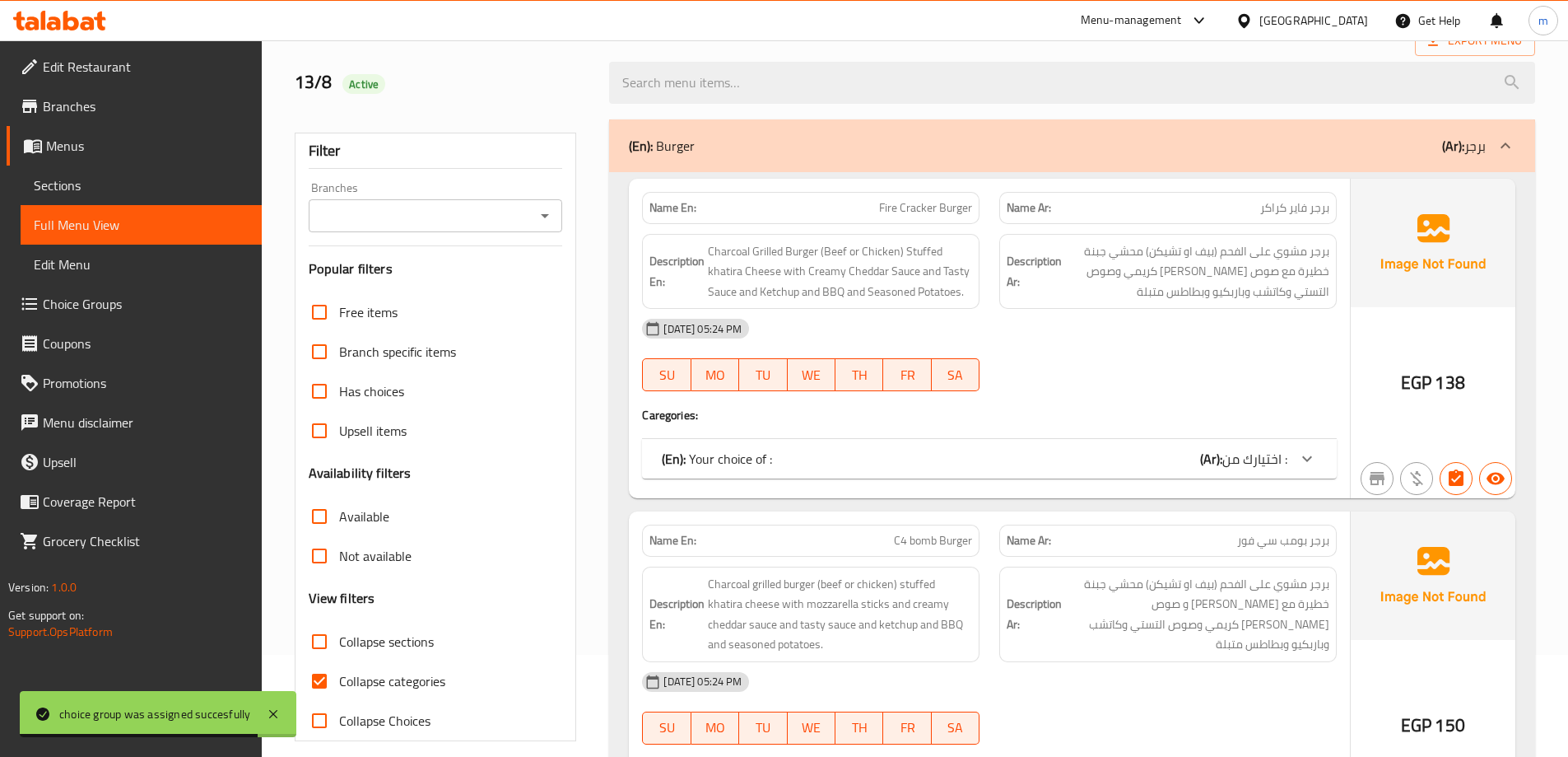
scroll to position [247, 0]
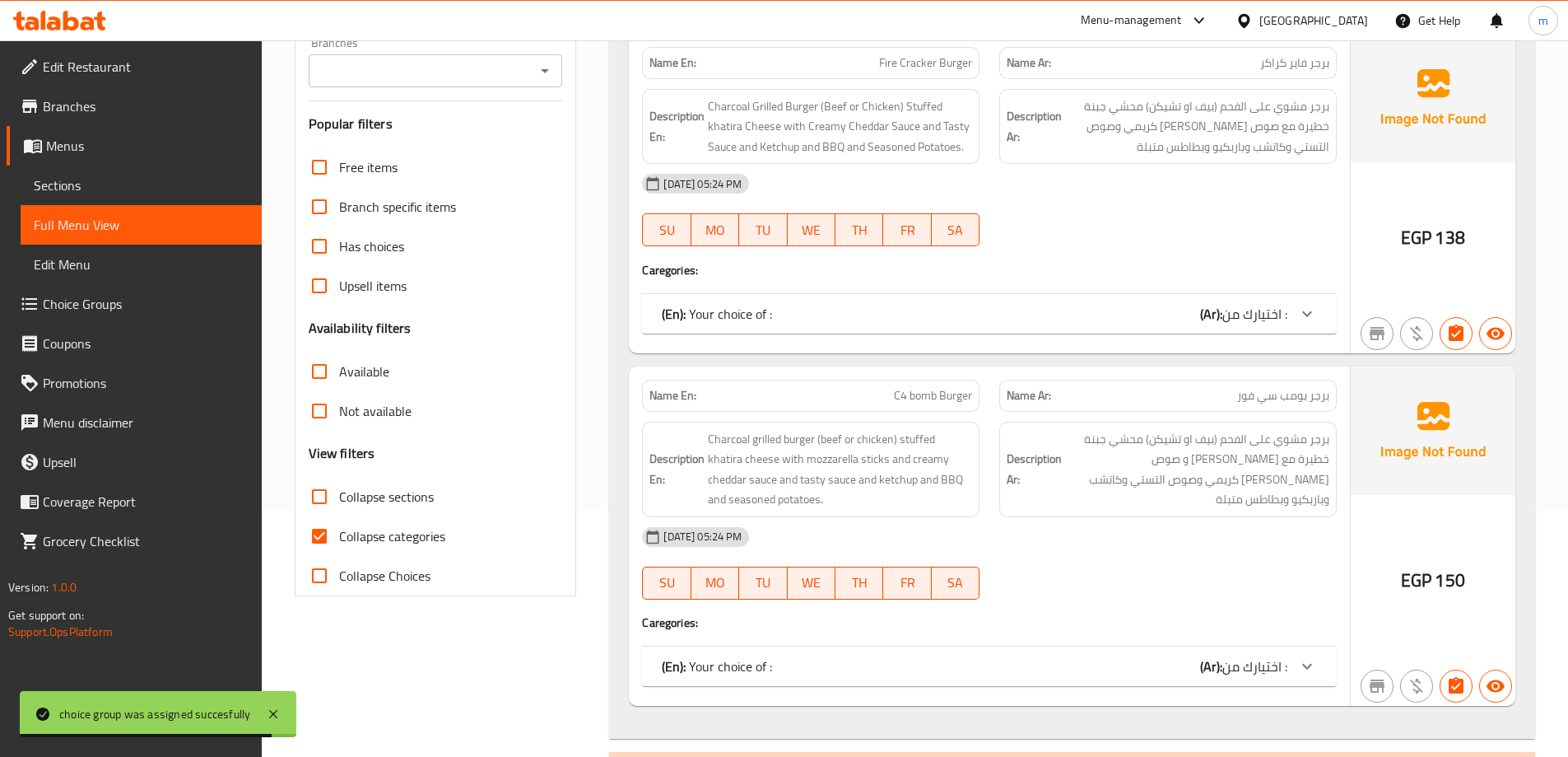
click at [413, 542] on span "Collapse categories" at bounding box center [392, 536] width 106 height 20
click at [339, 542] on input "Collapse categories" at bounding box center [319, 536] width 39 height 39
checkbox input "false"
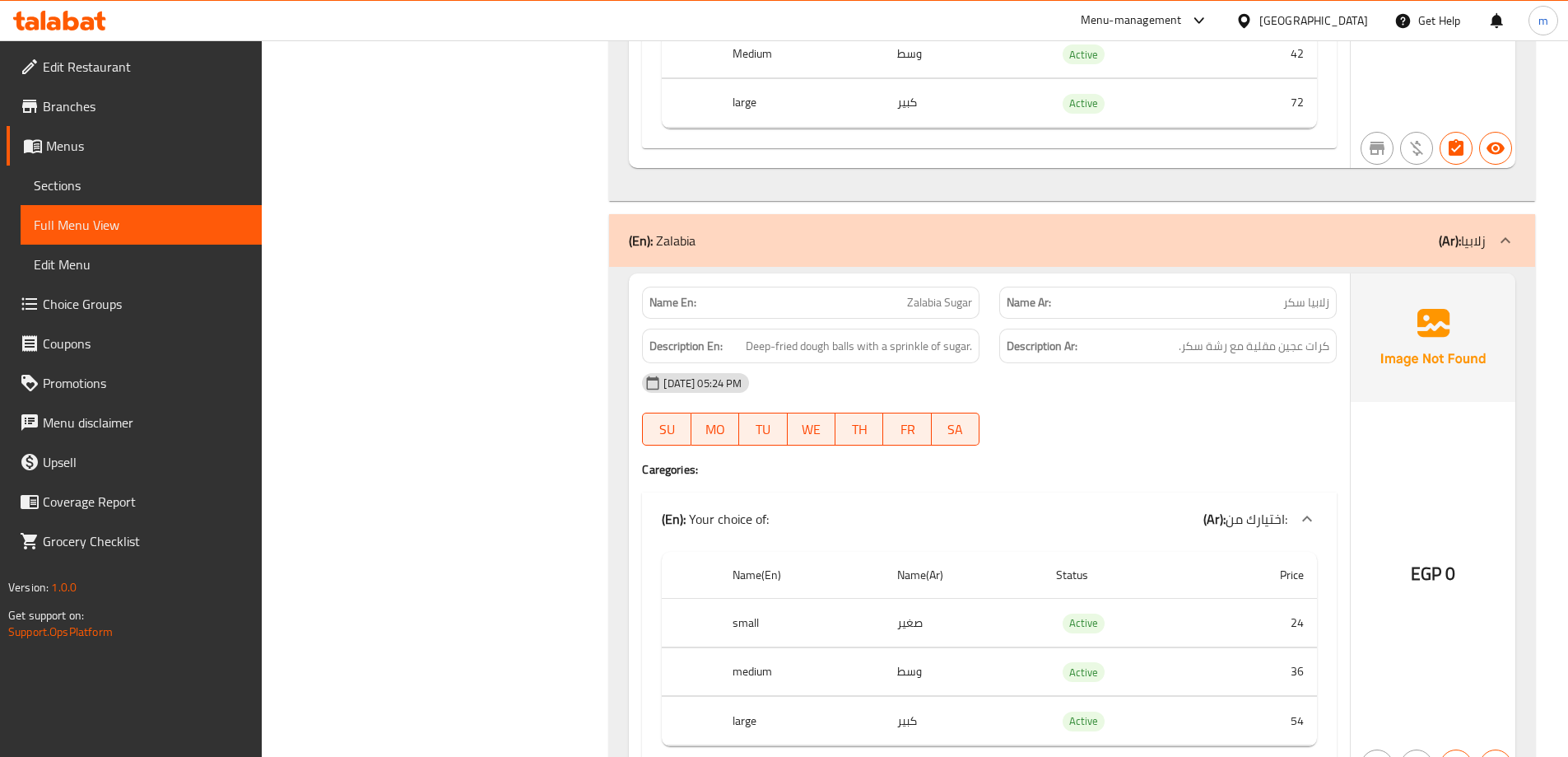
scroll to position [5681, 0]
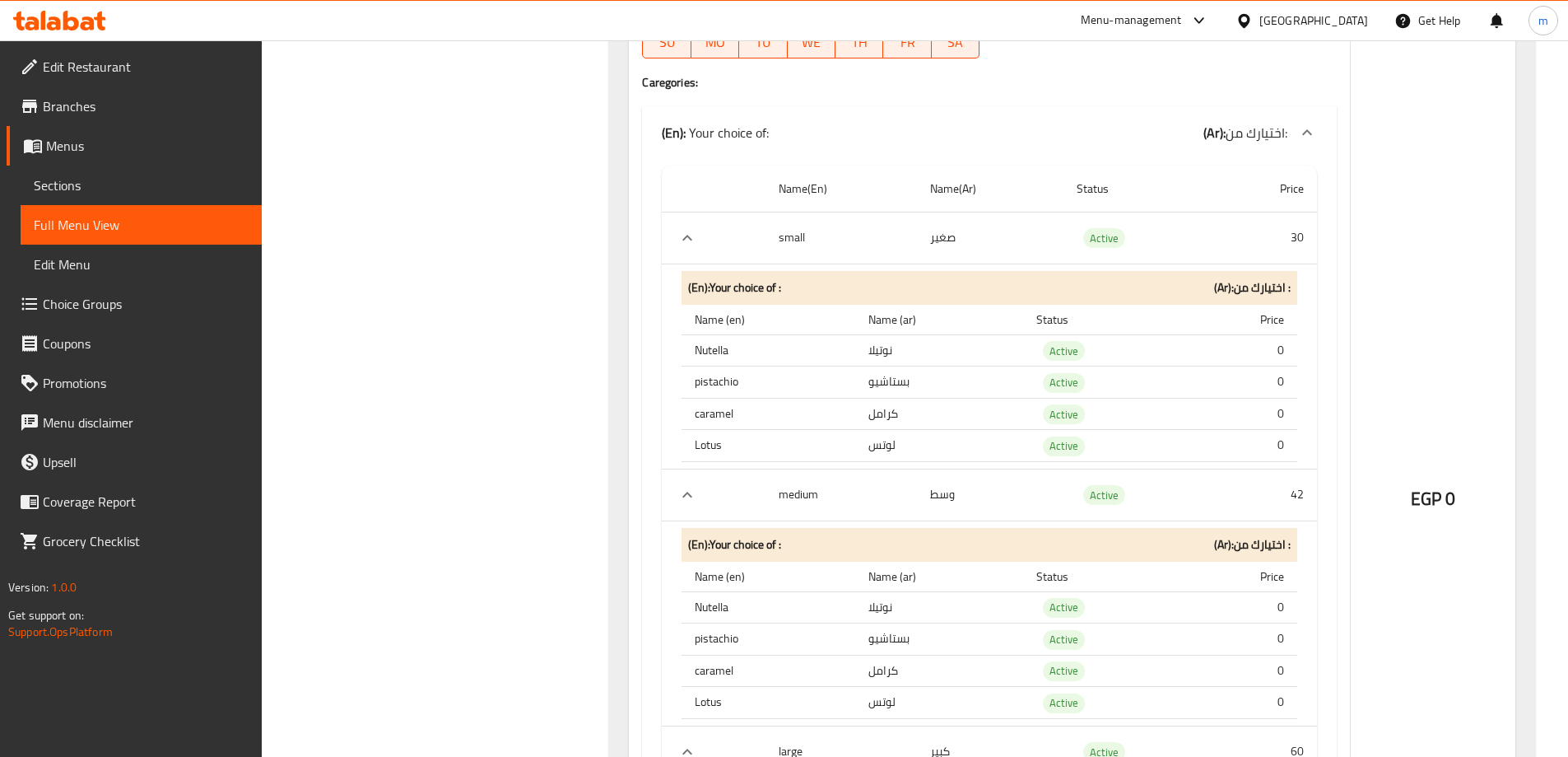
scroll to position [6422, 0]
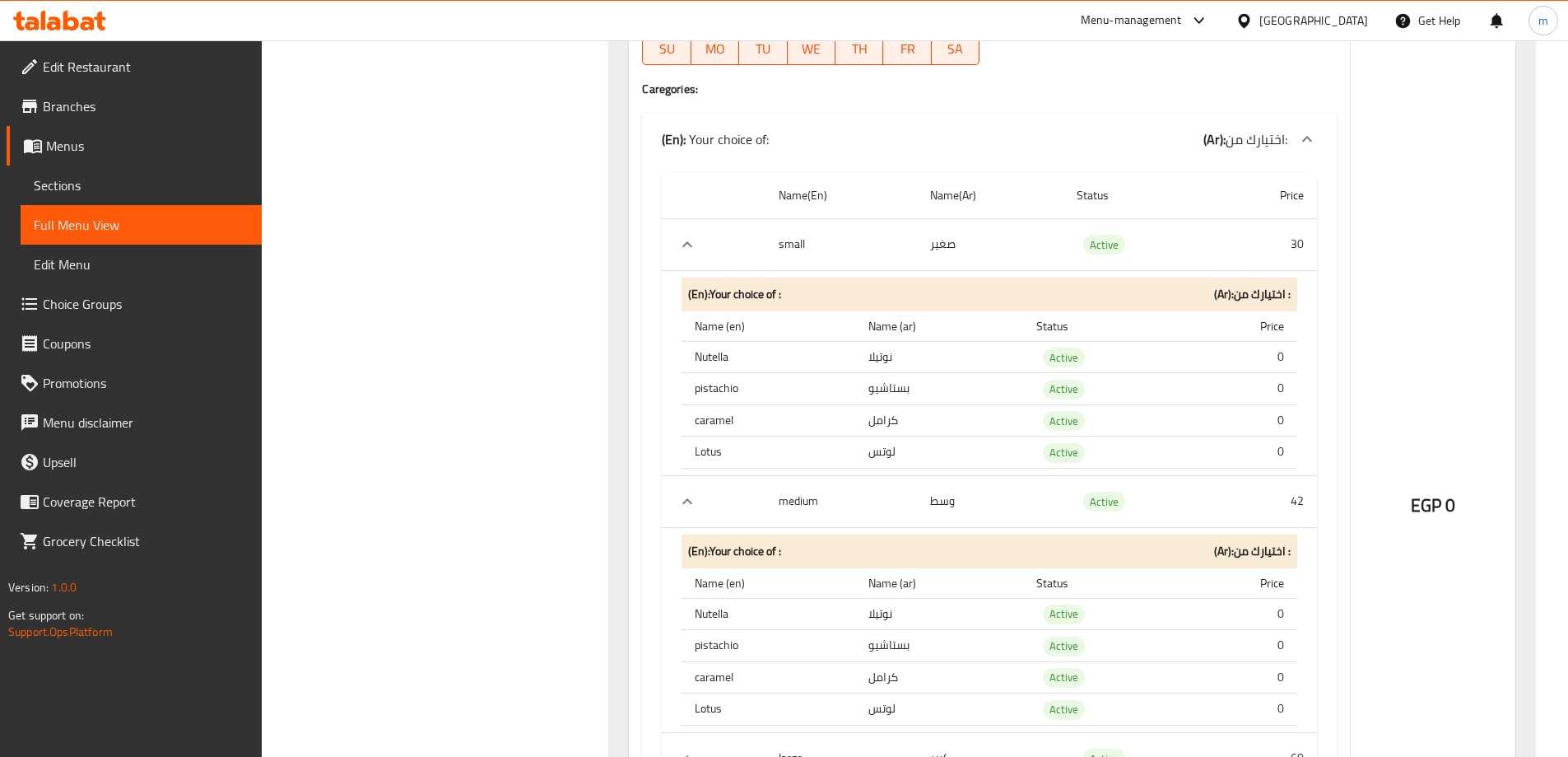
click at [101, 296] on span "Choice Groups" at bounding box center [146, 304] width 206 height 20
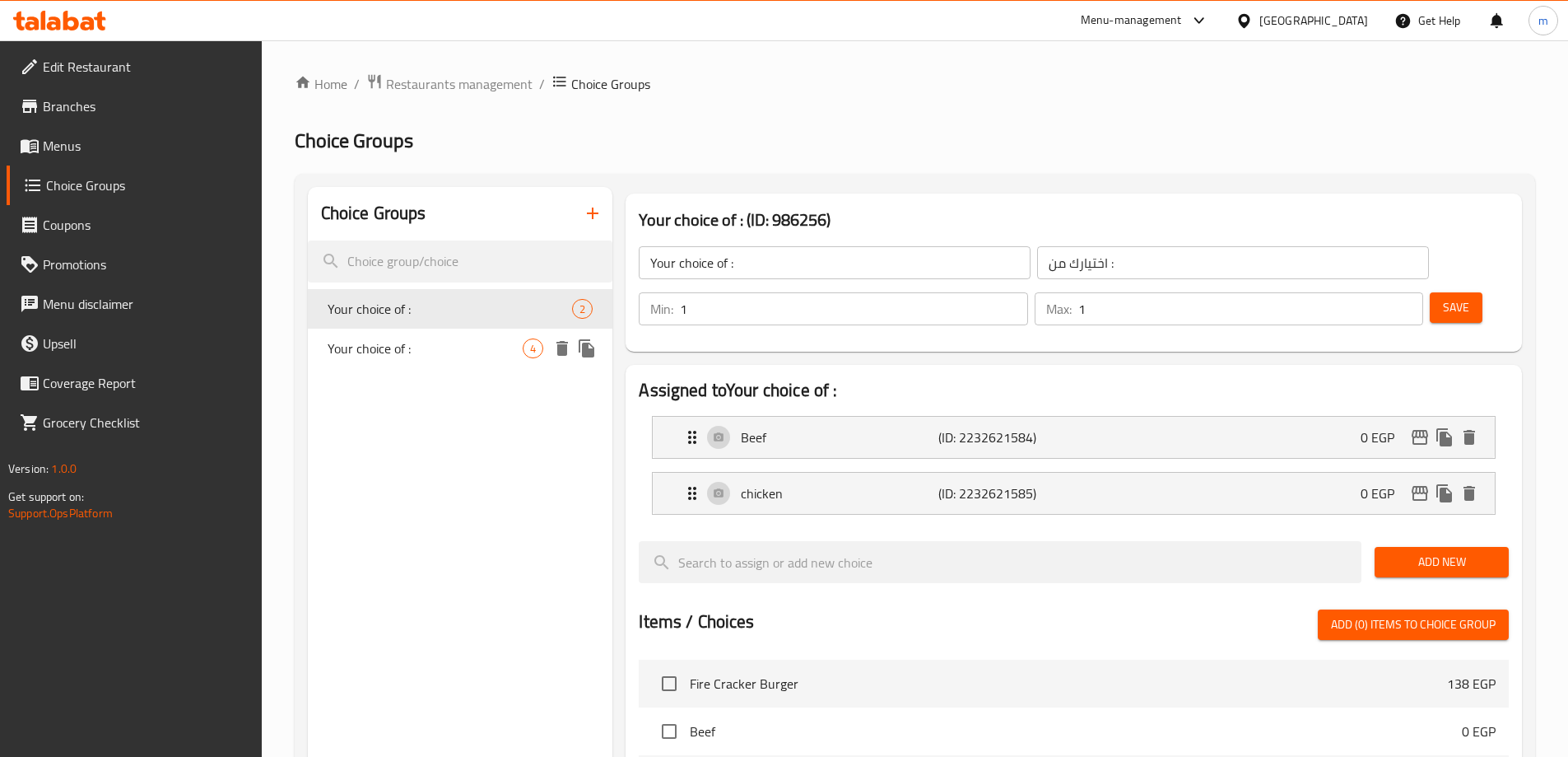
click at [386, 341] on span "Your choice of :" at bounding box center [425, 348] width 196 height 20
type input "Your choice of :"
type input "اختيارك من :"
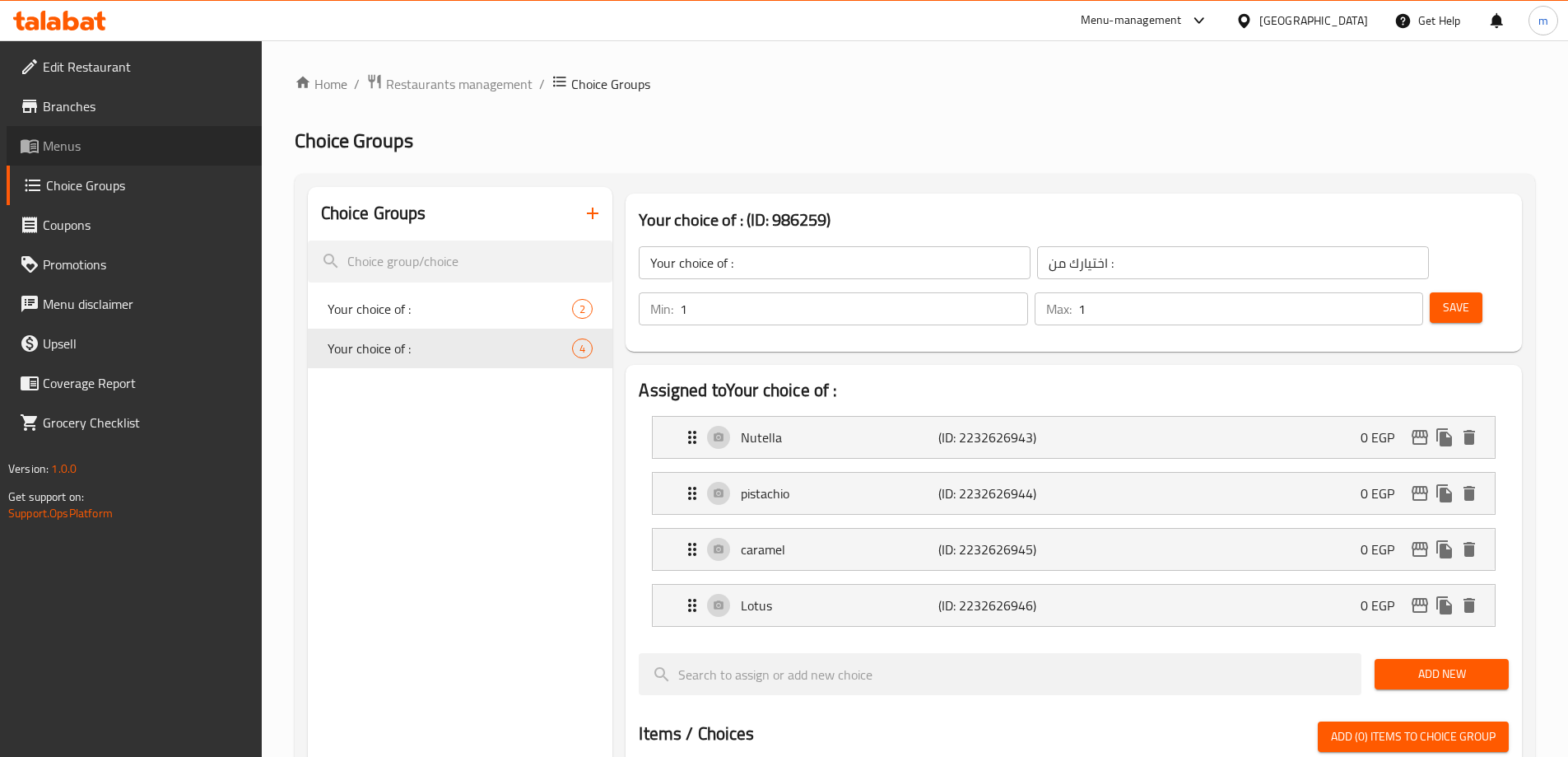
click at [103, 153] on span "Menus" at bounding box center [146, 145] width 206 height 20
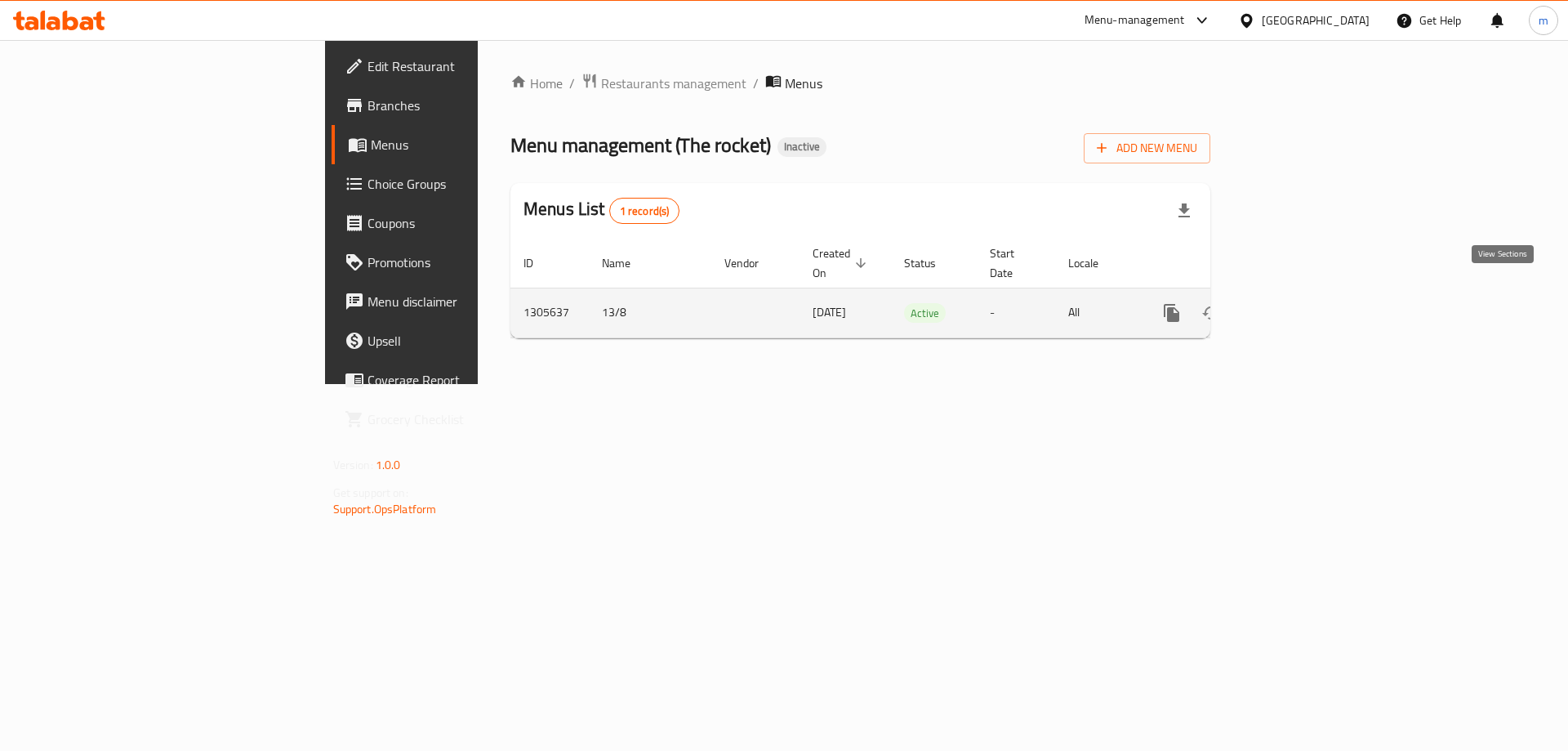
click at [1299, 303] on icon "enhanced table" at bounding box center [1289, 312] width 20 height 20
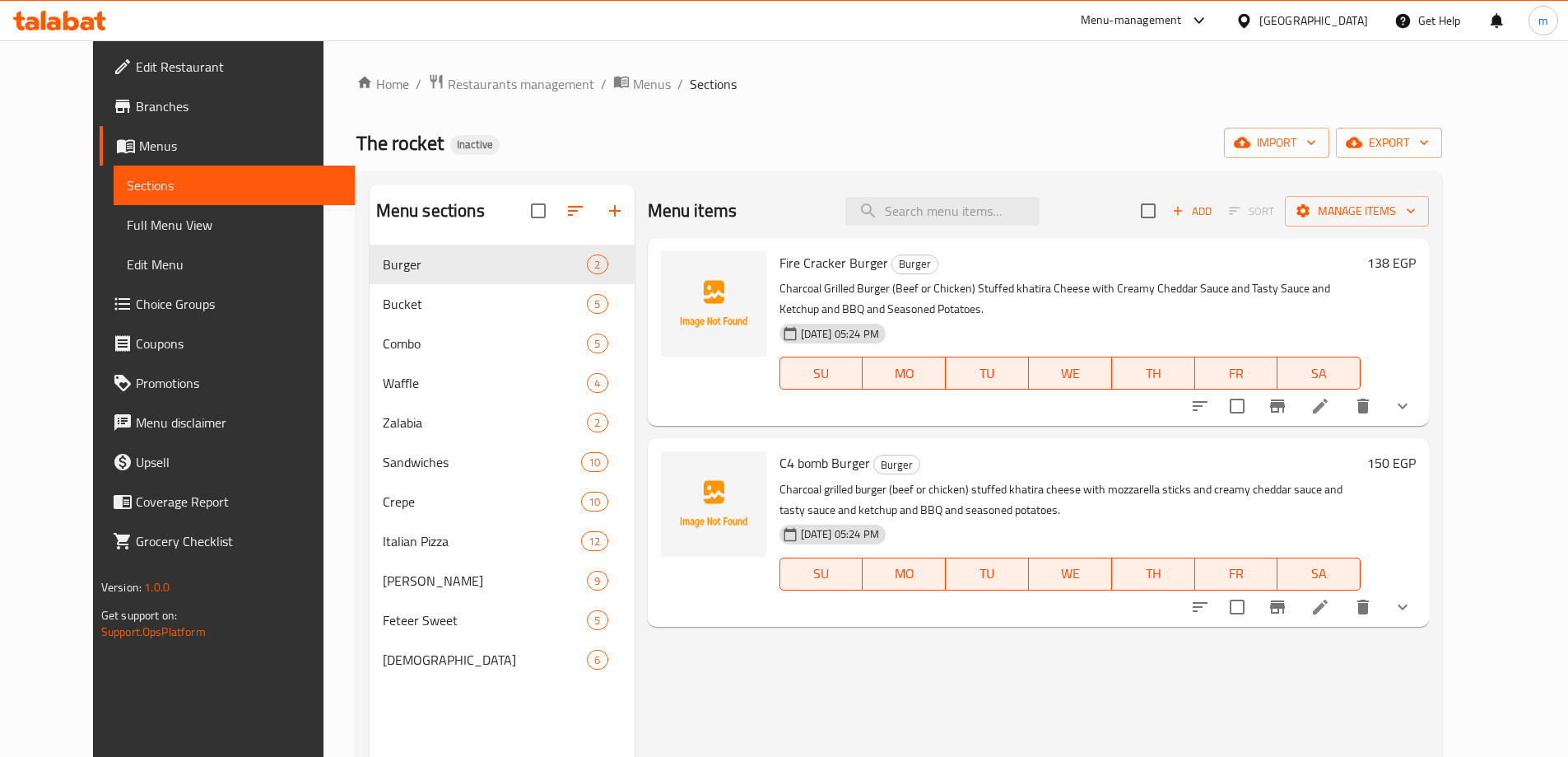
click at [126, 228] on span "Full Menu View" at bounding box center [233, 224] width 214 height 20
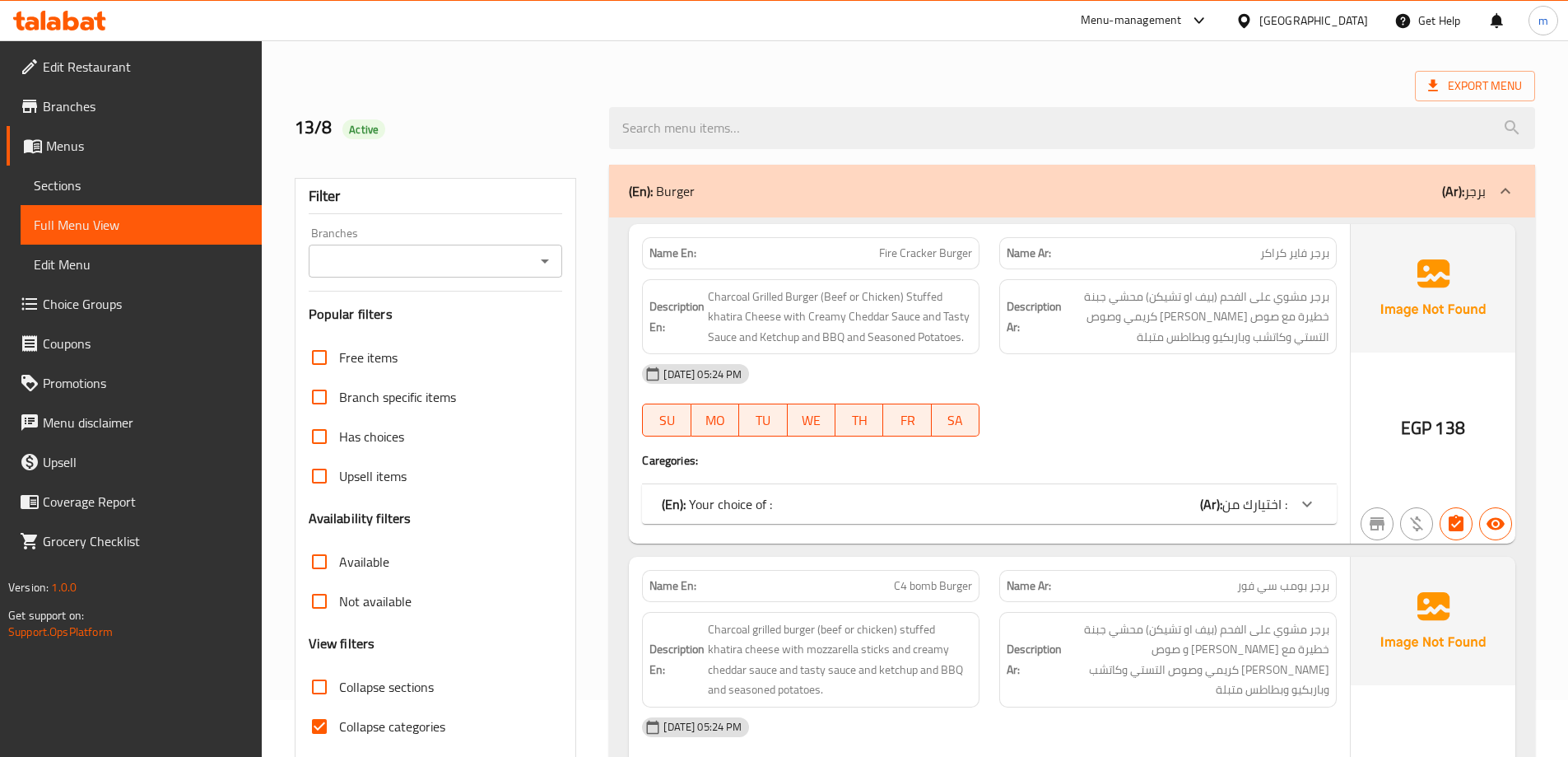
scroll to position [165, 0]
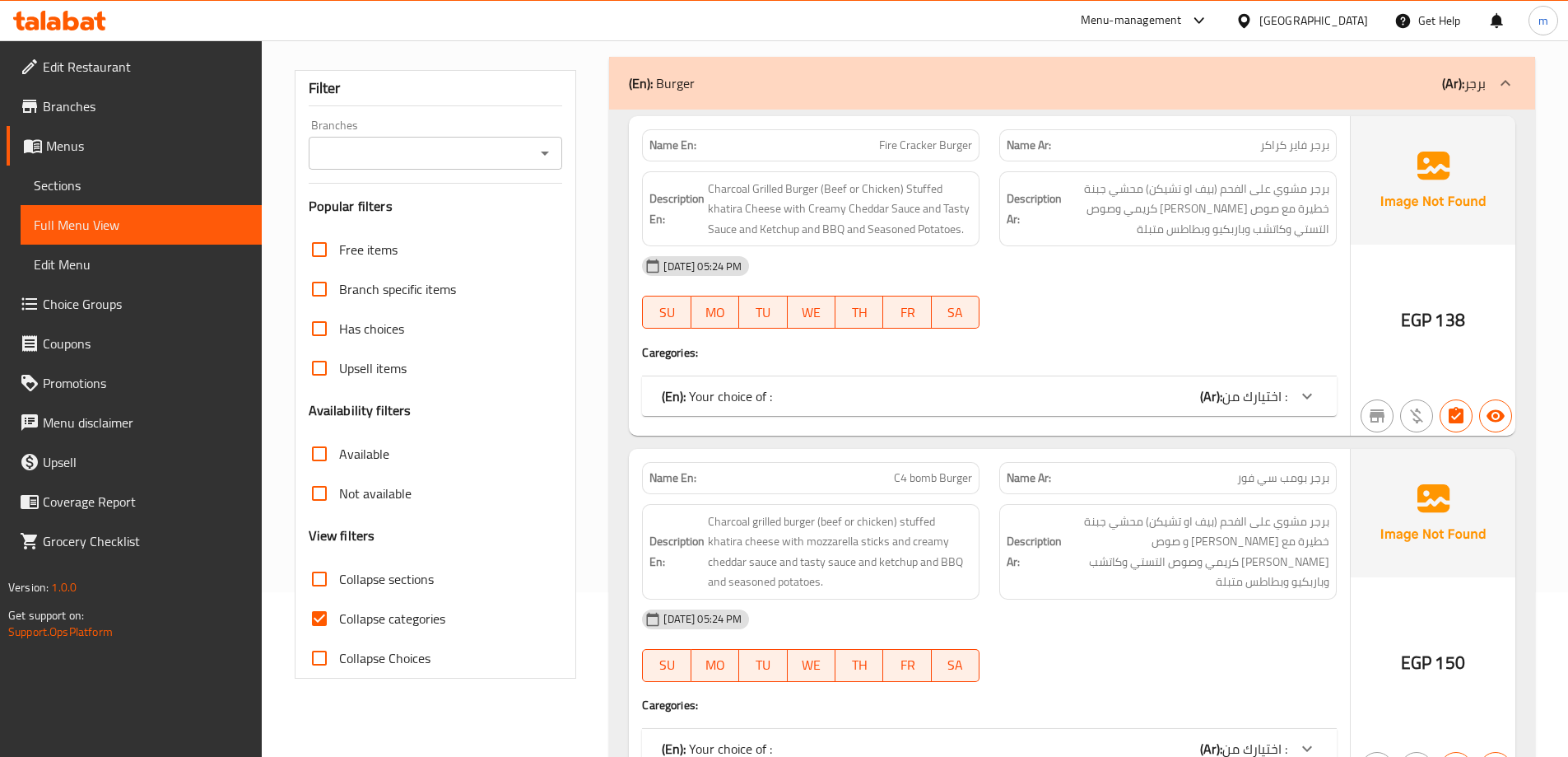
click at [370, 578] on span "Collapse sections" at bounding box center [386, 578] width 95 height 20
click at [339, 578] on input "Collapse sections" at bounding box center [319, 579] width 39 height 39
checkbox input "true"
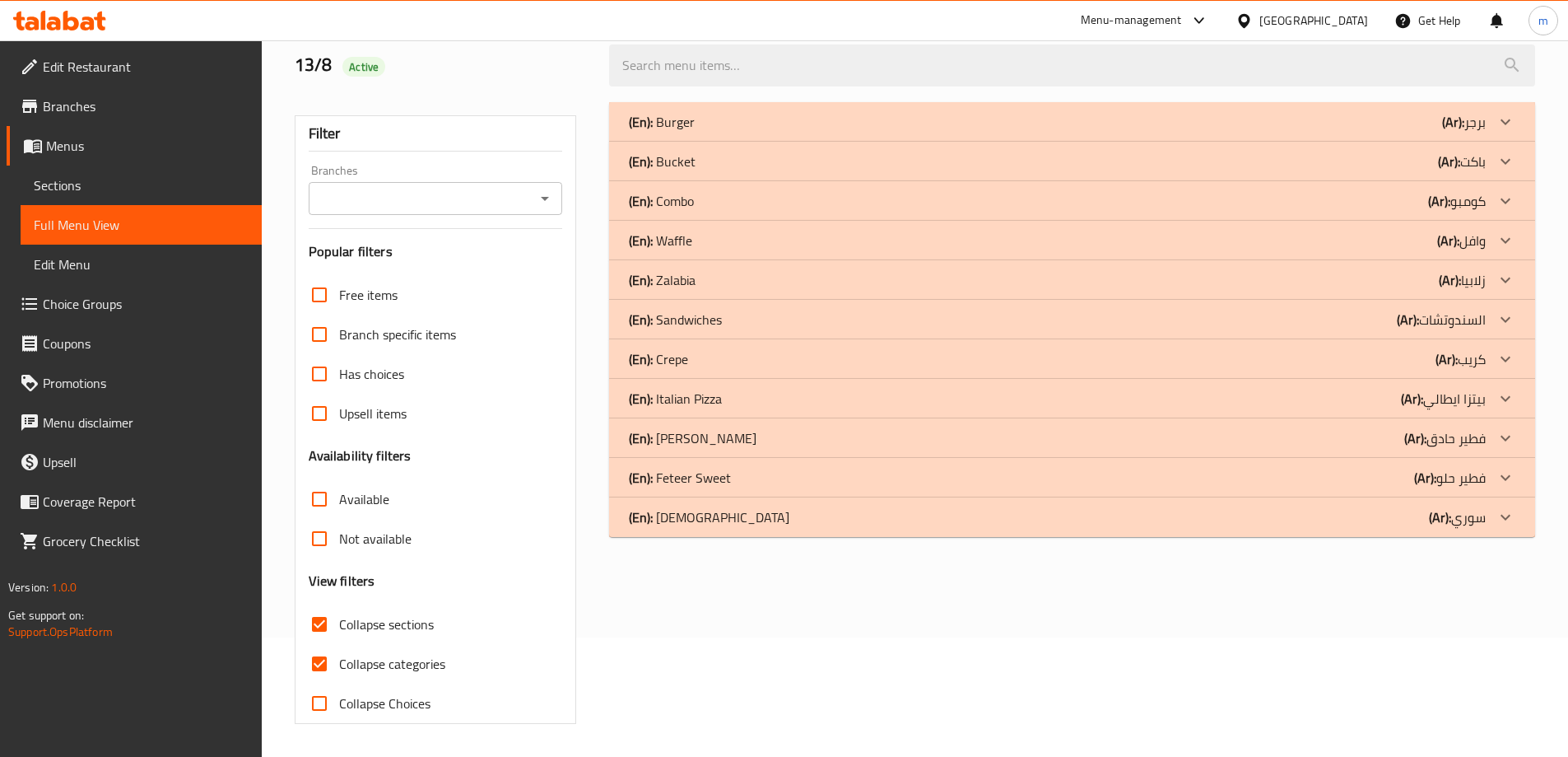
click at [378, 654] on span "Collapse categories" at bounding box center [392, 663] width 106 height 20
click at [339, 644] on input "Collapse categories" at bounding box center [319, 663] width 39 height 39
checkbox input "false"
click at [860, 132] on div "(En): Zalabia (Ar): زلابيا" at bounding box center [1057, 122] width 857 height 20
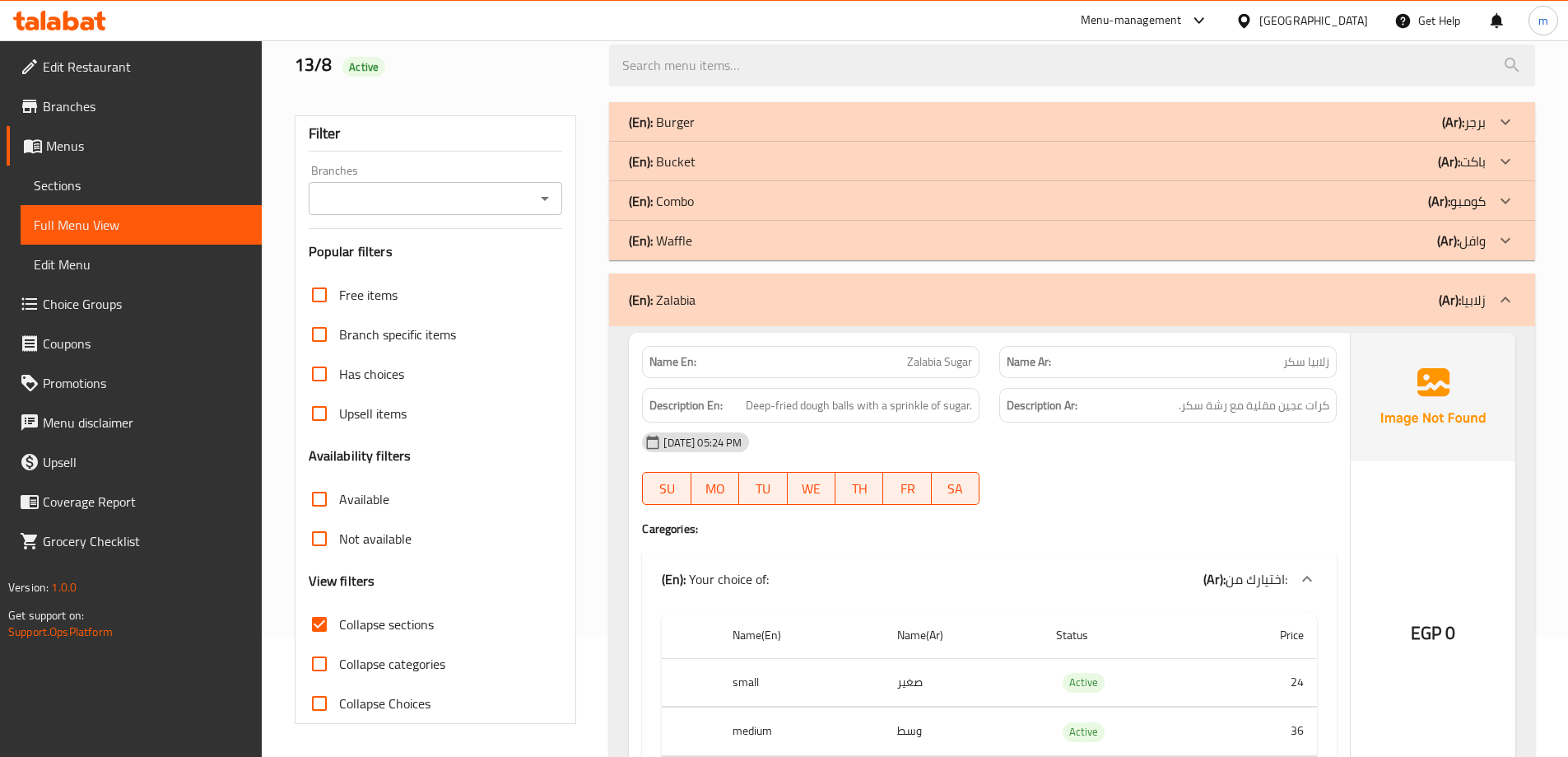
click at [1284, 298] on div "(En): Zalabia (Ar): زلابيا" at bounding box center [1057, 299] width 857 height 20
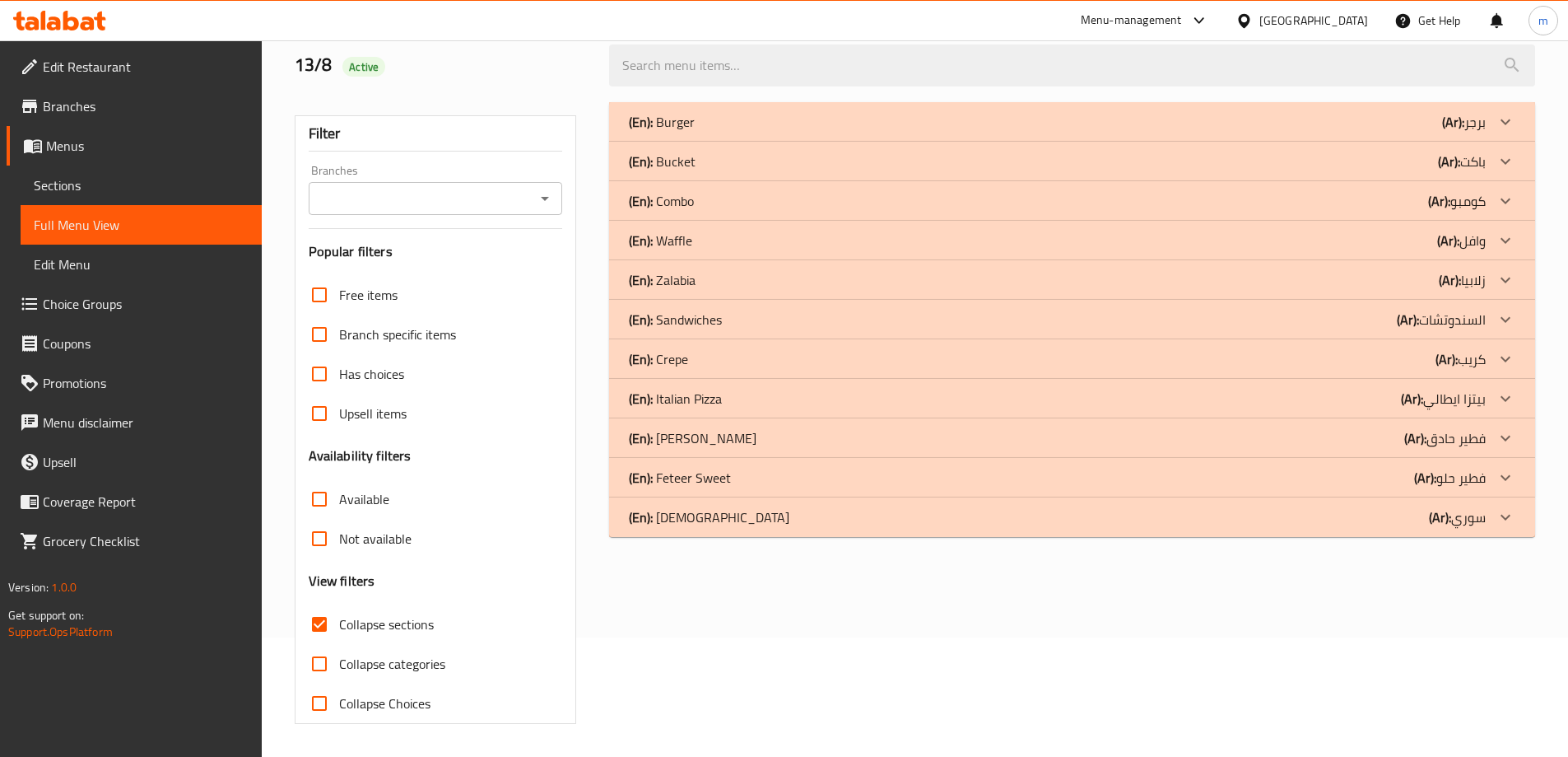
click at [1334, 132] on div "(En): Sandwiches (Ar): السندوتشات" at bounding box center [1057, 122] width 857 height 20
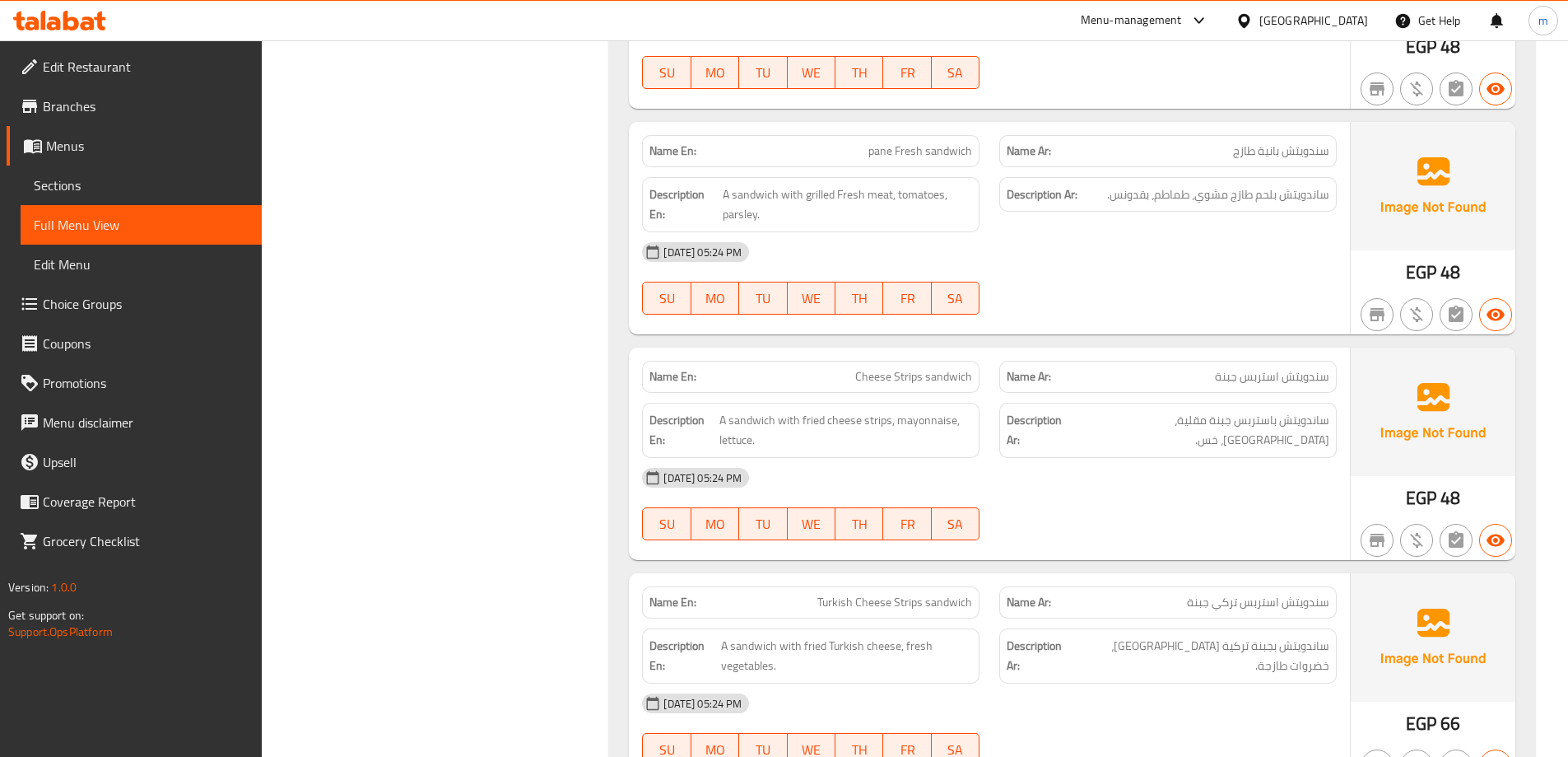
scroll to position [1520, 0]
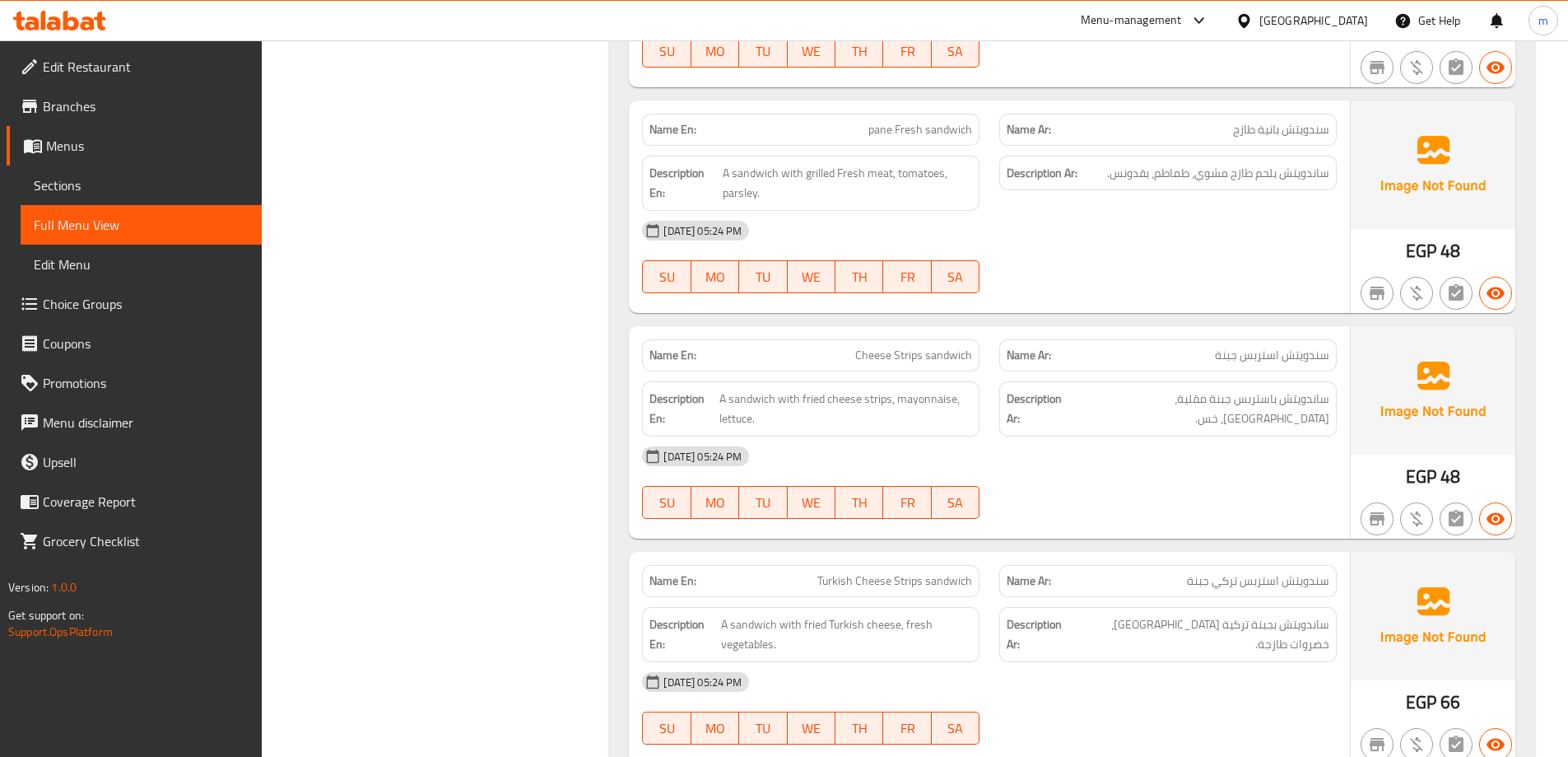
click at [393, 404] on div "Filter Branches Branches Popular filters Free items Branch specific items Has c…" at bounding box center [442, 81] width 316 height 2777
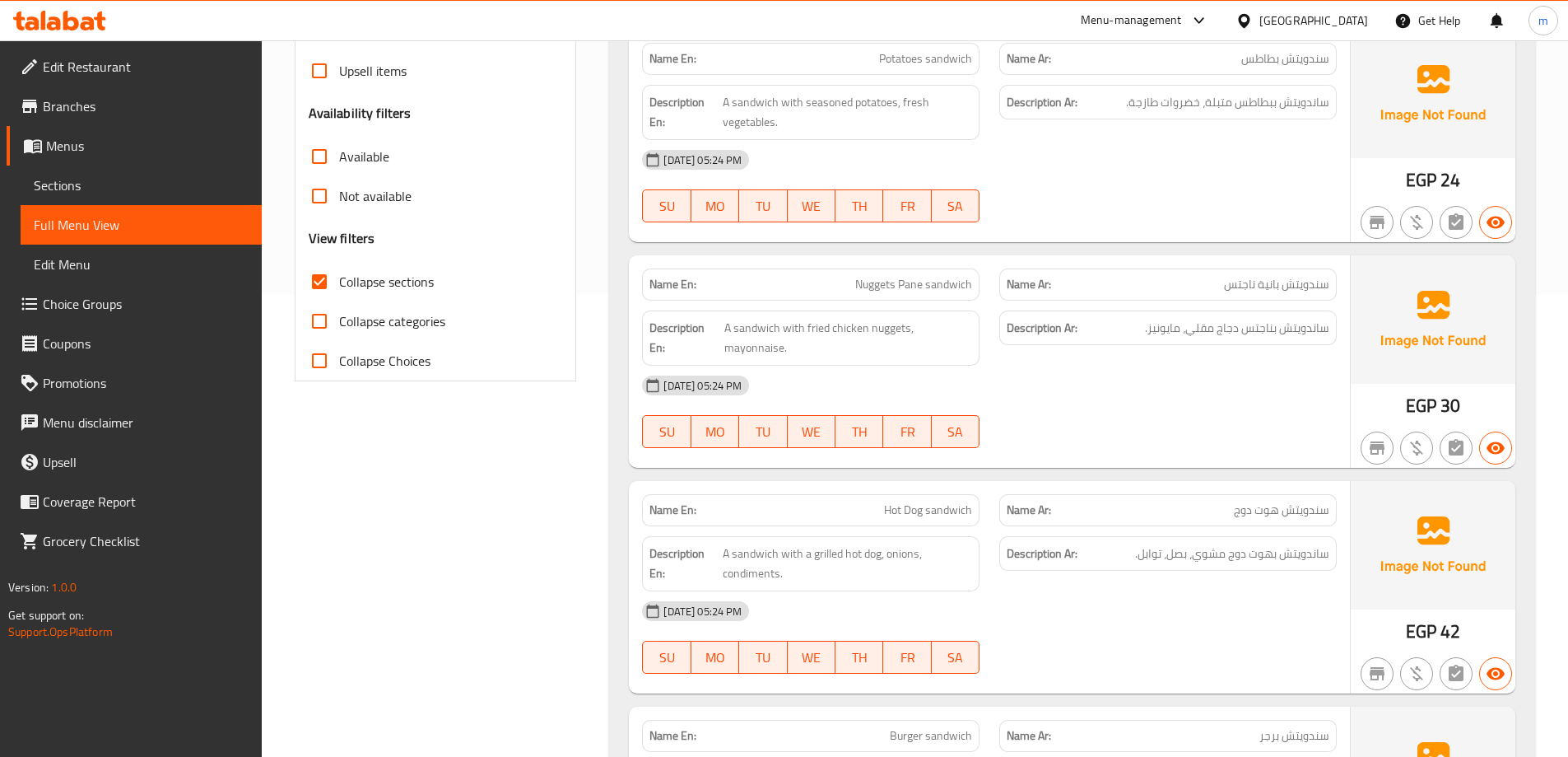
scroll to position [366, 0]
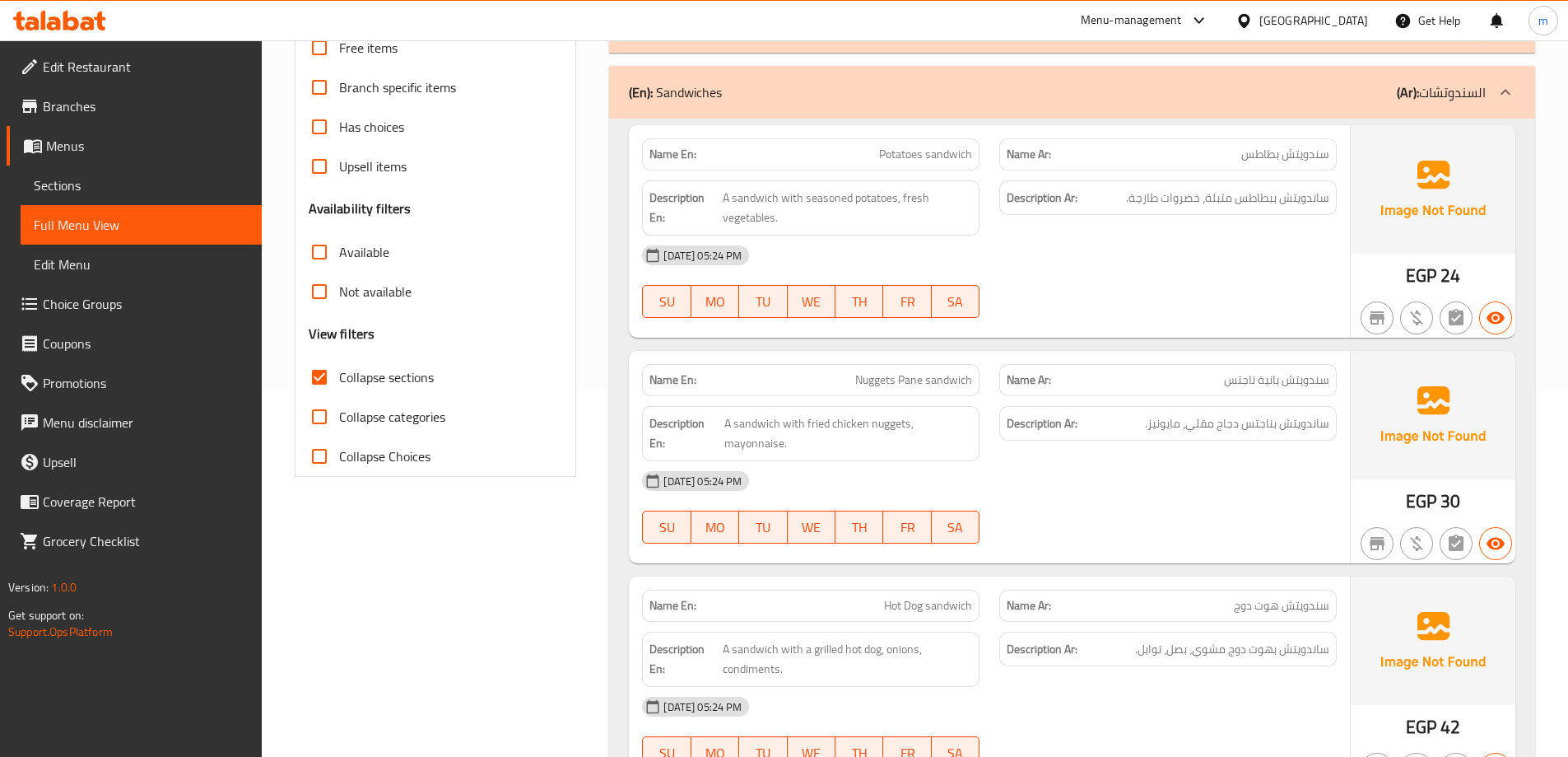
click at [1273, 489] on div "[DATE] 05:24 PM" at bounding box center [989, 481] width 715 height 39
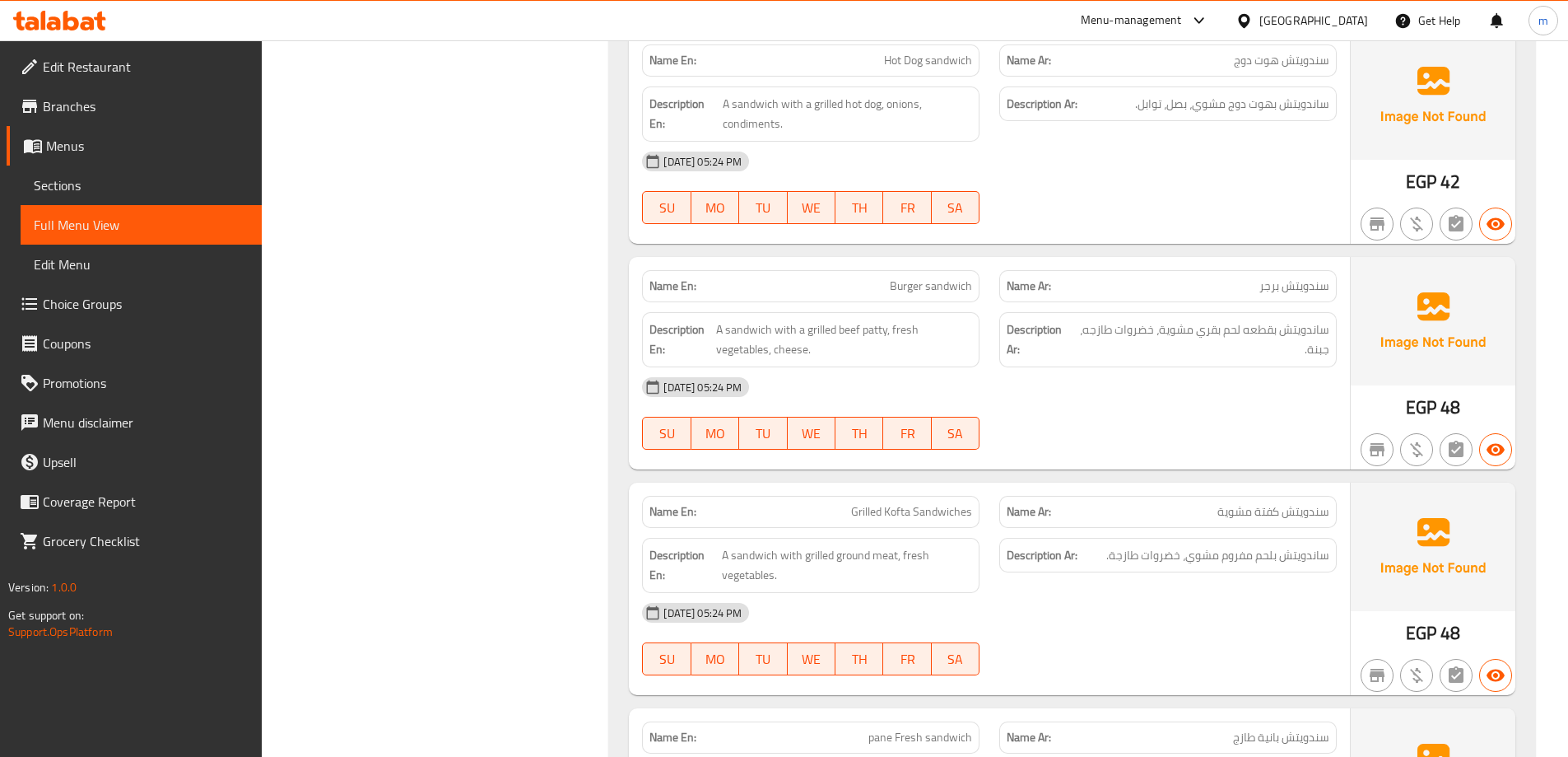
scroll to position [943, 0]
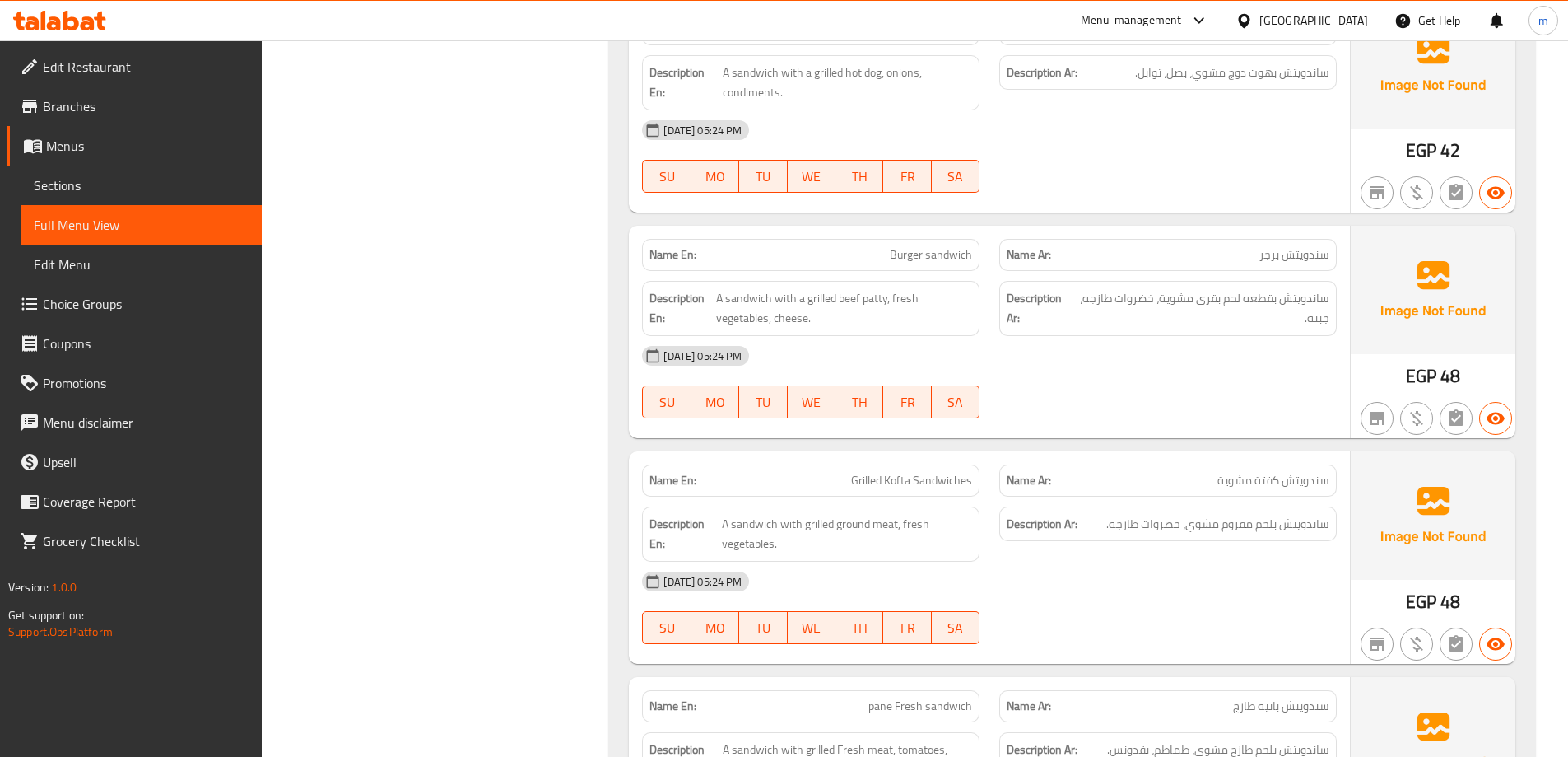
click at [1280, 557] on div "Description Ar: ساندويتش بلحم مفروم مشوي، خضروات طازجة." at bounding box center [1167, 534] width 357 height 75
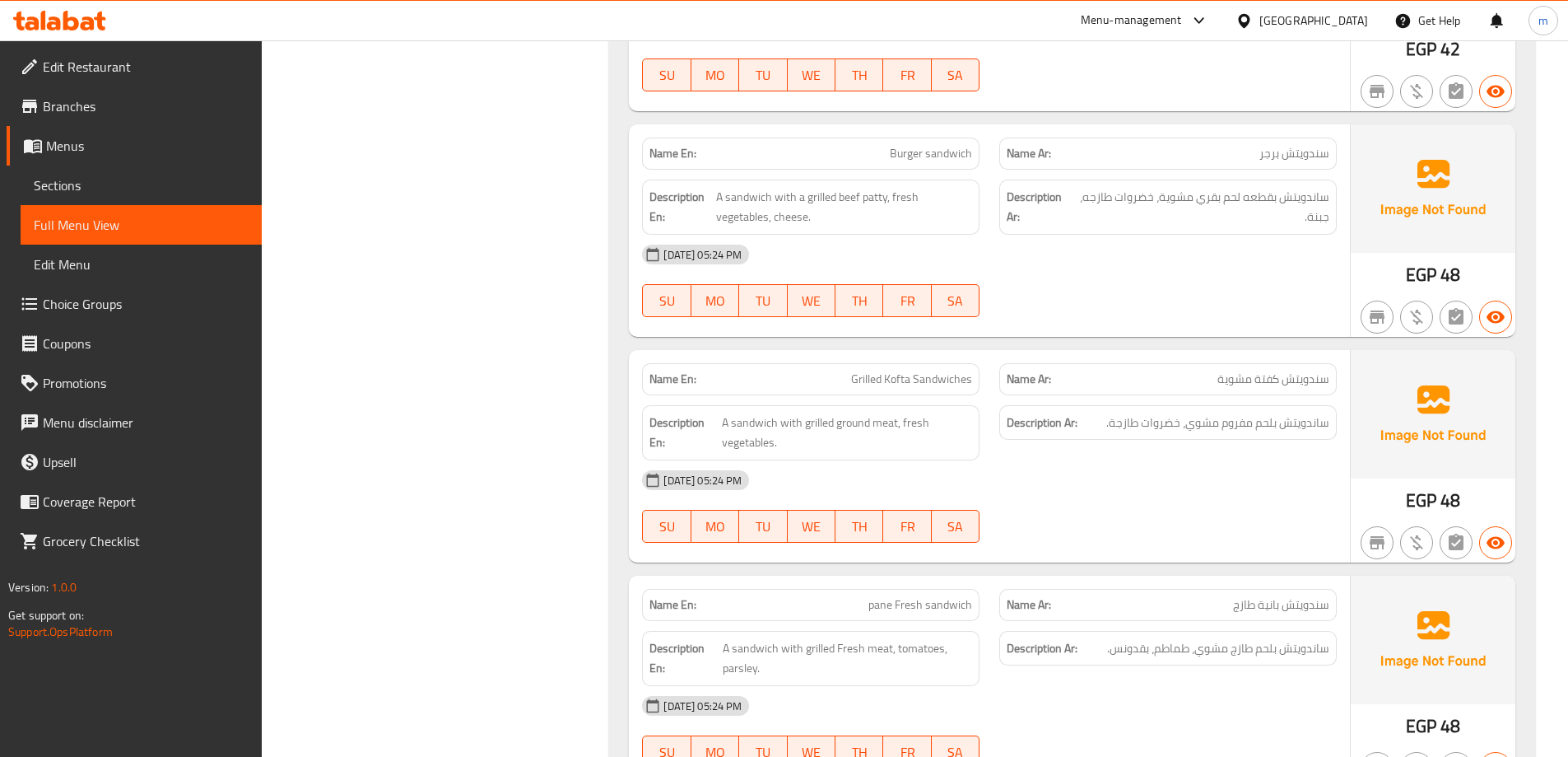
scroll to position [1190, 0]
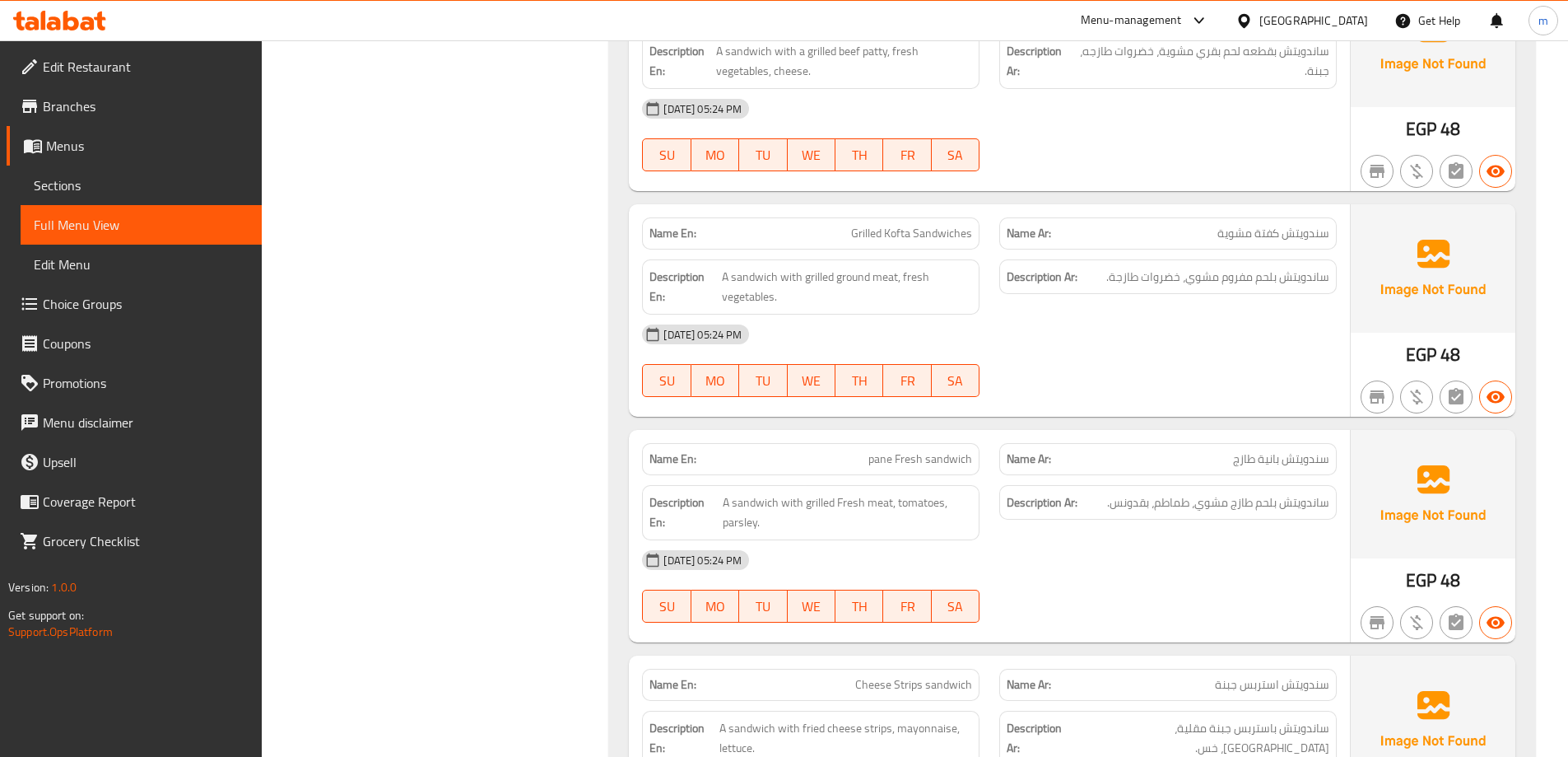
click at [1237, 558] on div "[DATE] 05:24 PM" at bounding box center [989, 560] width 715 height 39
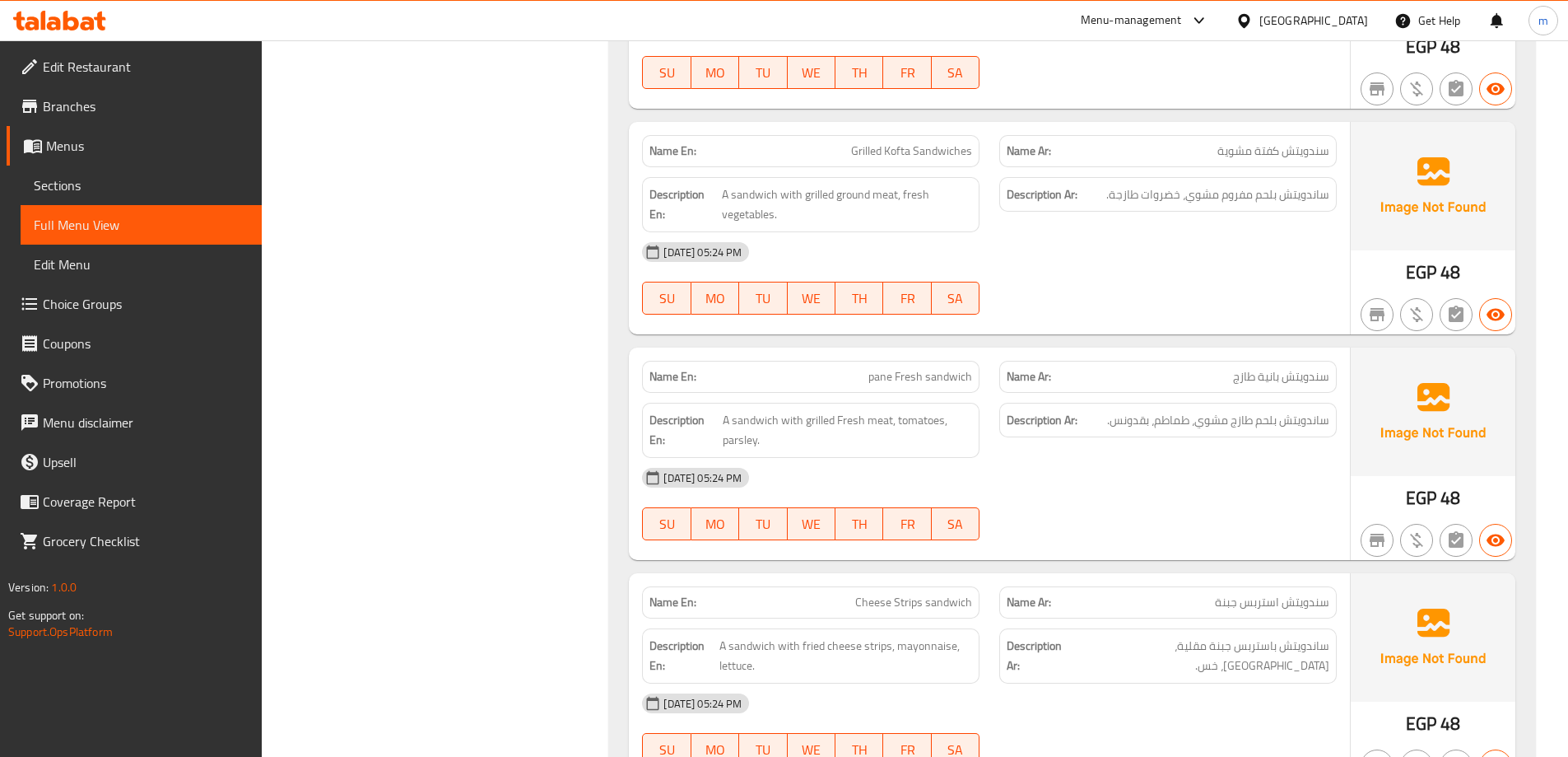
click at [1207, 488] on div "[DATE] 05:24 PM" at bounding box center [989, 478] width 715 height 39
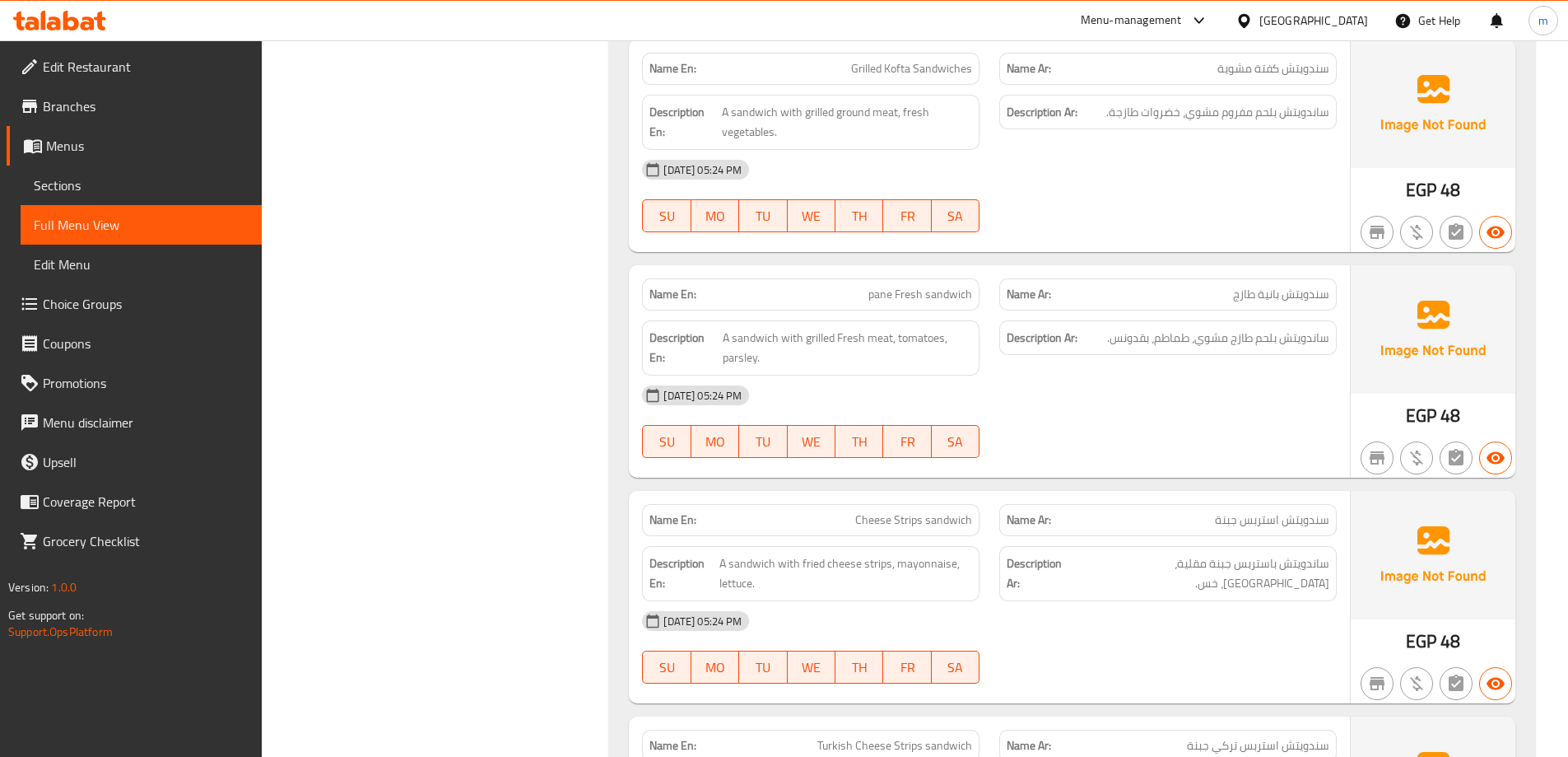
scroll to position [1437, 0]
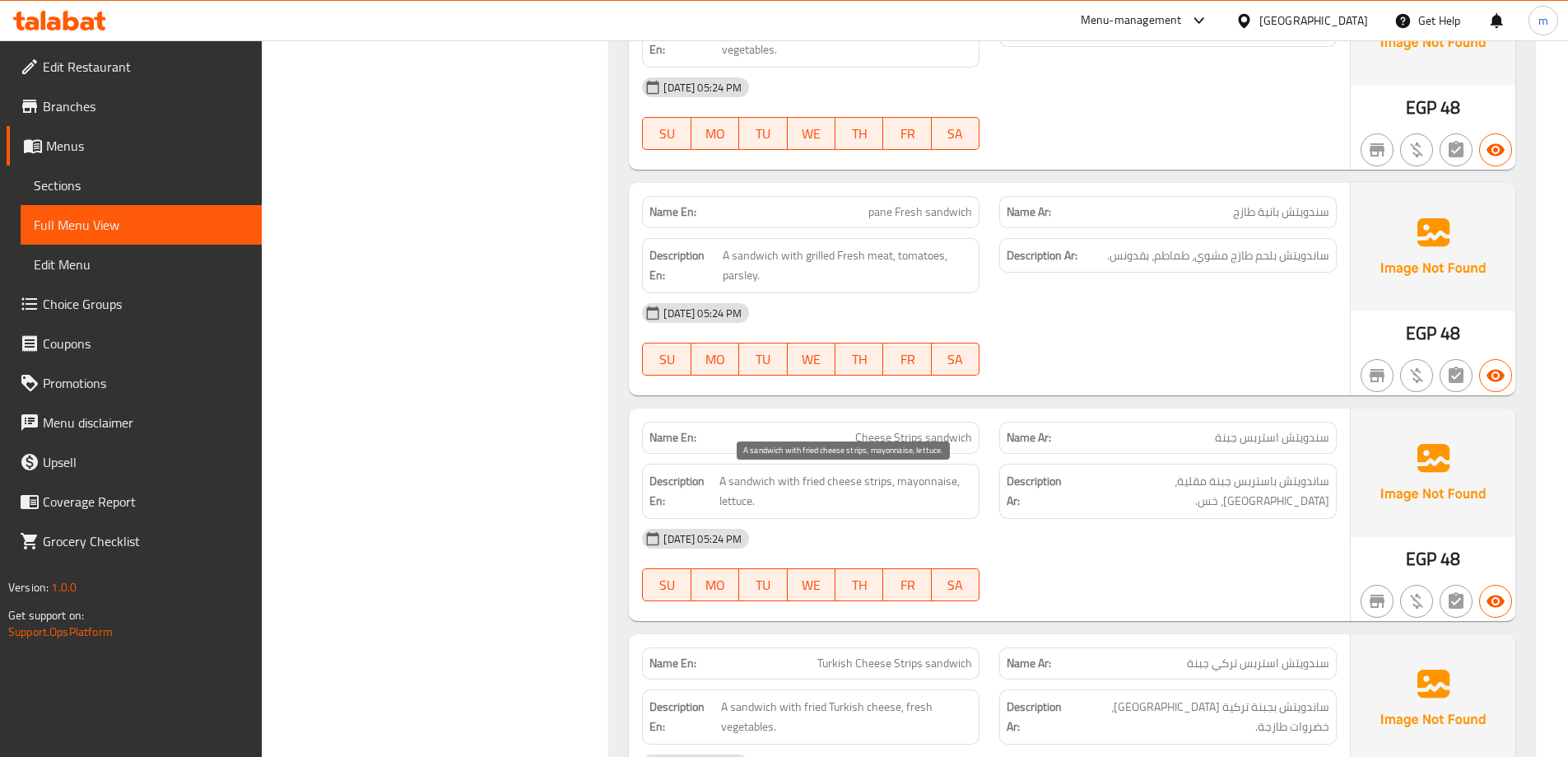
click at [865, 481] on span "A sandwich with fried cheese strips, mayonnaise, lettuce." at bounding box center [846, 491] width 253 height 40
copy span "strips"
click at [1137, 378] on div at bounding box center [1167, 375] width 357 height 20
click at [442, 427] on div "Filter Branches Branches Popular filters Free items Branch specific items Has c…" at bounding box center [442, 163] width 316 height 2777
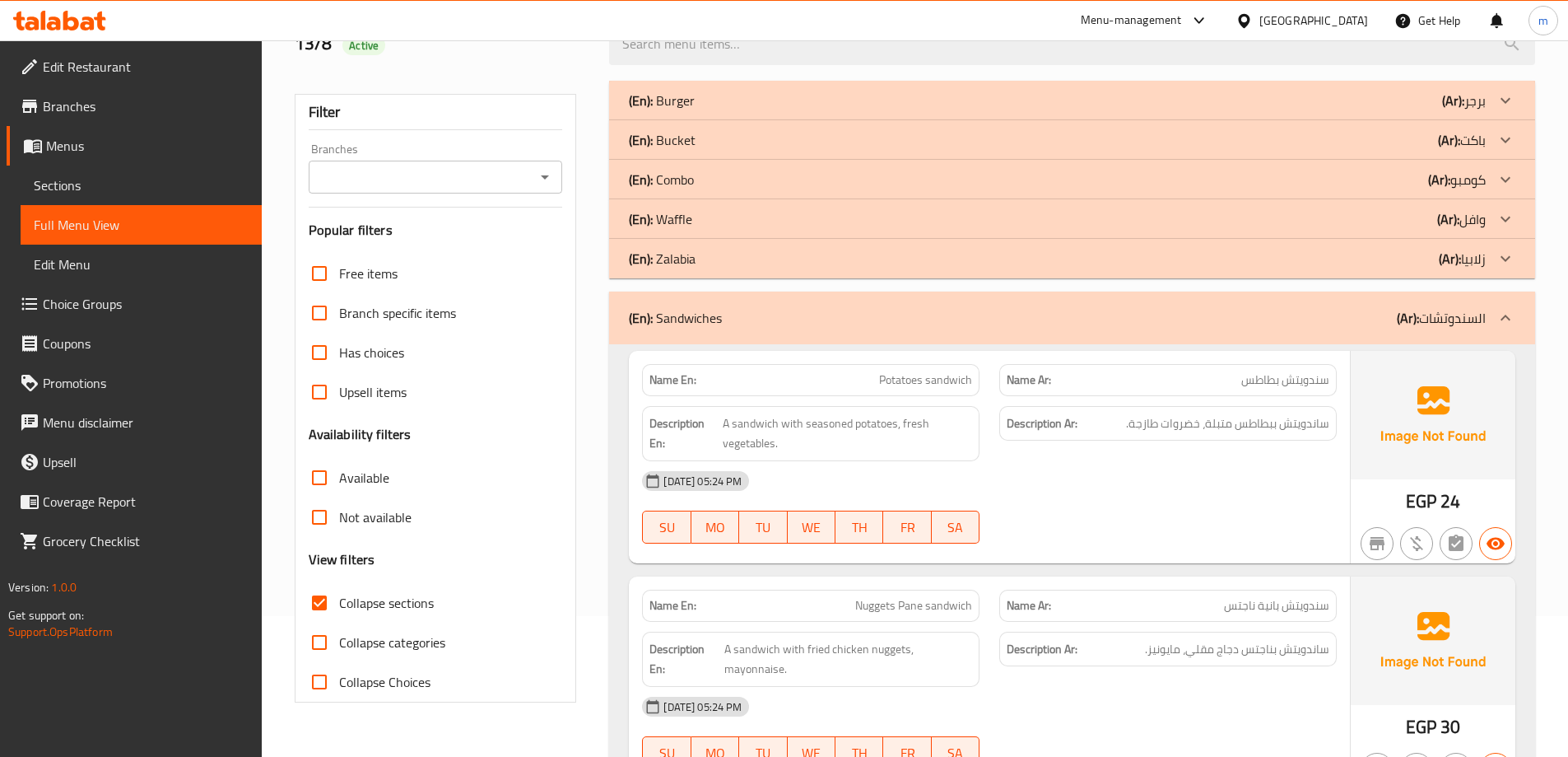
scroll to position [31, 0]
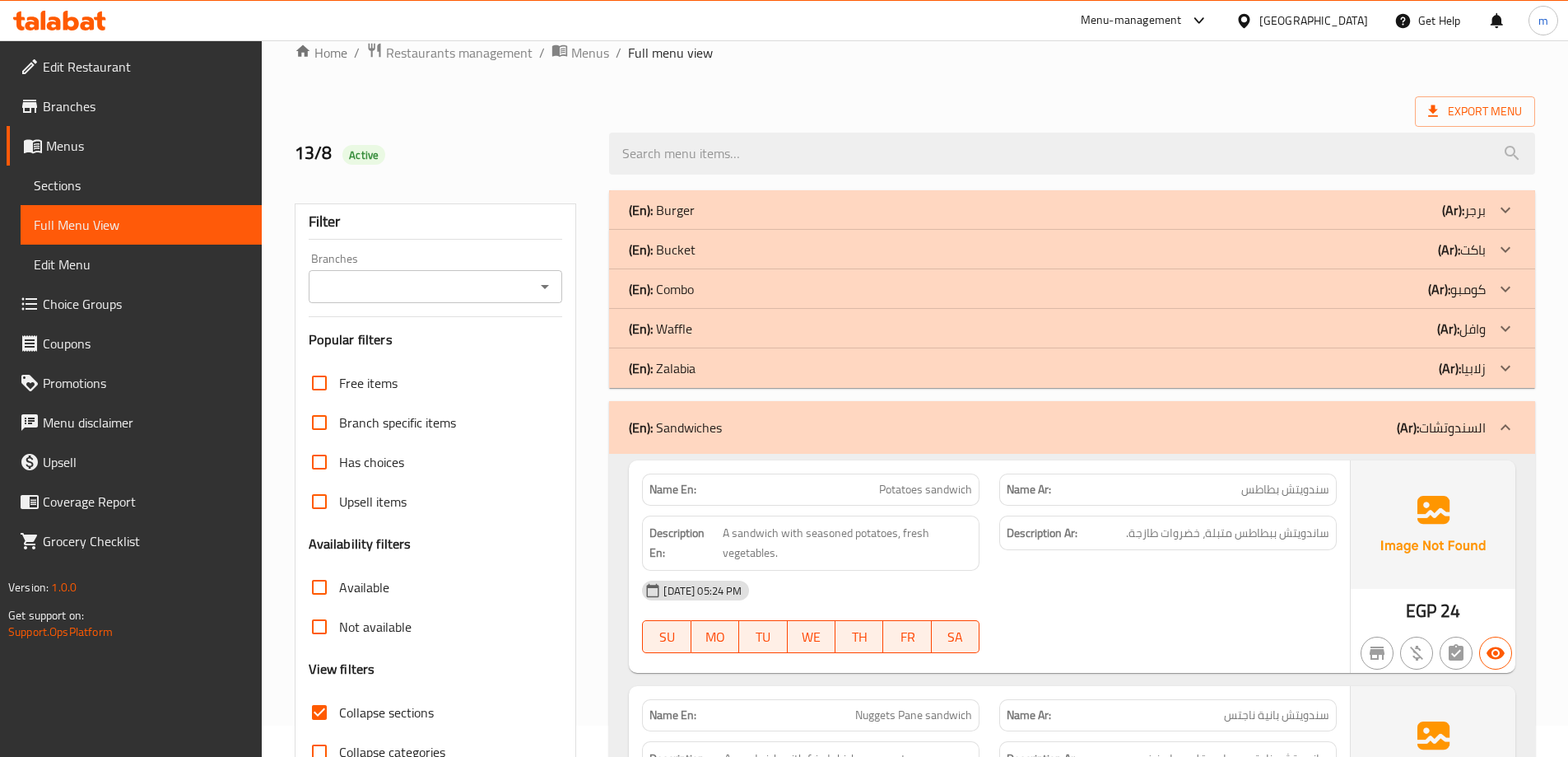
click at [1239, 429] on div "(En): Sandwiches (Ar): السندوتشات" at bounding box center [1057, 427] width 857 height 20
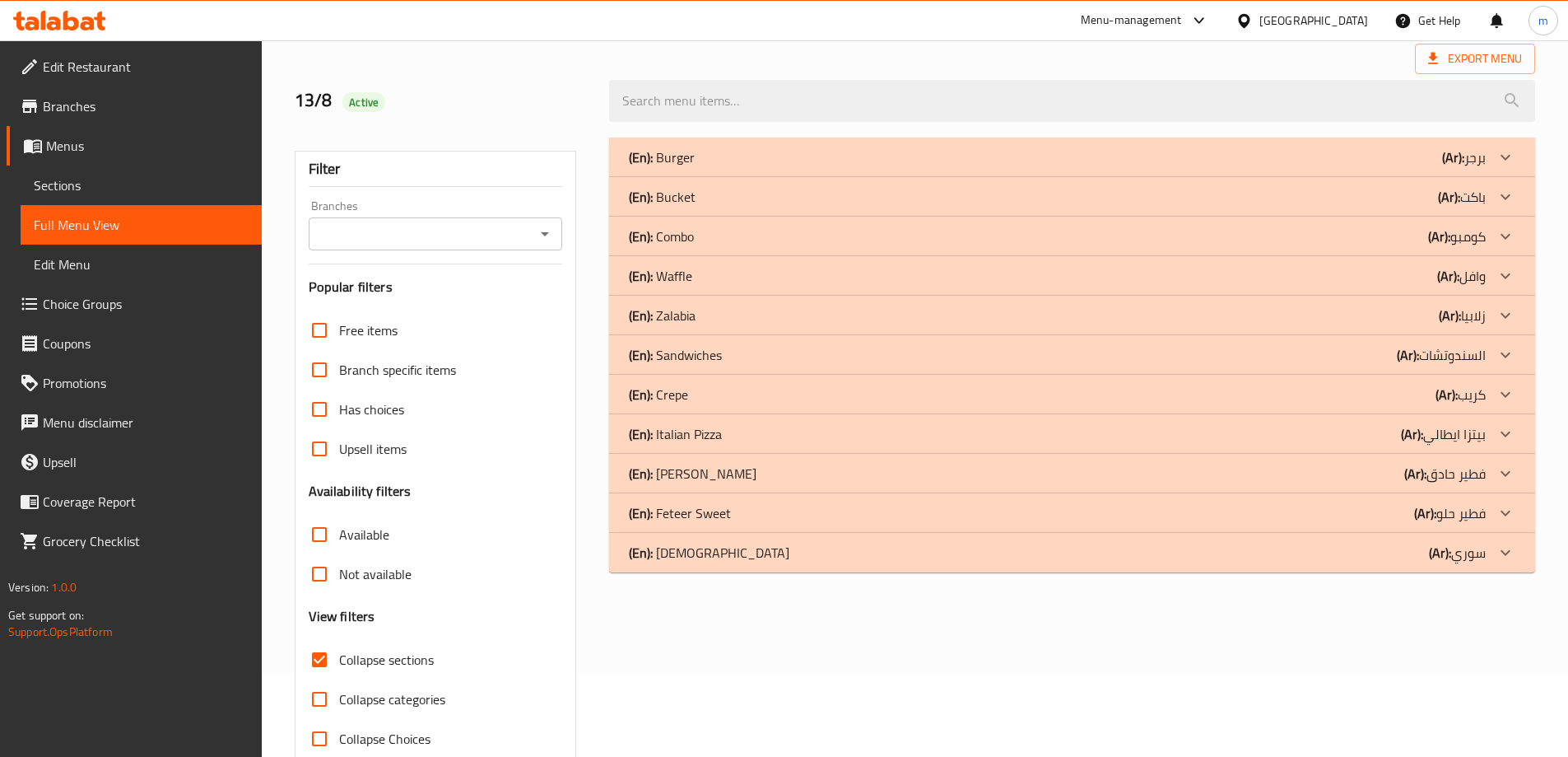
scroll to position [119, 0]
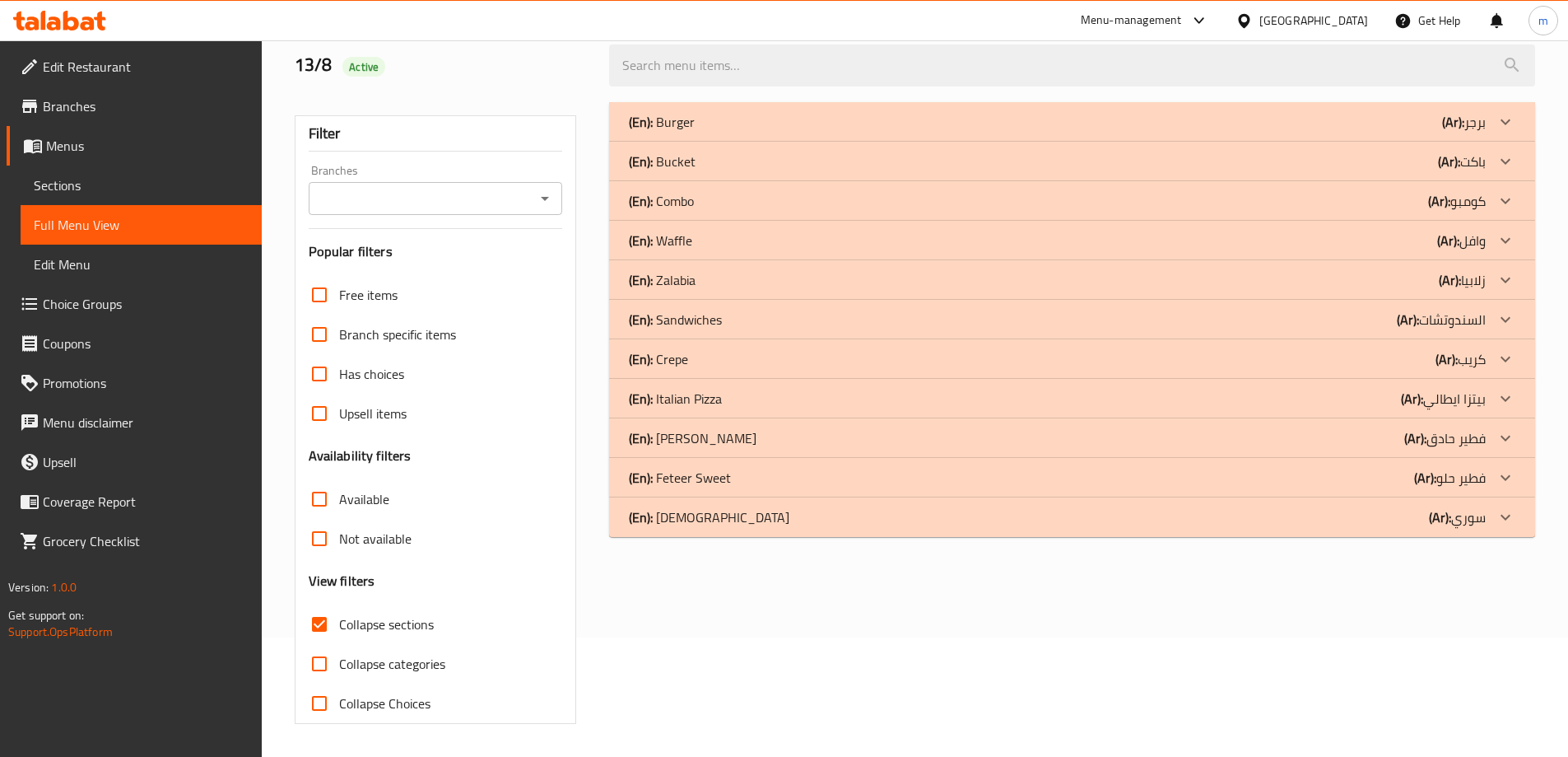
click at [835, 132] on div "(En): Crepe (Ar): كريب" at bounding box center [1057, 122] width 857 height 20
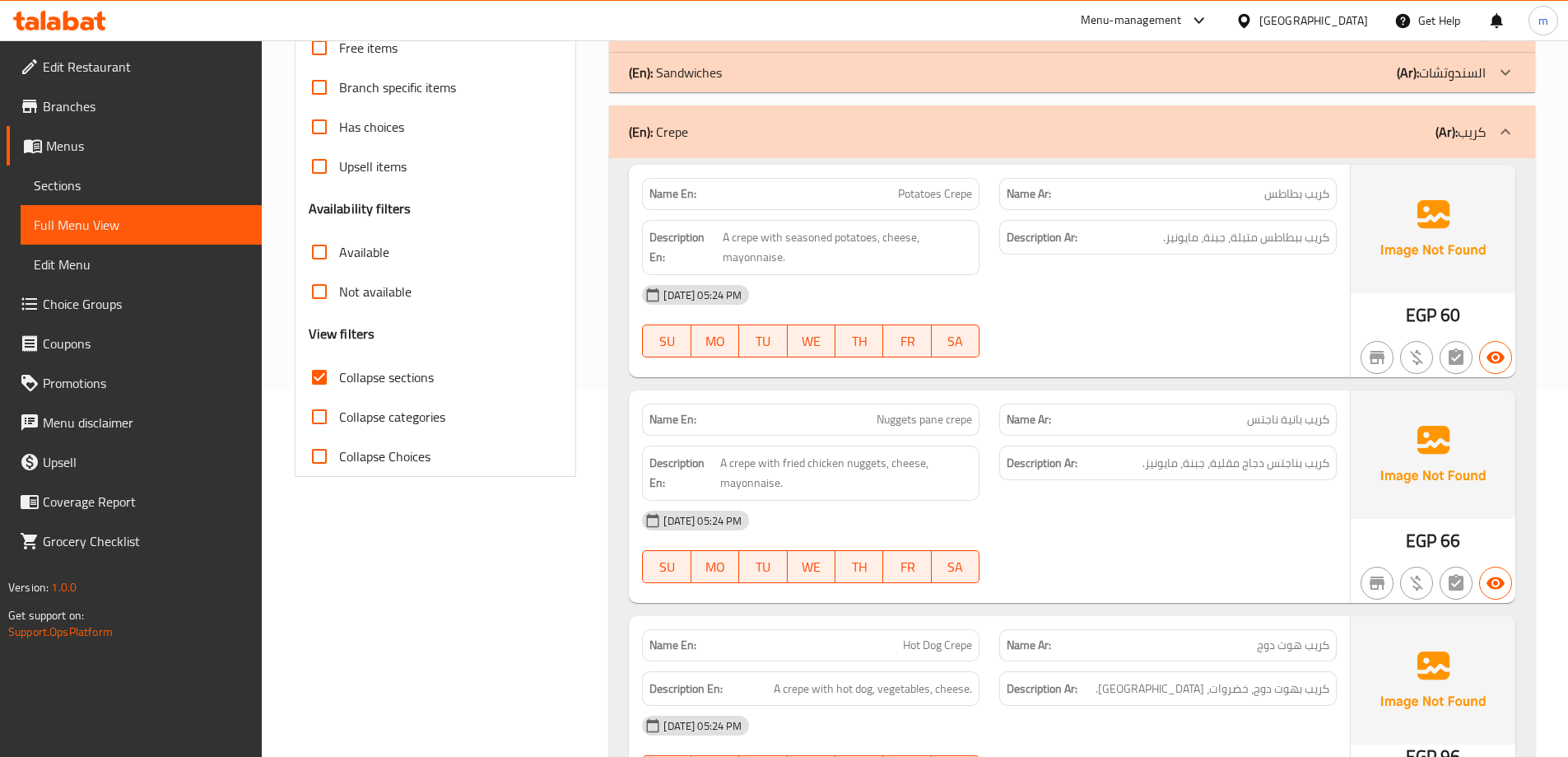
scroll to position [449, 0]
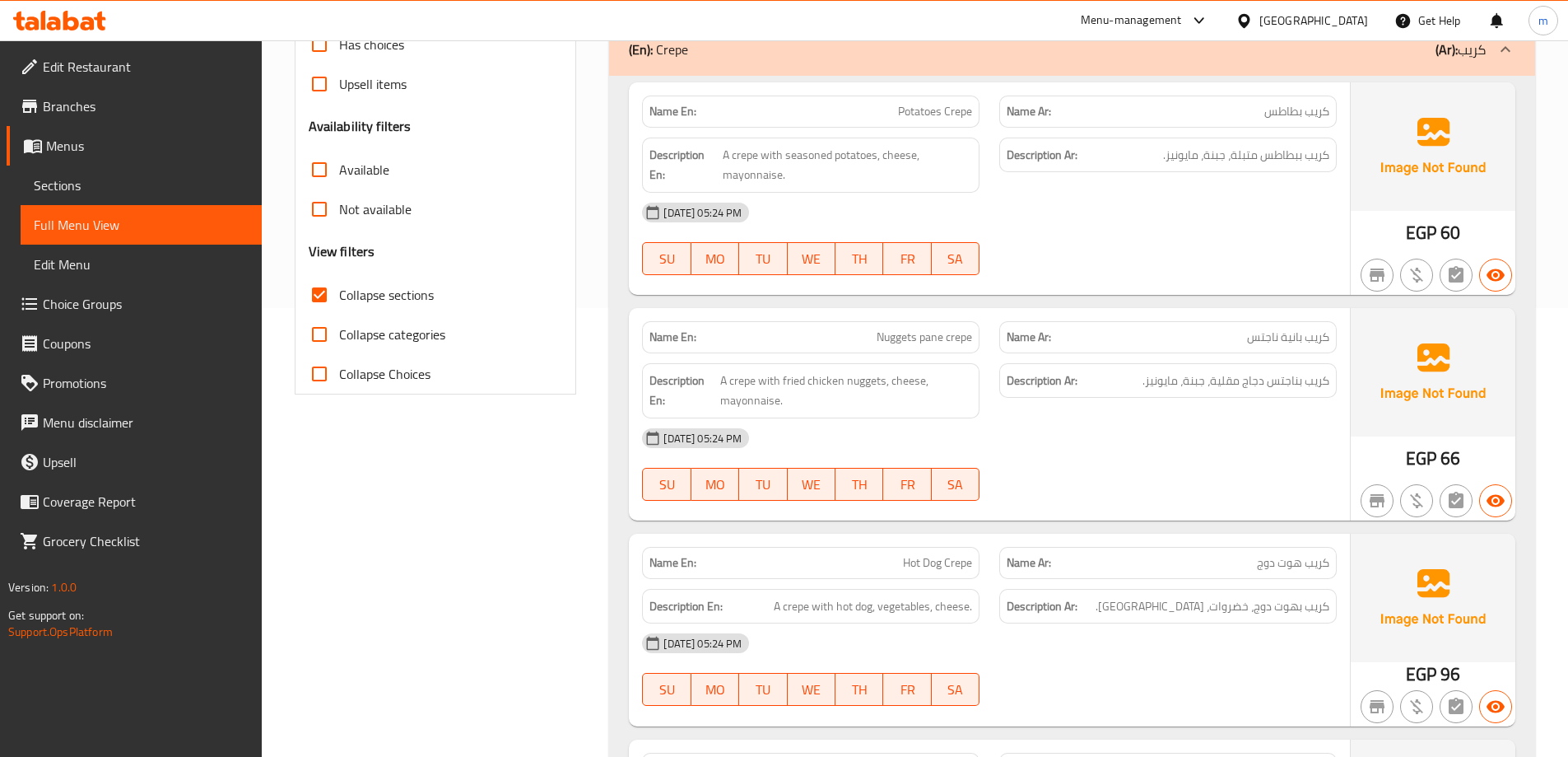
click at [1287, 332] on span "كريب بانية ناجتس" at bounding box center [1288, 337] width 82 height 17
click at [914, 342] on span "Nuggets pane crepe" at bounding box center [925, 337] width 96 height 17
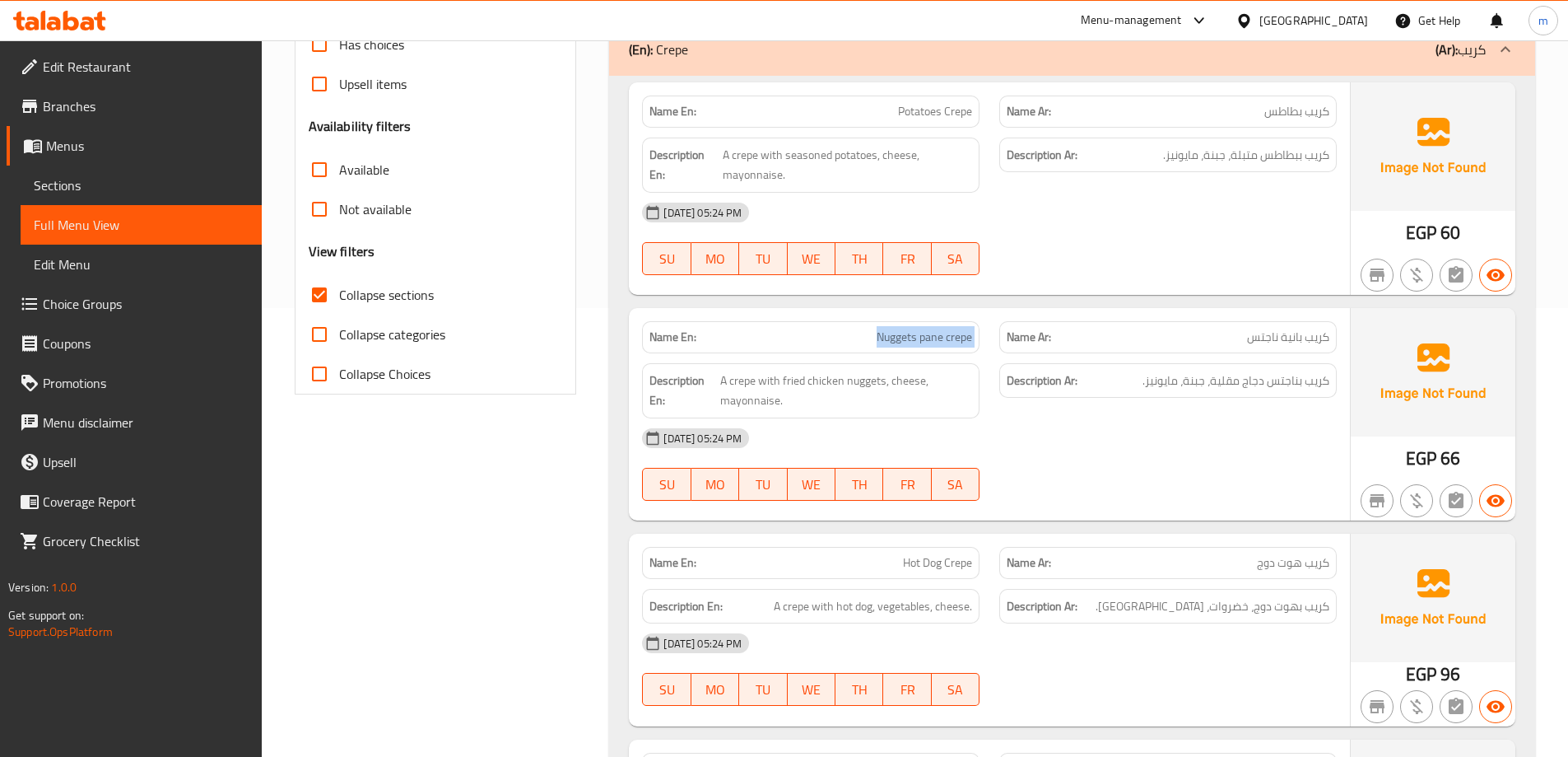
click at [914, 342] on span "Nuggets pane crepe" at bounding box center [925, 337] width 96 height 17
copy span "Nuggets pane crepe"
click at [145, 197] on link "Sections" at bounding box center [141, 186] width 242 height 39
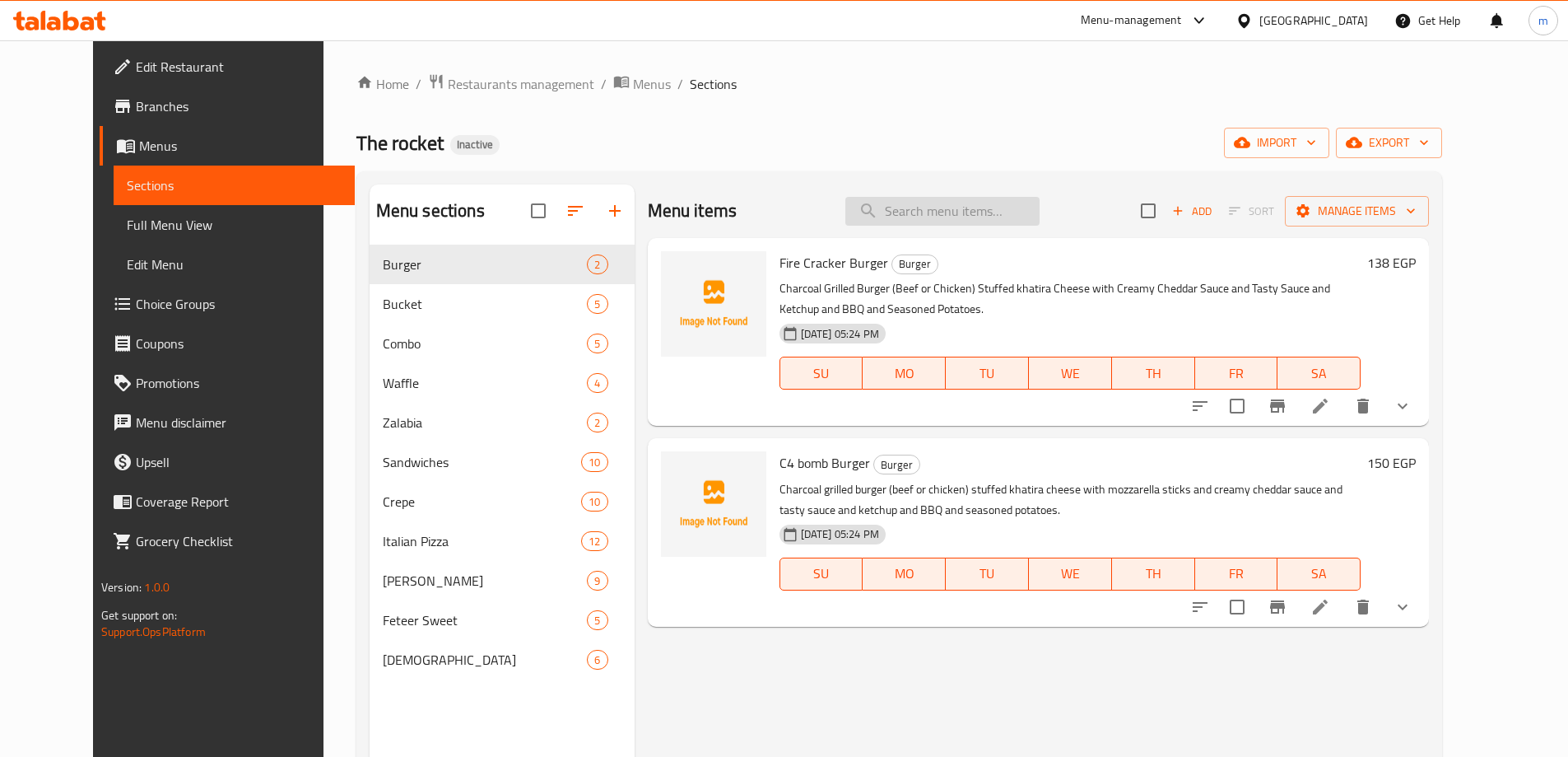
click at [975, 197] on input "search" at bounding box center [942, 211] width 194 height 29
paste input "Nuggets pane crepe"
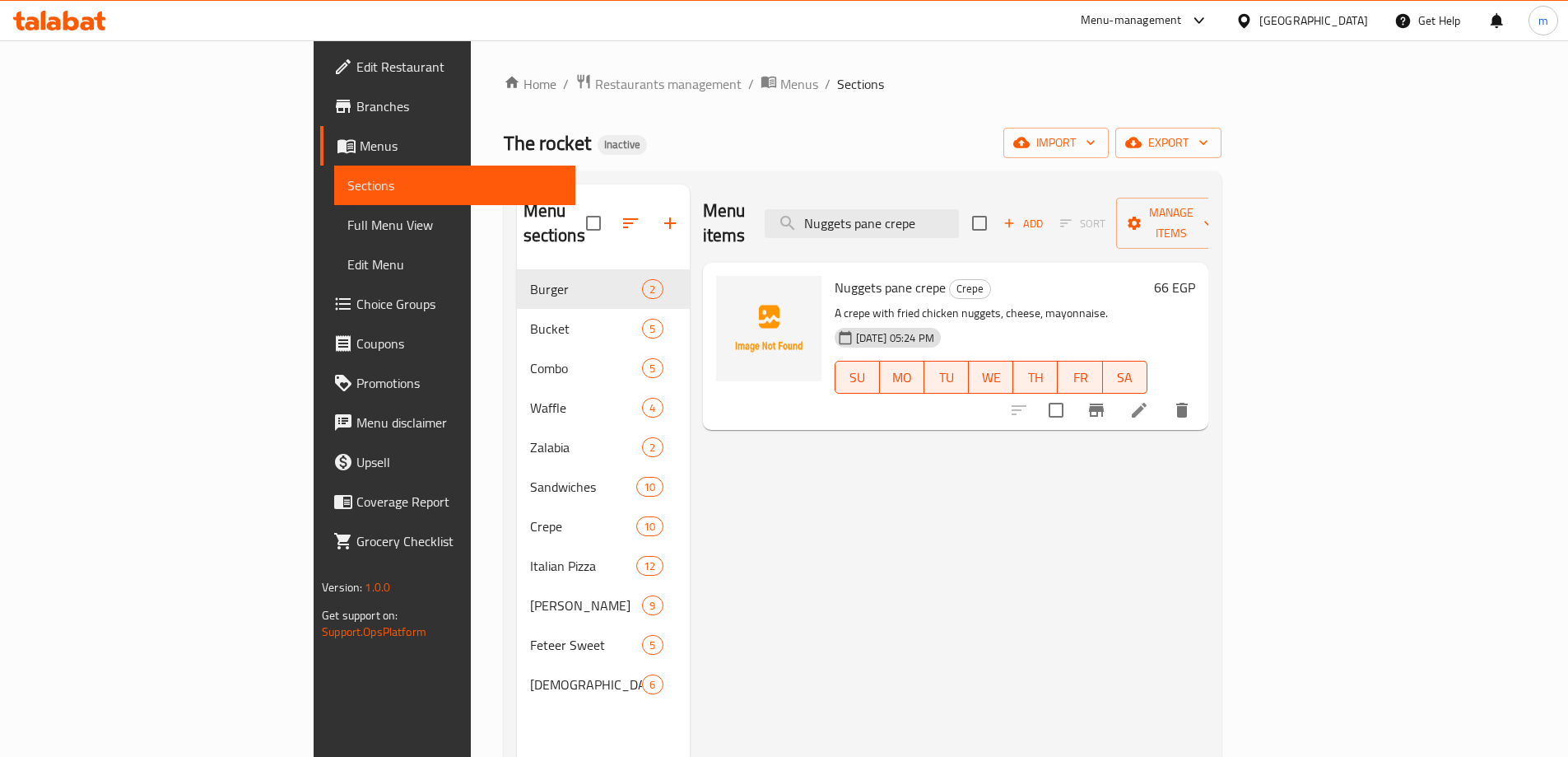
type input "Nuggets pane crepe"
click at [1149, 400] on icon at bounding box center [1139, 409] width 20 height 20
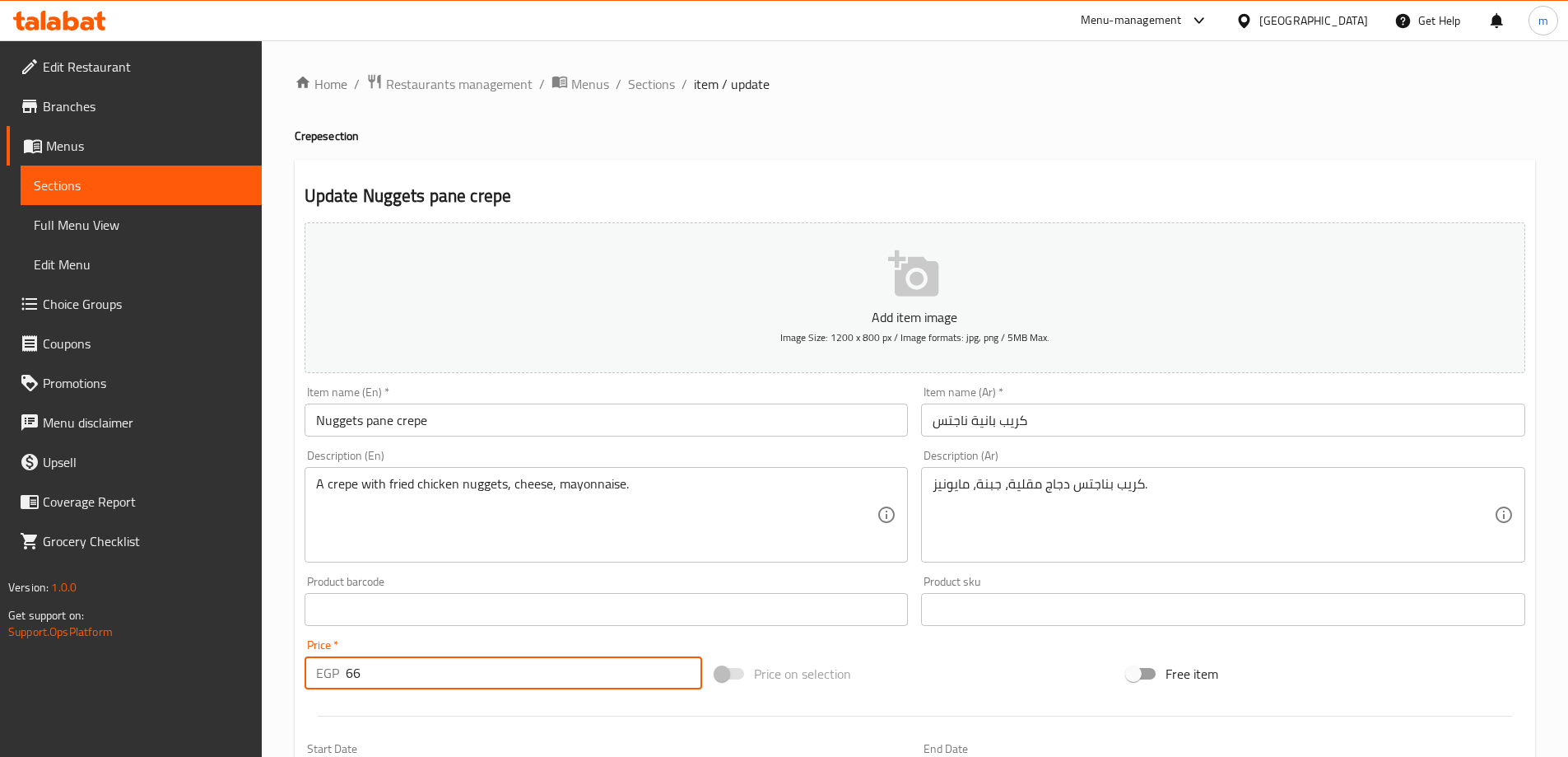
drag, startPoint x: 391, startPoint y: 673, endPoint x: 325, endPoint y: 675, distance: 66.0
click at [325, 675] on div "EGP 66 Price *" at bounding box center [503, 672] width 398 height 33
type input "61"
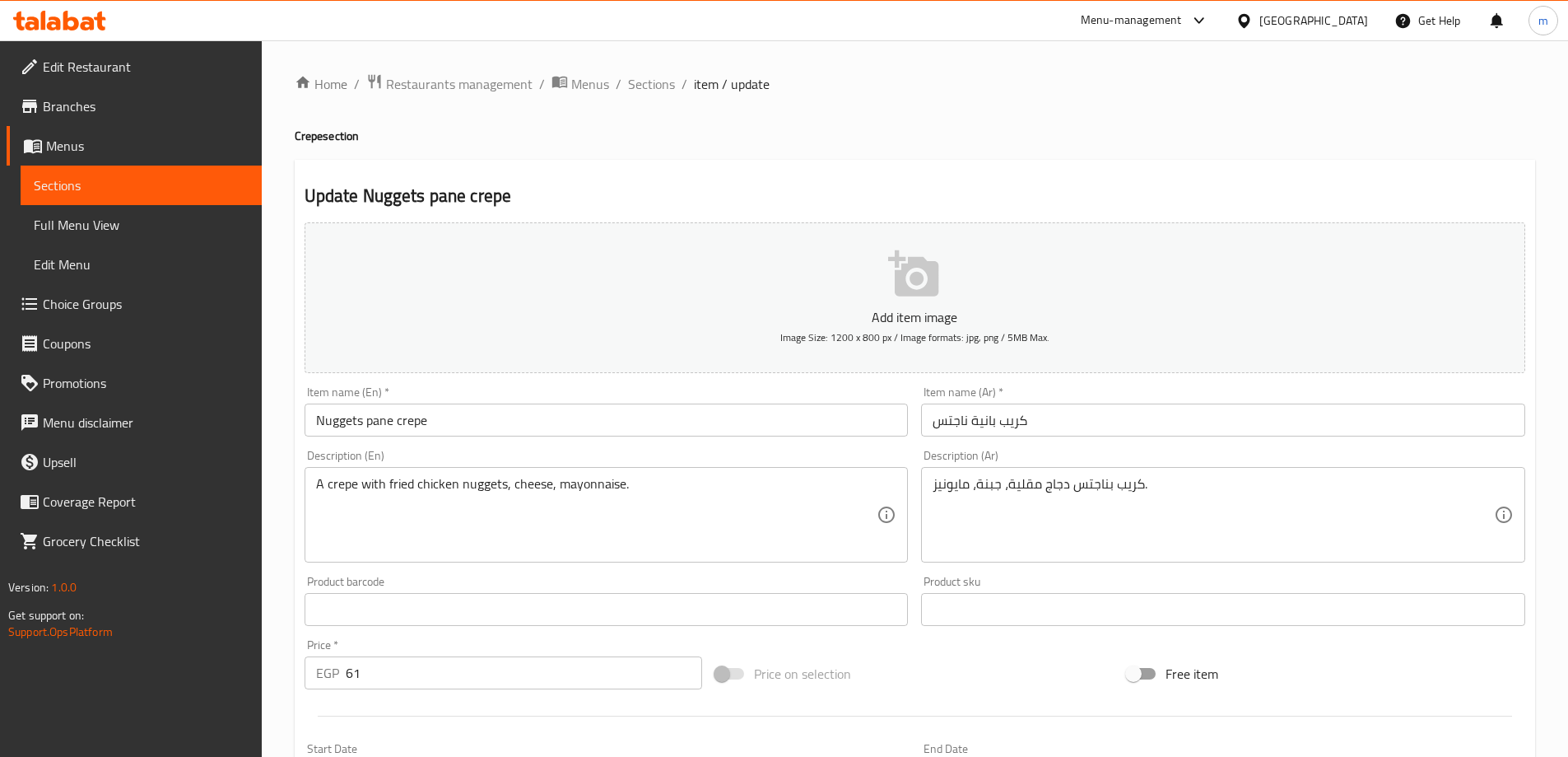
click at [283, 611] on div "Home / Restaurants management / Menus / Sections / item / update Crepe section …" at bounding box center [914, 601] width 1307 height 1123
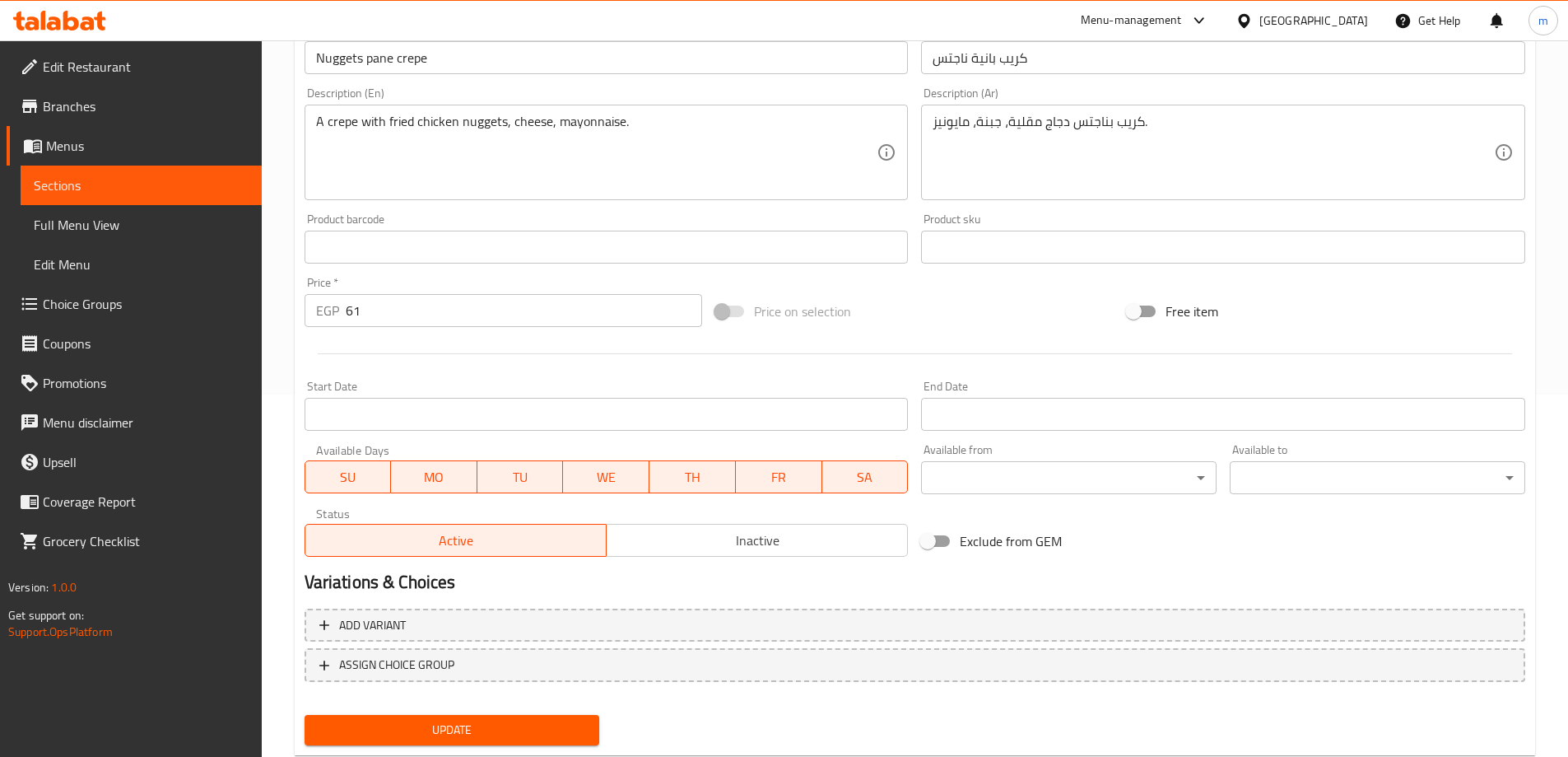
scroll to position [407, 0]
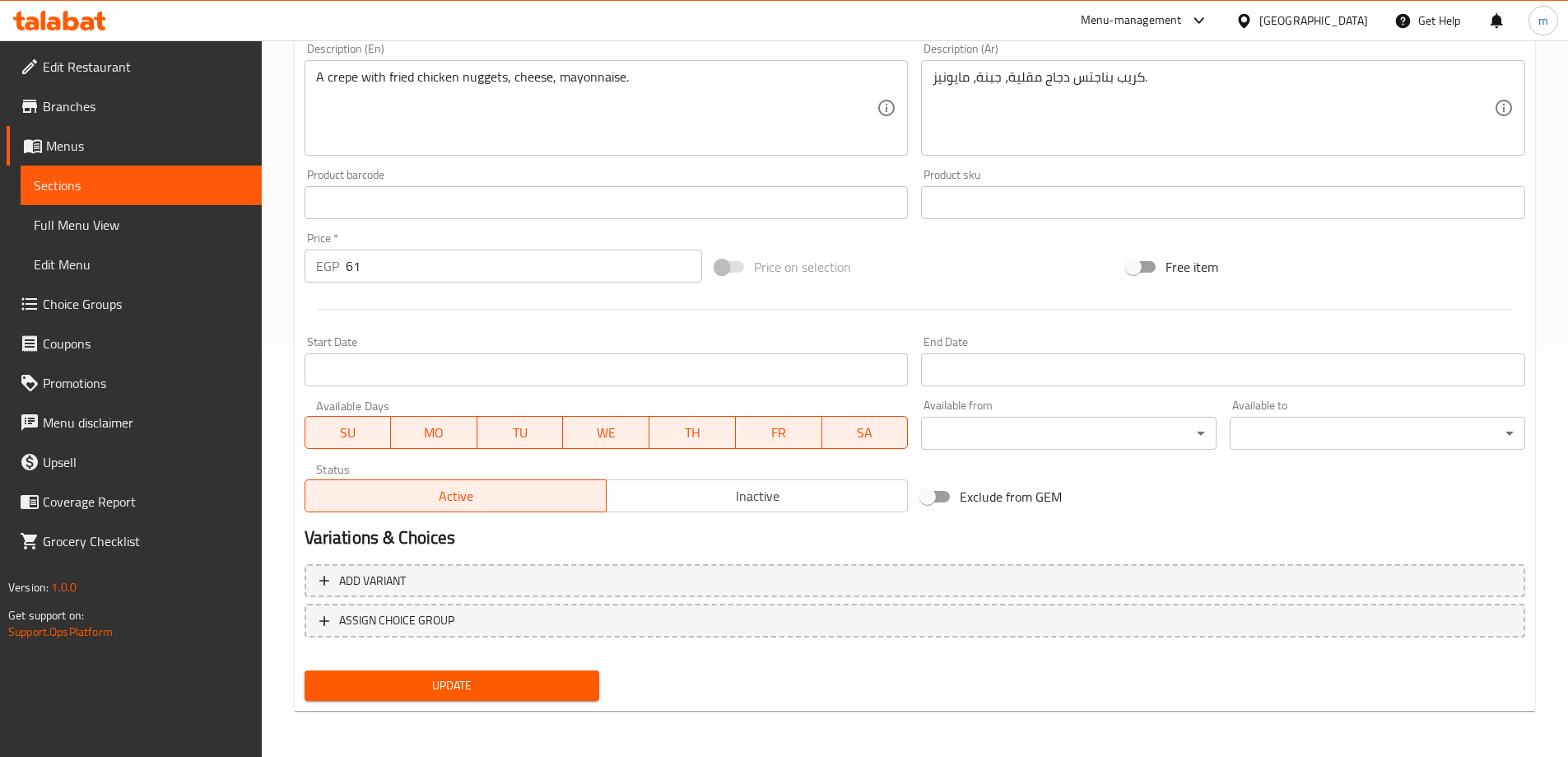
click at [405, 691] on span "Update" at bounding box center [451, 686] width 269 height 21
click at [143, 228] on span "Full Menu View" at bounding box center [141, 224] width 214 height 20
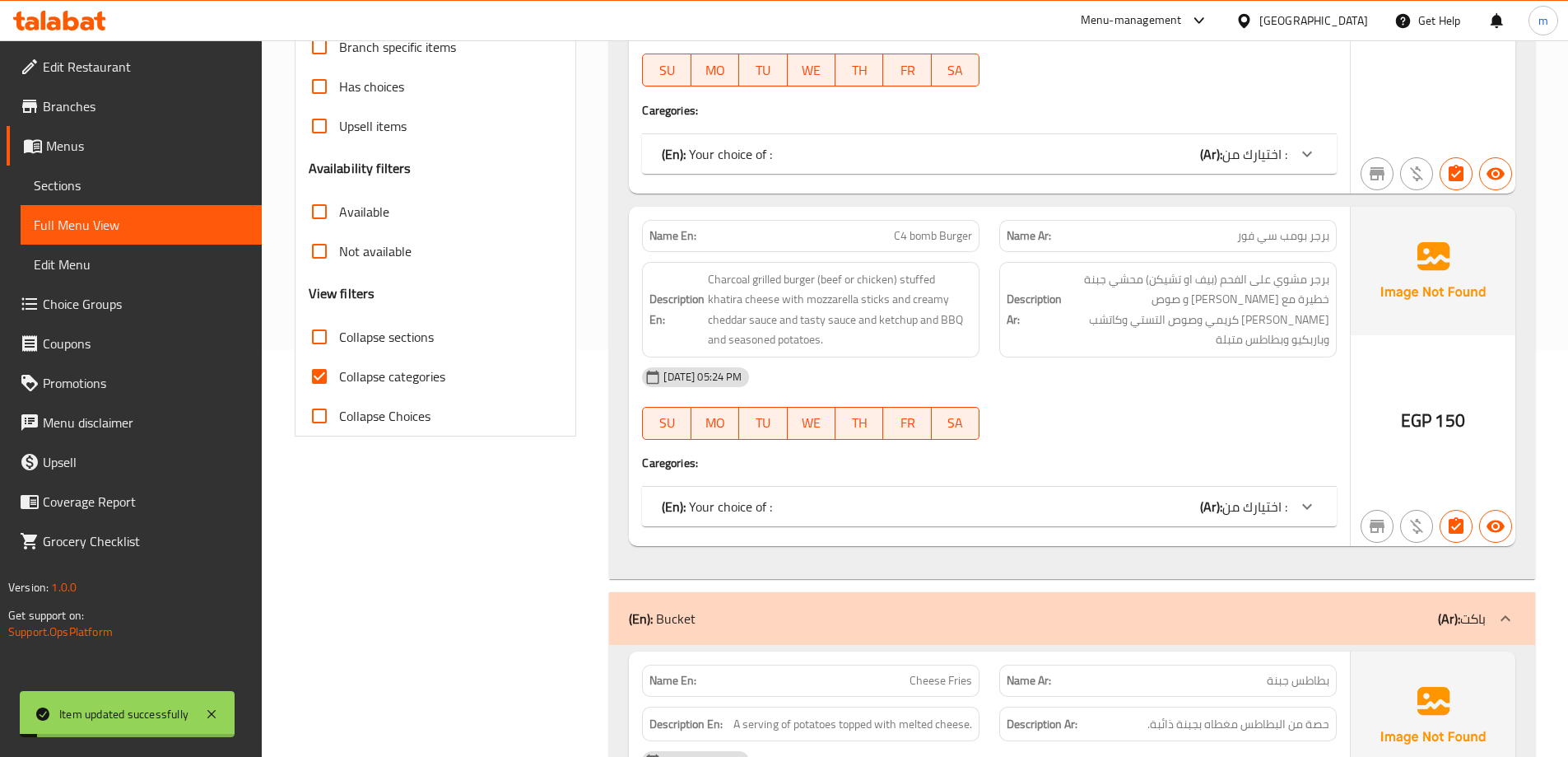
click at [341, 327] on span "Collapse sections" at bounding box center [386, 336] width 95 height 20
click at [339, 325] on input "Collapse sections" at bounding box center [319, 336] width 39 height 39
checkbox input "true"
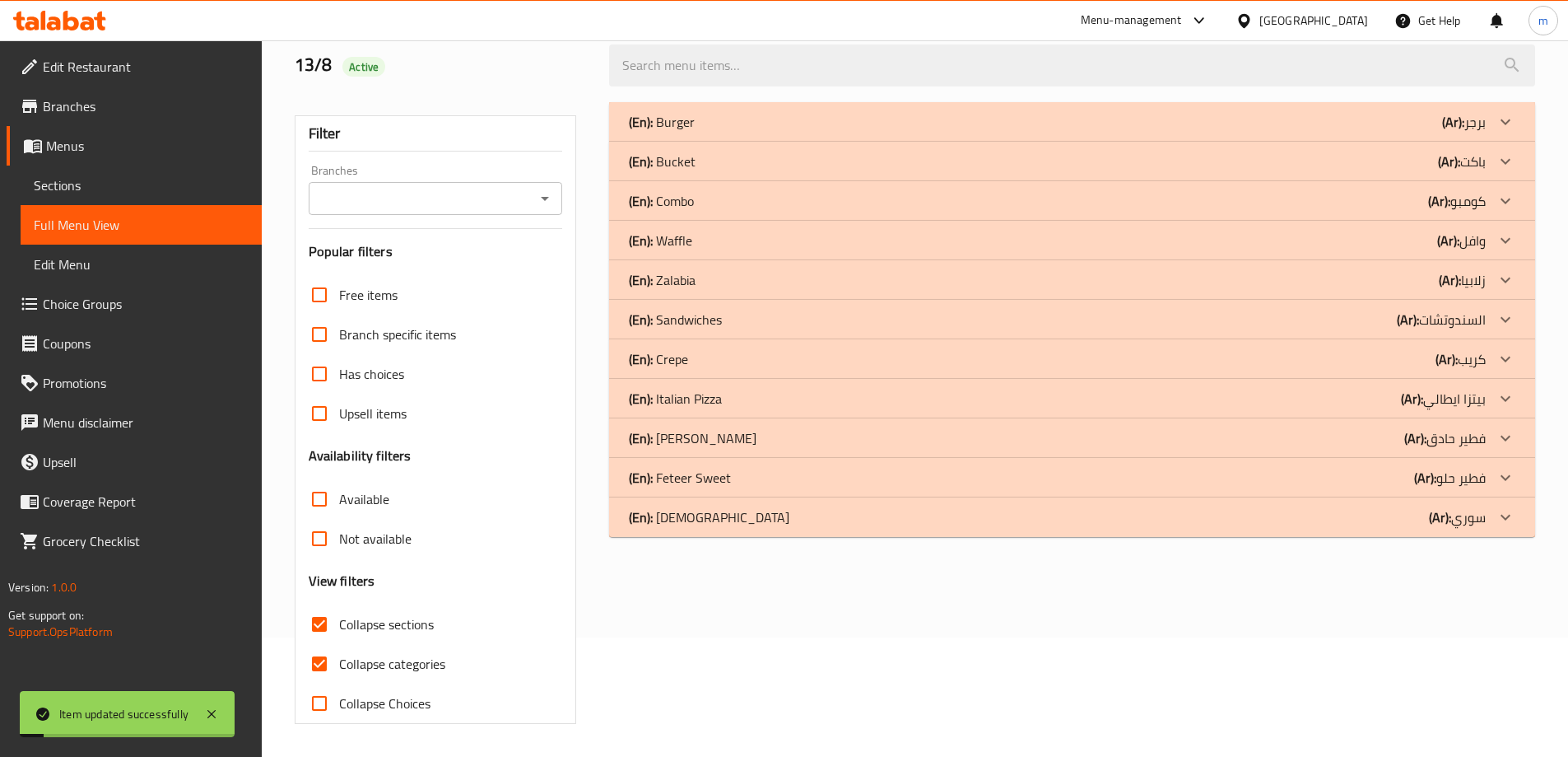
click at [346, 654] on span "Collapse categories" at bounding box center [392, 663] width 106 height 20
click at [339, 644] on input "Collapse categories" at bounding box center [319, 663] width 39 height 39
checkbox input "false"
click at [737, 132] on div "(En): Crepe (Ar): كريب" at bounding box center [1057, 122] width 857 height 20
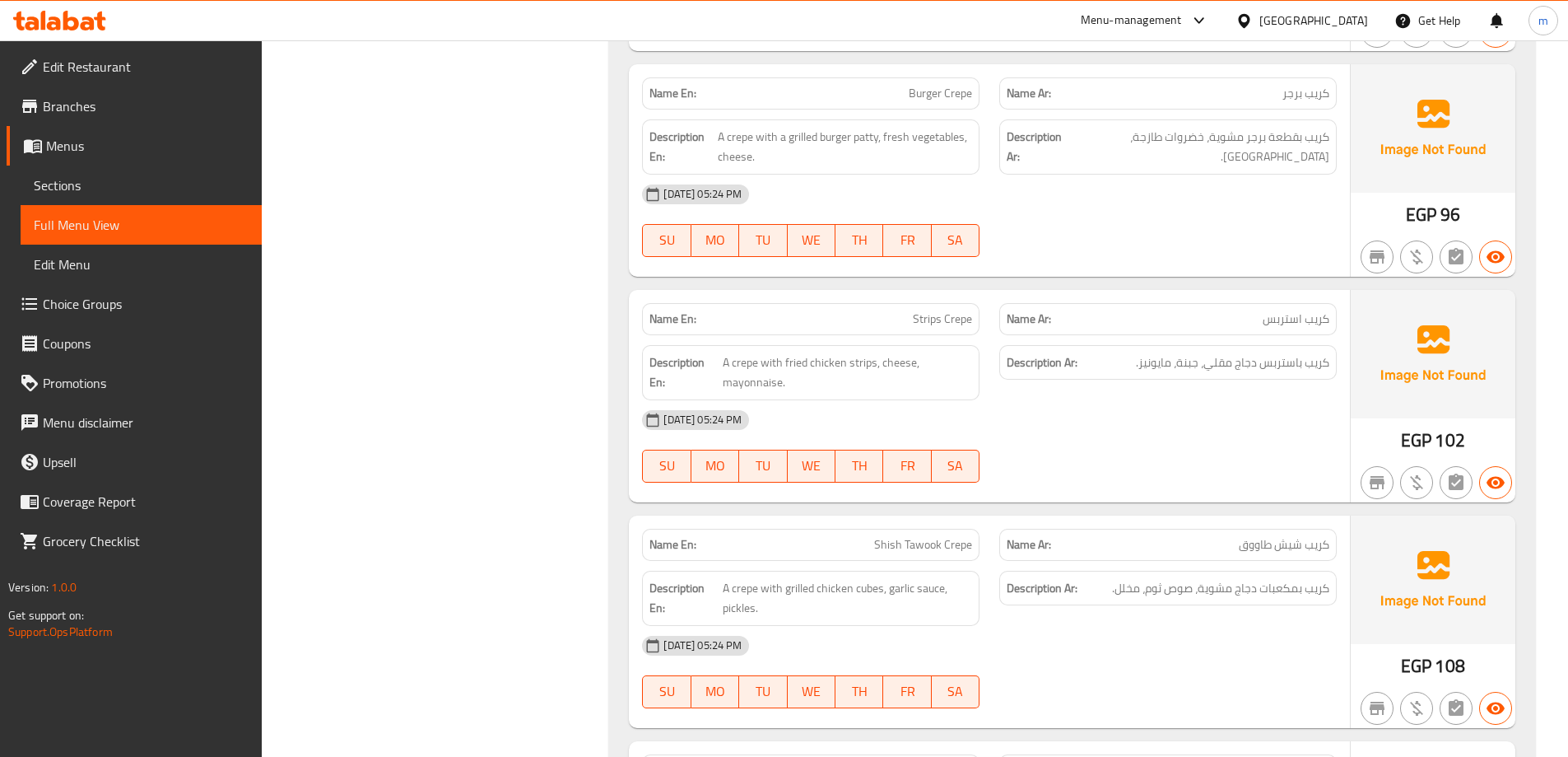
scroll to position [1355, 0]
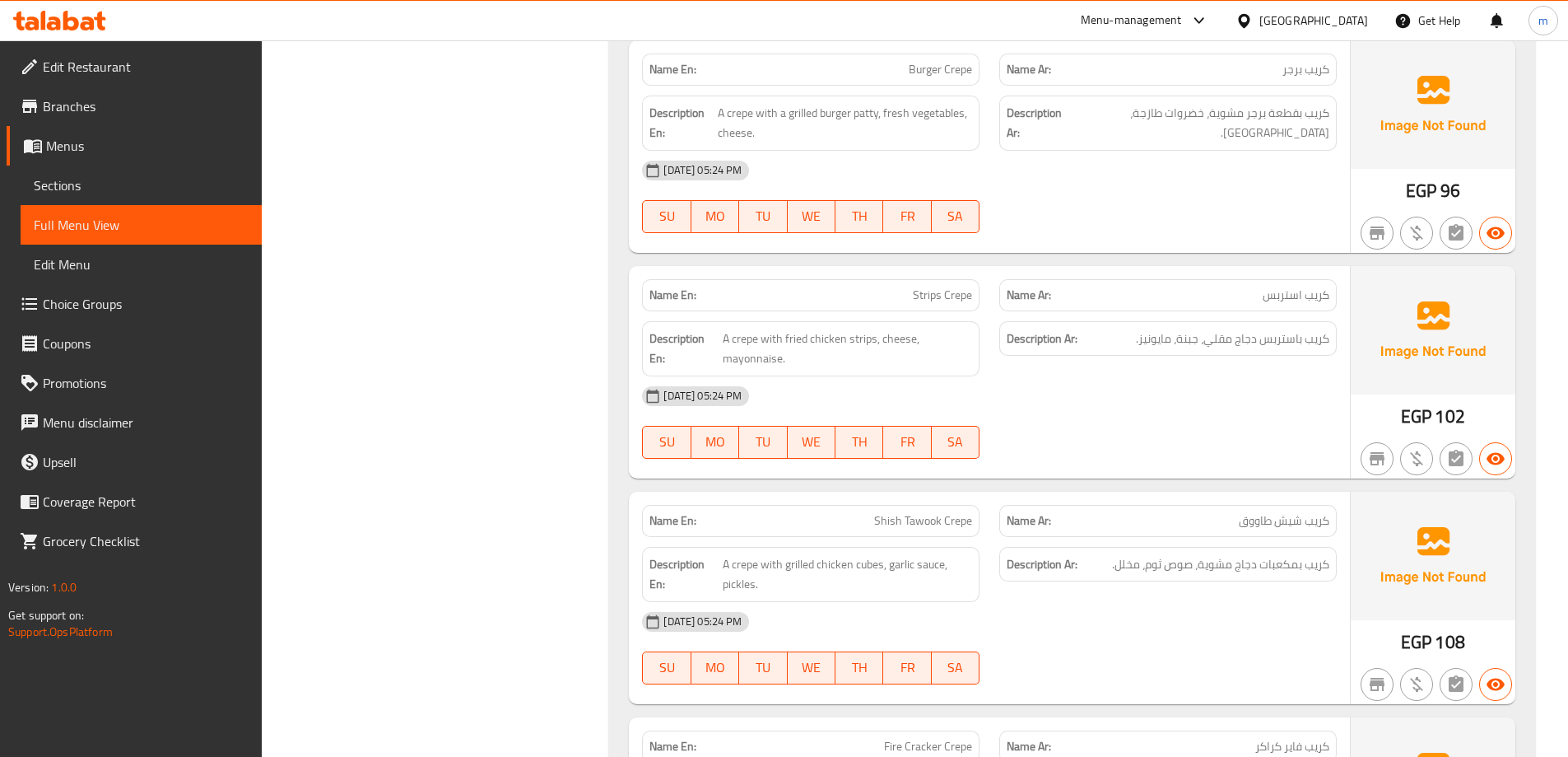
click at [1230, 389] on div "[DATE] 05:24 PM" at bounding box center [989, 396] width 715 height 39
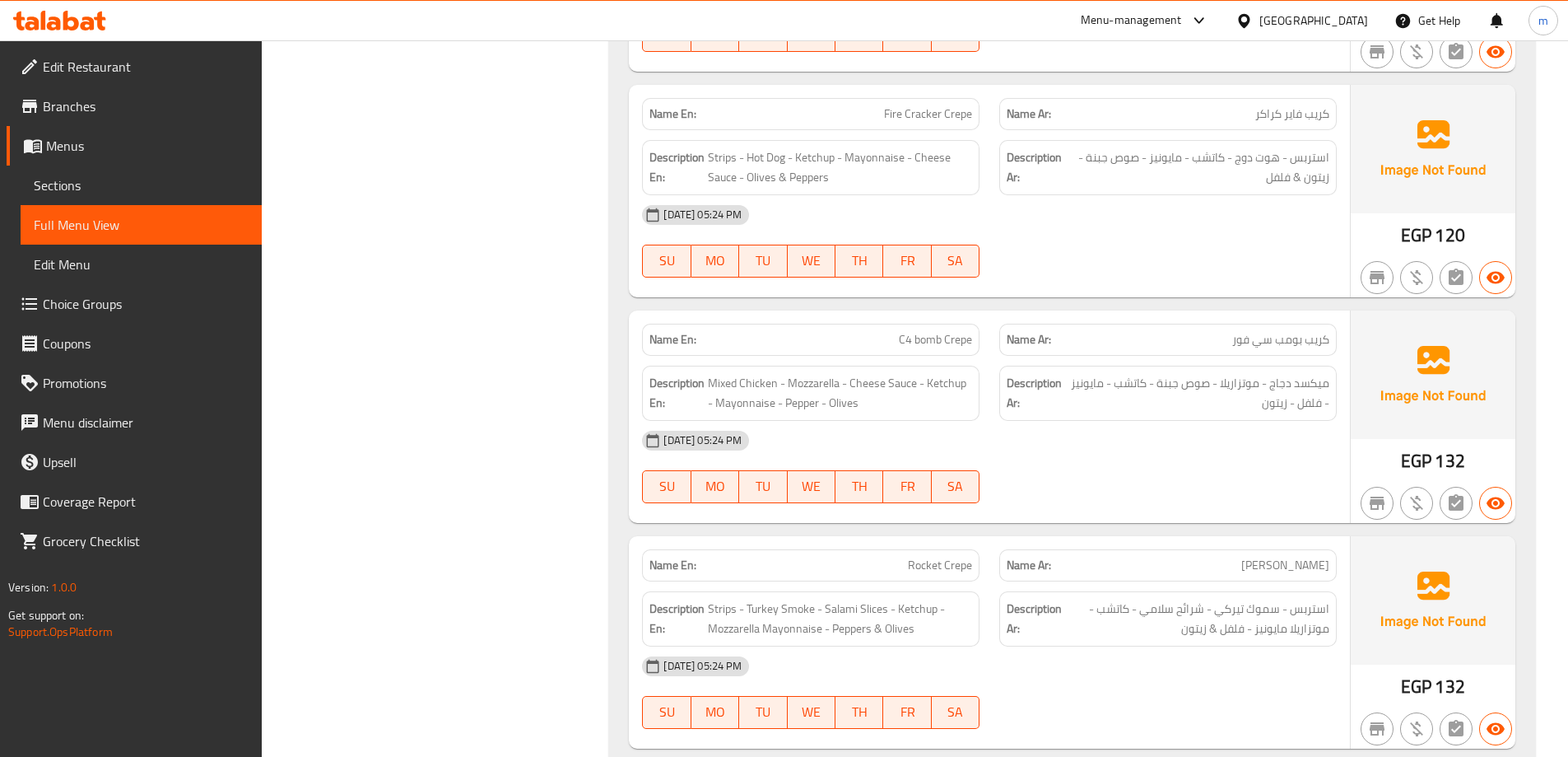
scroll to position [2013, 0]
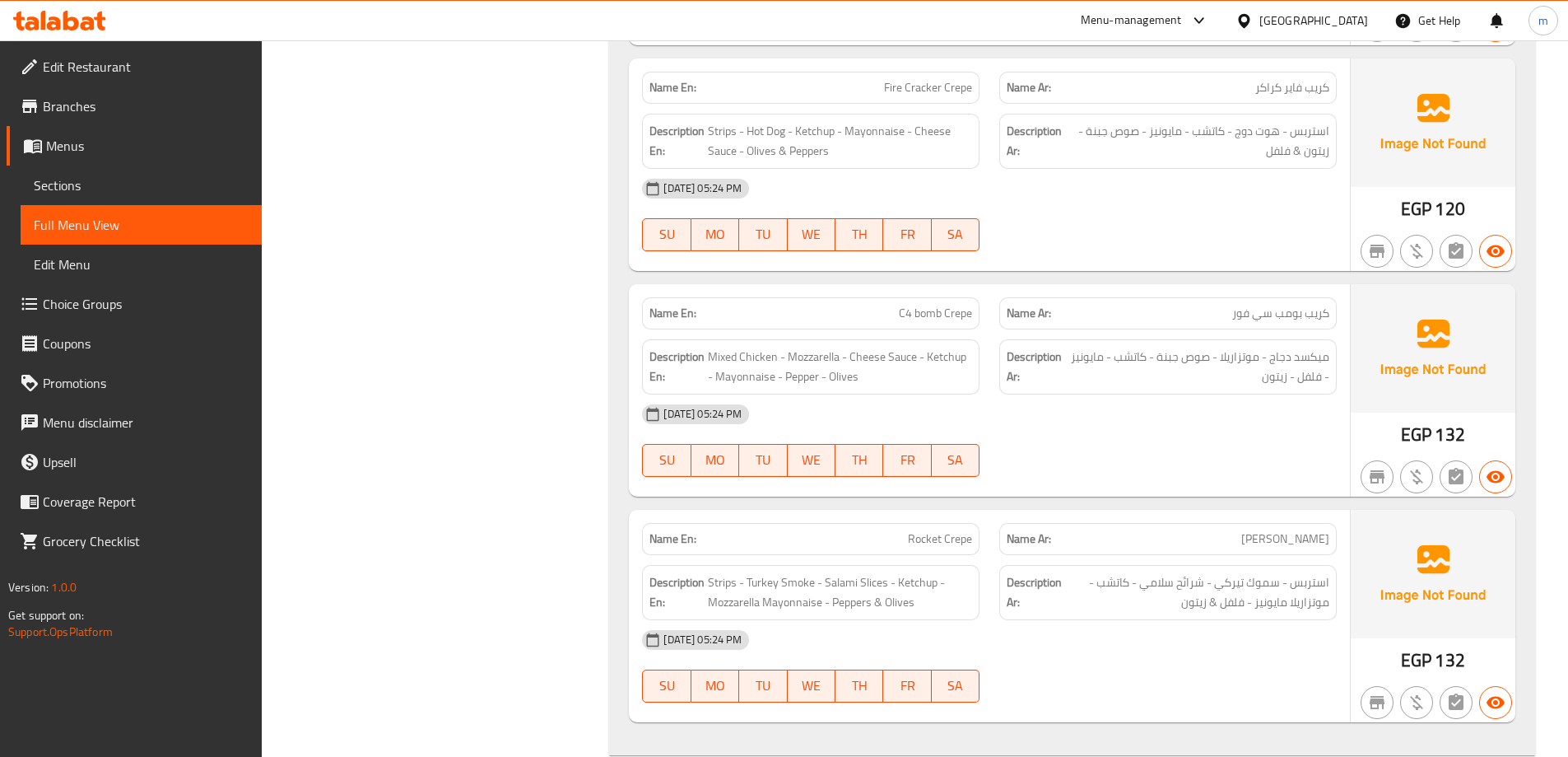
click at [138, 191] on span "Sections" at bounding box center [141, 185] width 214 height 20
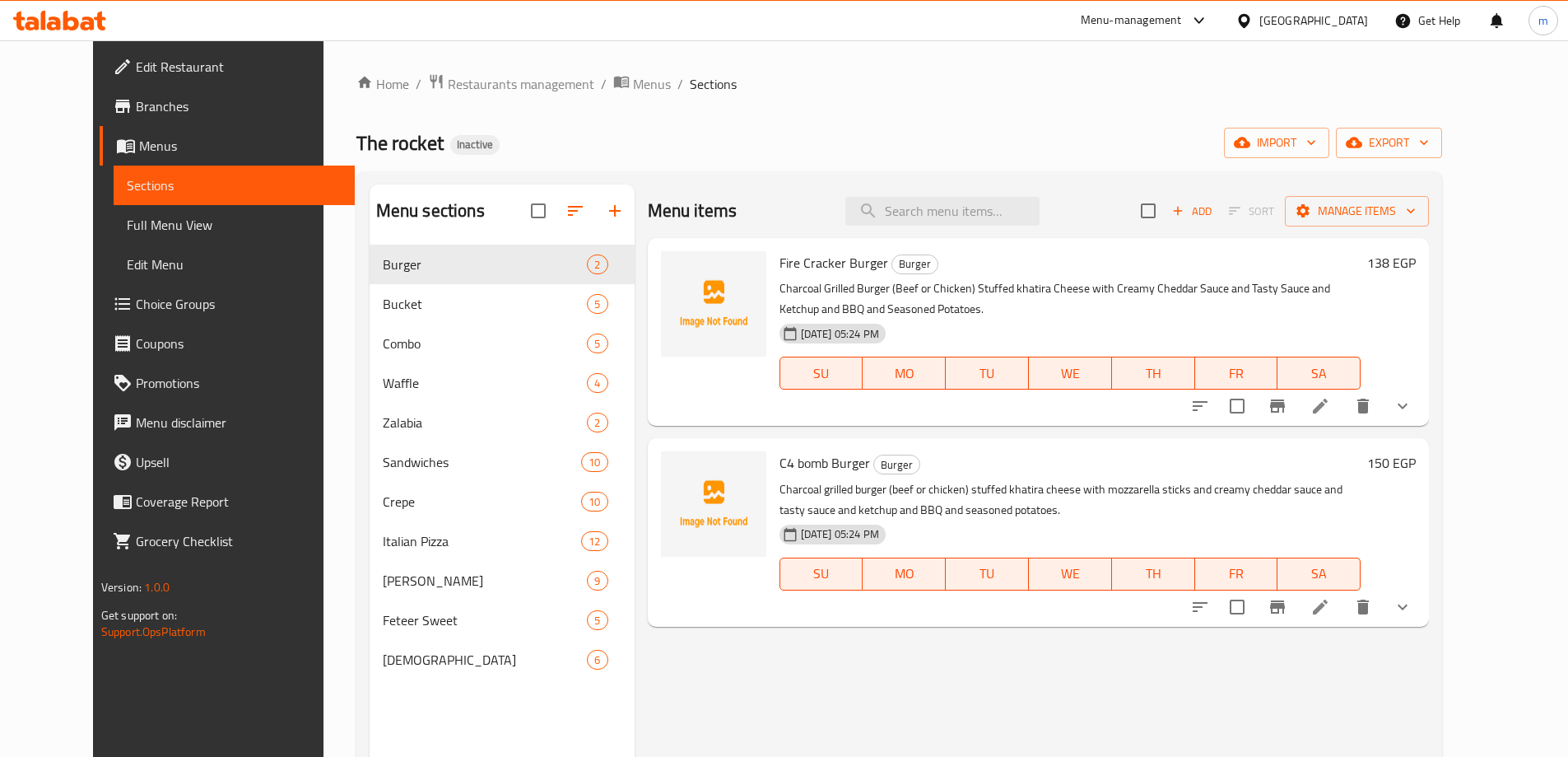
click at [1330, 609] on icon at bounding box center [1320, 606] width 20 height 20
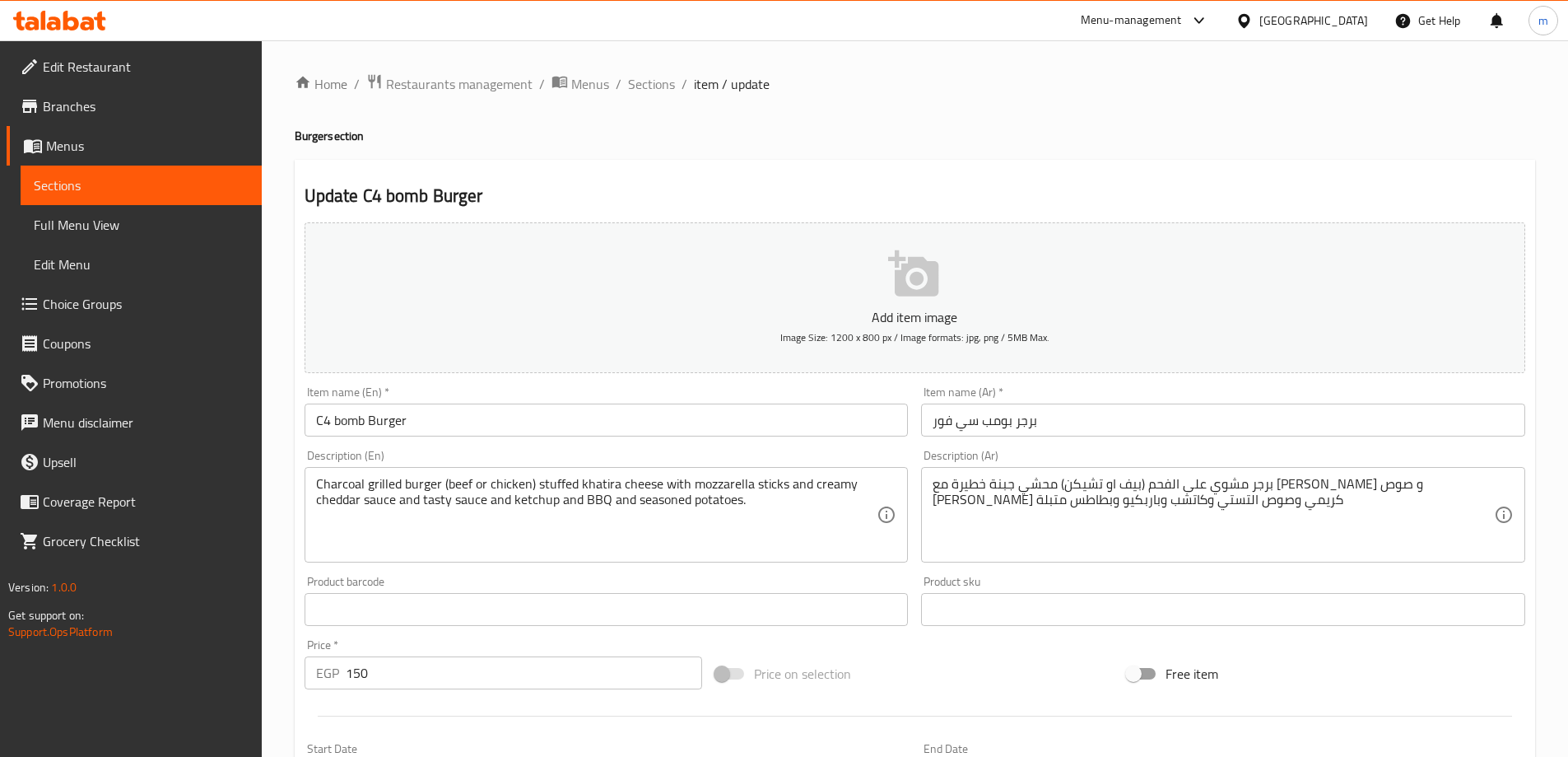
click at [986, 423] on input "برجر بومب سي فور" at bounding box center [1222, 420] width 604 height 33
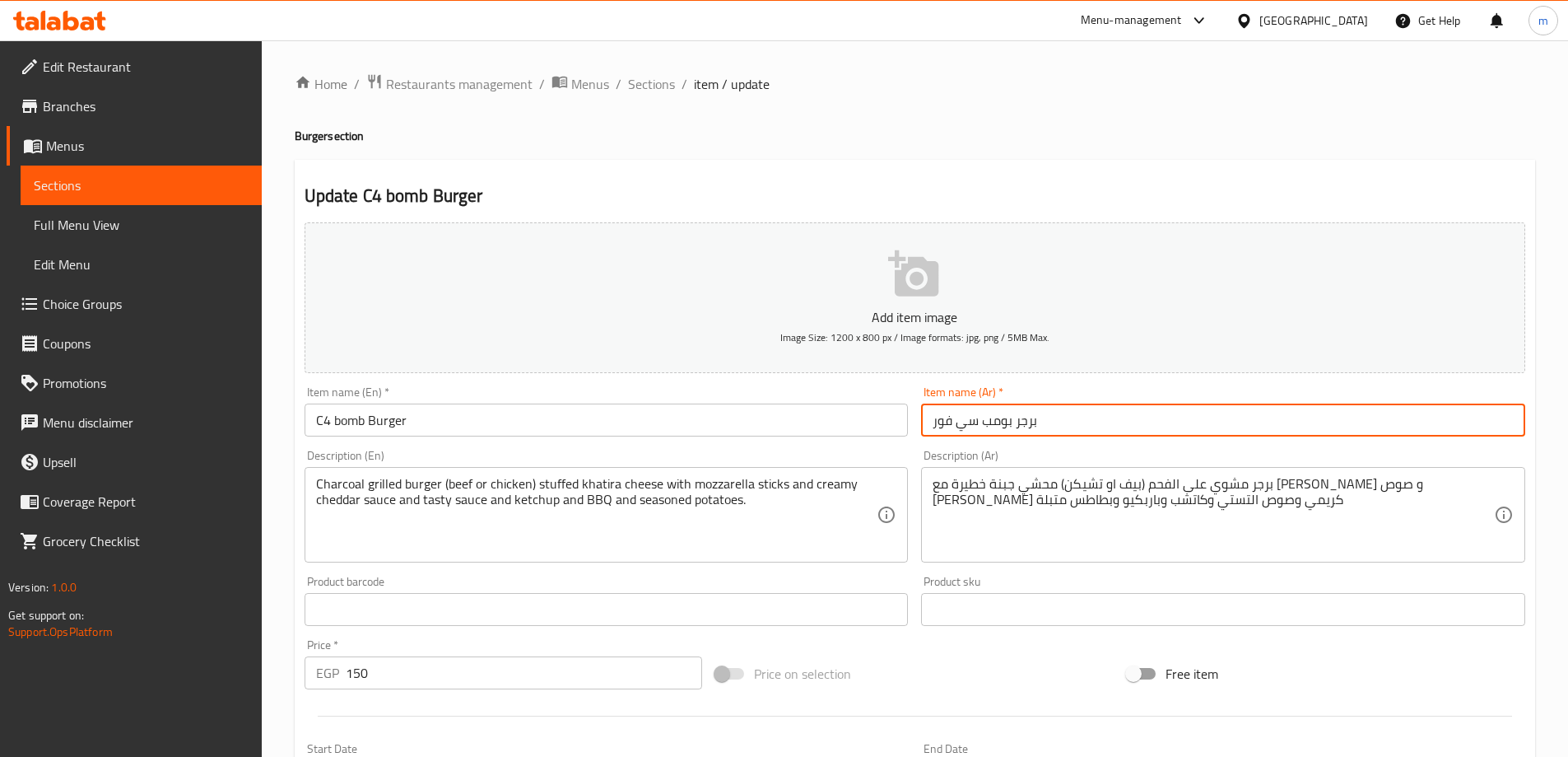
click at [986, 423] on input "برجر بومب سي فور" at bounding box center [1222, 420] width 604 height 33
click at [1417, 424] on input "برجر بومب سي فور" at bounding box center [1222, 420] width 604 height 33
click at [1447, 424] on input "برجر بومب سي فور" at bounding box center [1222, 420] width 604 height 33
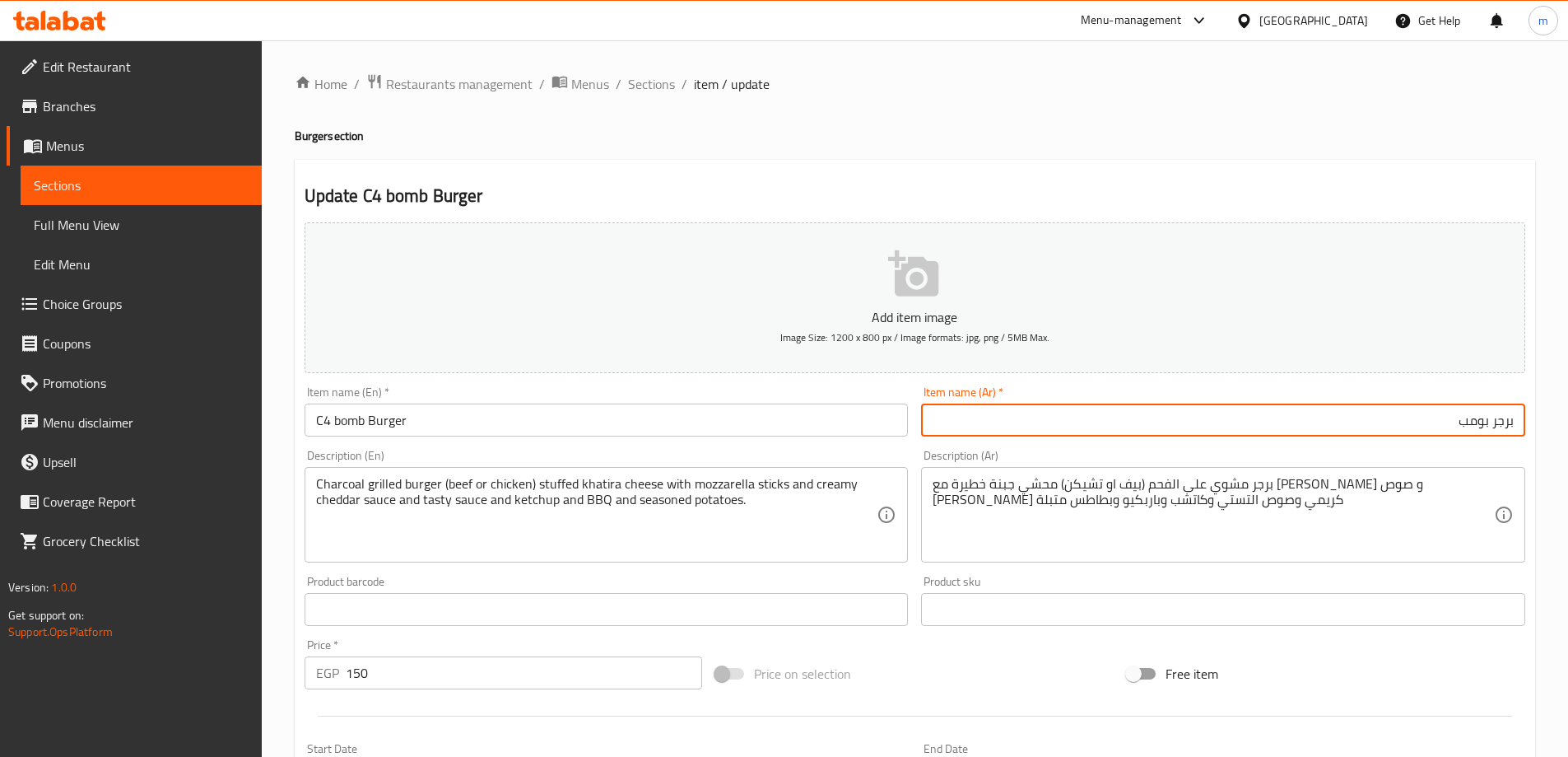
paste input "ي فور"
type input "برجر سي فور بومب"
click at [1361, 69] on div "Home / Restaurants management / Menus / Sections / item / update Burger section…" at bounding box center [914, 616] width 1307 height 1150
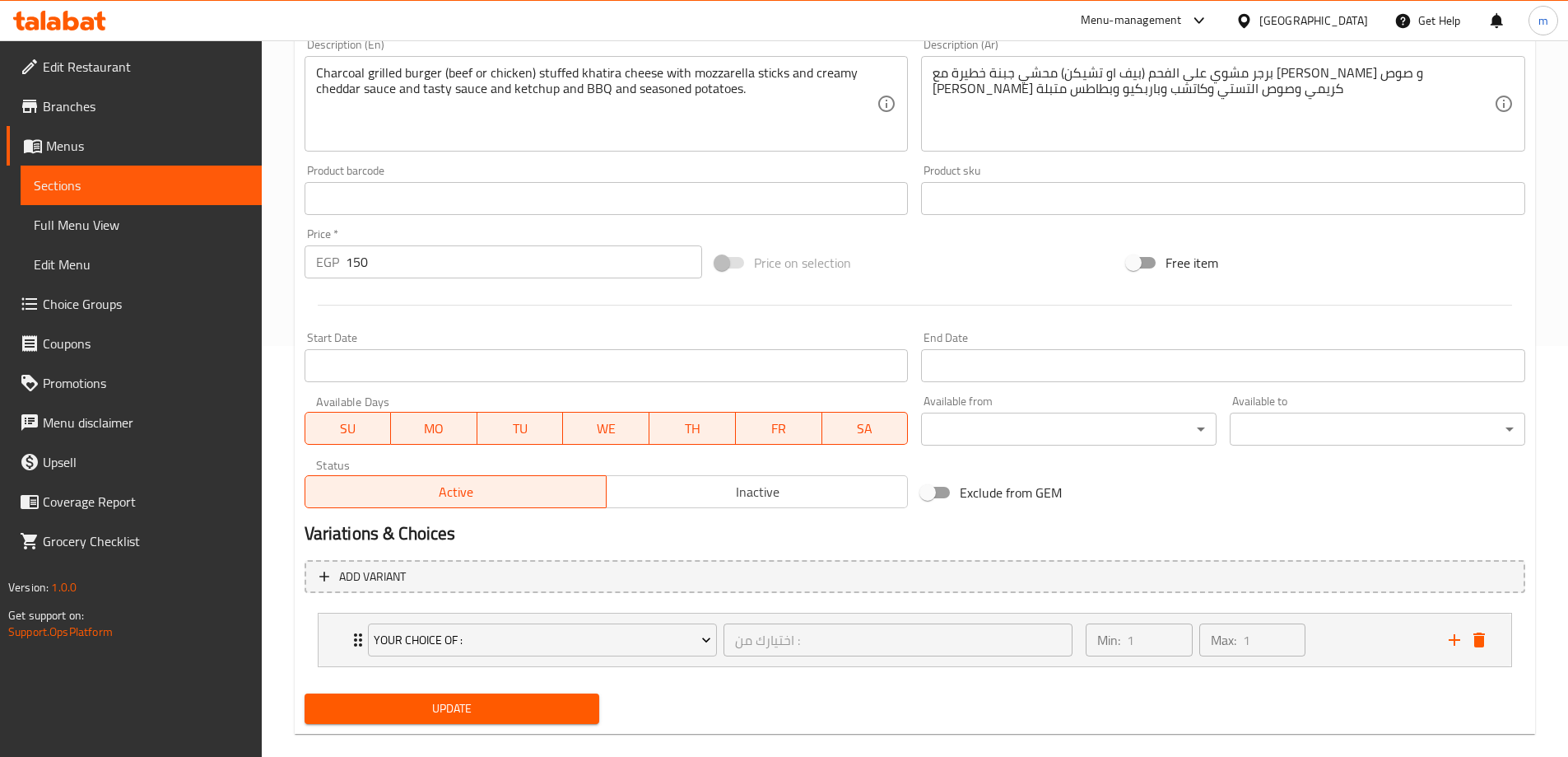
scroll to position [411, 0]
click at [476, 704] on span "Update" at bounding box center [451, 707] width 269 height 21
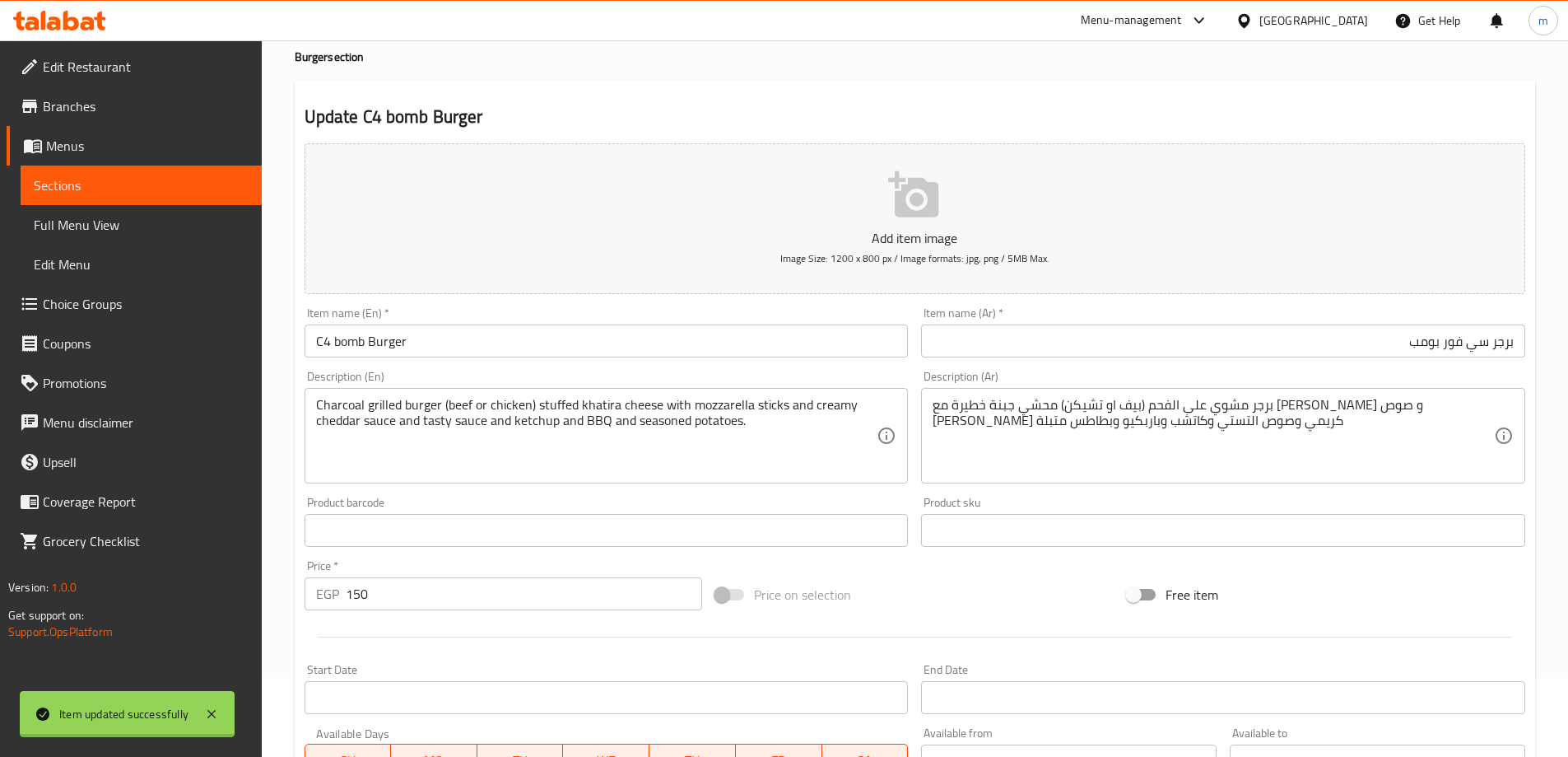
scroll to position [0, 0]
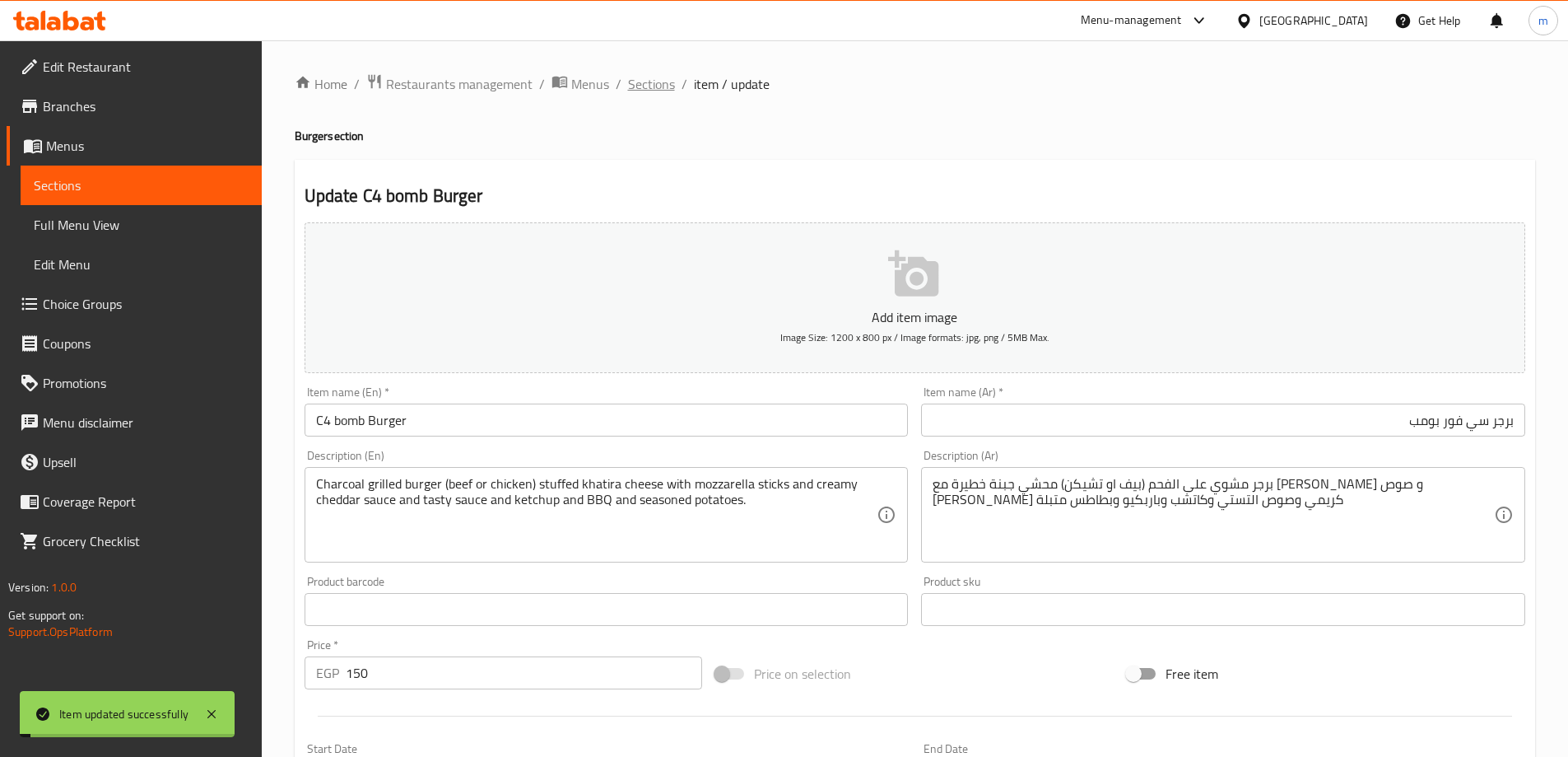
click at [654, 81] on span "Sections" at bounding box center [652, 83] width 47 height 20
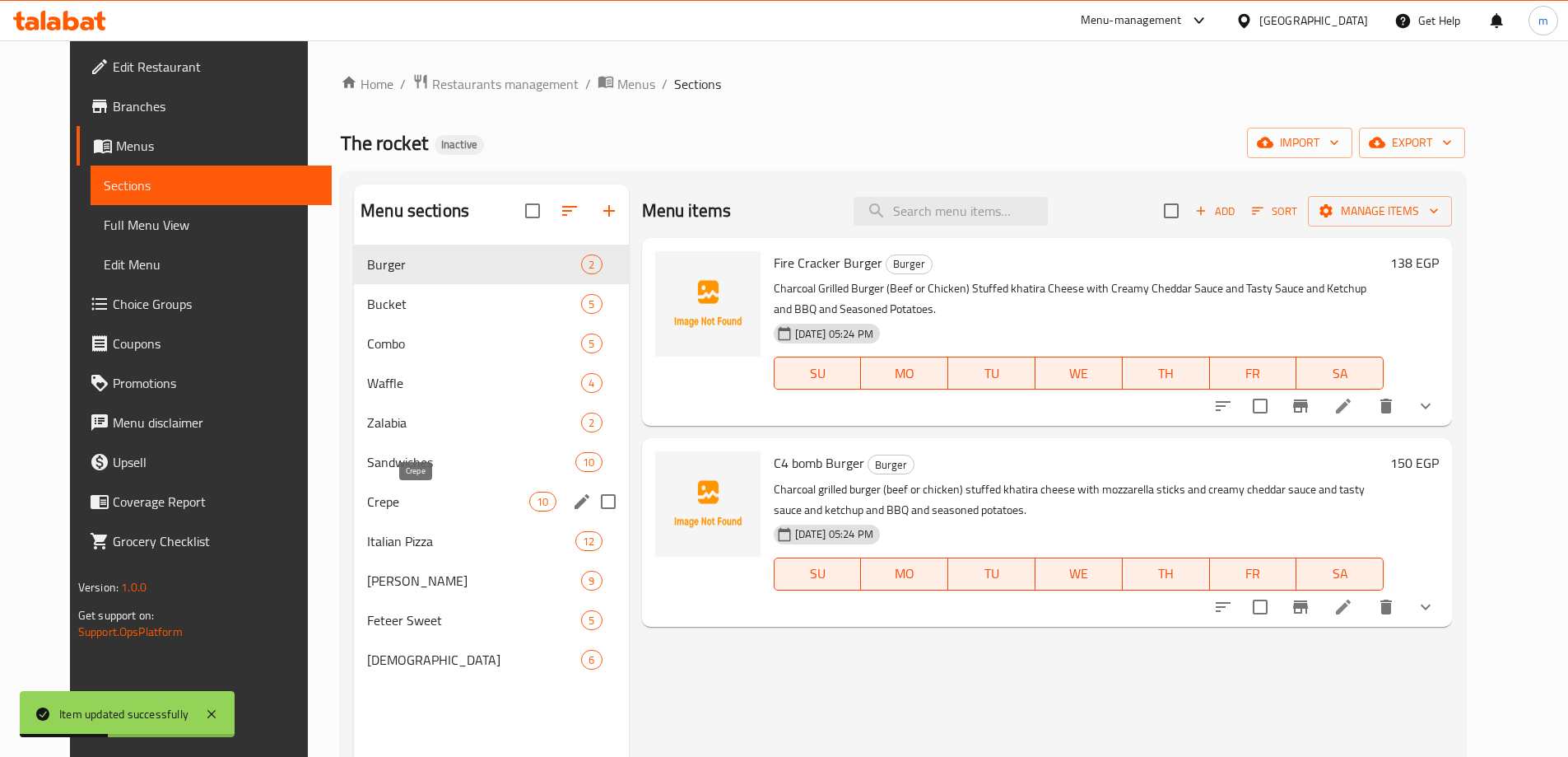
click at [379, 504] on span "Crepe" at bounding box center [448, 501] width 162 height 20
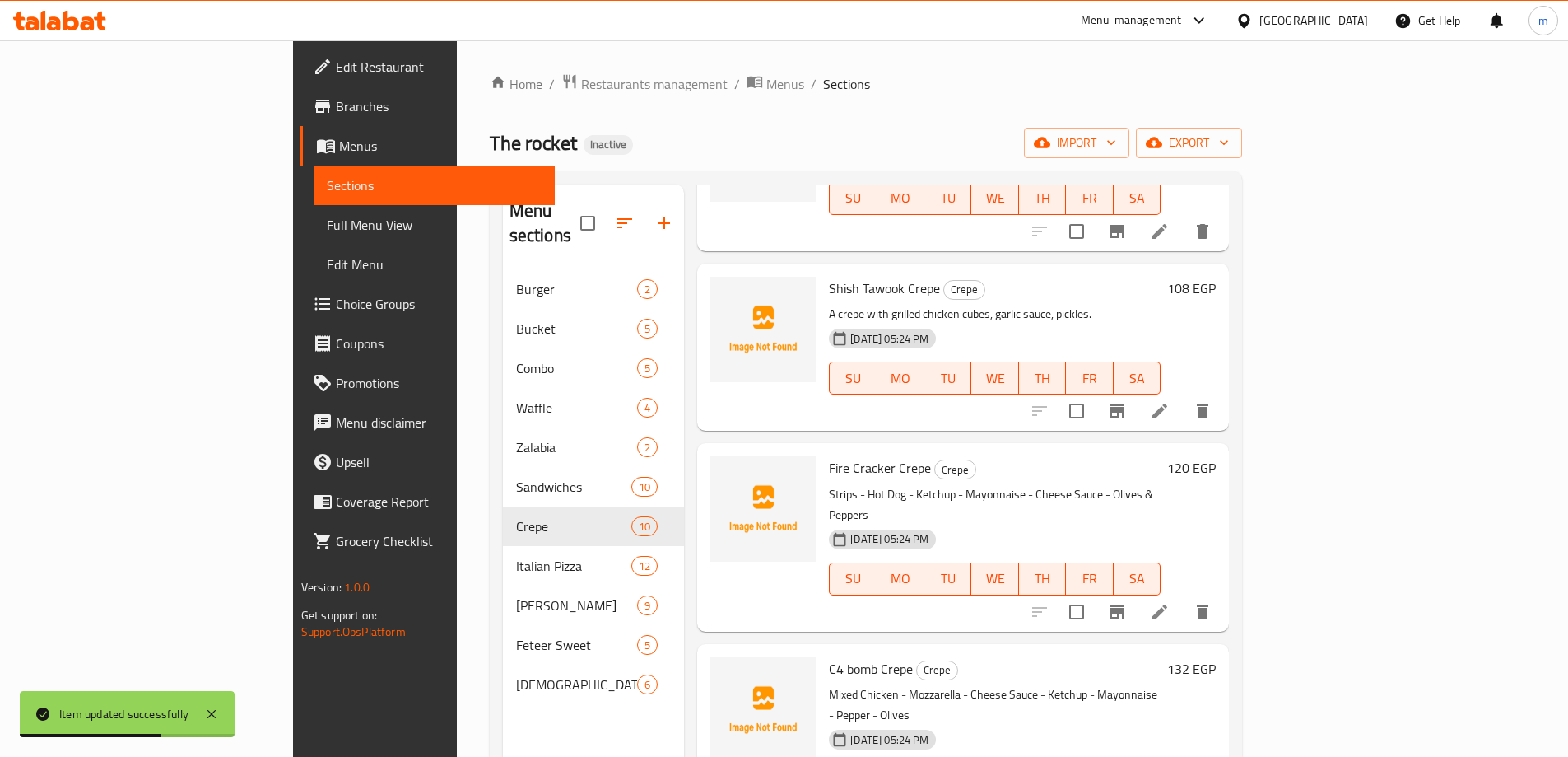
scroll to position [1084, 0]
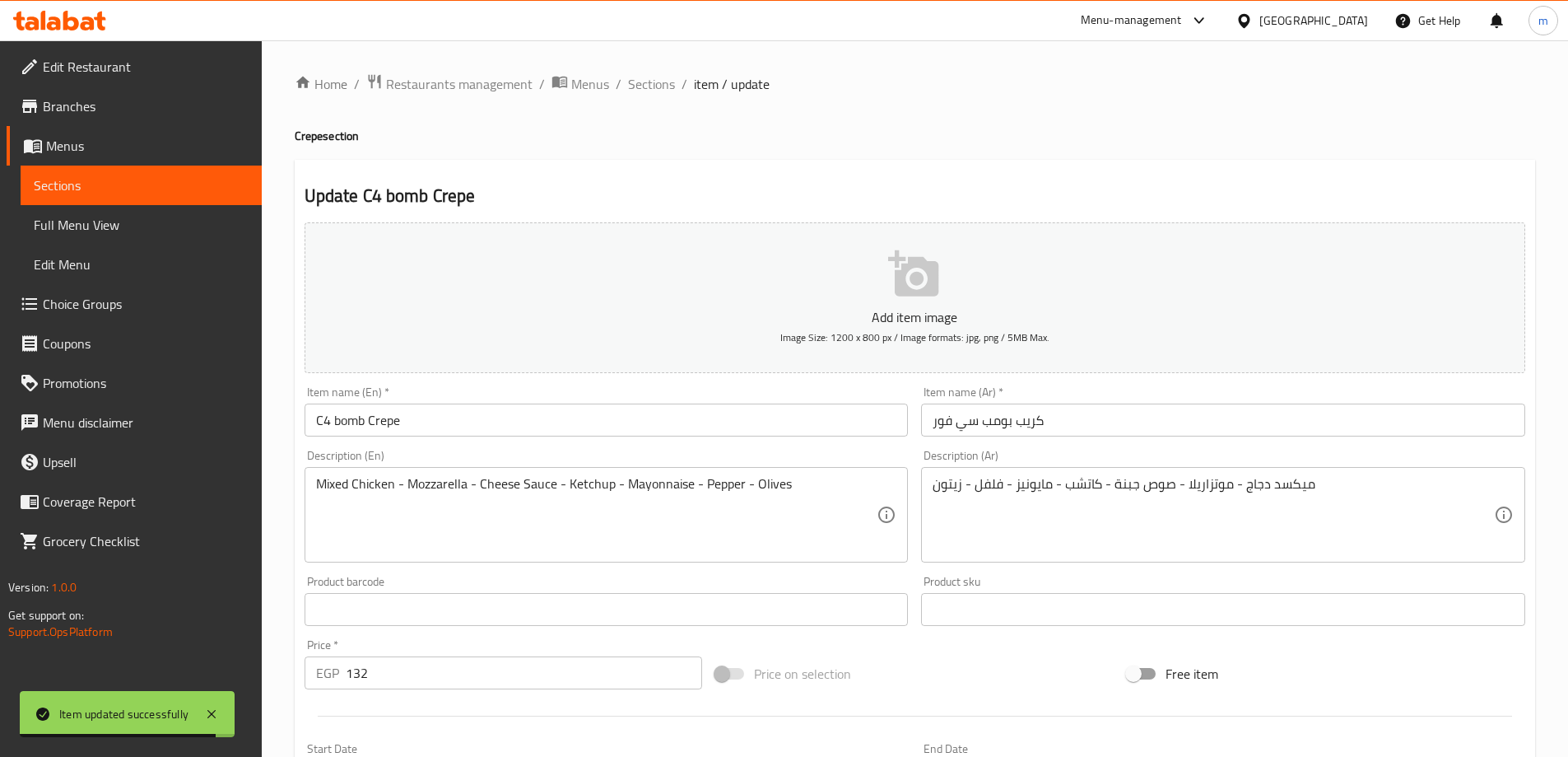
click at [1109, 407] on input "كريب بومب سي فور" at bounding box center [1222, 420] width 604 height 33
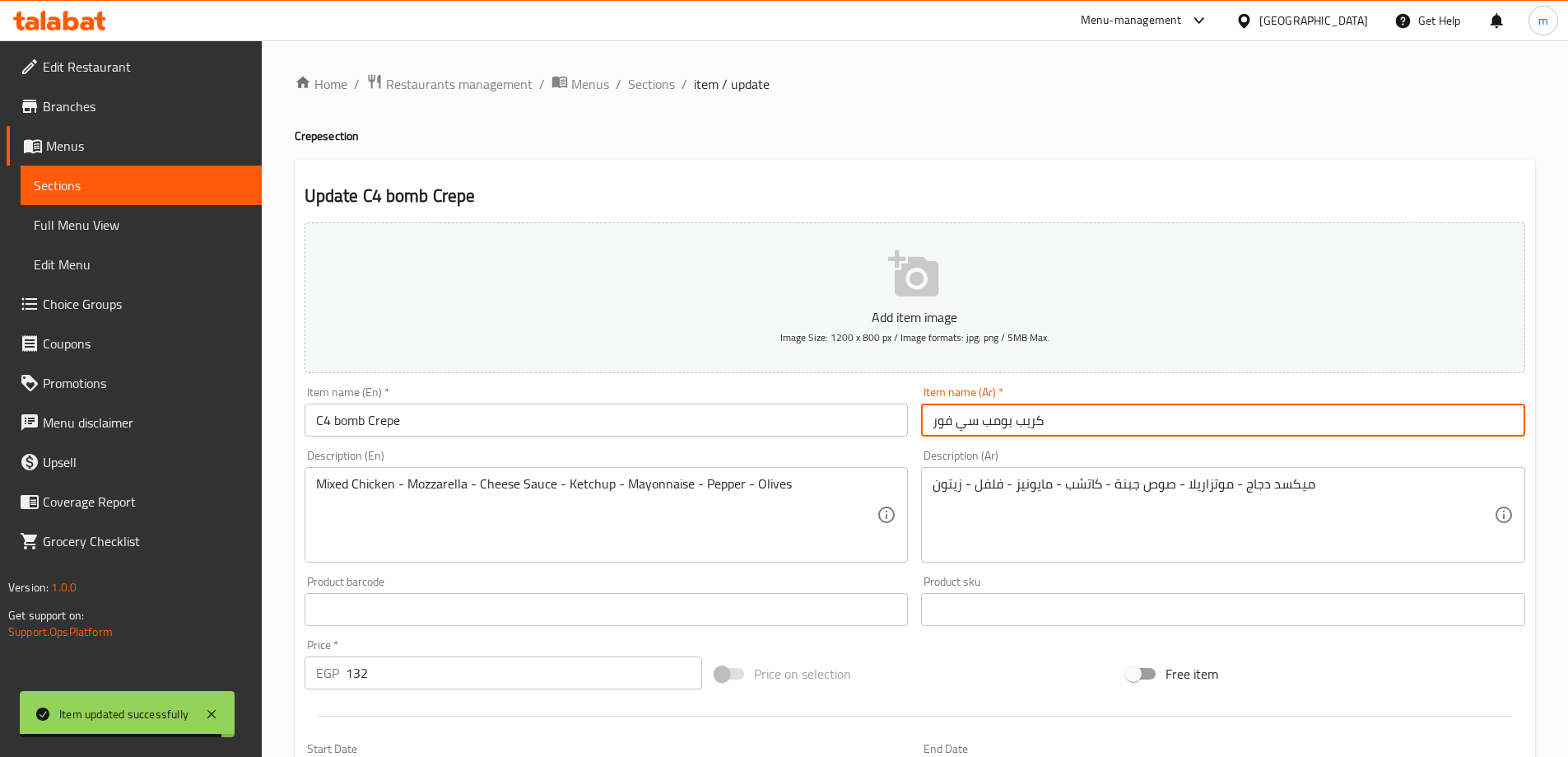
click at [1109, 407] on input "كريب بومب سي فور" at bounding box center [1222, 420] width 604 height 33
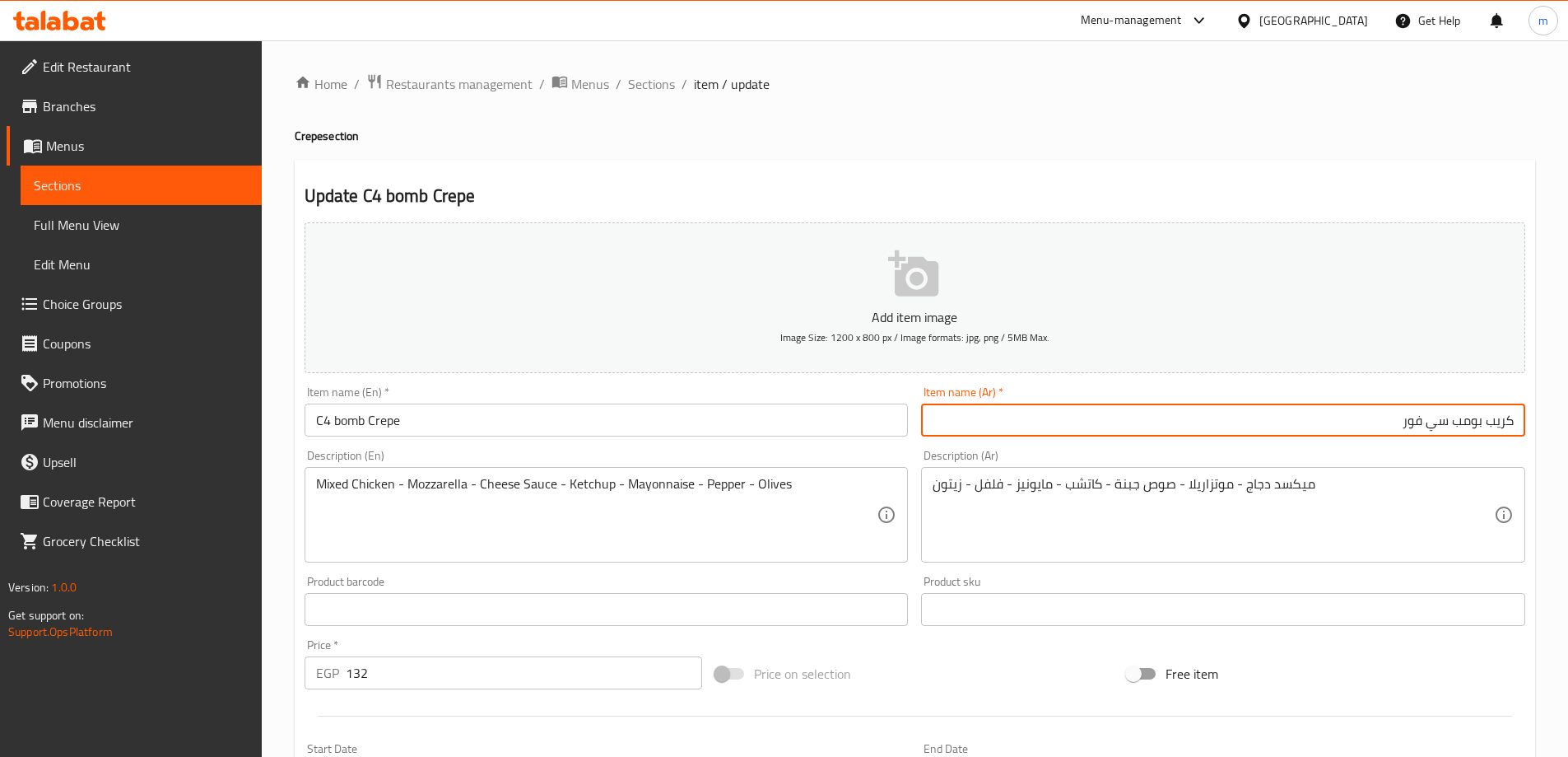
click at [1414, 422] on input "كريب بومب سي فور" at bounding box center [1222, 420] width 604 height 33
click at [1443, 428] on input "كريب بومب سي فور" at bounding box center [1222, 420] width 604 height 33
click at [1483, 424] on input "كريب بومب" at bounding box center [1222, 420] width 604 height 33
paste input "ي فور"
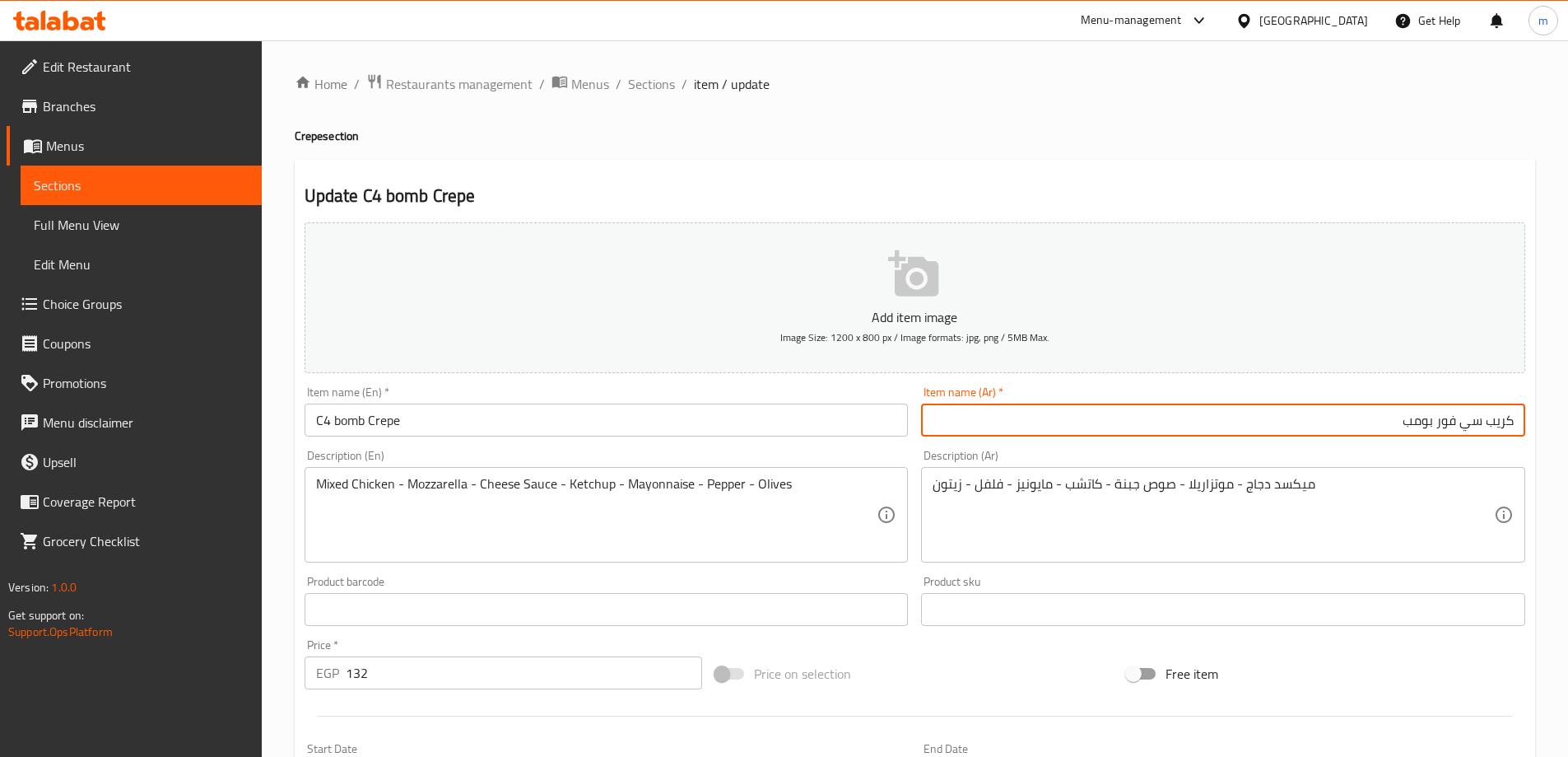
type input "كريب سي فور بومب"
click at [1424, 180] on div "Update C4 bomb Crepe Add item image Image Size: 1200 x 800 px / Image formats: …" at bounding box center [915, 638] width 1240 height 958
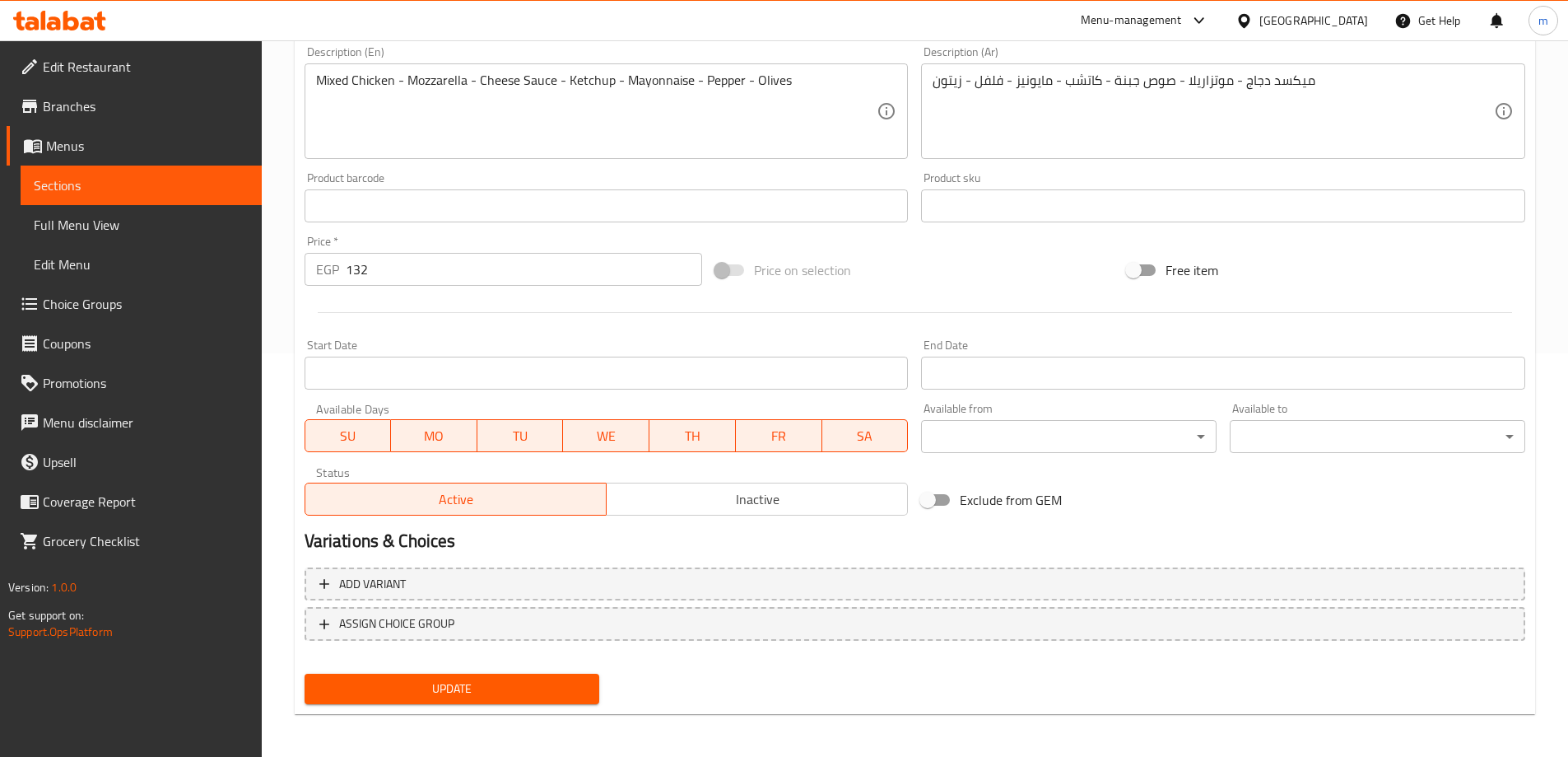
scroll to position [407, 0]
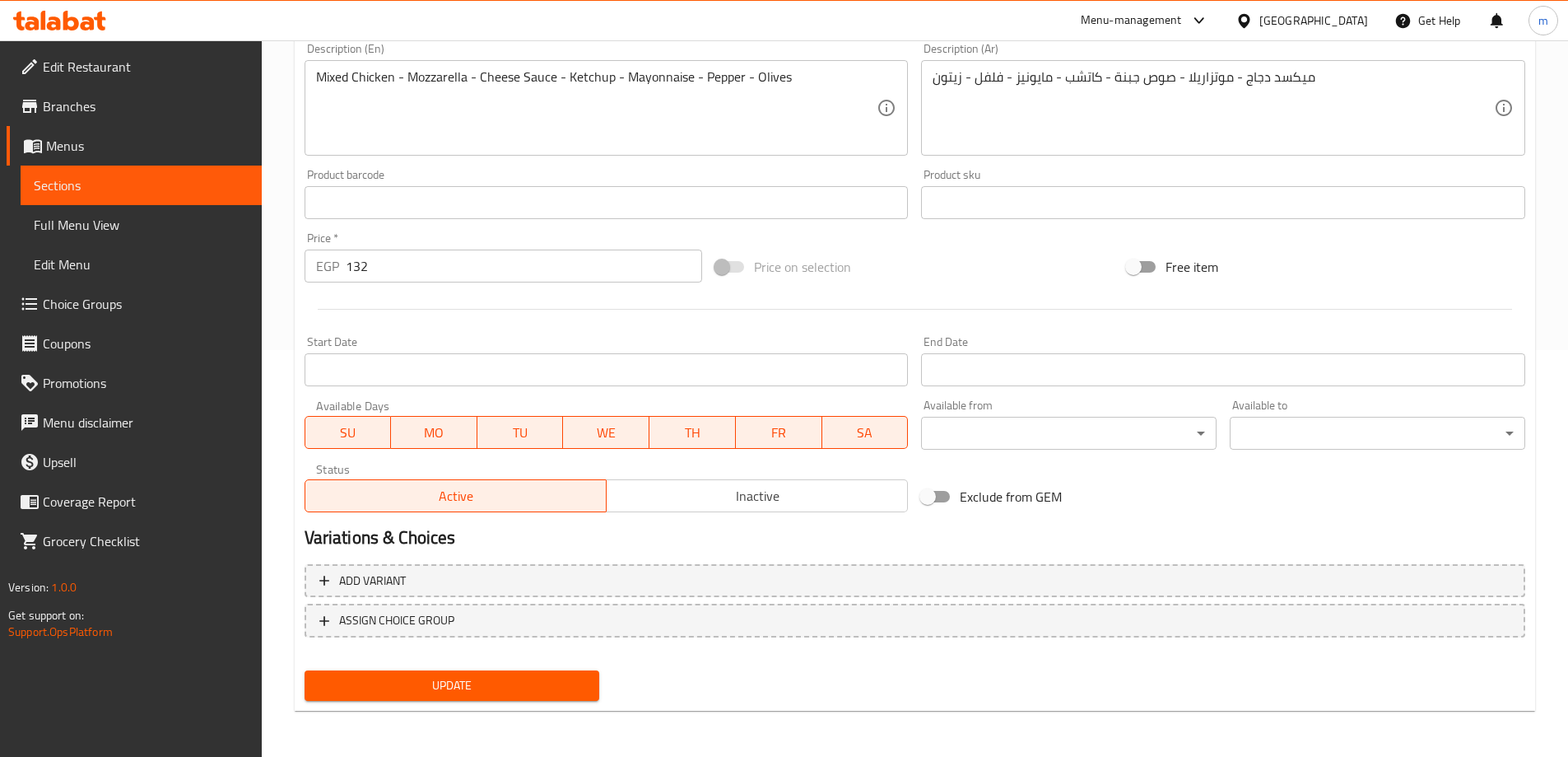
click at [530, 682] on span "Update" at bounding box center [451, 686] width 269 height 21
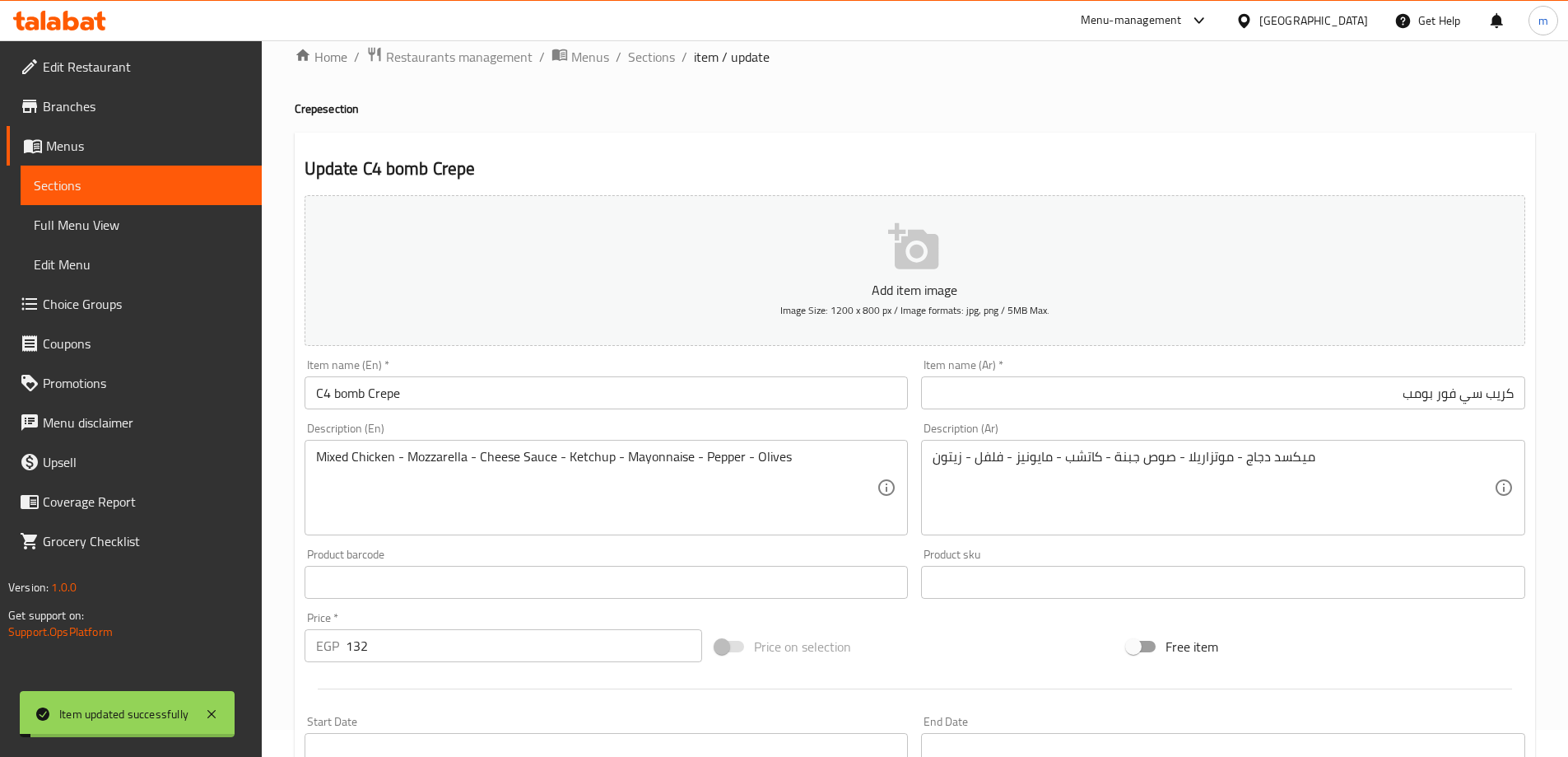
scroll to position [0, 0]
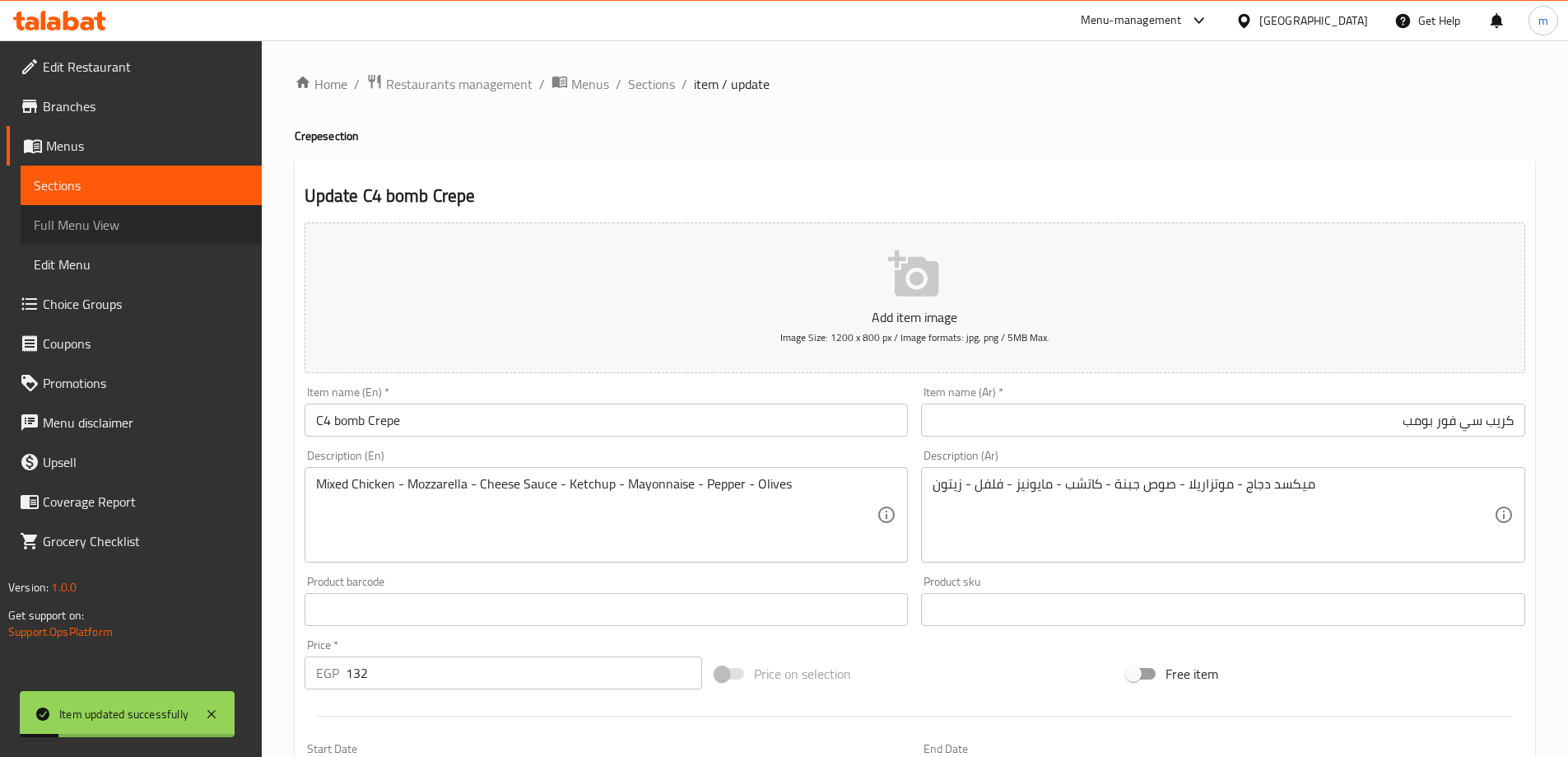
click at [69, 230] on span "Full Menu View" at bounding box center [141, 224] width 214 height 20
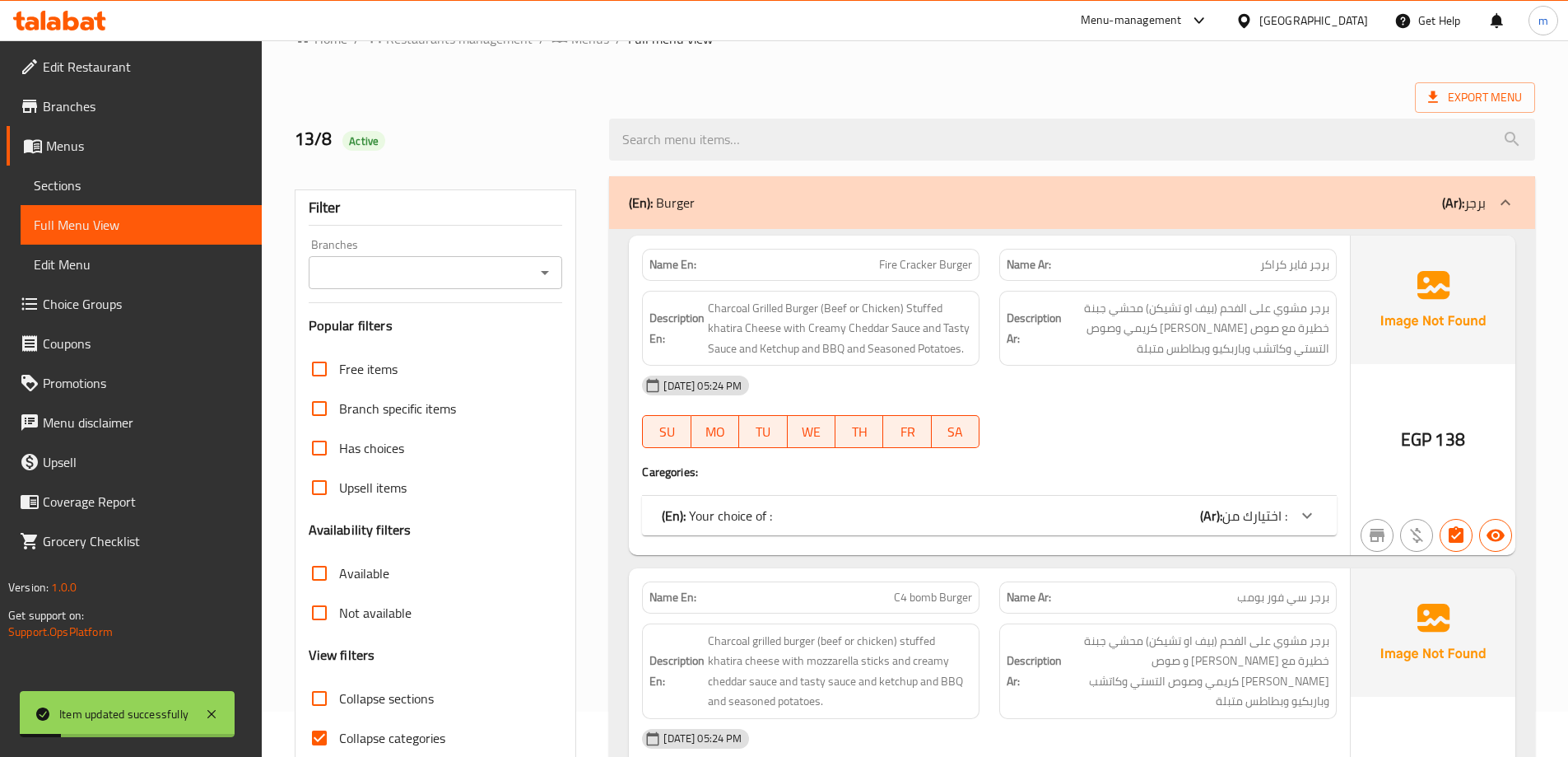
click at [384, 718] on label "Collapse categories" at bounding box center [373, 737] width 146 height 39
click at [339, 718] on input "Collapse categories" at bounding box center [319, 737] width 39 height 39
checkbox input "false"
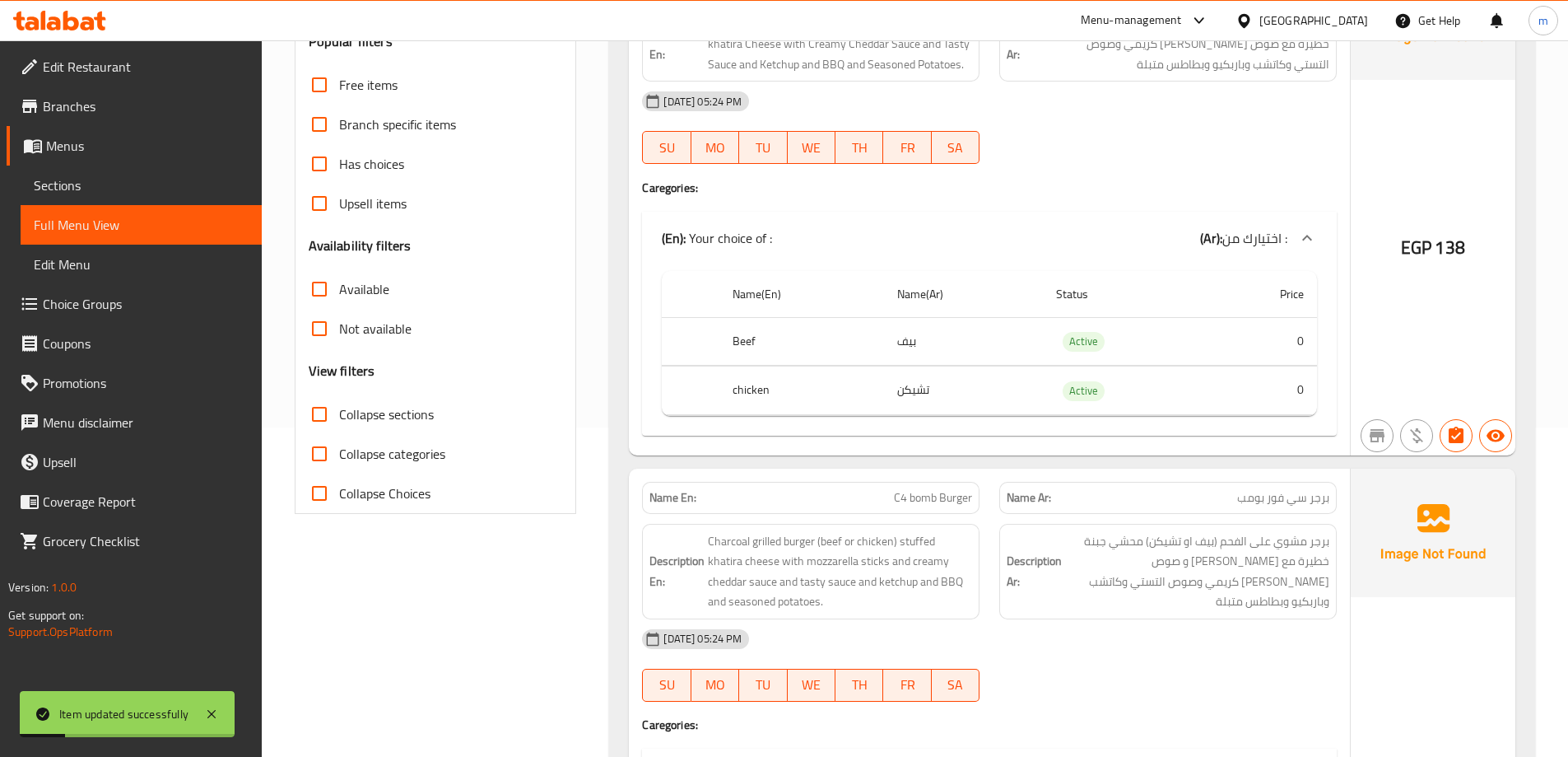
click at [380, 408] on span "Collapse sections" at bounding box center [386, 414] width 95 height 20
click at [339, 408] on input "Collapse sections" at bounding box center [319, 414] width 39 height 39
checkbox input "true"
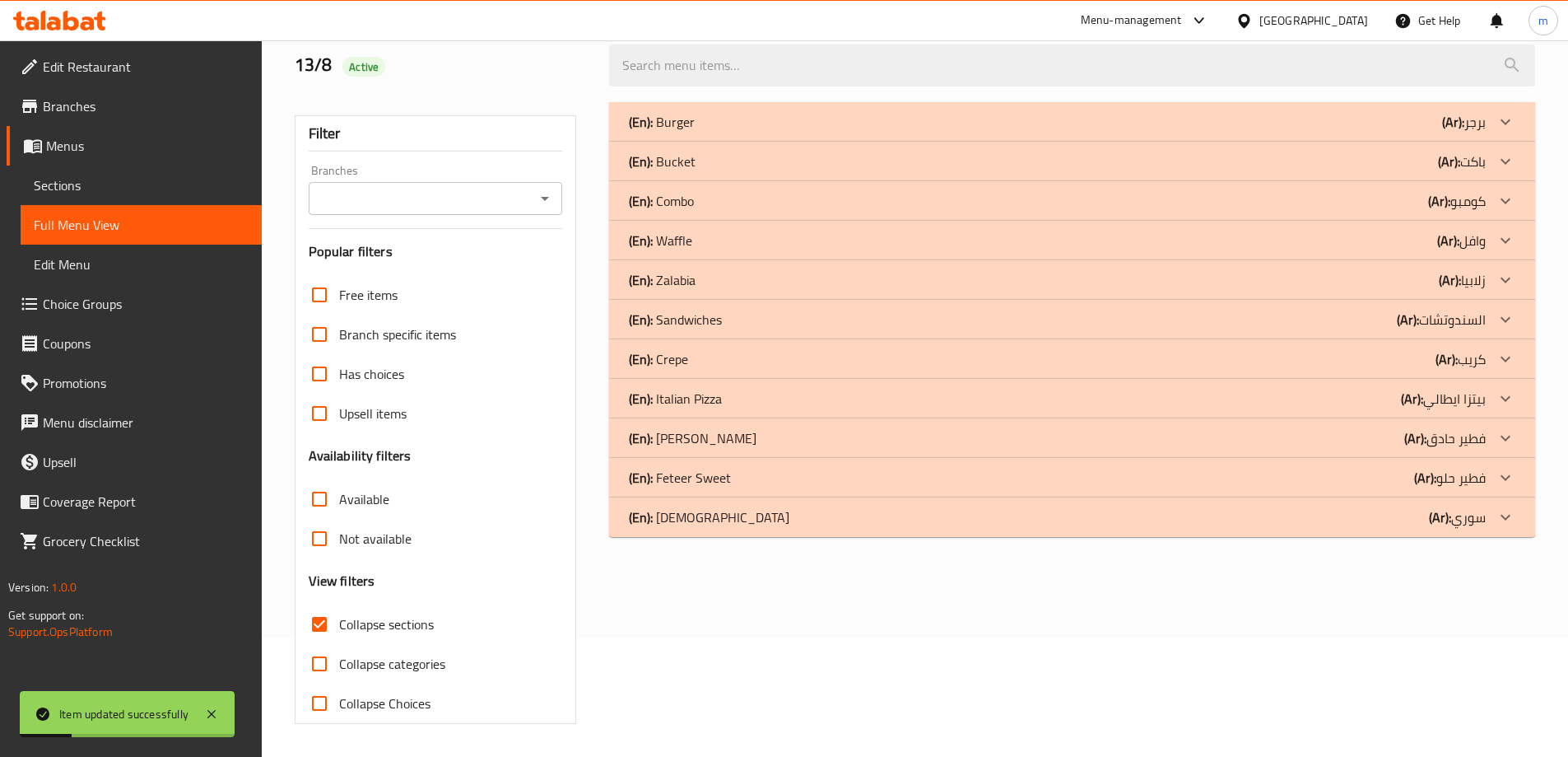
scroll to position [119, 0]
click at [747, 132] on div "(En): Crepe (Ar): كريب" at bounding box center [1057, 122] width 857 height 20
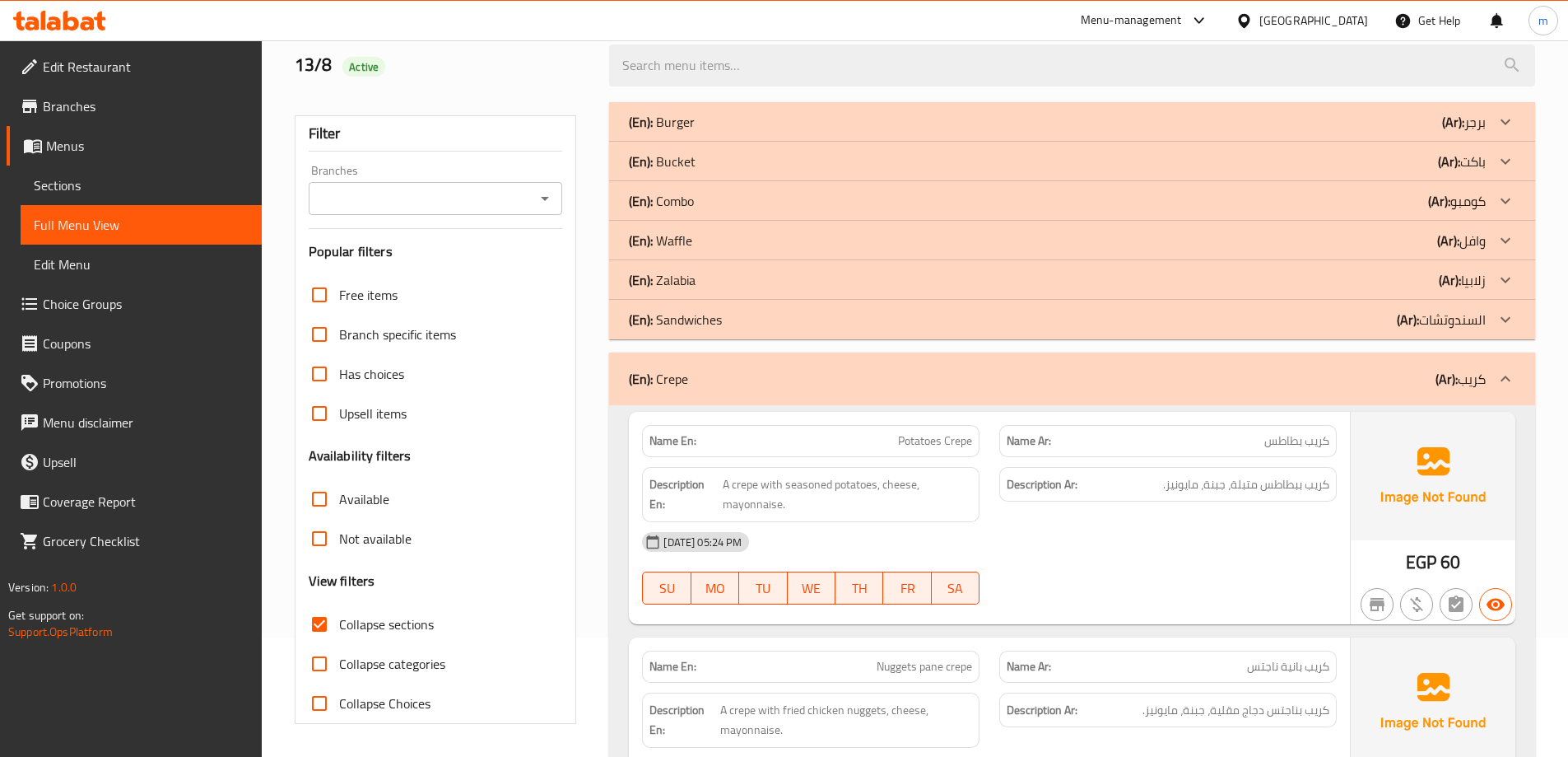
click at [1313, 378] on div "(En): Crepe (Ar): كريب" at bounding box center [1057, 378] width 857 height 20
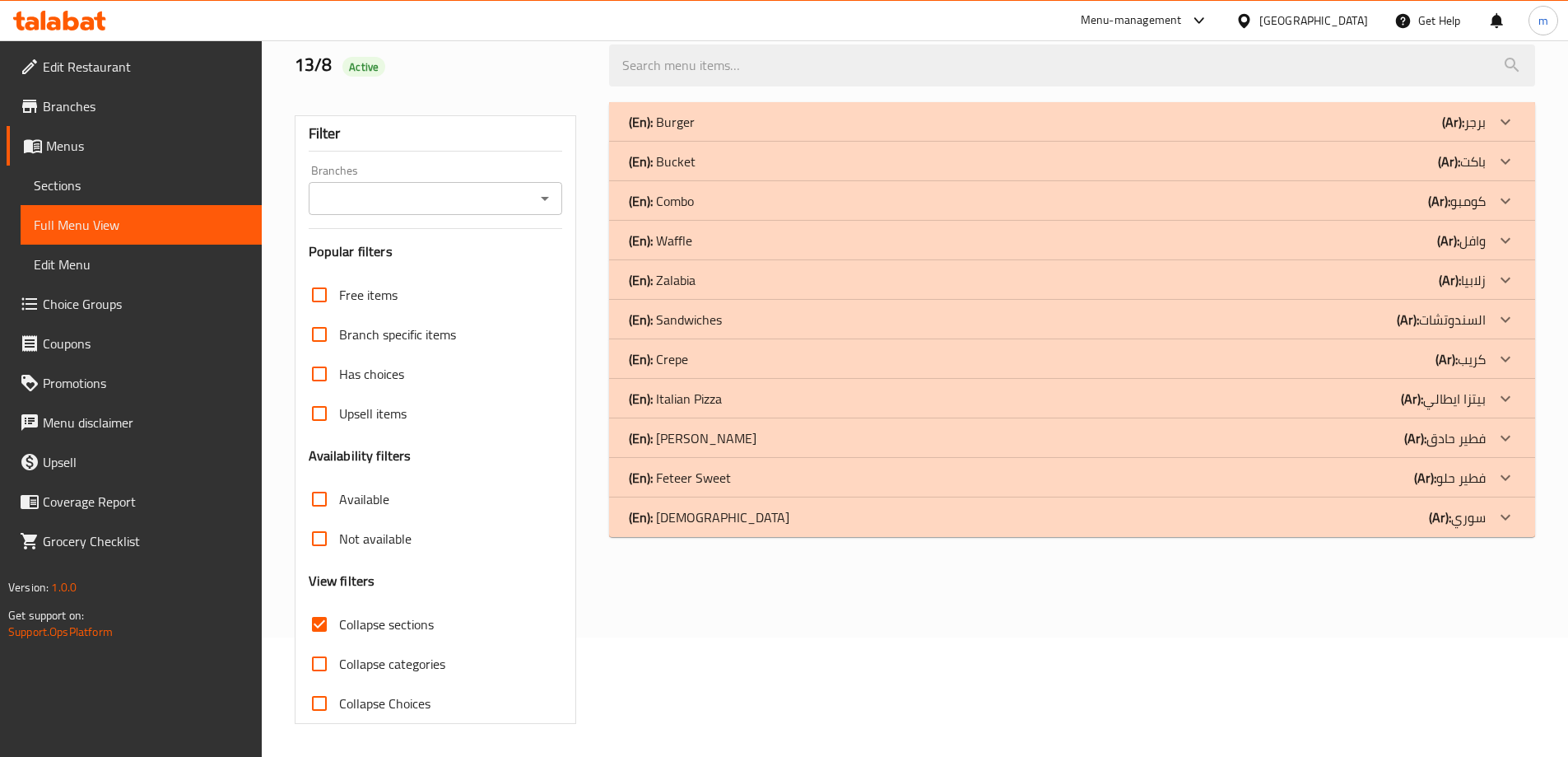
click at [996, 132] on div "(En): Italian Pizza (Ar): بيتزا ايطالي" at bounding box center [1057, 122] width 857 height 20
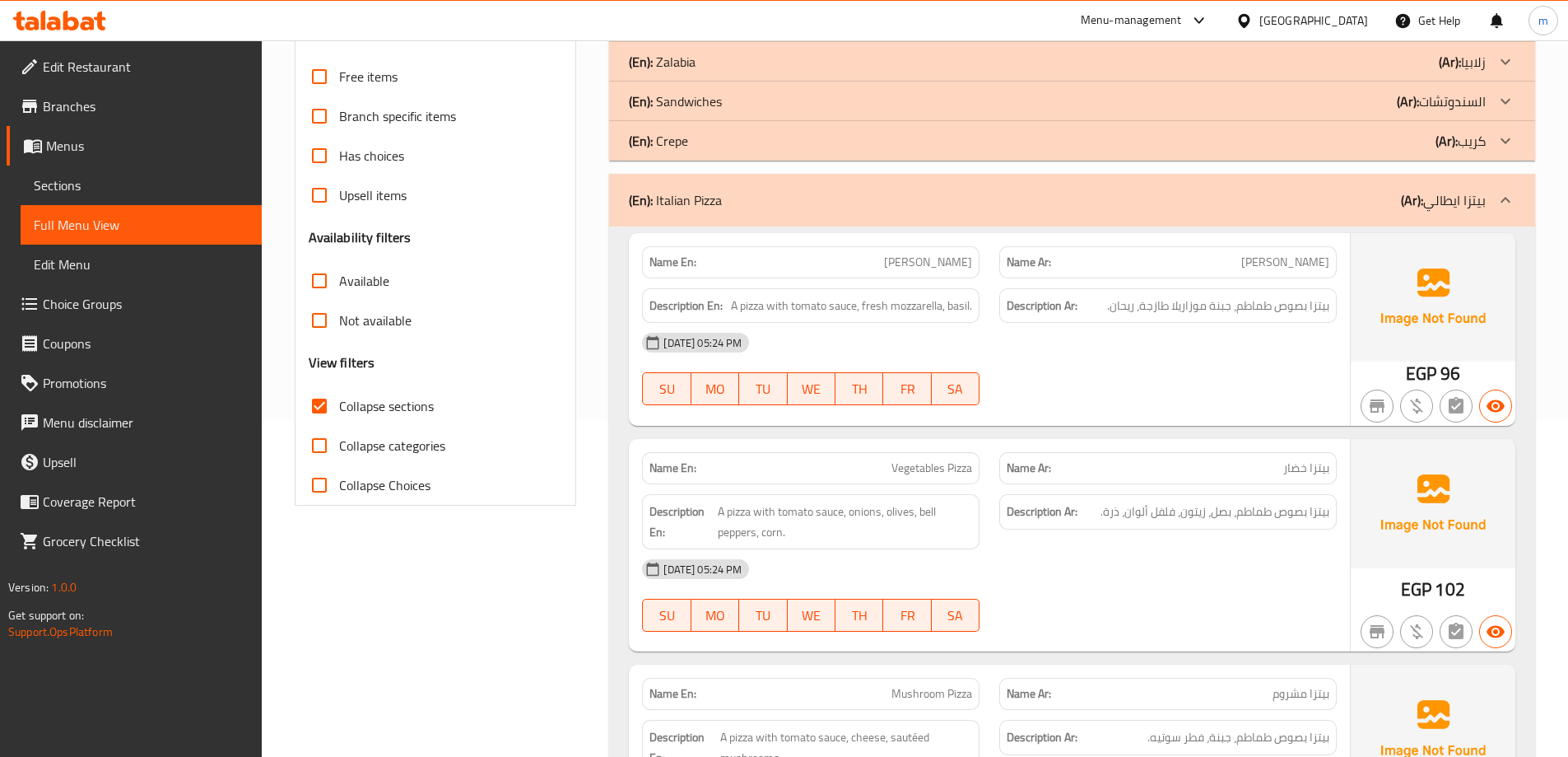
scroll to position [366, 0]
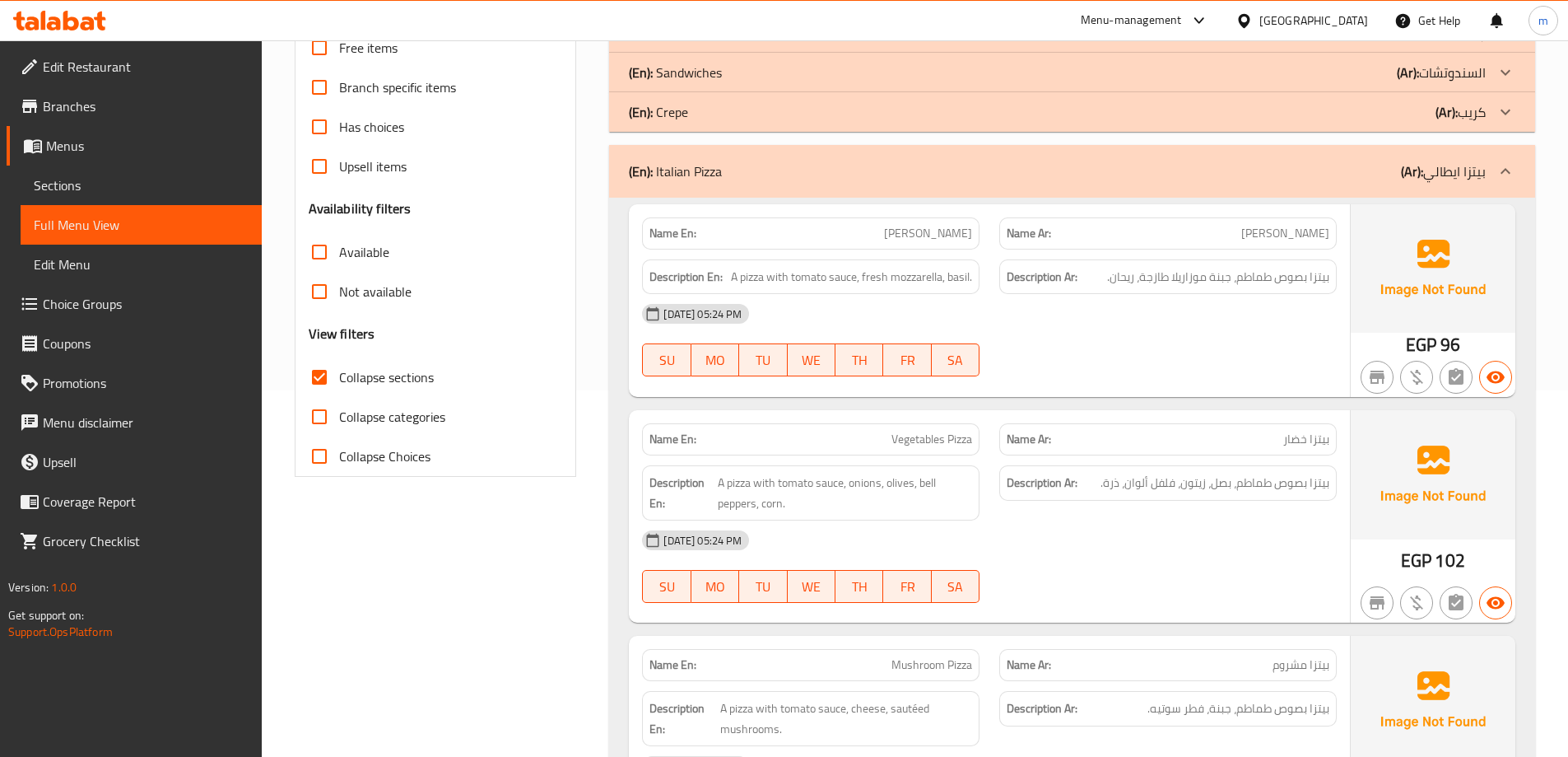
click at [107, 187] on span "Sections" at bounding box center [141, 185] width 214 height 20
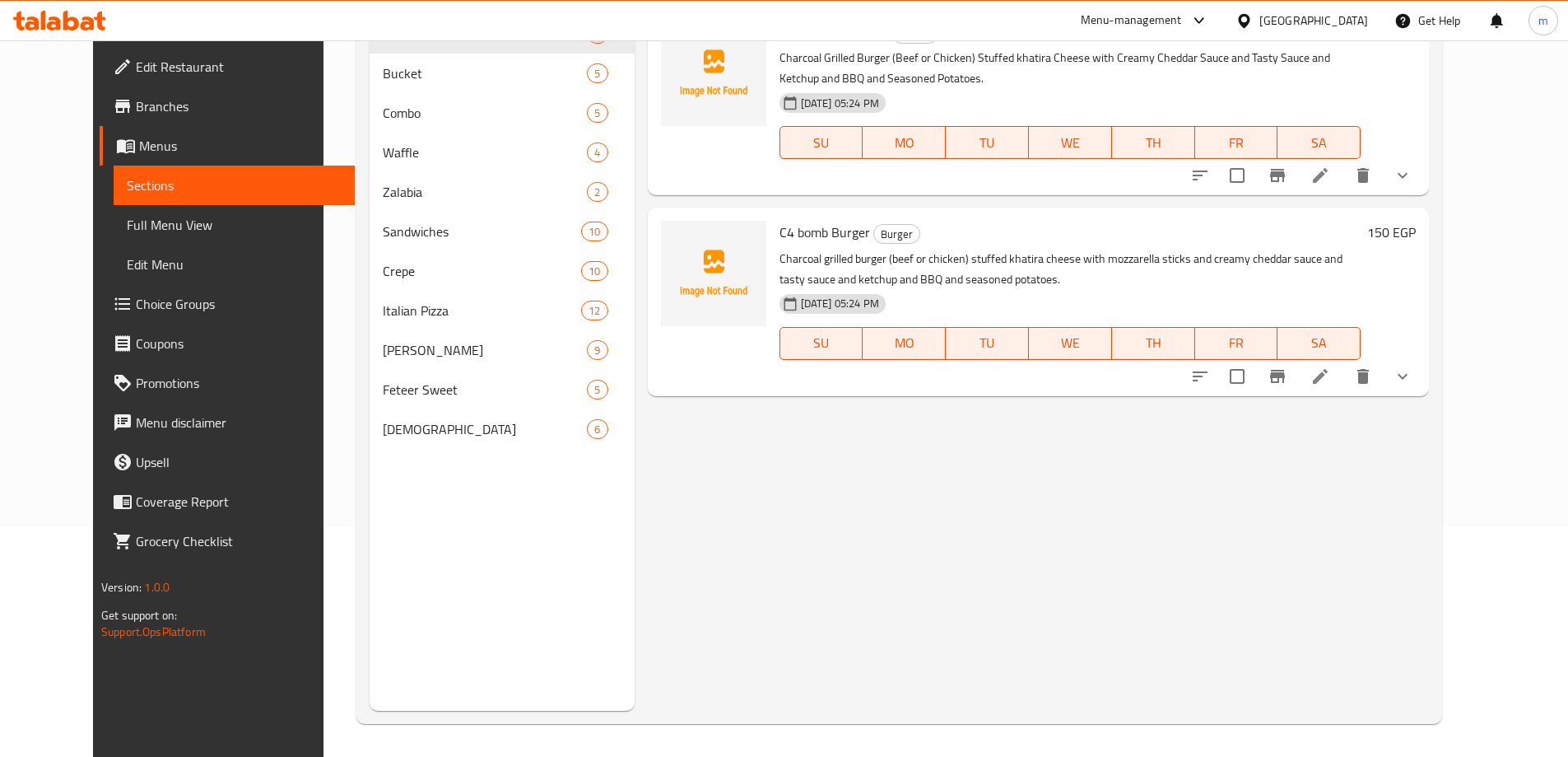
scroll to position [230, 0]
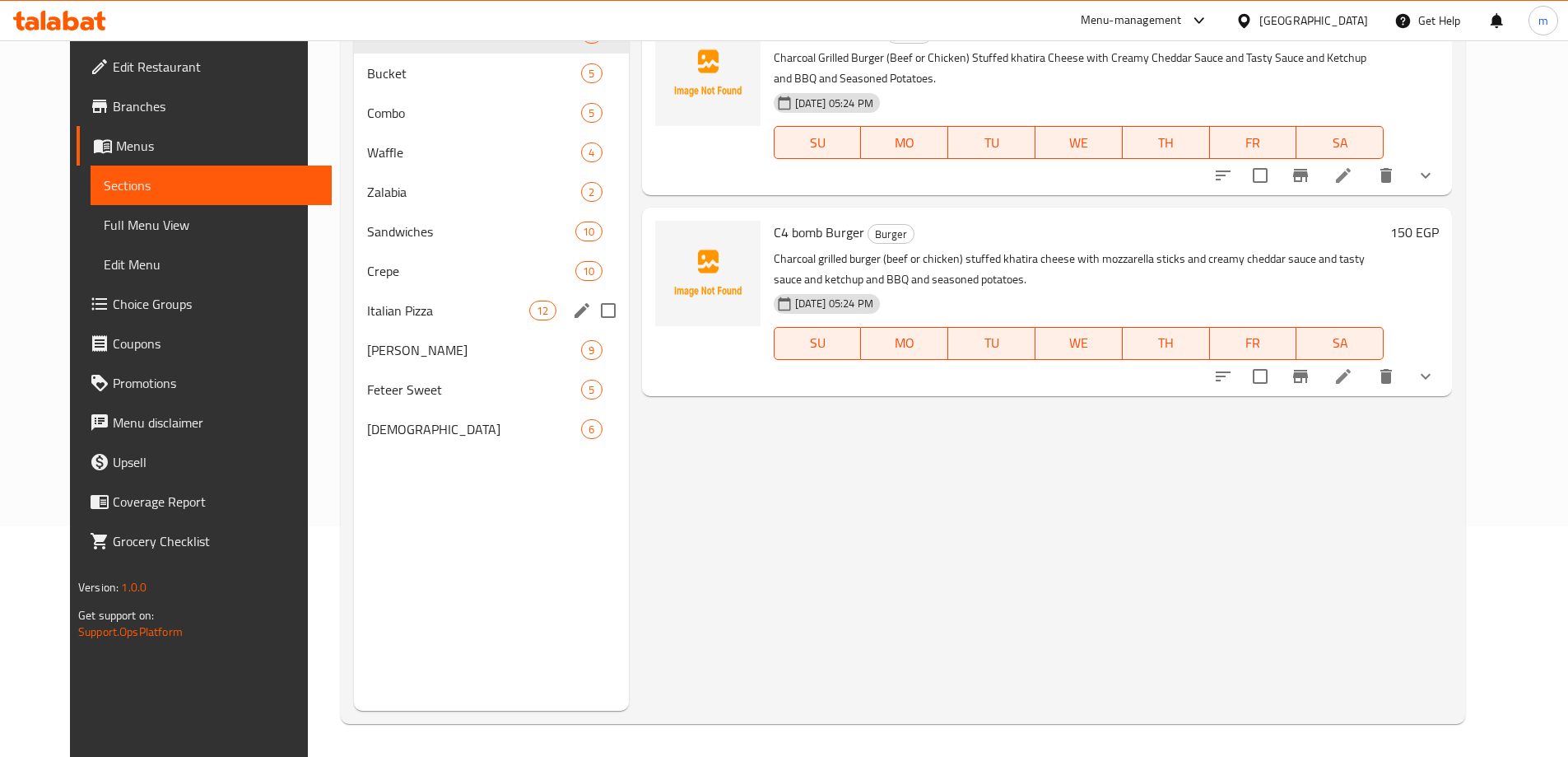
click at [384, 314] on span "Italian Pizza" at bounding box center [448, 310] width 162 height 20
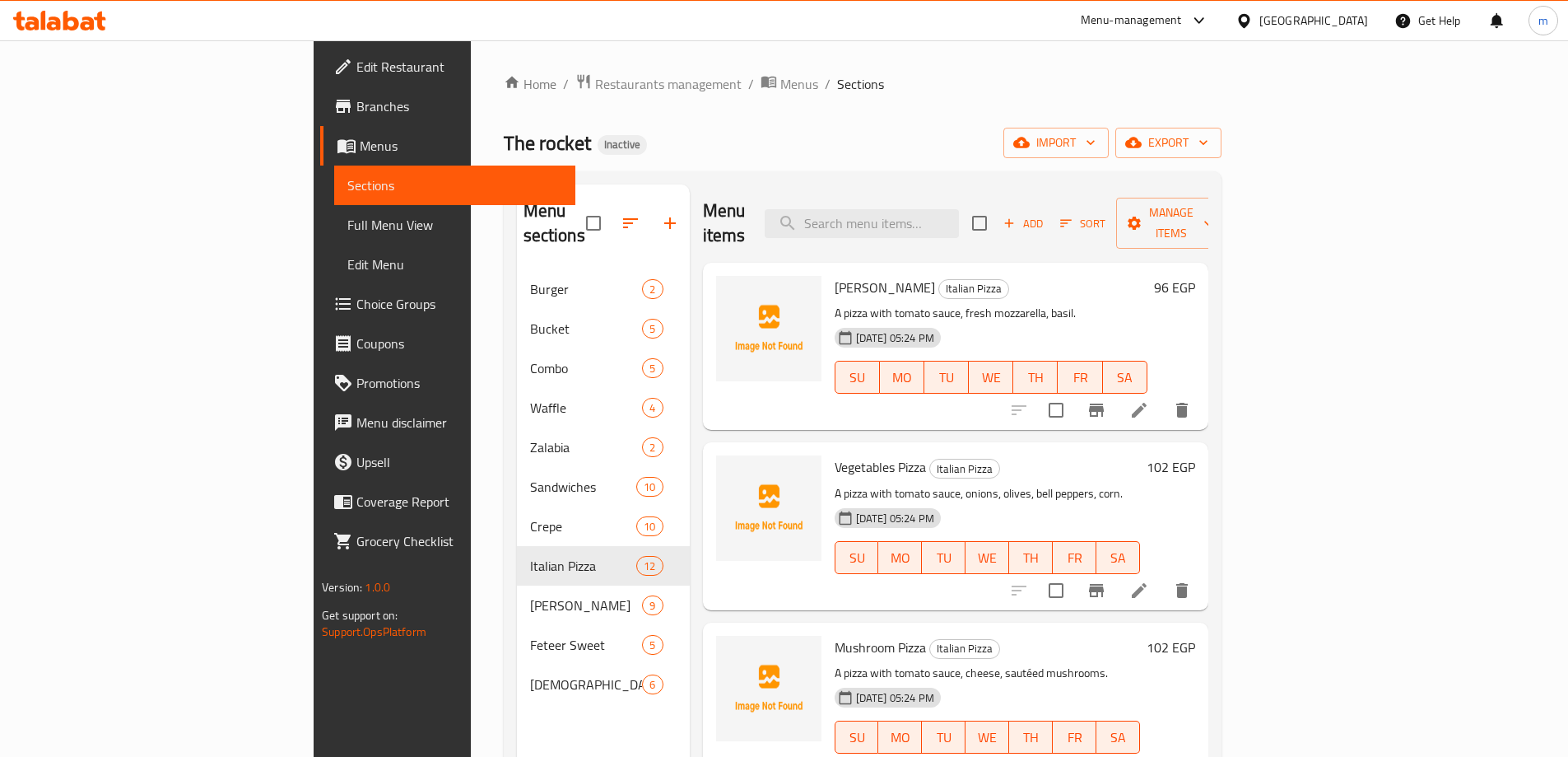
click at [1146, 403] on icon at bounding box center [1139, 410] width 15 height 15
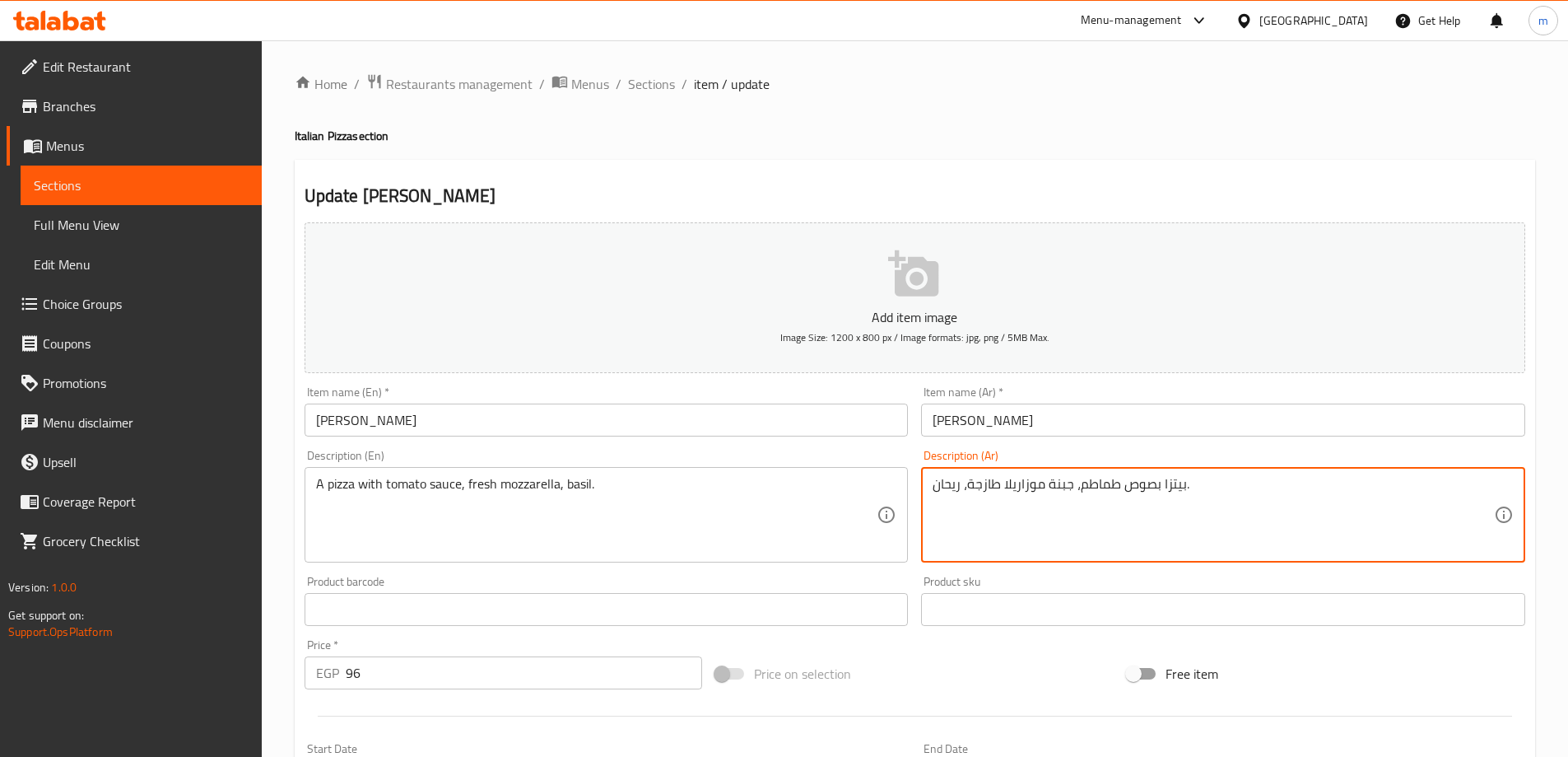
click at [1052, 486] on textarea "بيتزا بصوص طماطم، جبنة موزاريلا طازجة، ريحان." at bounding box center [1213, 514] width 561 height 78
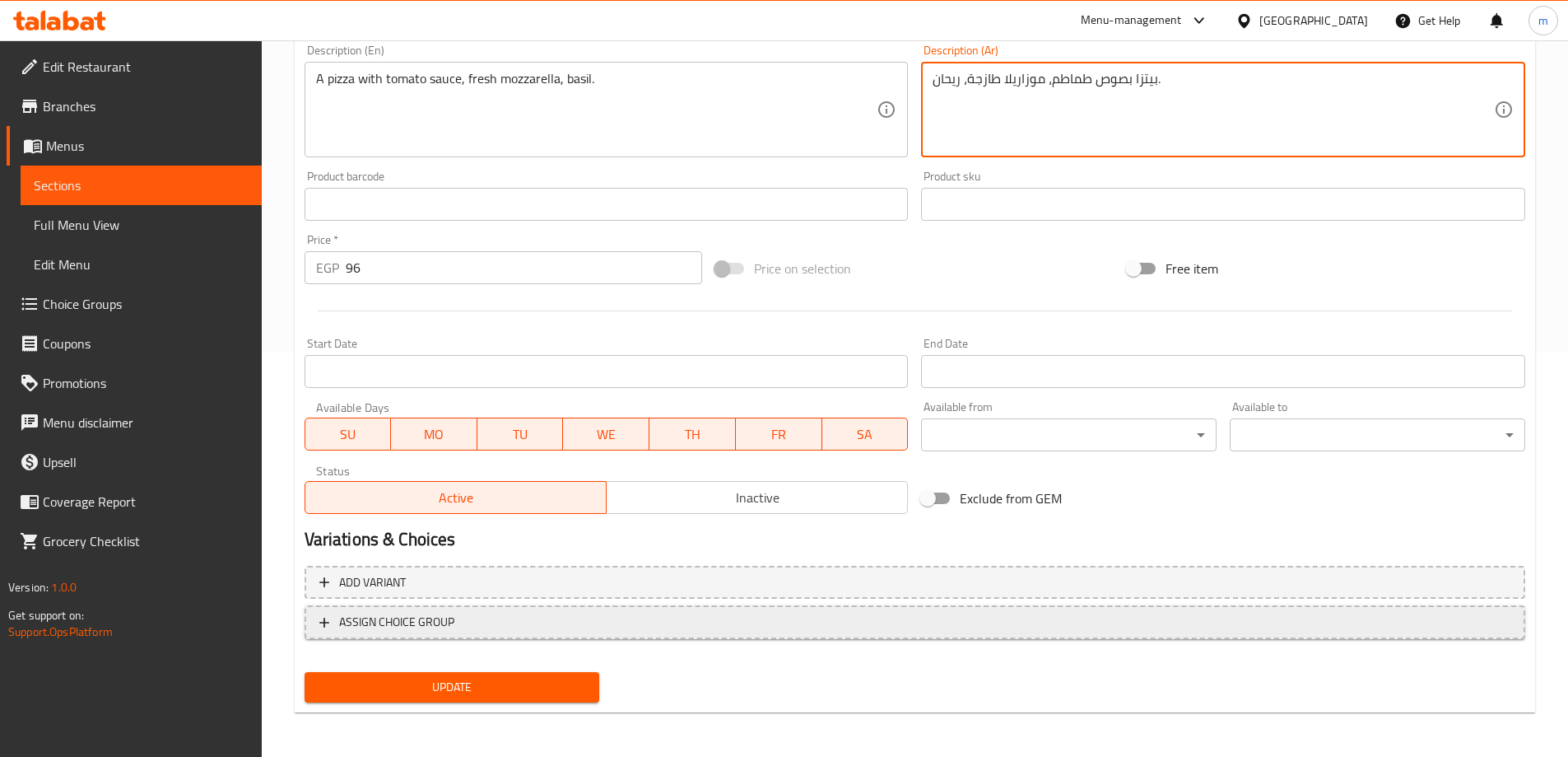
scroll to position [407, 0]
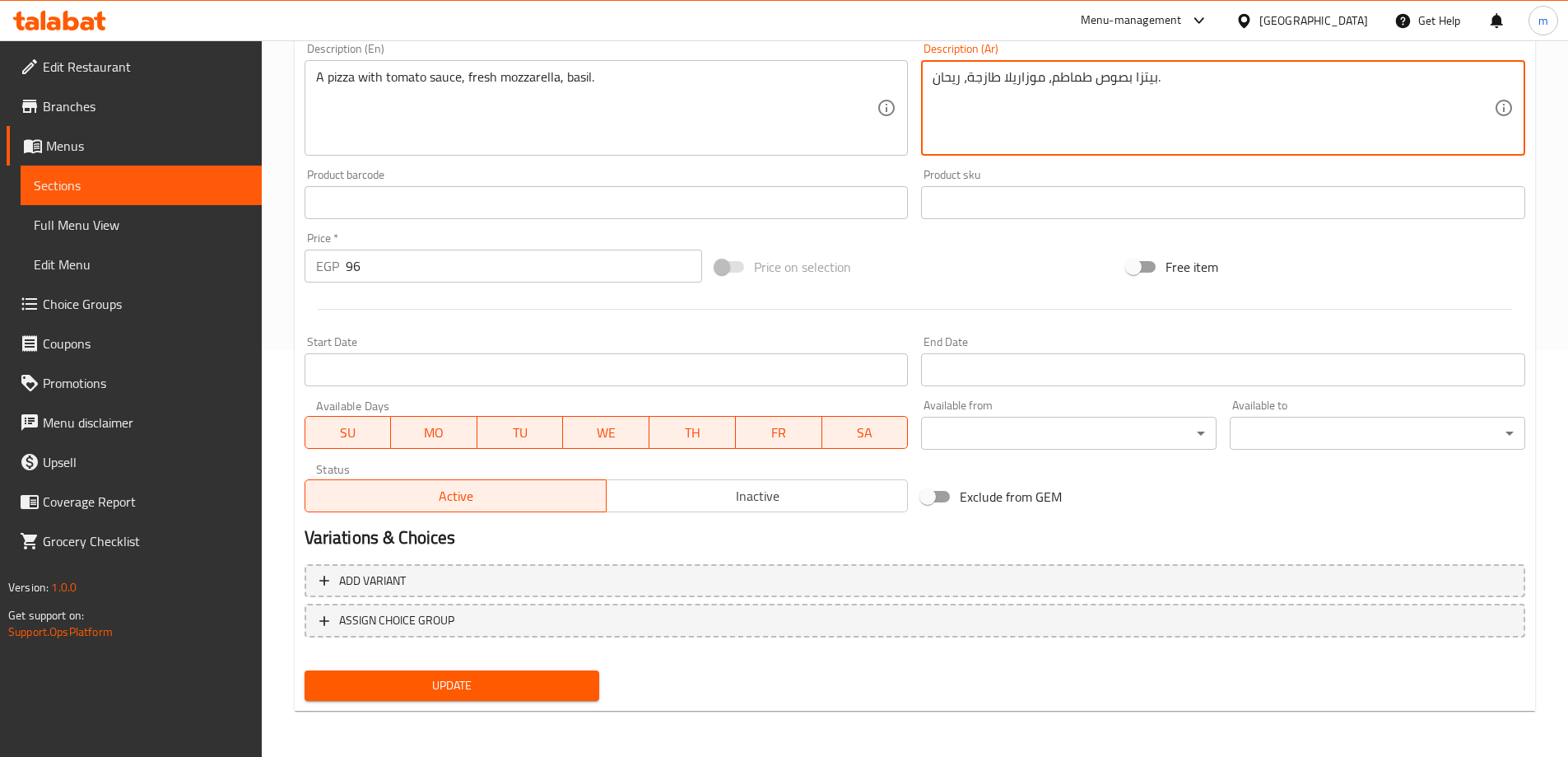
type textarea "بيتزا بصوص طماطم، موزاريلا طازجة، ريحان."
click at [541, 697] on button "Update" at bounding box center [452, 685] width 296 height 31
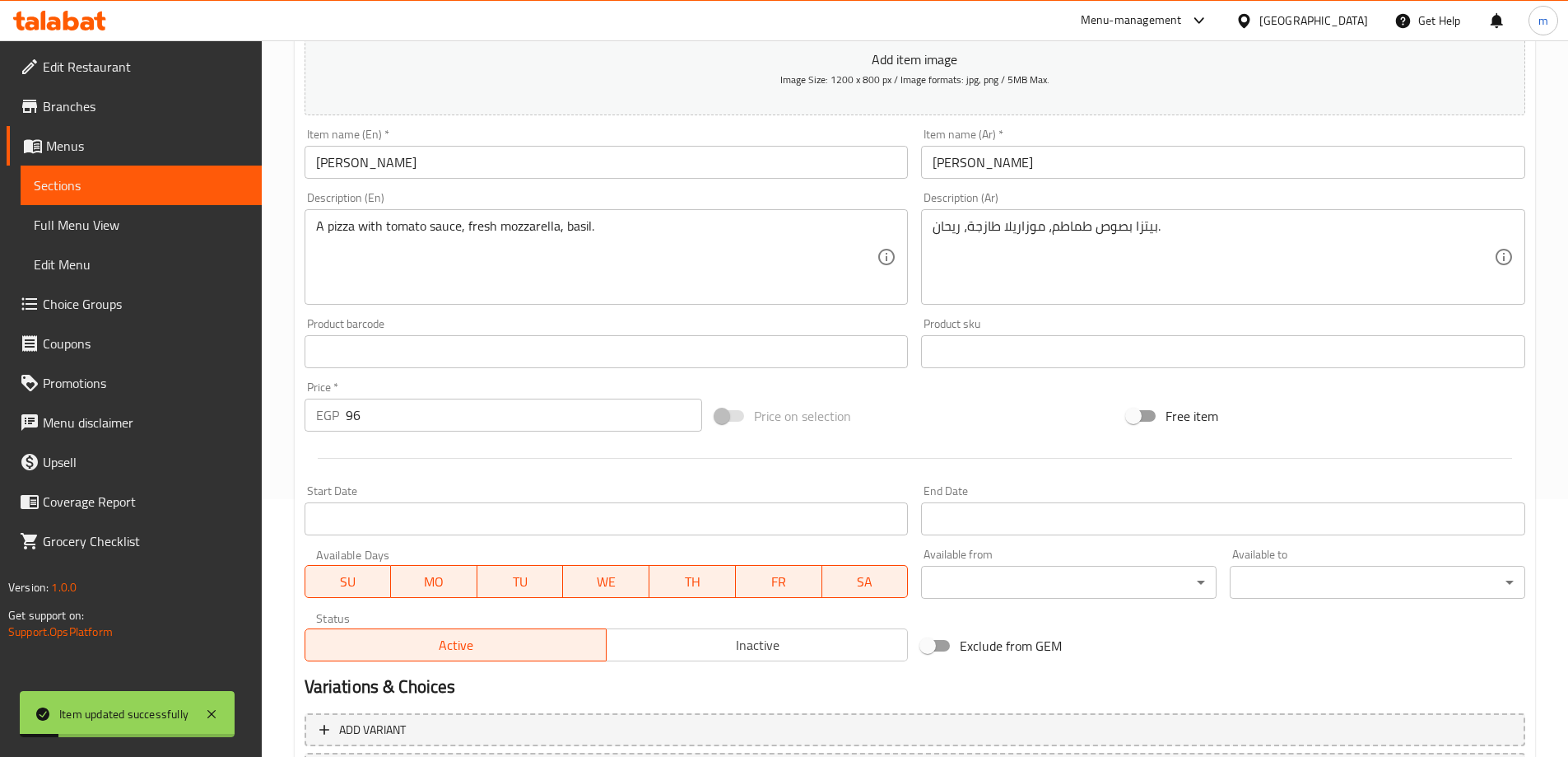
scroll to position [78, 0]
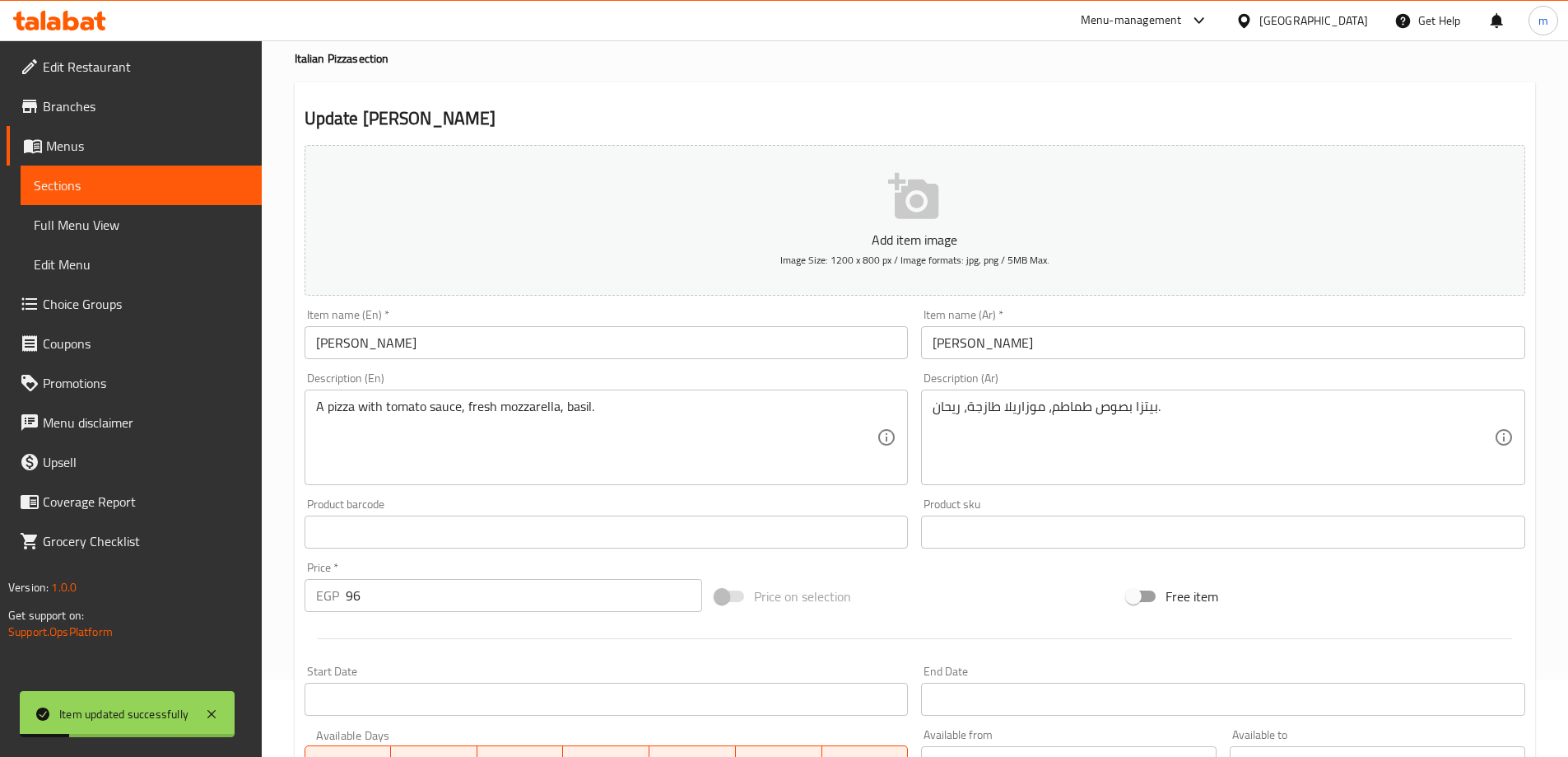
click at [67, 217] on span "Full Menu View" at bounding box center [141, 224] width 214 height 20
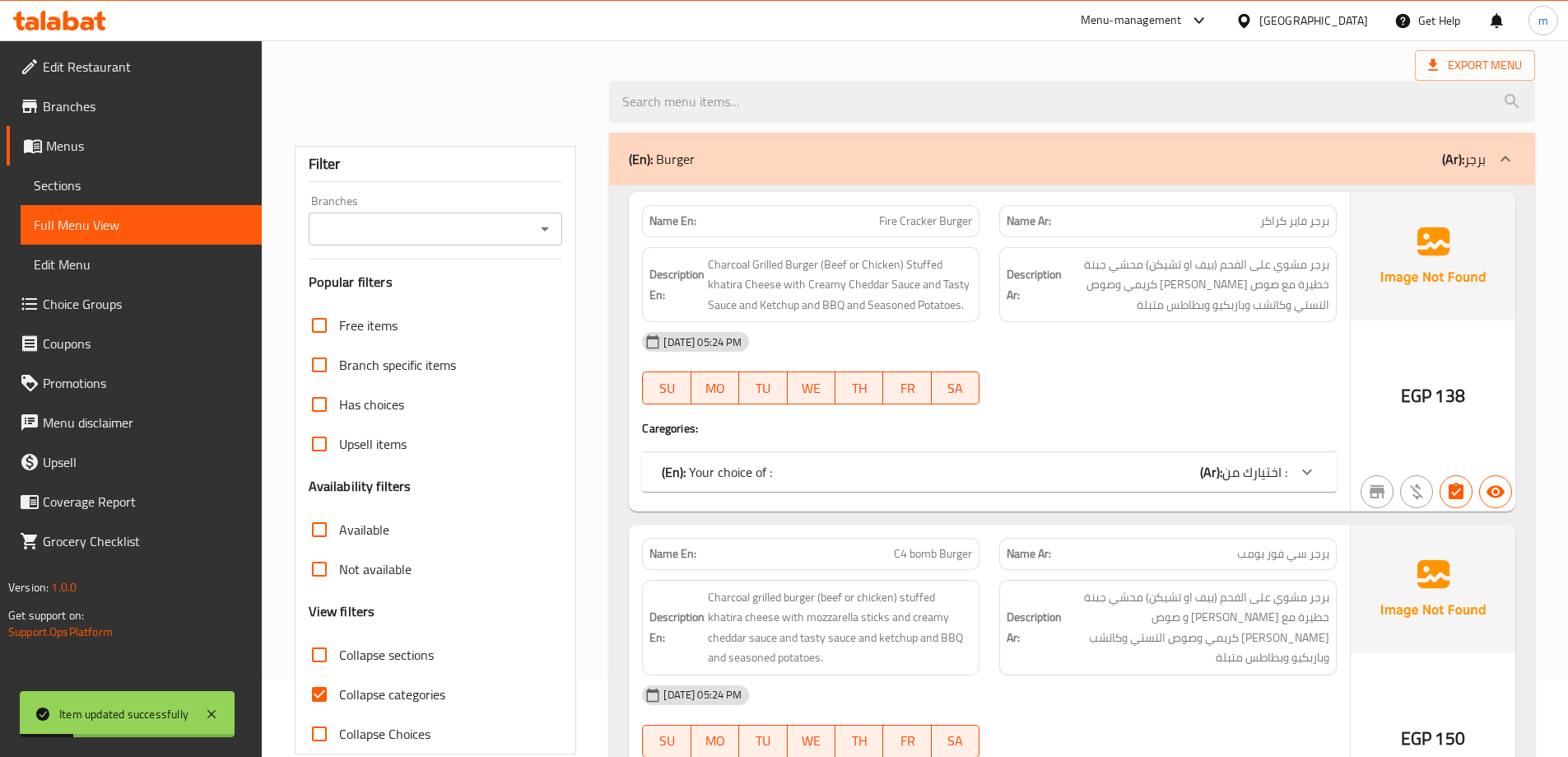
click at [319, 635] on input "Collapse sections" at bounding box center [319, 655] width 39 height 39
checkbox input "true"
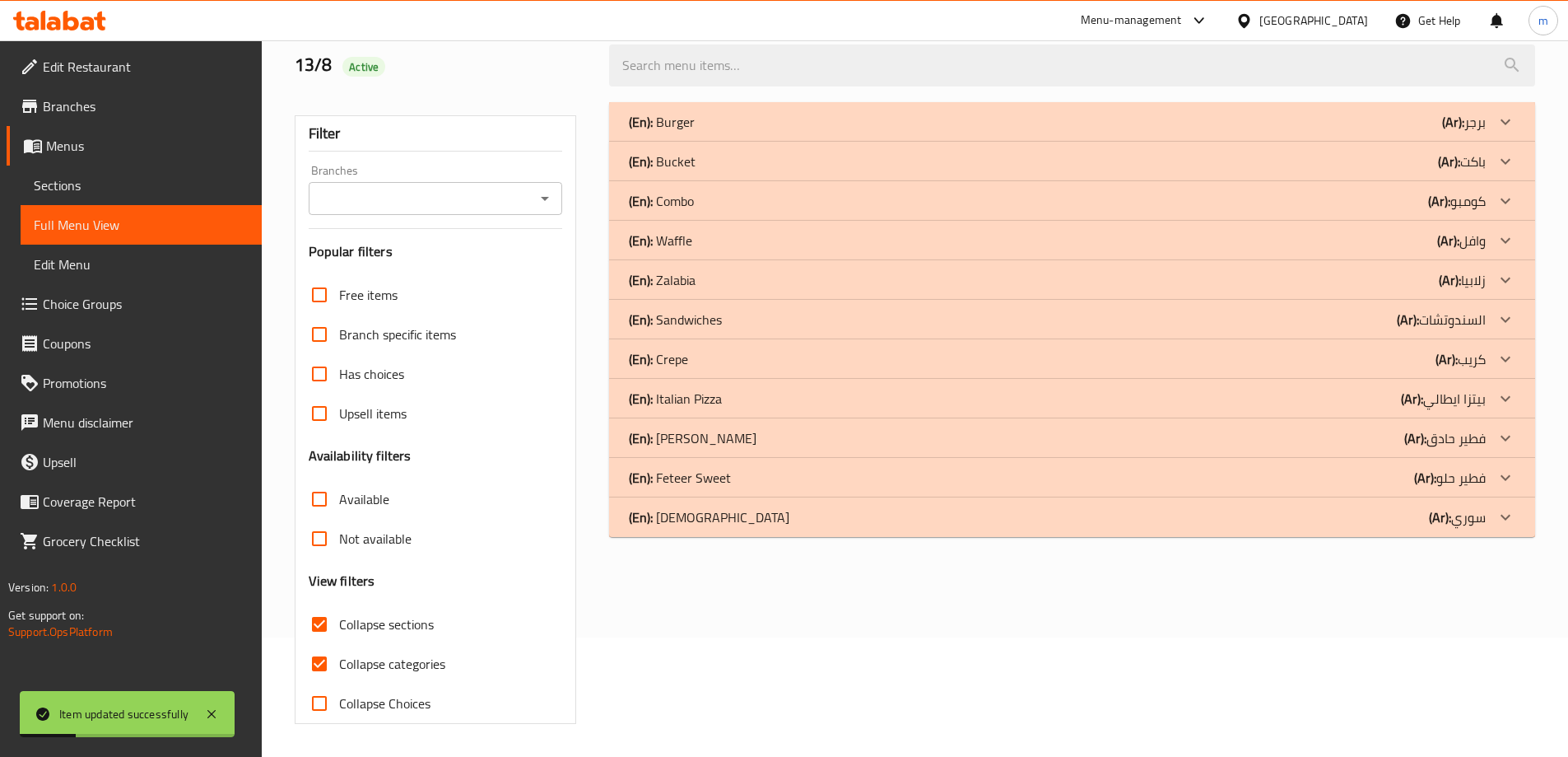
click at [319, 644] on input "Collapse categories" at bounding box center [319, 663] width 39 height 39
checkbox input "false"
click at [932, 141] on div "(En): Italian Pizza (Ar): بيتزا ايطالي" at bounding box center [1072, 122] width 926 height 39
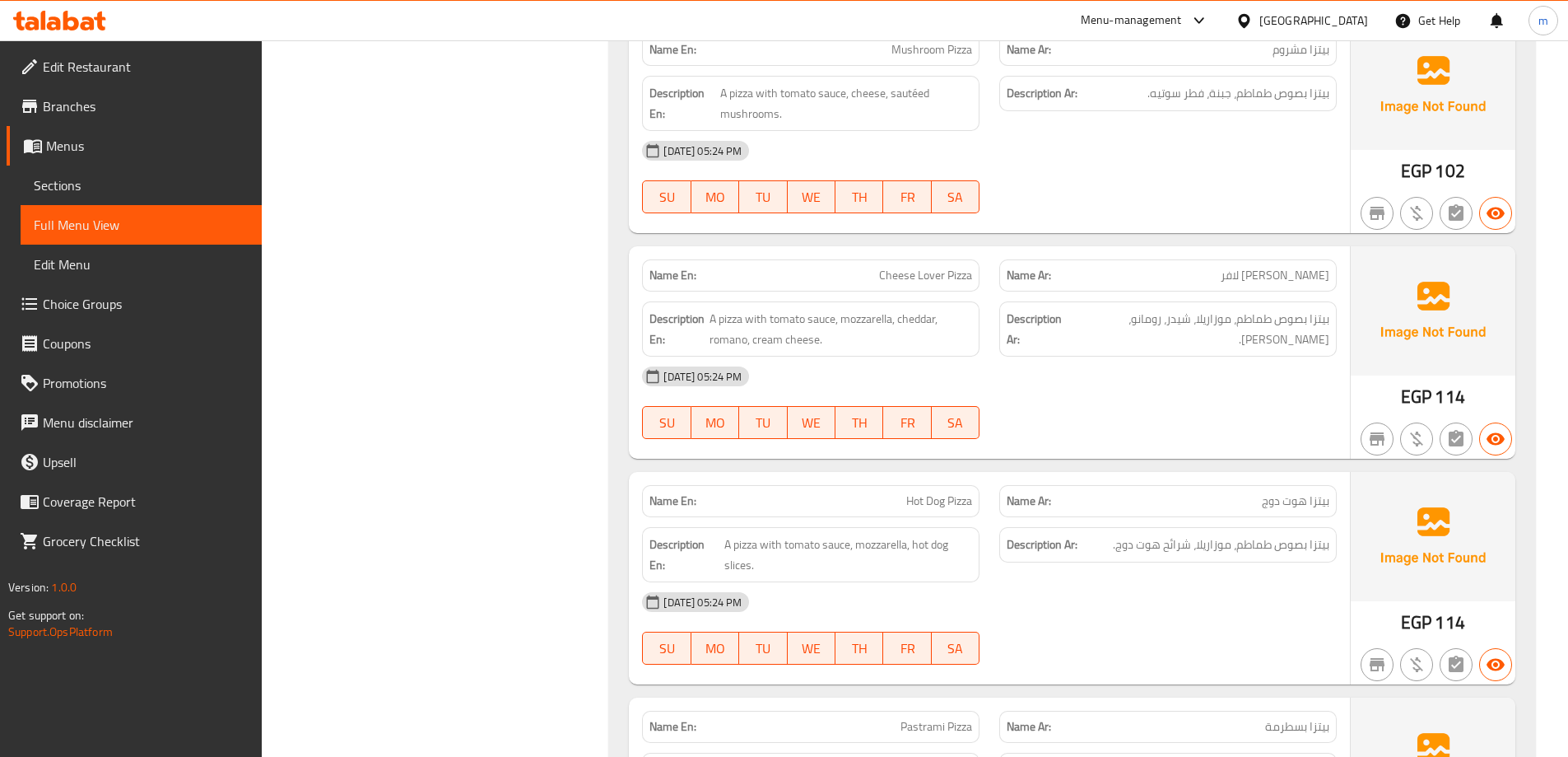
scroll to position [1025, 0]
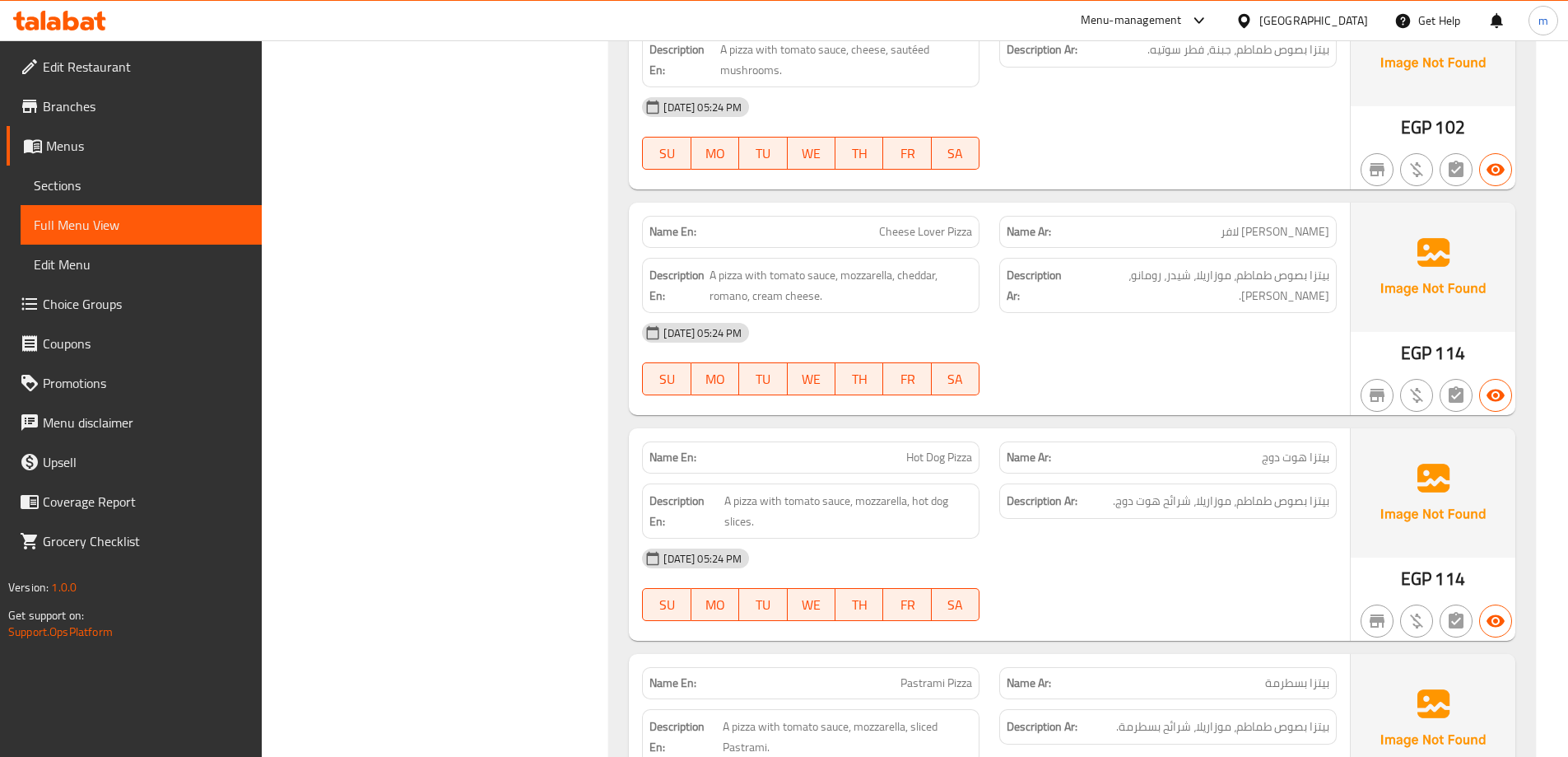
click at [1205, 334] on div "[DATE] 05:24 PM" at bounding box center [989, 333] width 715 height 39
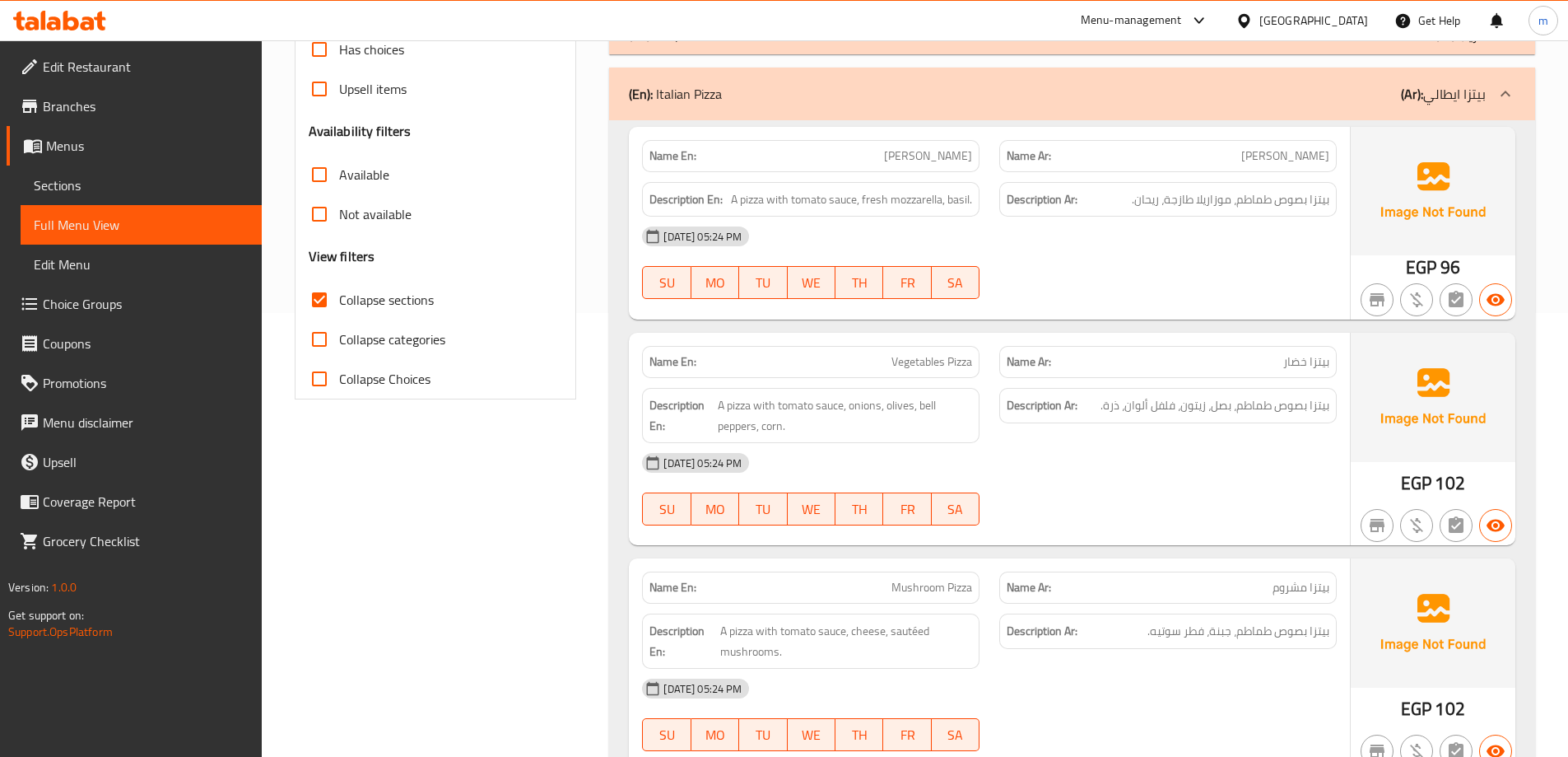
scroll to position [32, 0]
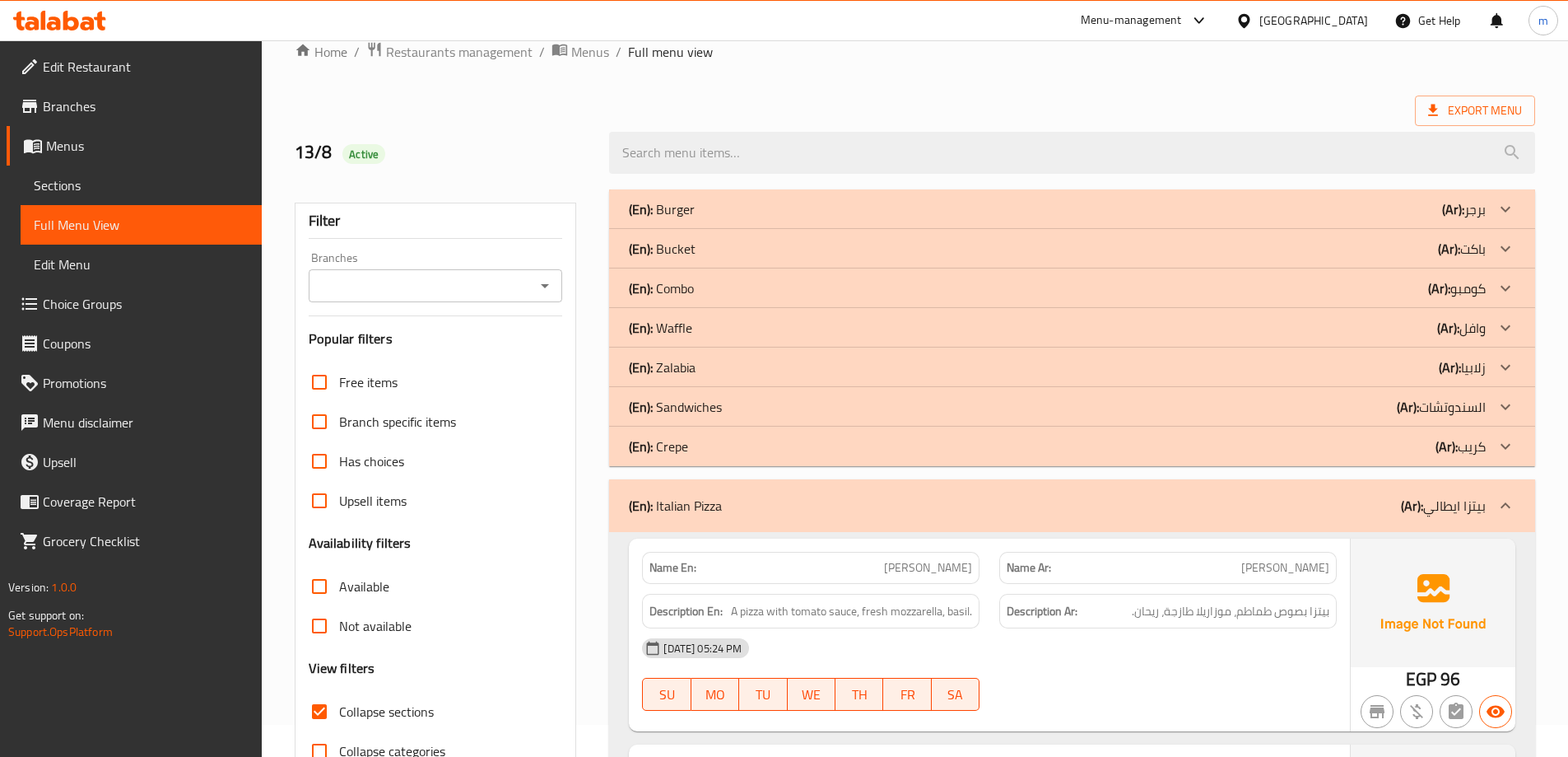
click at [1309, 484] on div "(En): Italian Pizza (Ar): بيتزا ايطالي" at bounding box center [1072, 505] width 926 height 52
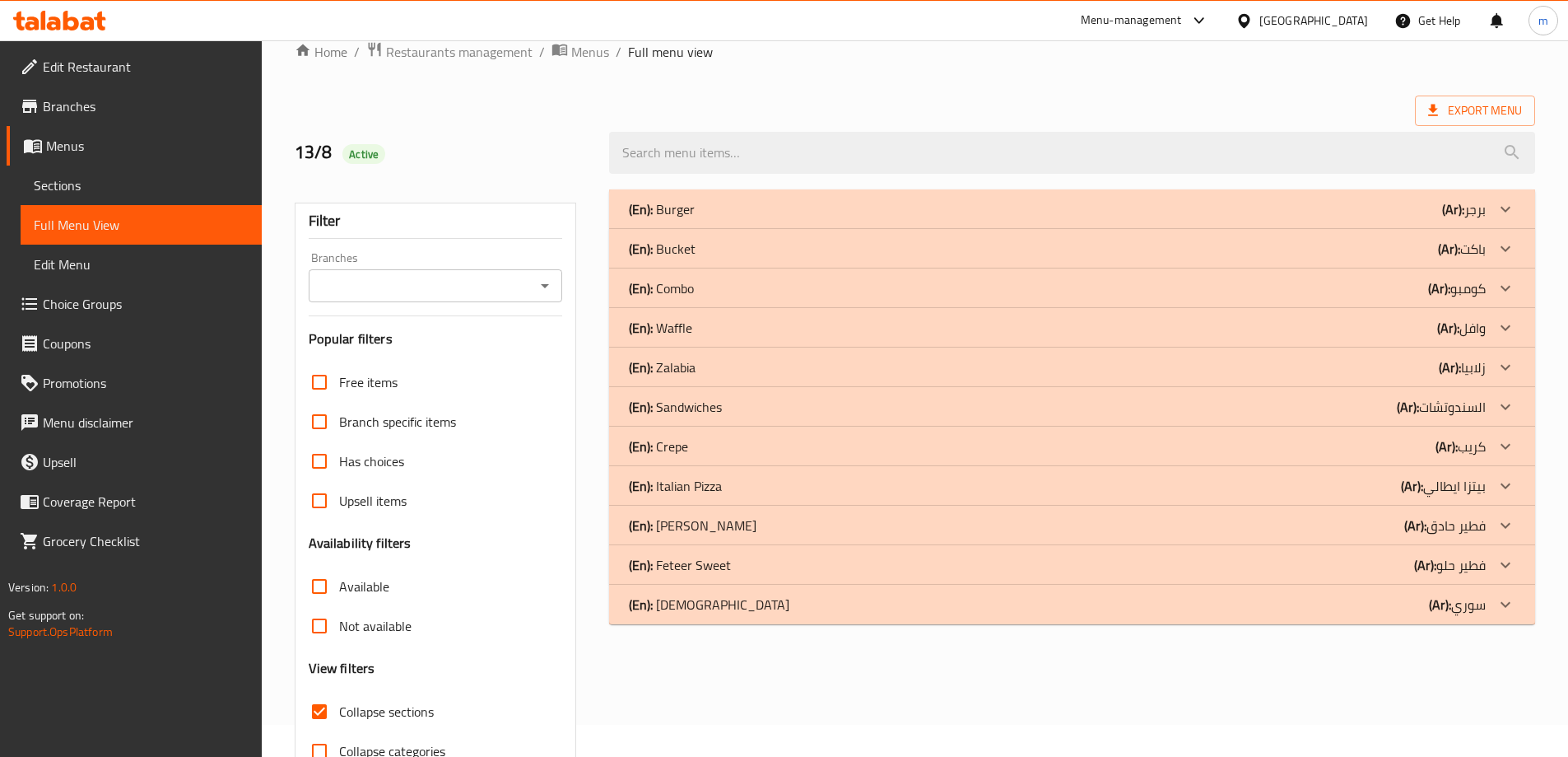
click at [1333, 219] on div "(En): [PERSON_NAME] (Ar): فطير حادق" at bounding box center [1057, 209] width 857 height 20
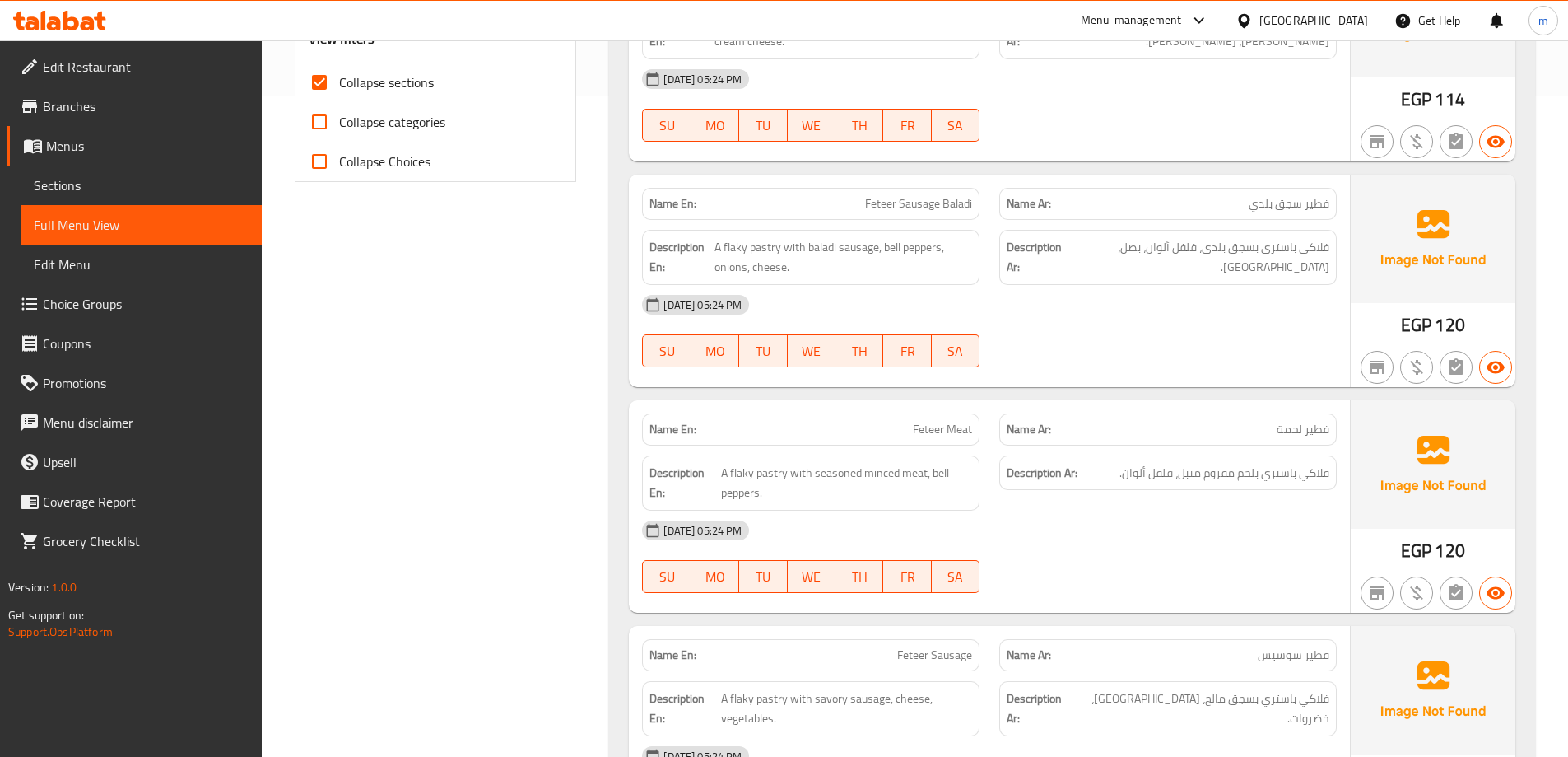
scroll to position [690, 0]
